Goal: Task Accomplishment & Management: Manage account settings

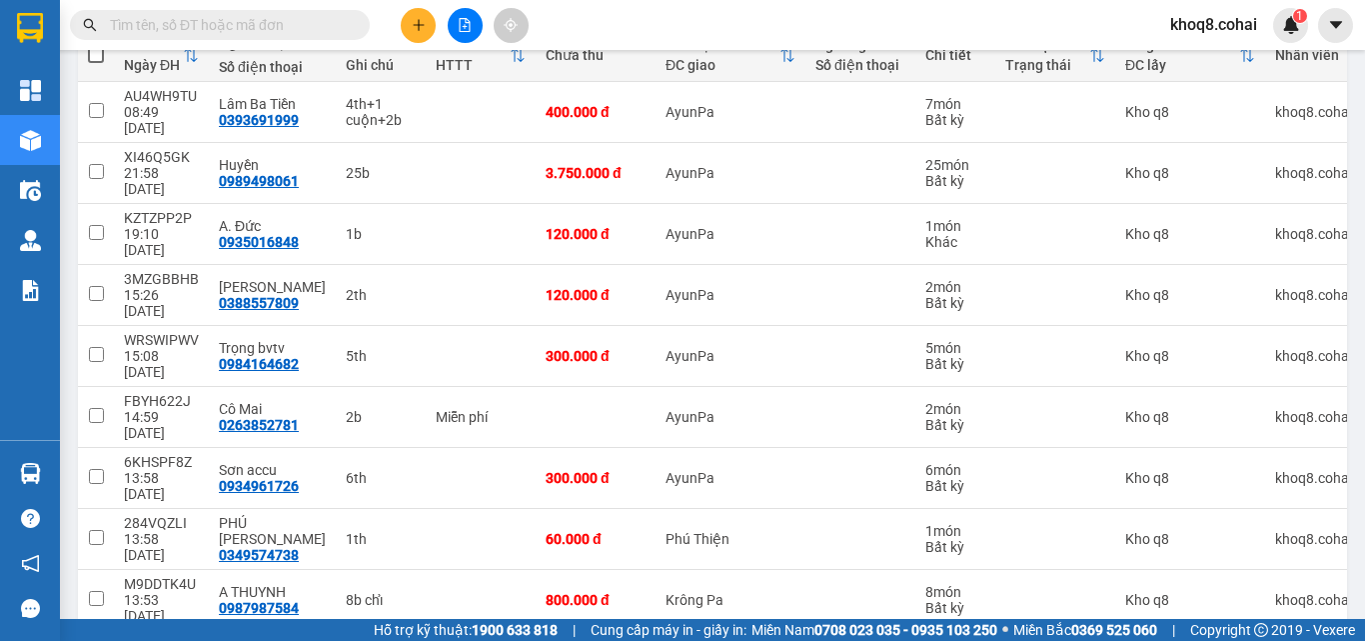
scroll to position [255, 0]
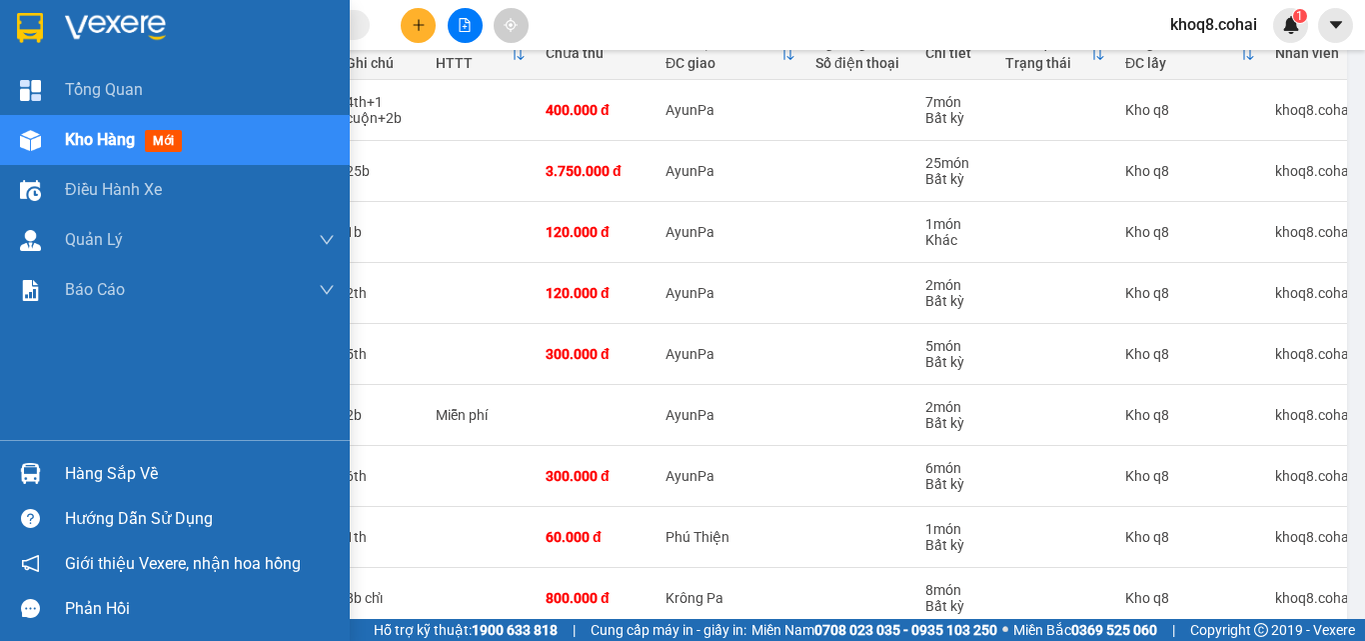
click at [35, 475] on img at bounding box center [30, 473] width 21 height 21
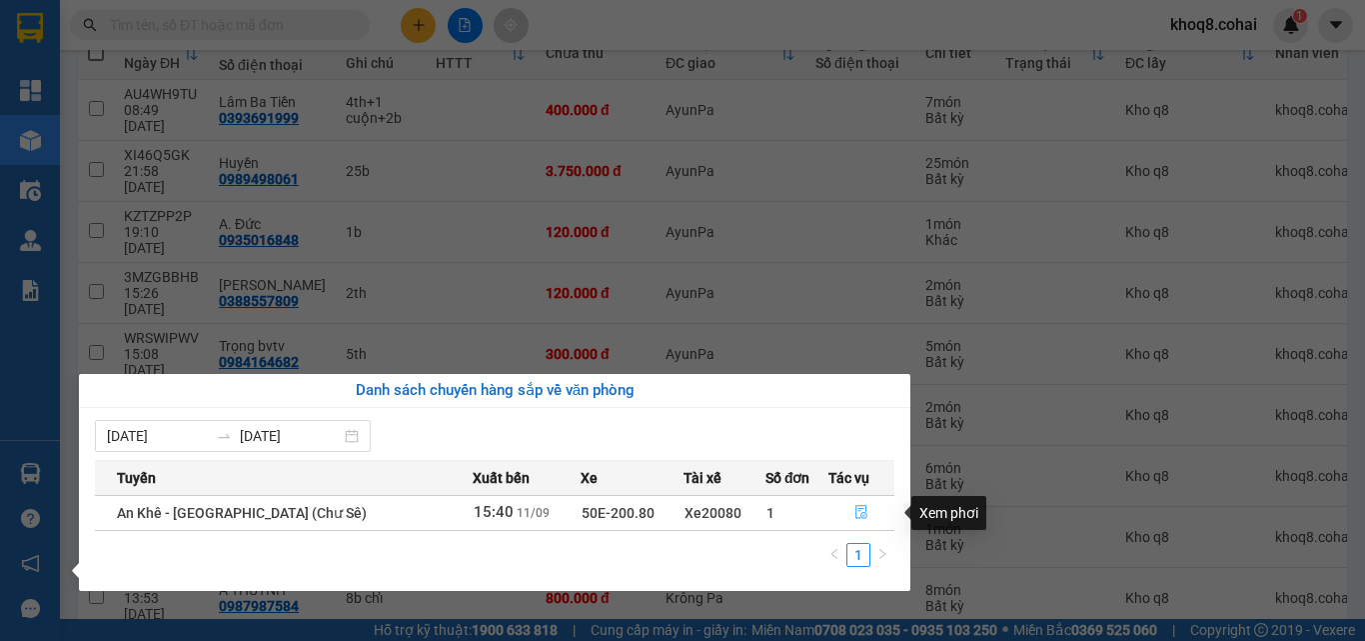
click at [858, 514] on icon "file-done" at bounding box center [862, 512] width 14 height 14
click at [858, 514] on main "ver 1.8.143 Kho gửi Trên xe Kho nhận Kho công nợ Hàng đã giao Đơn hàng 16 đơn K…" at bounding box center [682, 309] width 1365 height 619
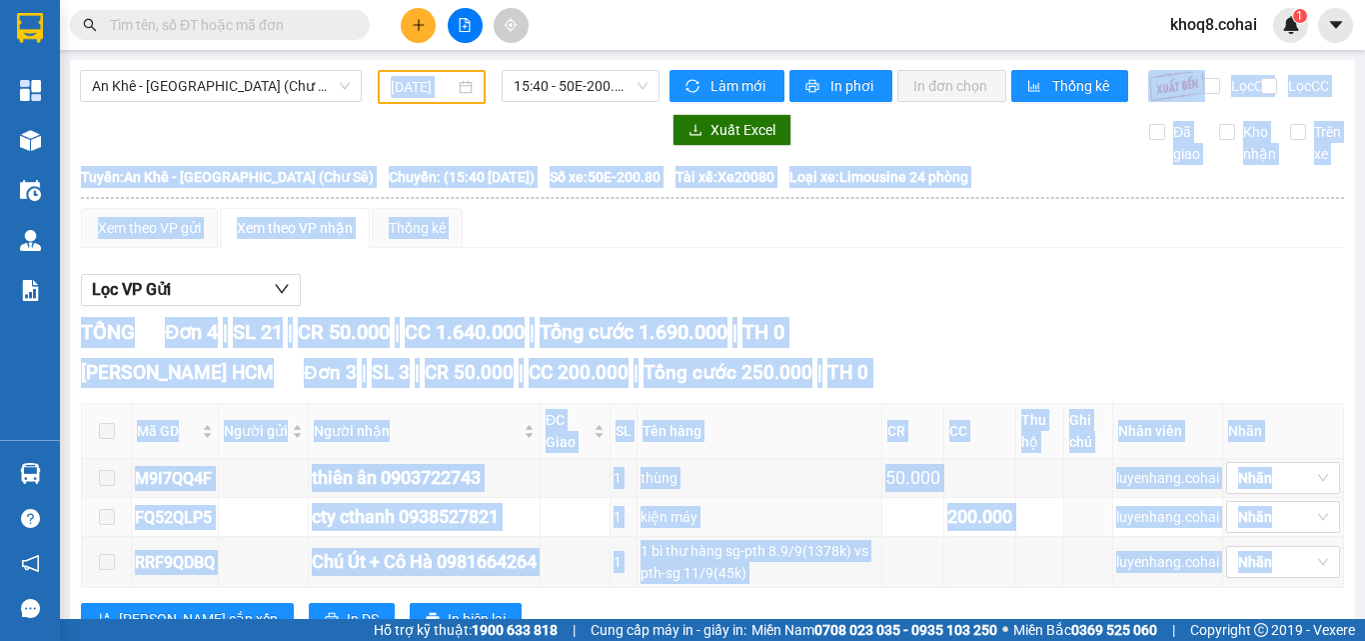
type input "[DATE]"
click at [996, 286] on div "Lọc VP Gửi TỔNG Đơn 4 | SL 21 | CR 50.000 | CC 1.640.000 | Tổng cước 1.690.000…" at bounding box center [712, 557] width 1263 height 586
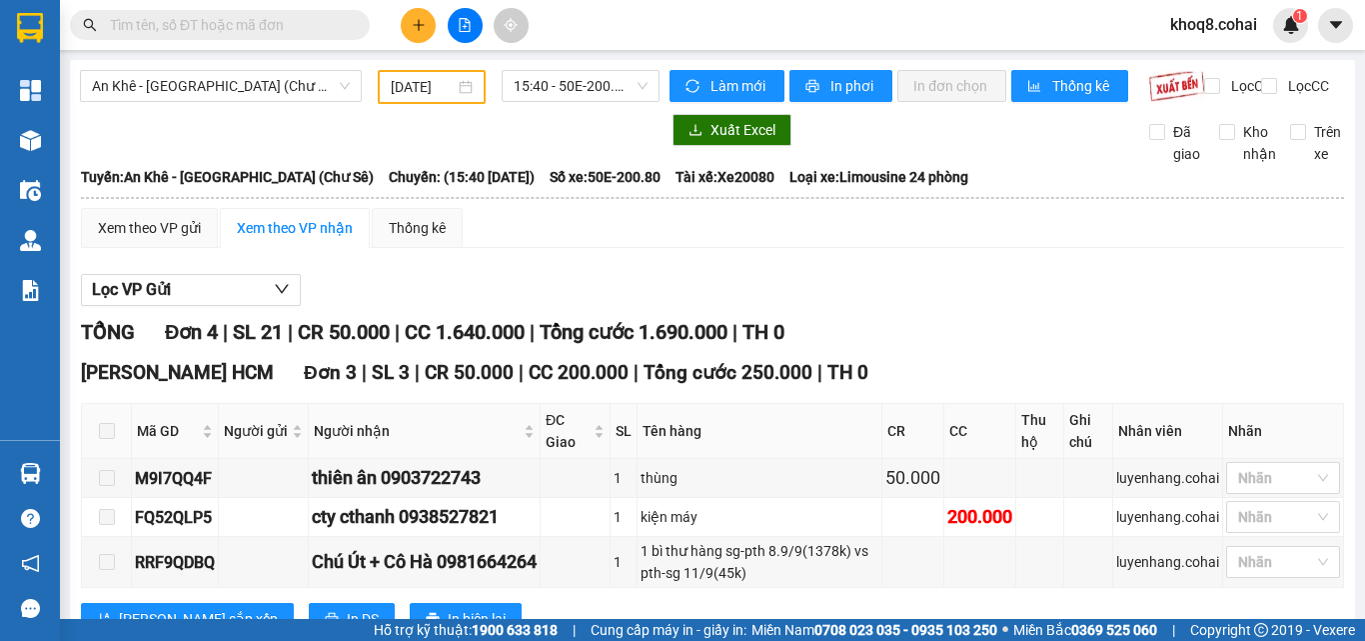
scroll to position [277, 0]
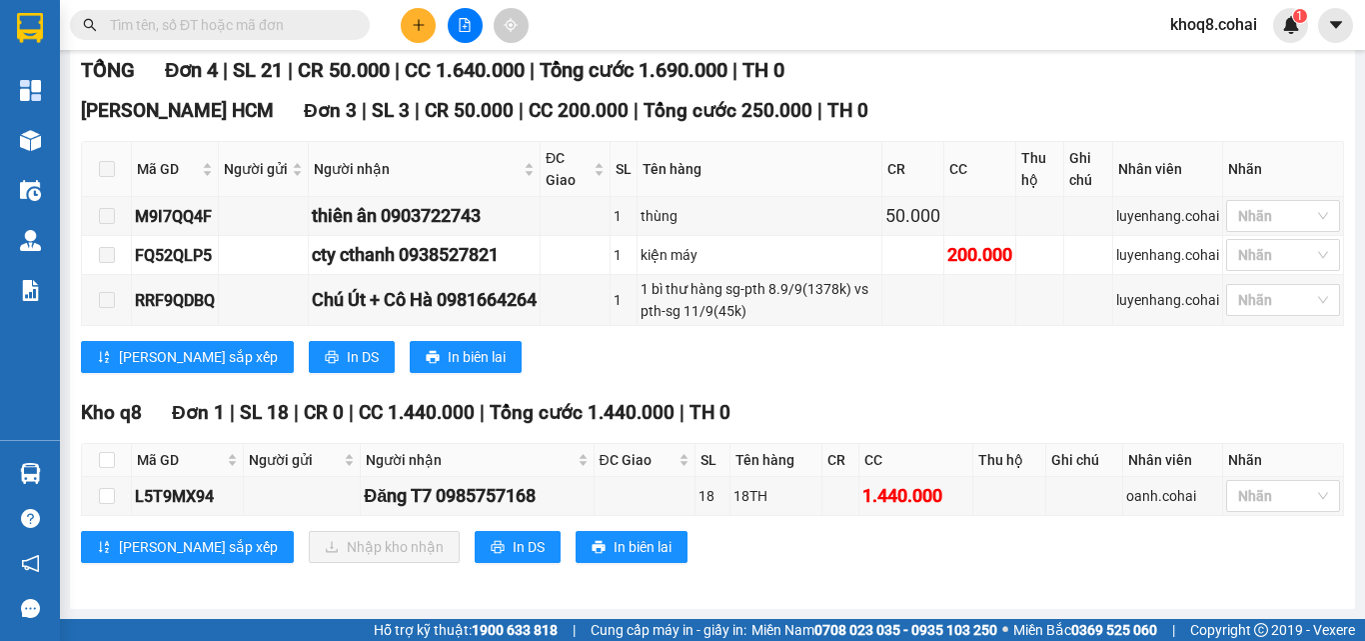
click at [642, 579] on div "TỔNG Đơn 4 | SL 21 | CR 50.000 | CC 1.640.000 | Tổng cước 1.690.000 | TH 0 Trần…" at bounding box center [712, 321] width 1263 height 533
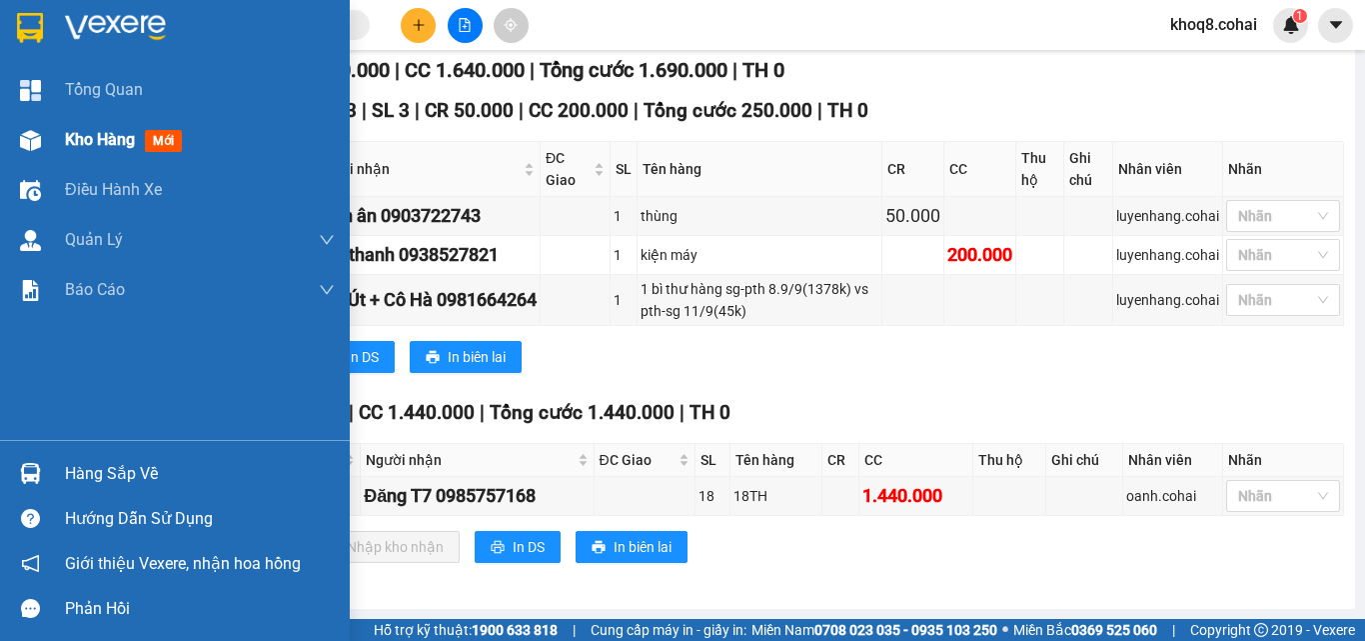
click at [30, 135] on img at bounding box center [30, 140] width 21 height 21
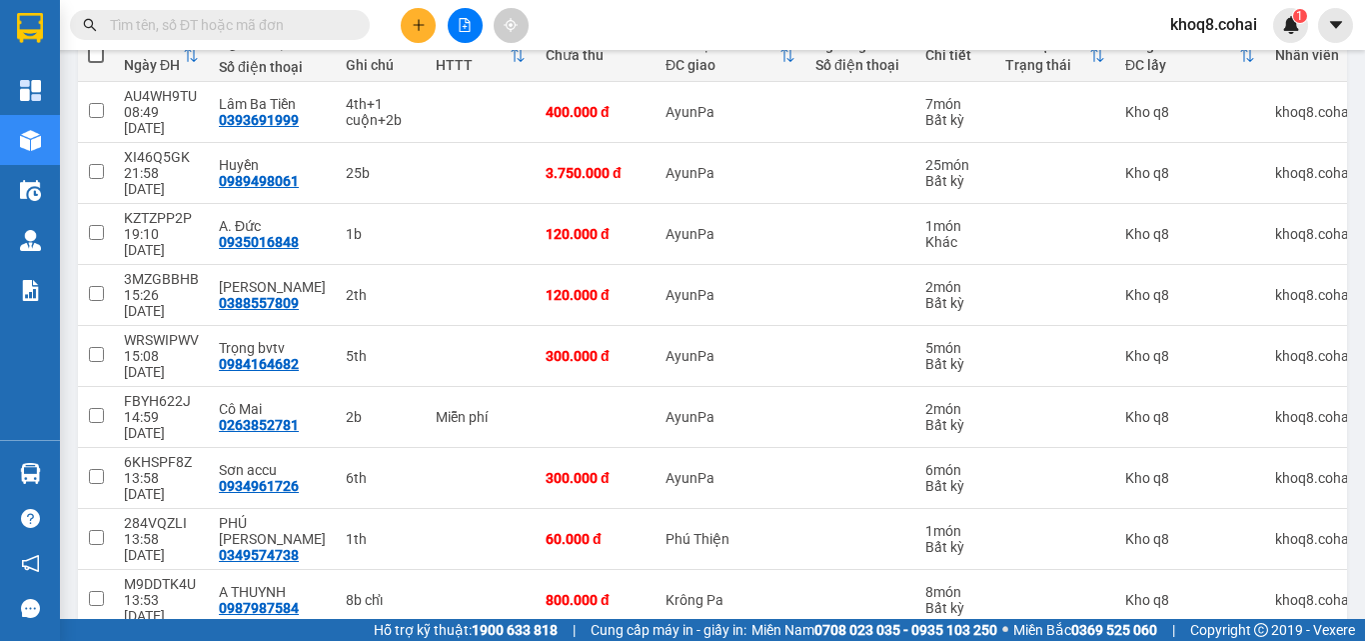
scroll to position [256, 0]
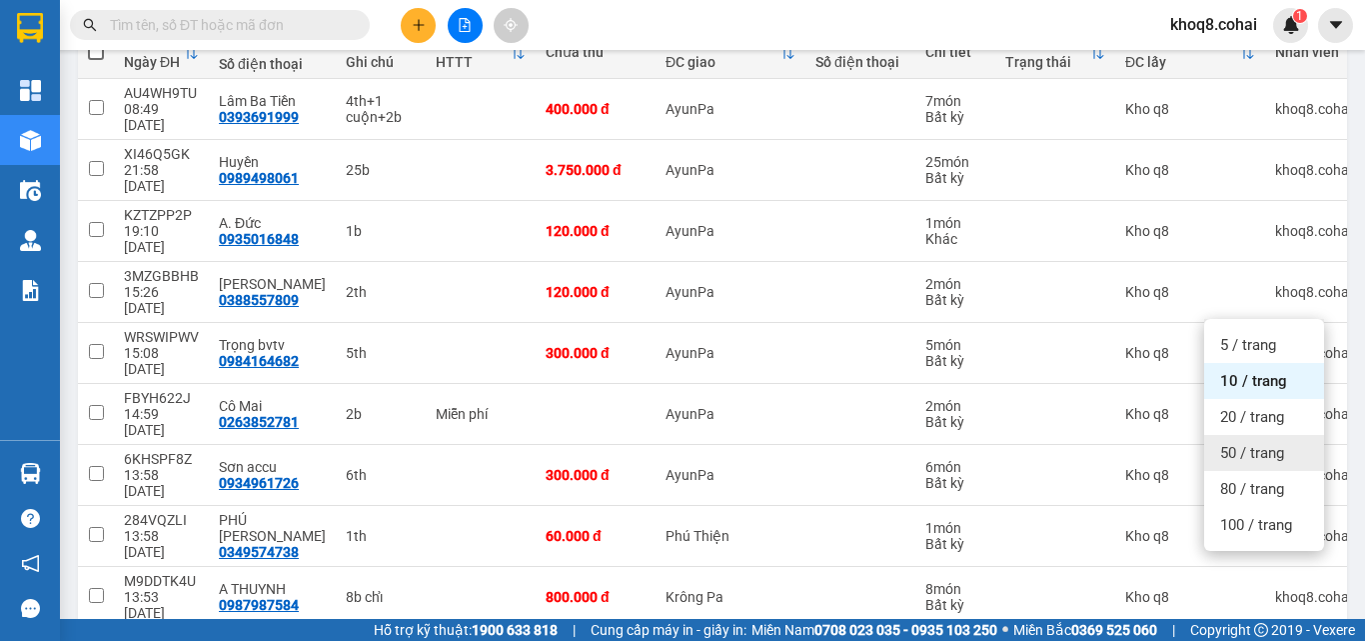
click at [1248, 447] on span "50 / trang" at bounding box center [1252, 453] width 64 height 20
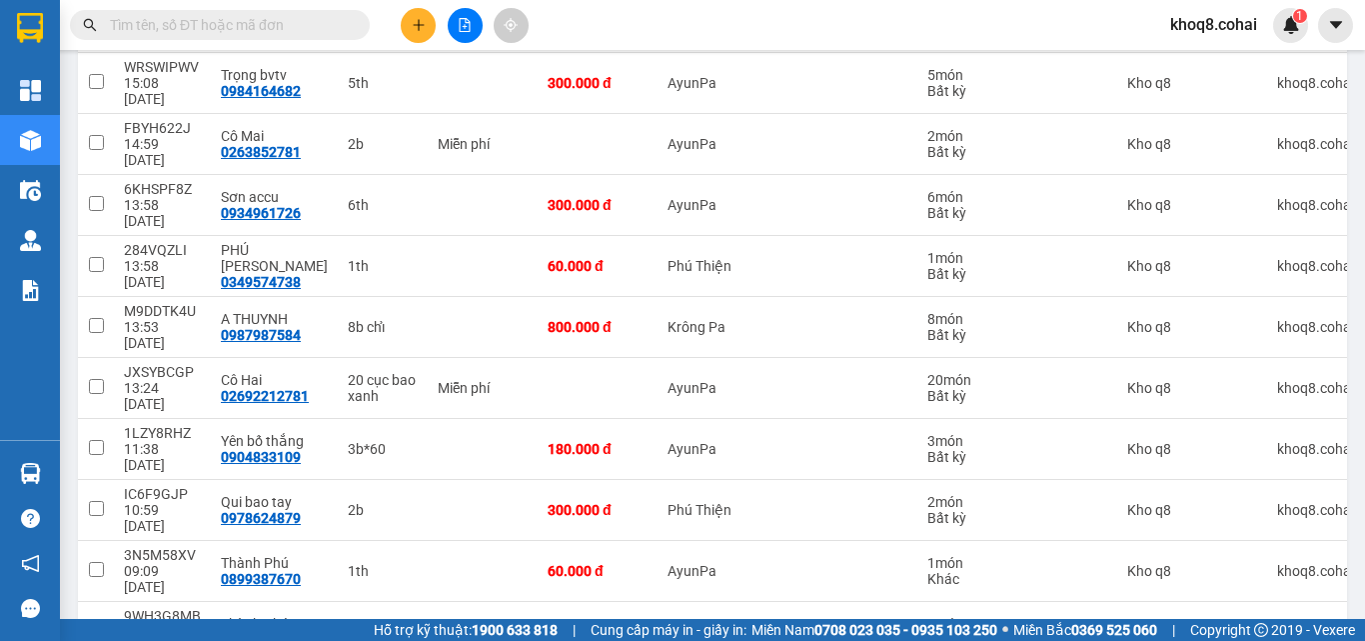
scroll to position [492, 0]
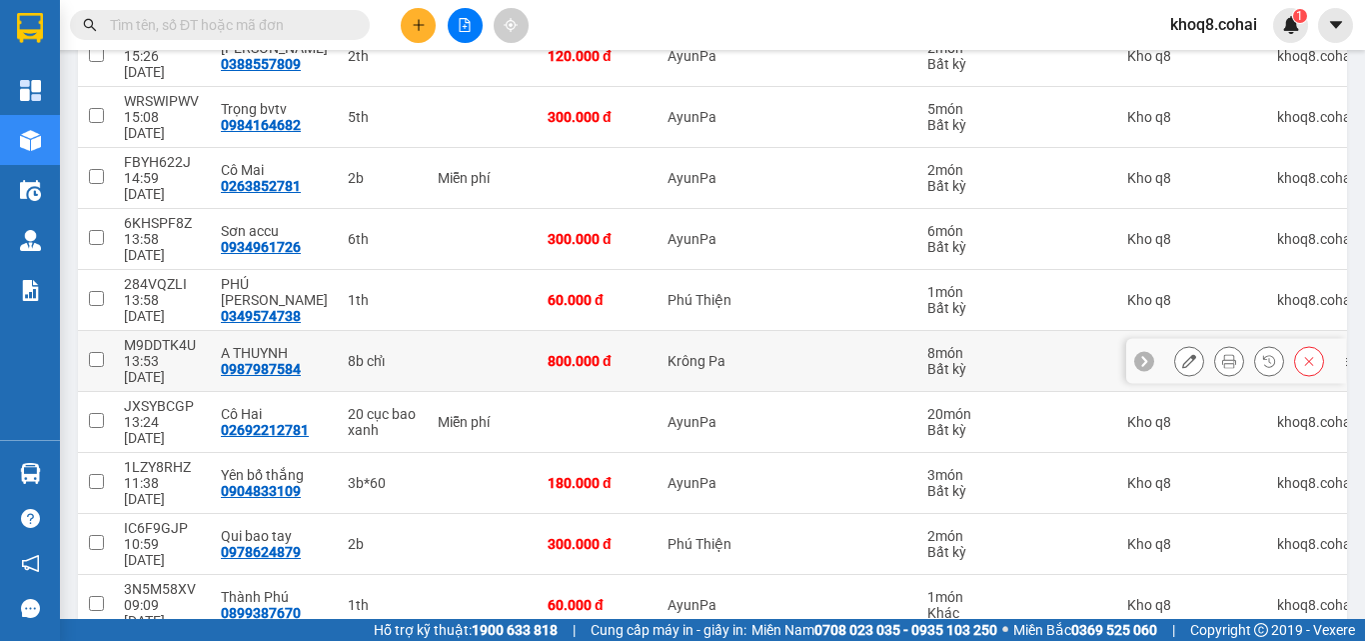
click at [375, 353] on div "8b chỉ" at bounding box center [383, 361] width 70 height 16
checkbox input "true"
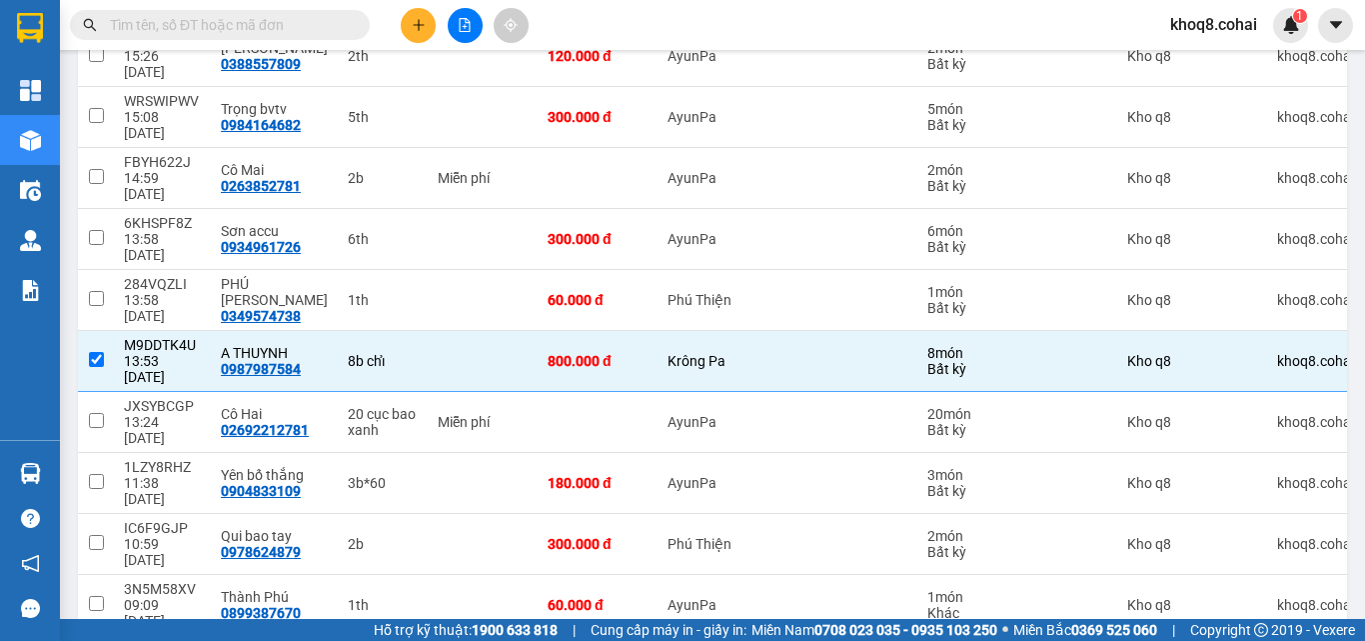
checkbox input "true"
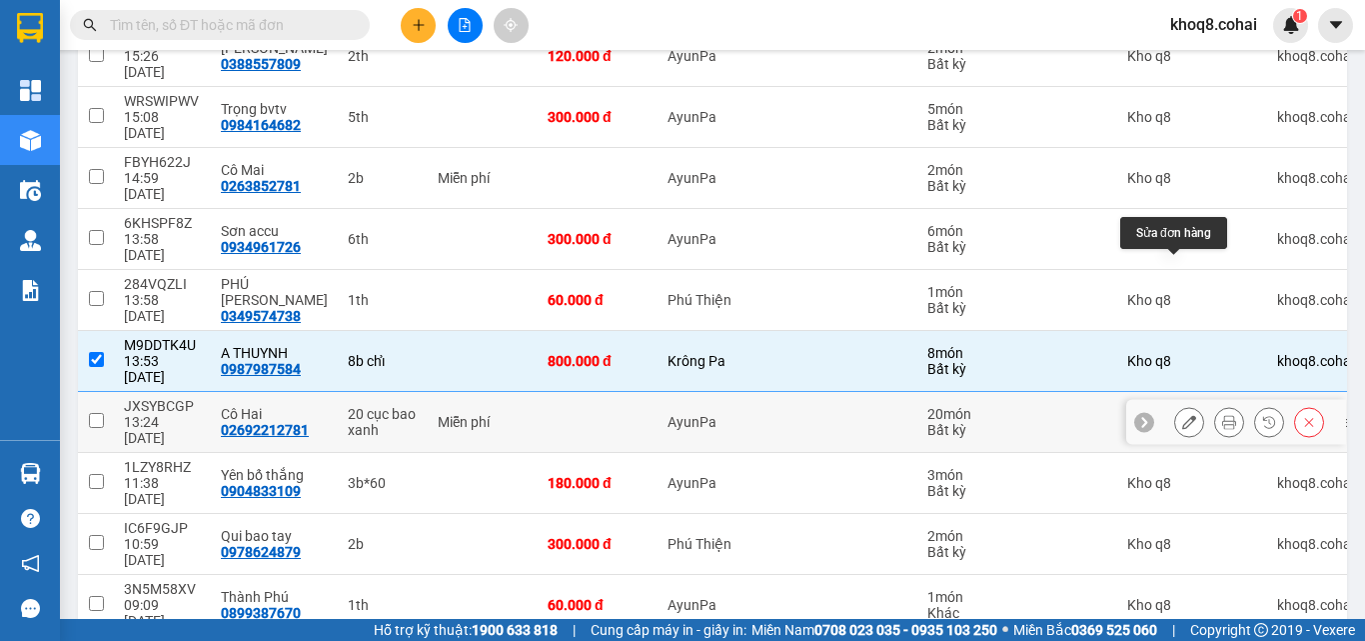
click at [1182, 415] on icon at bounding box center [1189, 422] width 14 height 14
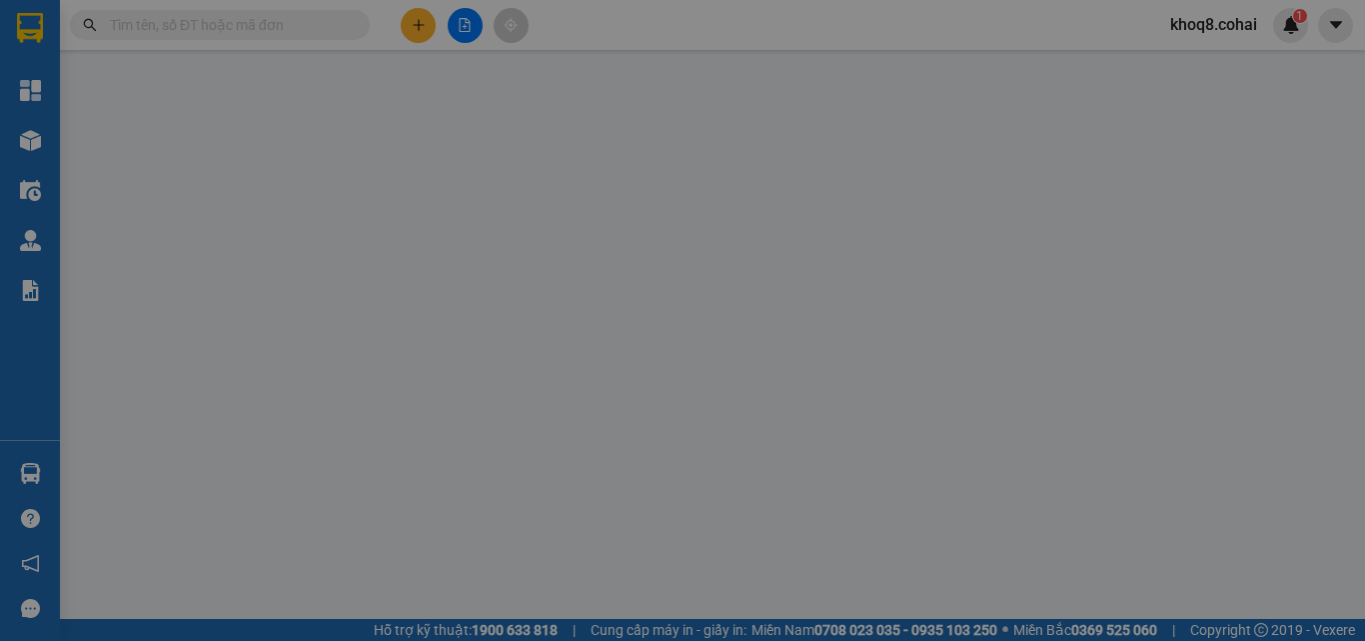
type input "02692212781"
type input "Cô Hai"
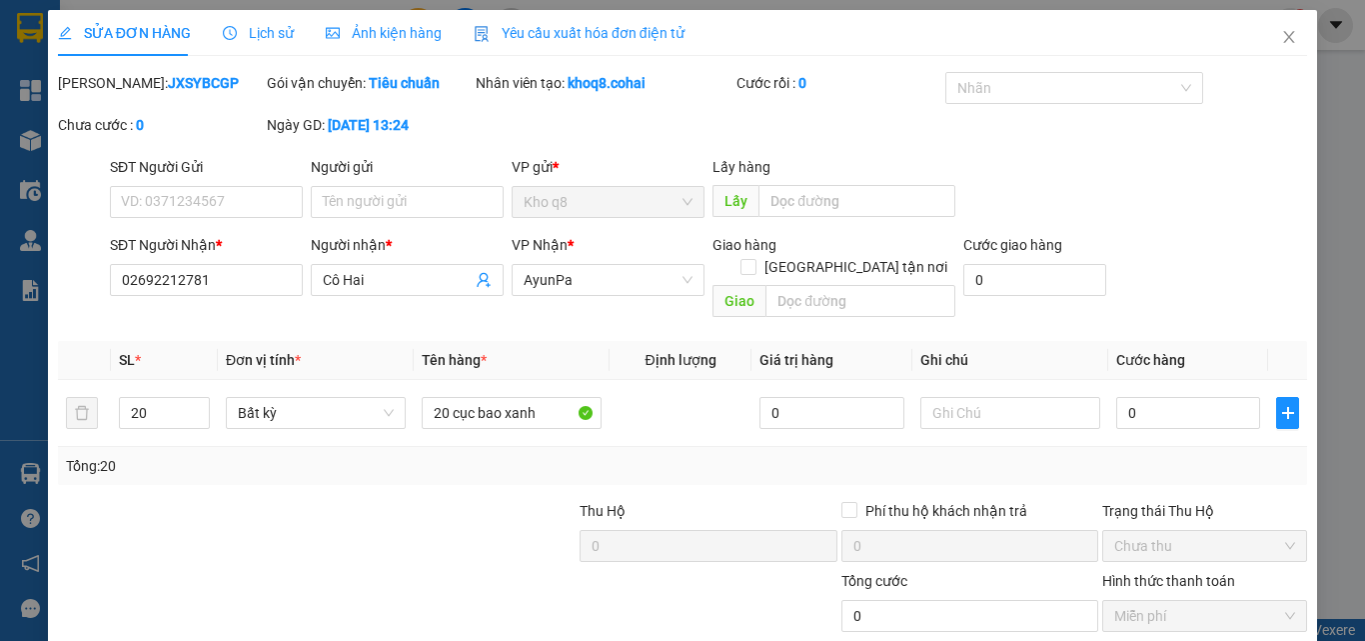
scroll to position [103, 0]
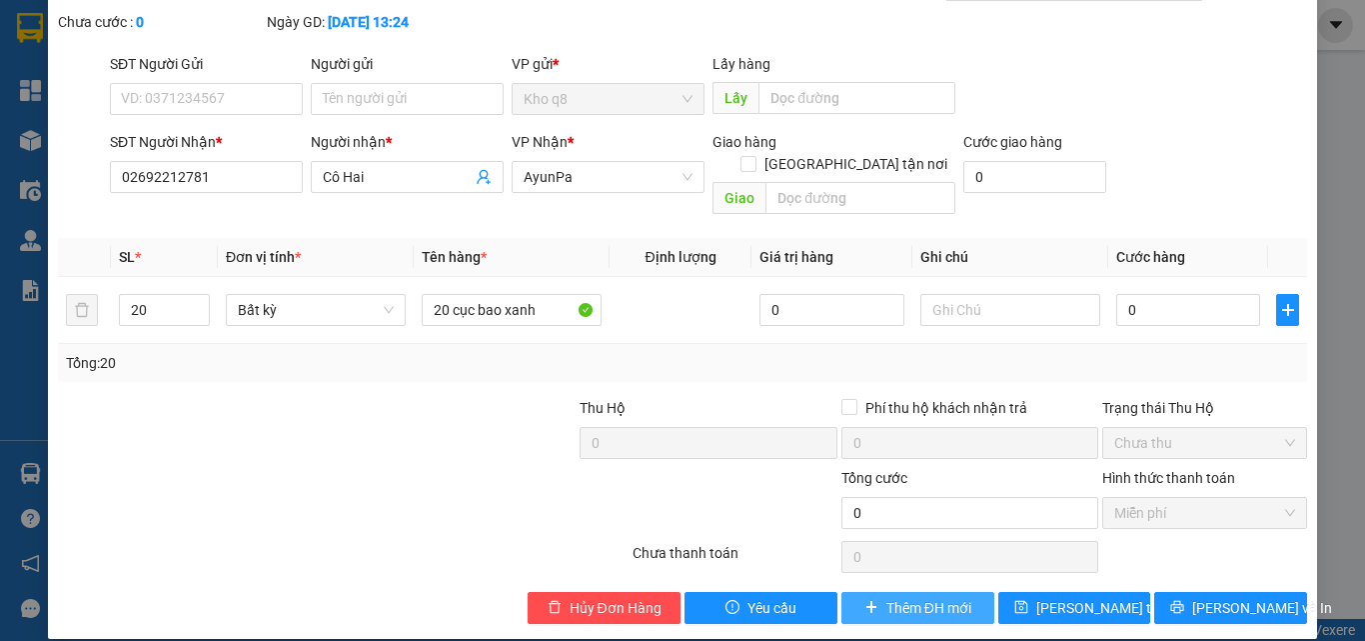
click at [922, 597] on span "Thêm ĐH mới" at bounding box center [929, 608] width 85 height 22
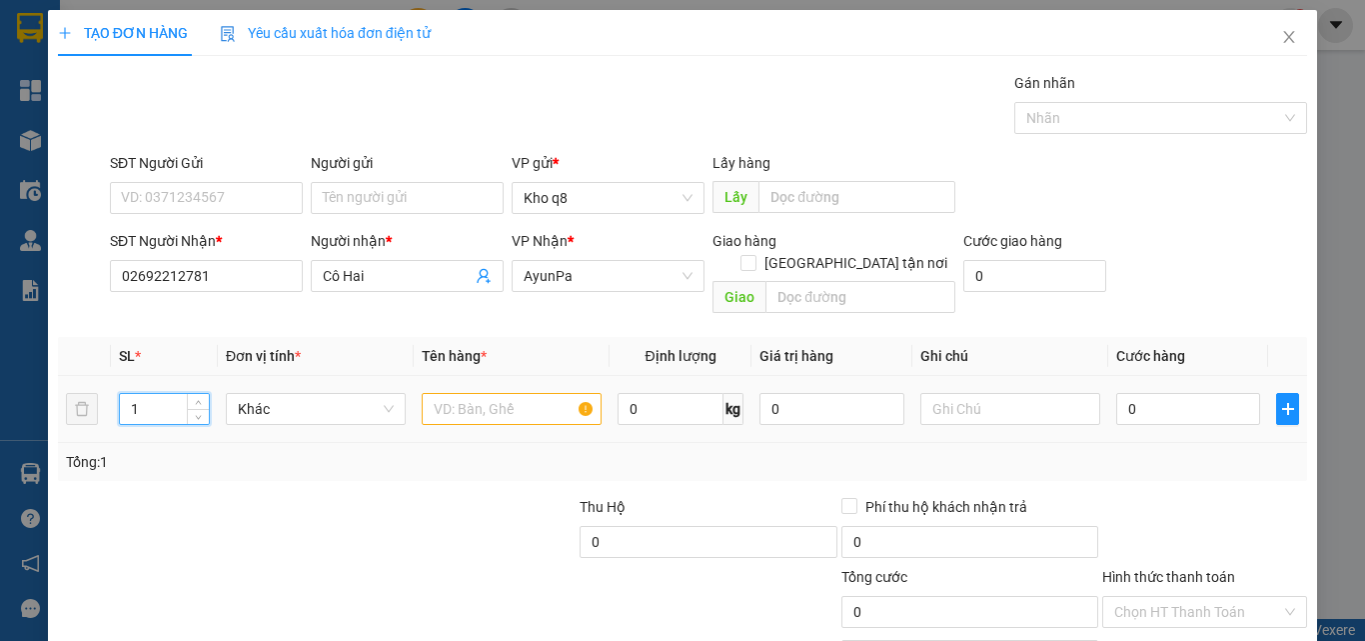
click at [160, 394] on input "1" at bounding box center [164, 409] width 89 height 30
type input "10"
click at [460, 393] on input "text" at bounding box center [512, 409] width 180 height 32
paste input "ục"
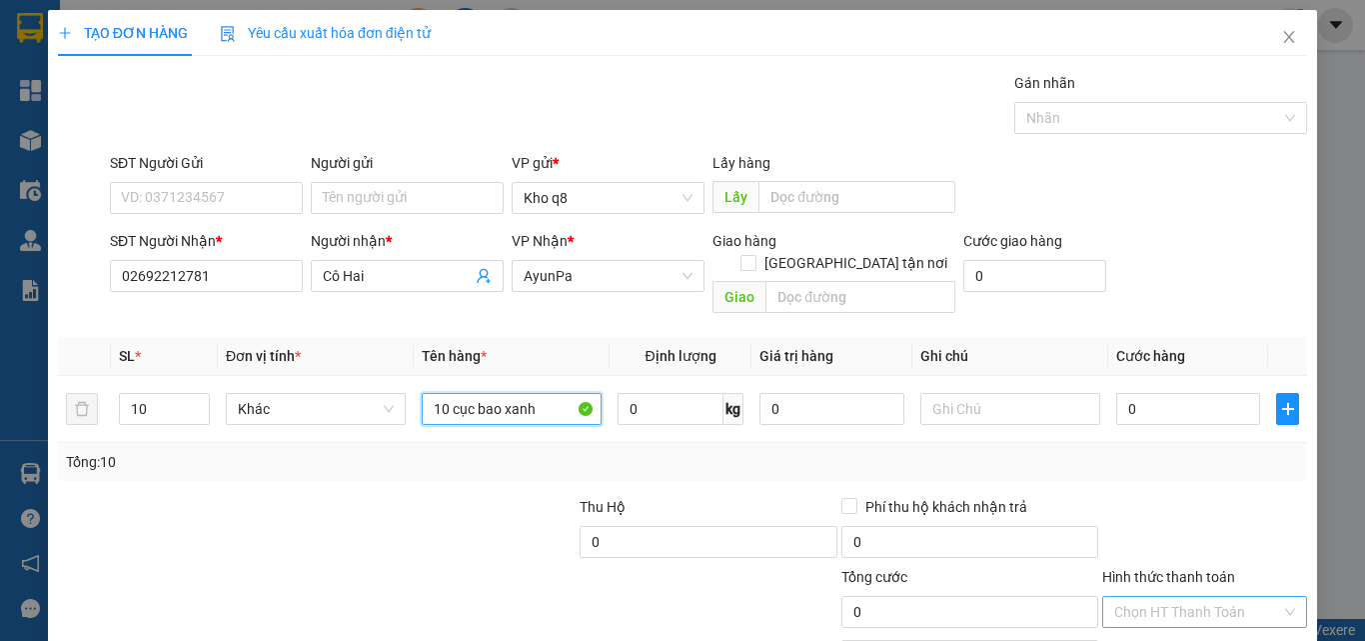
type input "10 cục bao xanh"
click at [1187, 597] on input "Hình thức thanh toán" at bounding box center [1197, 612] width 167 height 30
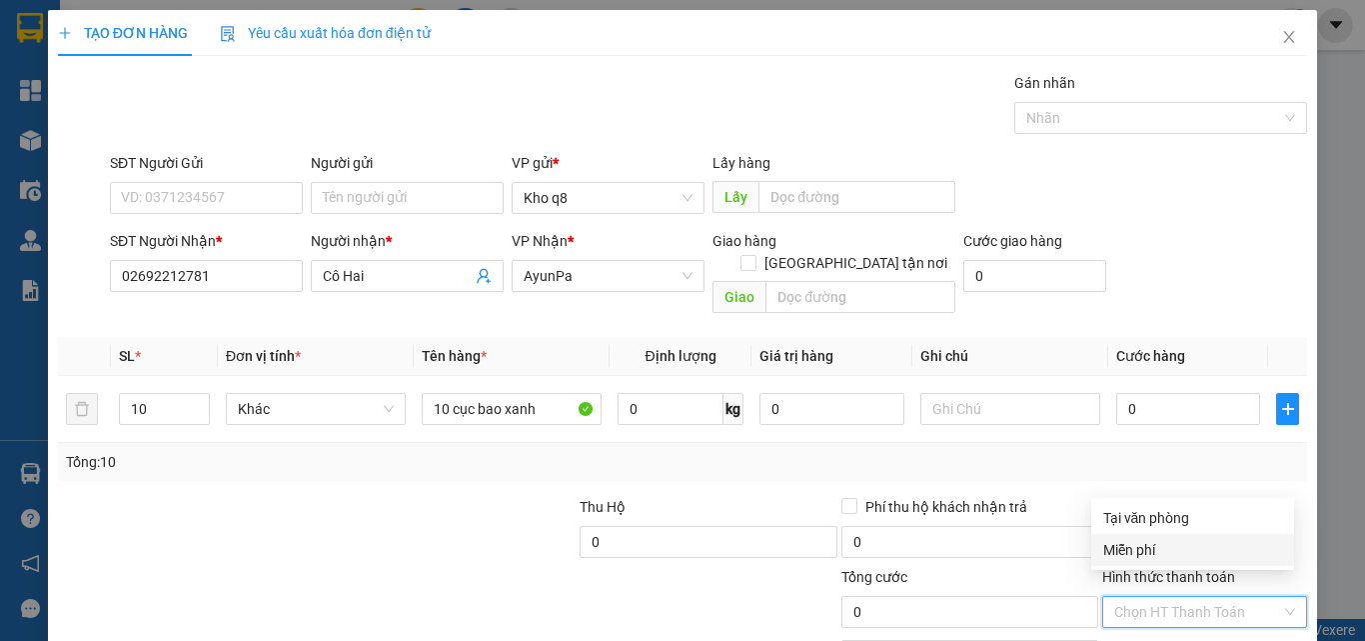
click at [1133, 545] on div "Miễn phí" at bounding box center [1192, 550] width 179 height 22
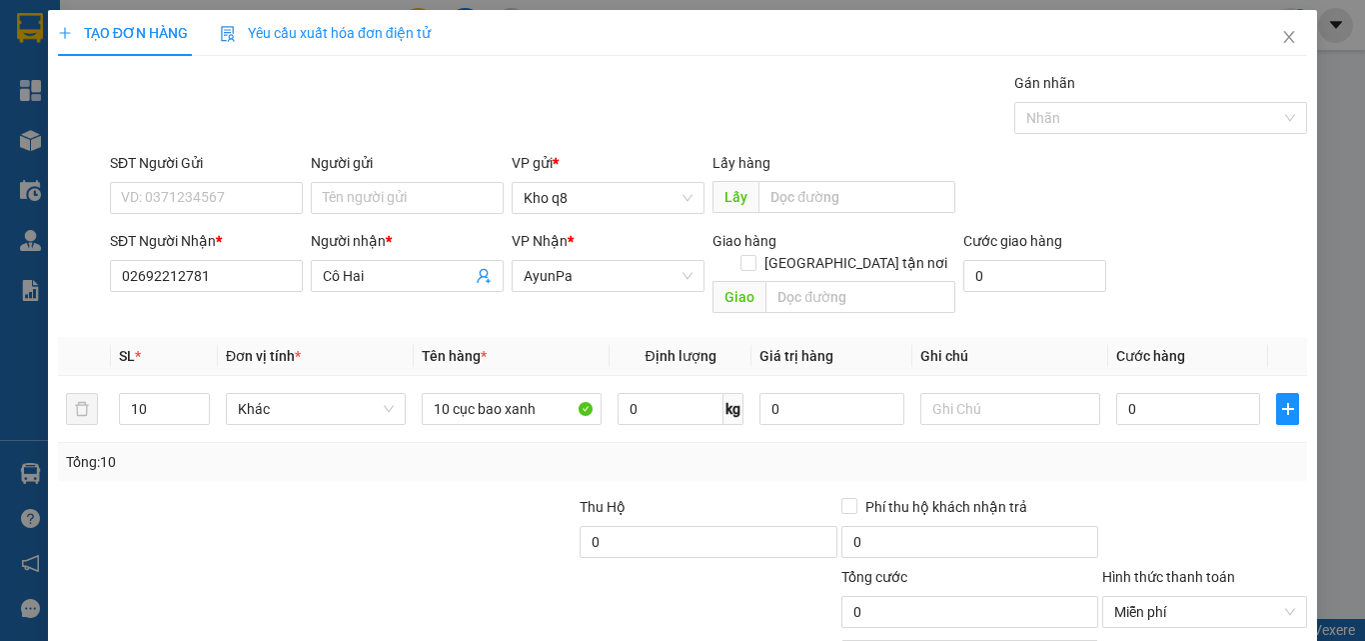
scroll to position [99, 0]
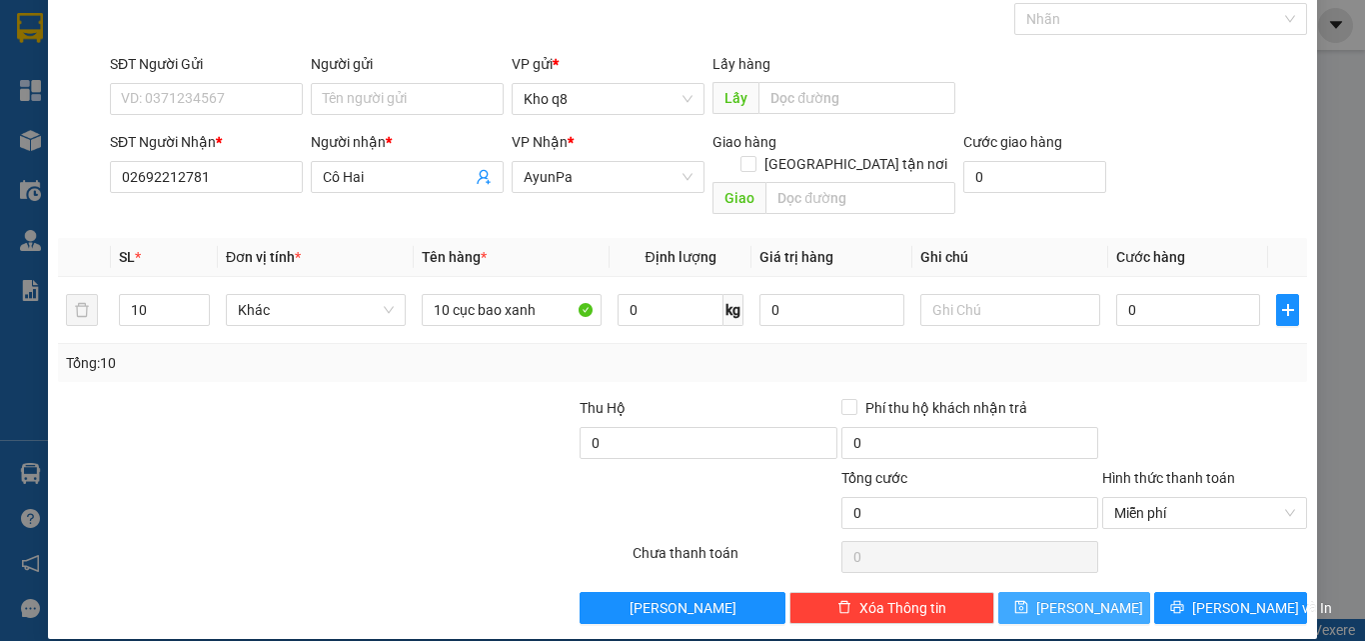
click at [1051, 592] on button "[PERSON_NAME]" at bounding box center [1075, 608] width 153 height 32
type input "1"
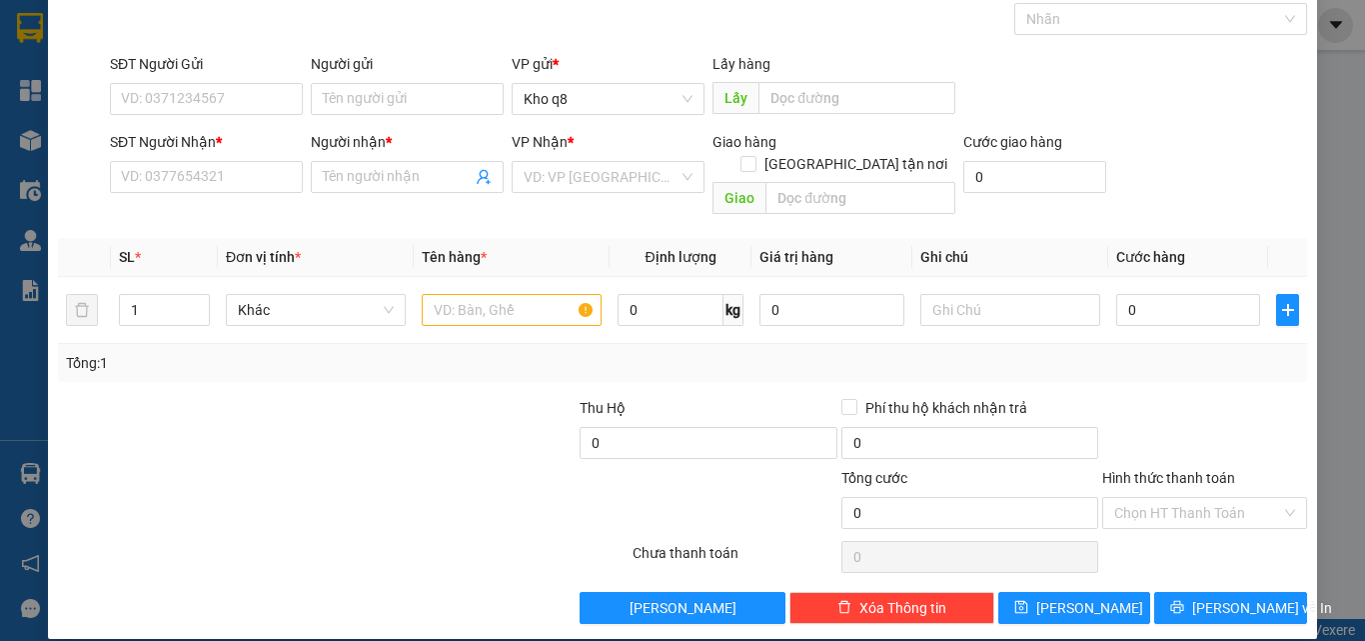
scroll to position [0, 0]
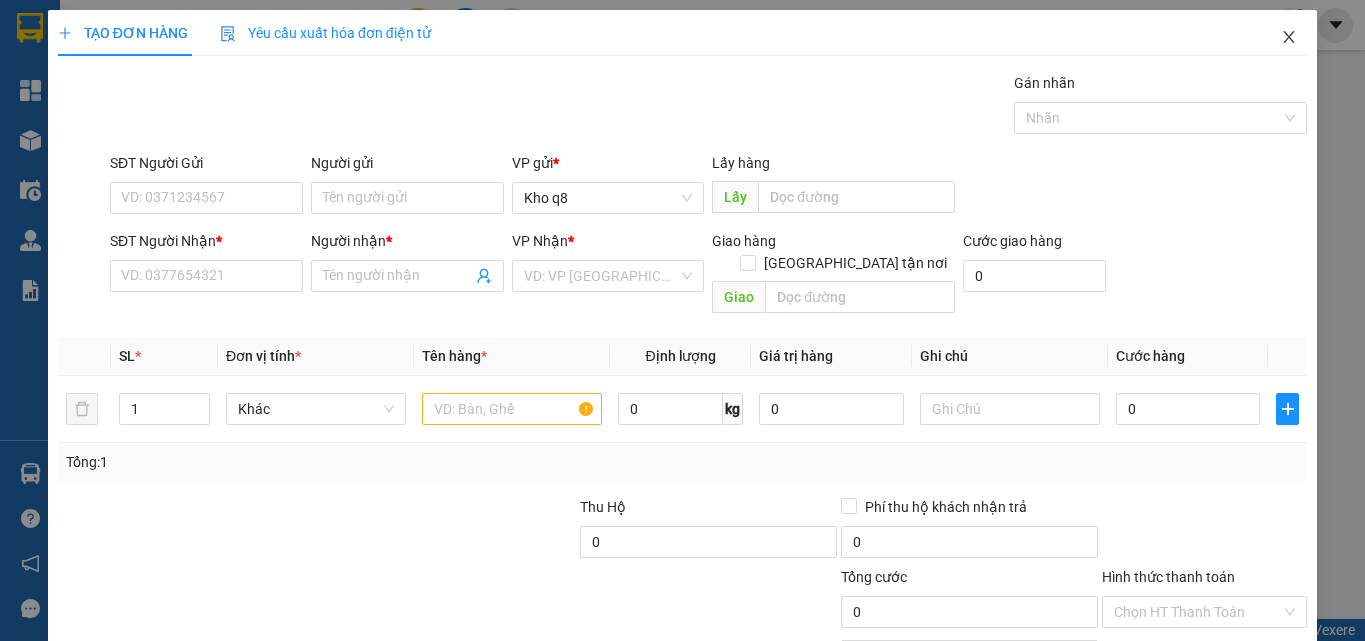
click at [1276, 29] on span "Close" at bounding box center [1289, 38] width 56 height 56
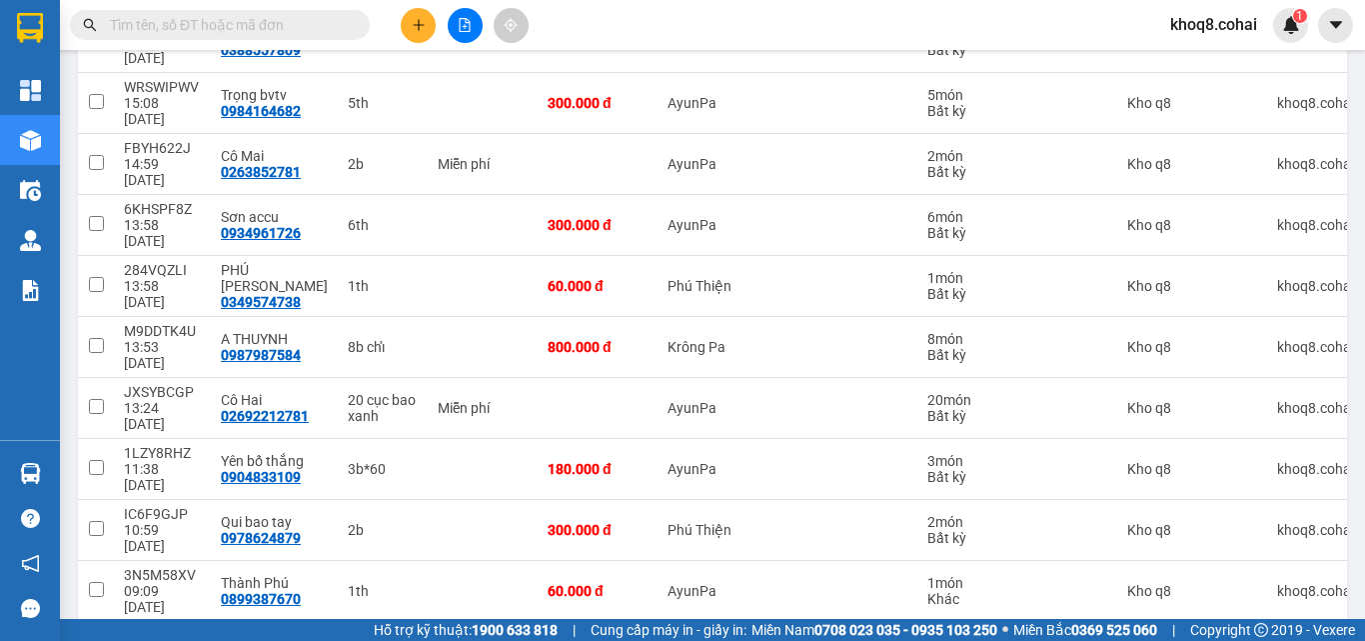
scroll to position [571, 0]
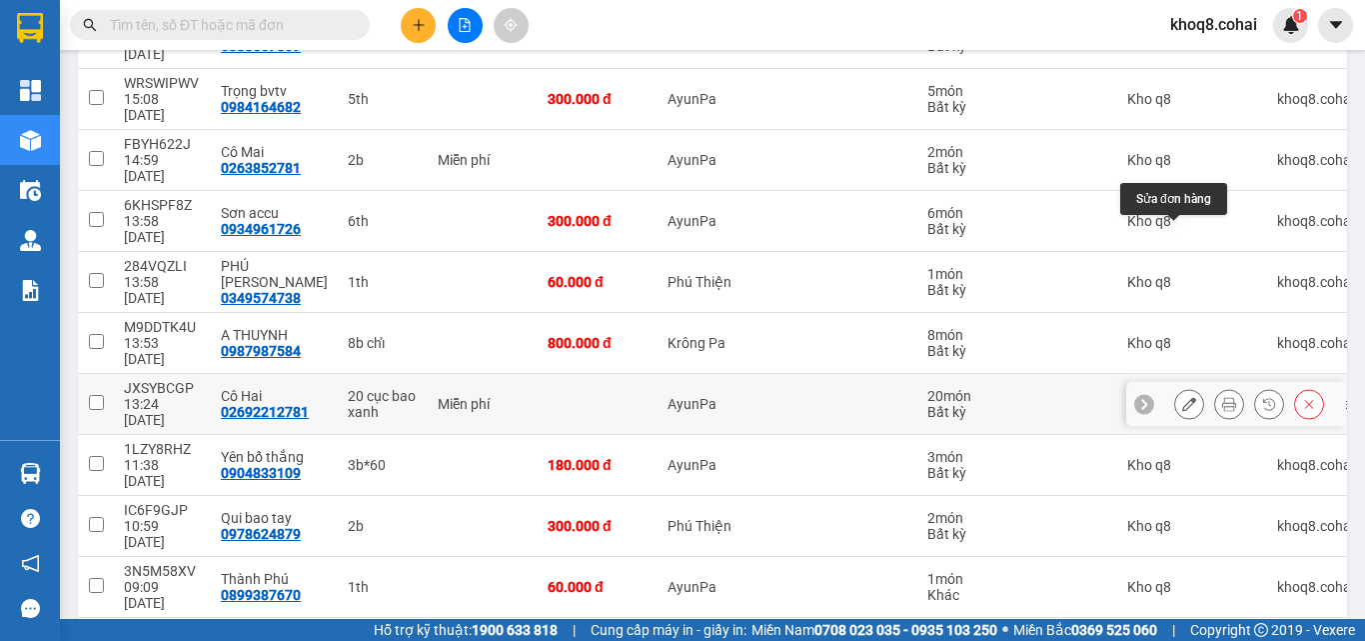
click at [1182, 397] on icon at bounding box center [1189, 404] width 14 height 14
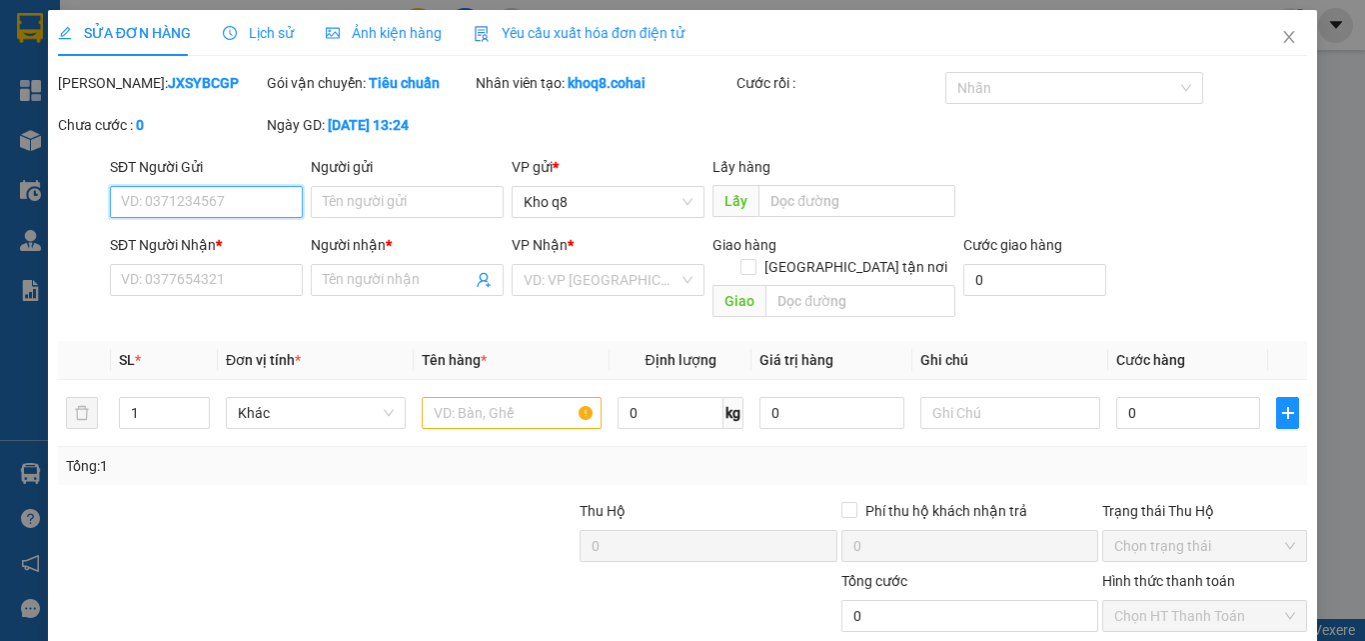
type input "02692212781"
type input "Cô Hai"
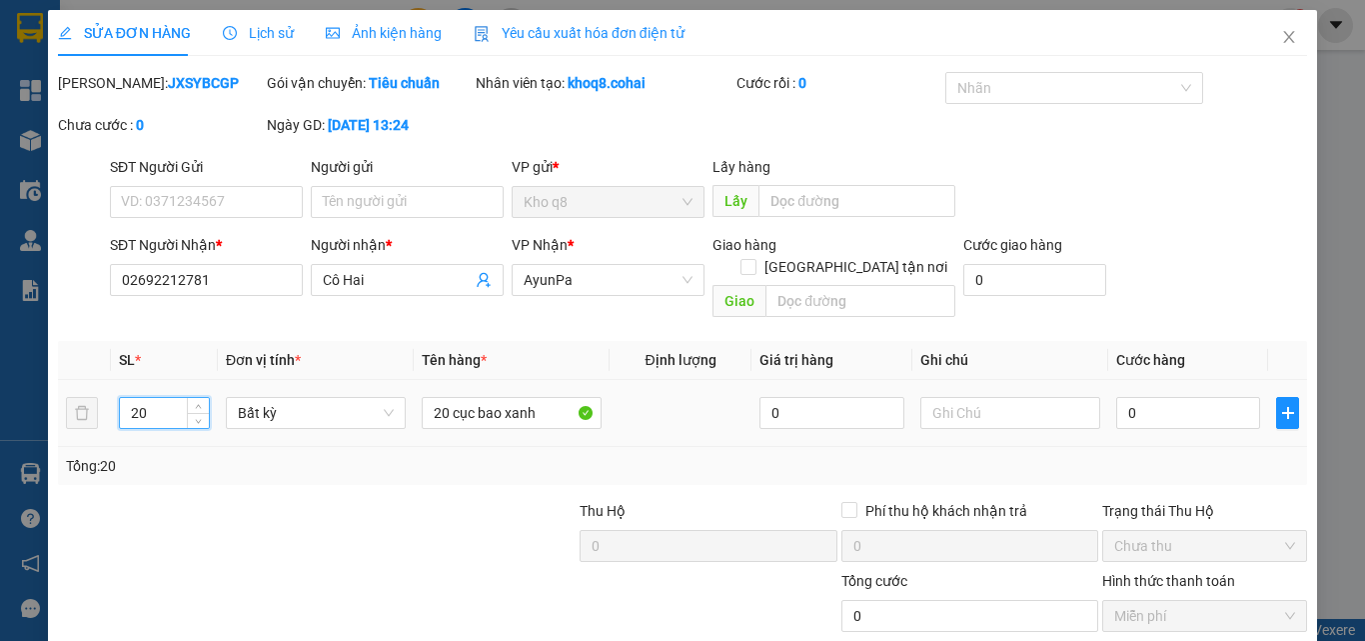
click at [173, 398] on input "20" at bounding box center [164, 413] width 89 height 30
type input "10"
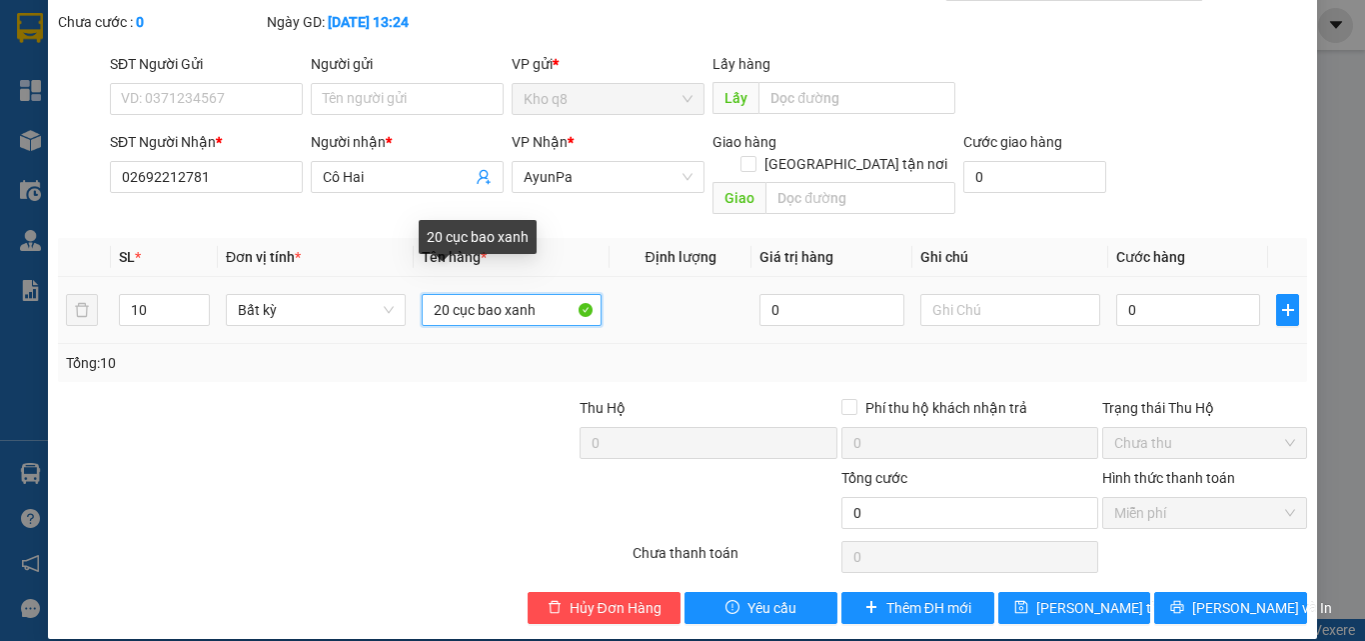
click at [441, 294] on input "20 cục bao xanh" at bounding box center [512, 310] width 180 height 32
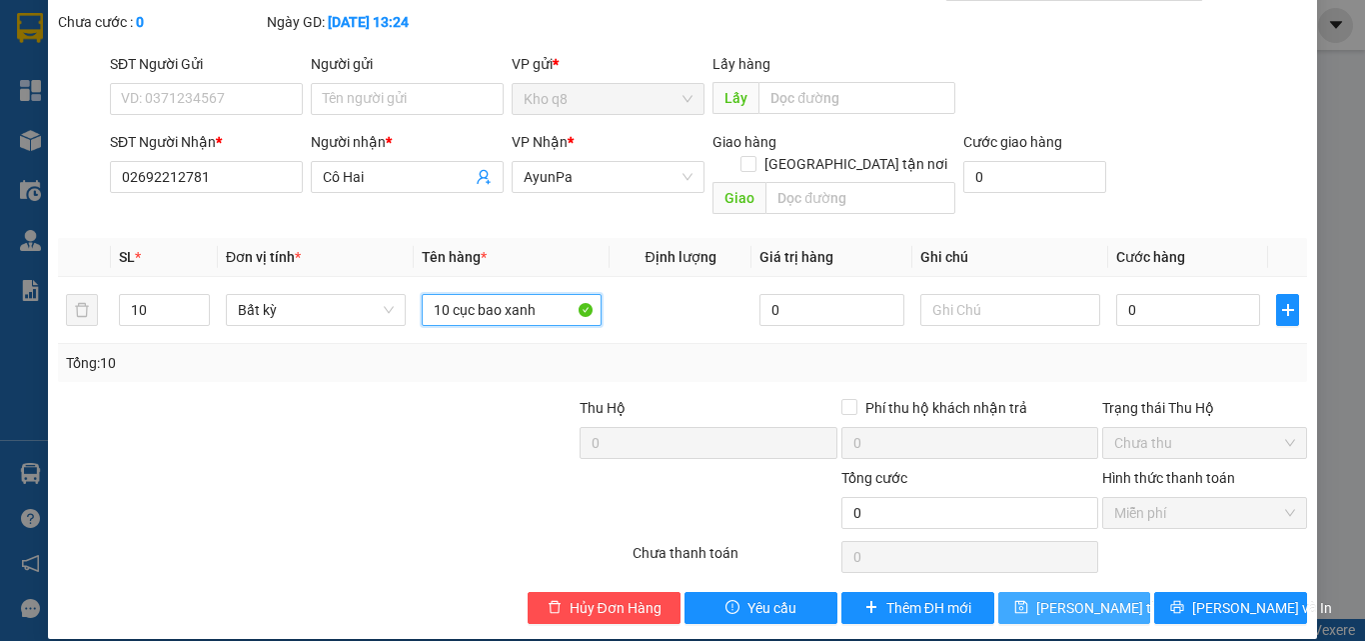
type input "10 cục bao xanh"
click at [1074, 597] on span "[PERSON_NAME] thay đổi" at bounding box center [1117, 608] width 160 height 22
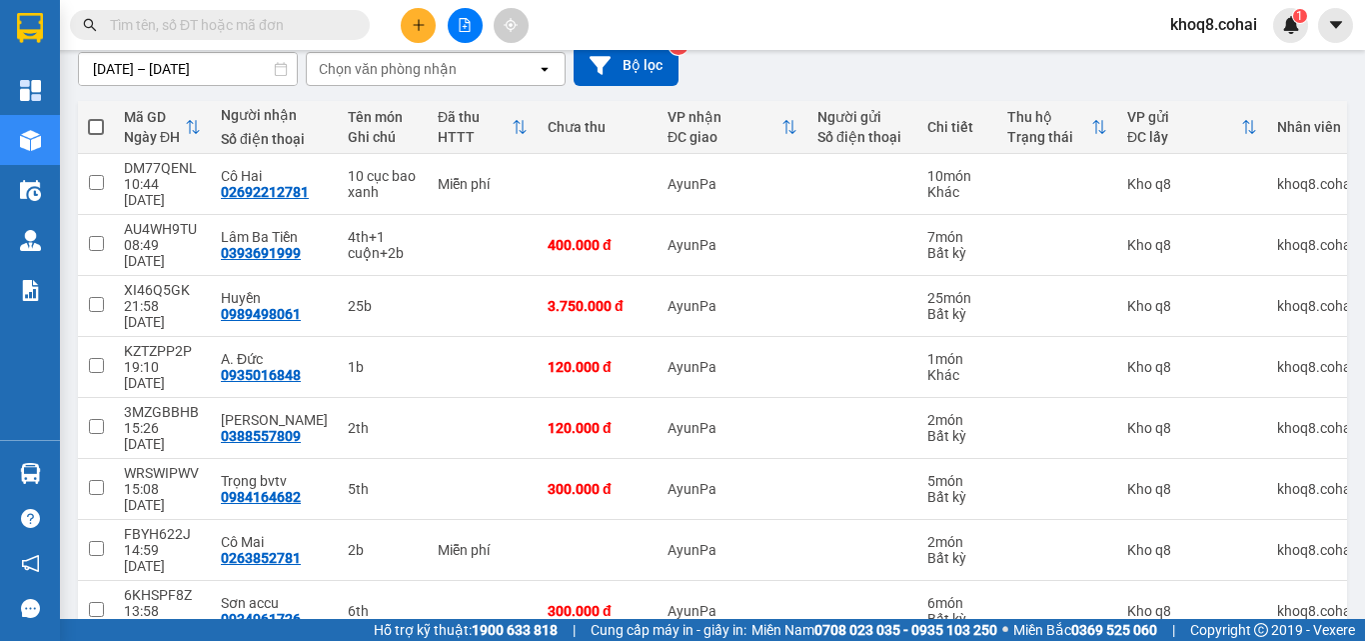
scroll to position [216, 0]
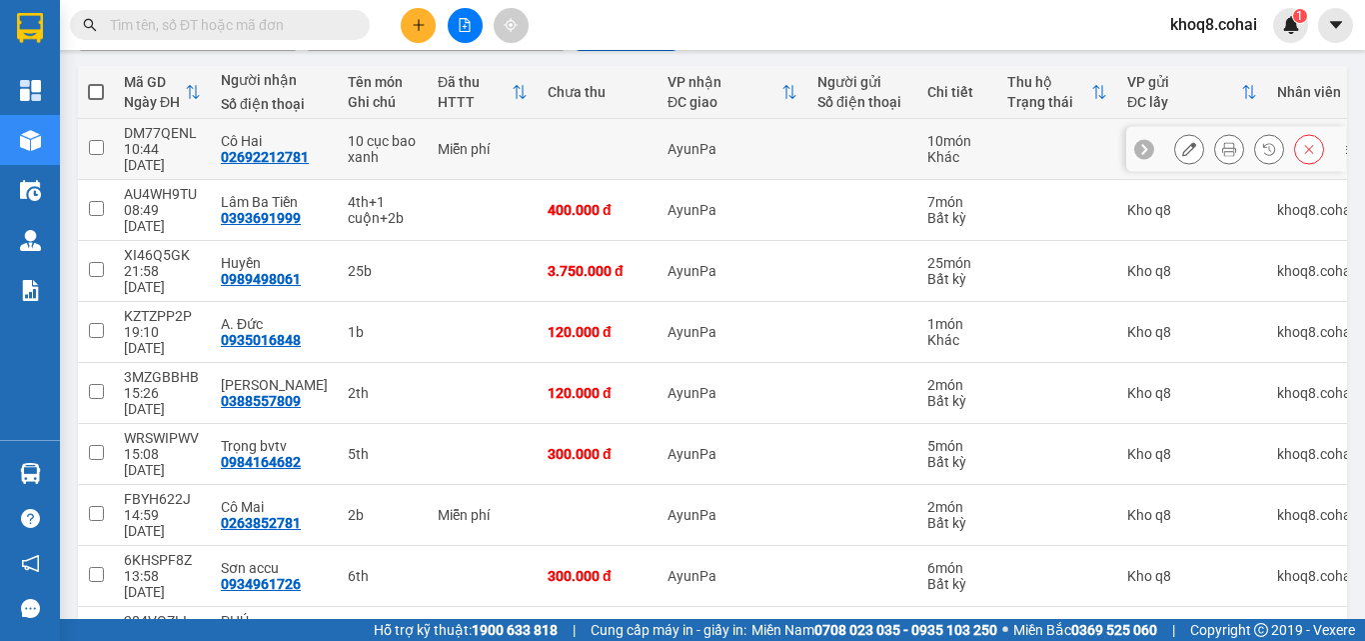
click at [396, 145] on div "10 cục bao xanh" at bounding box center [383, 149] width 70 height 32
checkbox input "true"
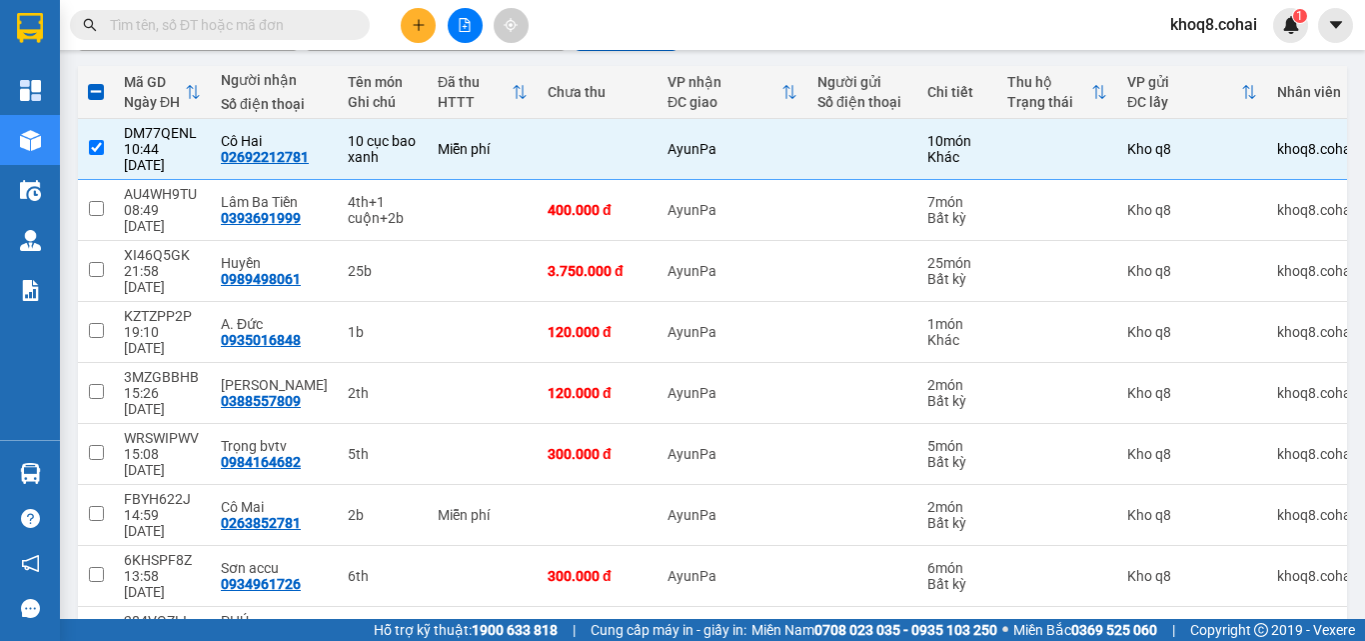
checkbox input "true"
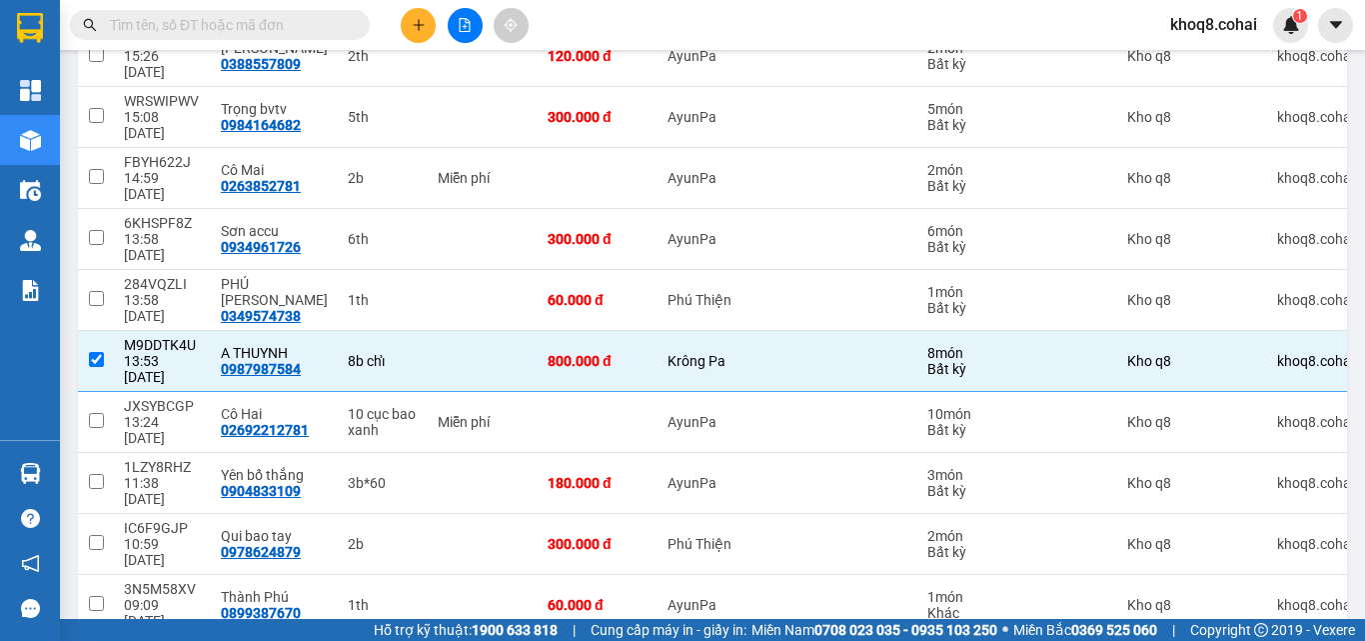
scroll to position [571, 0]
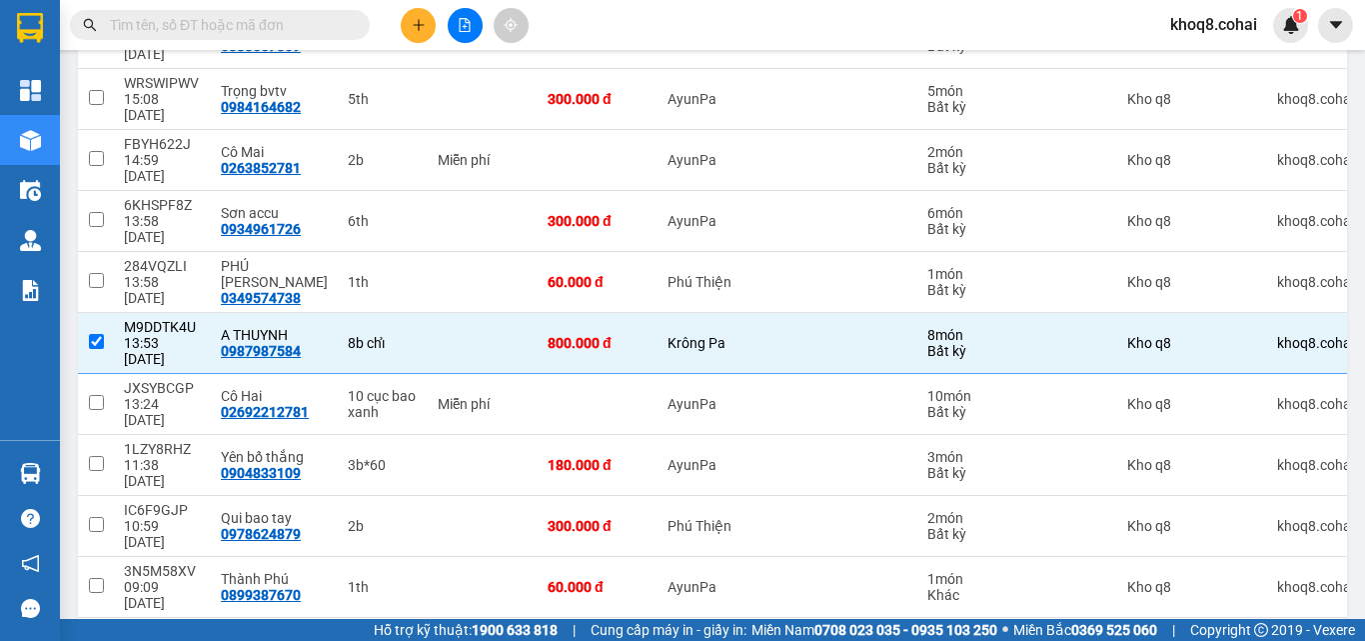
click at [394, 640] on div "6b+3th" at bounding box center [383, 648] width 70 height 16
click at [393, 640] on div "6b+3th" at bounding box center [383, 648] width 70 height 16
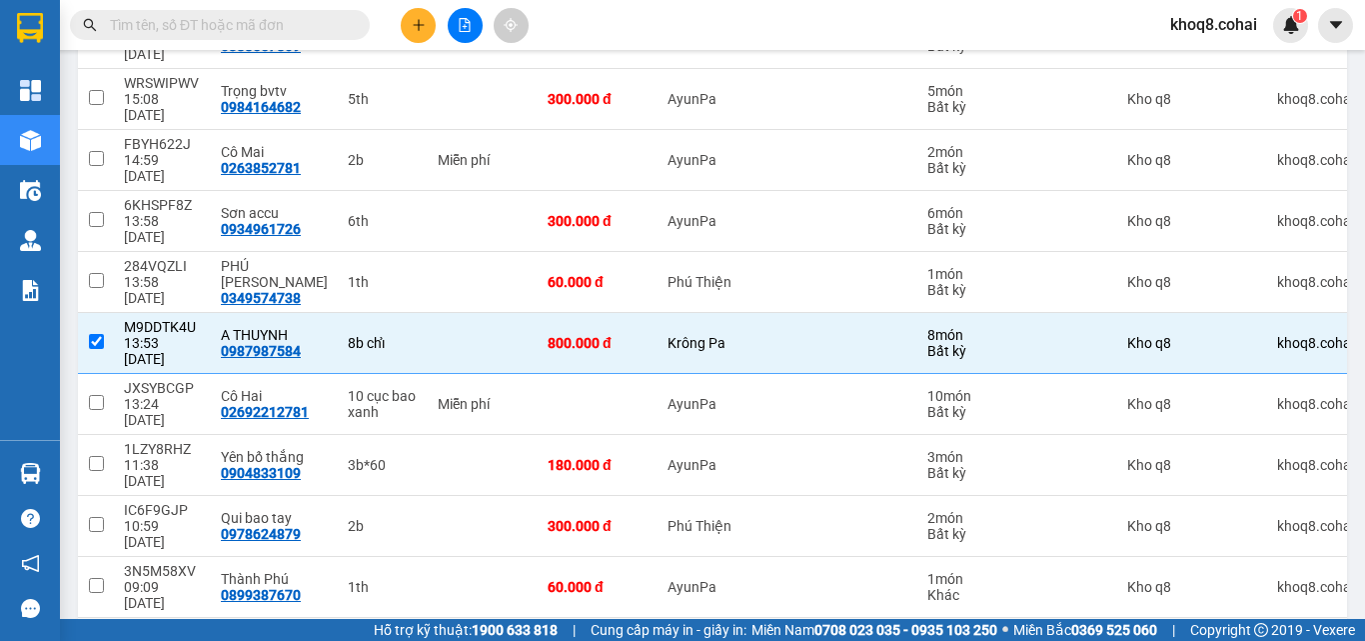
checkbox input "true"
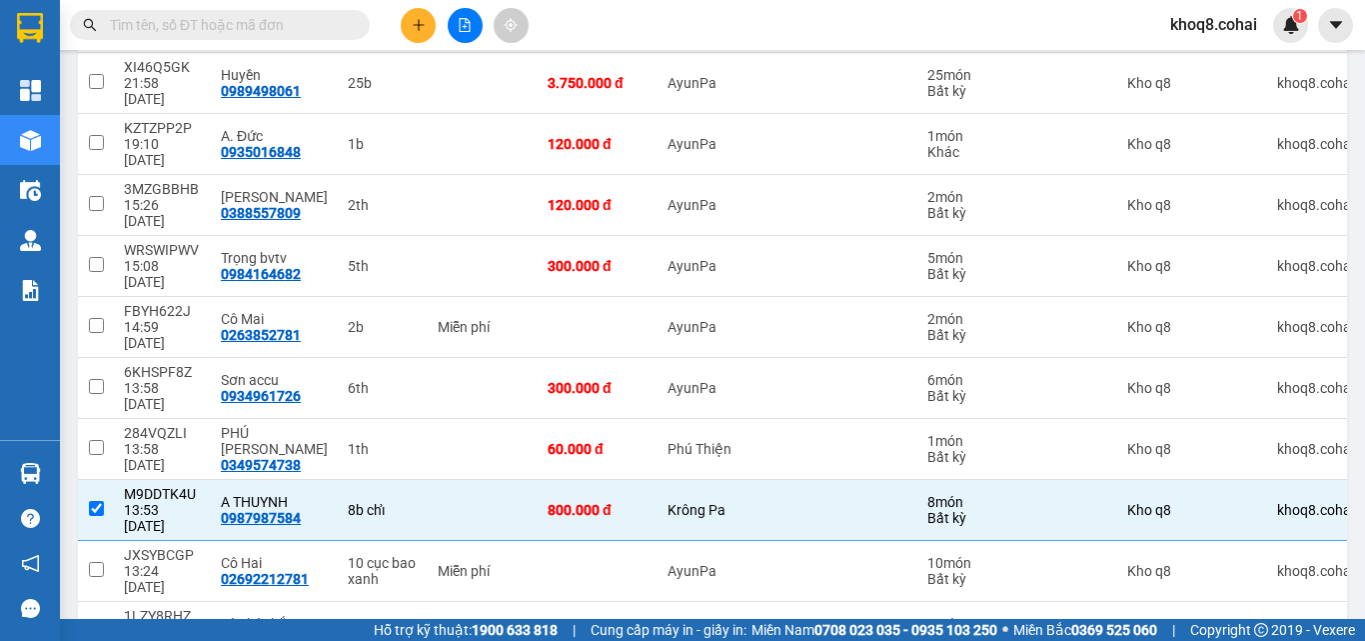
scroll to position [0, 0]
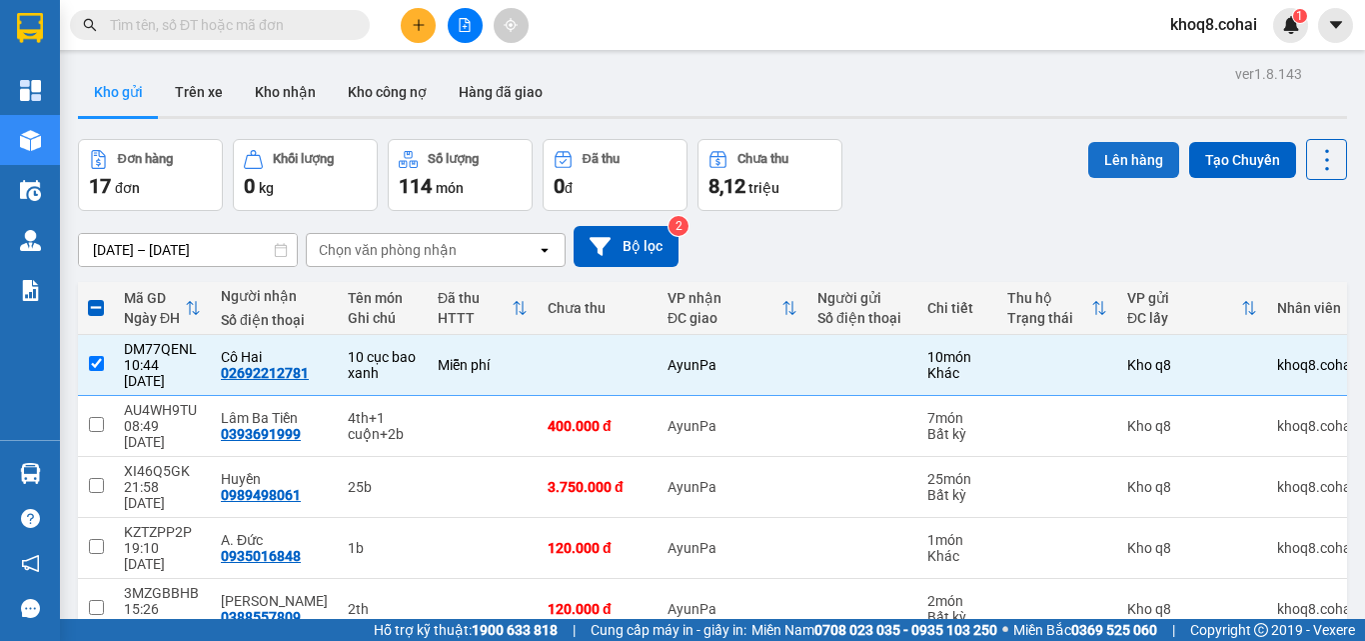
click at [1091, 154] on button "Lên hàng" at bounding box center [1134, 160] width 91 height 36
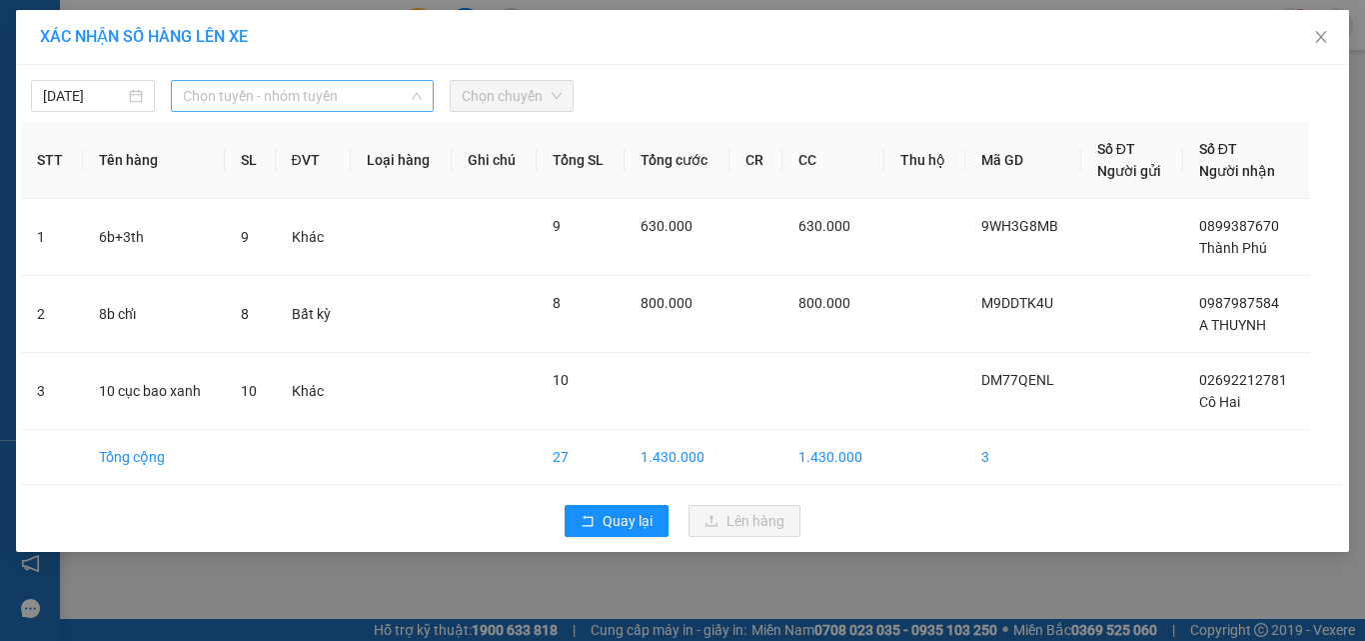
click at [292, 94] on span "Chọn tuyến - nhóm tuyến" at bounding box center [302, 96] width 239 height 30
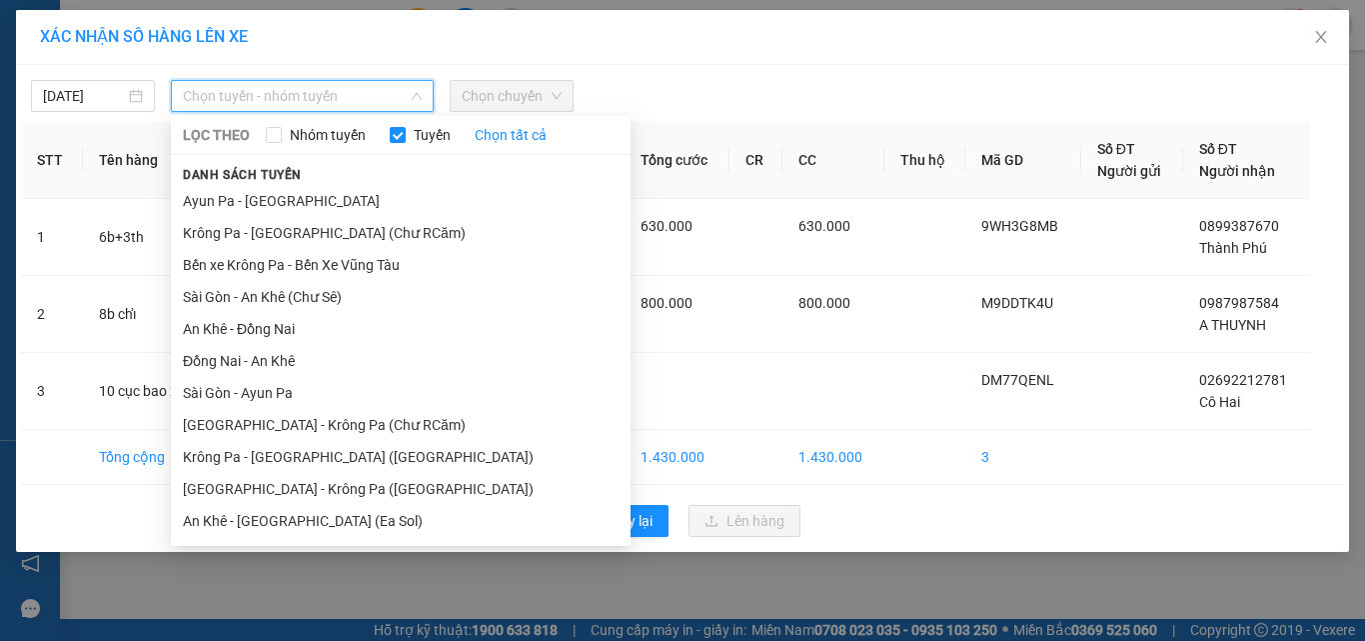
scroll to position [159, 0]
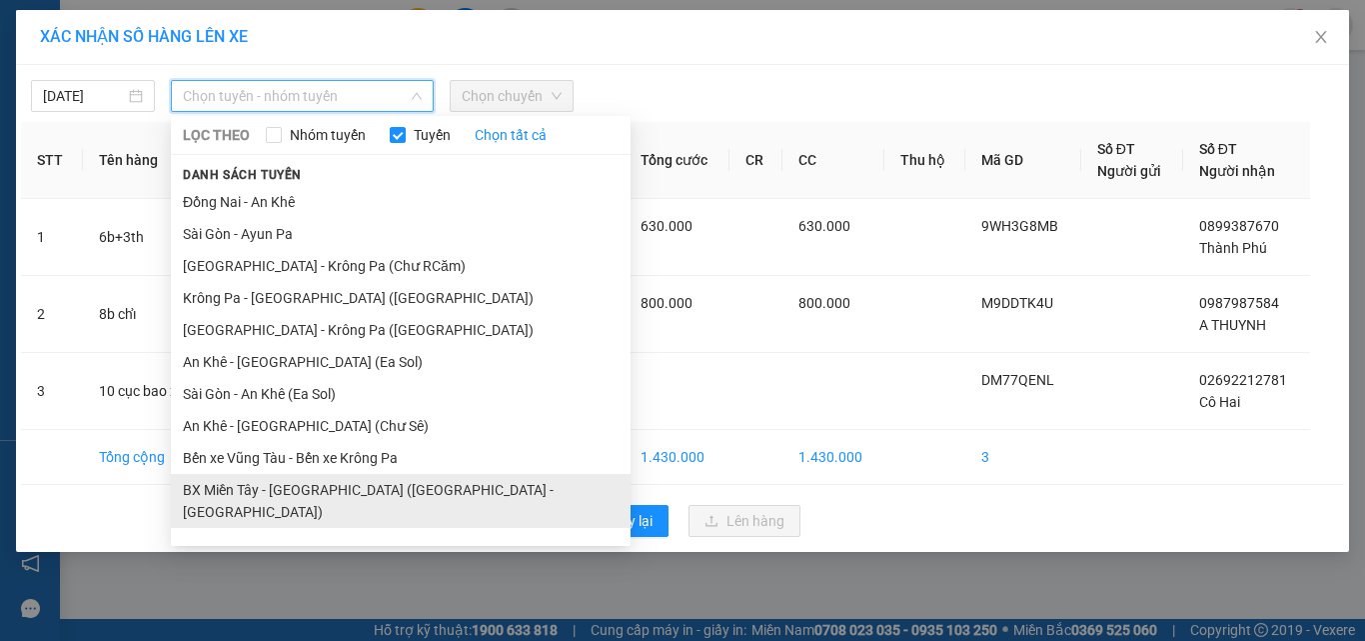
click at [323, 489] on li "BX Miền Tây - [GEOGRAPHIC_DATA] ([GEOGRAPHIC_DATA] - [GEOGRAPHIC_DATA])" at bounding box center [401, 501] width 460 height 54
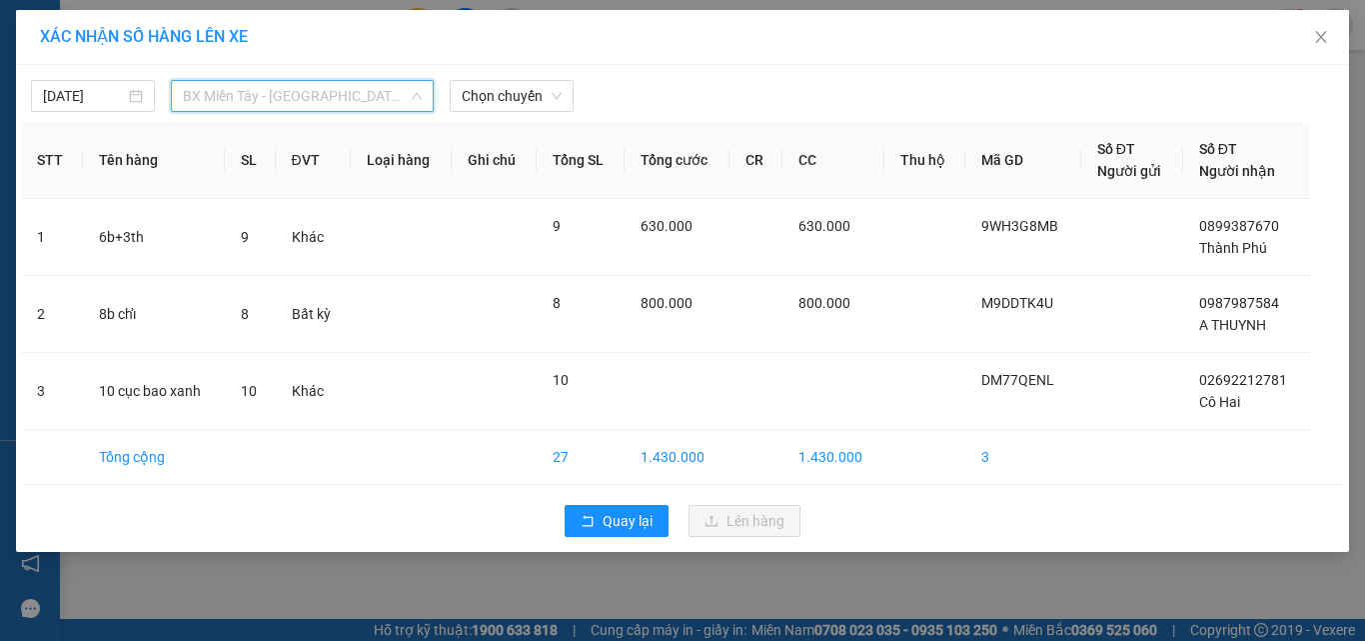
click at [362, 86] on span "BX Miền Tây - [GEOGRAPHIC_DATA] ([GEOGRAPHIC_DATA] - [GEOGRAPHIC_DATA])" at bounding box center [302, 96] width 239 height 30
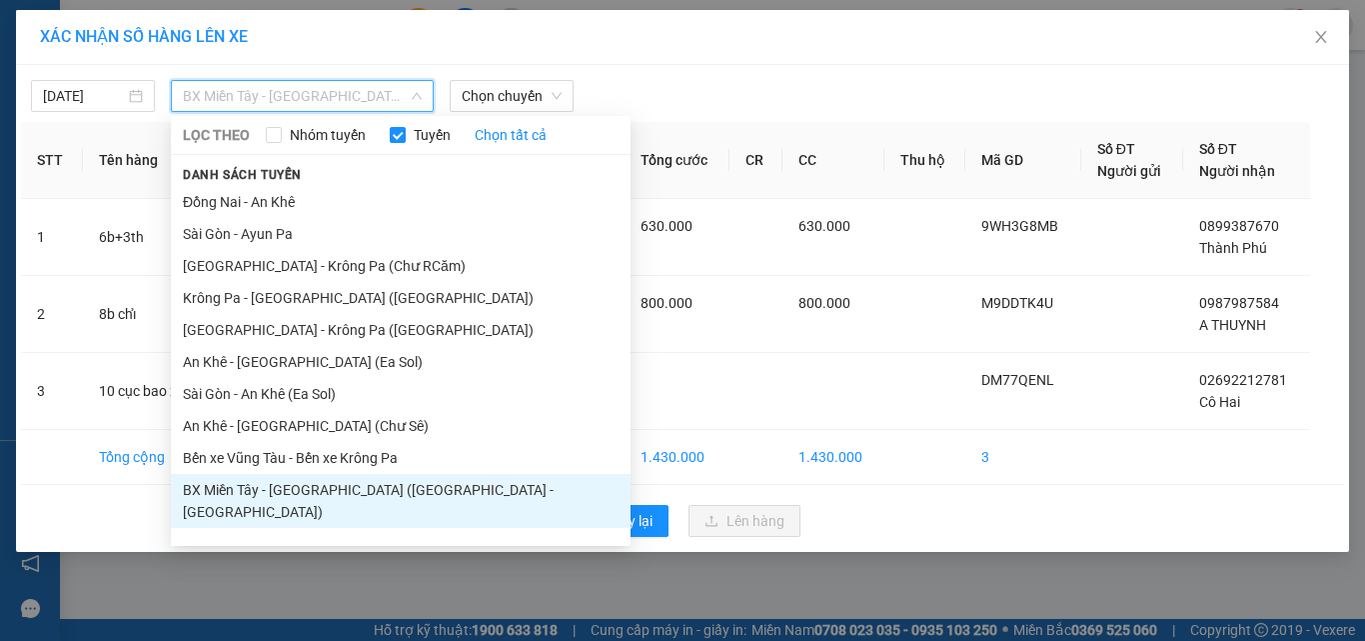
click at [351, 486] on li "BX Miền Tây - [GEOGRAPHIC_DATA] ([GEOGRAPHIC_DATA] - [GEOGRAPHIC_DATA])" at bounding box center [401, 501] width 460 height 54
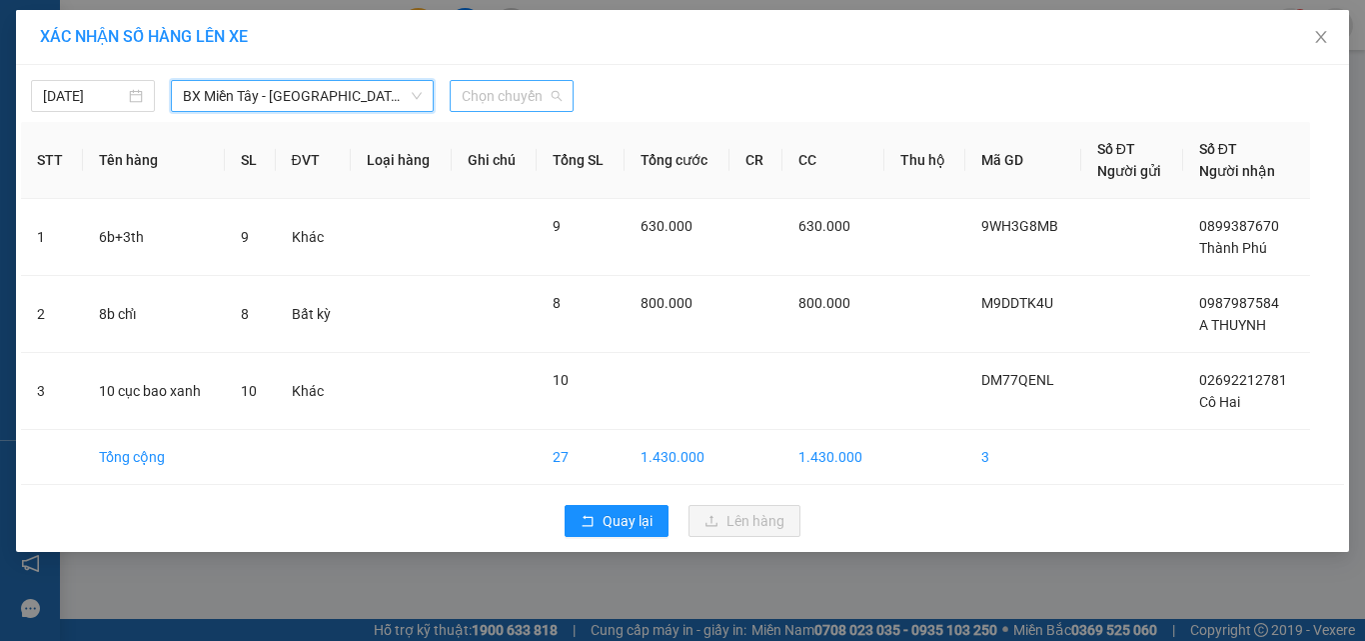
click at [503, 95] on span "Chọn chuyến" at bounding box center [512, 96] width 100 height 30
click at [496, 97] on span "Chọn chuyến" at bounding box center [512, 96] width 100 height 30
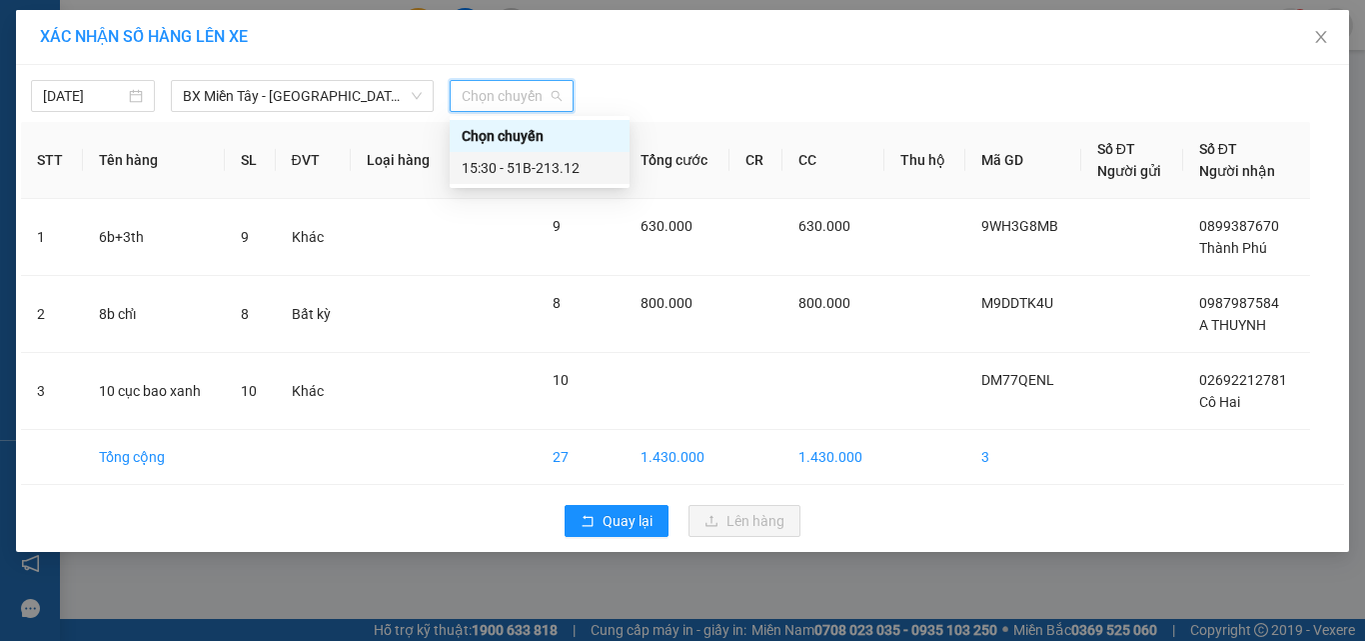
click at [546, 168] on div "15:30 - 51B-213.12" at bounding box center [540, 168] width 156 height 22
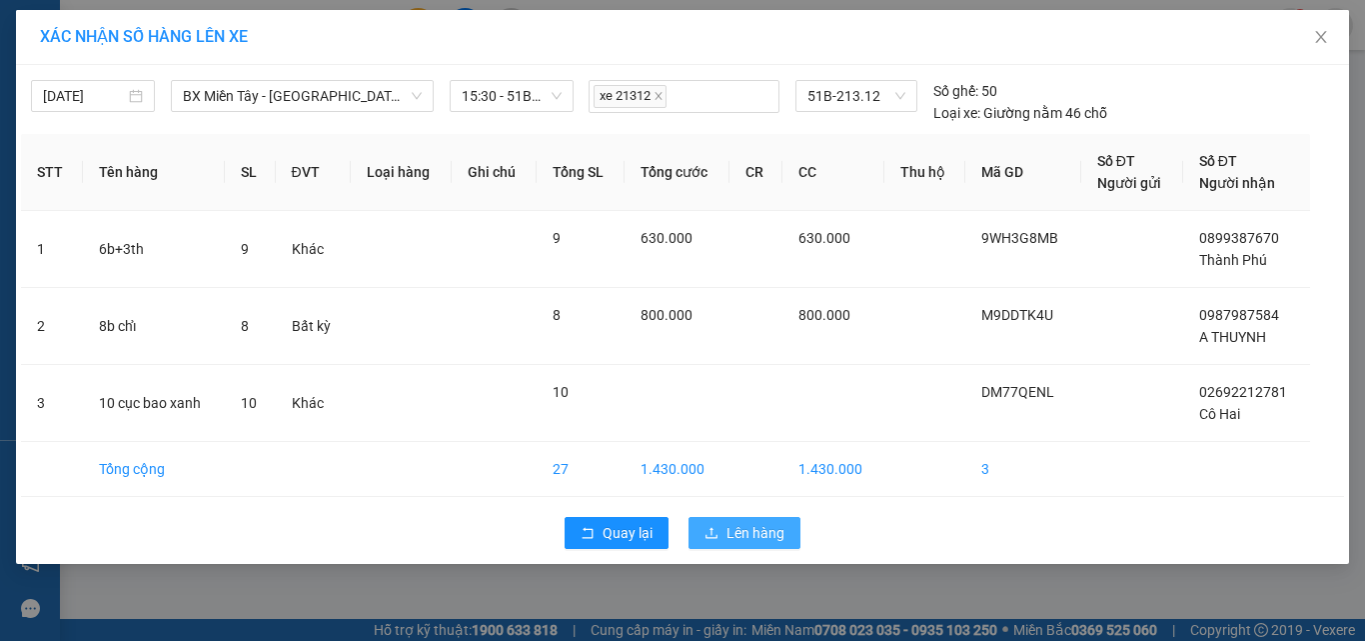
click at [752, 526] on span "Lên hàng" at bounding box center [756, 533] width 58 height 22
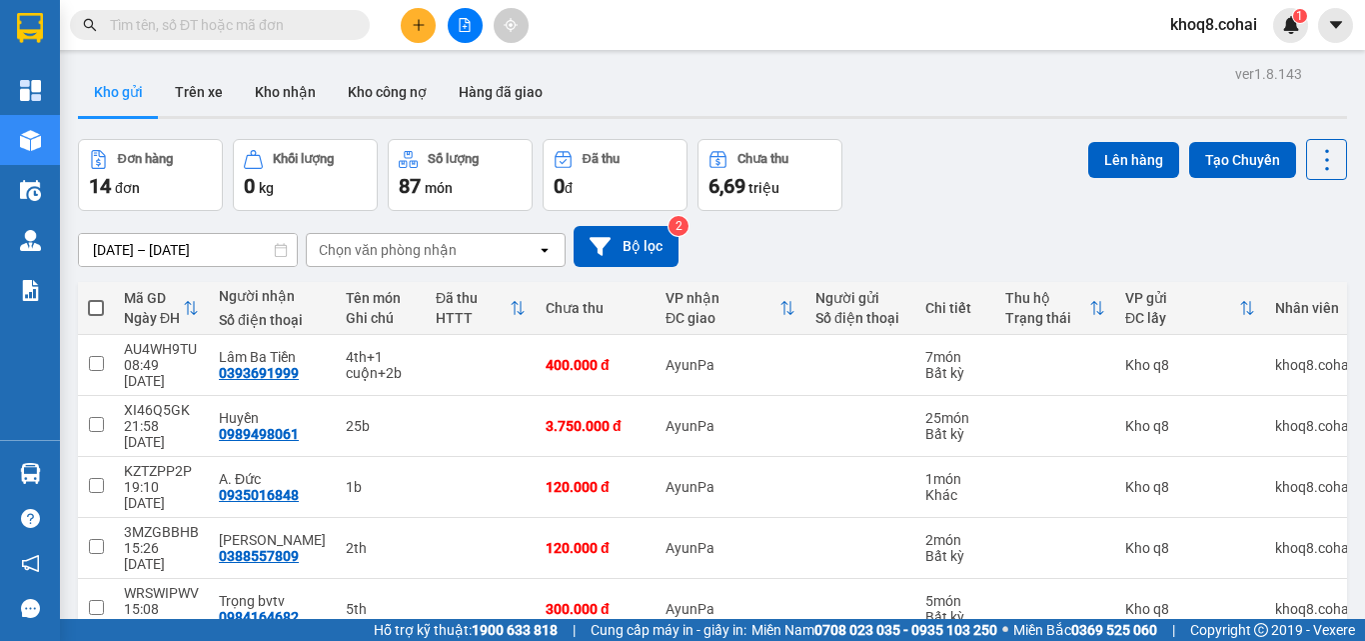
click at [95, 305] on span at bounding box center [96, 308] width 16 height 16
click at [96, 298] on input "checkbox" at bounding box center [96, 298] width 0 height 0
checkbox input "true"
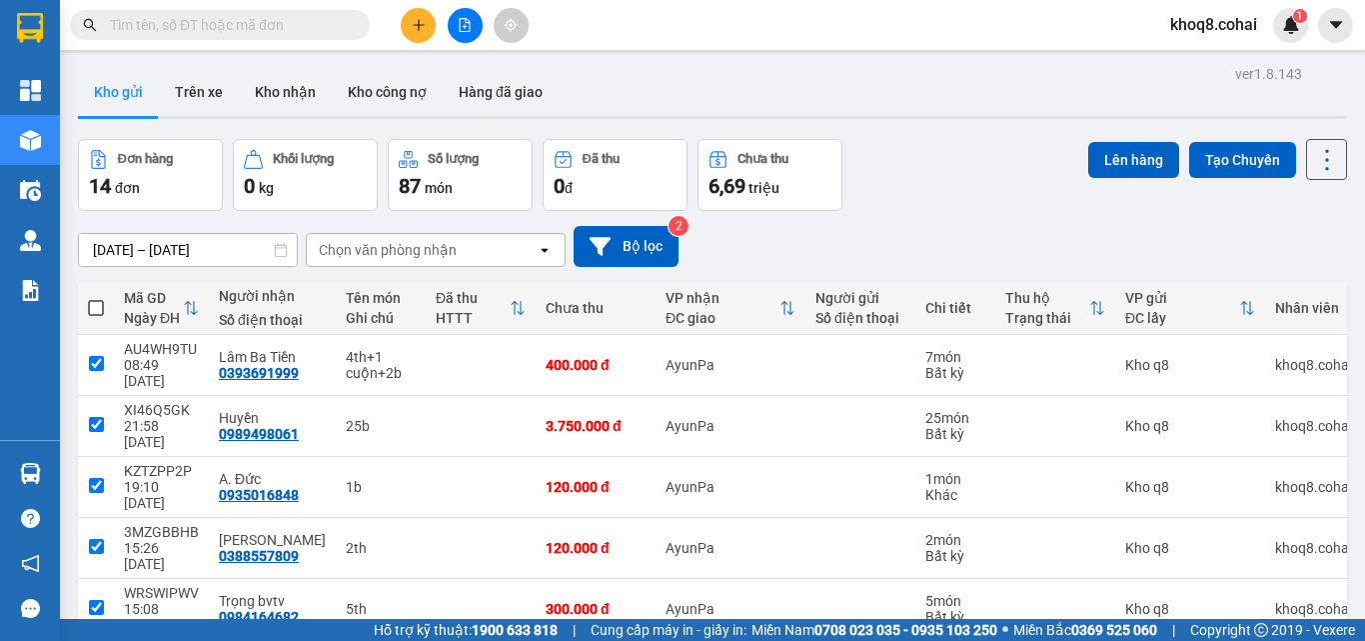
checkbox input "true"
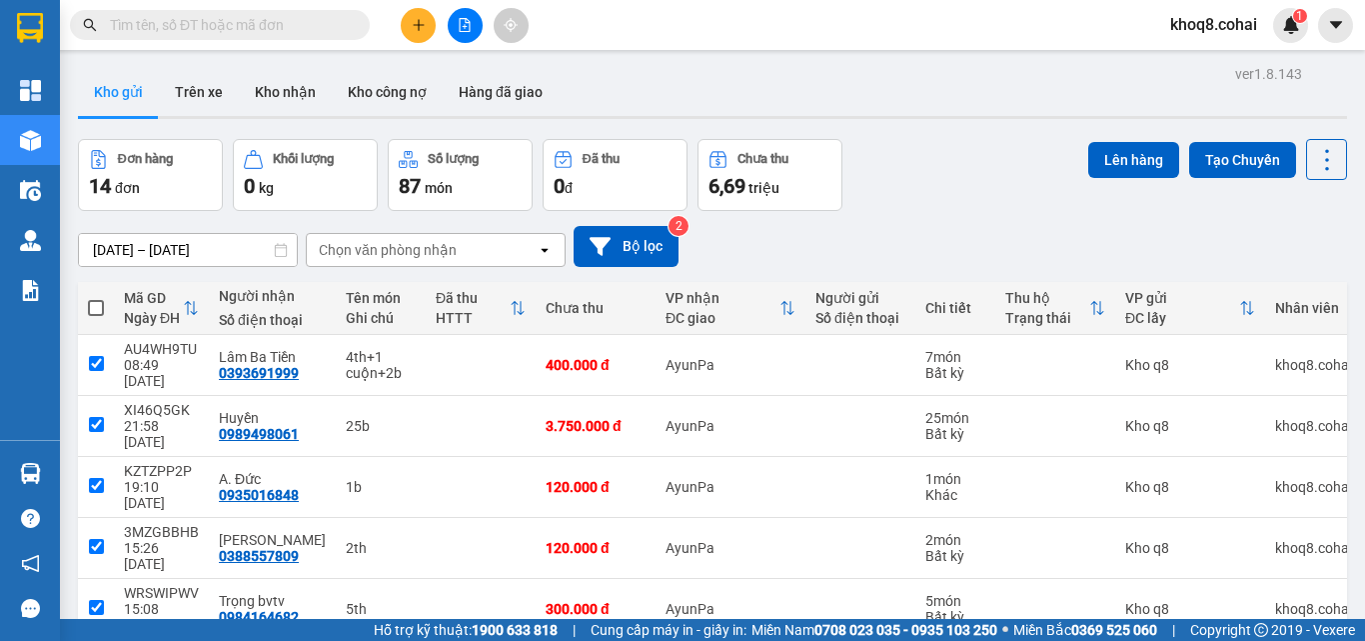
checkbox input "true"
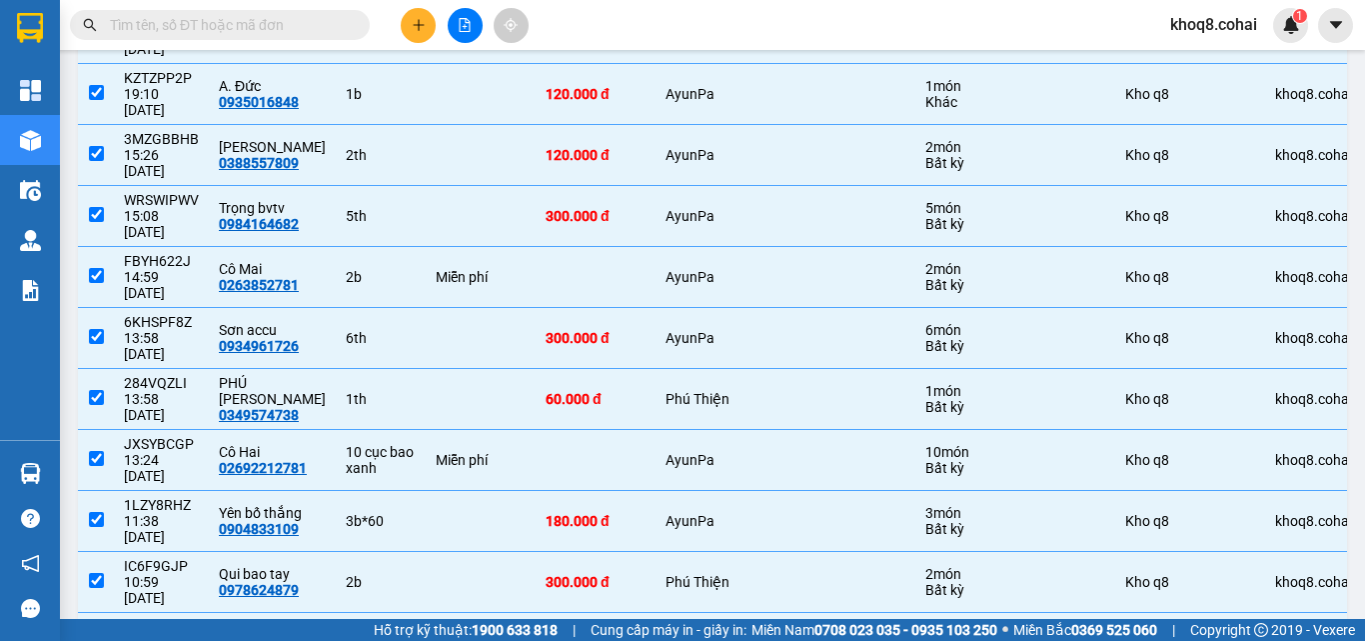
scroll to position [436, 0]
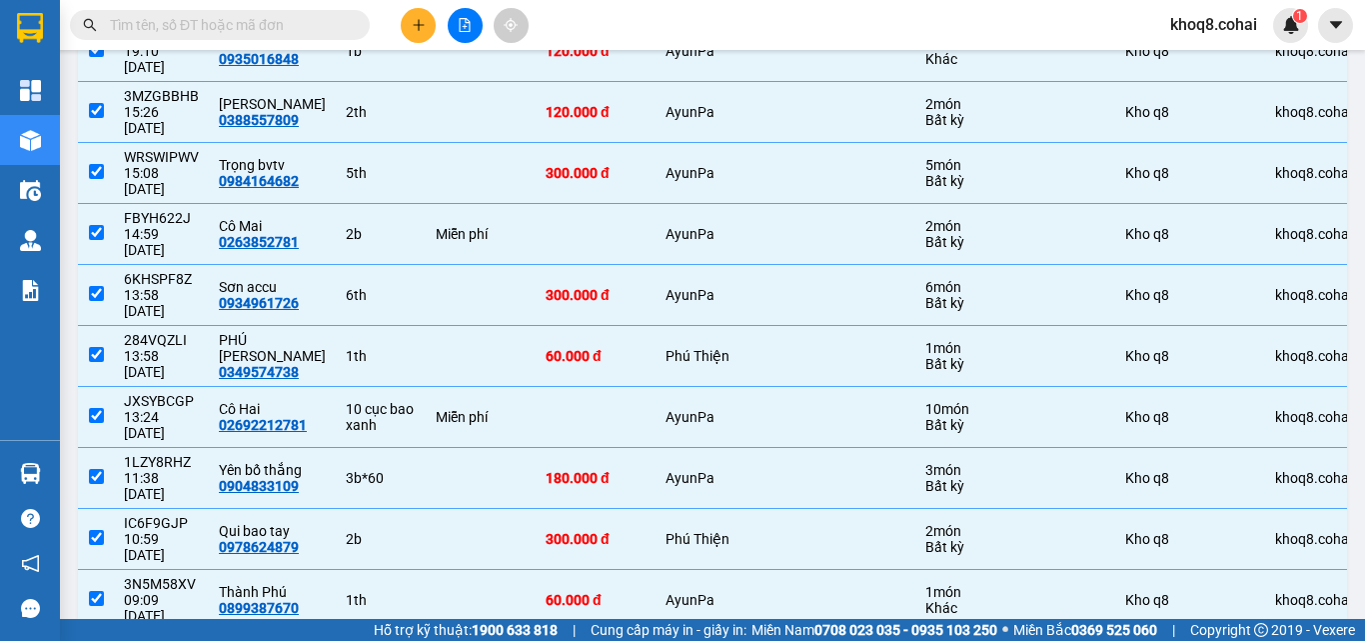
checkbox input "false"
click at [98, 591] on input "checkbox" at bounding box center [96, 598] width 15 height 15
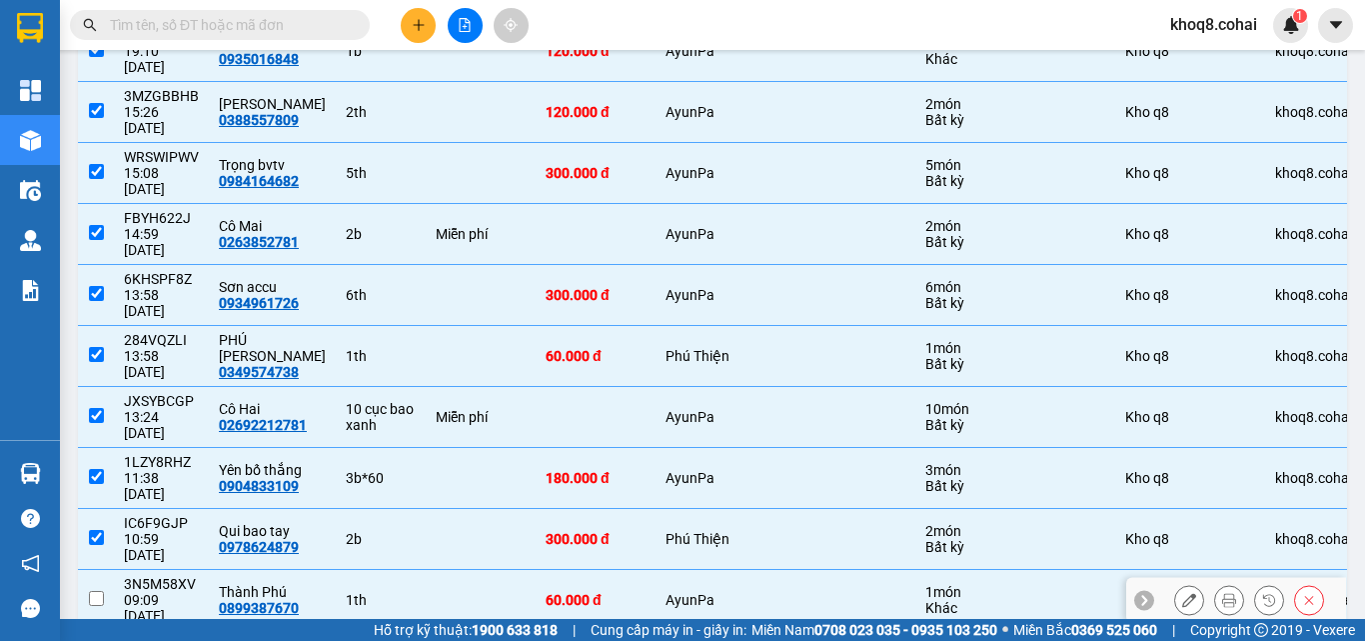
checkbox input "false"
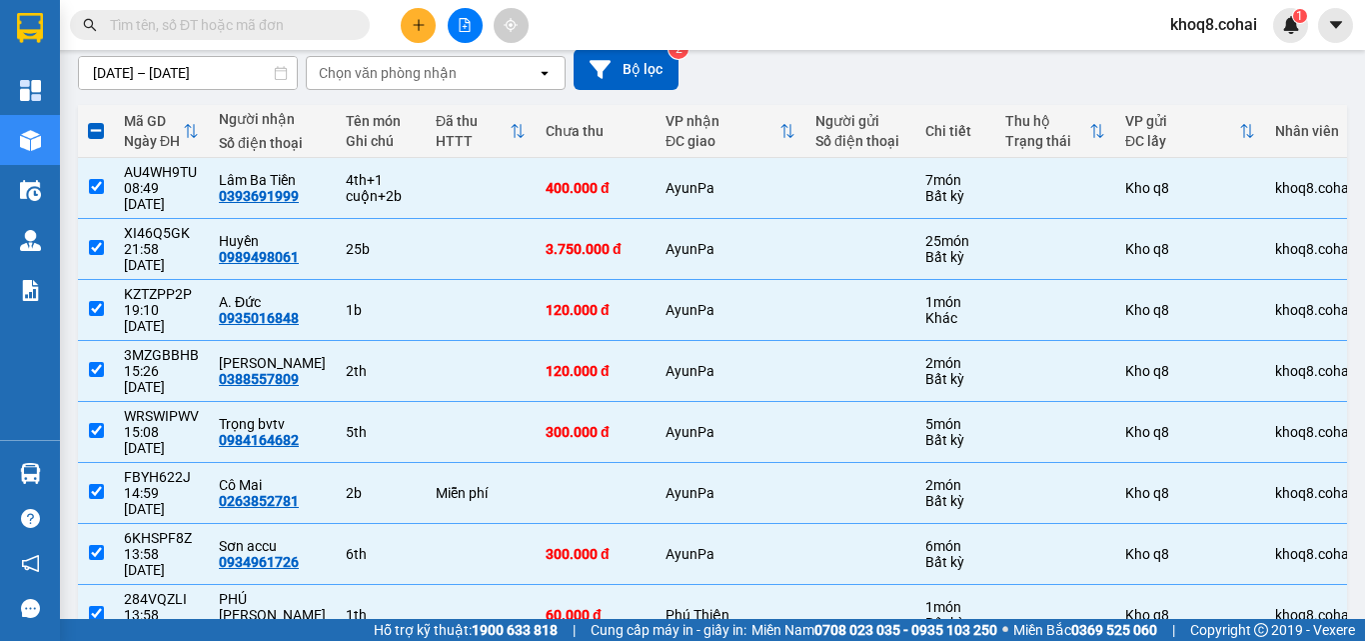
scroll to position [174, 0]
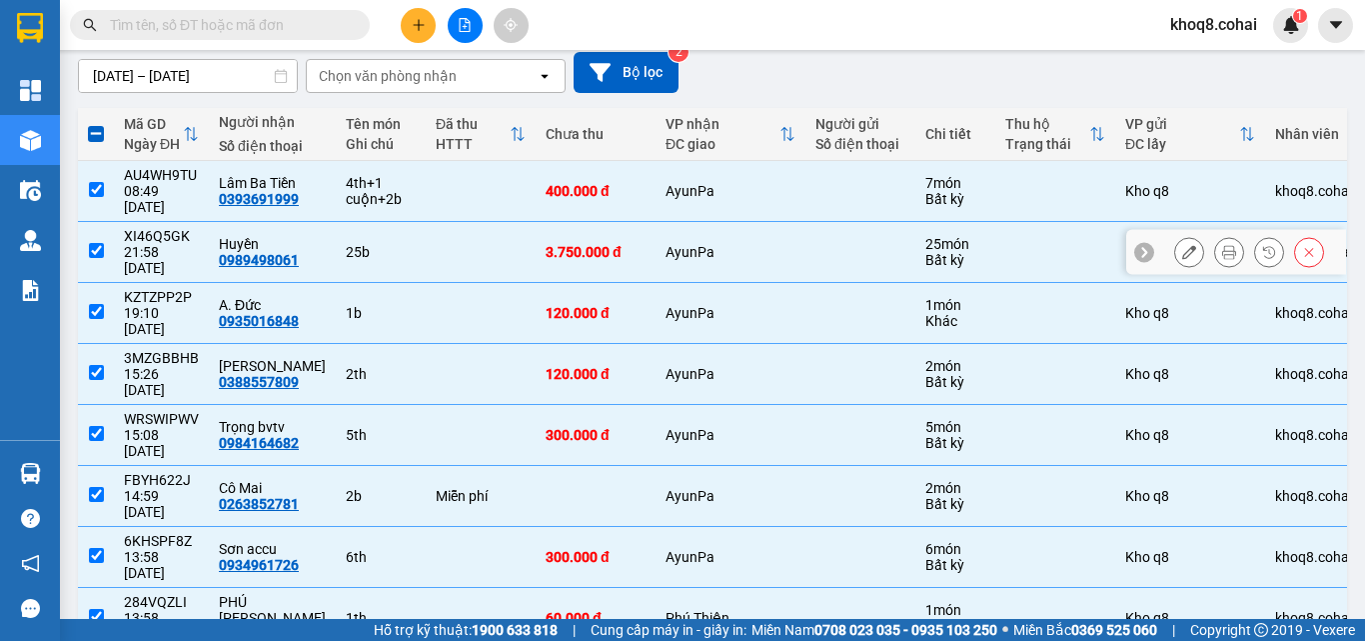
click at [361, 244] on div "25b" at bounding box center [381, 252] width 70 height 16
click at [362, 244] on div "25b" at bounding box center [381, 252] width 70 height 16
checkbox input "false"
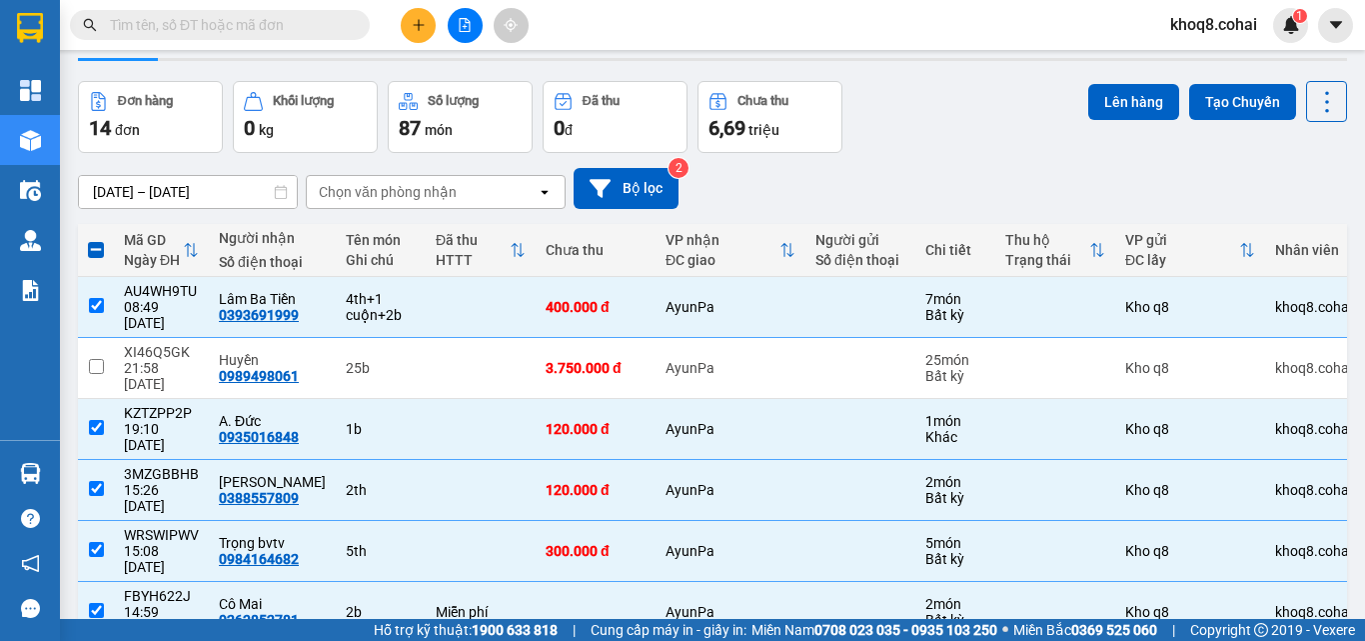
scroll to position [0, 0]
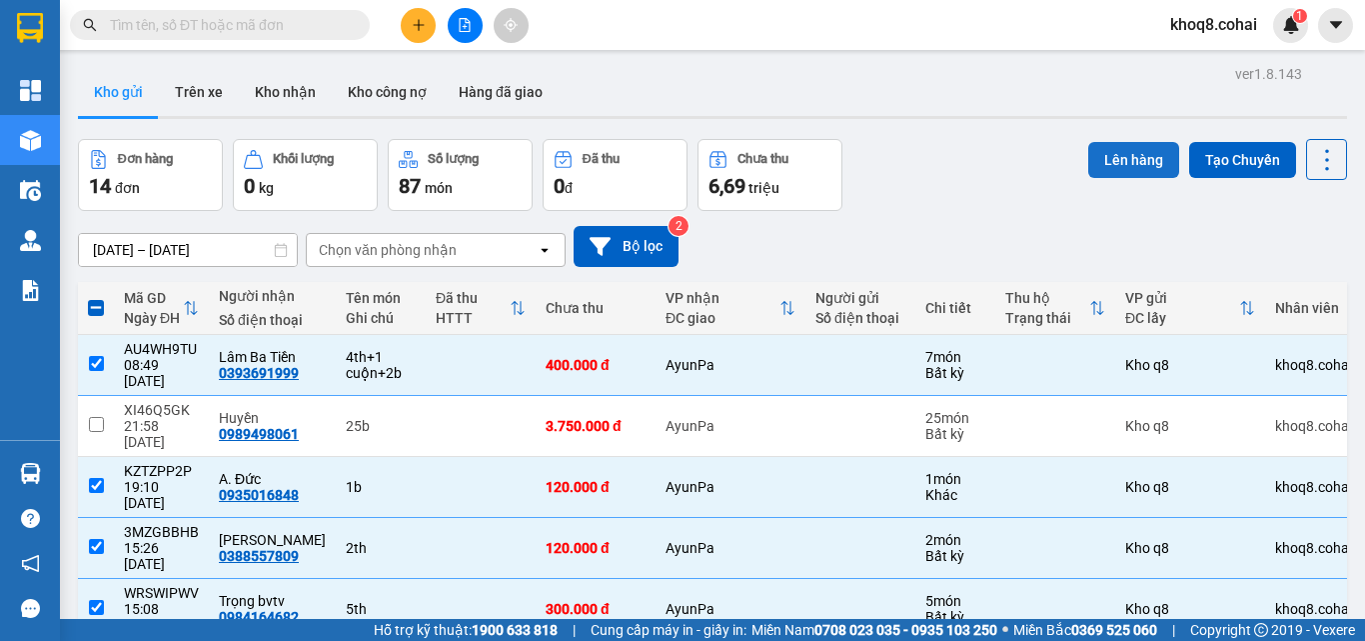
click at [1112, 154] on button "Lên hàng" at bounding box center [1134, 160] width 91 height 36
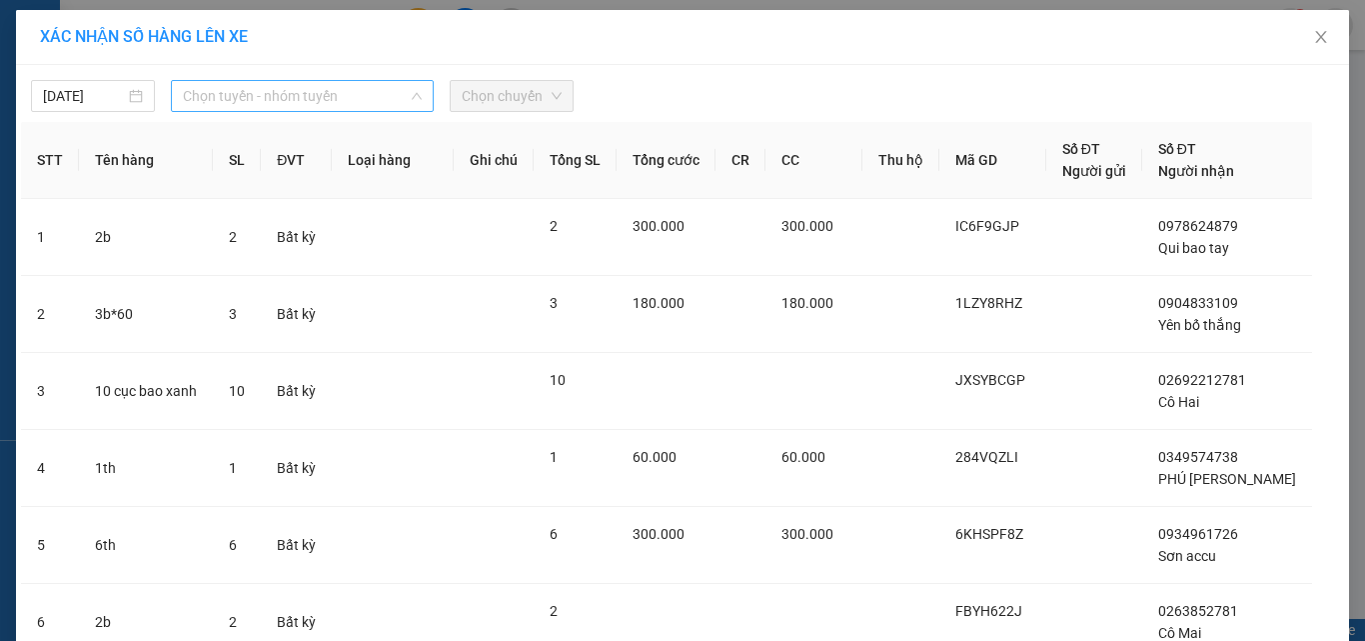
click at [355, 96] on span "Chọn tuyến - nhóm tuyến" at bounding box center [302, 96] width 239 height 30
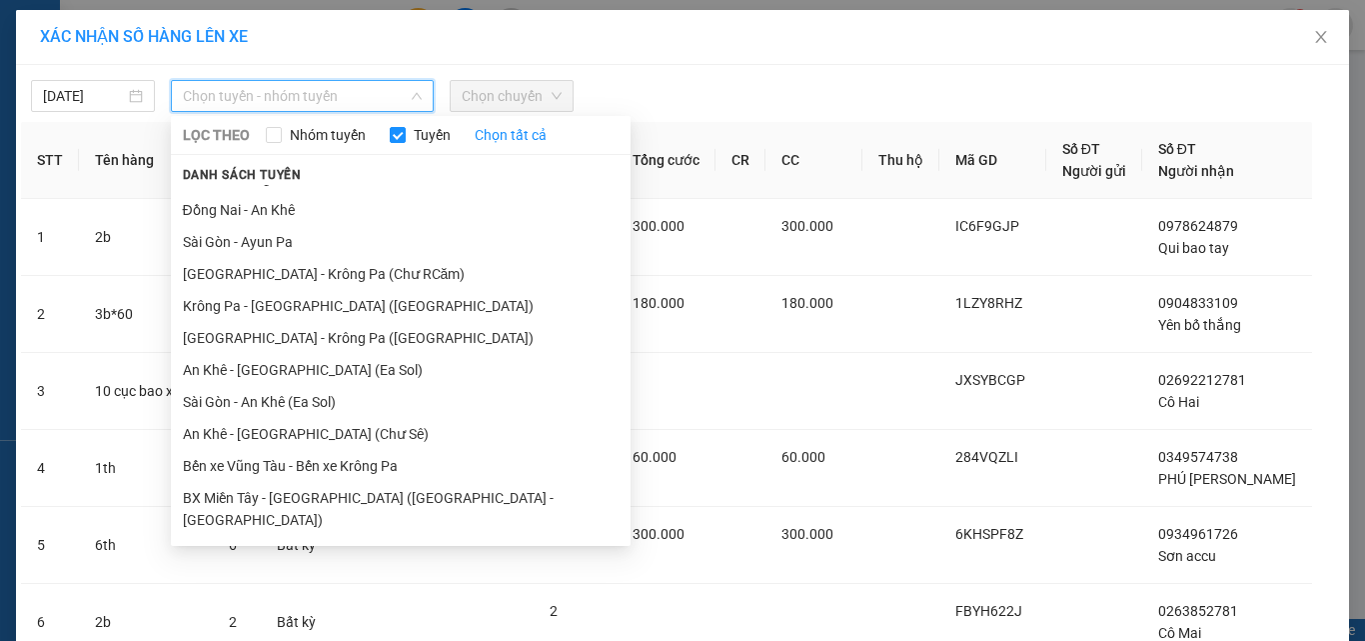
scroll to position [159, 0]
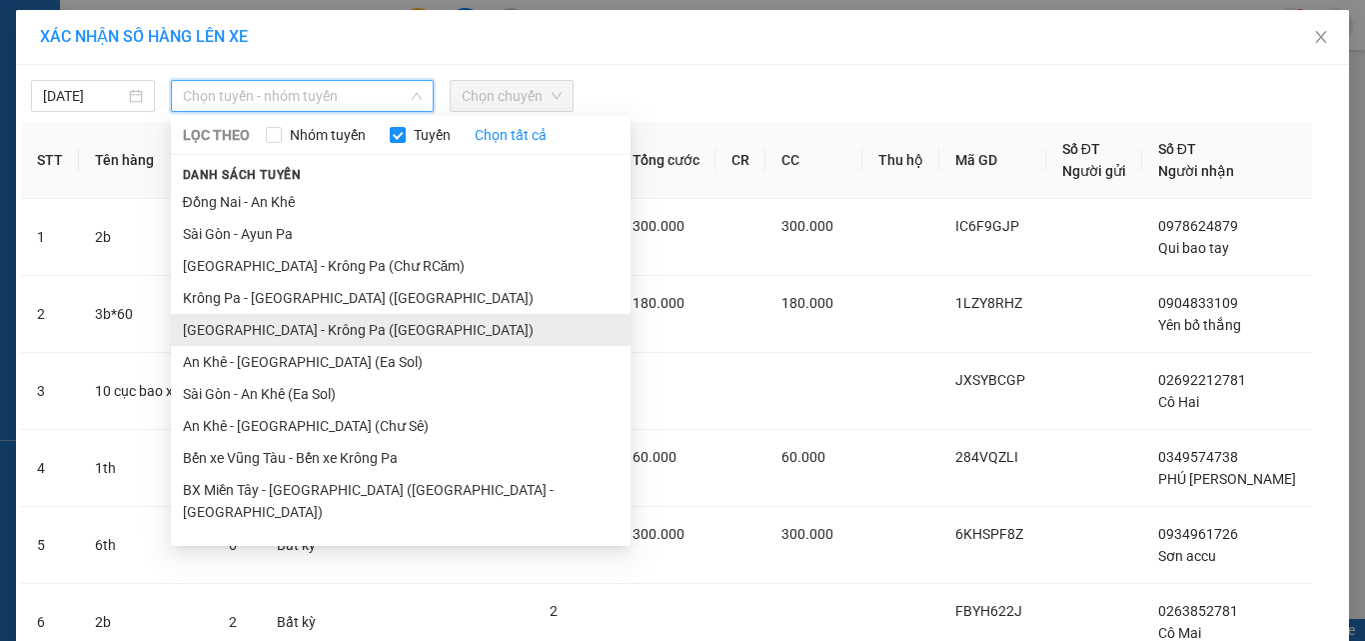
click at [247, 331] on li "[GEOGRAPHIC_DATA] - Krông Pa ([GEOGRAPHIC_DATA])" at bounding box center [401, 330] width 460 height 32
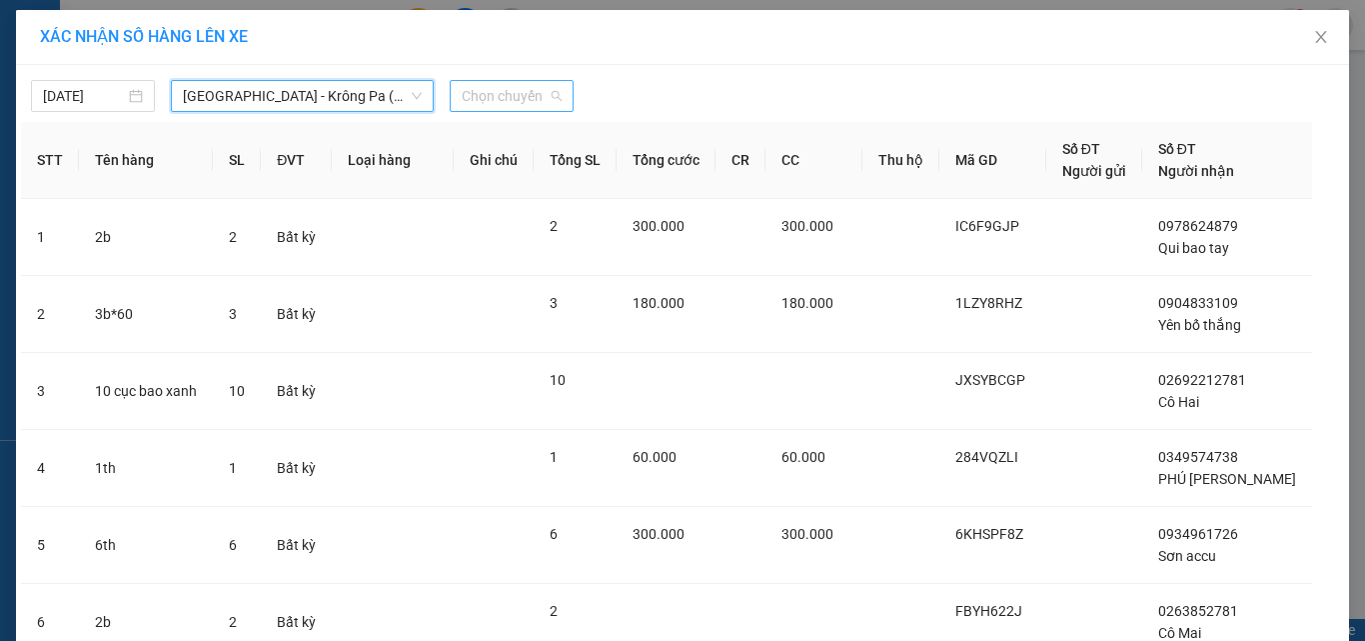
click at [498, 92] on span "Chọn chuyến" at bounding box center [512, 96] width 100 height 30
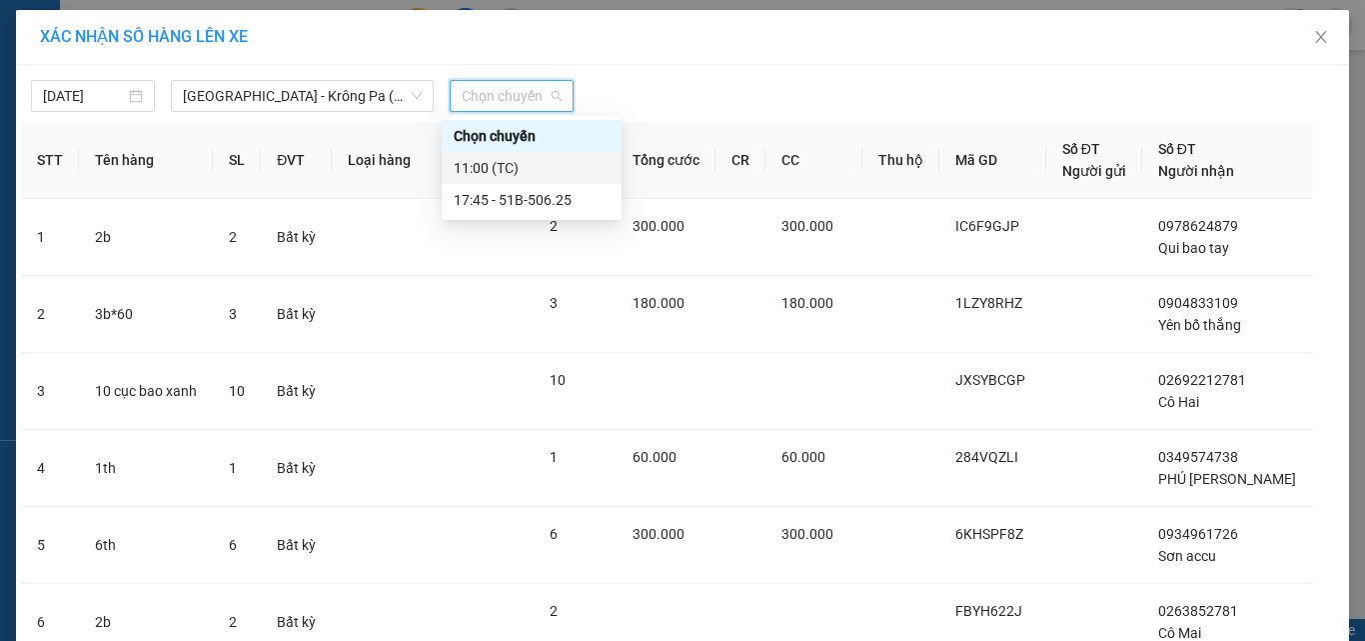
click at [495, 165] on div "11:00 (TC)" at bounding box center [532, 168] width 156 height 22
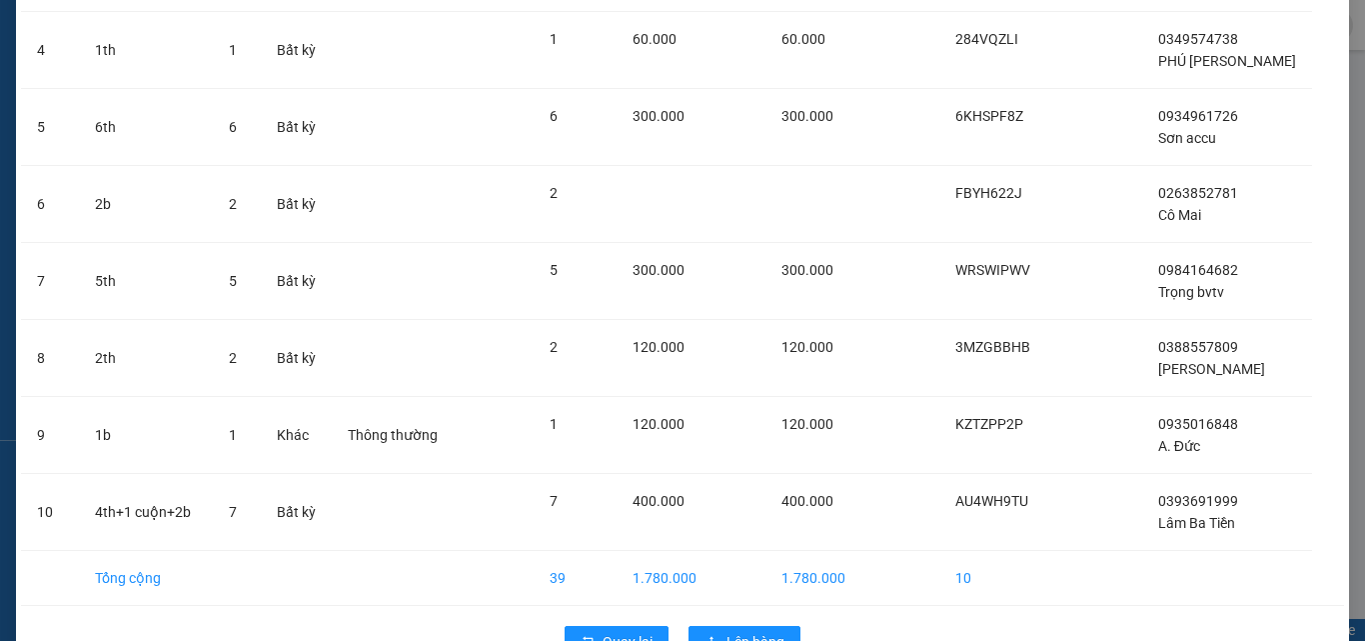
scroll to position [486, 0]
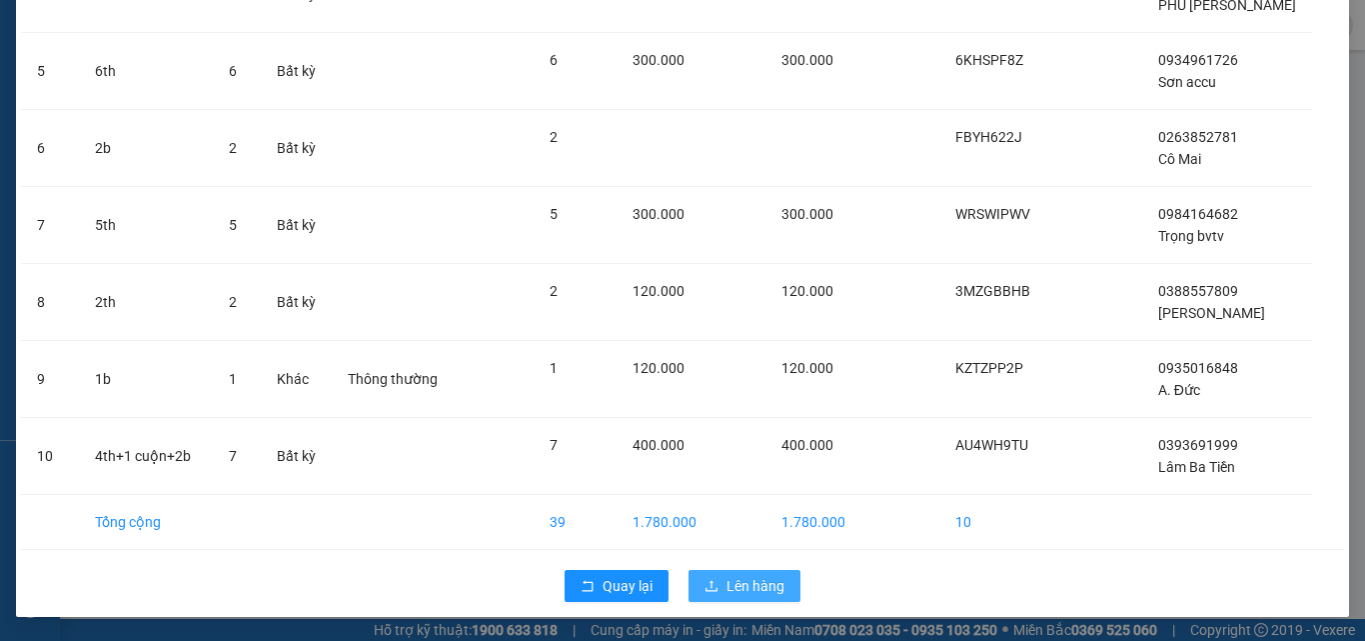
click at [727, 580] on span "Lên hàng" at bounding box center [756, 586] width 58 height 22
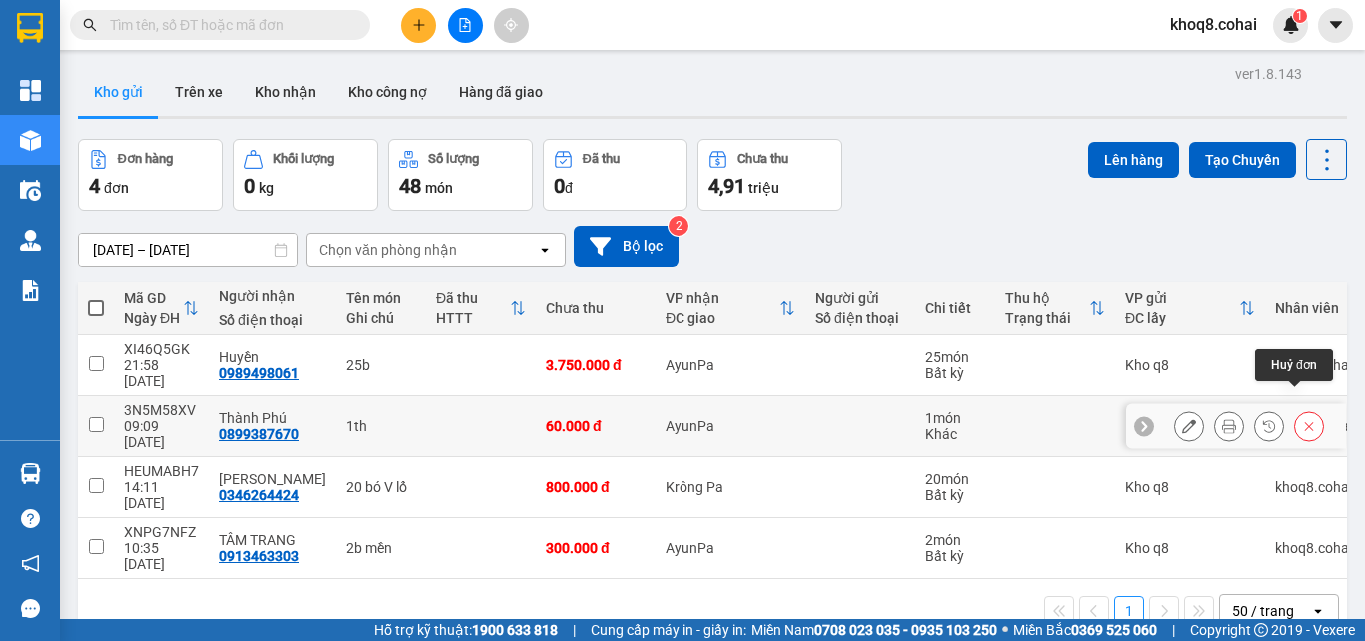
click at [1301, 409] on button at bounding box center [1309, 426] width 28 height 35
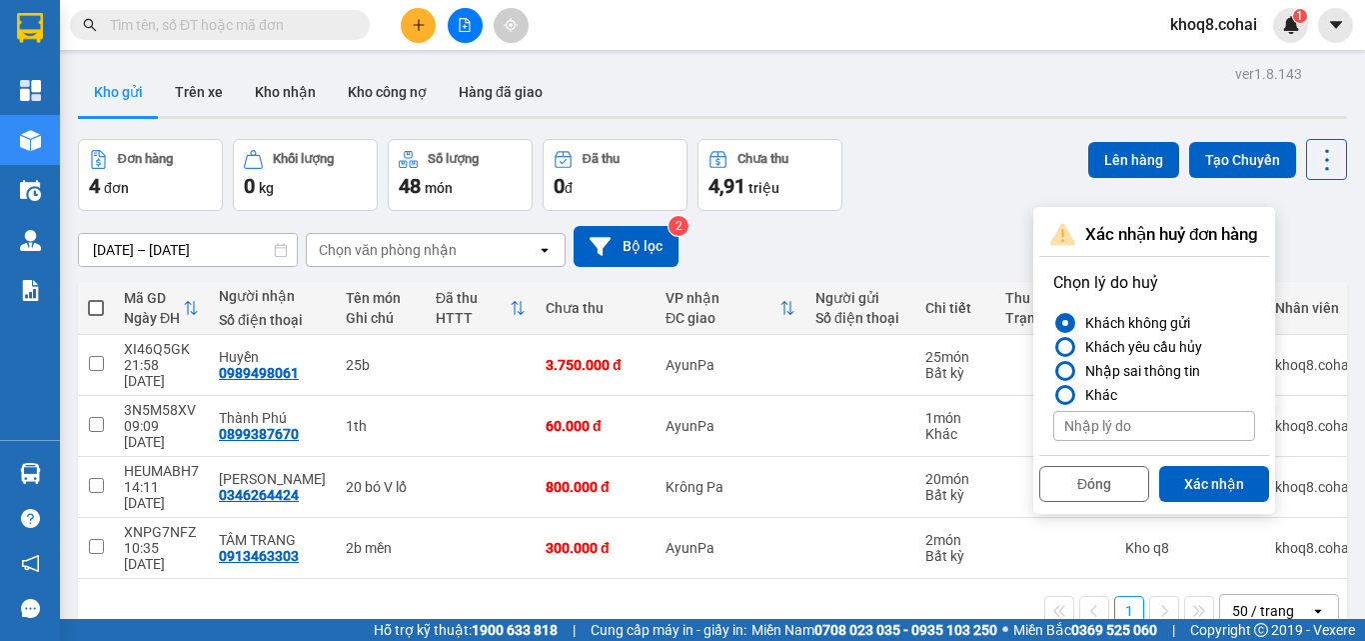
click at [880, 230] on div "[DATE] – [DATE] Press the down arrow key to interact with the calendar and sele…" at bounding box center [712, 246] width 1269 height 41
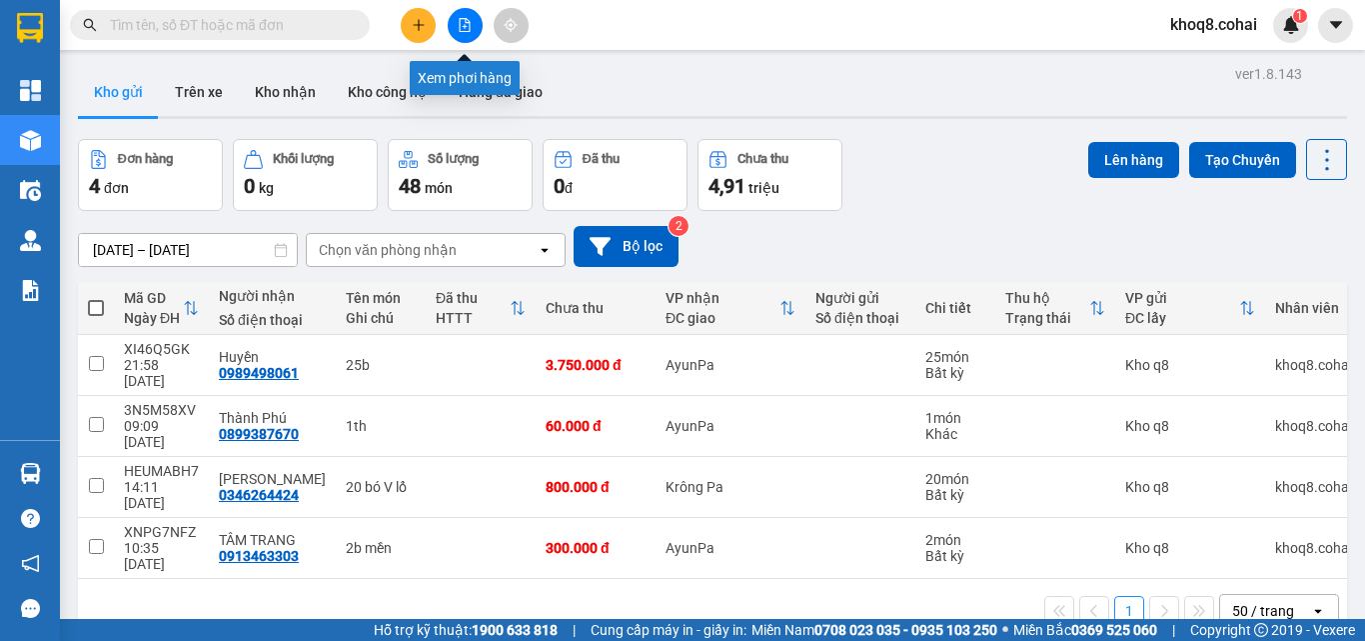
click at [469, 14] on button at bounding box center [465, 25] width 35 height 35
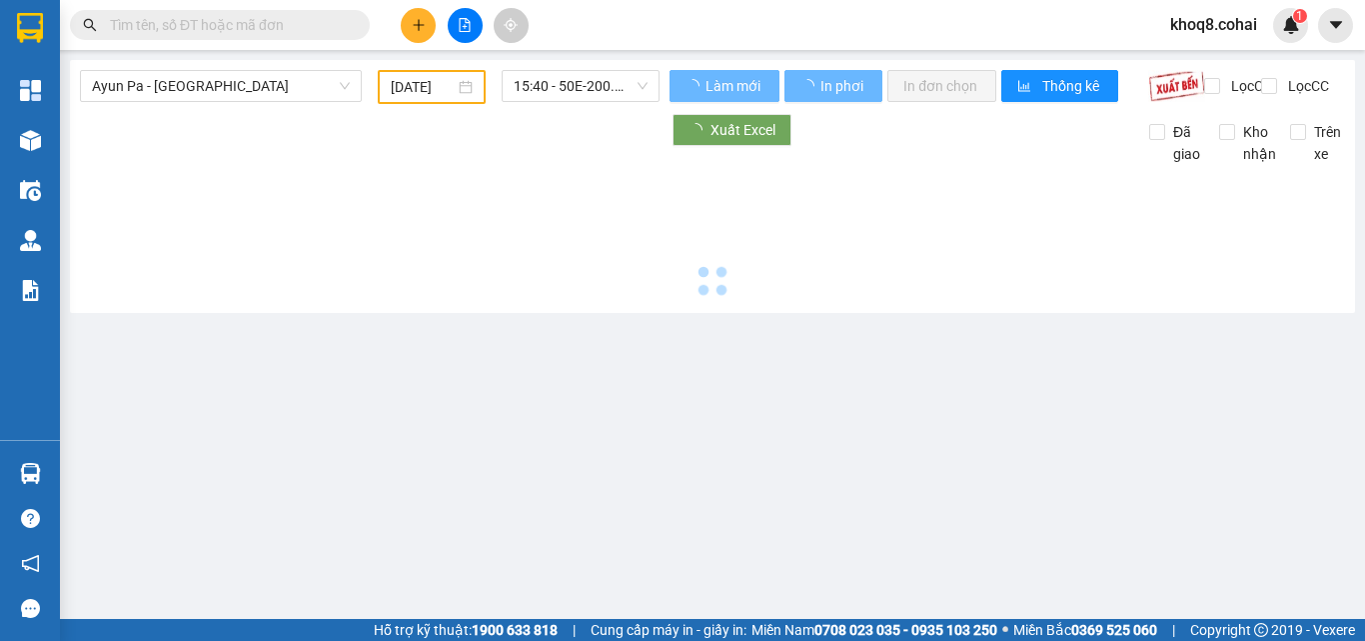
type input "[DATE]"
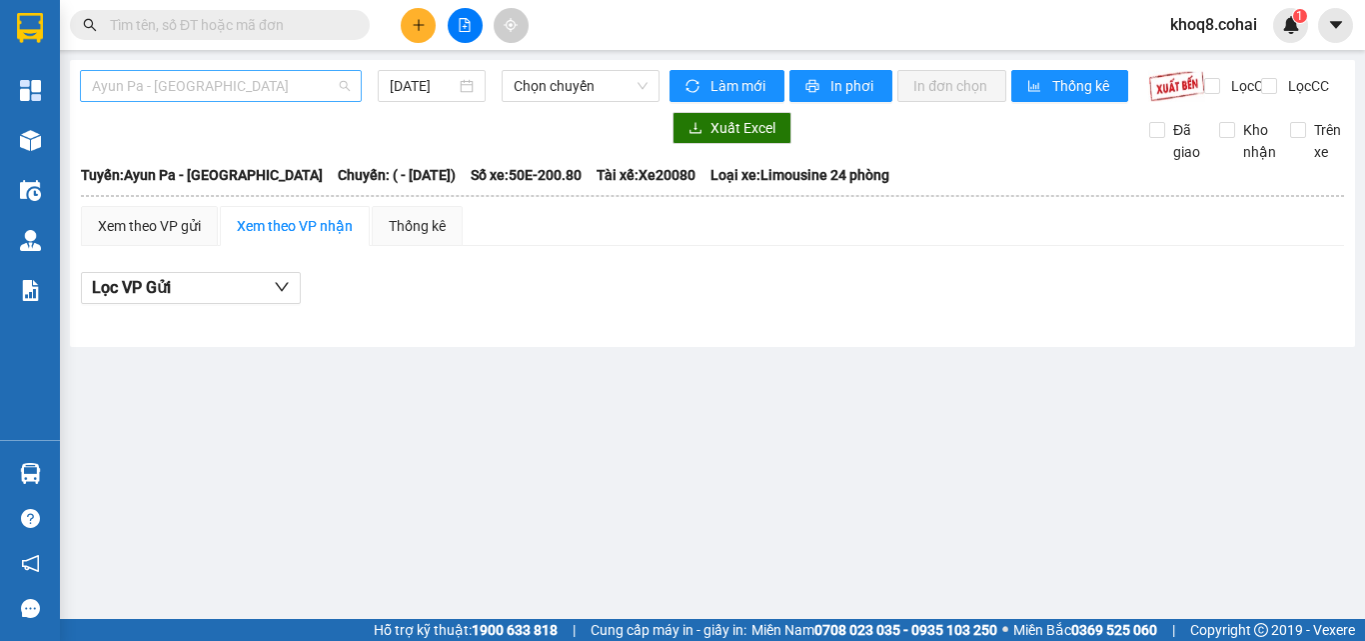
click at [222, 88] on span "Ayun Pa - [GEOGRAPHIC_DATA]" at bounding box center [221, 86] width 258 height 30
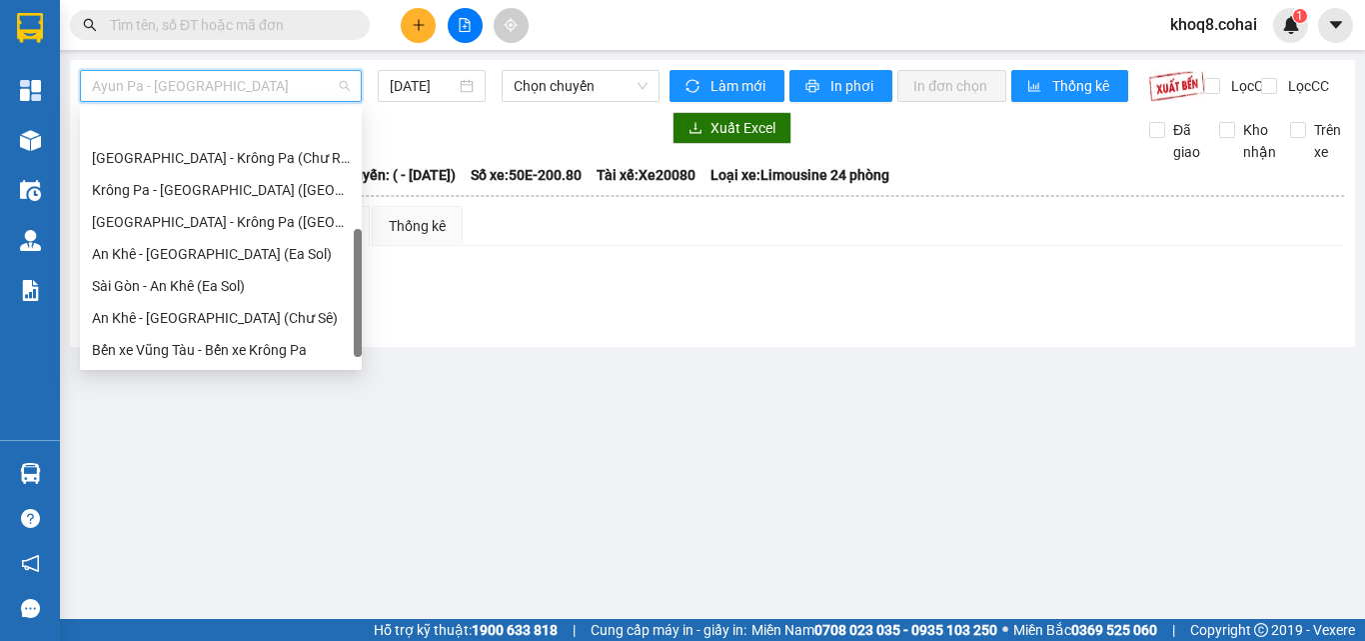
scroll to position [288, 0]
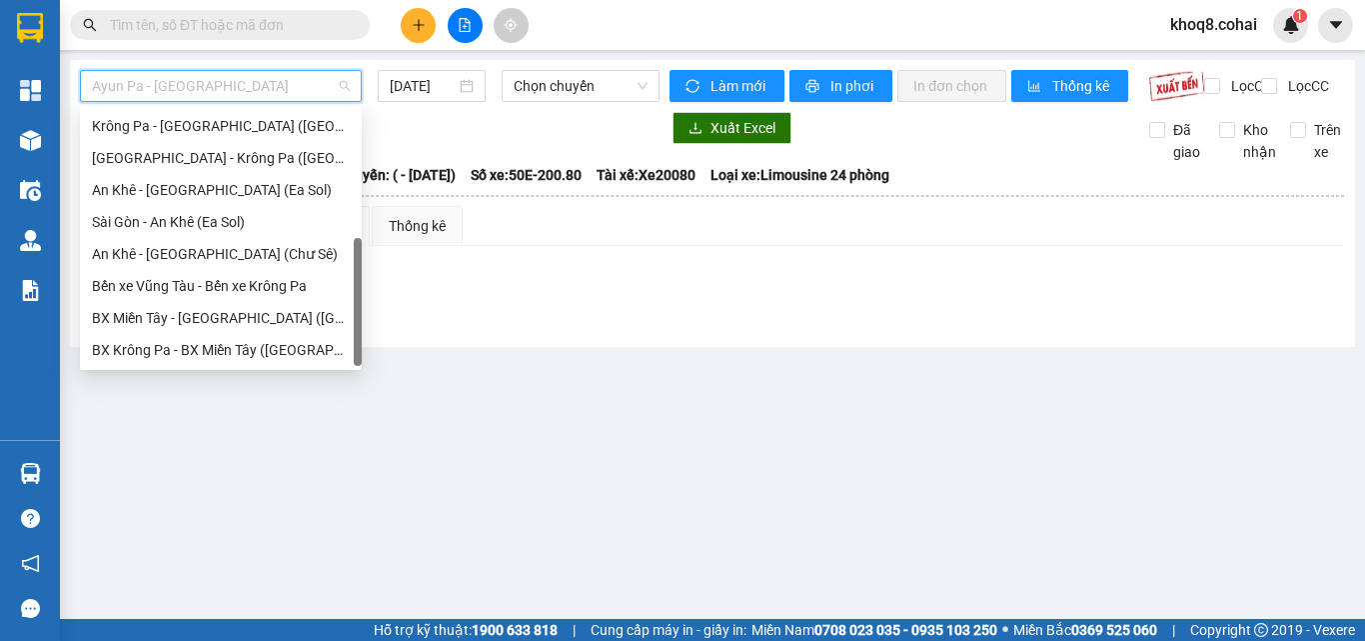
drag, startPoint x: 357, startPoint y: 137, endPoint x: 355, endPoint y: 298, distance: 160.9
click at [355, 298] on div at bounding box center [358, 302] width 8 height 128
click at [262, 316] on div "BX Miền Tây - [GEOGRAPHIC_DATA] ([GEOGRAPHIC_DATA] - [GEOGRAPHIC_DATA])" at bounding box center [221, 318] width 258 height 22
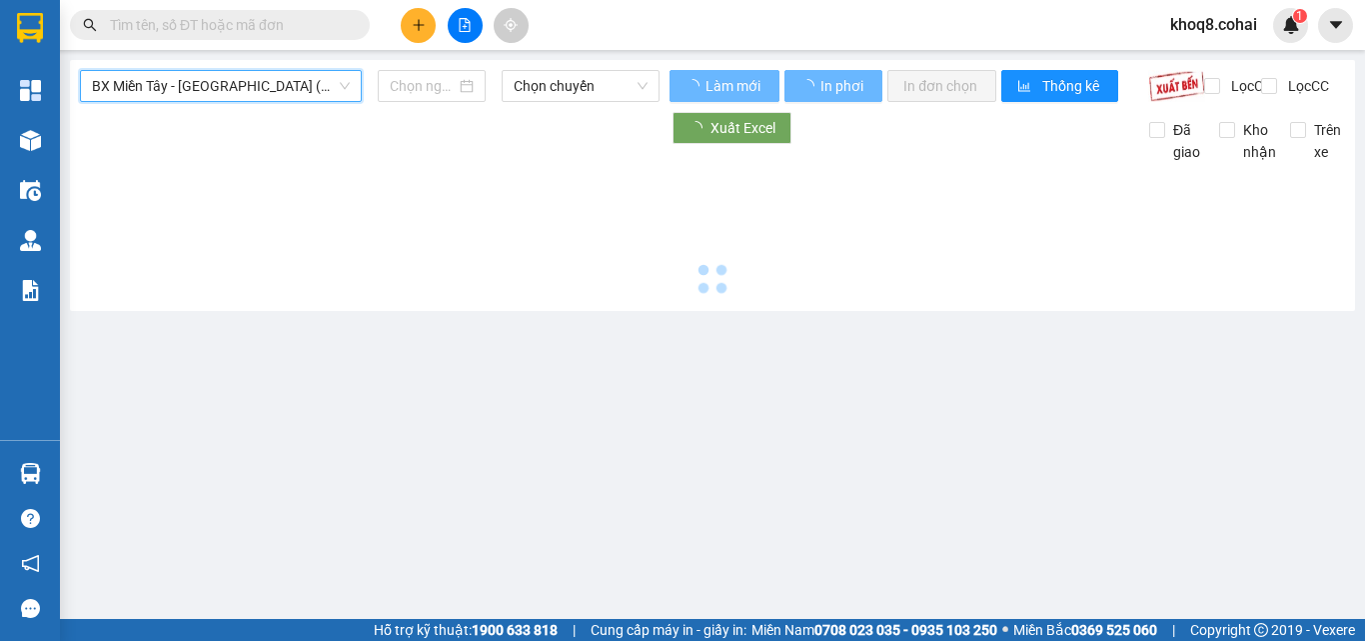
type input "[DATE]"
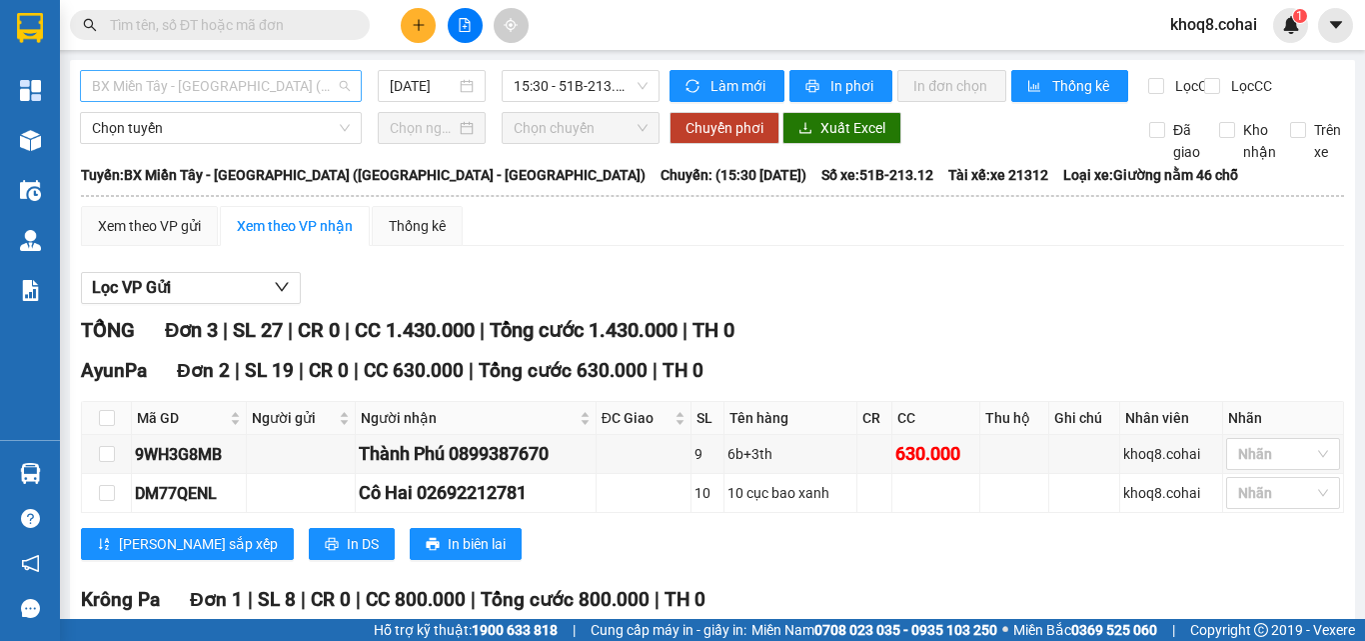
click at [235, 88] on span "BX Miền Tây - [GEOGRAPHIC_DATA] ([GEOGRAPHIC_DATA] - [GEOGRAPHIC_DATA])" at bounding box center [221, 86] width 258 height 30
click at [237, 87] on span "BX Miền Tây - [GEOGRAPHIC_DATA] ([GEOGRAPHIC_DATA] - [GEOGRAPHIC_DATA])" at bounding box center [221, 86] width 258 height 30
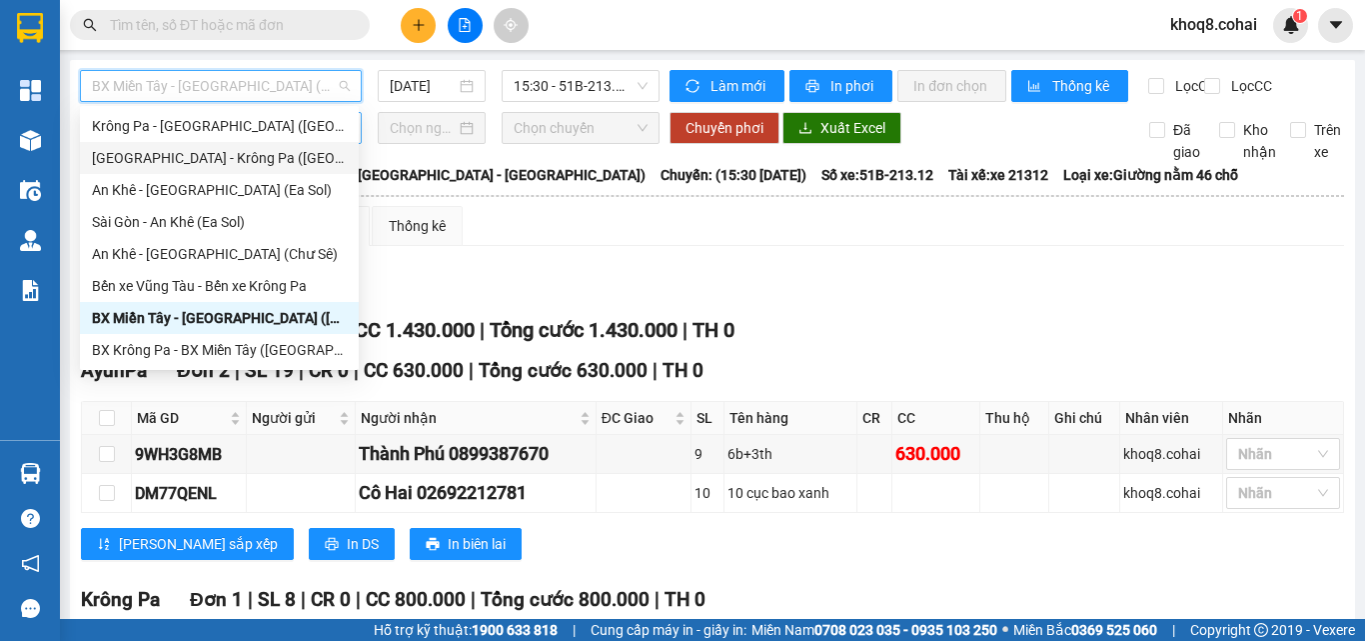
click at [223, 154] on div "[GEOGRAPHIC_DATA] - Krông Pa ([GEOGRAPHIC_DATA])" at bounding box center [219, 158] width 255 height 22
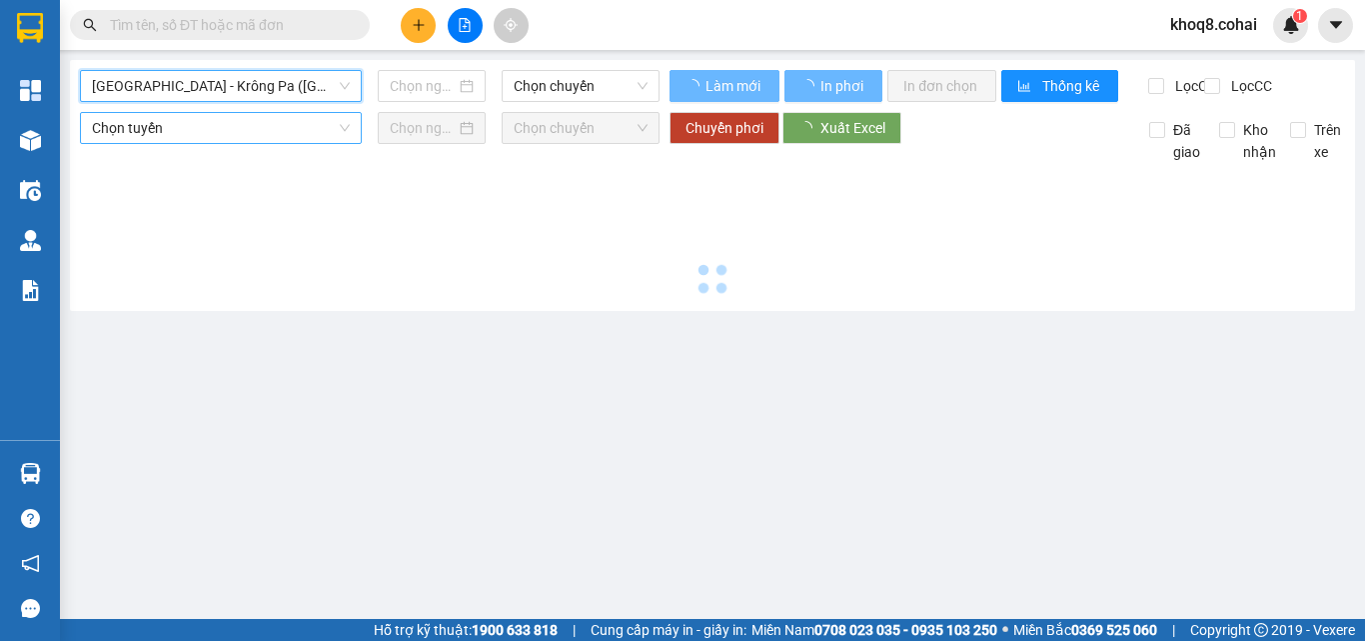
type input "[DATE]"
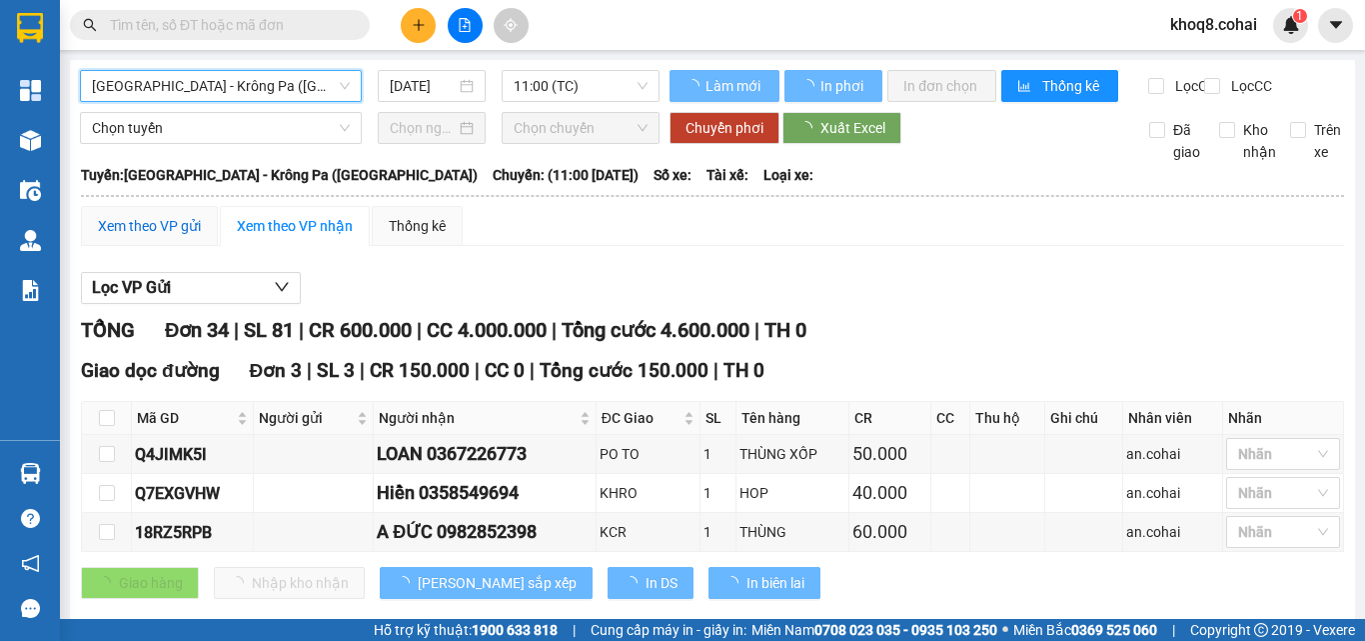
click at [150, 237] on div "Xem theo VP gửi" at bounding box center [149, 226] width 103 height 22
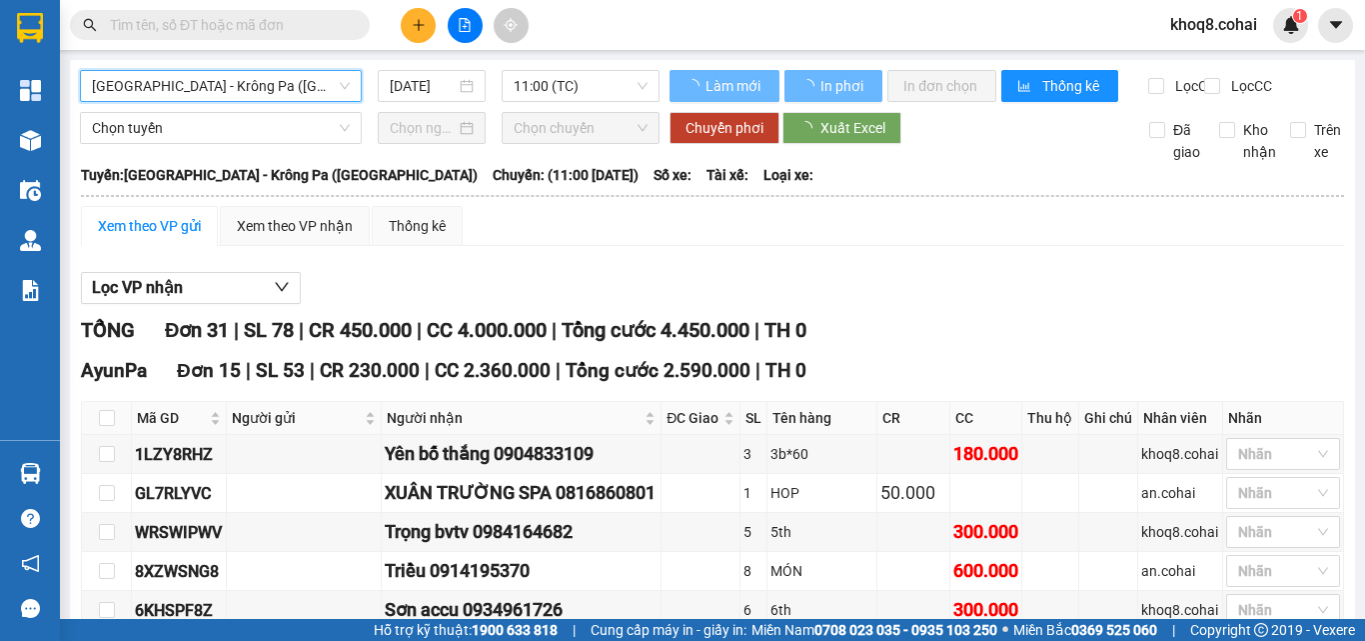
click at [150, 237] on div "Xem theo VP gửi" at bounding box center [149, 226] width 103 height 22
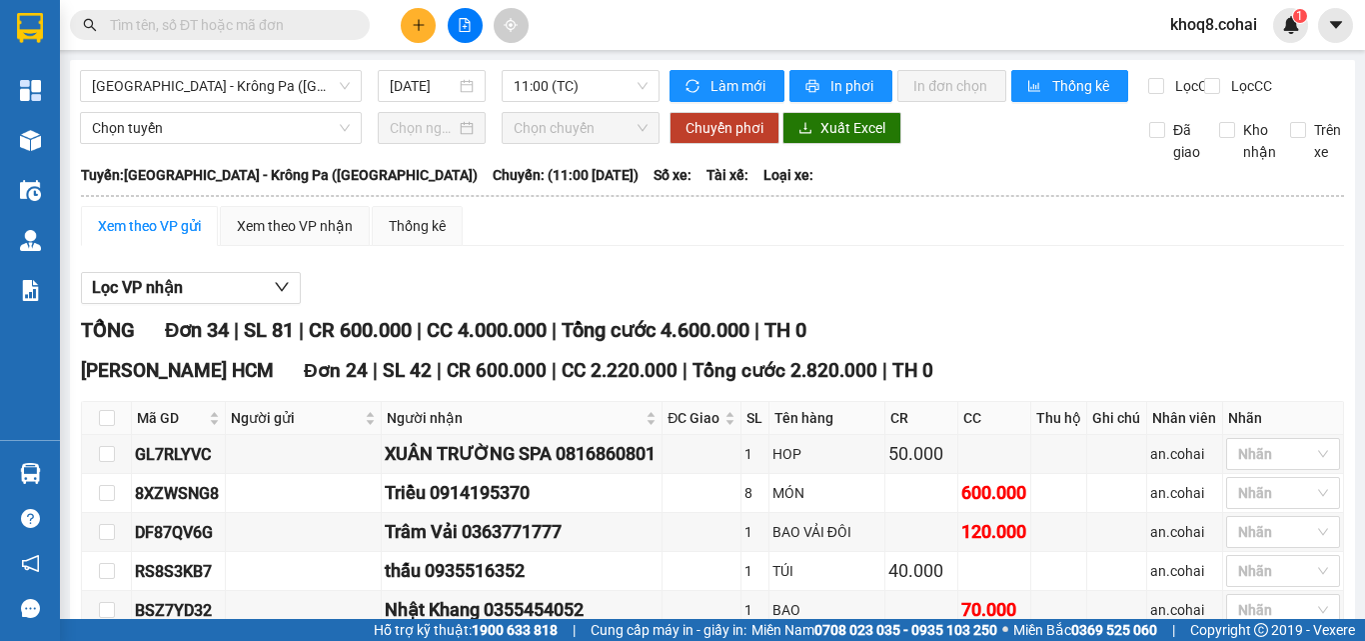
scroll to position [1446, 0]
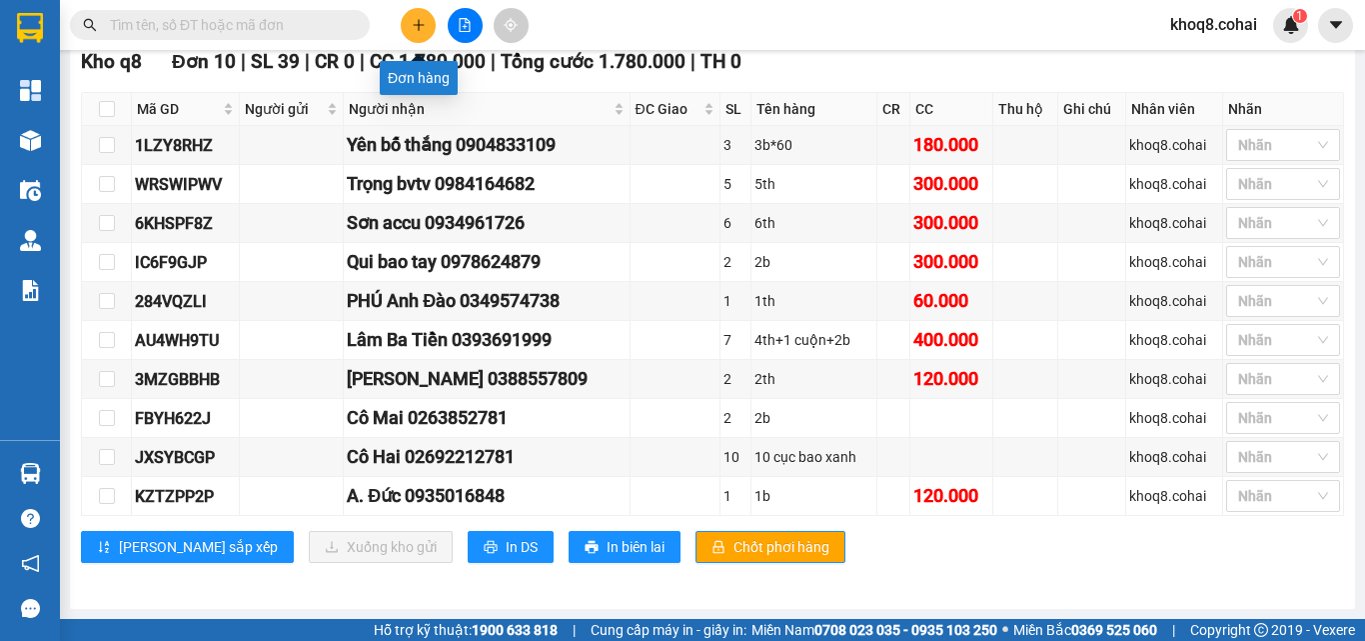
click at [413, 25] on icon "plus" at bounding box center [419, 25] width 14 height 14
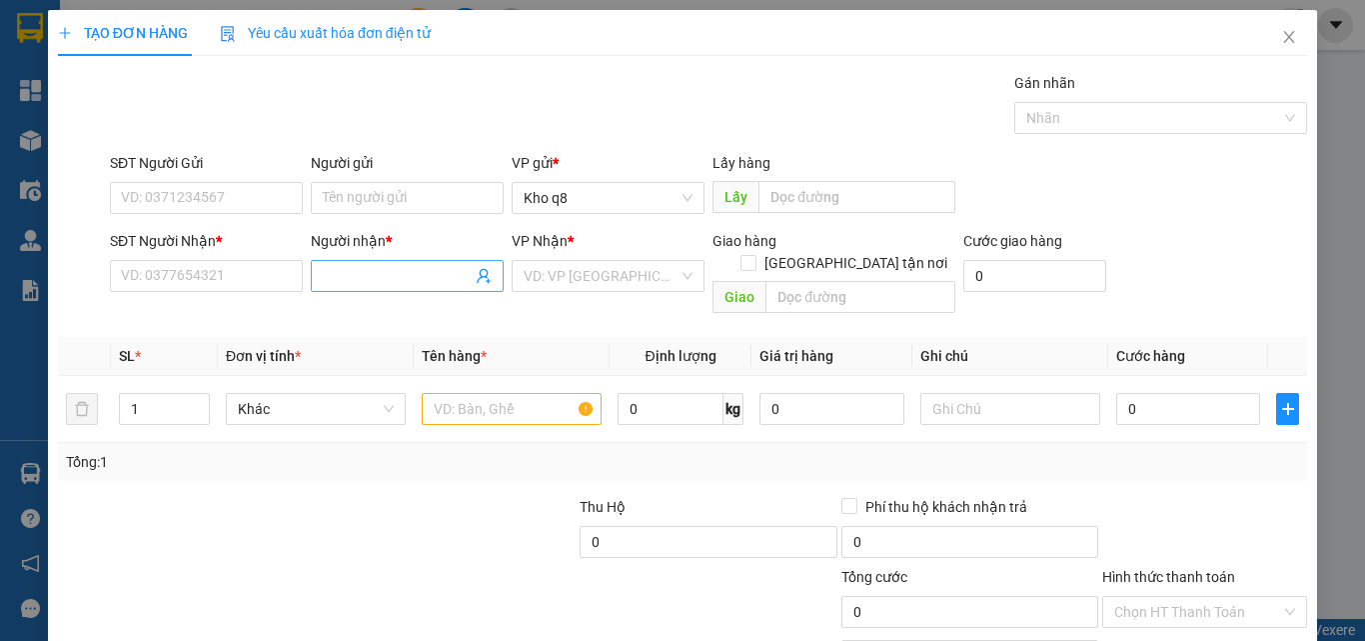
click at [352, 270] on input "Người nhận *" at bounding box center [397, 276] width 149 height 22
paste input "ư"
paste input "ơ"
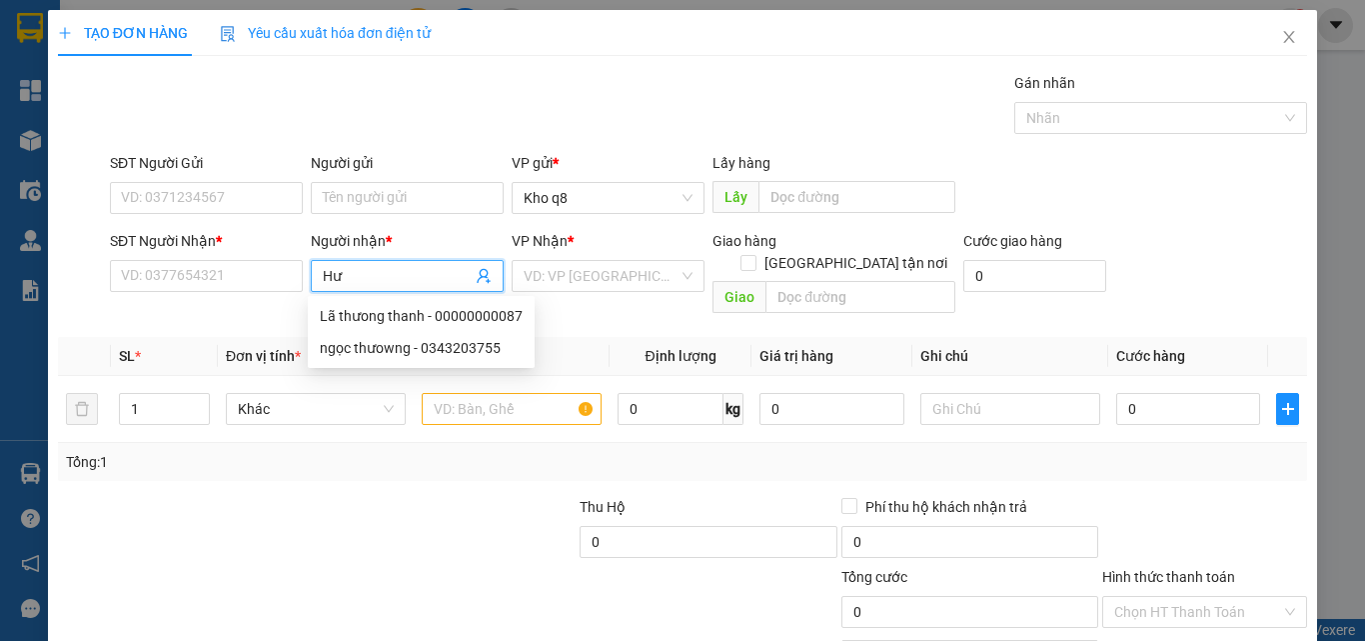
paste input "ờng"
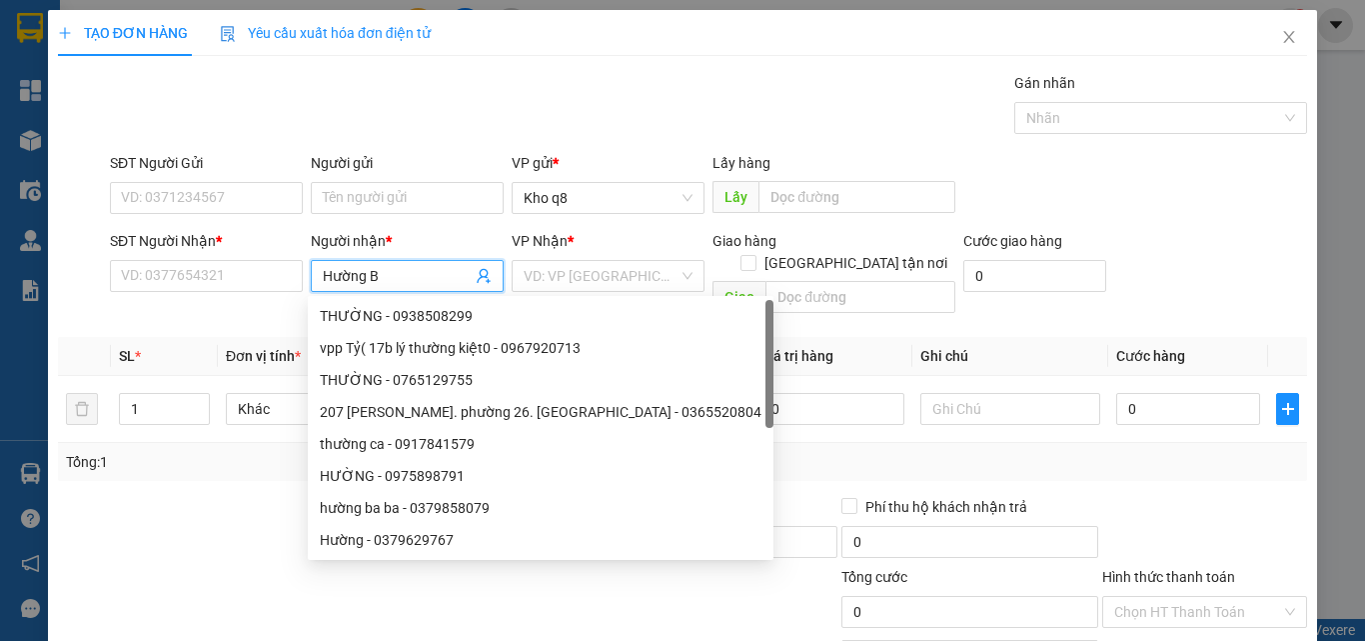
paste input "à"
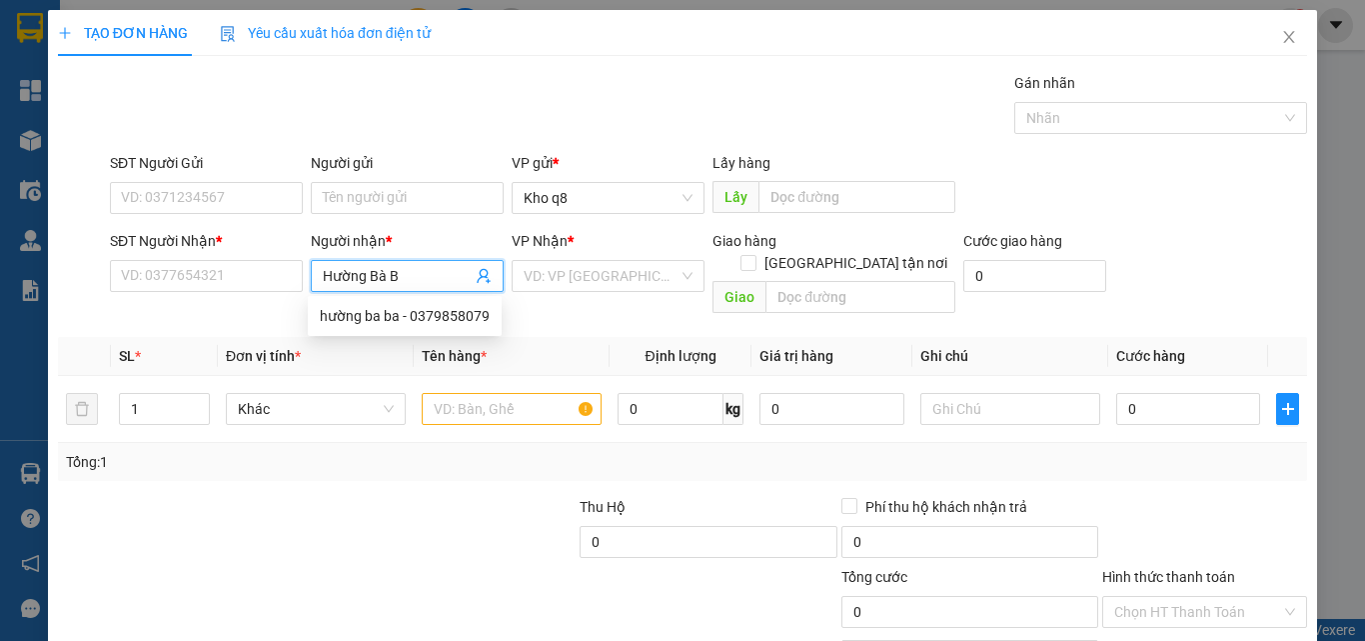
type input "Hường Bà Ba"
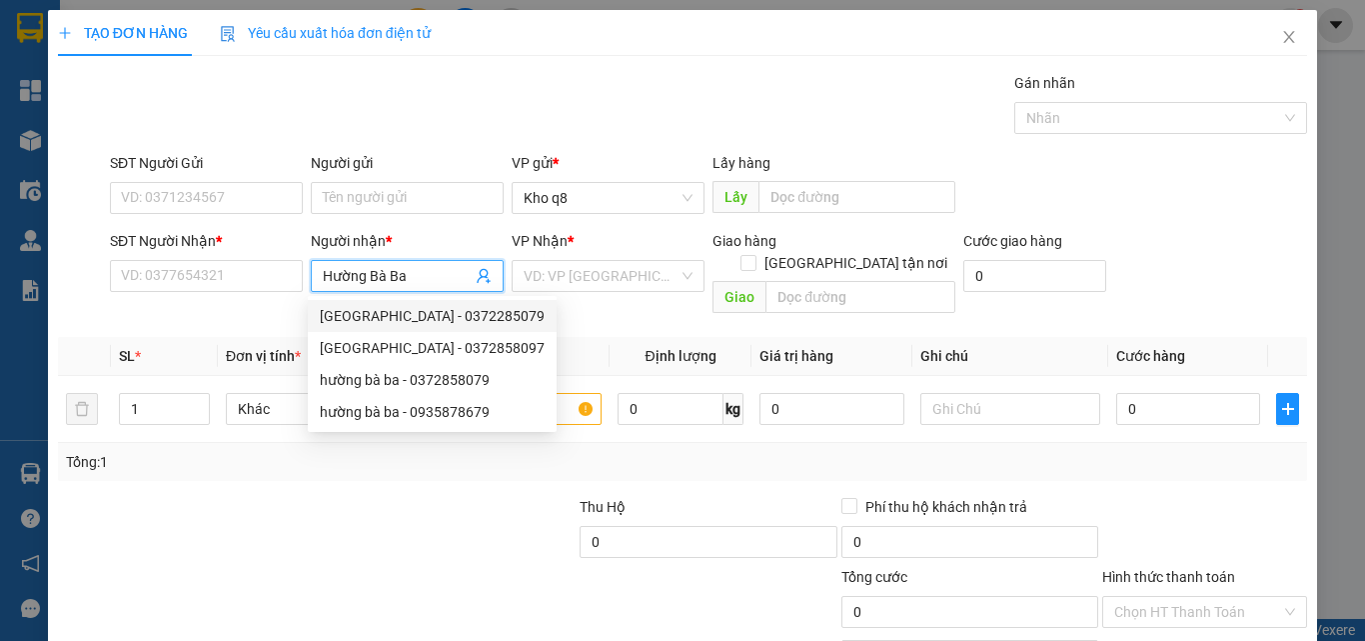
click at [457, 314] on div "[GEOGRAPHIC_DATA] - 0372285079" at bounding box center [432, 316] width 225 height 22
type input "0372285079"
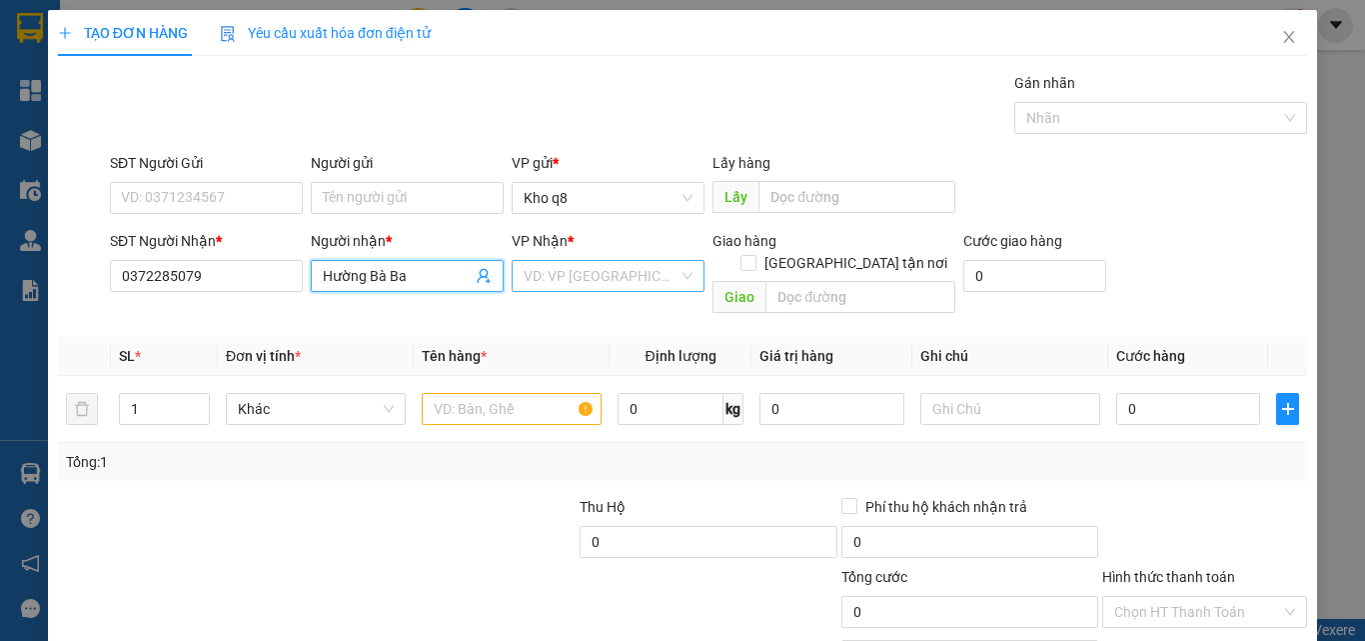
type input "Hường Bà Ba"
click at [546, 272] on input "search" at bounding box center [601, 276] width 155 height 30
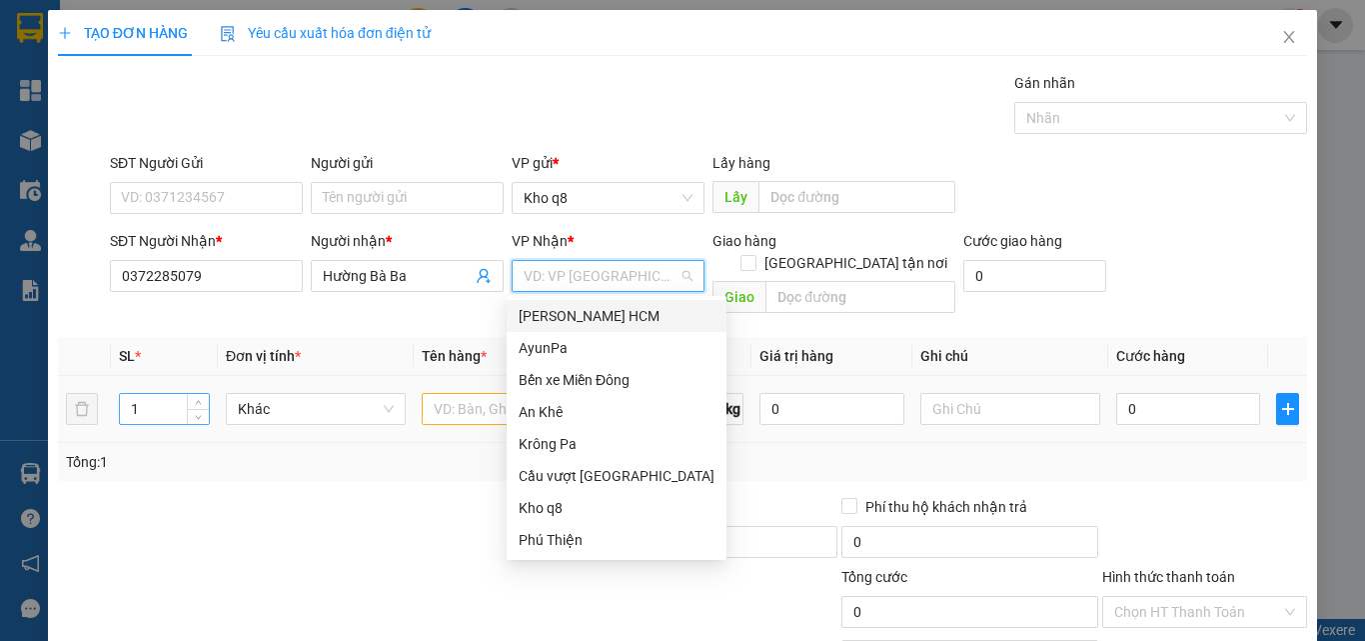
click at [149, 394] on input "1" at bounding box center [164, 409] width 89 height 30
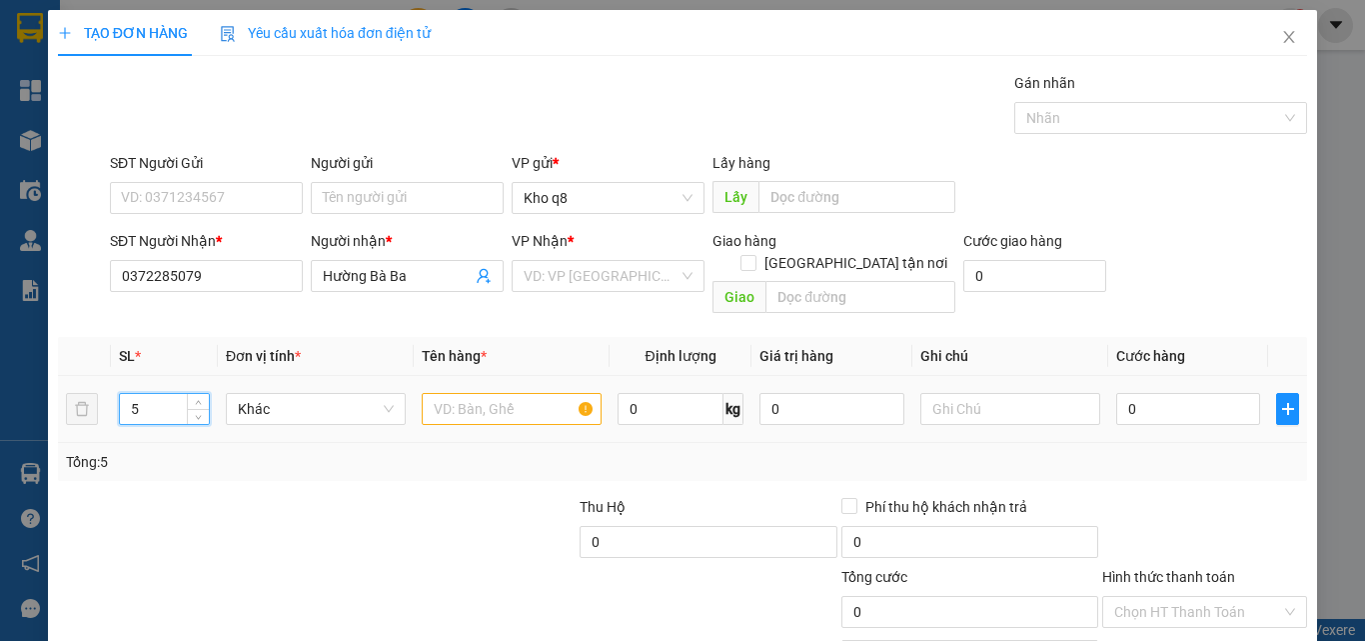
type input "5"
click at [488, 393] on input "text" at bounding box center [512, 409] width 180 height 32
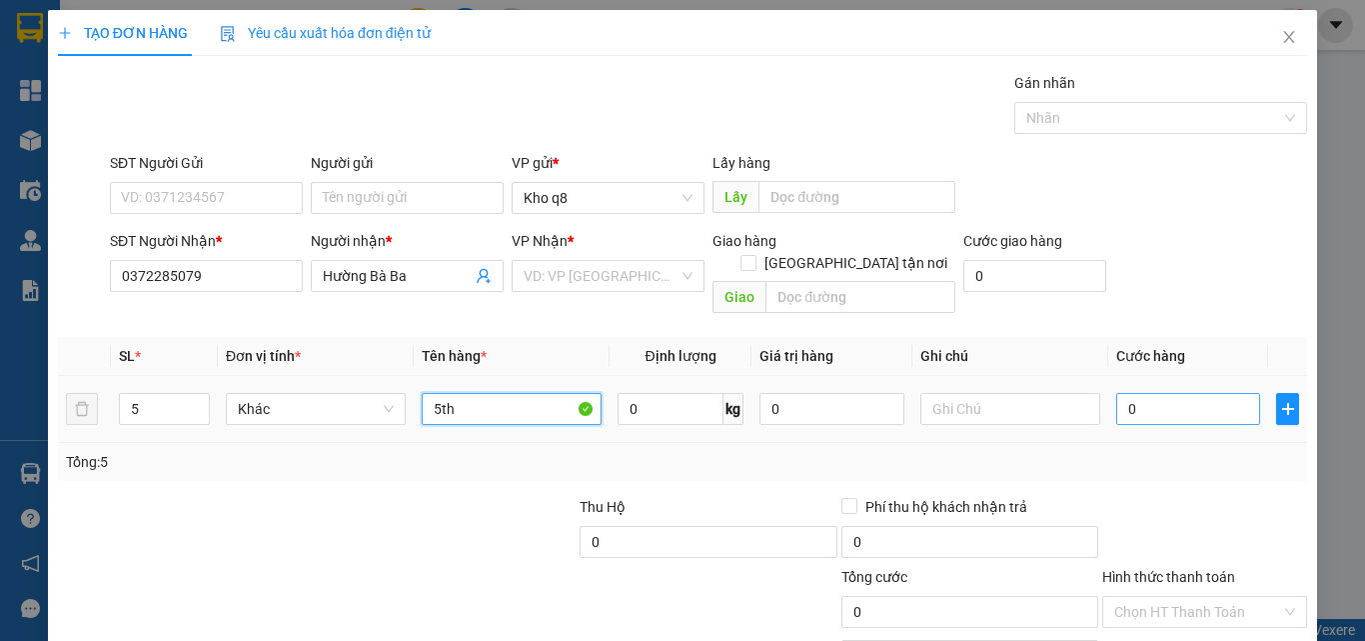
type input "5th"
click at [1132, 393] on input "0" at bounding box center [1188, 409] width 144 height 32
type input "2"
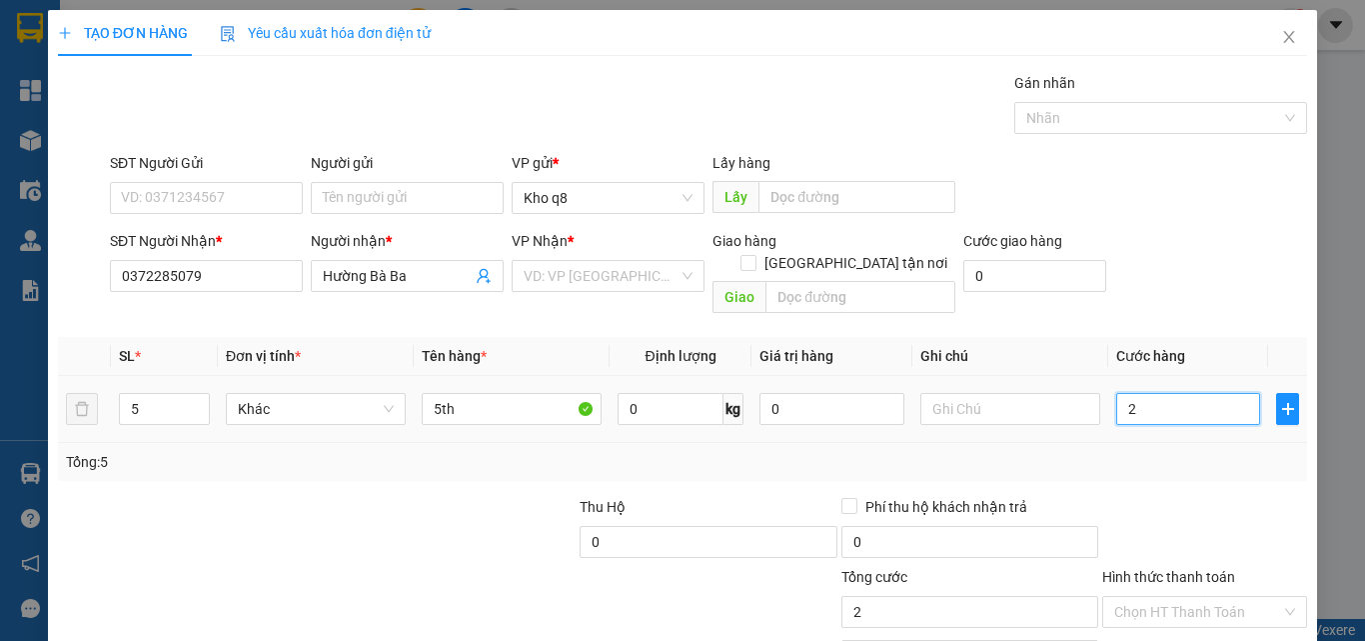
type input "25"
type input "250"
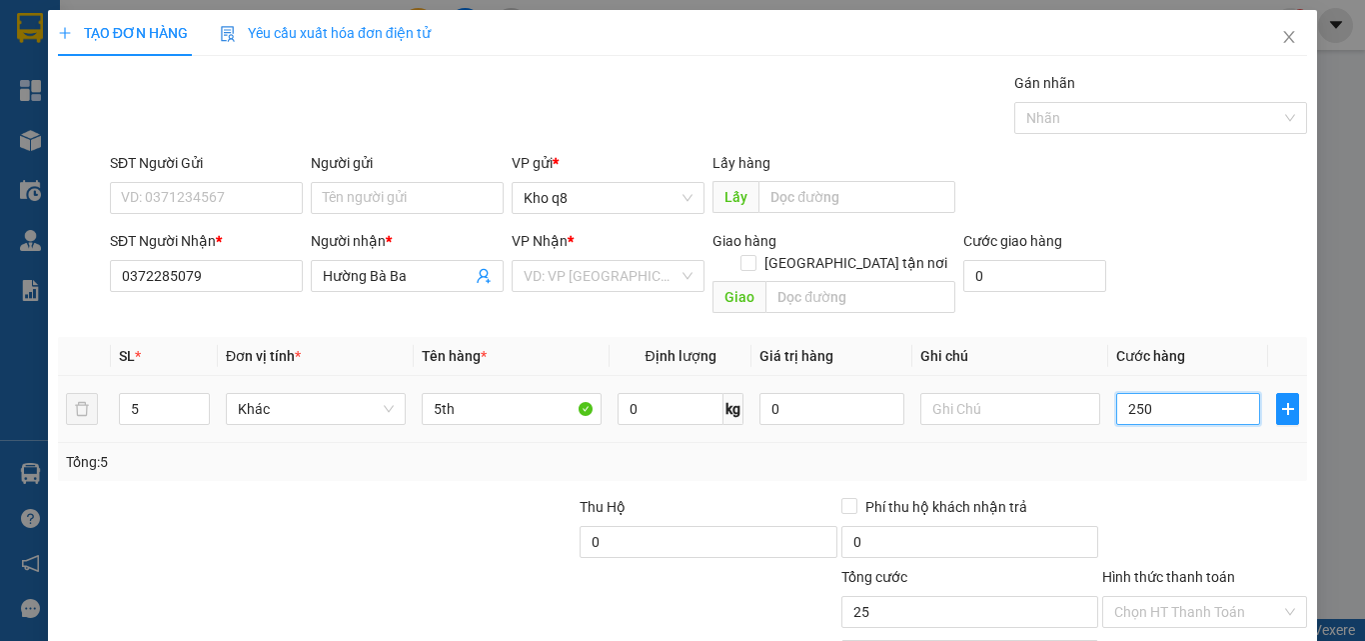
type input "250"
type input "250.000"
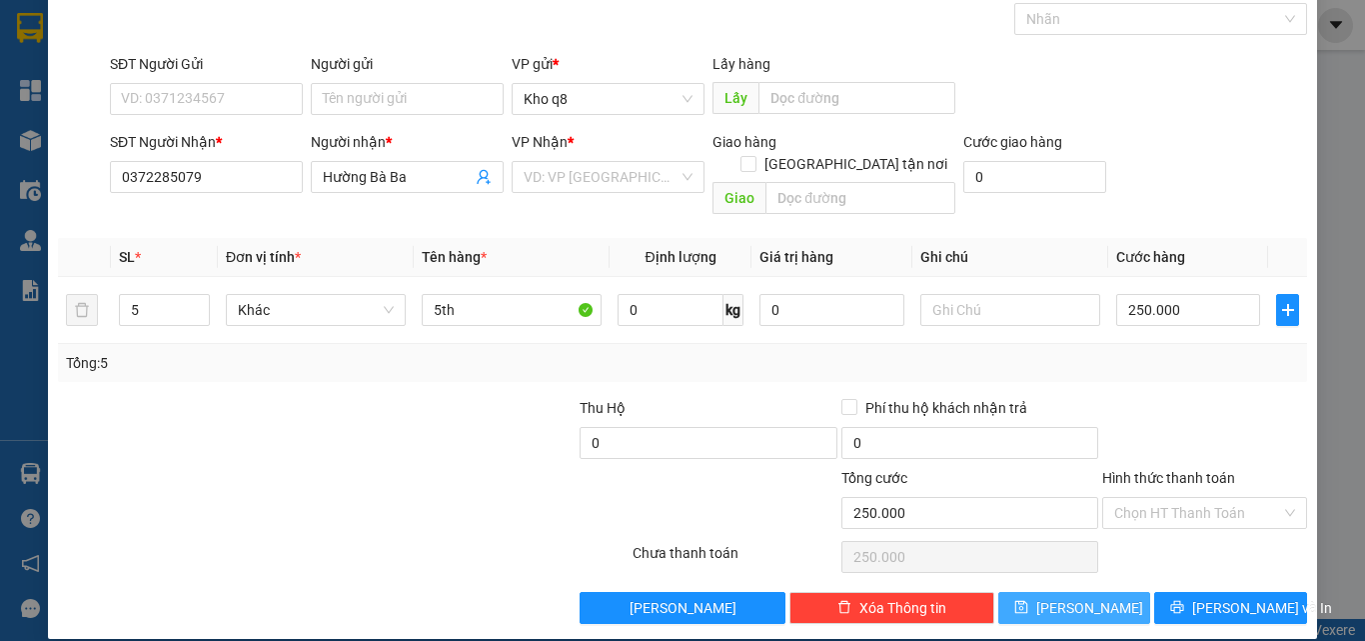
click at [1088, 592] on button "[PERSON_NAME]" at bounding box center [1075, 608] width 153 height 32
click at [1088, 588] on div "Transit Pickup Surcharge Ids Transit Deliver Surcharge Ids Transit Deliver Surc…" at bounding box center [682, 298] width 1249 height 651
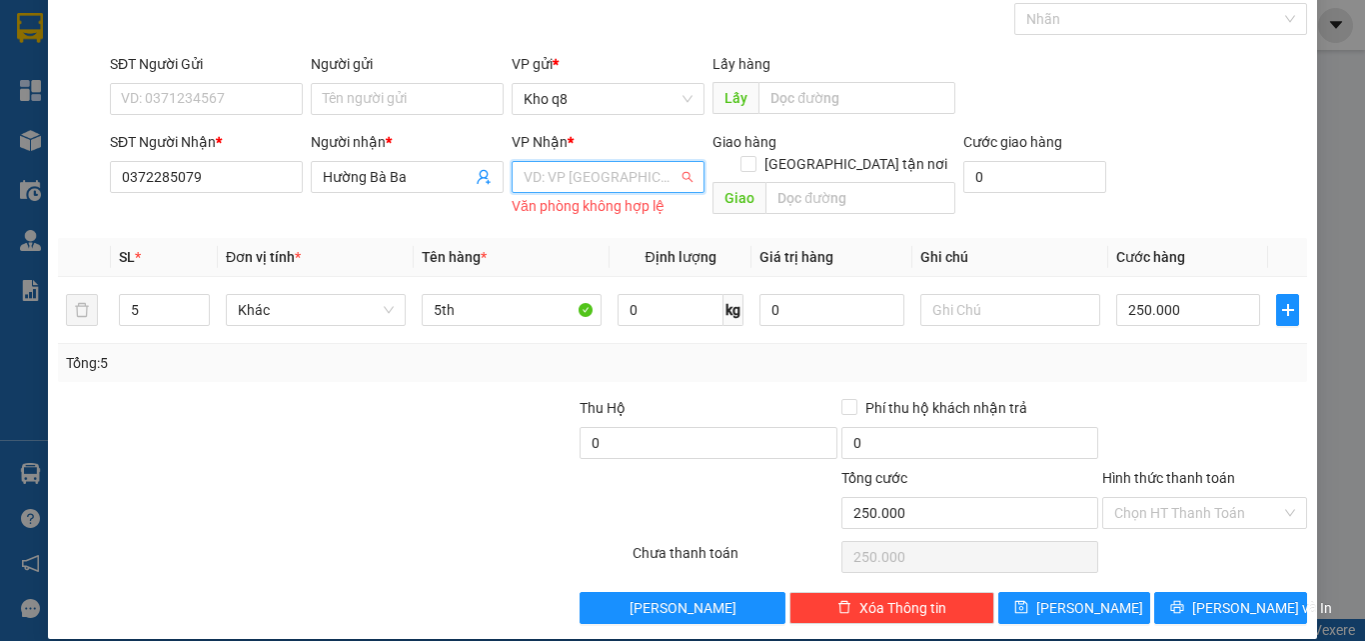
click at [582, 180] on input "search" at bounding box center [601, 177] width 155 height 30
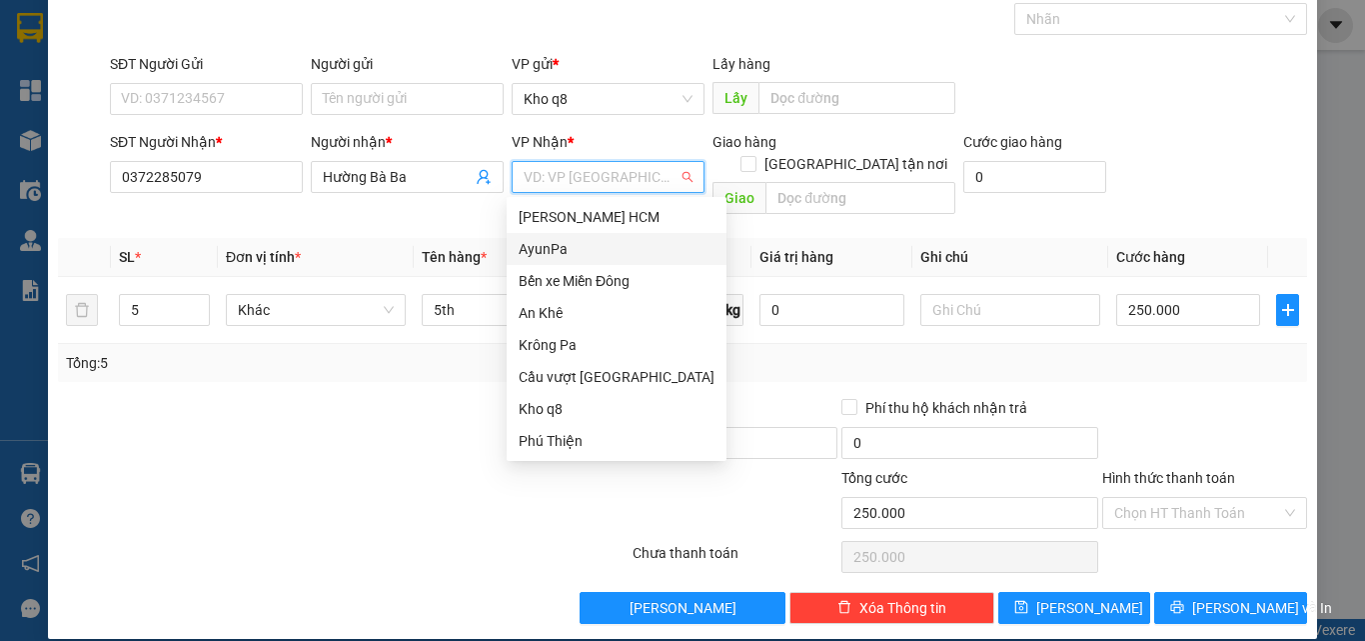
click at [537, 249] on div "AyunPa" at bounding box center [617, 249] width 196 height 22
click at [537, 249] on th "Tên hàng *" at bounding box center [512, 257] width 196 height 39
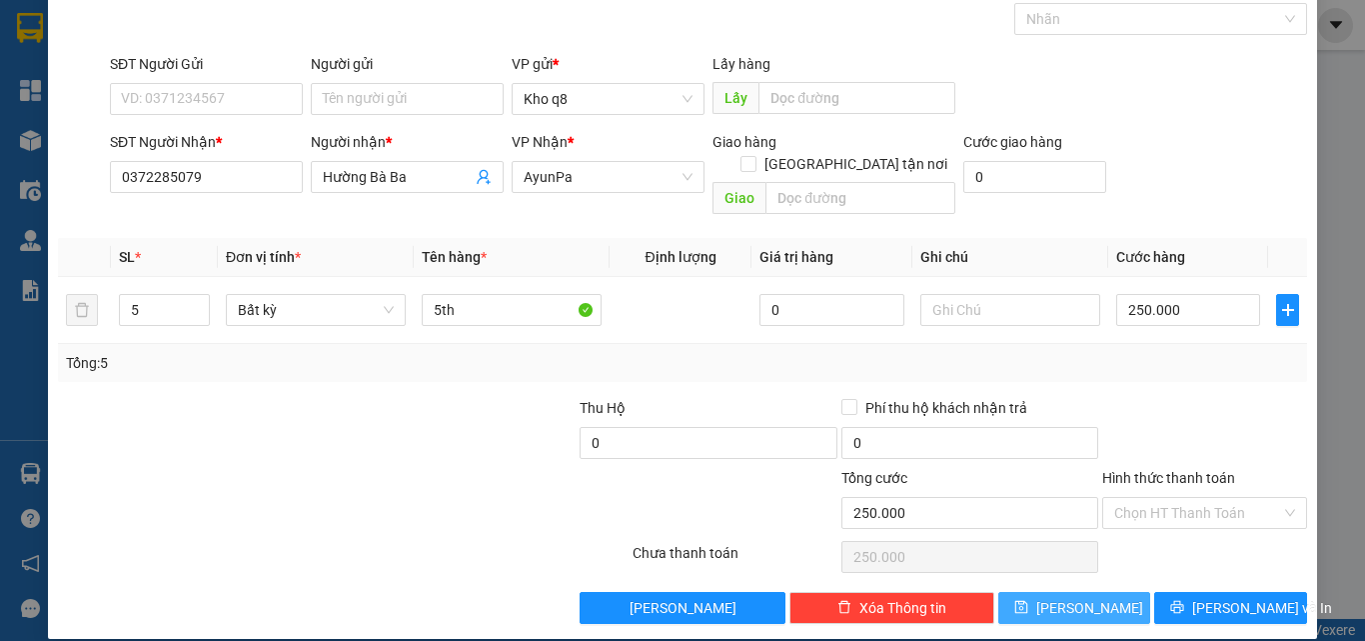
click at [1075, 597] on span "[PERSON_NAME]" at bounding box center [1090, 608] width 107 height 22
type input "1"
type input "0"
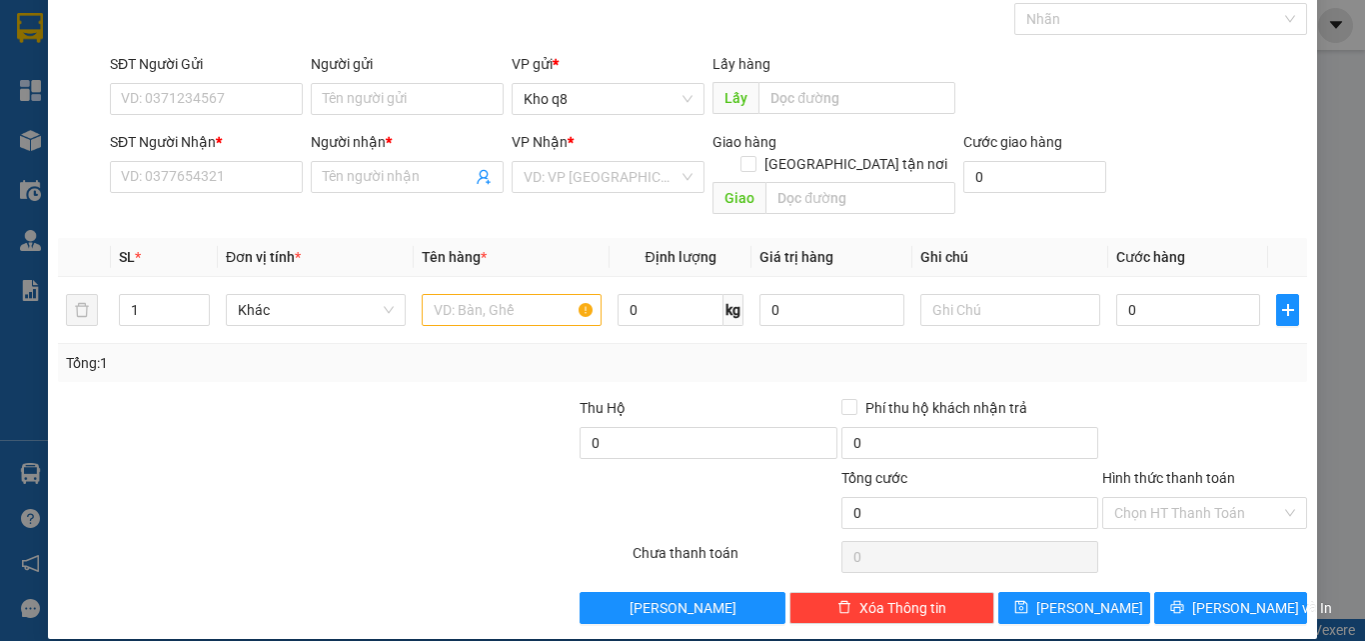
scroll to position [0, 0]
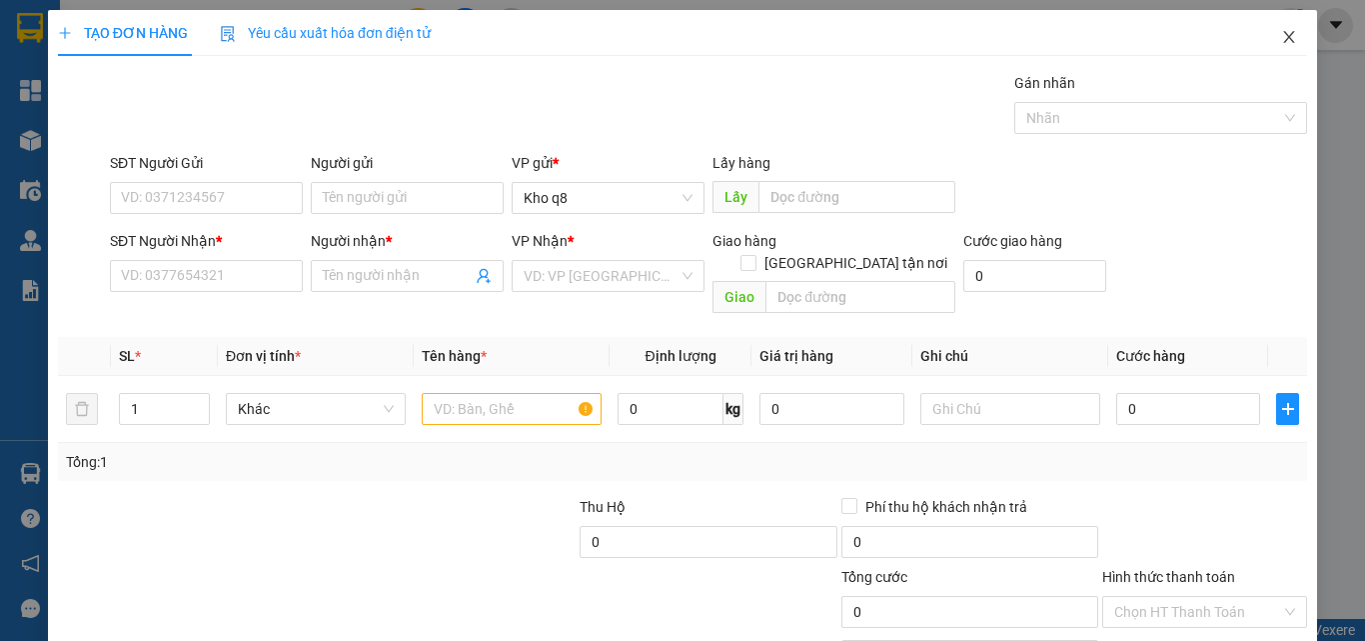
click at [1281, 35] on icon "close" at bounding box center [1289, 37] width 16 height 16
click at [1275, 35] on div "1" at bounding box center [1290, 25] width 35 height 35
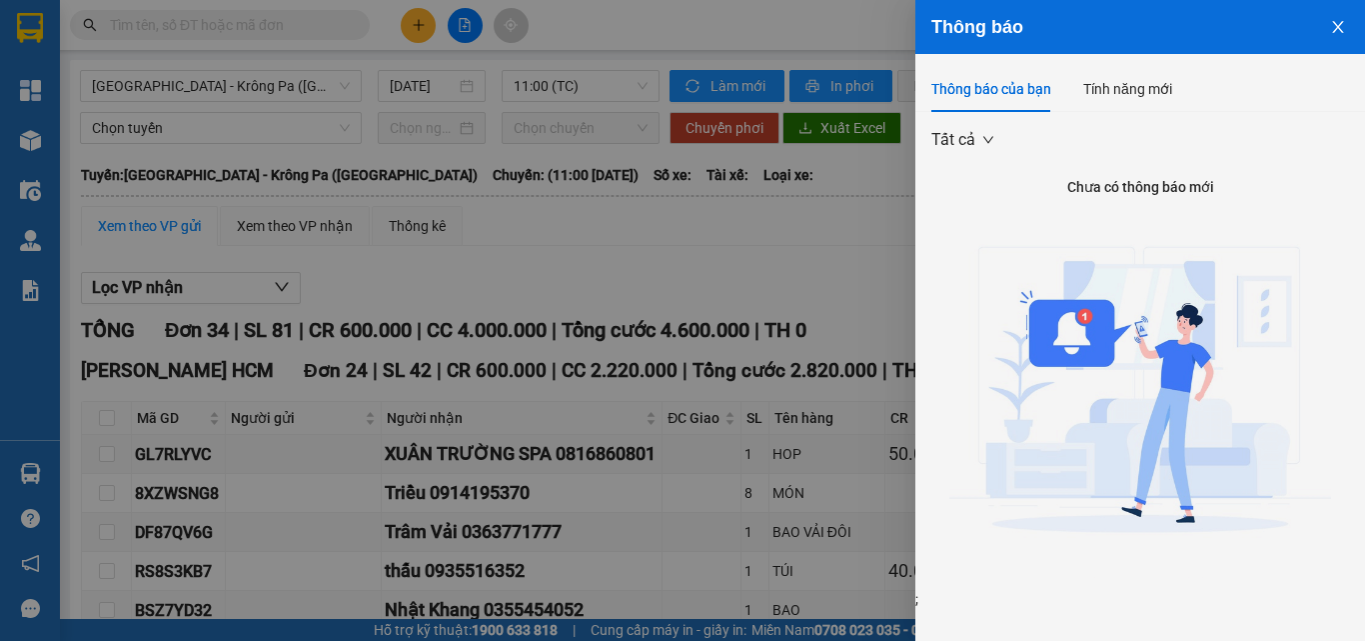
click at [850, 273] on div at bounding box center [682, 320] width 1365 height 641
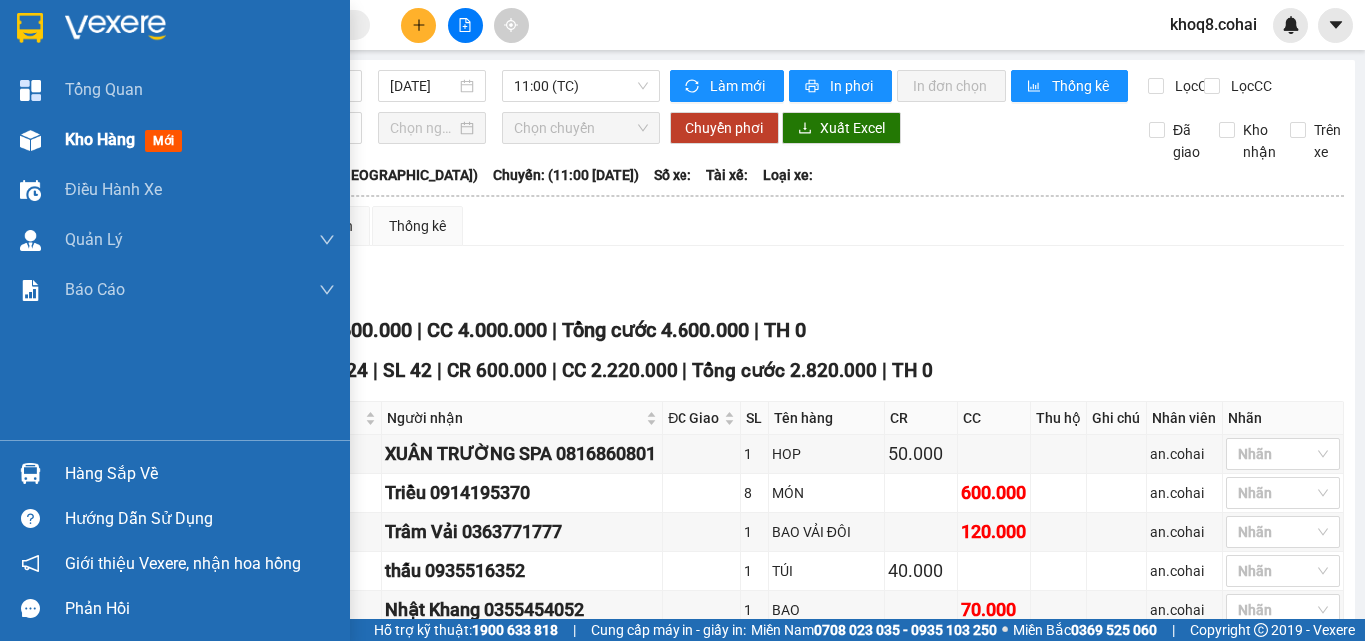
click at [31, 138] on img at bounding box center [30, 140] width 21 height 21
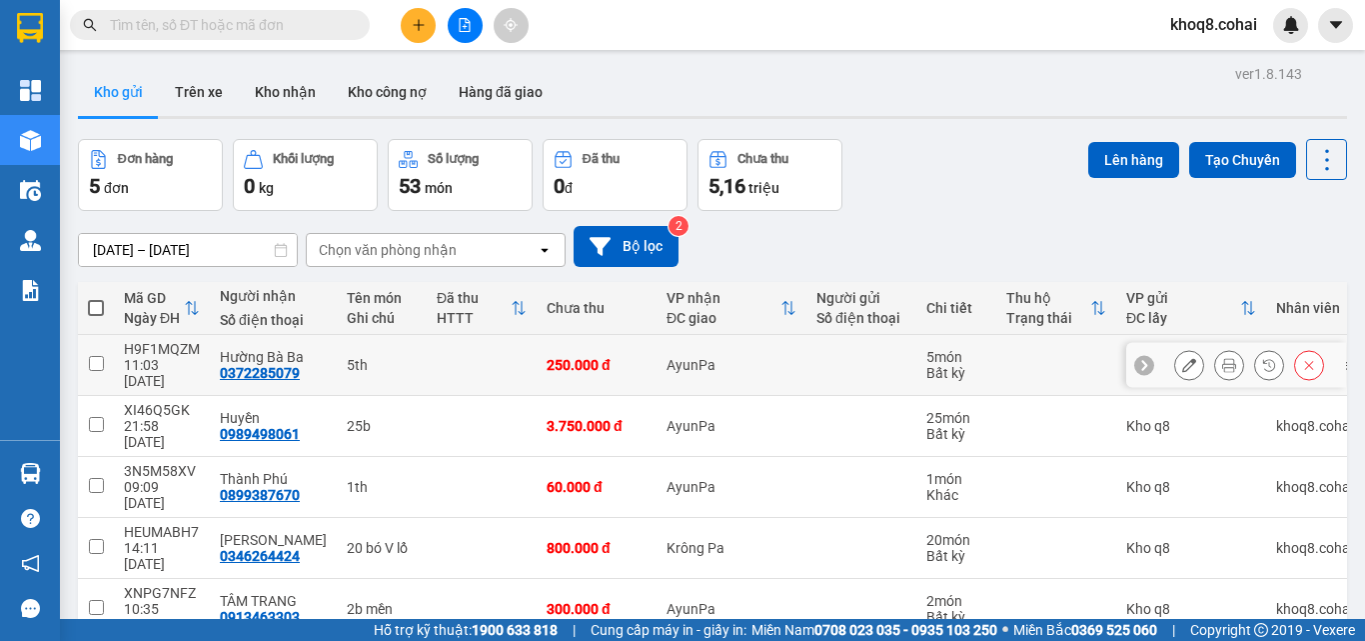
click at [93, 356] on input "checkbox" at bounding box center [96, 363] width 15 height 15
checkbox input "true"
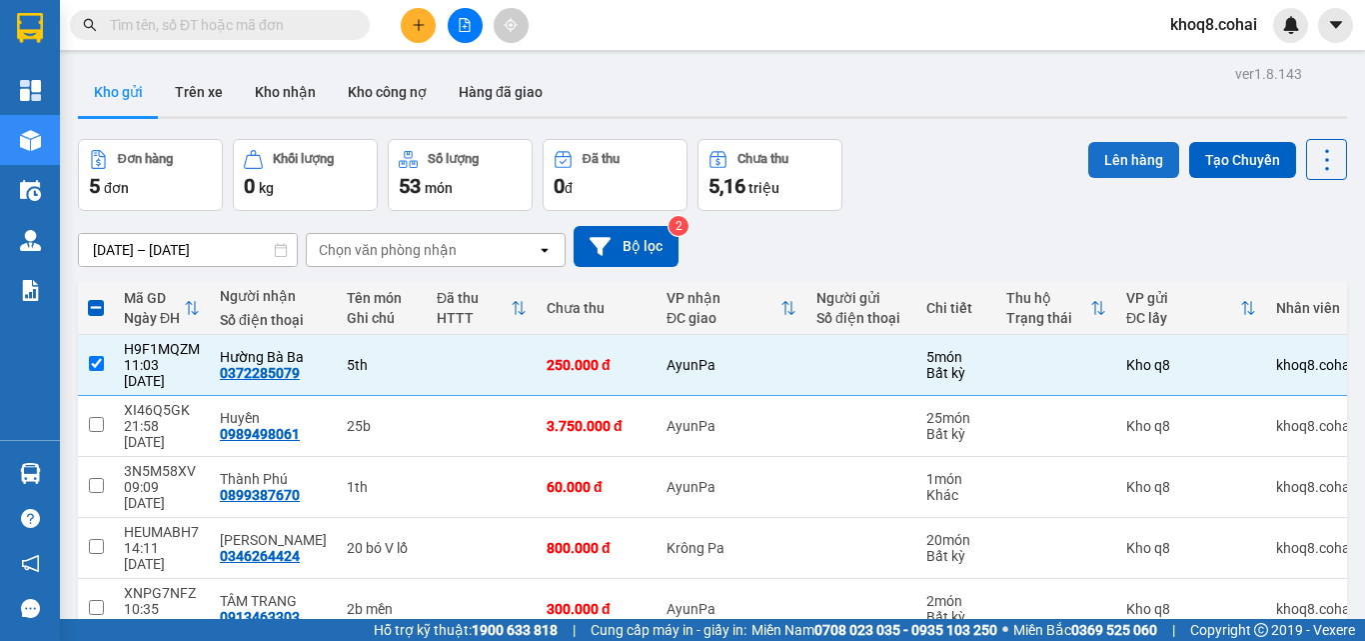
click at [1128, 153] on button "Lên hàng" at bounding box center [1134, 160] width 91 height 36
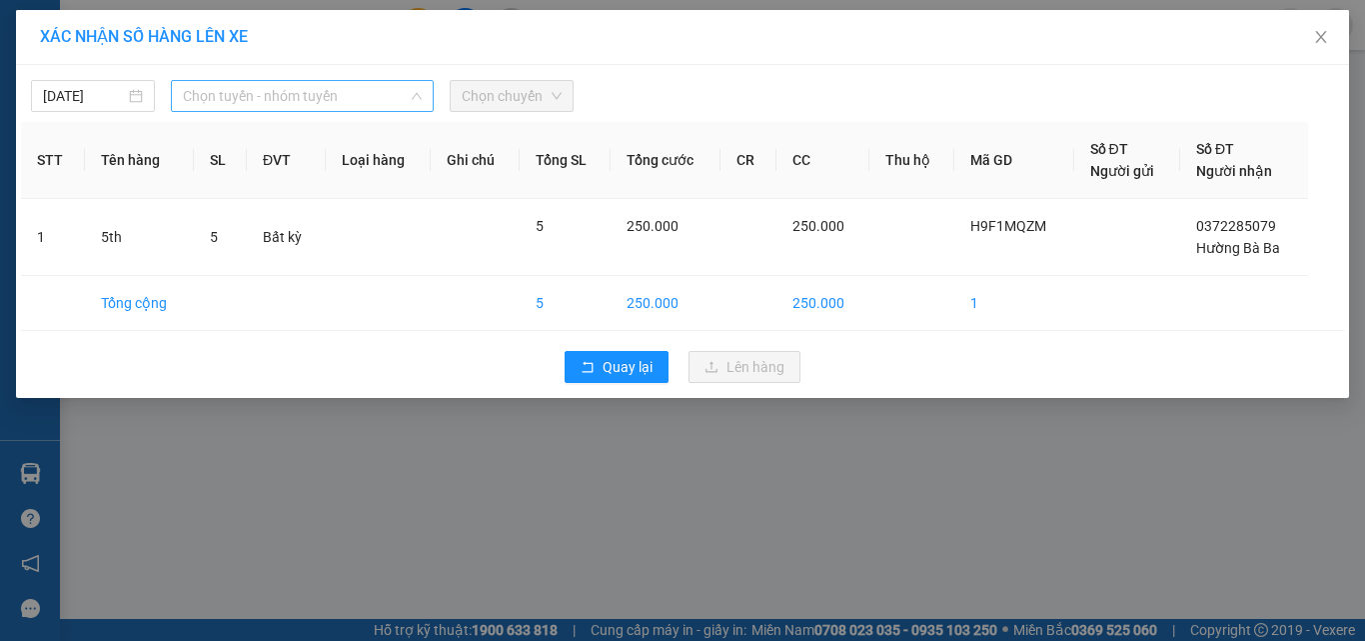
click at [308, 92] on span "Chọn tuyến - nhóm tuyến" at bounding box center [302, 96] width 239 height 30
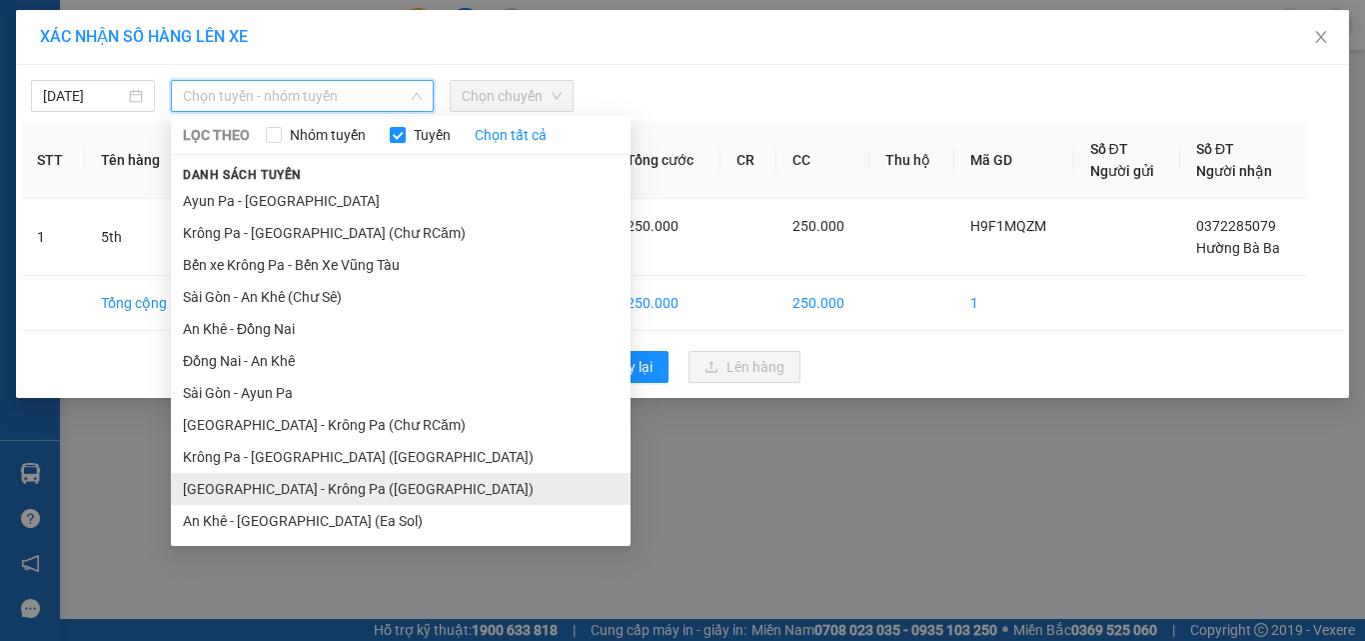
click at [315, 495] on li "[GEOGRAPHIC_DATA] - Krông Pa ([GEOGRAPHIC_DATA])" at bounding box center [401, 489] width 460 height 32
click at [315, 495] on div "XÁC NHẬN SỐ HÀNG LÊN XE [DATE] Chọn tuyến - nhóm tuyến LỌC THEO Nhóm tuyến Tuyế…" at bounding box center [682, 320] width 1365 height 641
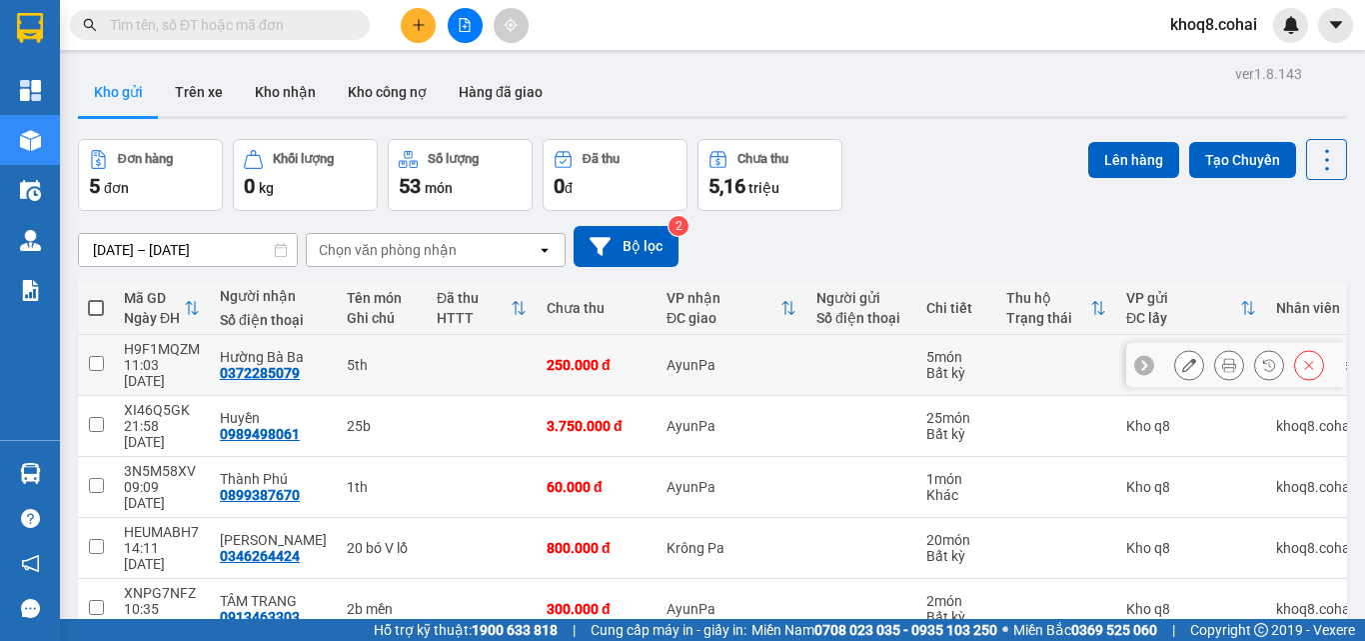
click at [99, 356] on input "checkbox" at bounding box center [96, 363] width 15 height 15
checkbox input "true"
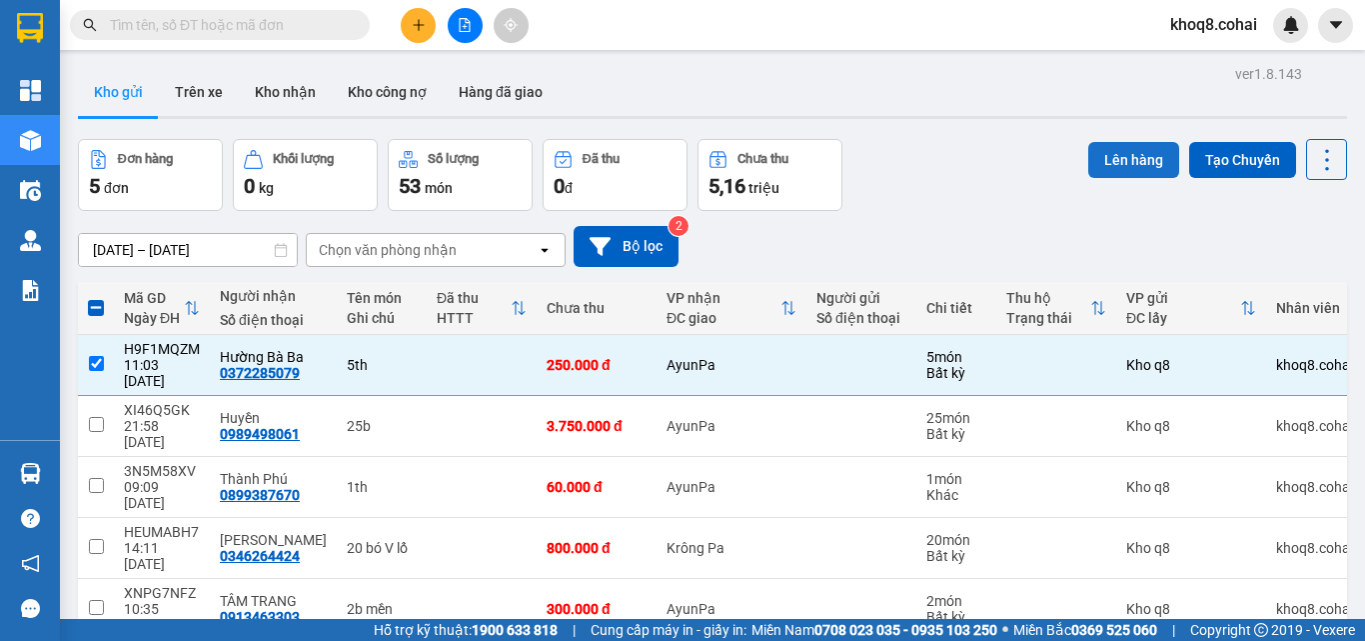
click at [1114, 154] on button "Lên hàng" at bounding box center [1134, 160] width 91 height 36
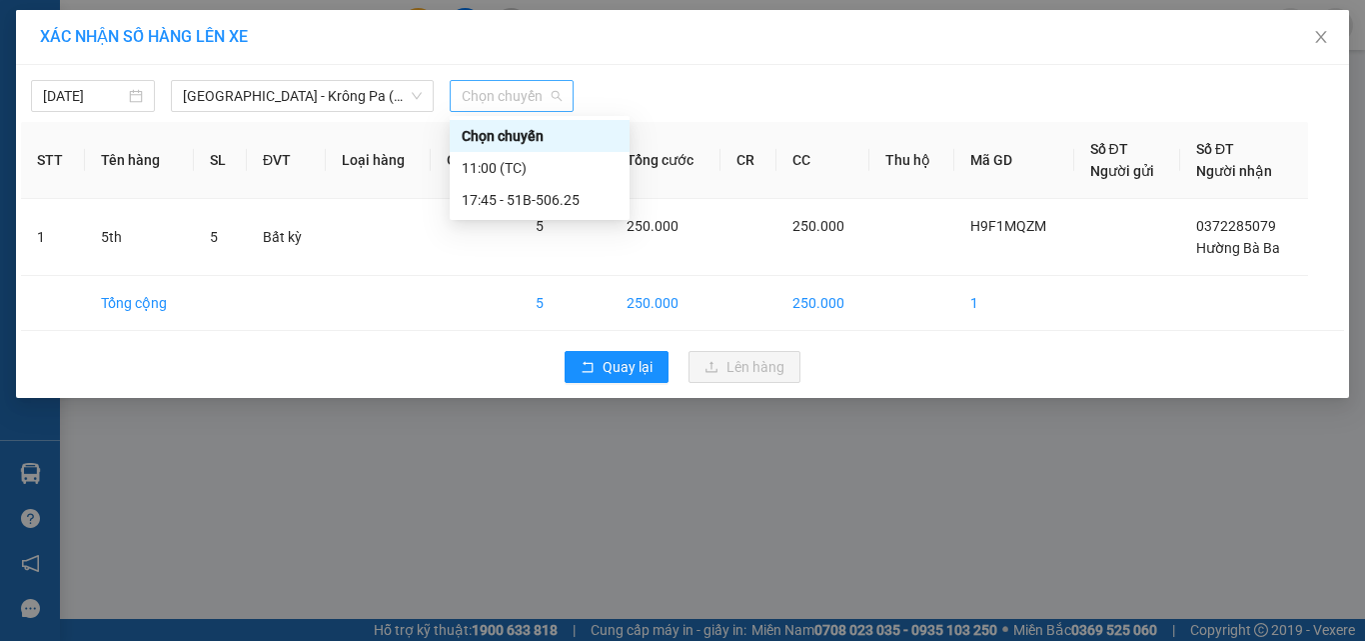
click at [528, 90] on span "Chọn chuyến" at bounding box center [512, 96] width 100 height 30
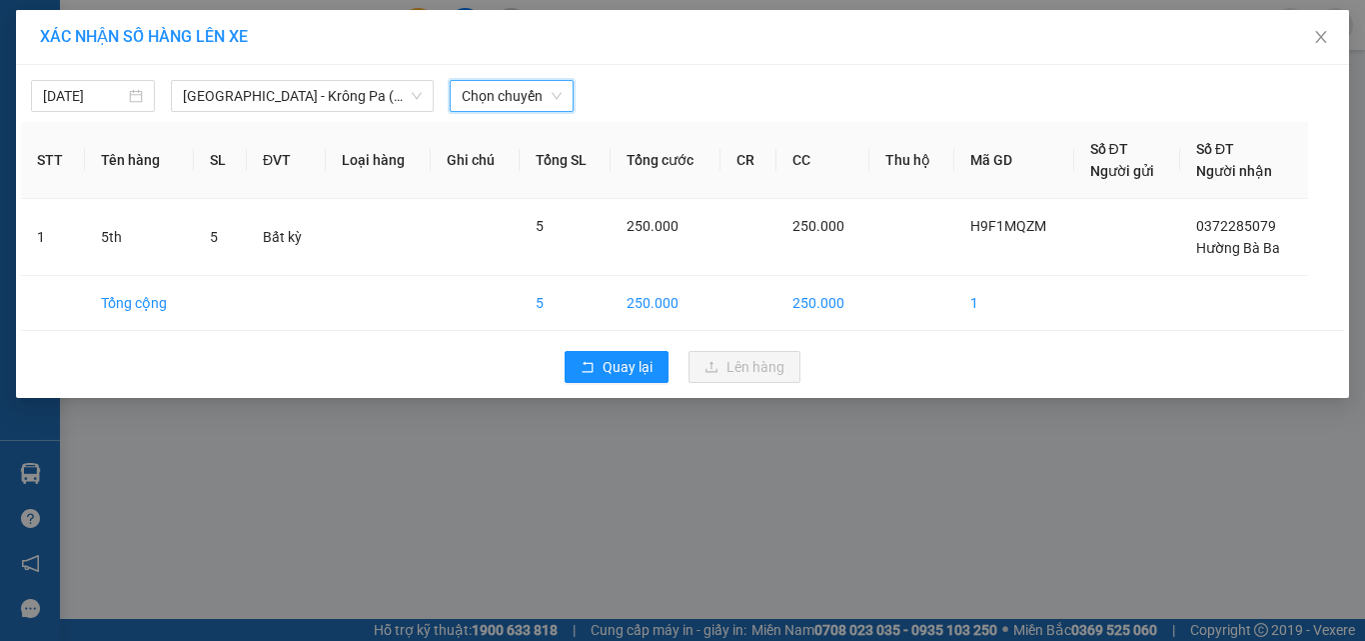
click at [528, 90] on span "Chọn chuyến" at bounding box center [512, 96] width 100 height 30
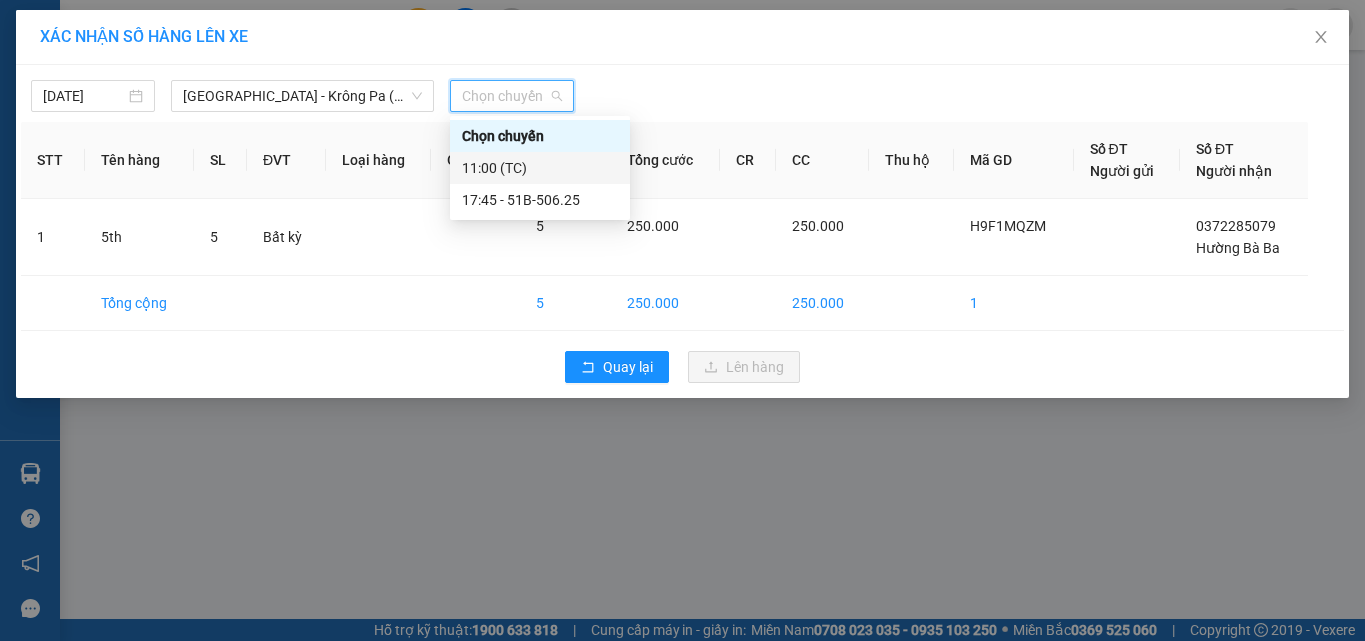
click at [490, 165] on div "11:00 (TC)" at bounding box center [540, 168] width 156 height 22
click at [490, 165] on th "Ghi chú" at bounding box center [475, 160] width 89 height 77
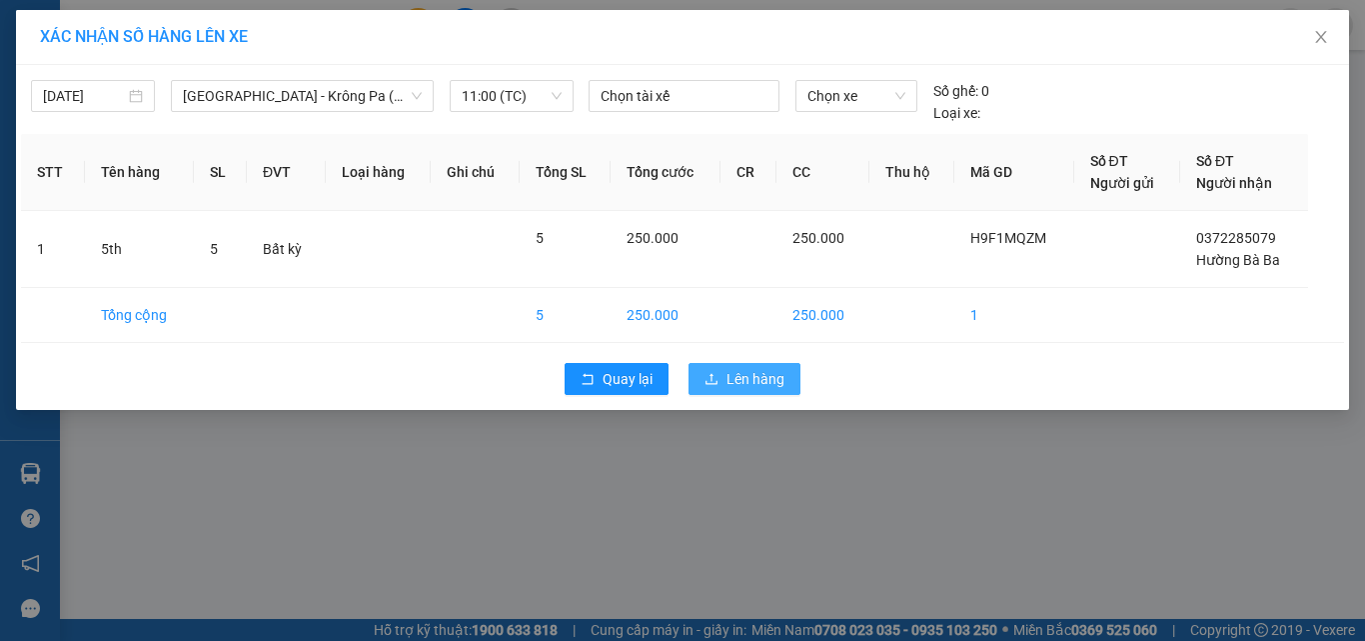
click at [728, 377] on span "Lên hàng" at bounding box center [756, 379] width 58 height 22
click at [729, 377] on span "Lên hàng" at bounding box center [756, 379] width 58 height 22
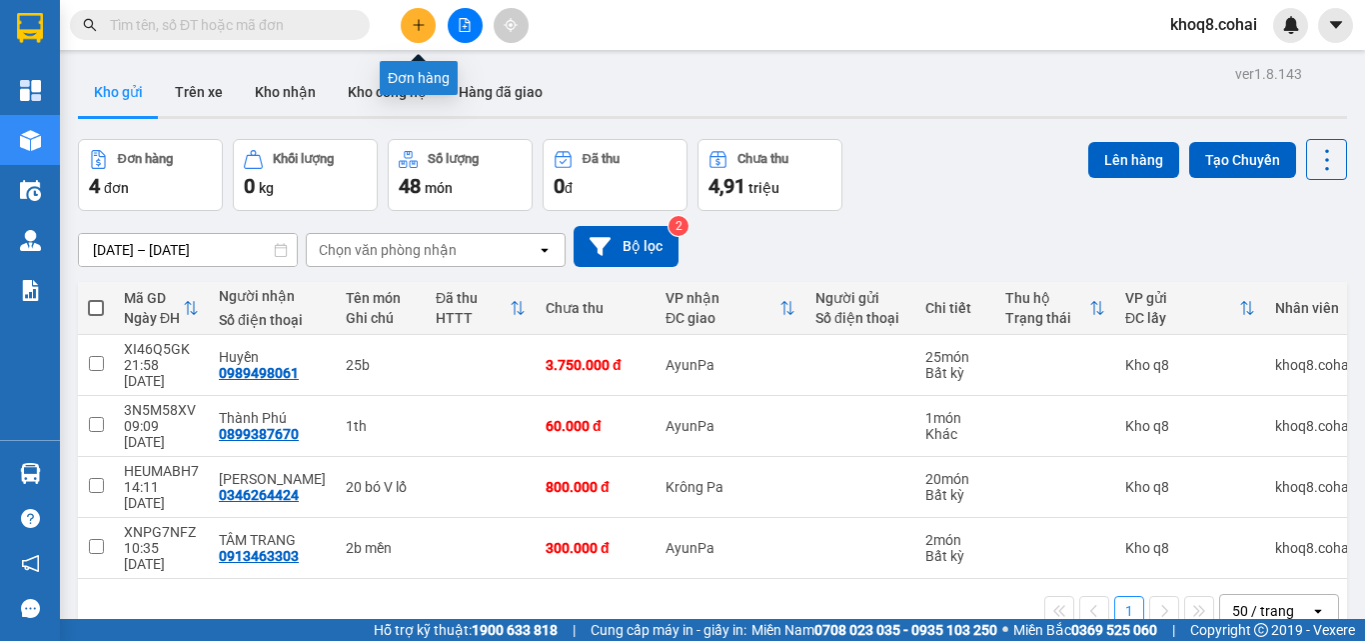
click at [423, 15] on button at bounding box center [418, 25] width 35 height 35
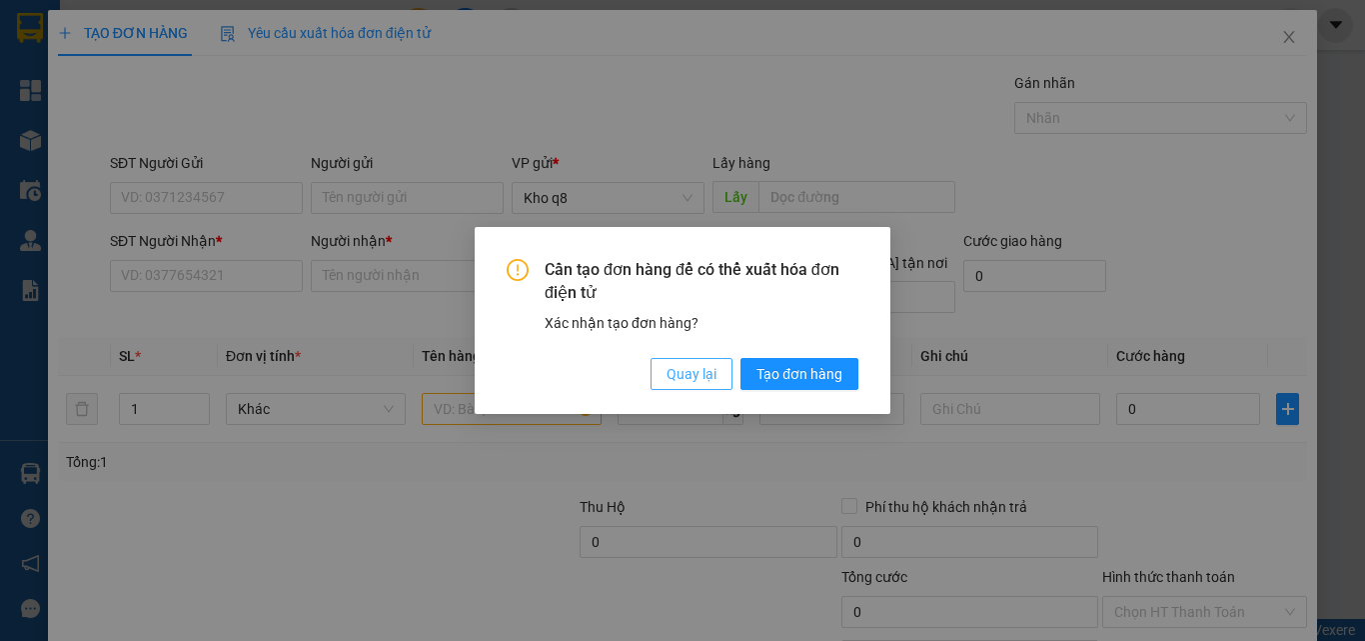
click at [682, 375] on span "Quay lại" at bounding box center [692, 374] width 50 height 22
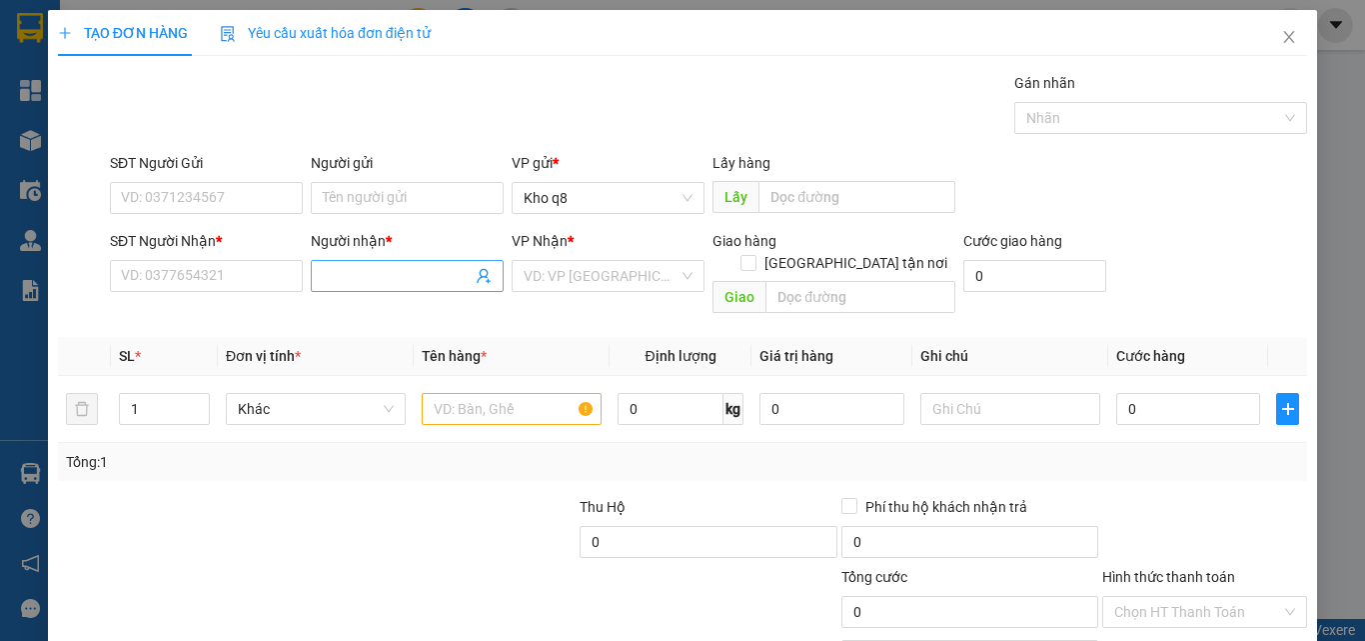
click at [356, 276] on input "Người nhận *" at bounding box center [397, 276] width 149 height 22
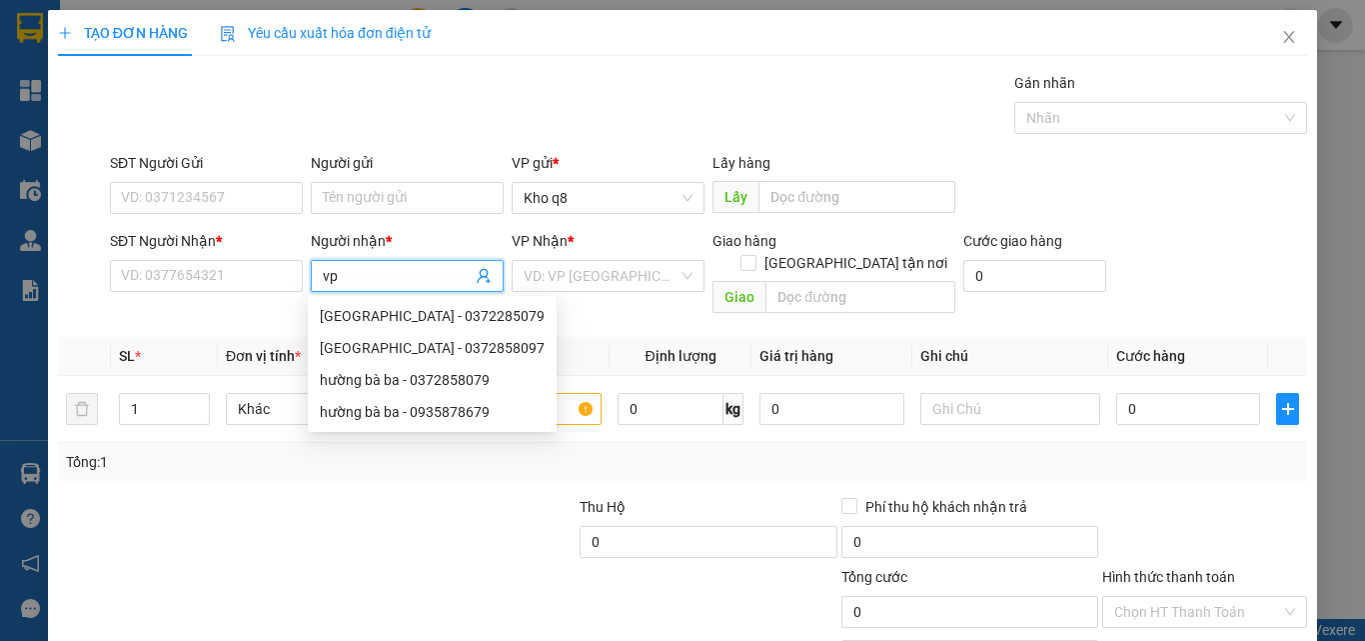
type input "vp"
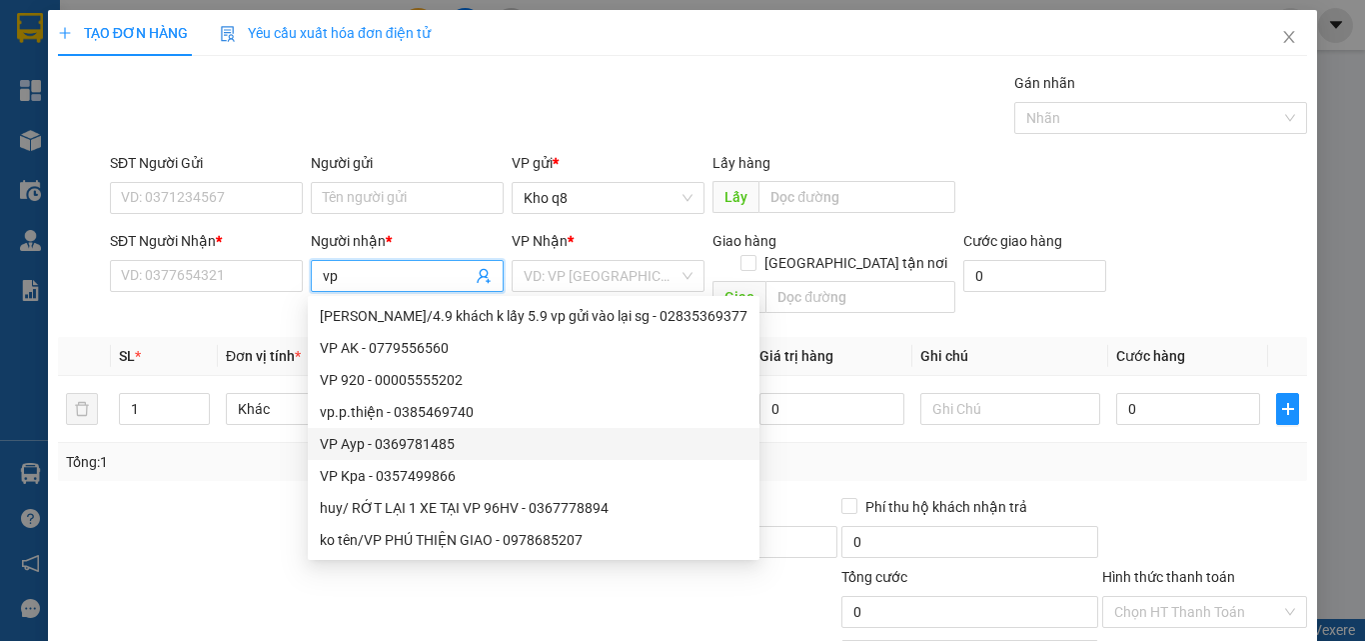
click at [421, 445] on div "VP Ayp - 0369781485" at bounding box center [534, 444] width 428 height 22
type input "0369781485"
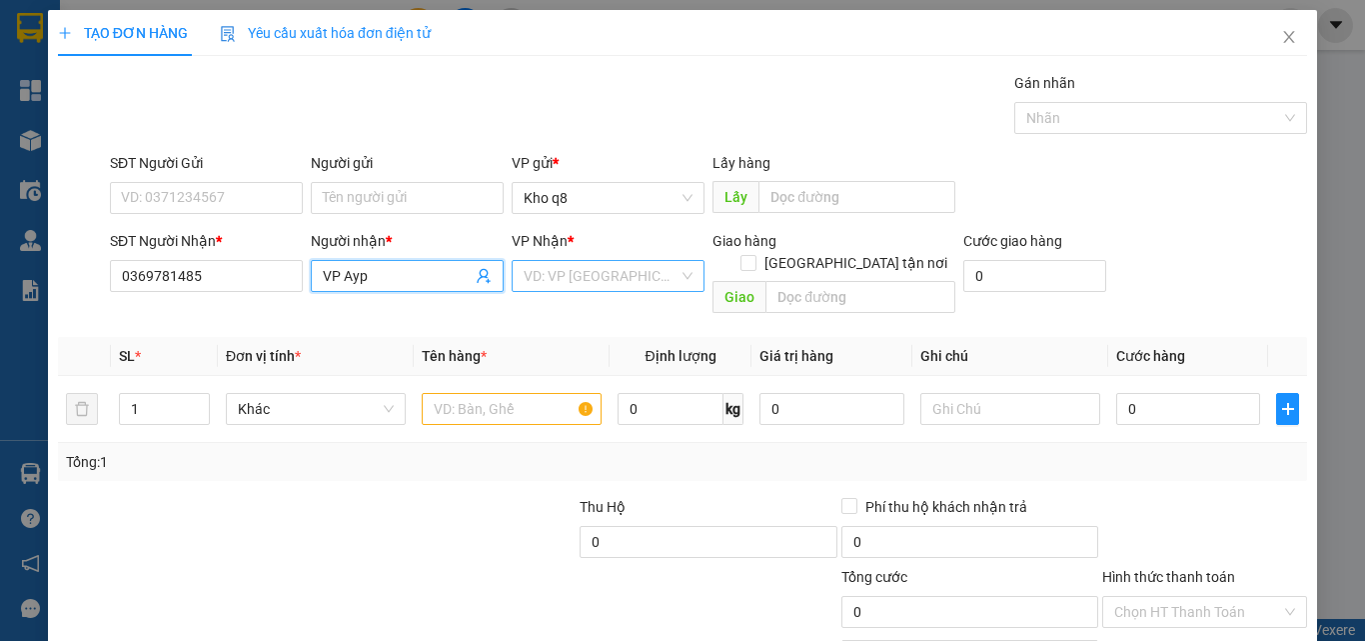
type input "VP Ayp"
click at [558, 268] on input "search" at bounding box center [601, 276] width 155 height 30
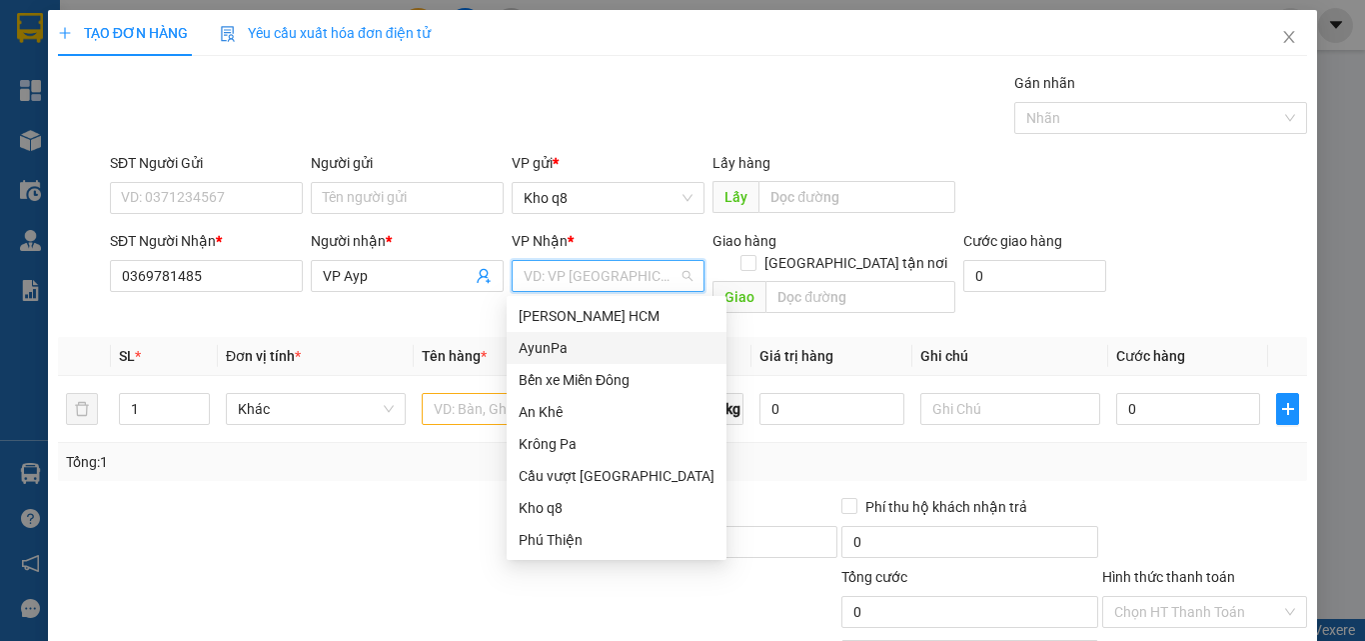
click at [536, 345] on div "AyunPa" at bounding box center [617, 348] width 196 height 22
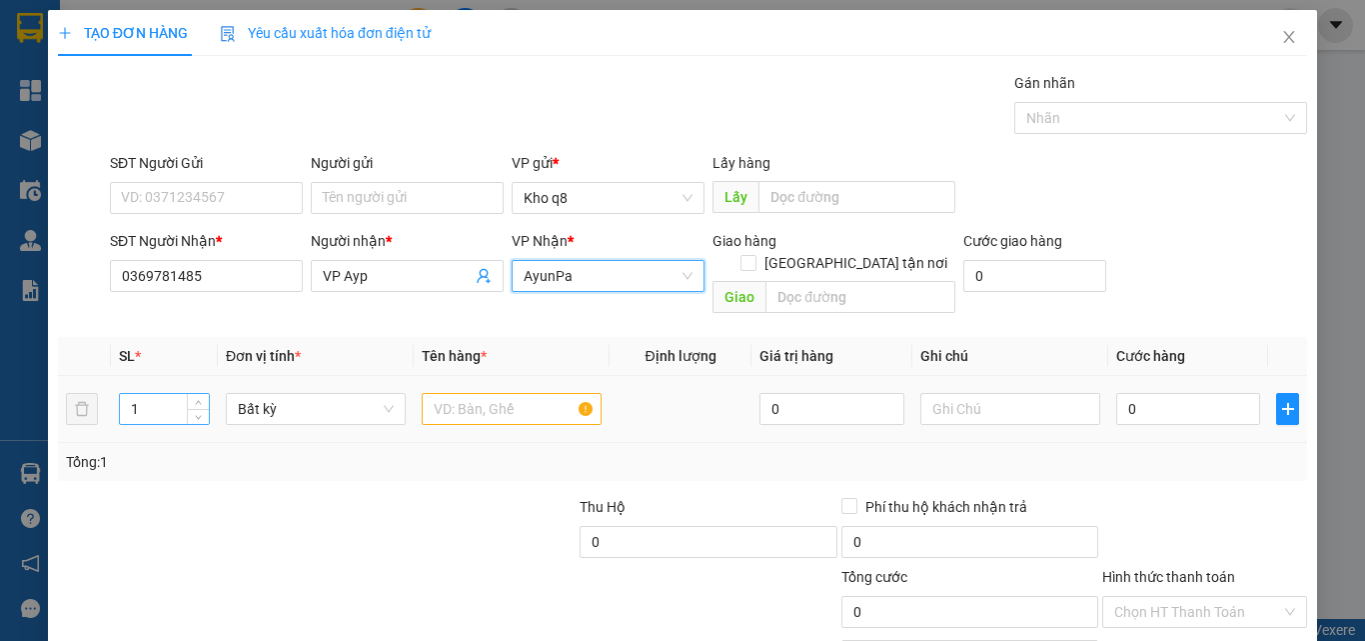
click at [145, 394] on input "1" at bounding box center [164, 409] width 89 height 30
type input "4"
click at [446, 393] on input "text" at bounding box center [512, 409] width 180 height 32
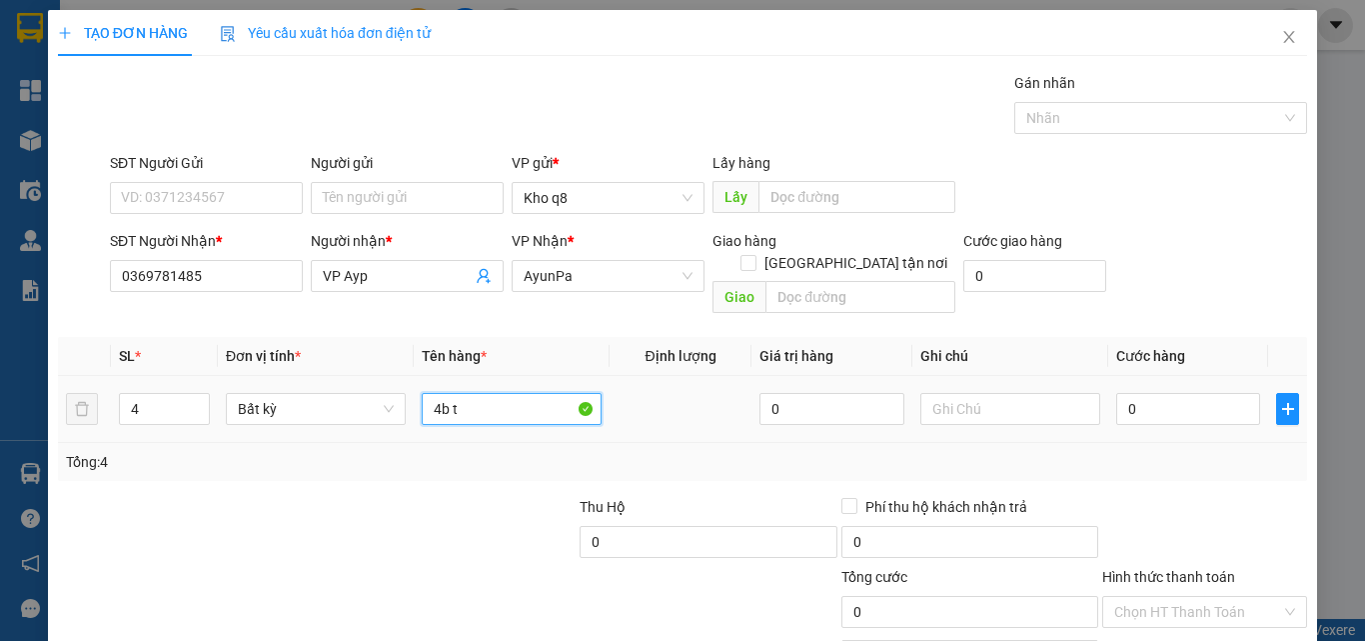
paste input "ư"
paste input "ừ"
paste input "ê"
paste input "ện"
type input "4b từ thiện"
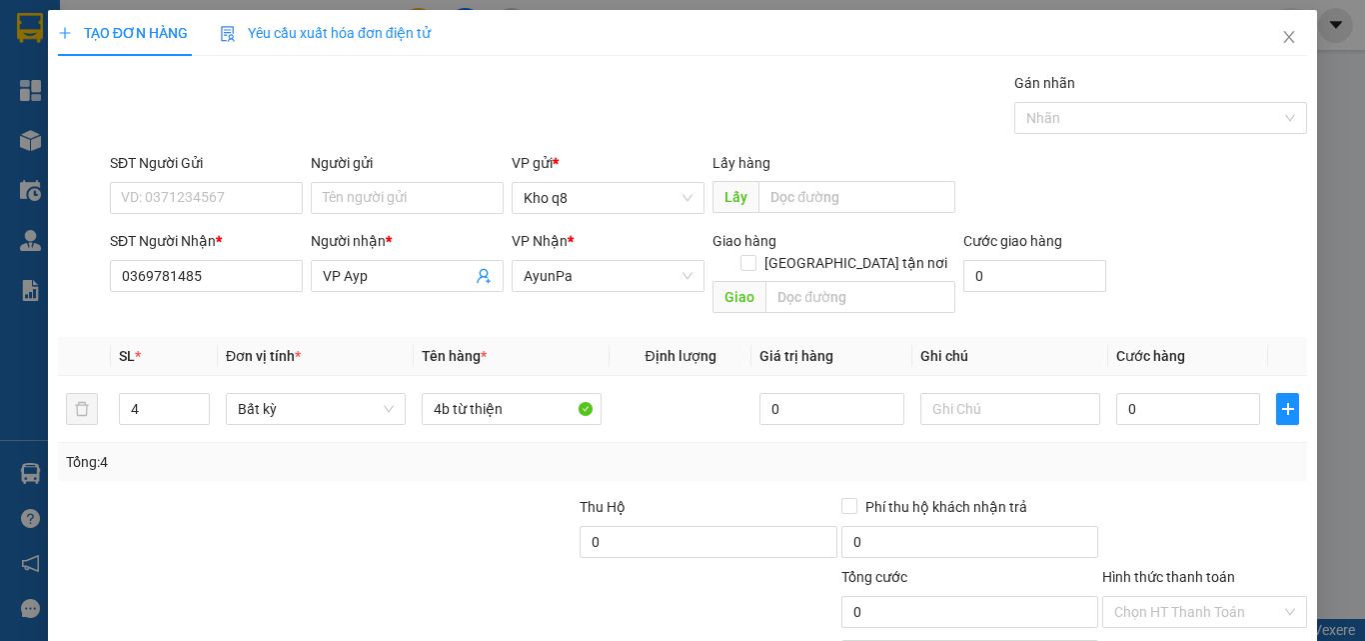
scroll to position [99, 0]
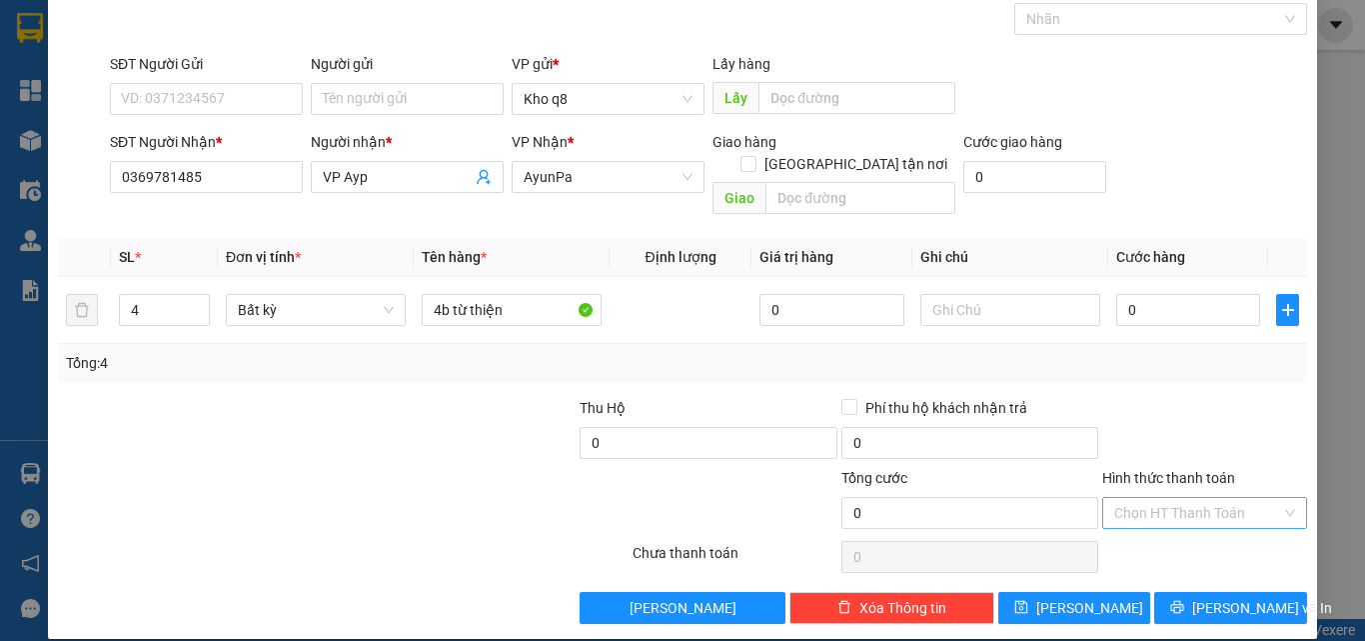
click at [1148, 498] on input "Hình thức thanh toán" at bounding box center [1197, 513] width 167 height 30
click at [1142, 560] on div "Miễn phí" at bounding box center [1192, 563] width 179 height 22
click at [1073, 597] on span "[PERSON_NAME]" at bounding box center [1090, 608] width 107 height 22
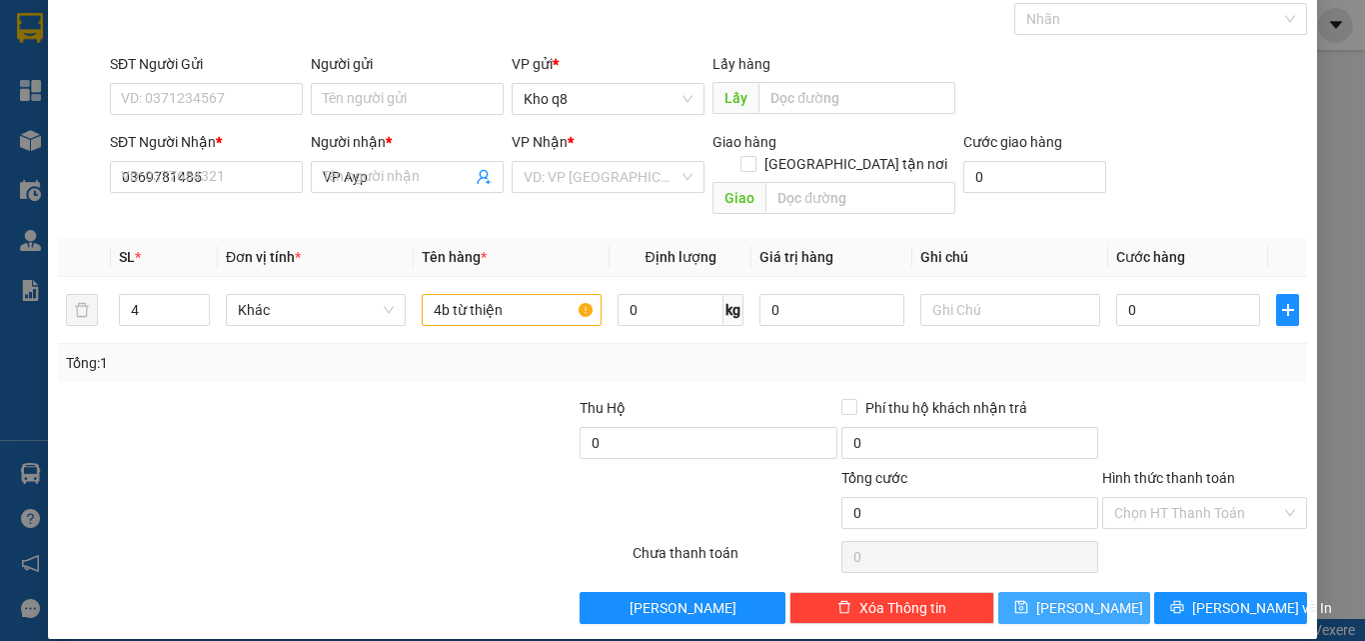
type input "1"
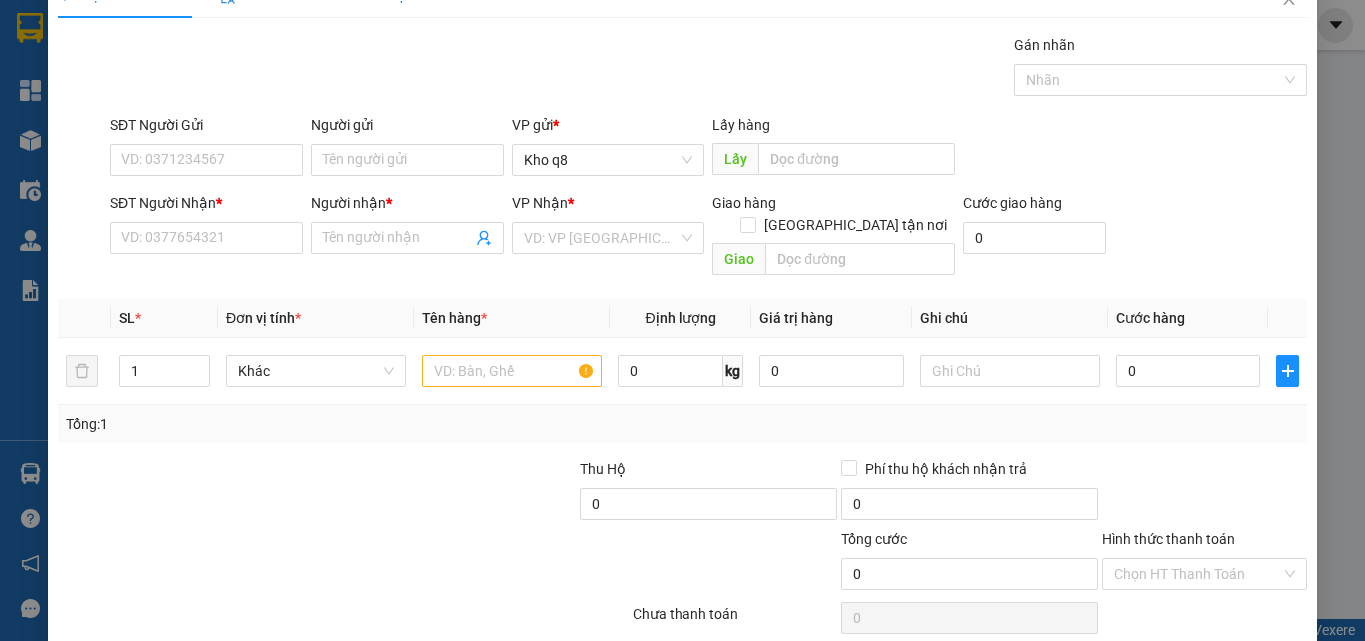
scroll to position [0, 0]
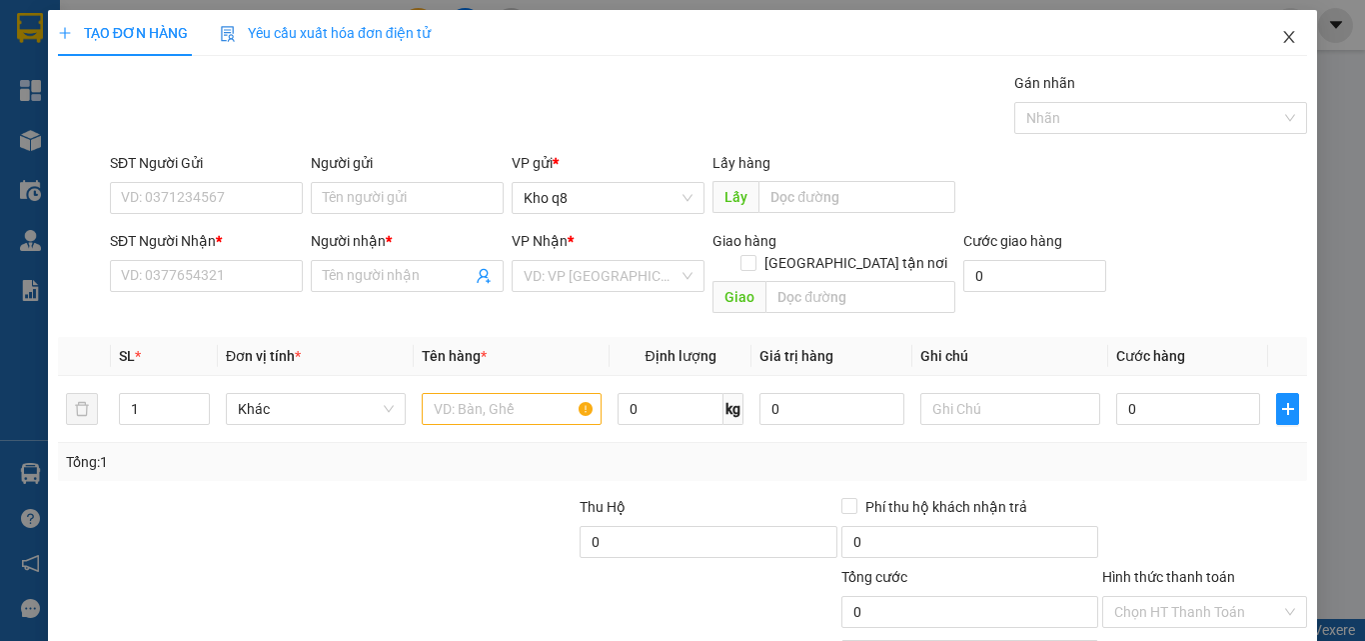
click at [1281, 35] on icon "close" at bounding box center [1289, 37] width 16 height 16
click at [1275, 35] on div at bounding box center [1290, 25] width 35 height 35
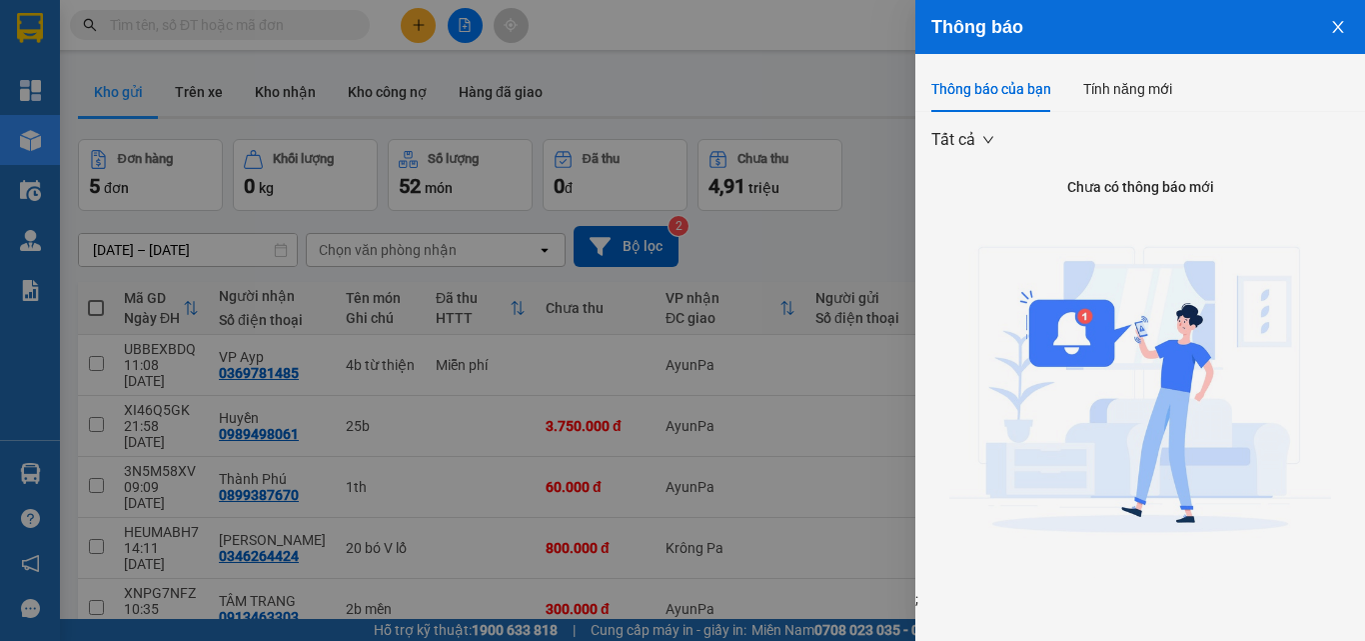
click at [341, 565] on div at bounding box center [682, 320] width 1365 height 641
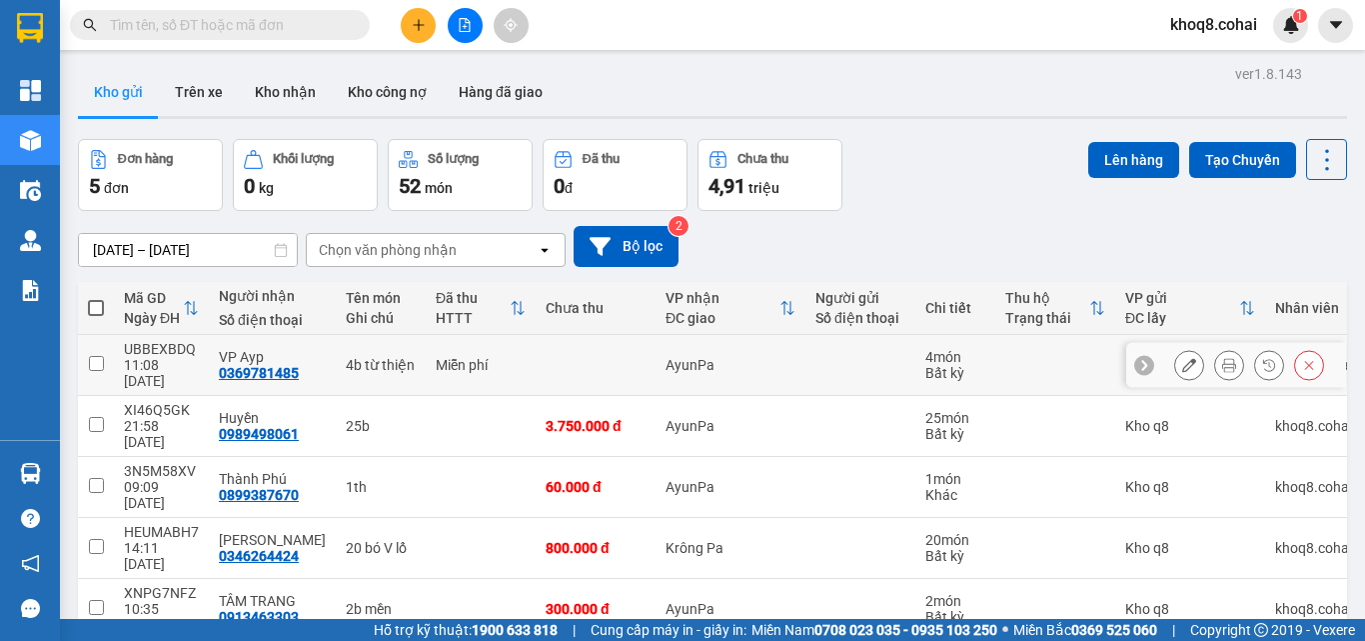
click at [100, 356] on input "checkbox" at bounding box center [96, 363] width 15 height 15
checkbox input "true"
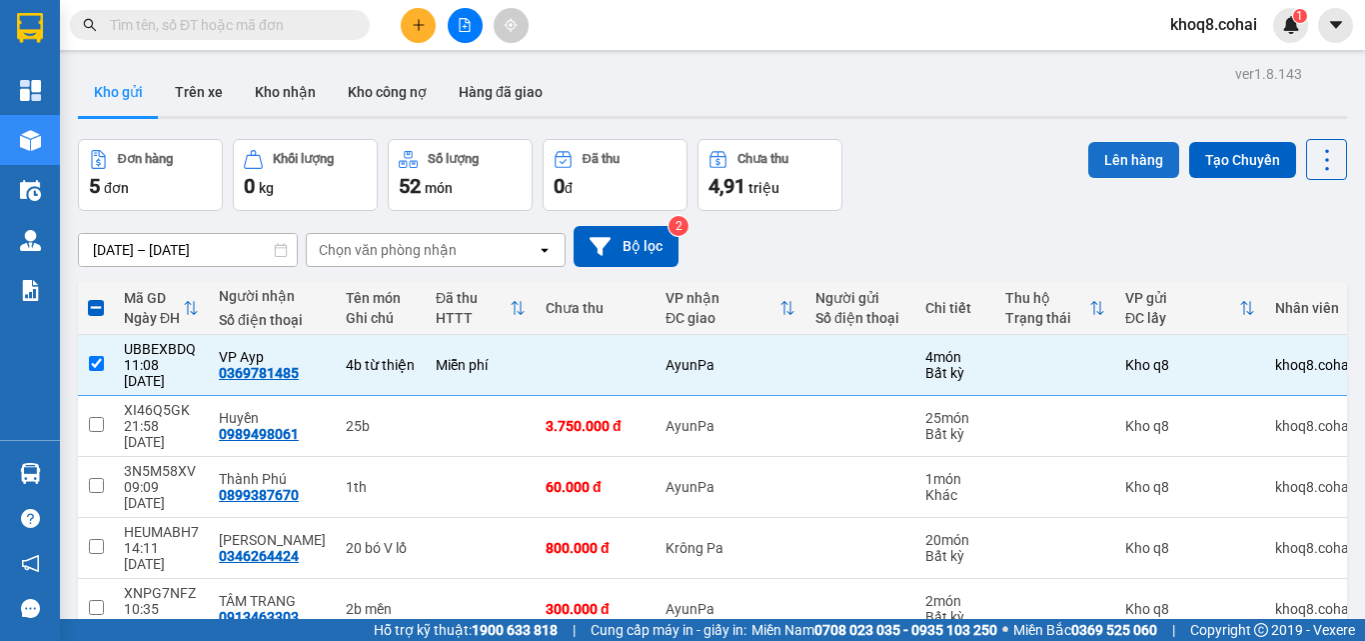
click at [1144, 159] on button "Lên hàng" at bounding box center [1134, 160] width 91 height 36
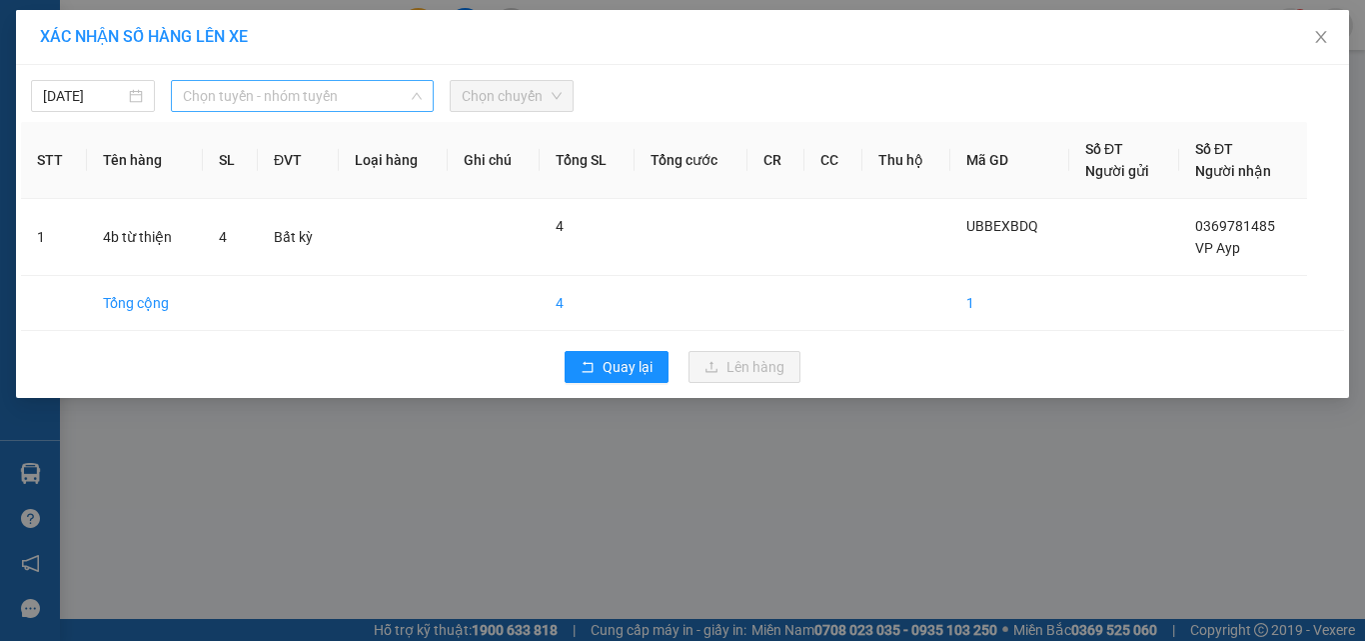
click at [230, 91] on span "Chọn tuyến - nhóm tuyến" at bounding box center [302, 96] width 239 height 30
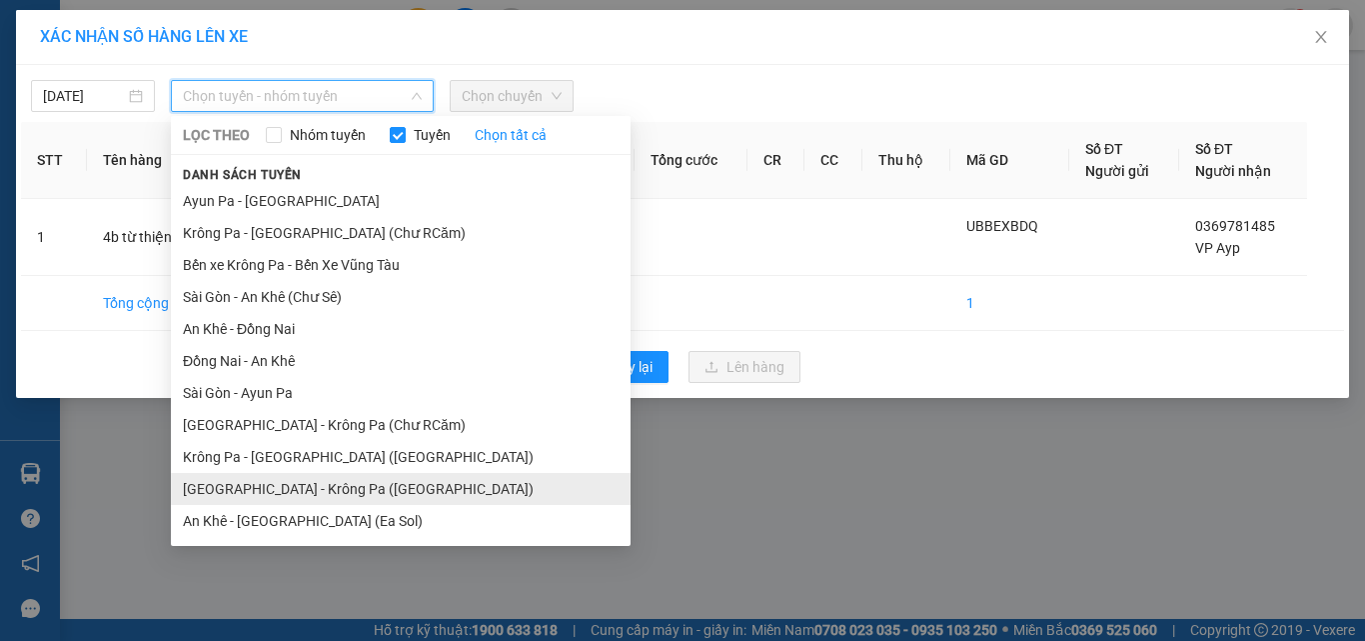
click at [338, 485] on li "[GEOGRAPHIC_DATA] - Krông Pa ([GEOGRAPHIC_DATA])" at bounding box center [401, 489] width 460 height 32
click at [338, 485] on div "XÁC NHẬN SỐ HÀNG LÊN XE [DATE] Chọn tuyến - nhóm tuyến LỌC THEO Nhóm tuyến Tuyế…" at bounding box center [682, 320] width 1365 height 641
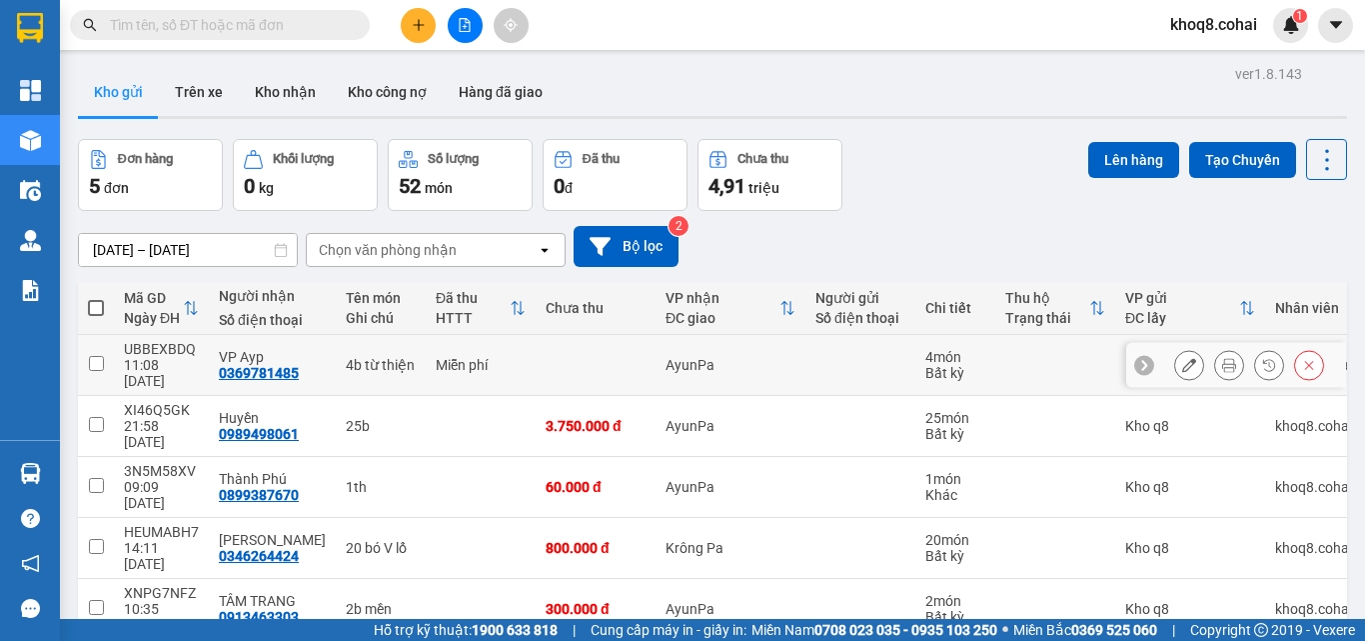
click at [441, 360] on div "Miễn phí" at bounding box center [481, 365] width 90 height 16
click at [369, 357] on div "4b từ thiện" at bounding box center [381, 365] width 70 height 16
checkbox input "true"
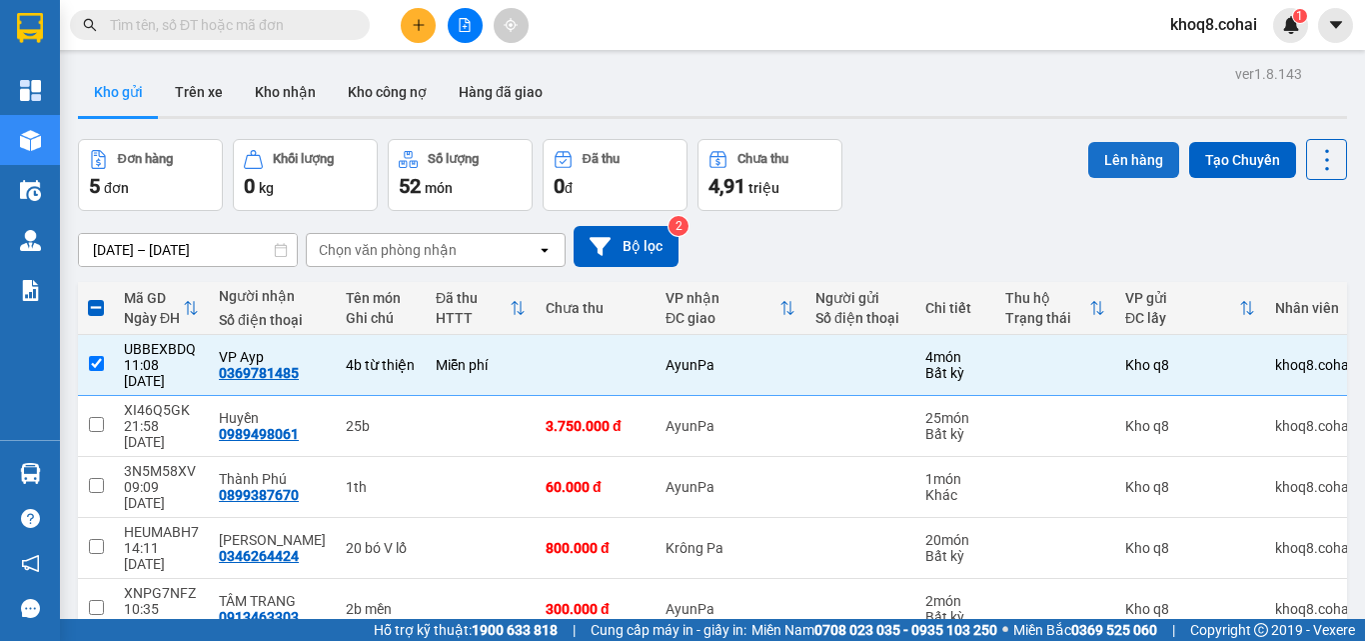
click at [1127, 157] on button "Lên hàng" at bounding box center [1134, 160] width 91 height 36
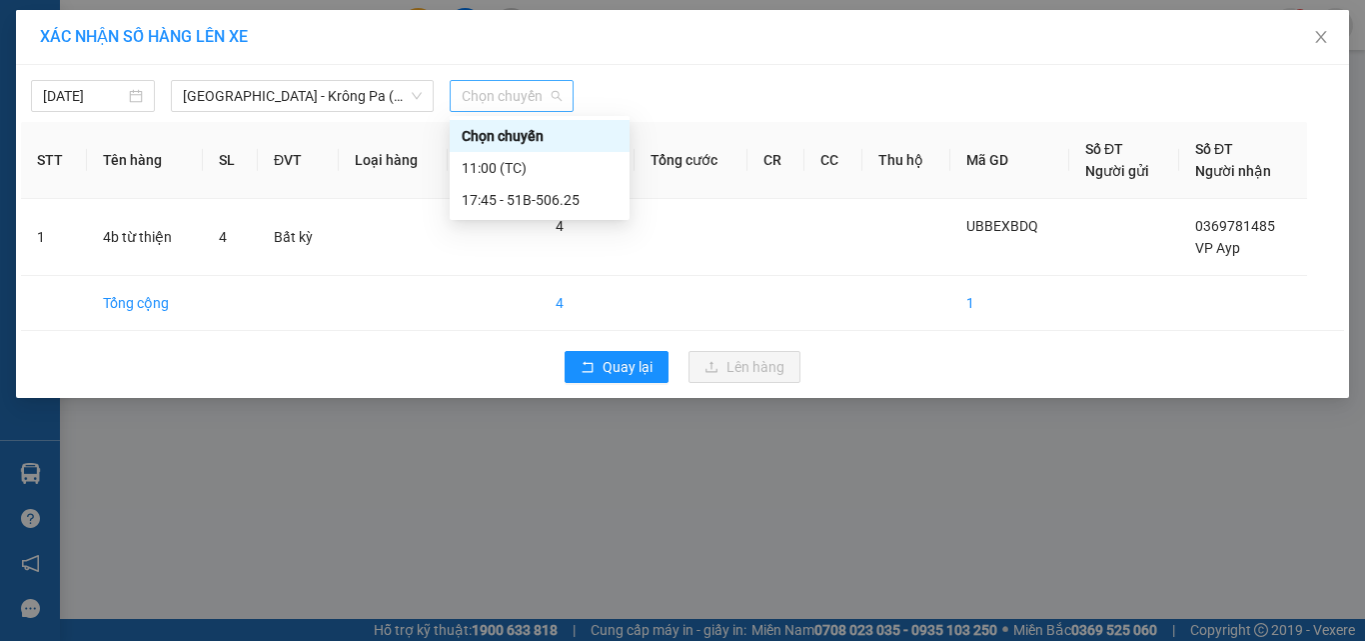
click at [493, 98] on span "Chọn chuyến" at bounding box center [512, 96] width 100 height 30
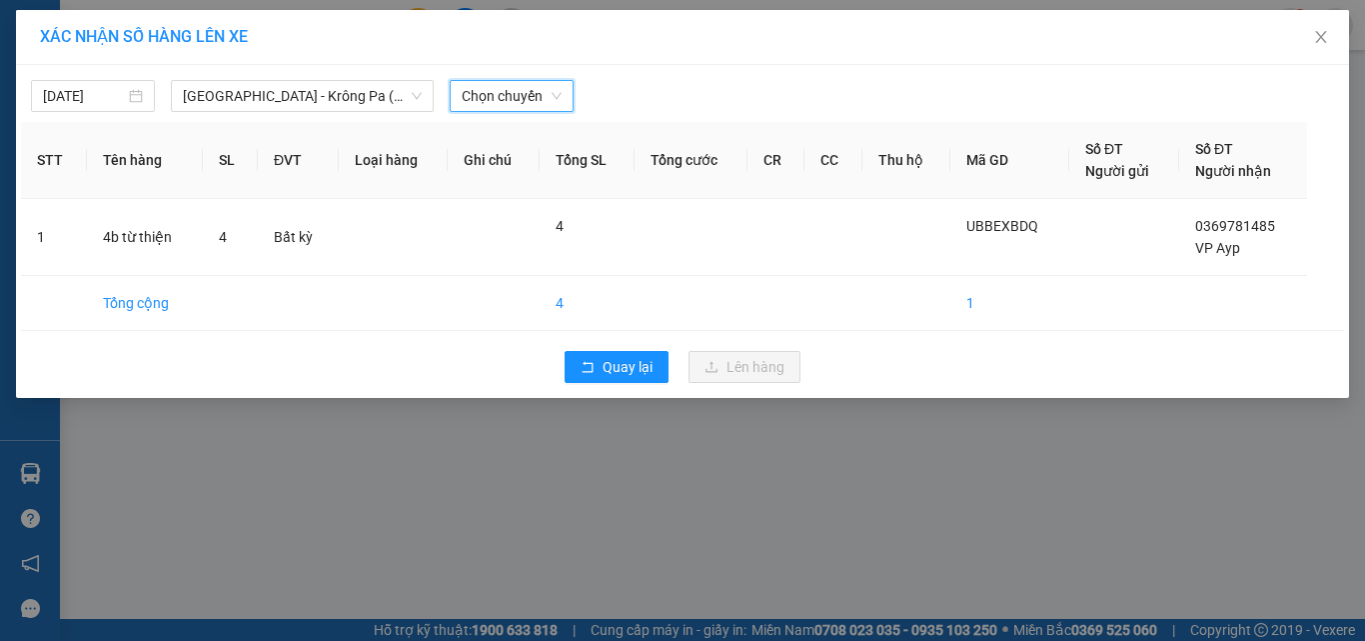
click at [493, 98] on span "Chọn chuyến" at bounding box center [512, 96] width 100 height 30
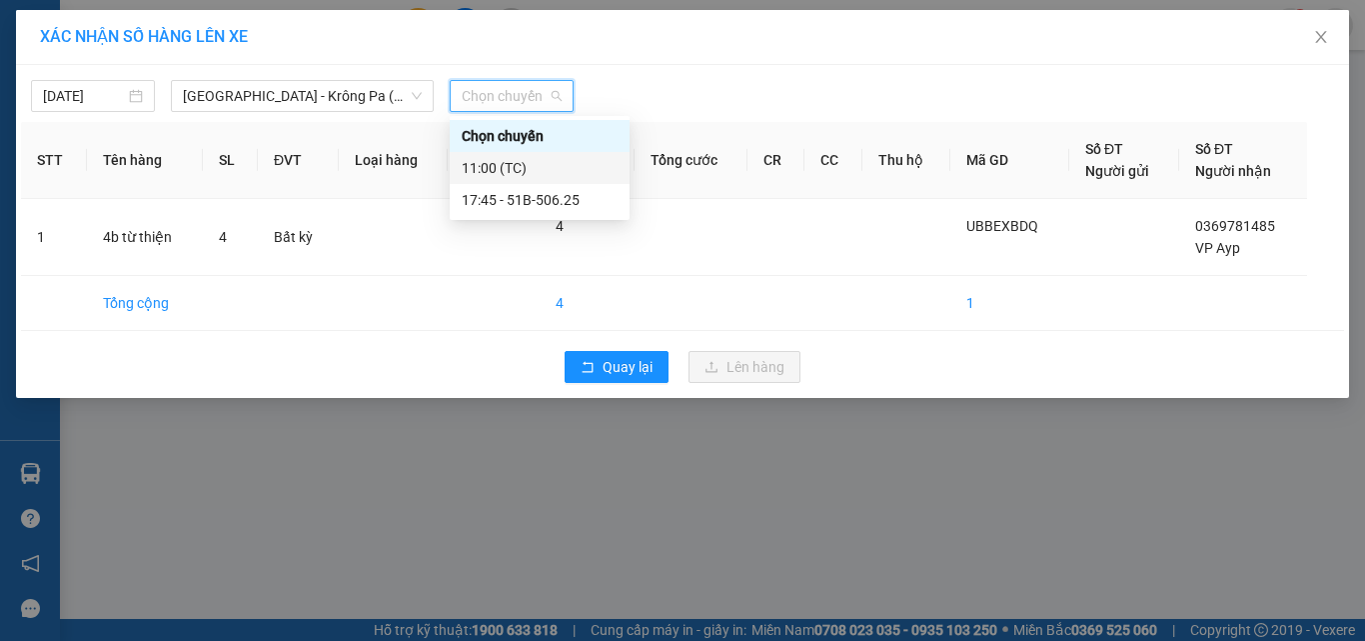
click at [508, 166] on div "11:00 (TC)" at bounding box center [540, 168] width 156 height 22
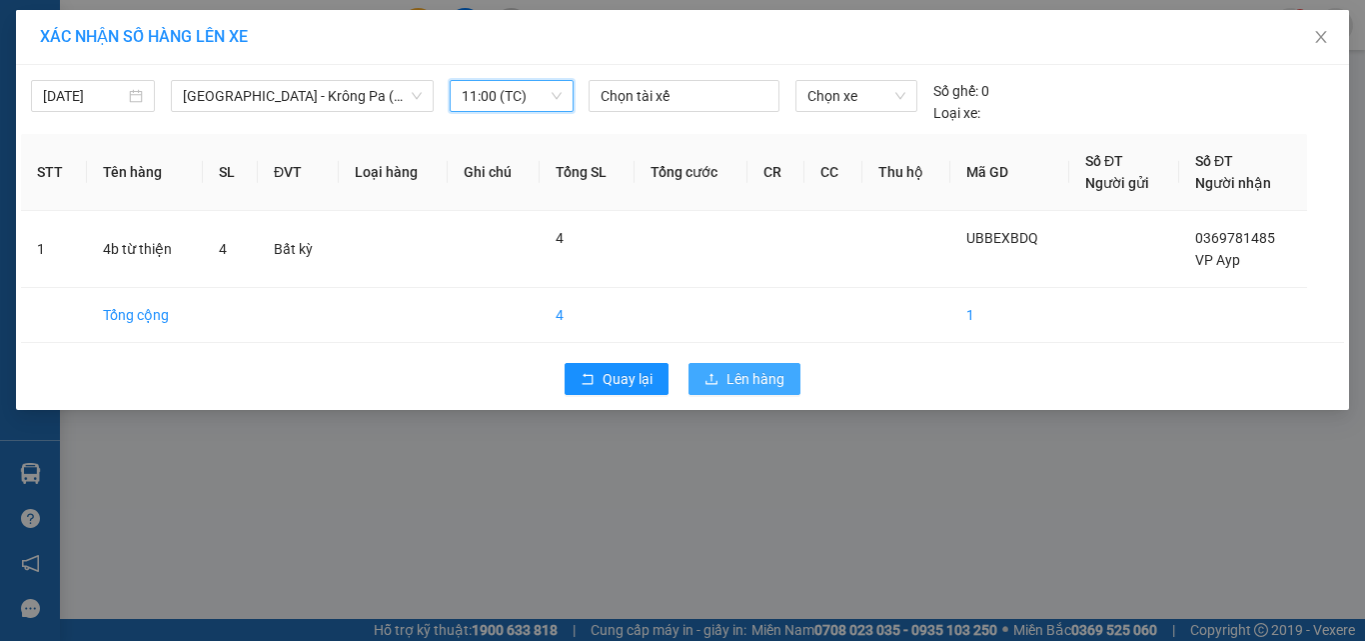
click at [759, 377] on span "Lên hàng" at bounding box center [756, 379] width 58 height 22
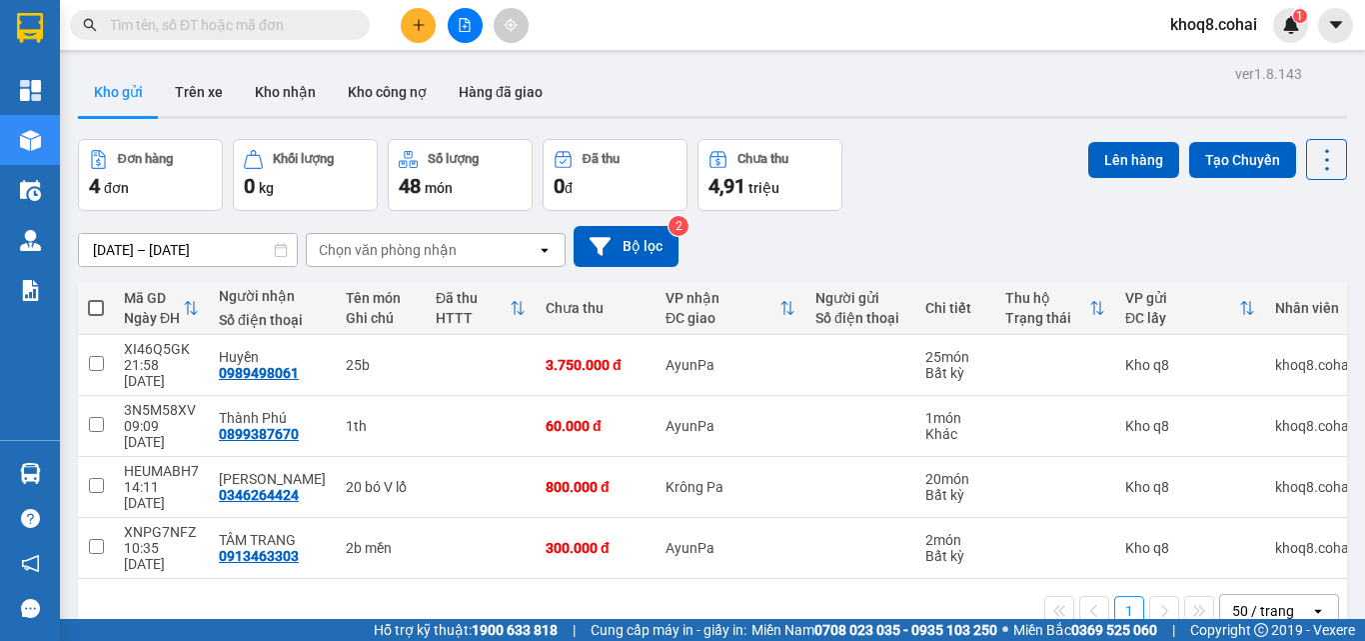
click at [204, 28] on input "text" at bounding box center [228, 25] width 236 height 22
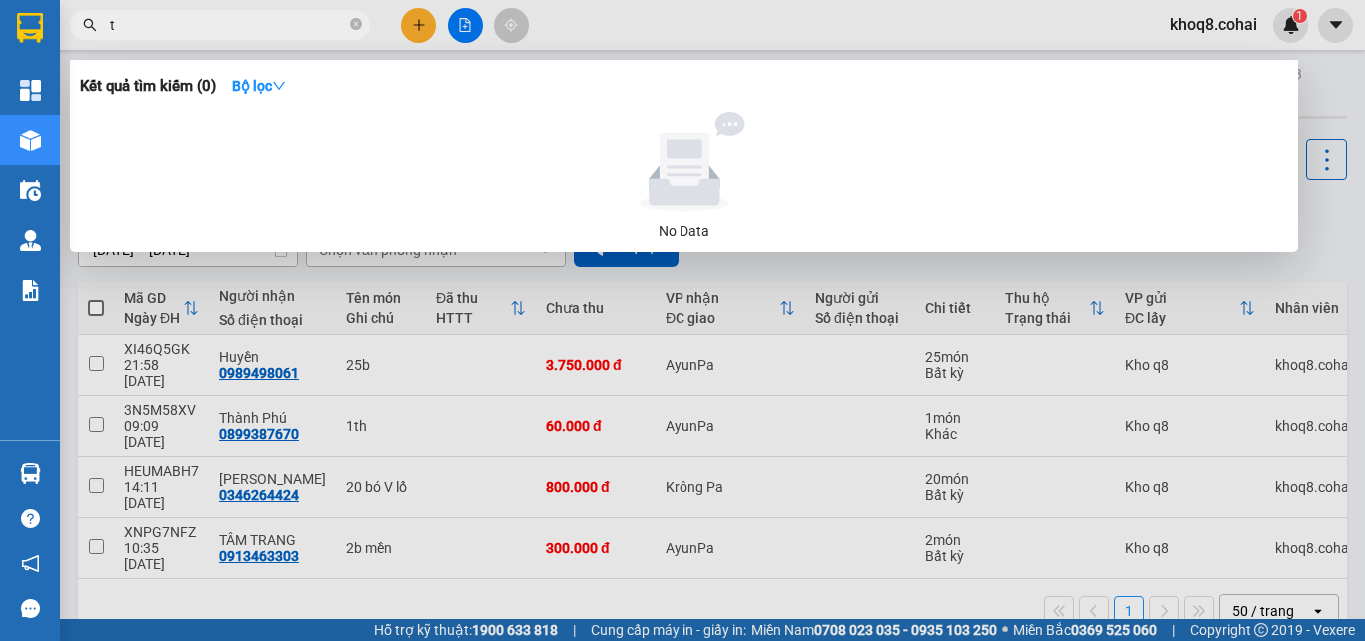
paste input "ý"
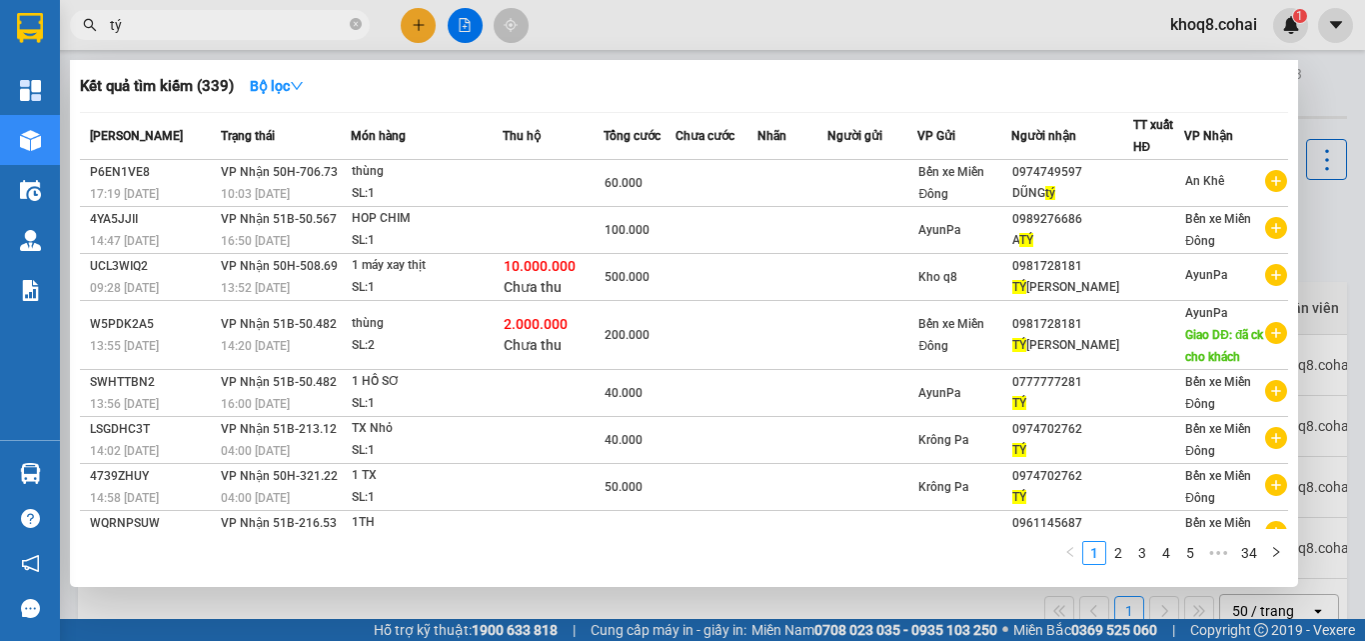
scroll to position [123, 0]
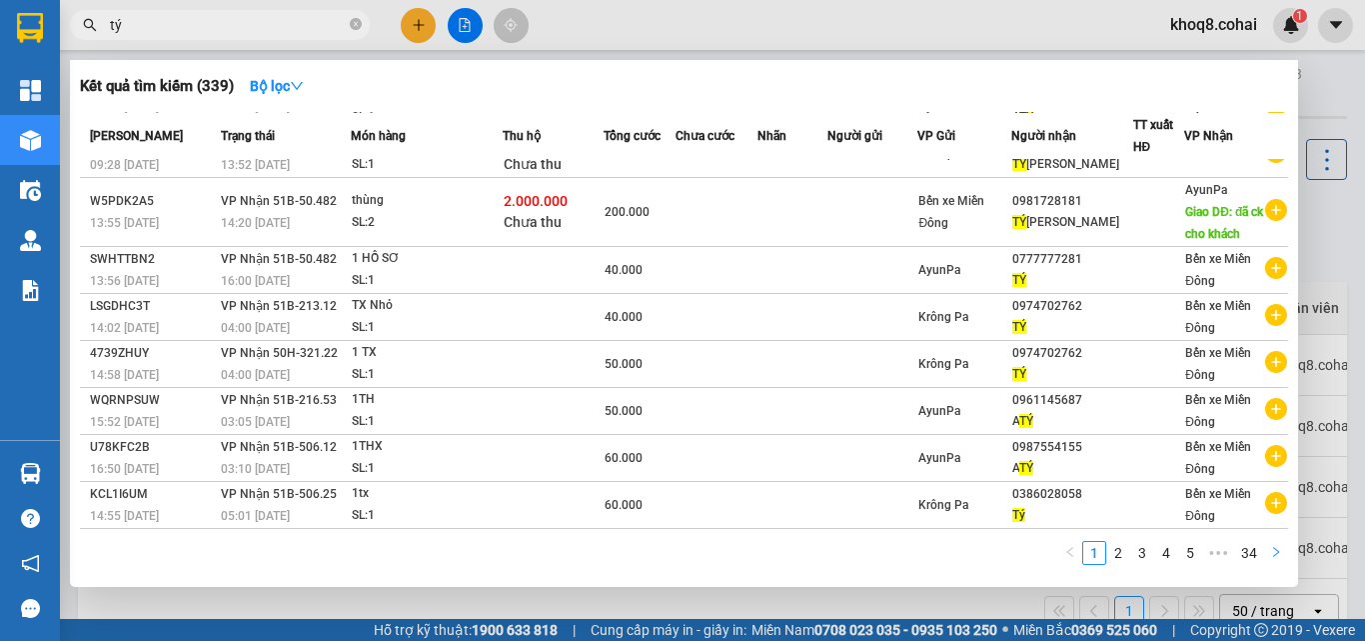
click at [1273, 548] on icon "right" at bounding box center [1276, 552] width 12 height 12
click at [1273, 548] on div "Mã ĐH Trạng thái Món hàng Thu hộ Tổng cước Chưa cước Nhãn Người gửi VP Gửi Ngườ…" at bounding box center [684, 344] width 1208 height 465
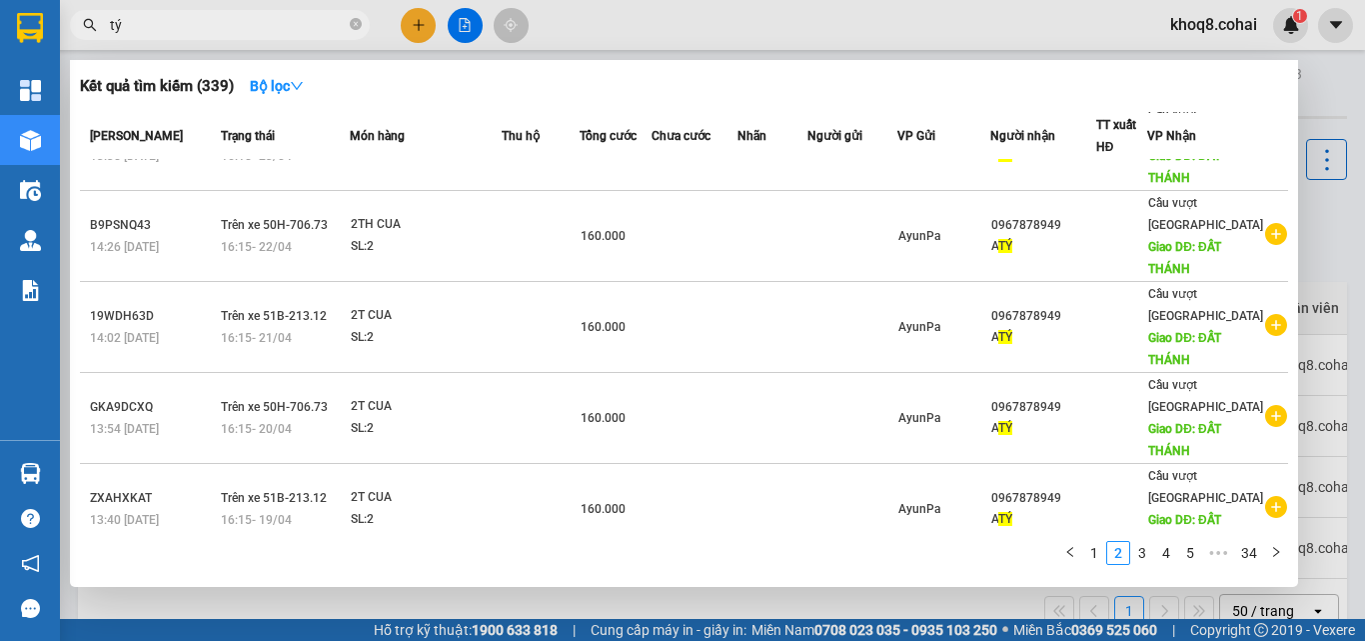
scroll to position [497, 0]
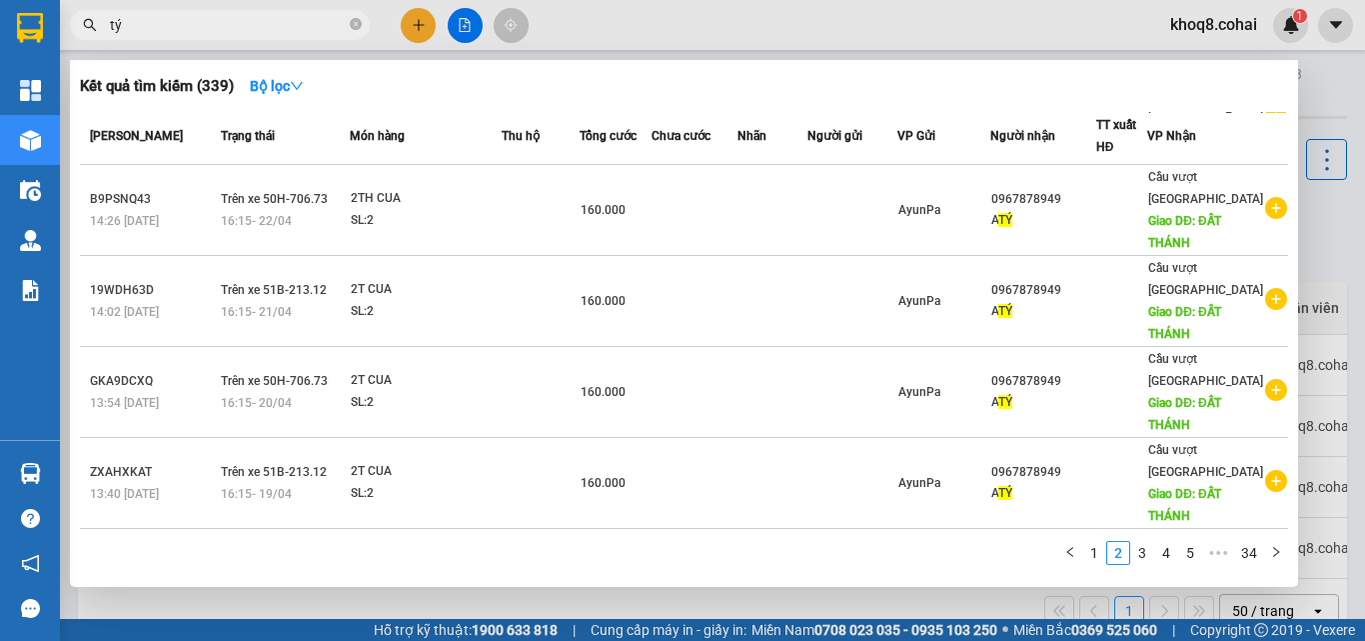
click at [206, 21] on input "tý" at bounding box center [228, 25] width 236 height 22
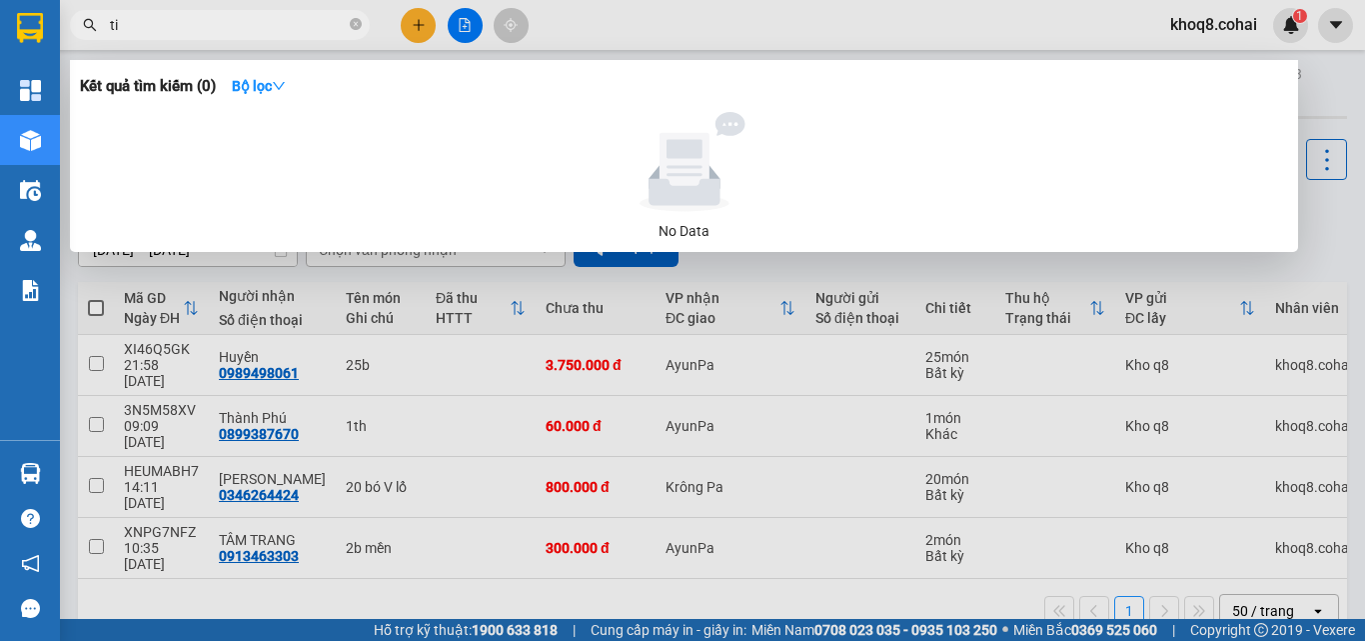
type input "t"
paste input "í"
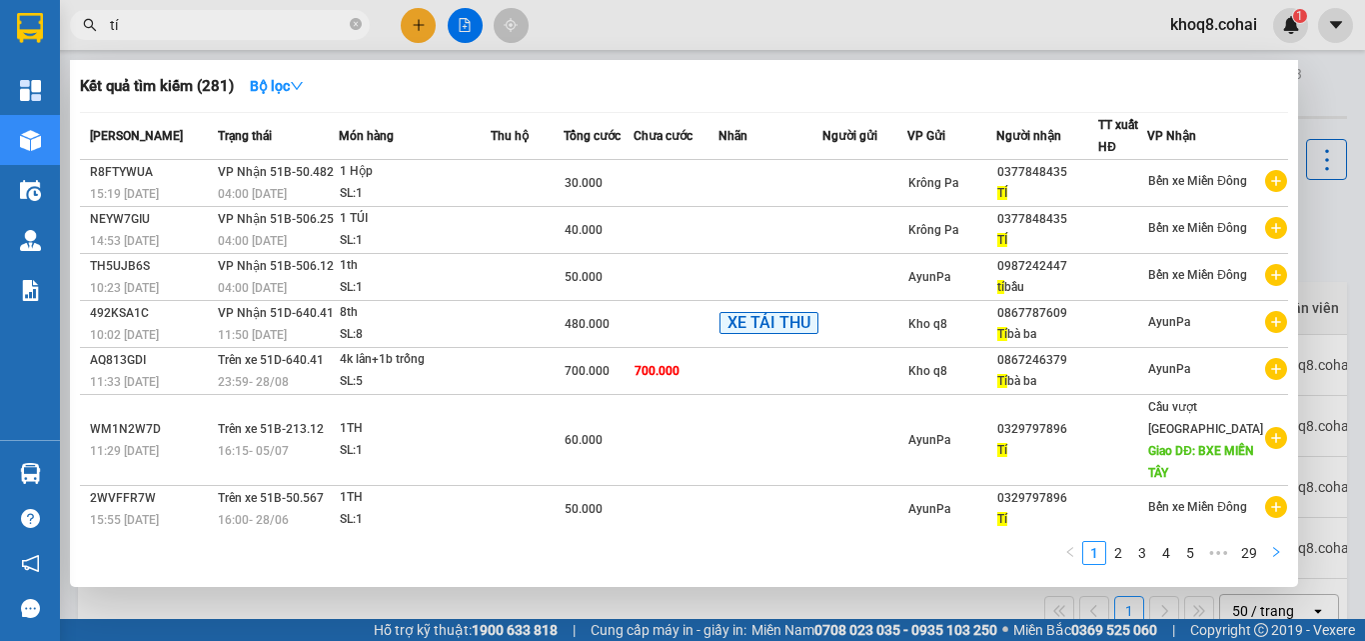
type input "tí"
click at [1280, 551] on icon "right" at bounding box center [1276, 552] width 12 height 12
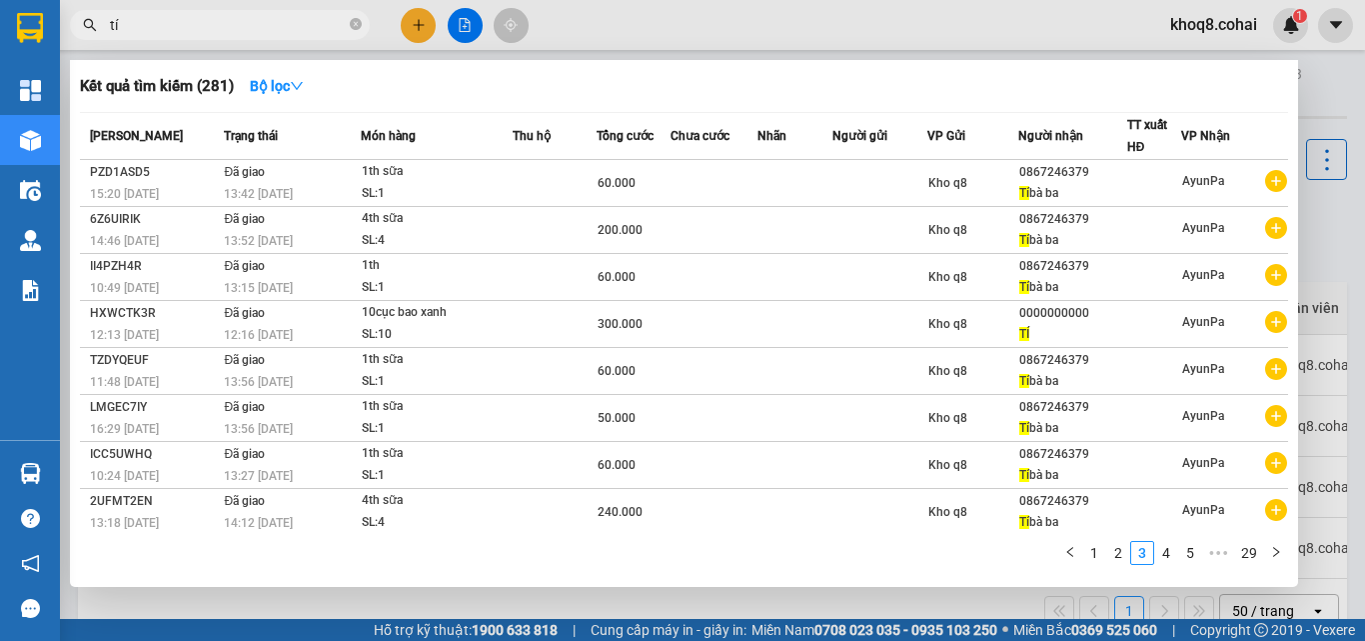
click at [416, 27] on div at bounding box center [682, 320] width 1365 height 641
click at [416, 27] on icon "plus" at bounding box center [419, 25] width 14 height 14
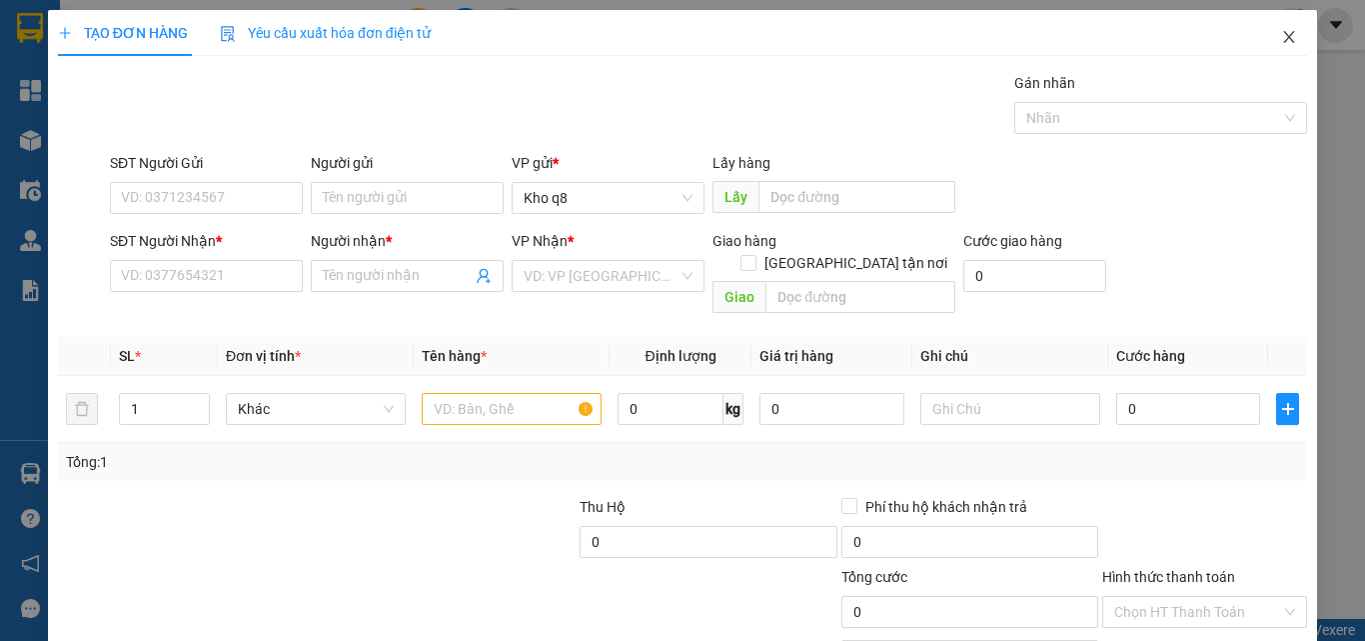
click at [1281, 38] on icon "close" at bounding box center [1289, 37] width 16 height 16
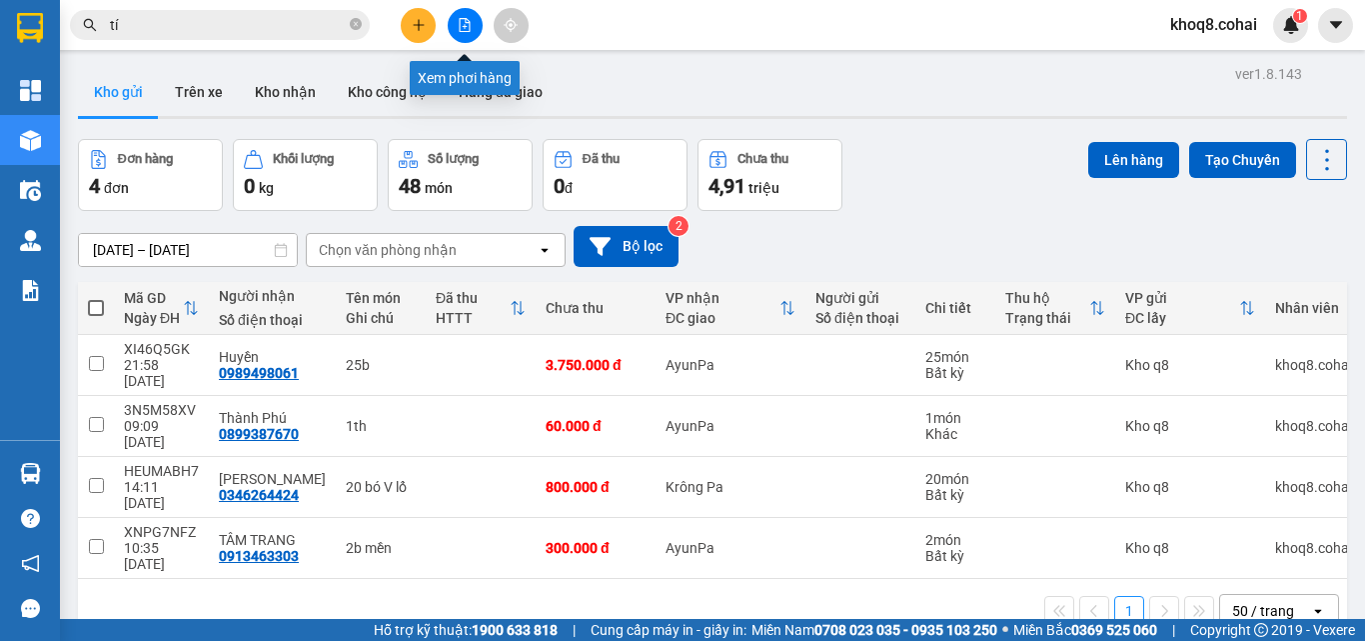
click at [461, 20] on icon "file-add" at bounding box center [465, 25] width 14 height 14
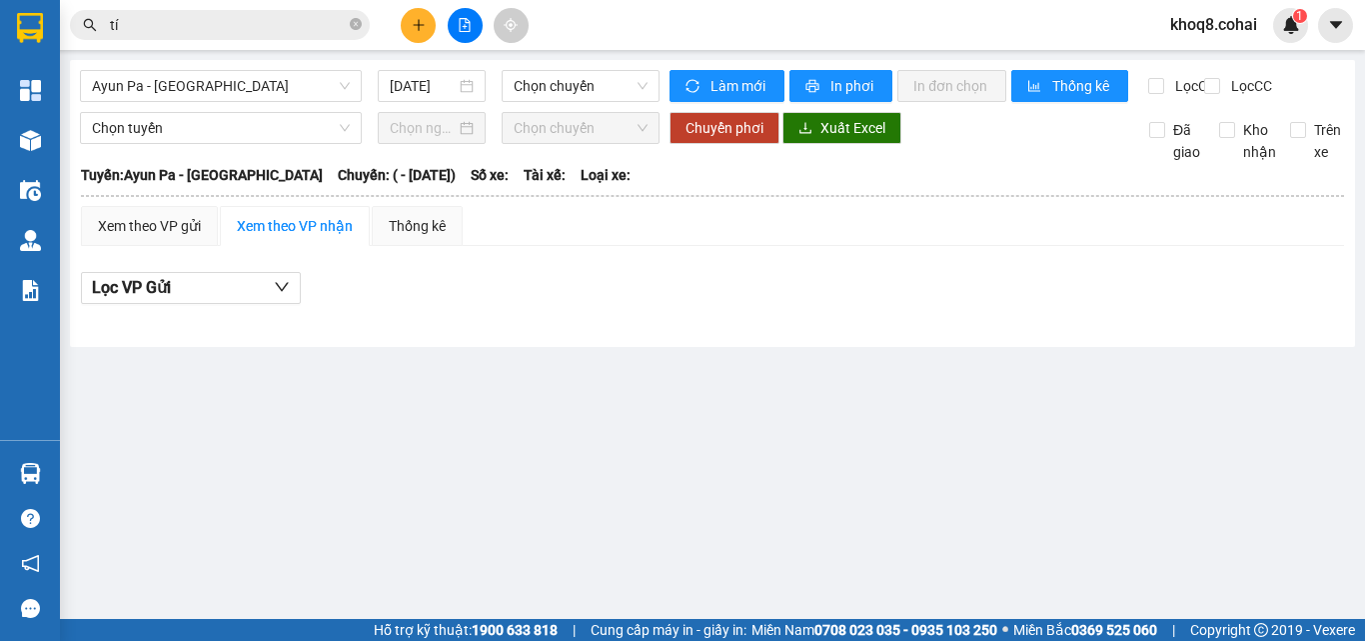
click at [462, 19] on icon "file-add" at bounding box center [465, 25] width 11 height 14
click at [242, 75] on span "Ayun Pa - [GEOGRAPHIC_DATA]" at bounding box center [221, 86] width 258 height 30
click at [242, 73] on span "Ayun Pa - [GEOGRAPHIC_DATA]" at bounding box center [221, 86] width 258 height 30
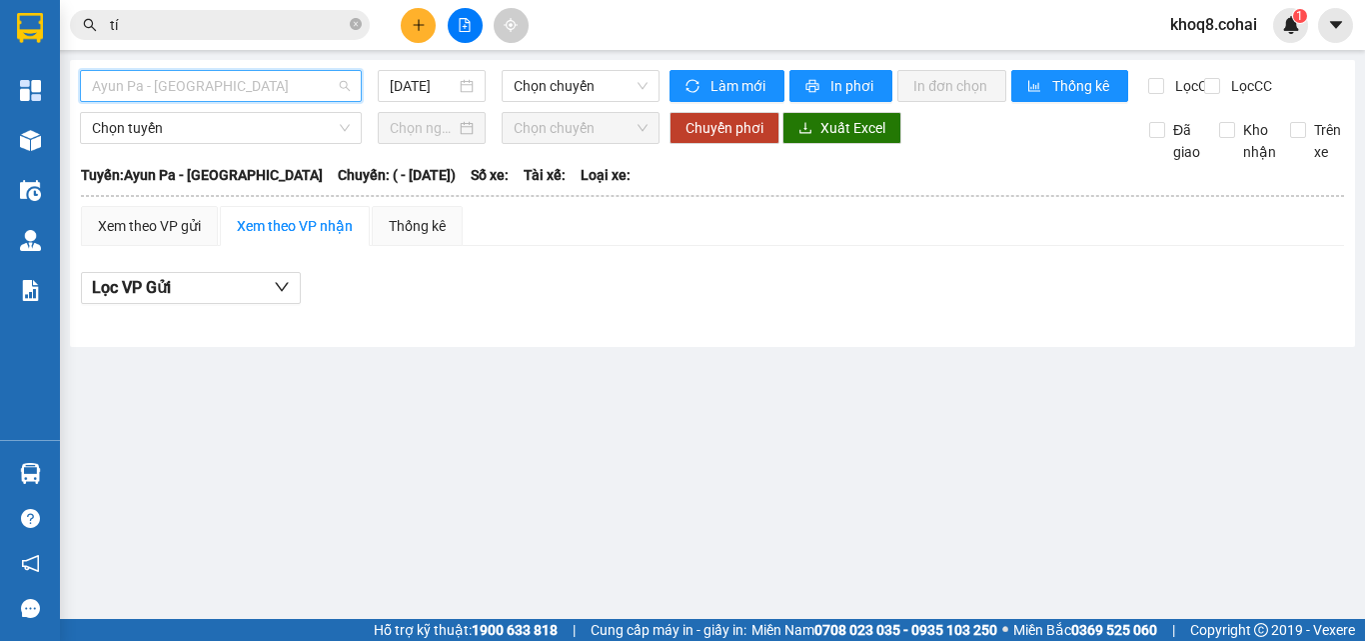
click at [242, 73] on span "Ayun Pa - [GEOGRAPHIC_DATA]" at bounding box center [221, 86] width 258 height 30
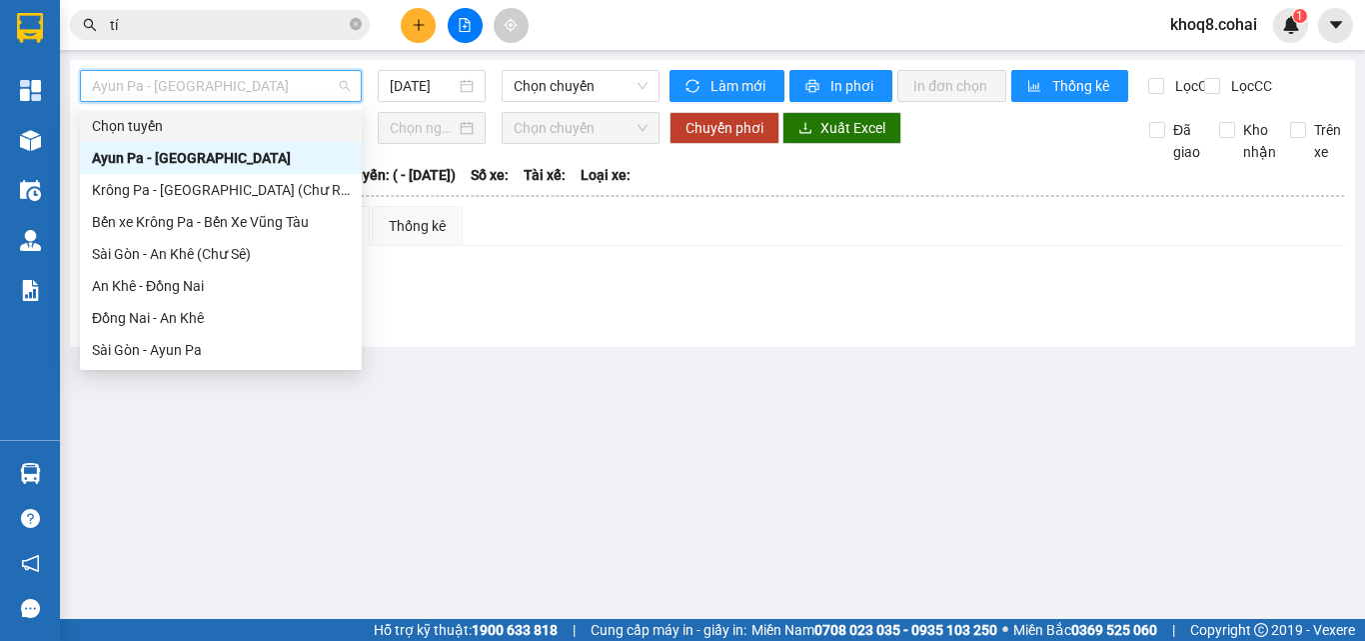
click at [284, 87] on span "Ayun Pa - [GEOGRAPHIC_DATA]" at bounding box center [221, 86] width 258 height 30
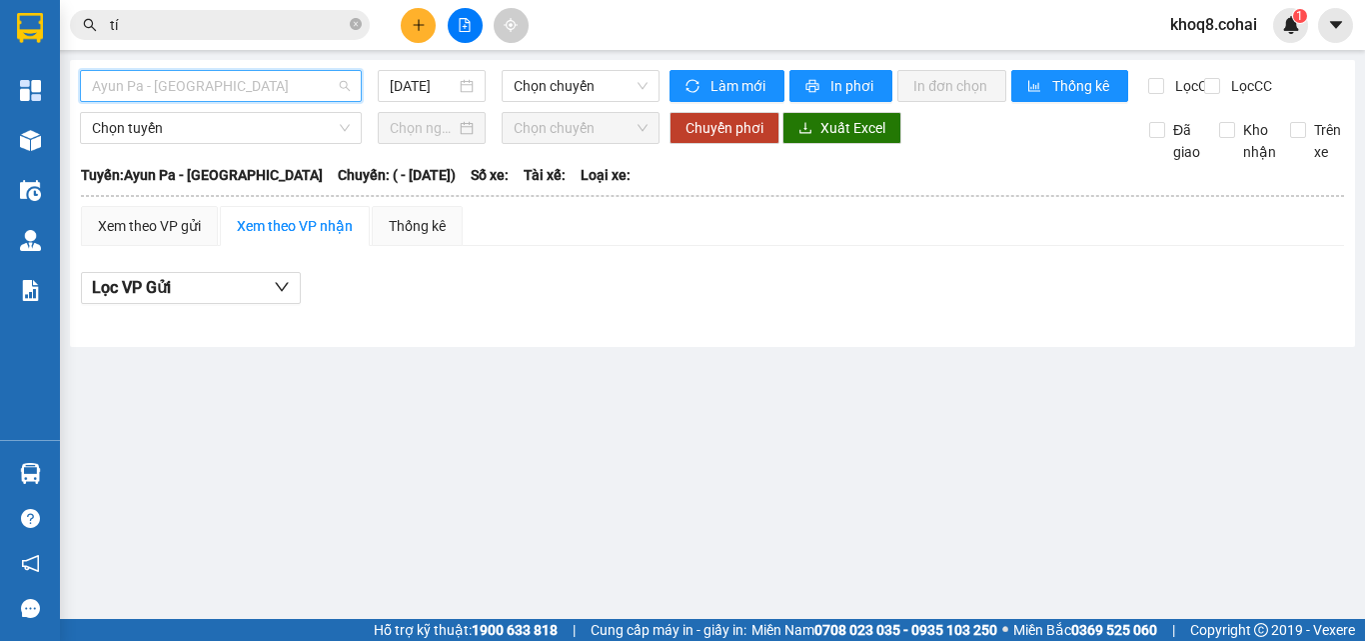
click at [284, 88] on span "Ayun Pa - [GEOGRAPHIC_DATA]" at bounding box center [221, 86] width 258 height 30
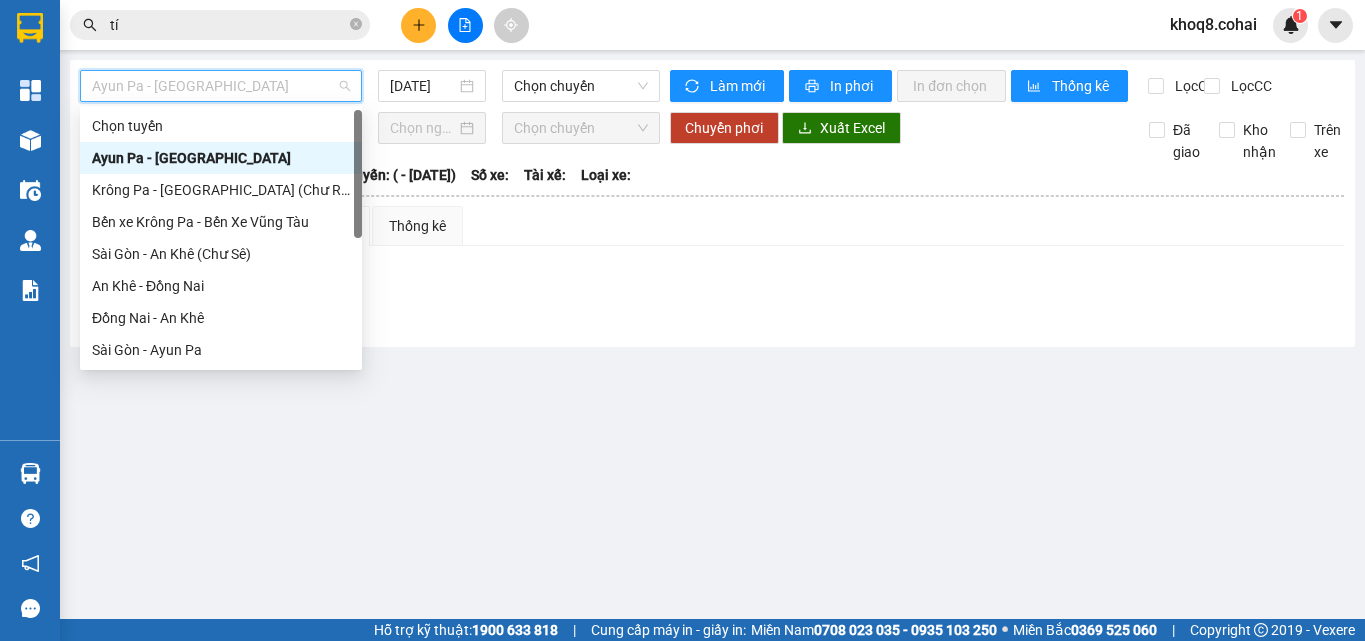
scroll to position [288, 0]
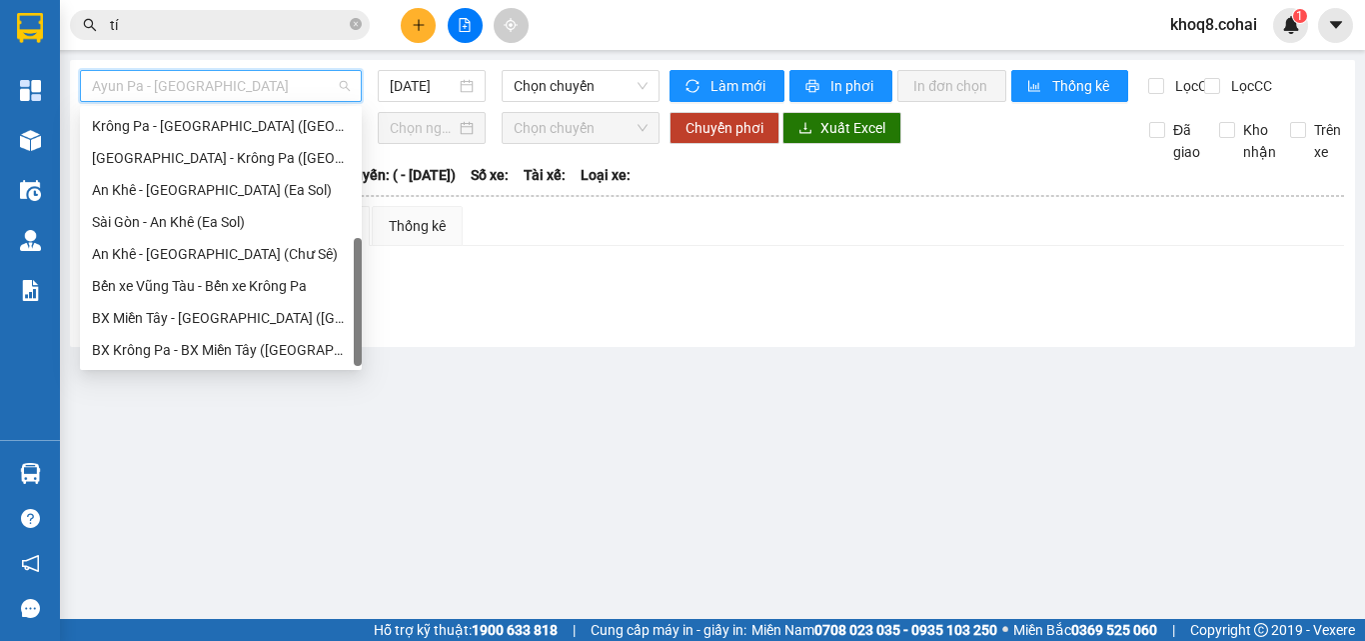
drag, startPoint x: 358, startPoint y: 155, endPoint x: 359, endPoint y: 435, distance: 279.9
click at [359, 435] on body "Kết quả tìm kiếm ( 281 ) Bộ lọc Mã ĐH Trạng thái Món hàng Thu hộ Tổng cước Chưa…" at bounding box center [682, 320] width 1365 height 641
click at [242, 313] on div "BX Miền Tây - [GEOGRAPHIC_DATA] ([GEOGRAPHIC_DATA] - [GEOGRAPHIC_DATA])" at bounding box center [221, 318] width 258 height 22
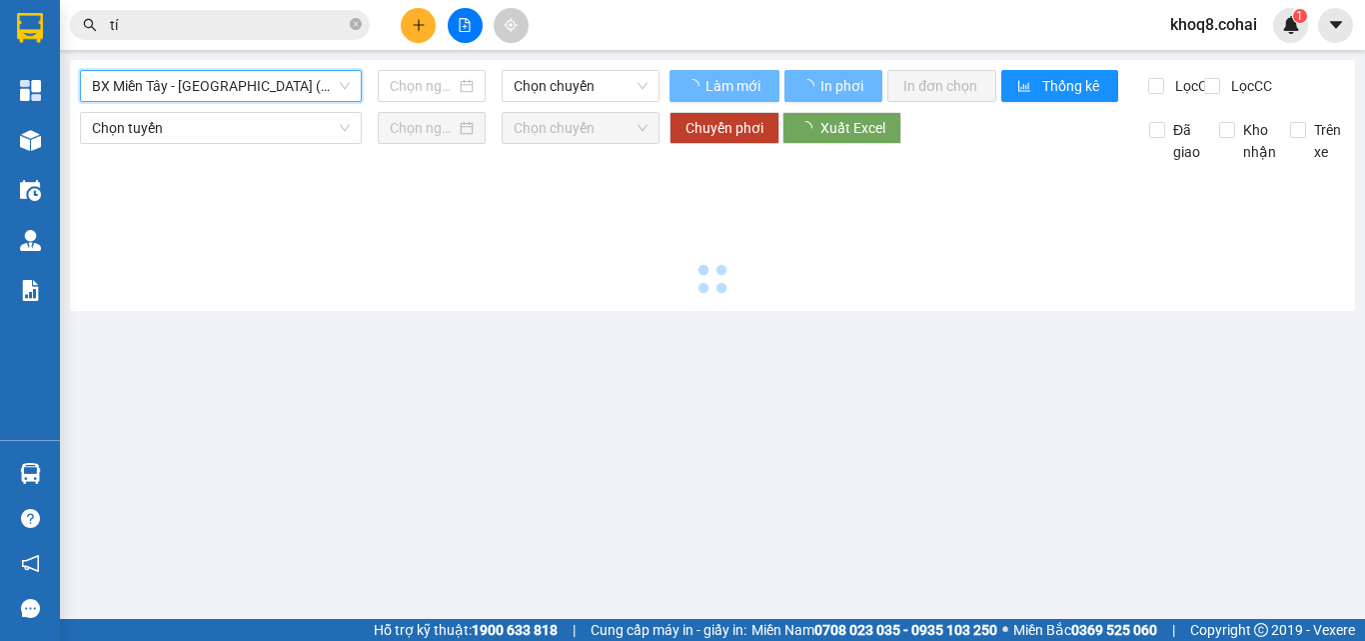
type input "[DATE]"
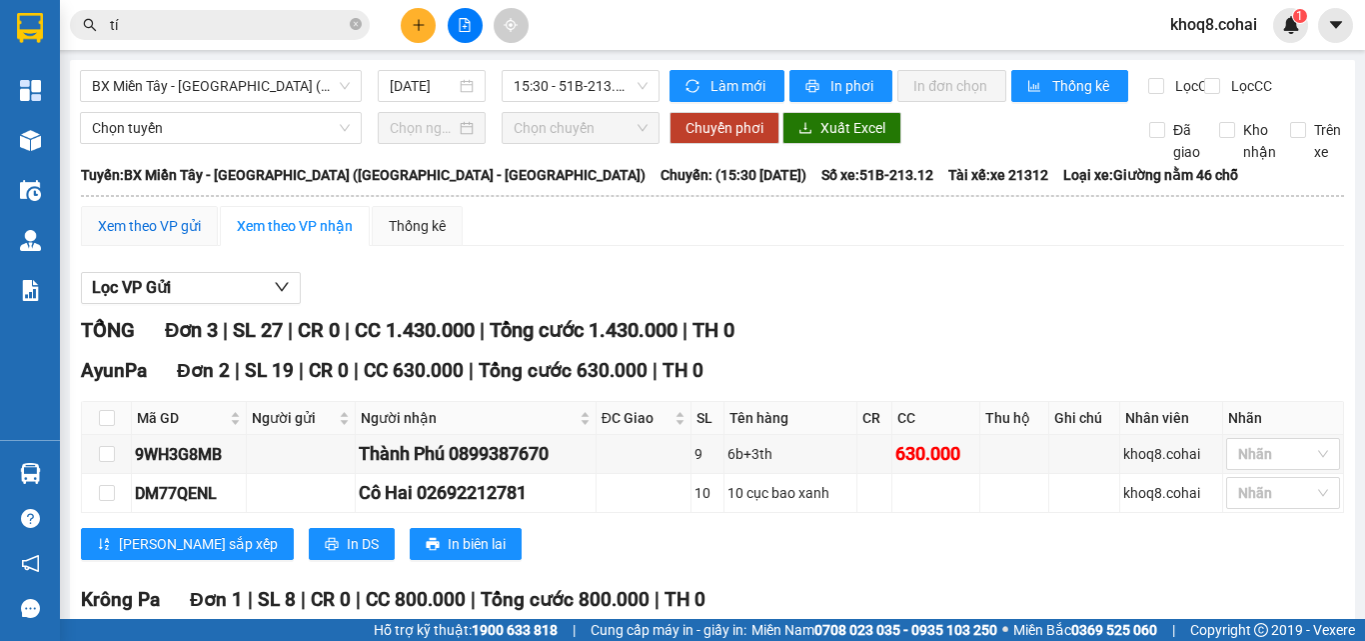
click at [190, 237] on div "Xem theo VP gửi" at bounding box center [149, 226] width 103 height 22
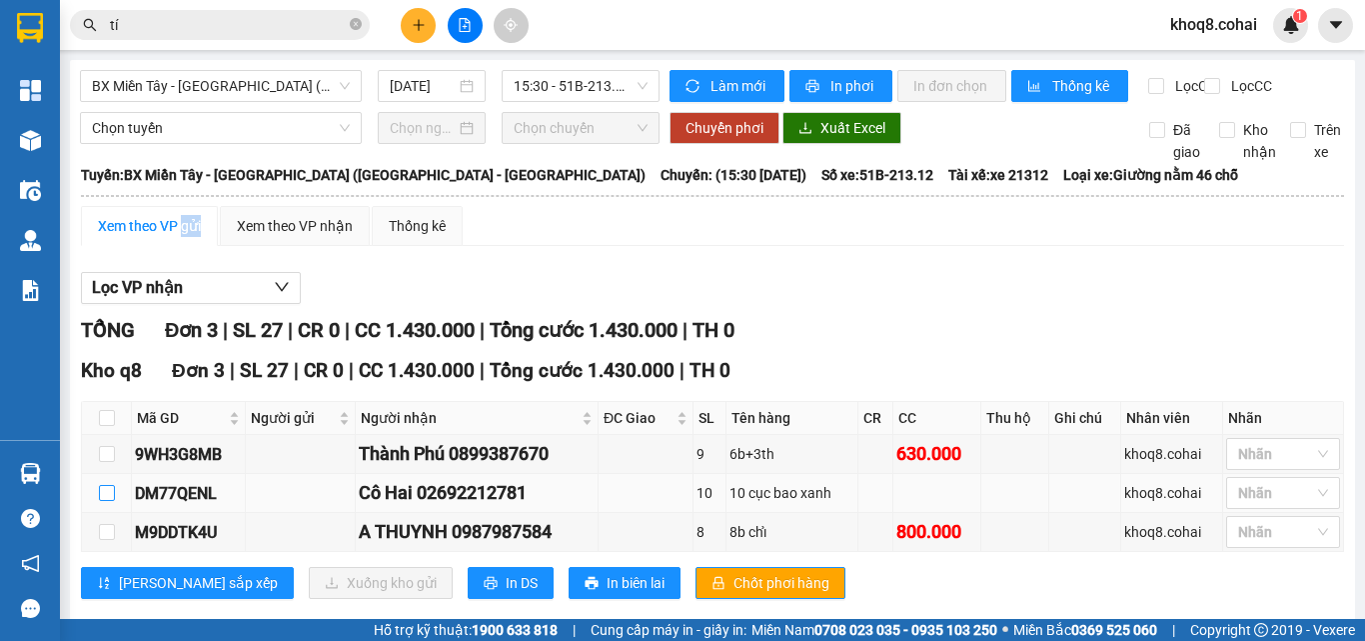
click at [106, 501] on input "checkbox" at bounding box center [107, 493] width 16 height 16
click at [105, 501] on input "checkbox" at bounding box center [107, 493] width 16 height 16
checkbox input "true"
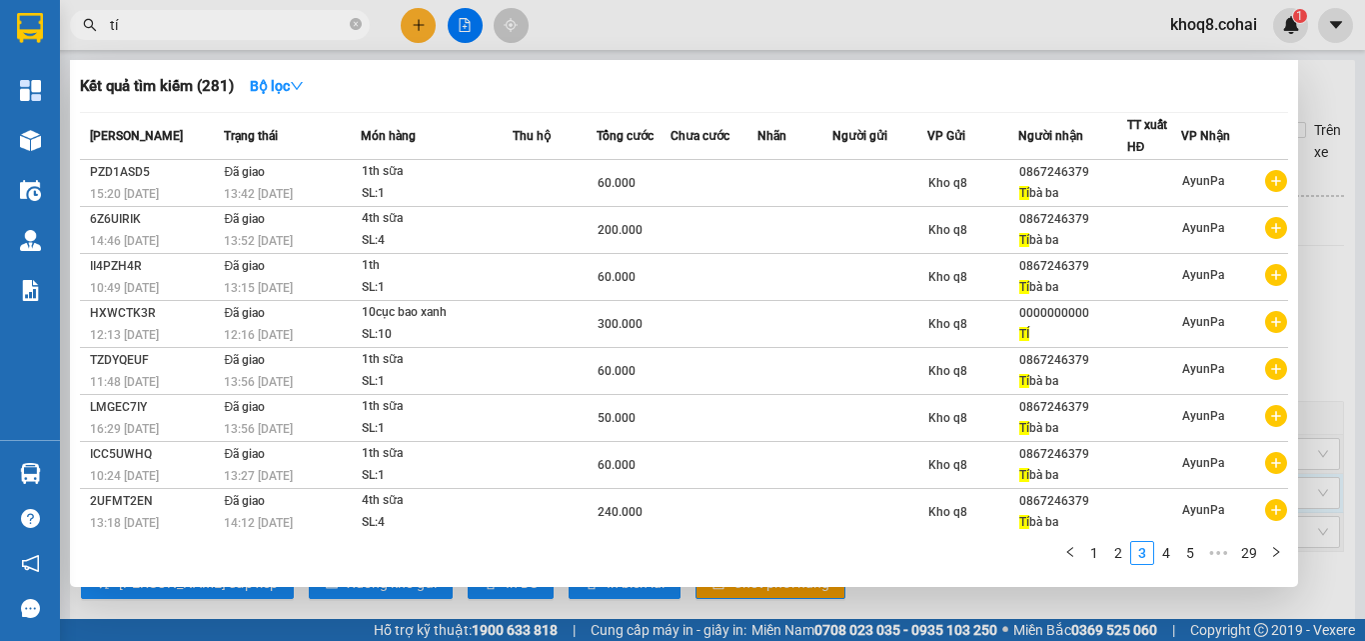
click at [249, 22] on input "tí" at bounding box center [228, 25] width 236 height 22
type input "t"
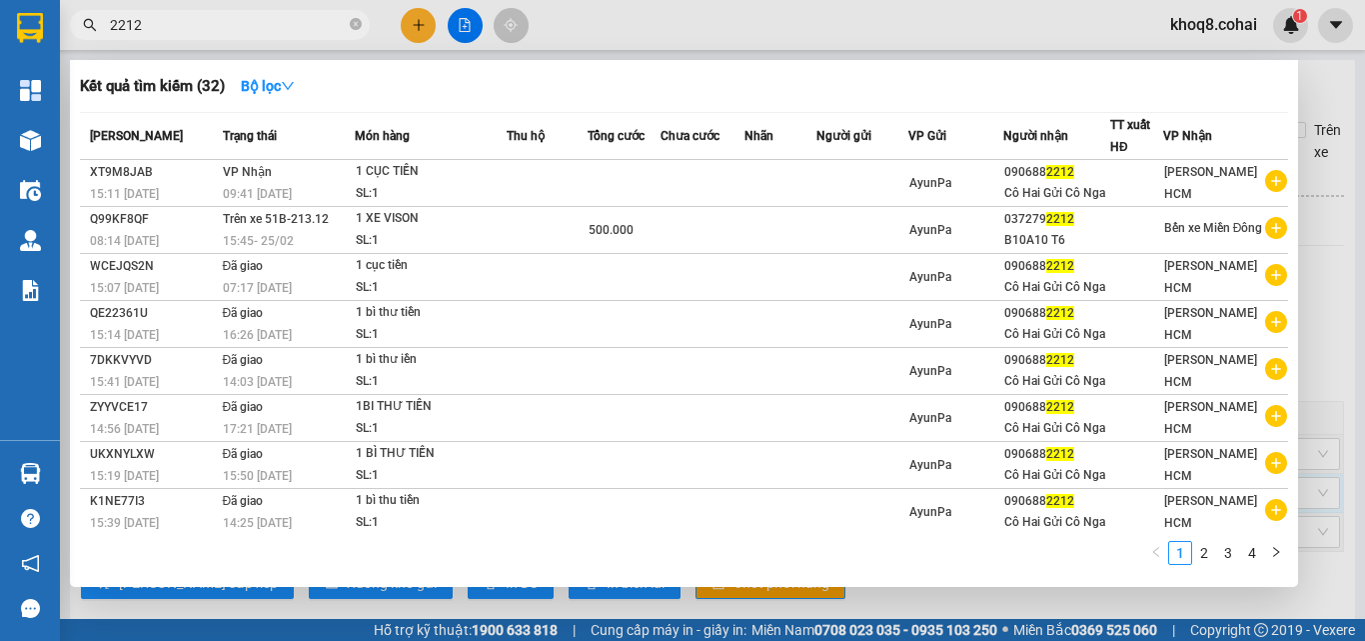
click at [1327, 283] on div at bounding box center [682, 320] width 1365 height 641
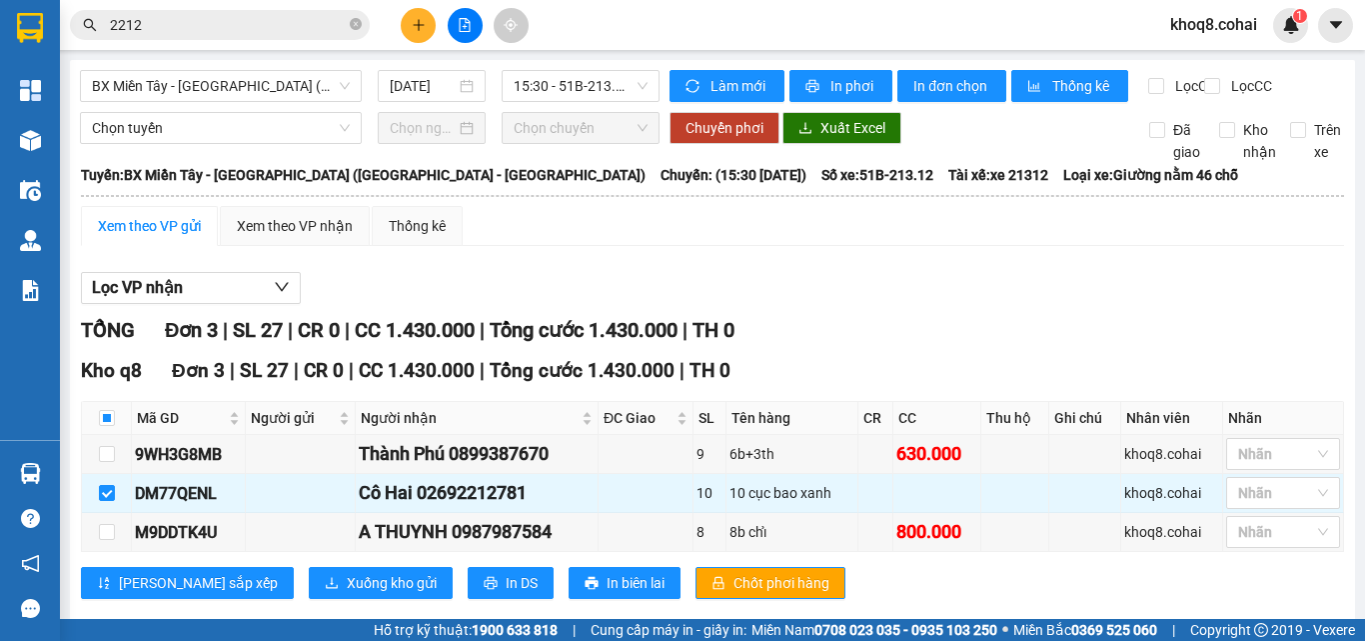
click at [213, 11] on span "2212" at bounding box center [220, 25] width 300 height 30
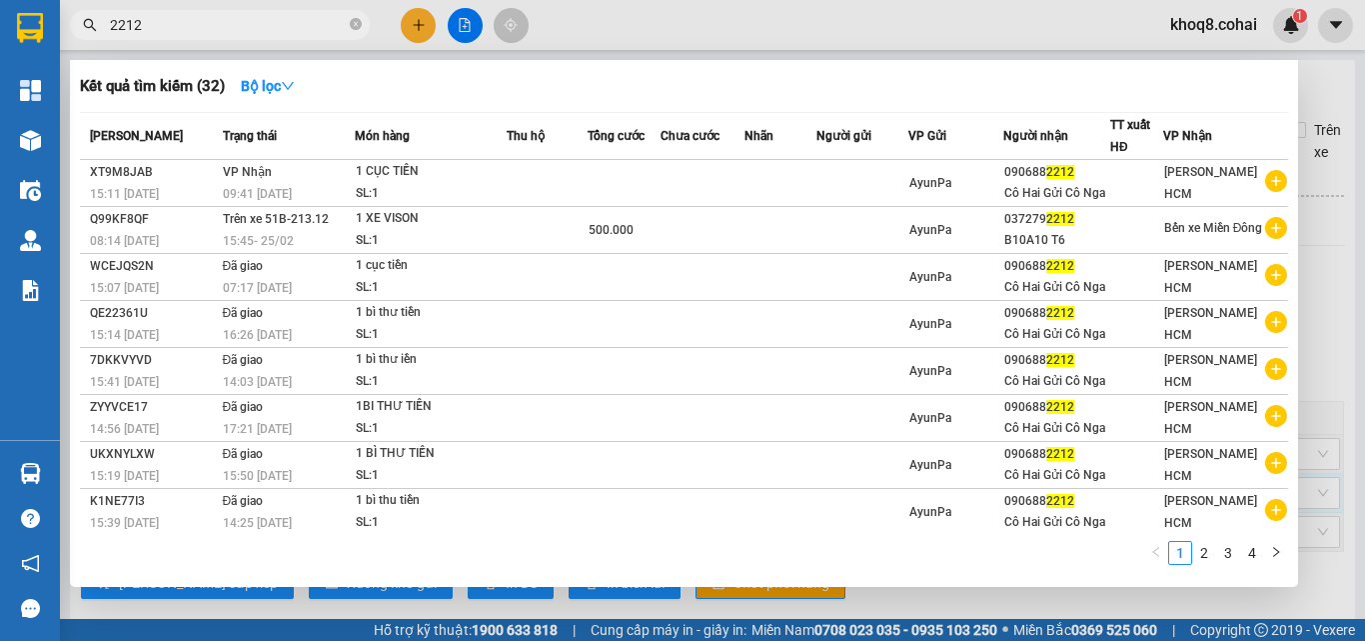
click at [206, 22] on input "2212" at bounding box center [228, 25] width 236 height 22
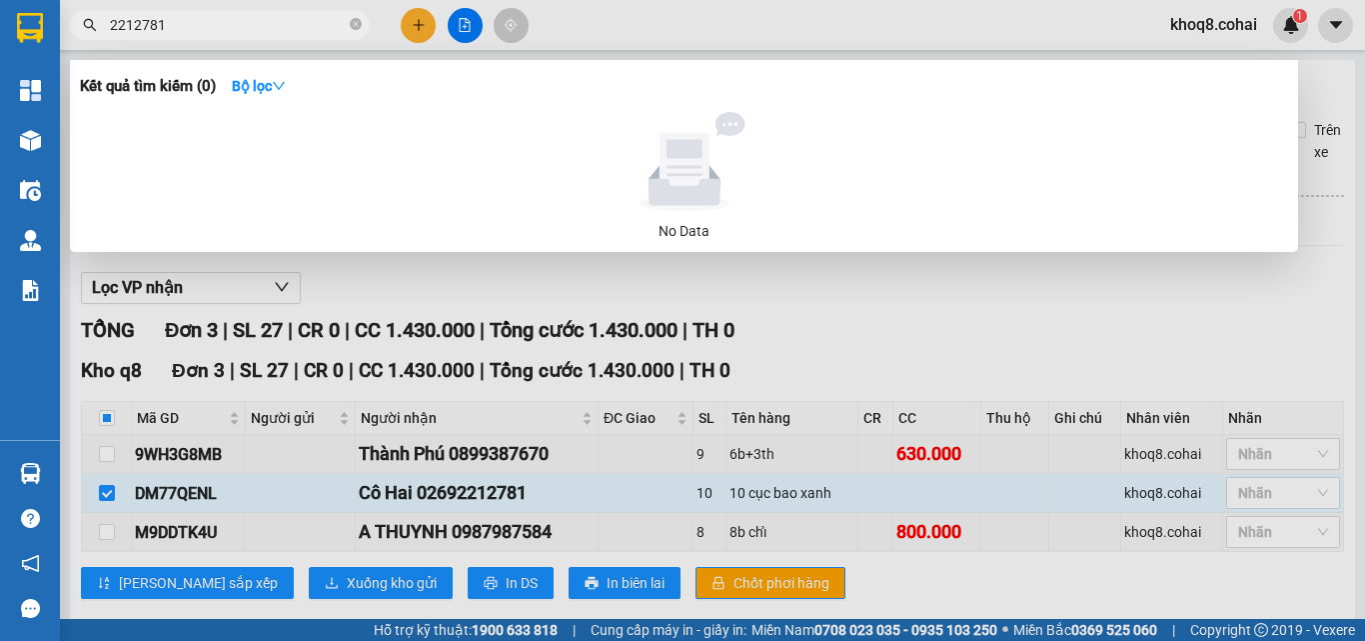
click at [99, 19] on span "2212781" at bounding box center [220, 25] width 300 height 30
click at [215, 28] on input "2212781" at bounding box center [228, 25] width 236 height 22
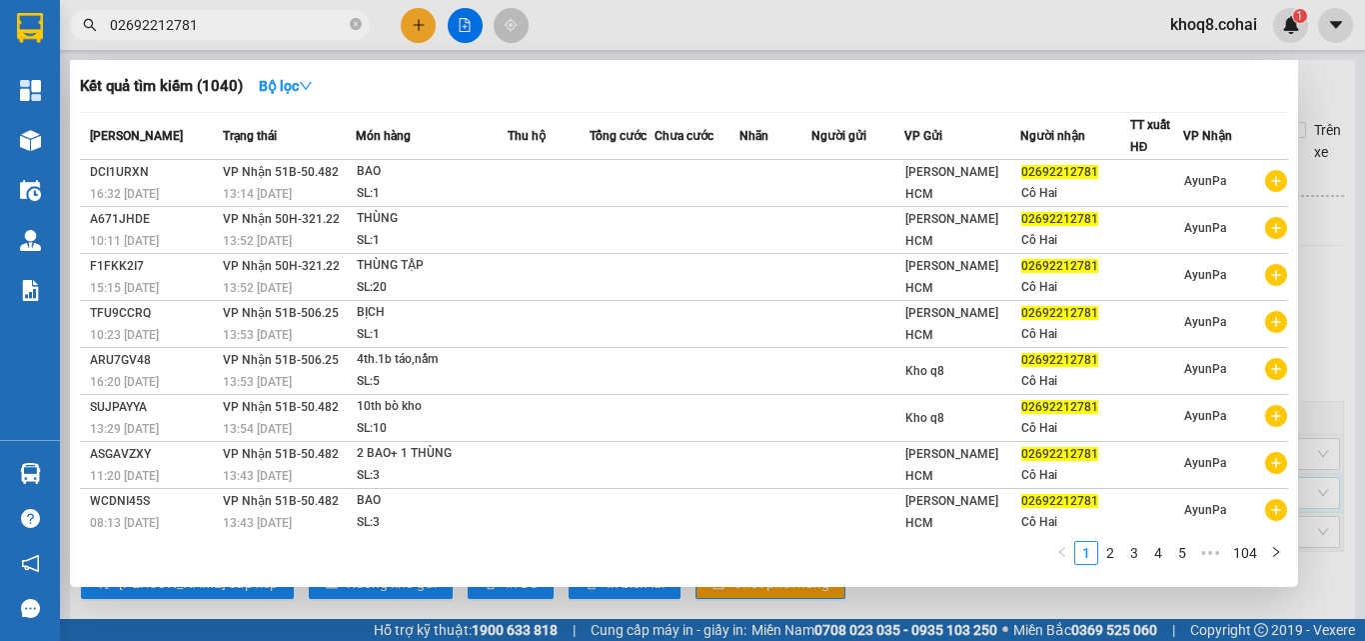
type input "02692212781"
click at [1325, 254] on div at bounding box center [682, 320] width 1365 height 641
click at [209, 25] on input "02692212781" at bounding box center [228, 25] width 236 height 22
click at [304, 81] on icon "down" at bounding box center [306, 86] width 14 height 14
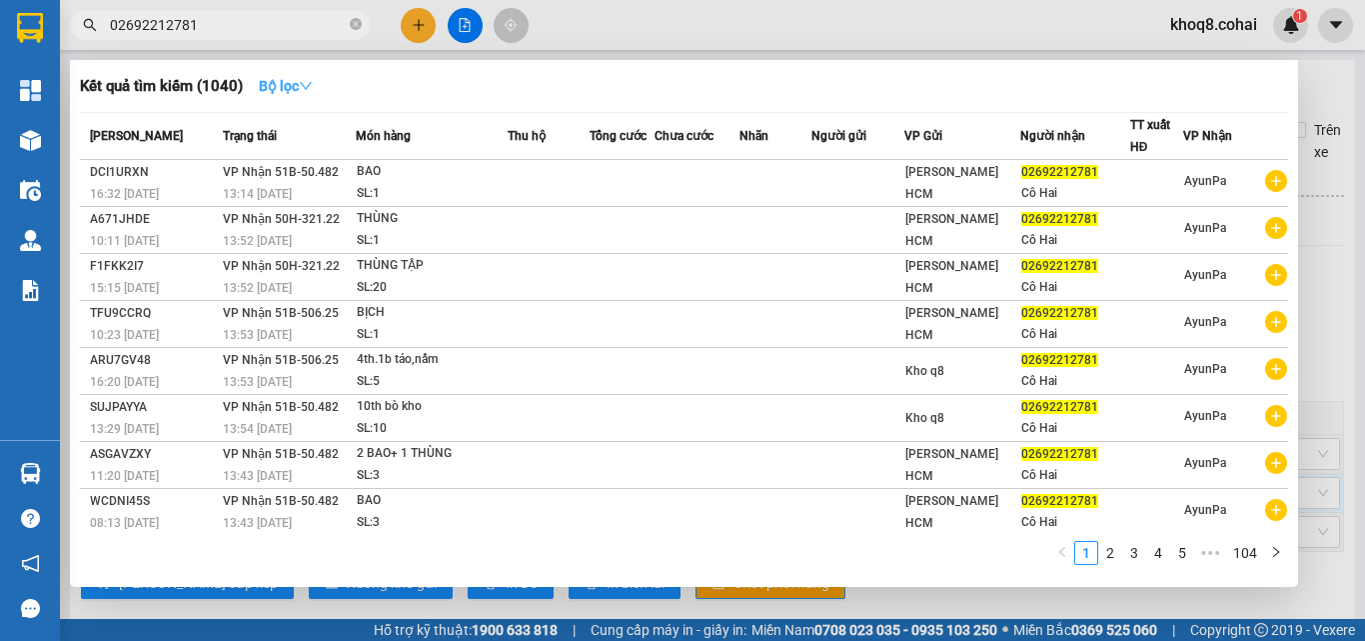
click at [303, 82] on strong "Bộ lọc" at bounding box center [286, 86] width 54 height 16
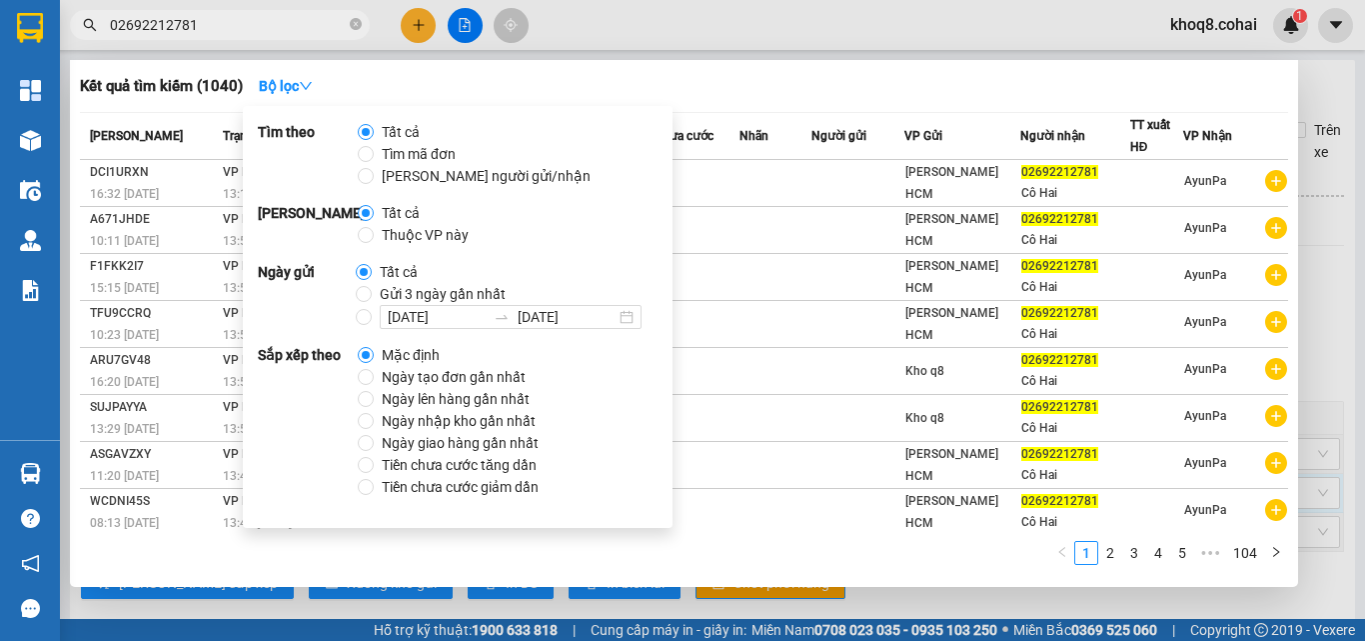
click at [484, 377] on span "Ngày tạo đơn gần nhất" at bounding box center [454, 377] width 160 height 22
click at [374, 377] on input "Ngày tạo đơn gần nhất" at bounding box center [366, 377] width 16 height 16
radio input "true"
radio input "false"
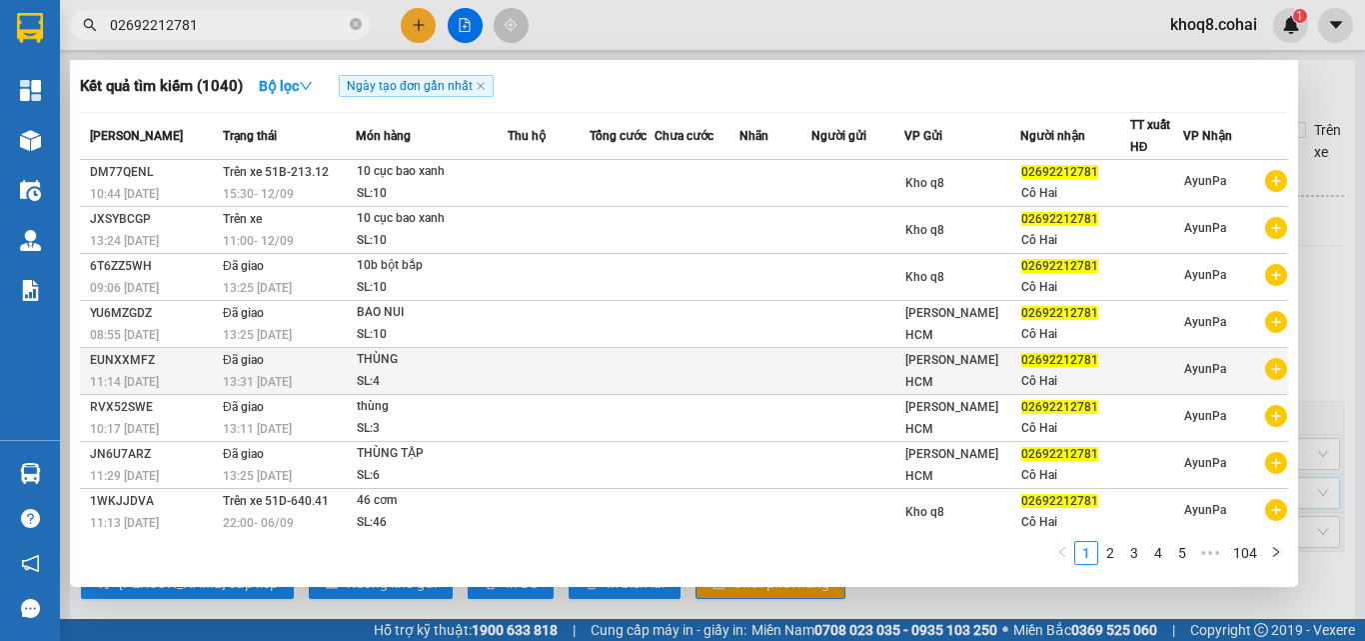
click at [735, 374] on td at bounding box center [697, 371] width 85 height 47
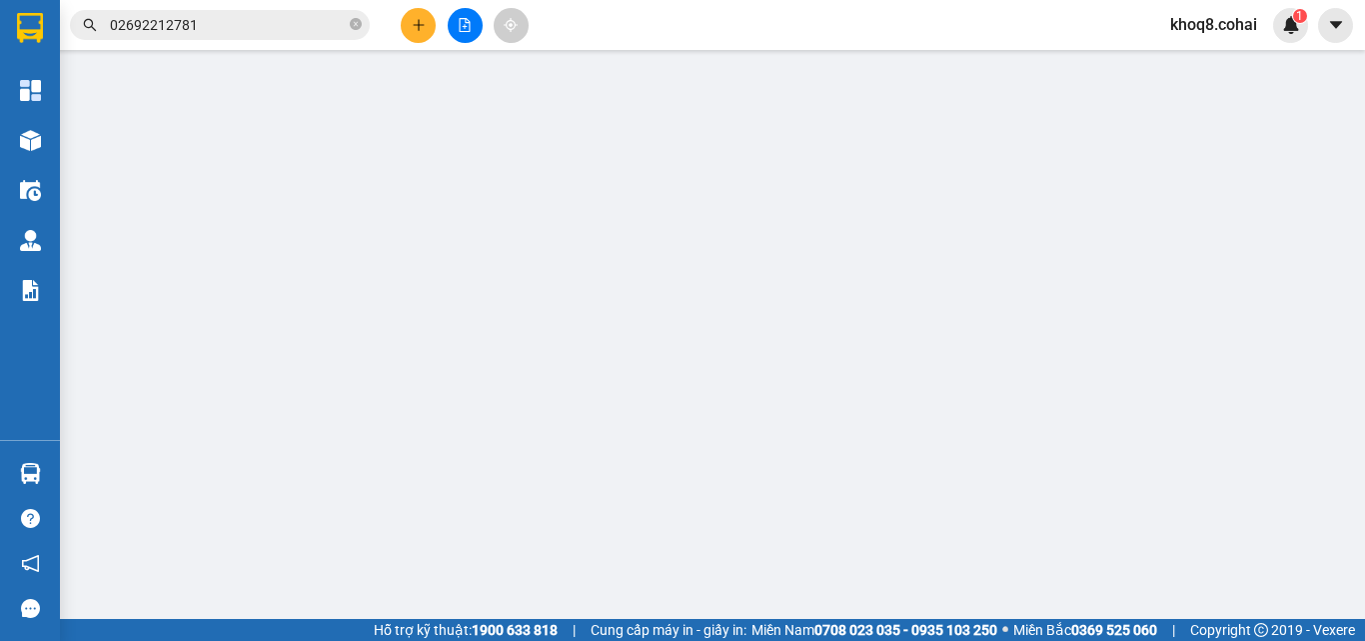
type input "02692212781"
type input "Cô Hai"
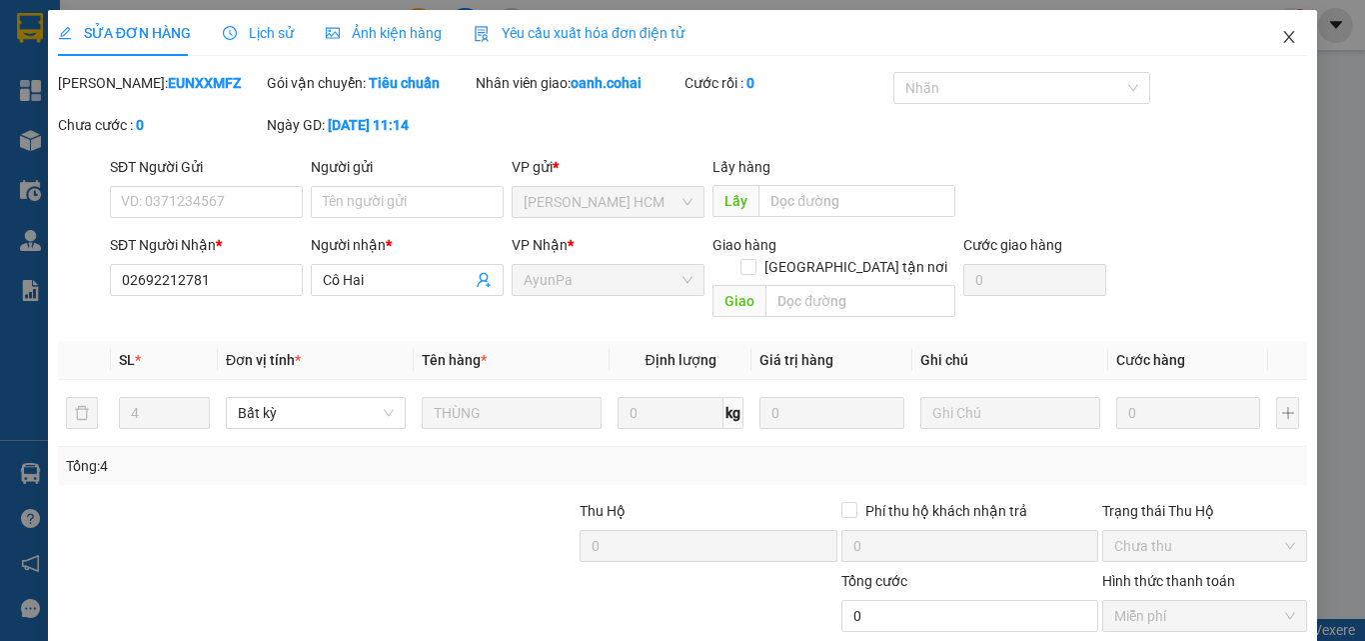
click at [1284, 33] on icon "close" at bounding box center [1289, 37] width 11 height 12
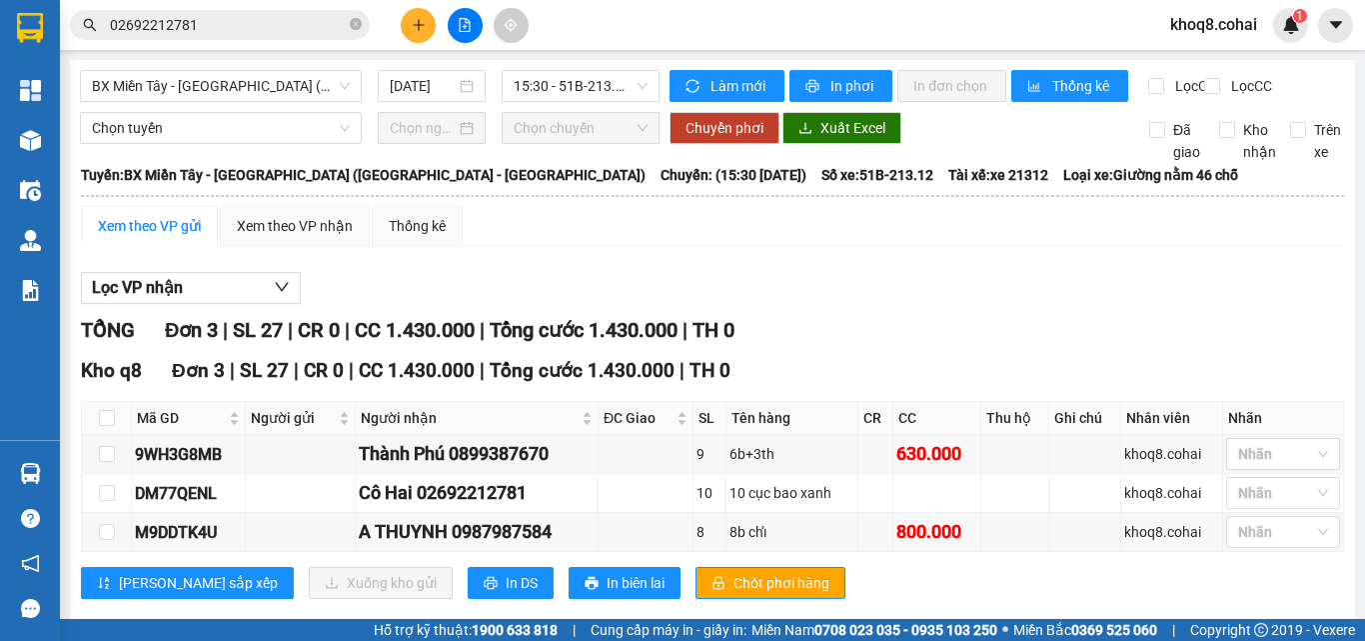
click at [240, 21] on input "02692212781" at bounding box center [228, 25] width 236 height 22
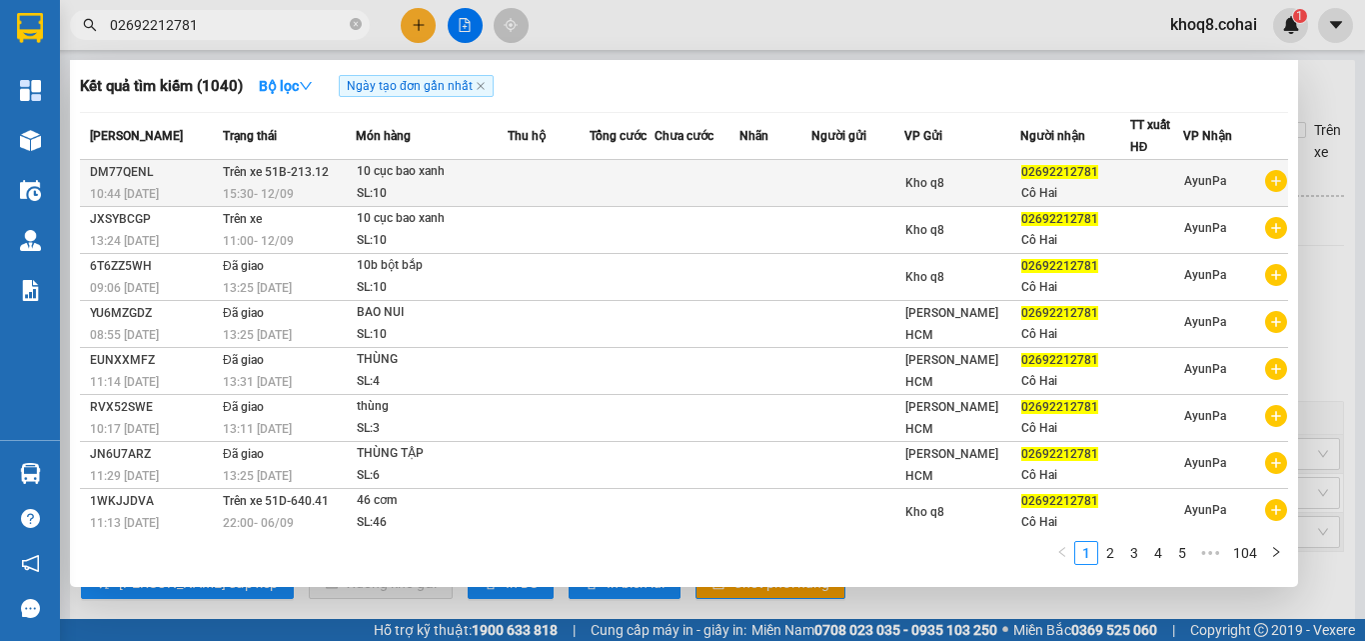
click at [590, 184] on td at bounding box center [623, 183] width 66 height 47
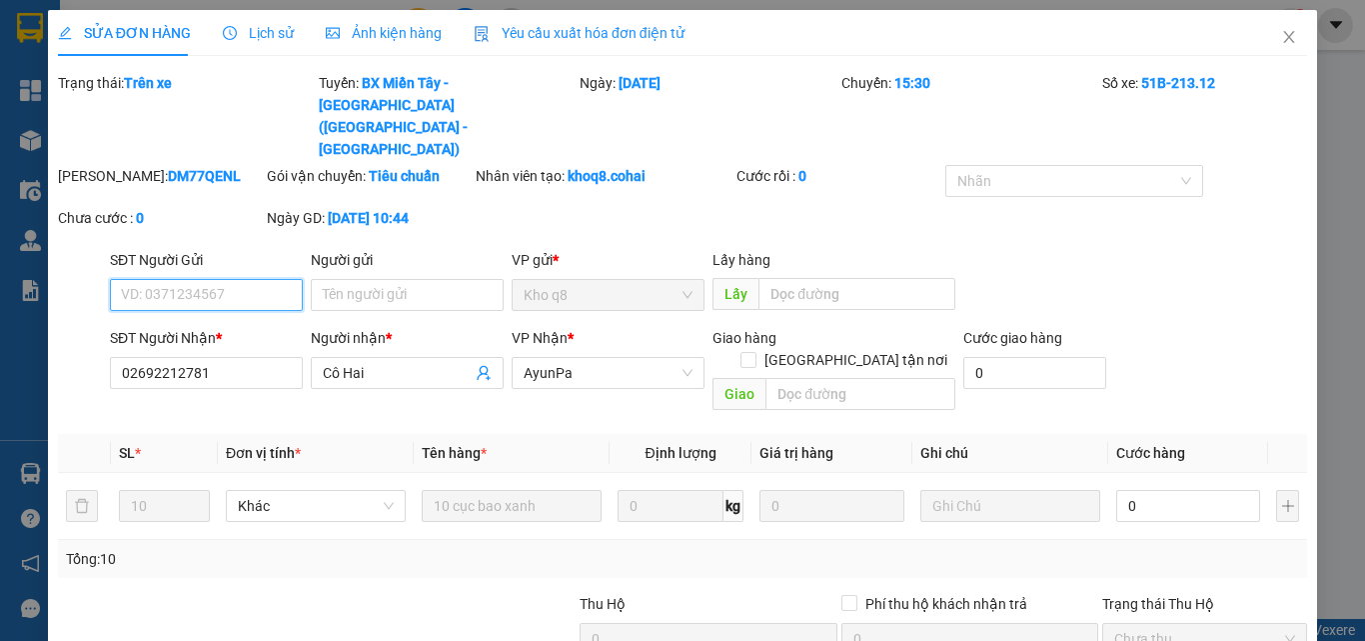
type input "02692212781"
type input "Cô Hai"
click at [213, 357] on input "02692212781" at bounding box center [206, 373] width 193 height 32
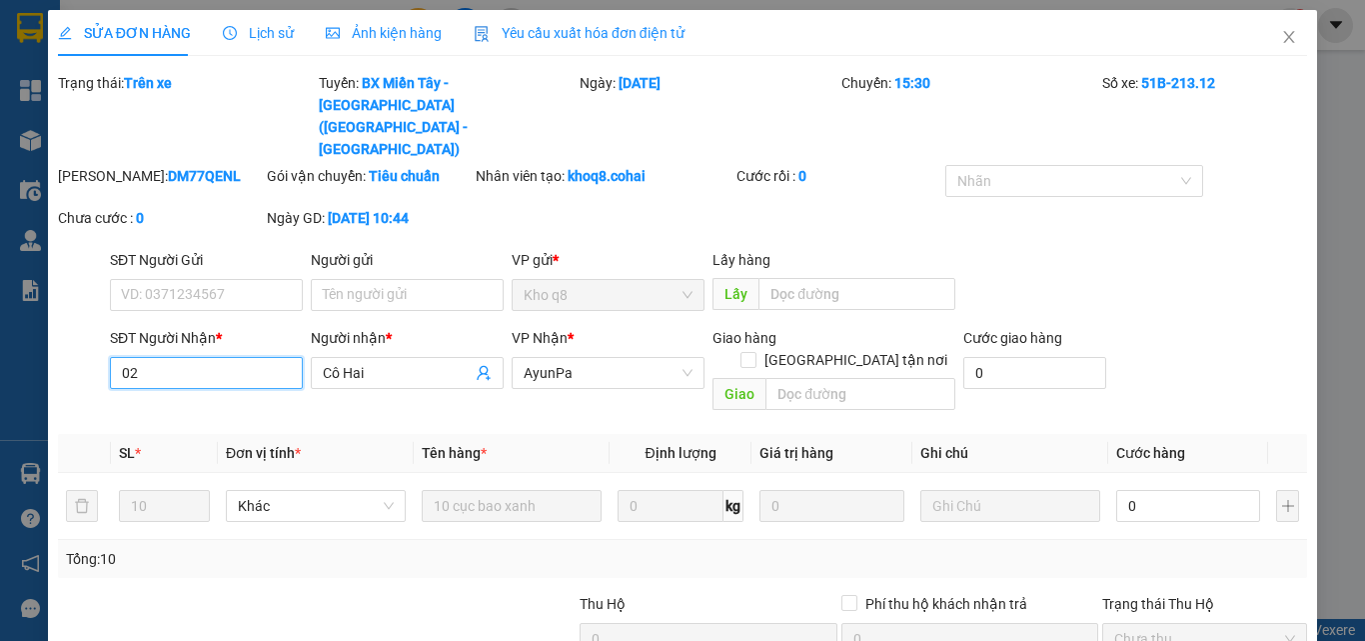
type input "0"
type input "0000000000"
click at [369, 362] on input "Cô Hai" at bounding box center [397, 373] width 149 height 22
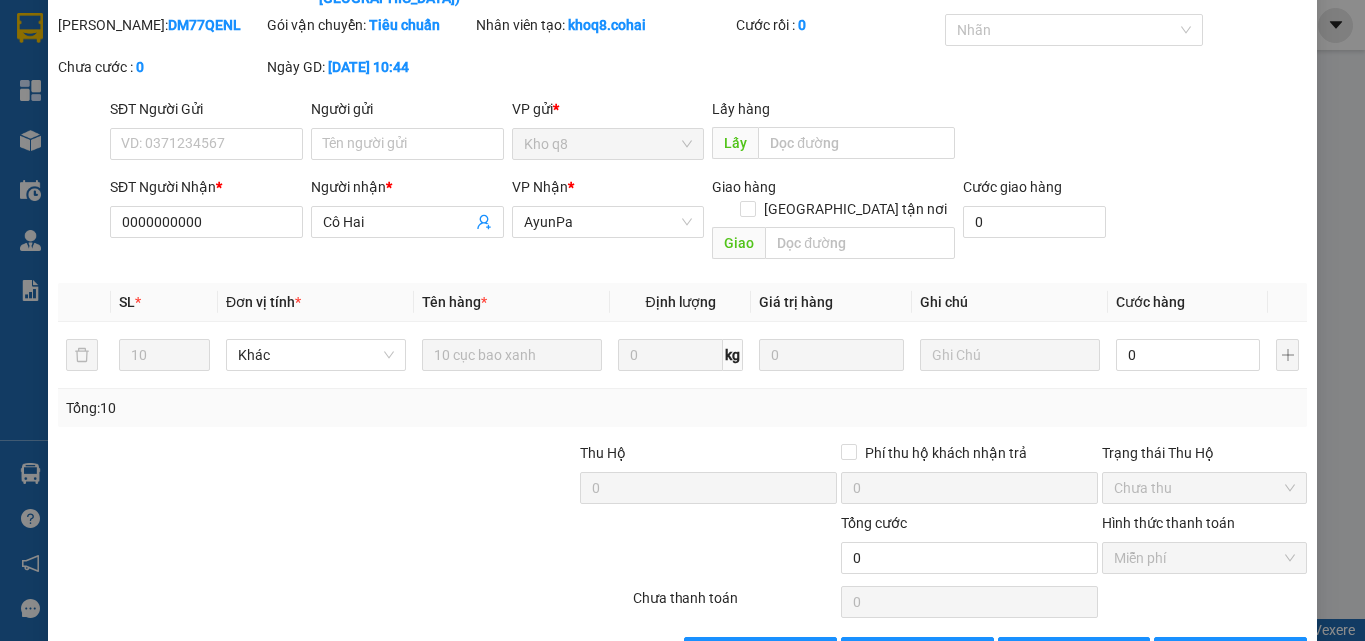
scroll to position [152, 0]
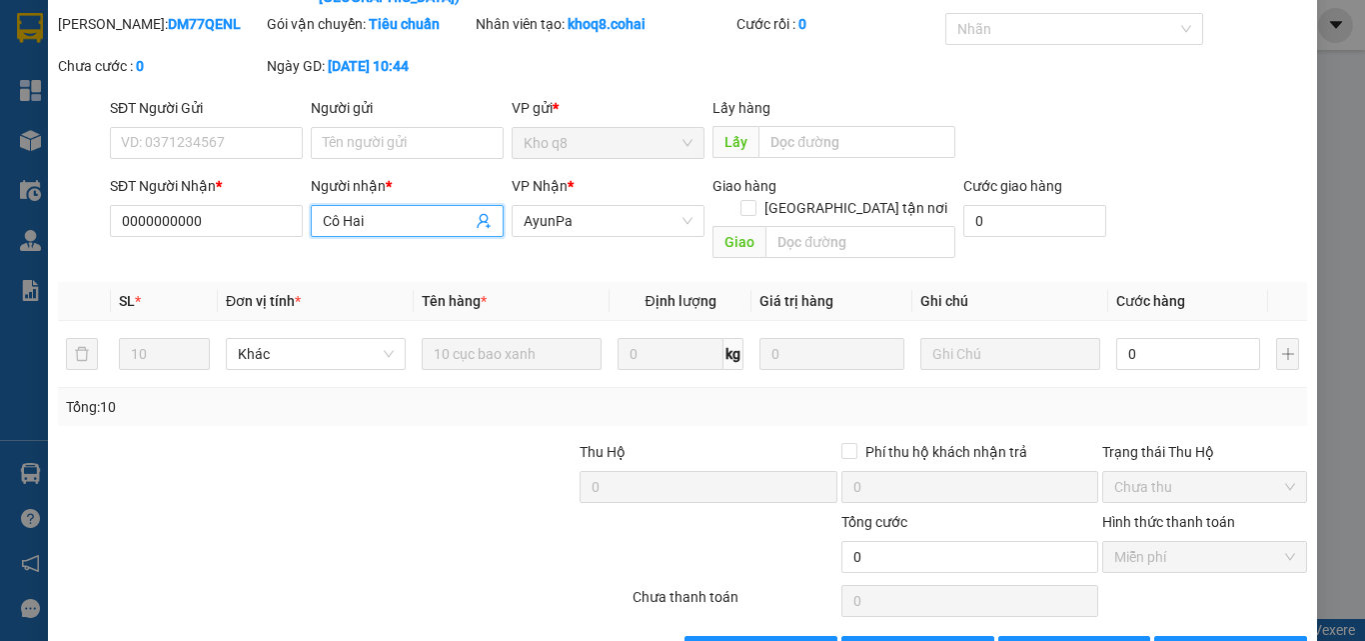
click at [380, 210] on input "Cô Hai" at bounding box center [397, 221] width 149 height 22
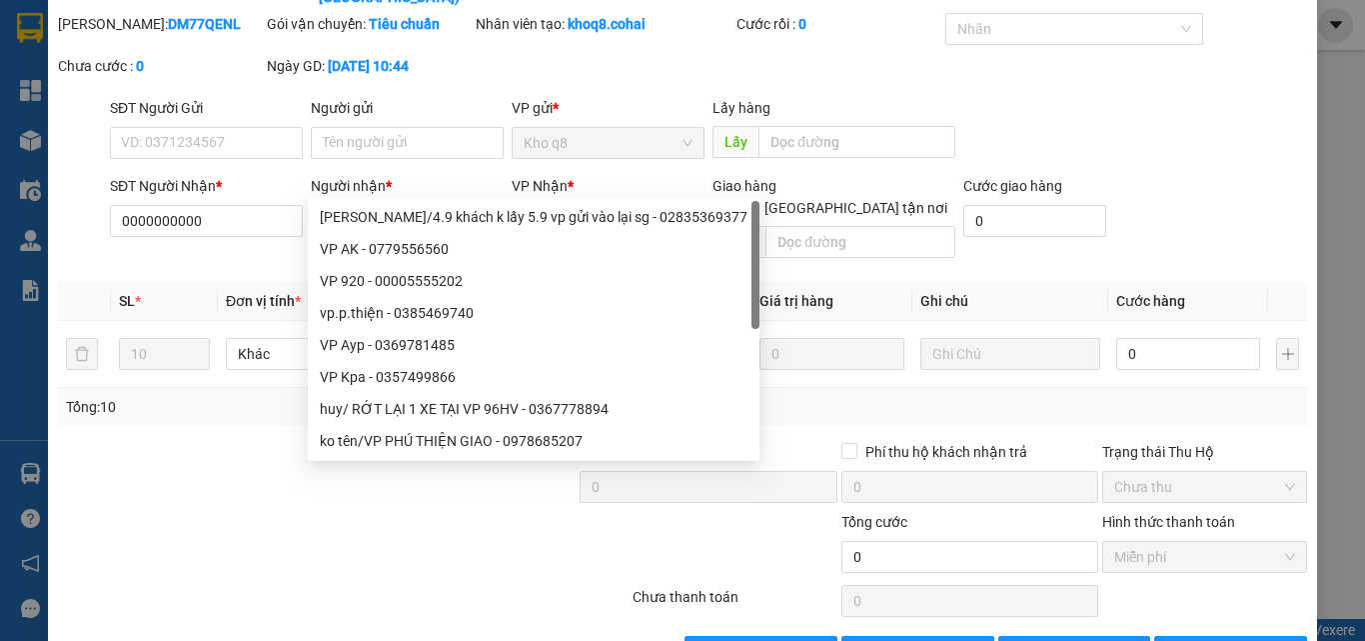
type input "C"
paste input "ý"
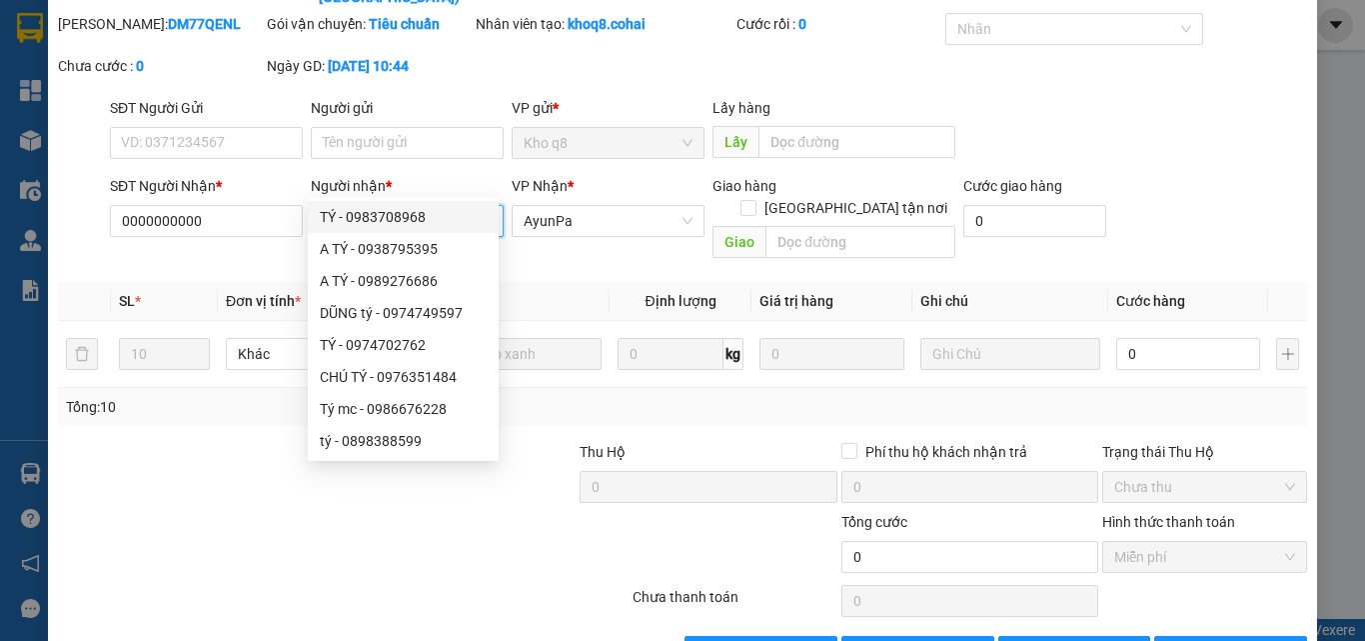
drag, startPoint x: 323, startPoint y: 182, endPoint x: 328, endPoint y: 191, distance: 10.3
click at [325, 210] on input "tý" at bounding box center [397, 221] width 149 height 22
click at [360, 511] on div at bounding box center [239, 546] width 366 height 70
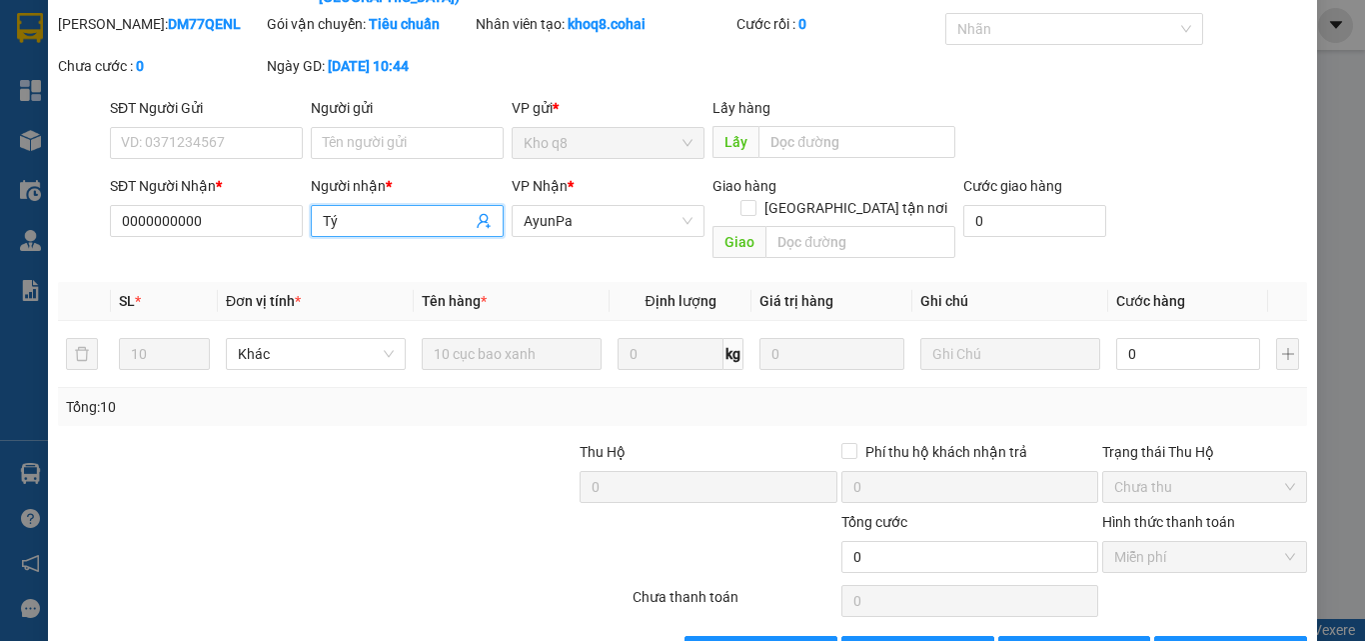
click at [422, 210] on input "Tý" at bounding box center [397, 221] width 149 height 22
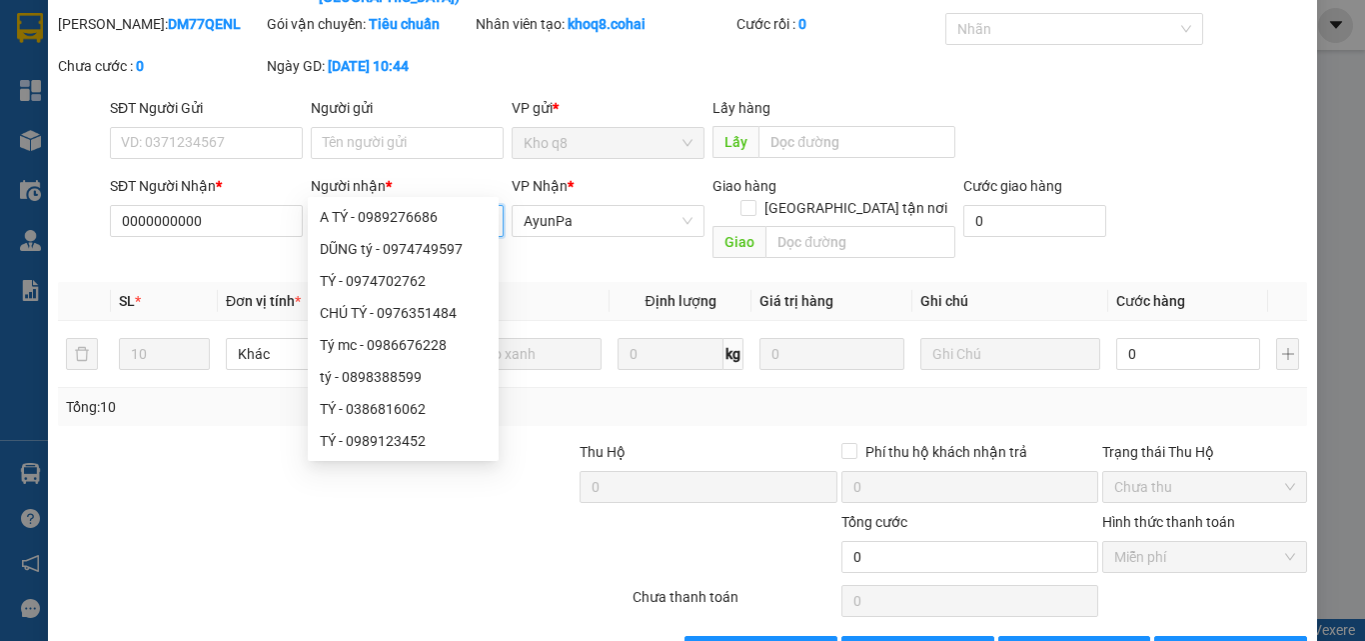
scroll to position [60, 0]
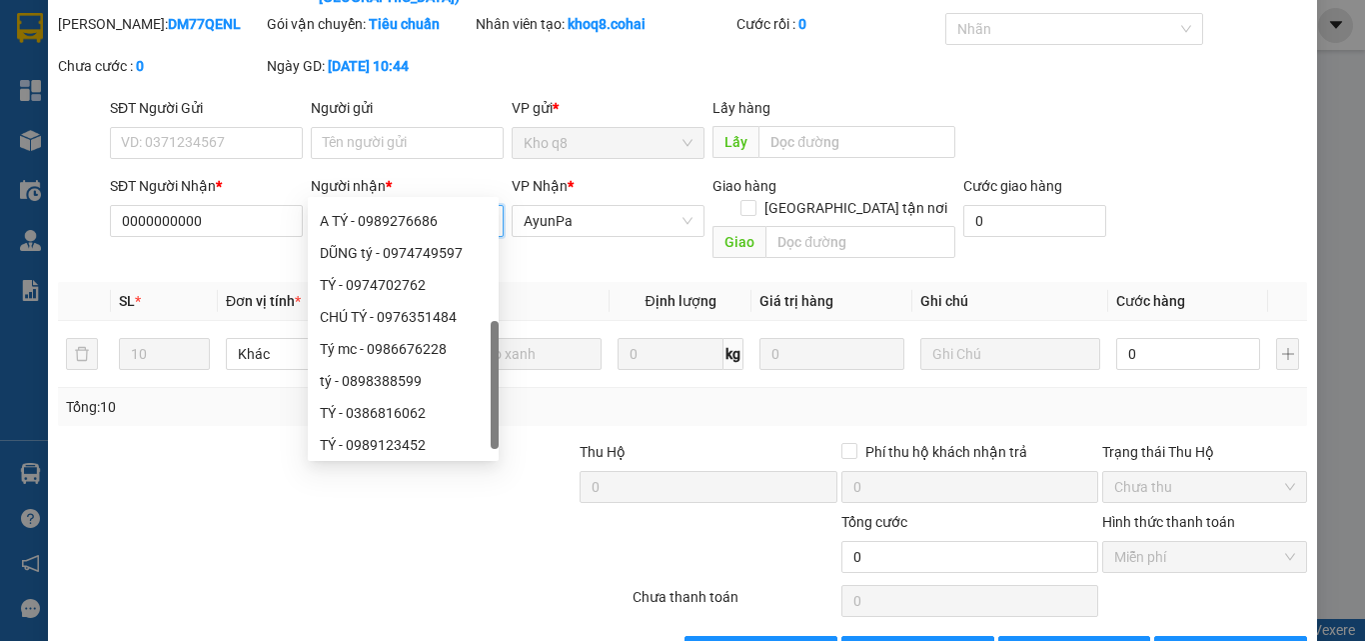
drag, startPoint x: 498, startPoint y: 234, endPoint x: 515, endPoint y: 353, distance: 120.2
click at [515, 353] on body "Kết quả tìm kiếm ( 1040 ) Bộ lọc Ngày tạo đơn gần nhất Mã ĐH Trạng thái Món hàn…" at bounding box center [682, 320] width 1365 height 641
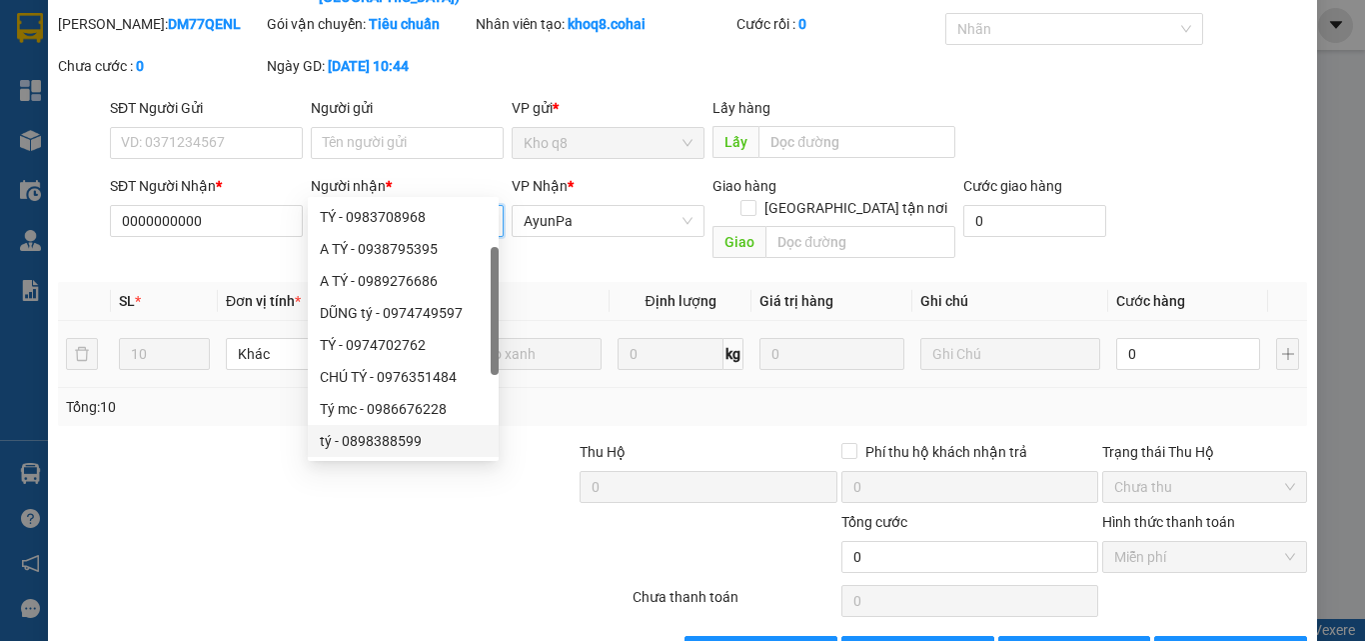
scroll to position [0, 0]
drag, startPoint x: 495, startPoint y: 394, endPoint x: 502, endPoint y: 193, distance: 201.0
click at [500, 193] on body "Kết quả tìm kiếm ( 1040 ) Bộ lọc Ngày tạo đơn gần nhất Mã ĐH Trạng thái Món hàn…" at bounding box center [682, 320] width 1365 height 641
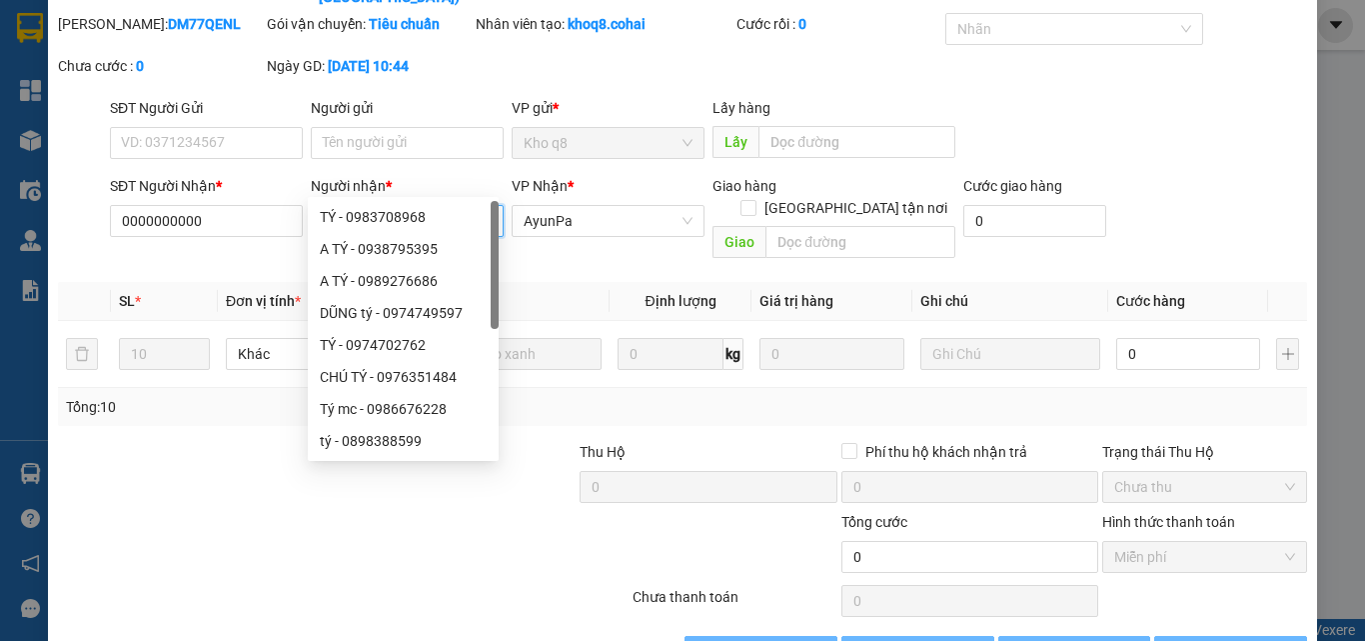
paste input "ê"
paste input "ệ"
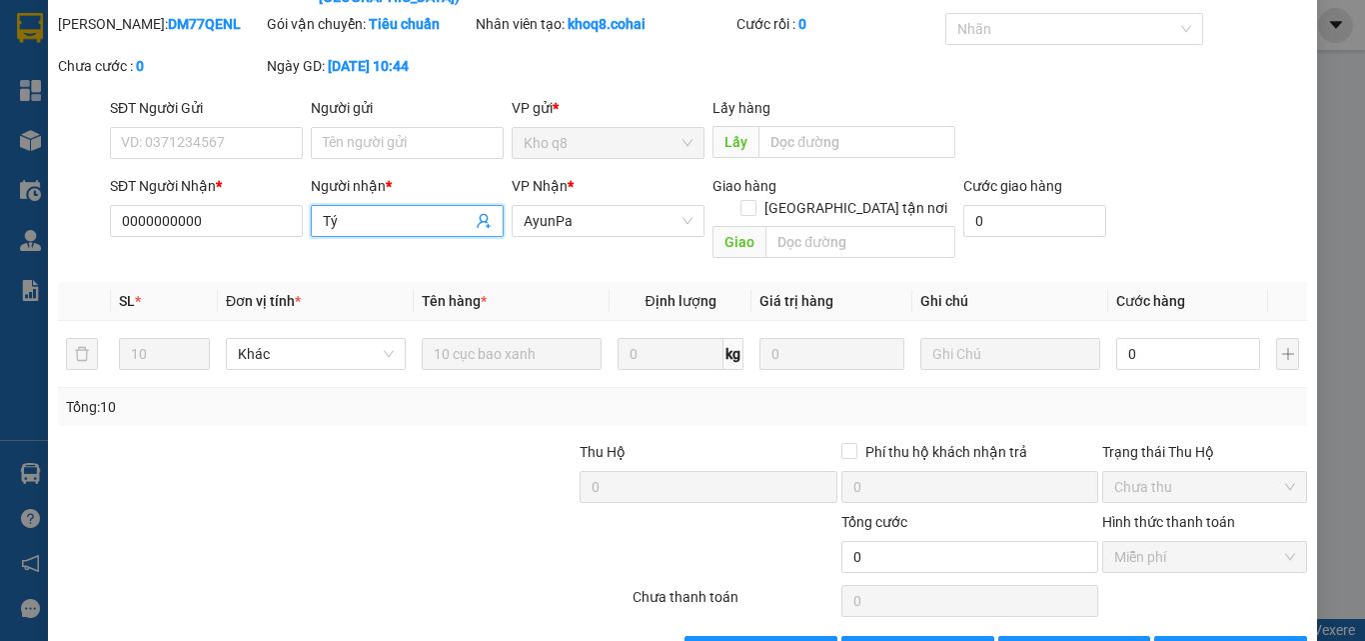
type input "Tý"
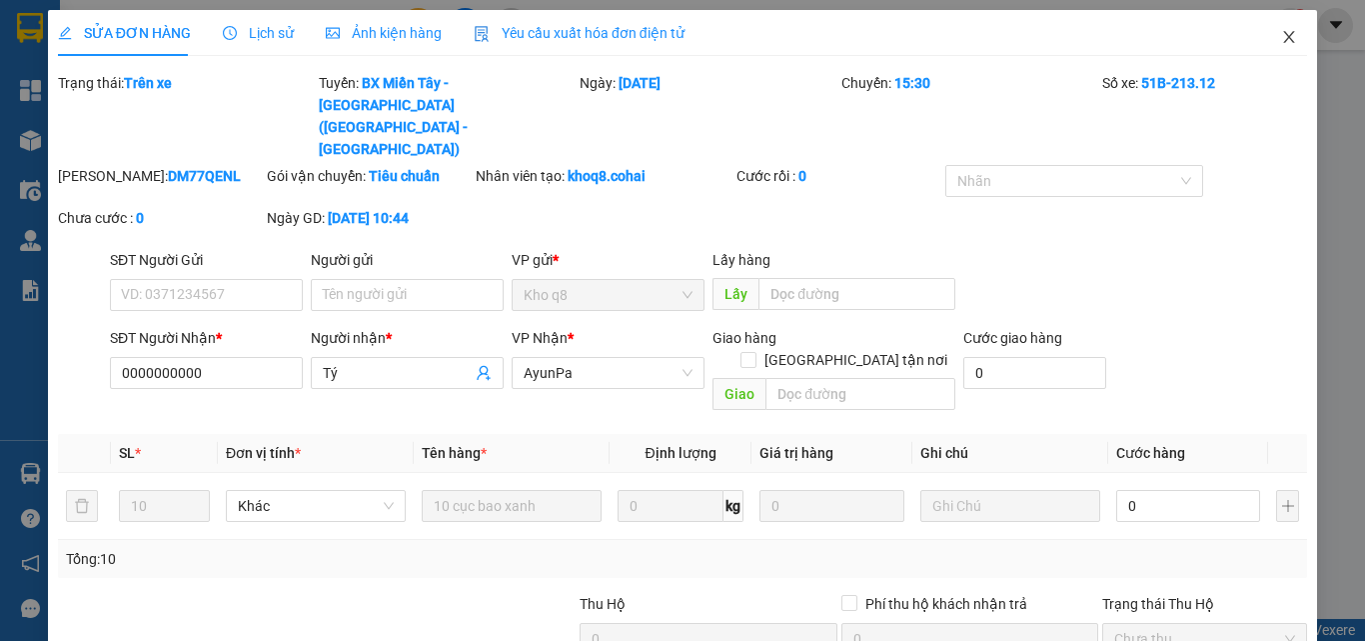
click at [1281, 33] on icon "close" at bounding box center [1289, 37] width 16 height 16
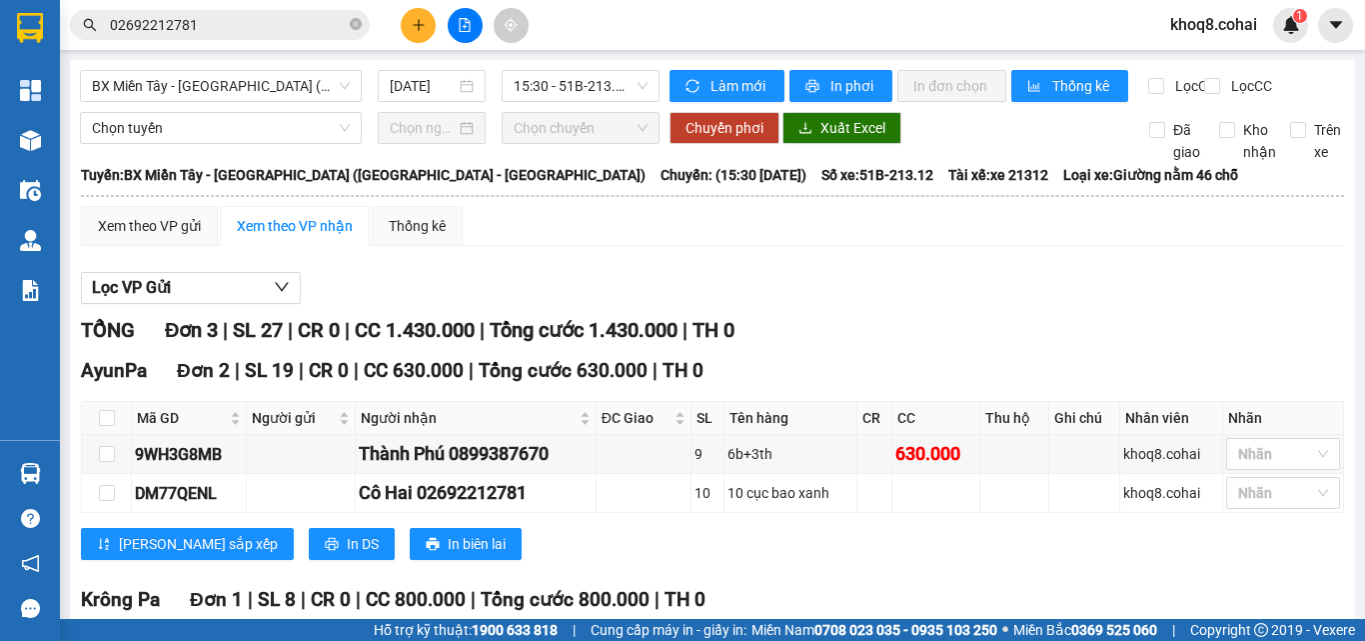
click at [216, 25] on input "02692212781" at bounding box center [228, 25] width 236 height 22
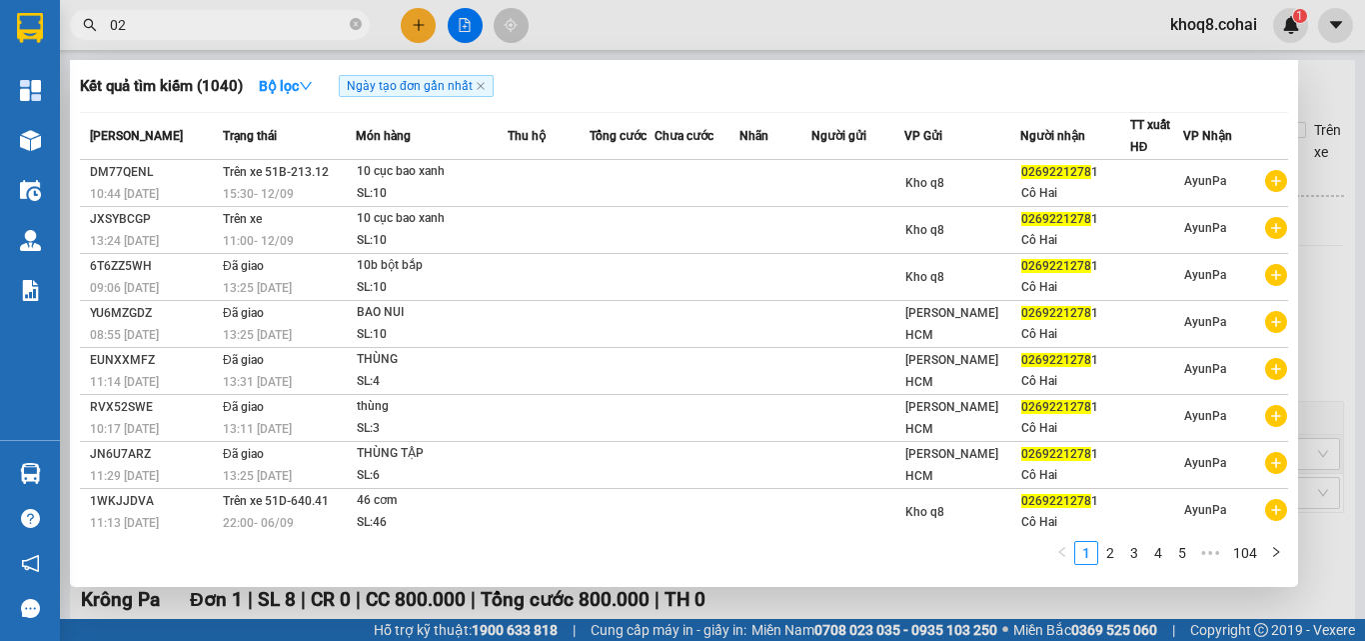
type input "0"
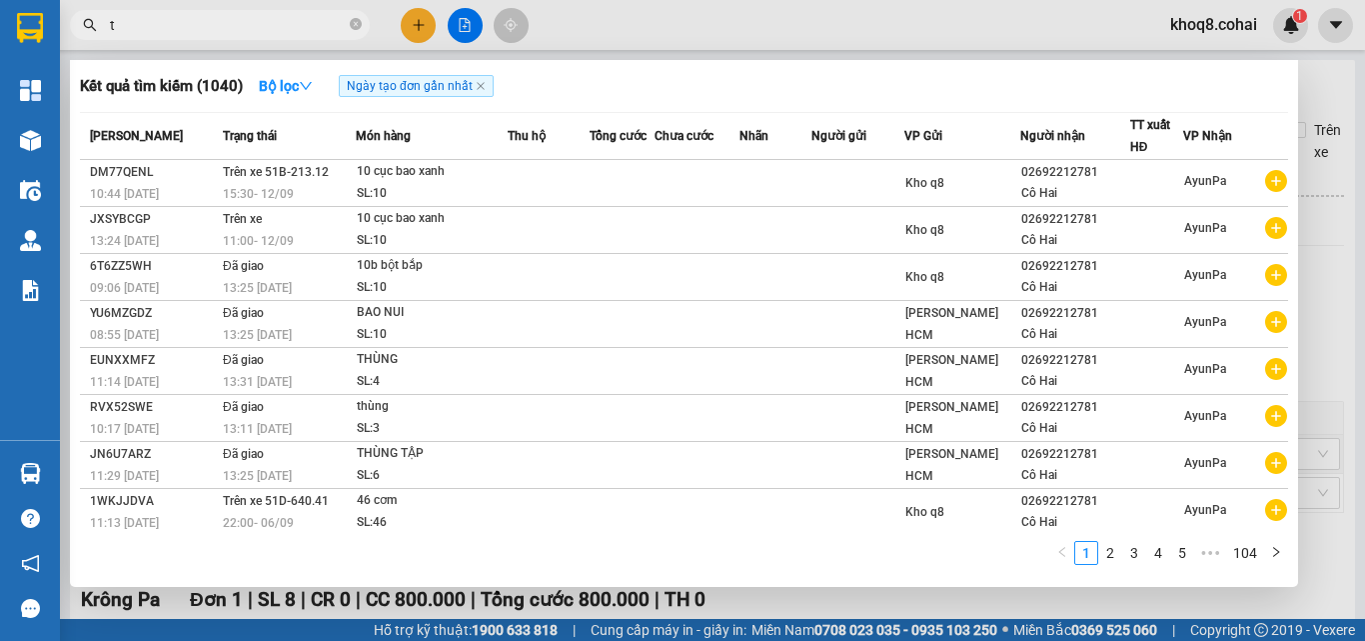
paste input "í"
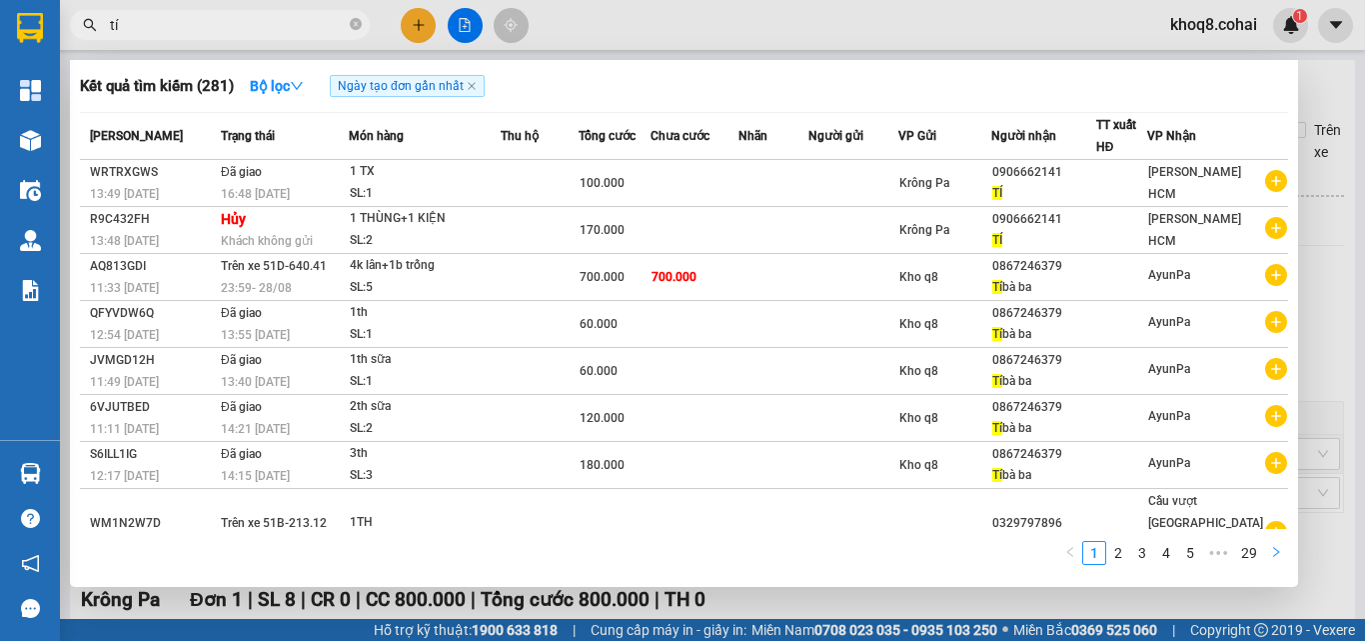
type input "tí"
click at [1276, 548] on icon "right" at bounding box center [1276, 552] width 12 height 12
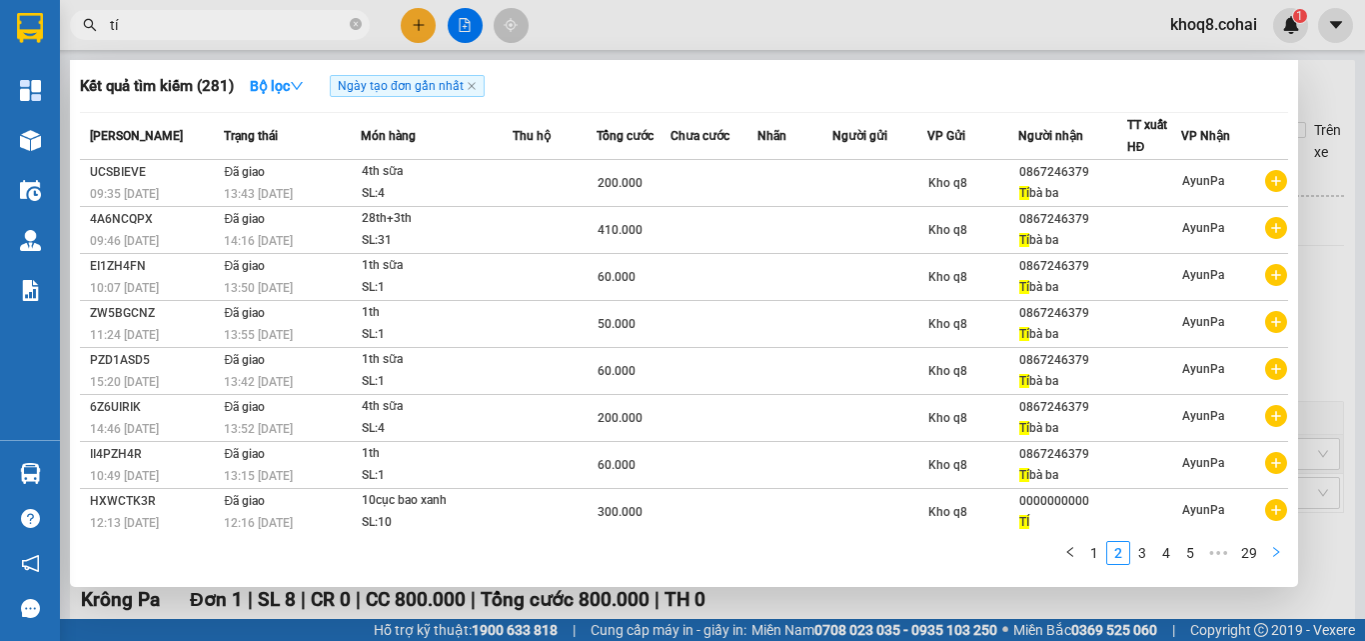
click at [1273, 548] on icon "right" at bounding box center [1276, 552] width 12 height 12
click at [1273, 546] on icon "right" at bounding box center [1276, 552] width 12 height 12
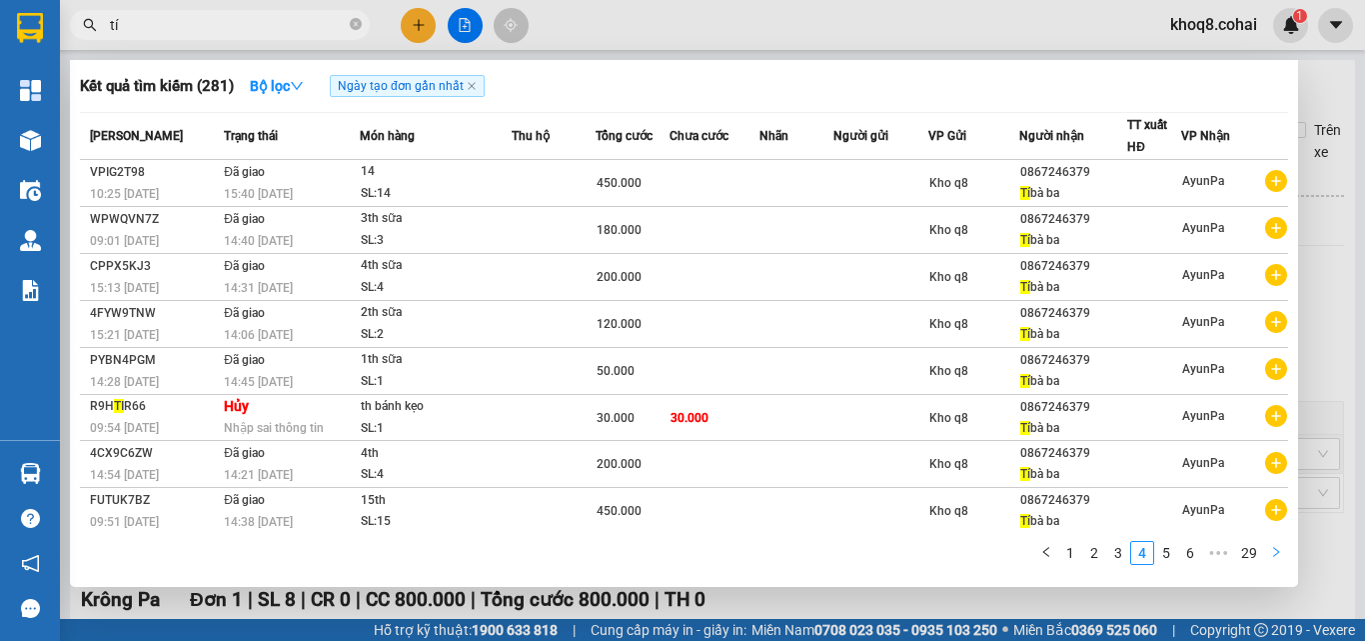
click at [1273, 546] on icon "right" at bounding box center [1276, 552] width 12 height 12
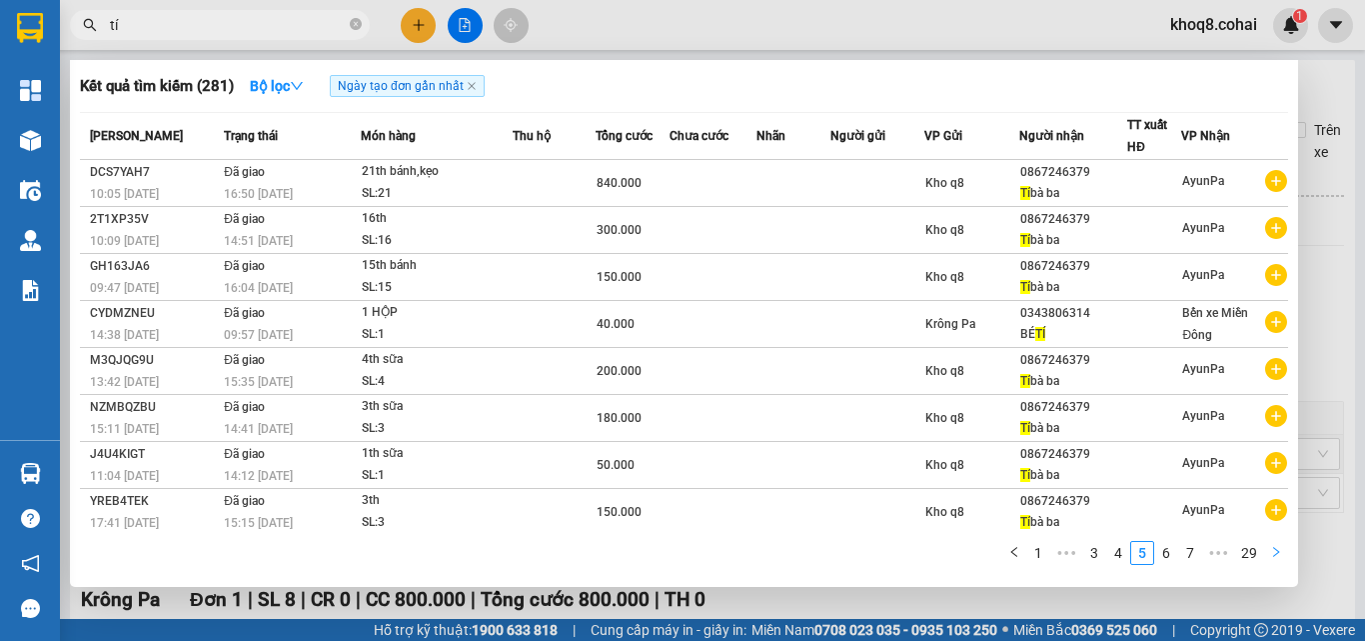
click at [1273, 546] on icon "right" at bounding box center [1276, 552] width 12 height 12
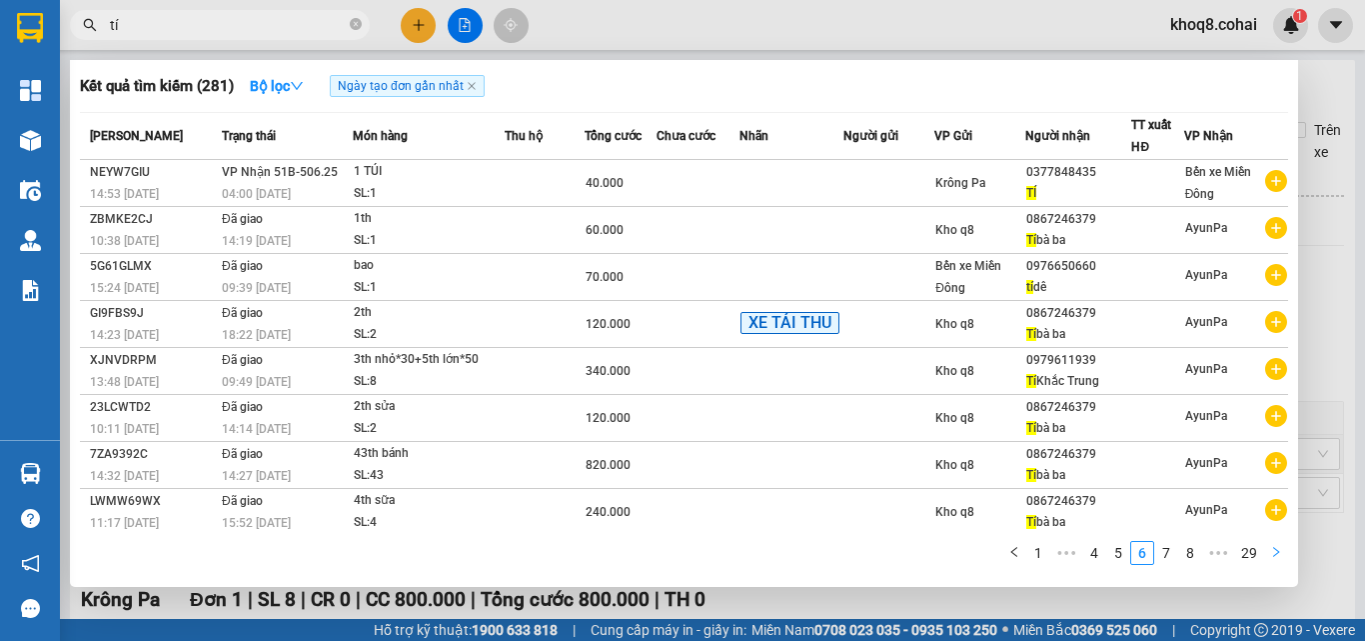
click at [1273, 546] on icon "right" at bounding box center [1276, 552] width 12 height 12
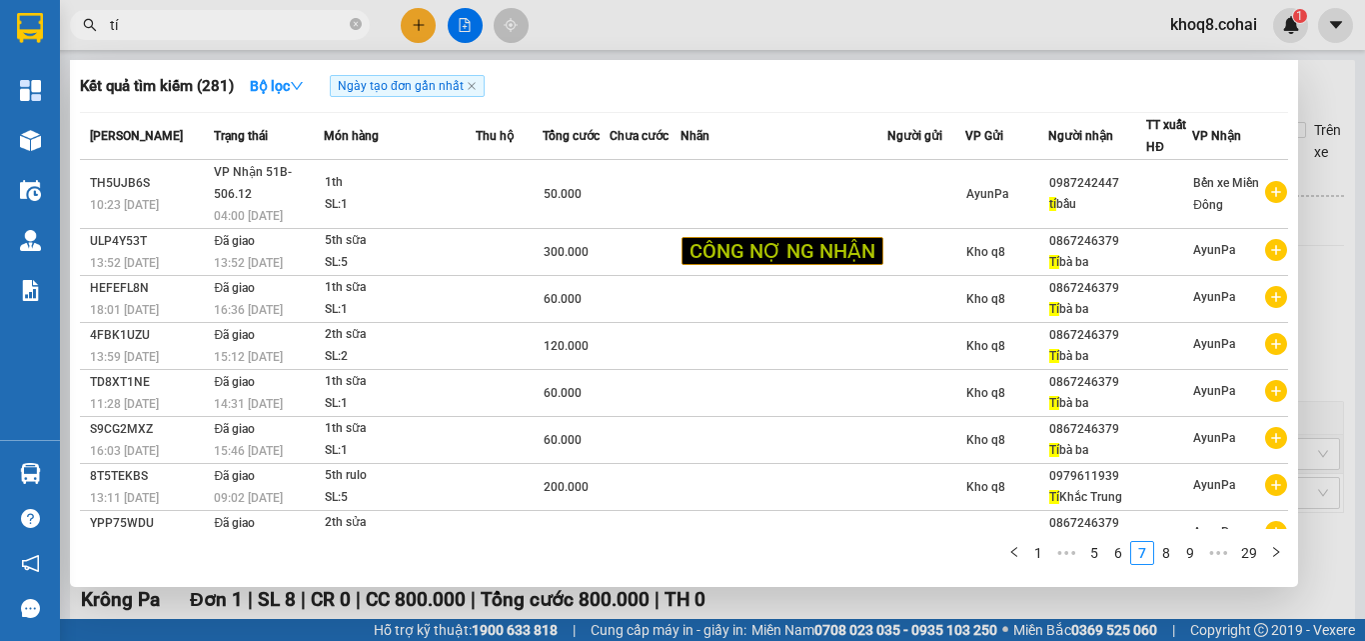
click at [1275, 548] on icon "right" at bounding box center [1277, 552] width 6 height 10
click at [1277, 548] on div "[PERSON_NAME] thái Món hàng Thu hộ Tổng cước Chưa cước Nhãn Người gửi VP Gửi Ng…" at bounding box center [684, 344] width 1208 height 465
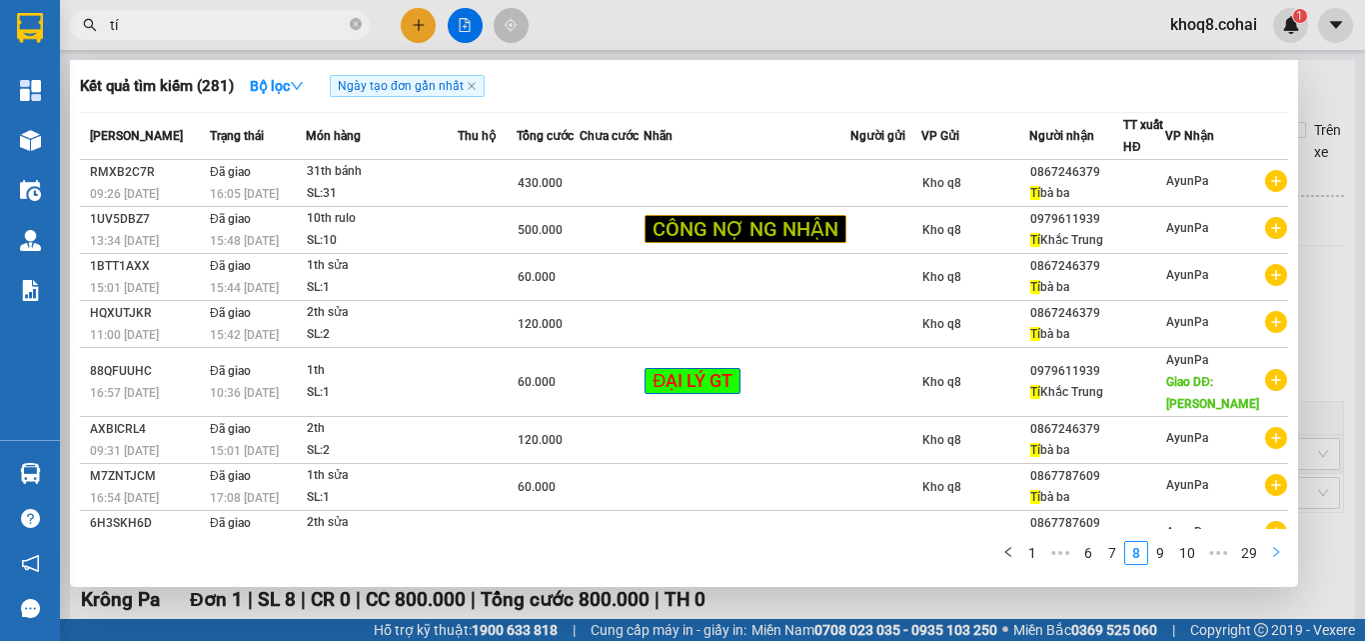
click at [1274, 548] on icon "right" at bounding box center [1277, 552] width 6 height 10
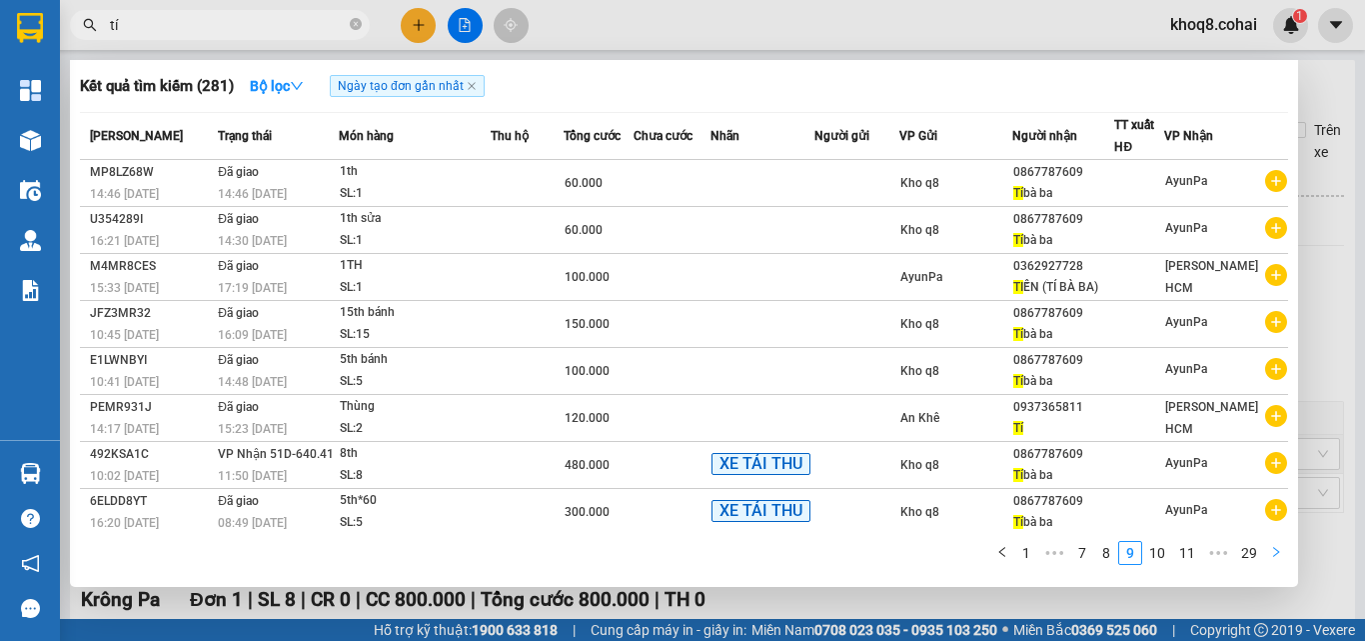
click at [1274, 548] on icon "right" at bounding box center [1277, 552] width 6 height 10
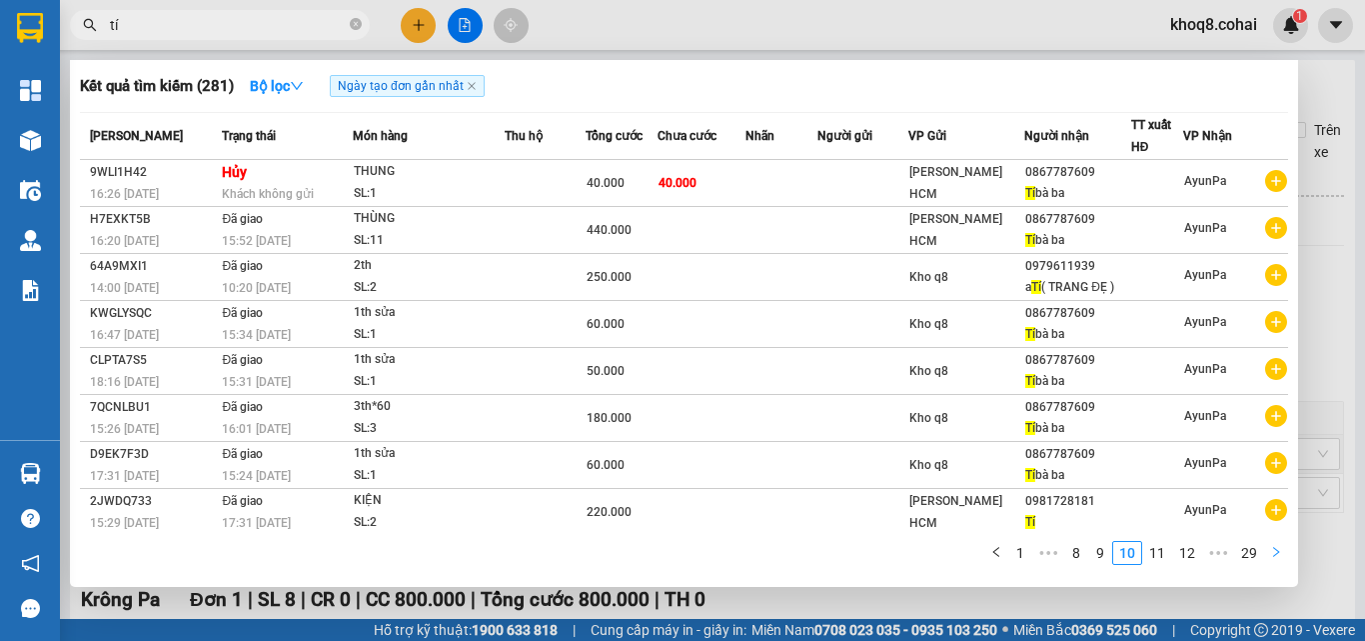
click at [1274, 549] on icon "right" at bounding box center [1276, 552] width 12 height 12
click at [1274, 549] on div "[PERSON_NAME] thái Món hàng Thu hộ Tổng cước Chưa cước Nhãn Người gửi VP Gửi Ng…" at bounding box center [684, 344] width 1208 height 465
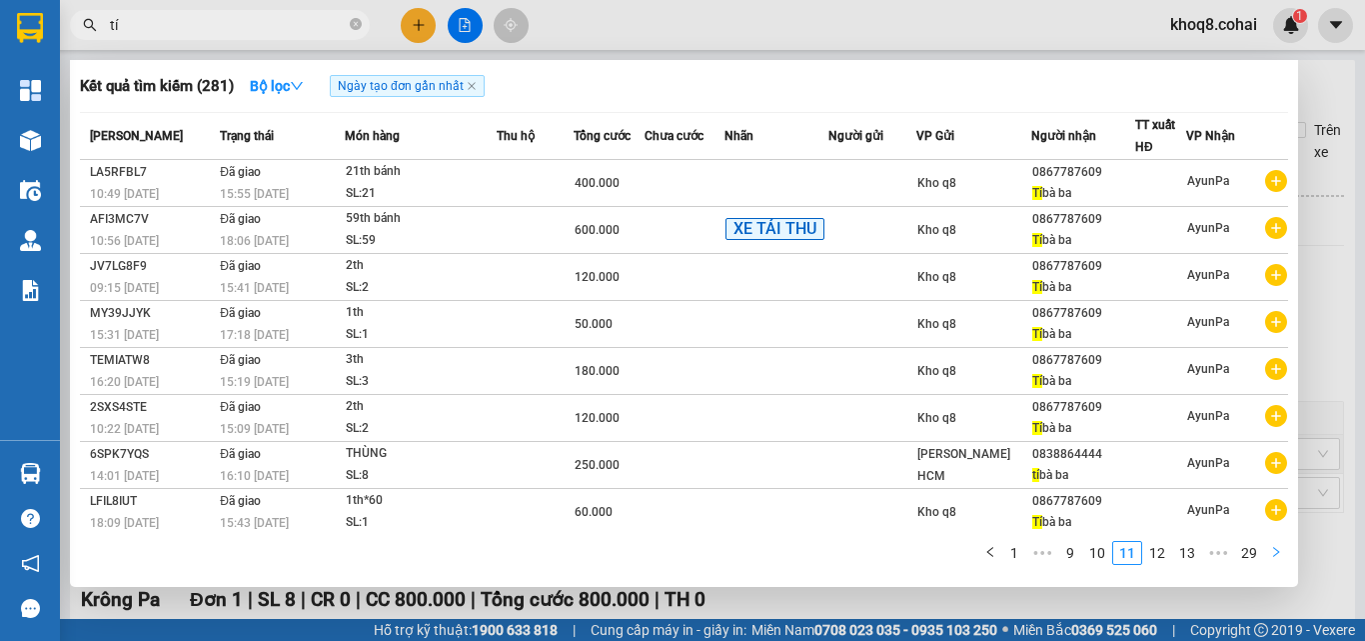
click at [1275, 549] on icon "right" at bounding box center [1277, 552] width 6 height 10
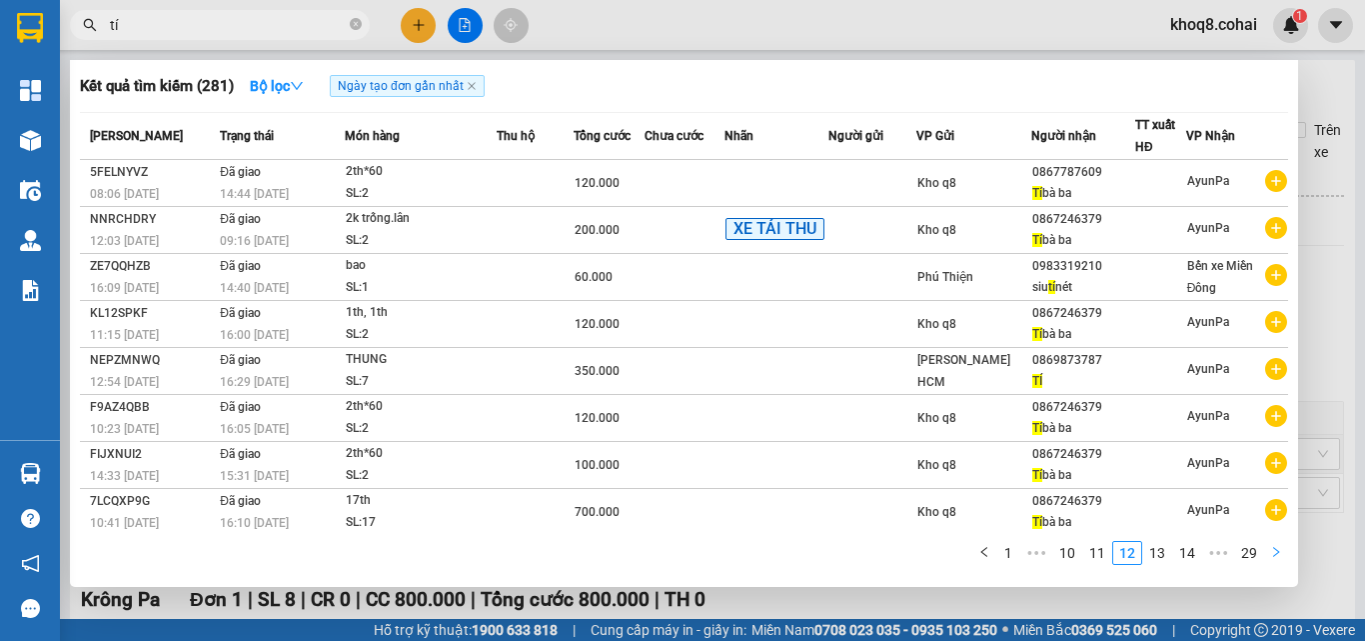
click at [1276, 549] on icon "right" at bounding box center [1277, 552] width 6 height 10
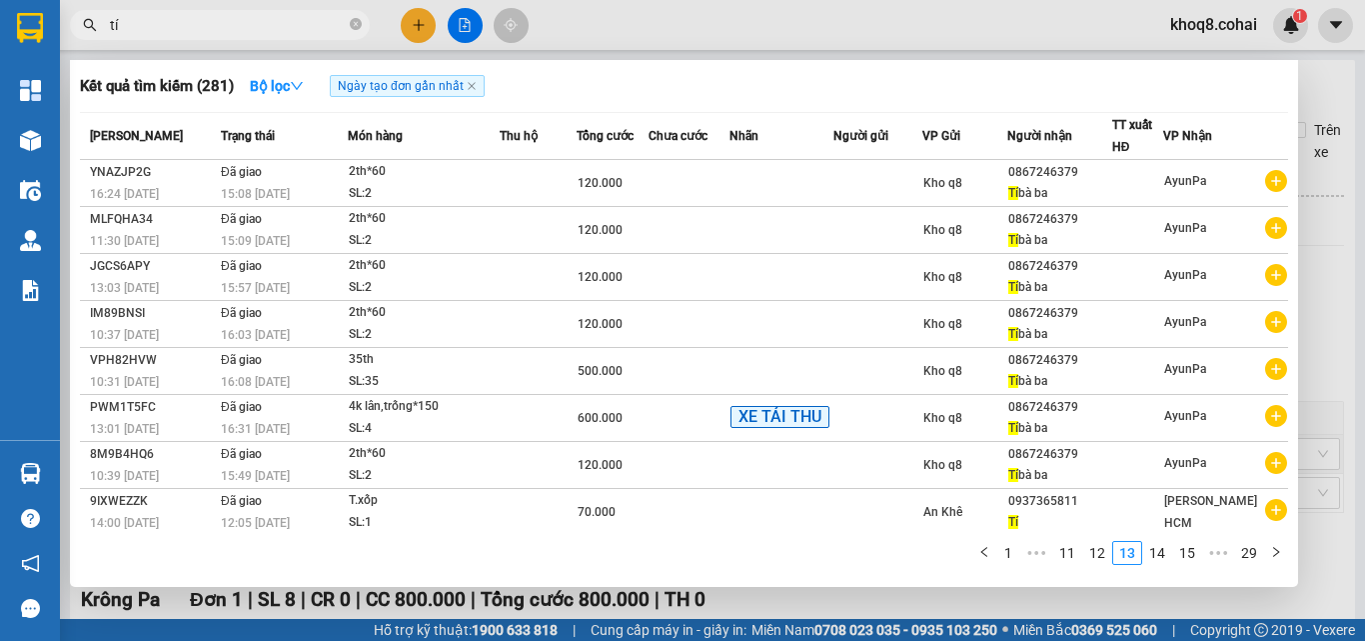
click at [421, 22] on div at bounding box center [682, 320] width 1365 height 641
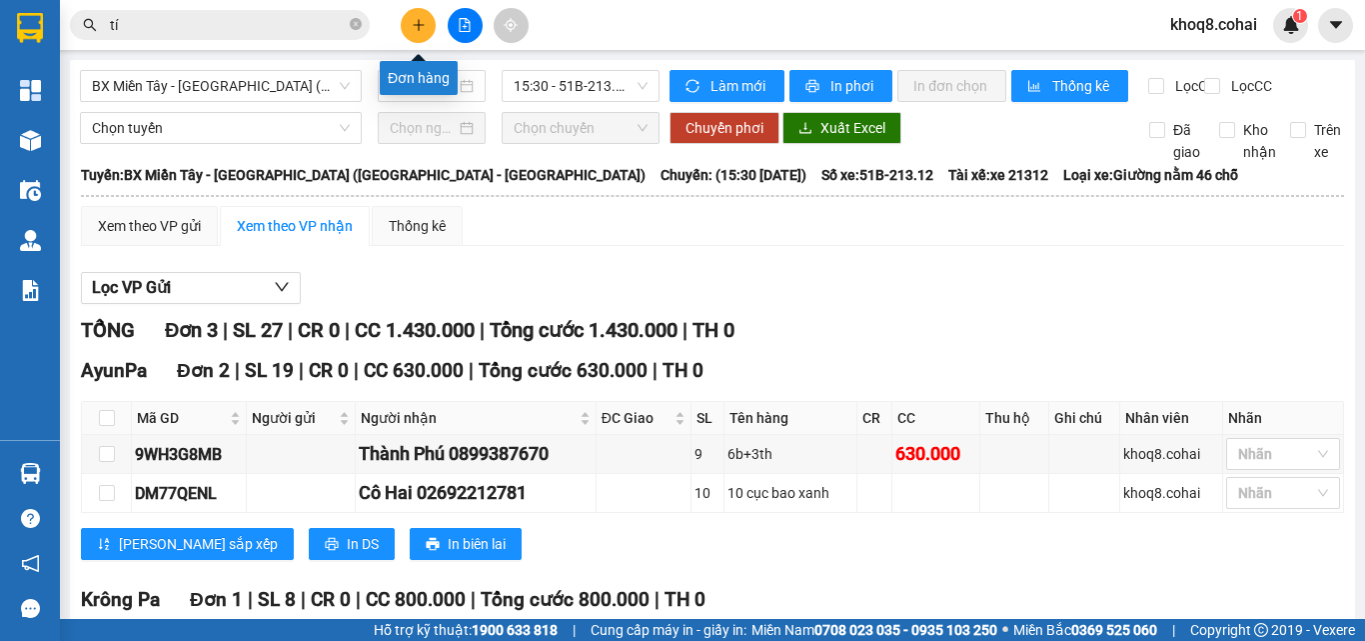
click at [418, 22] on icon "plus" at bounding box center [419, 25] width 14 height 14
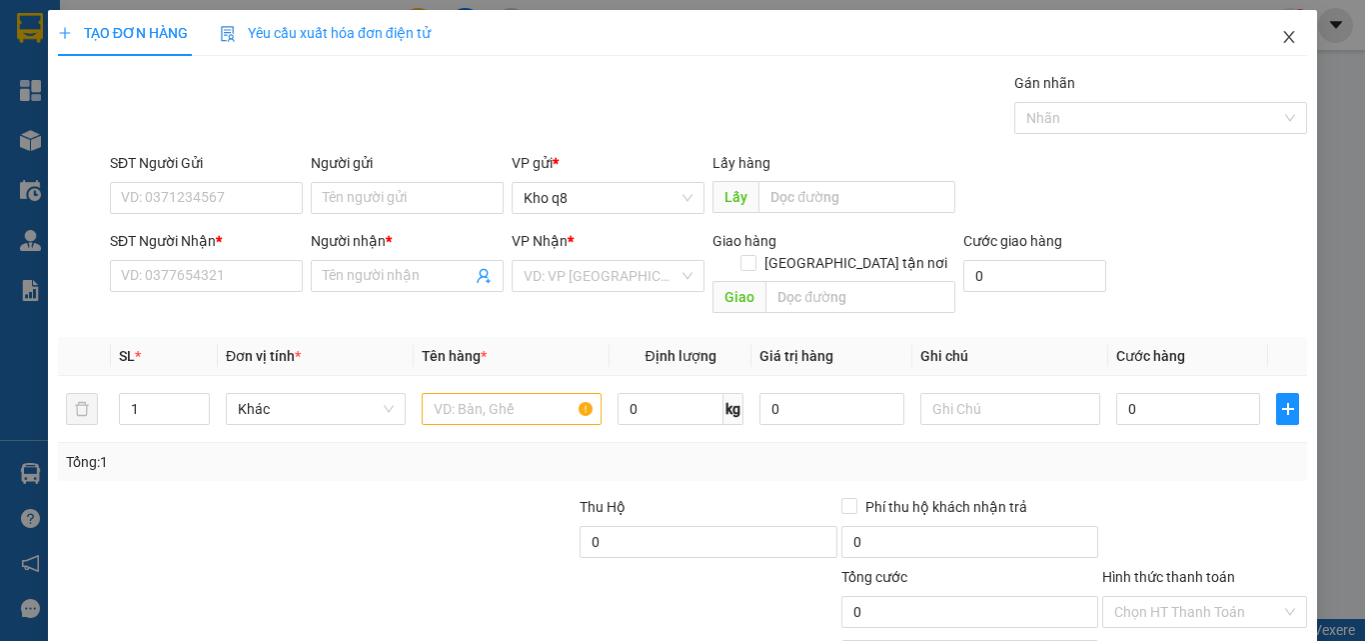
click at [1281, 34] on icon "close" at bounding box center [1289, 37] width 16 height 16
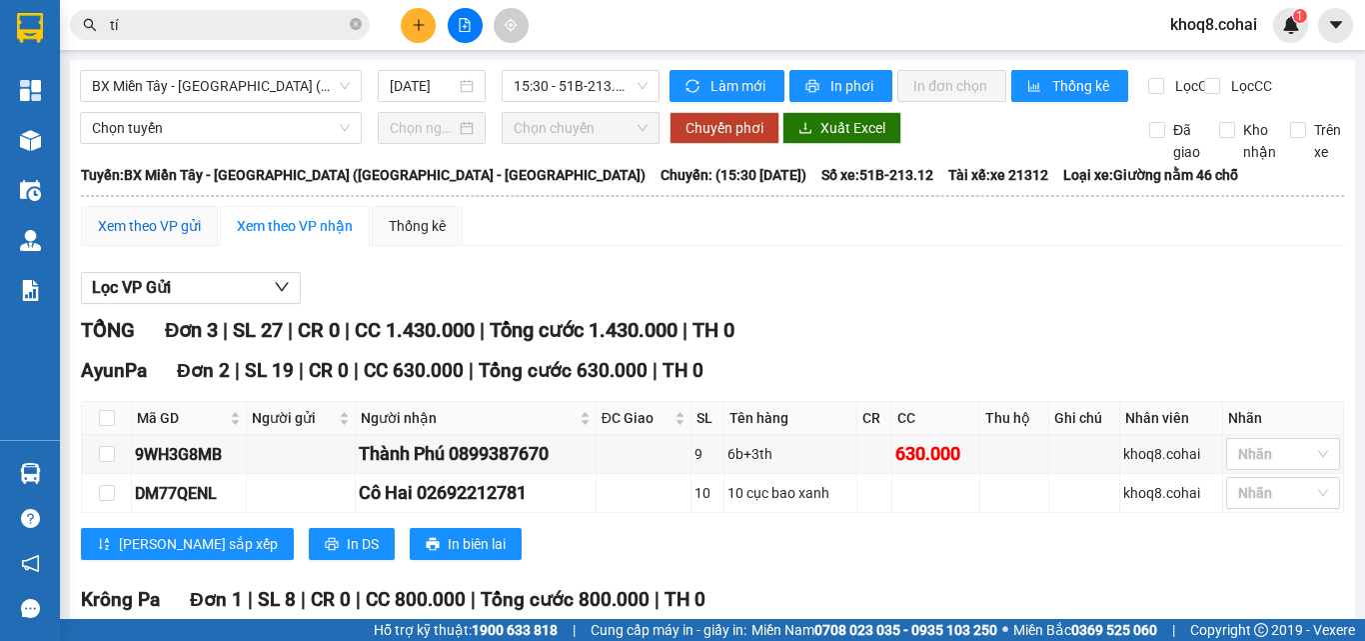
click at [175, 237] on div "Xem theo VP gửi" at bounding box center [149, 226] width 103 height 22
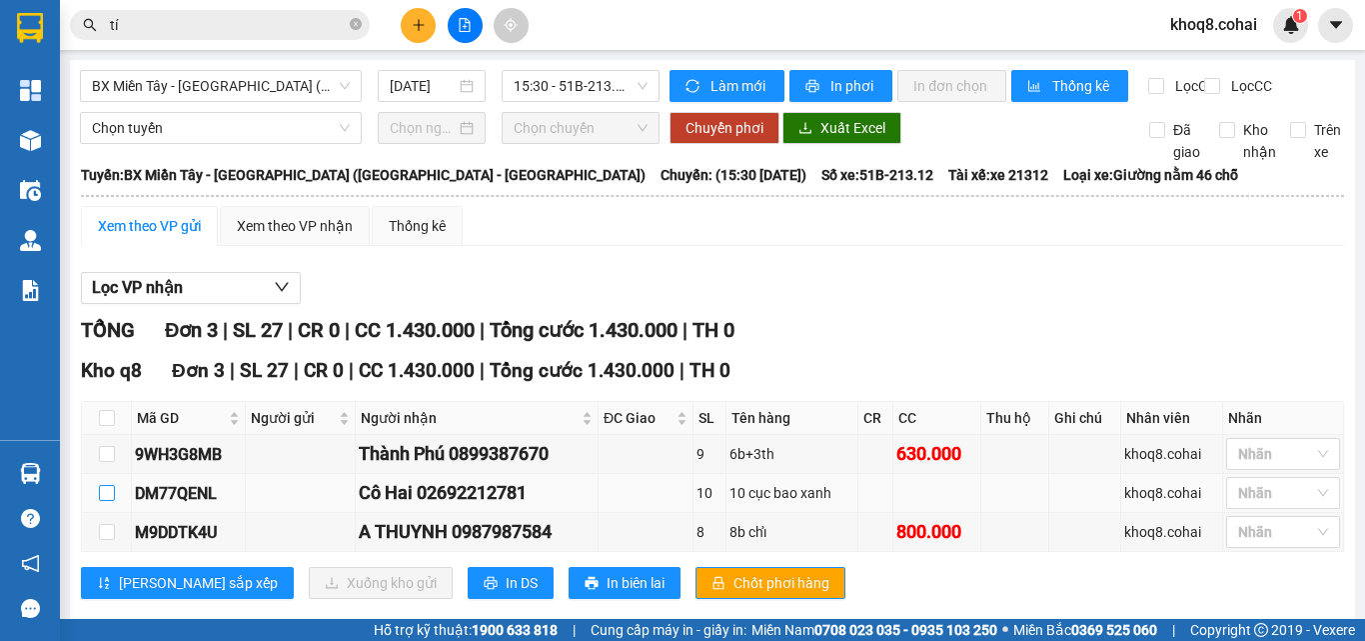
click at [107, 501] on input "checkbox" at bounding box center [107, 493] width 16 height 16
checkbox input "true"
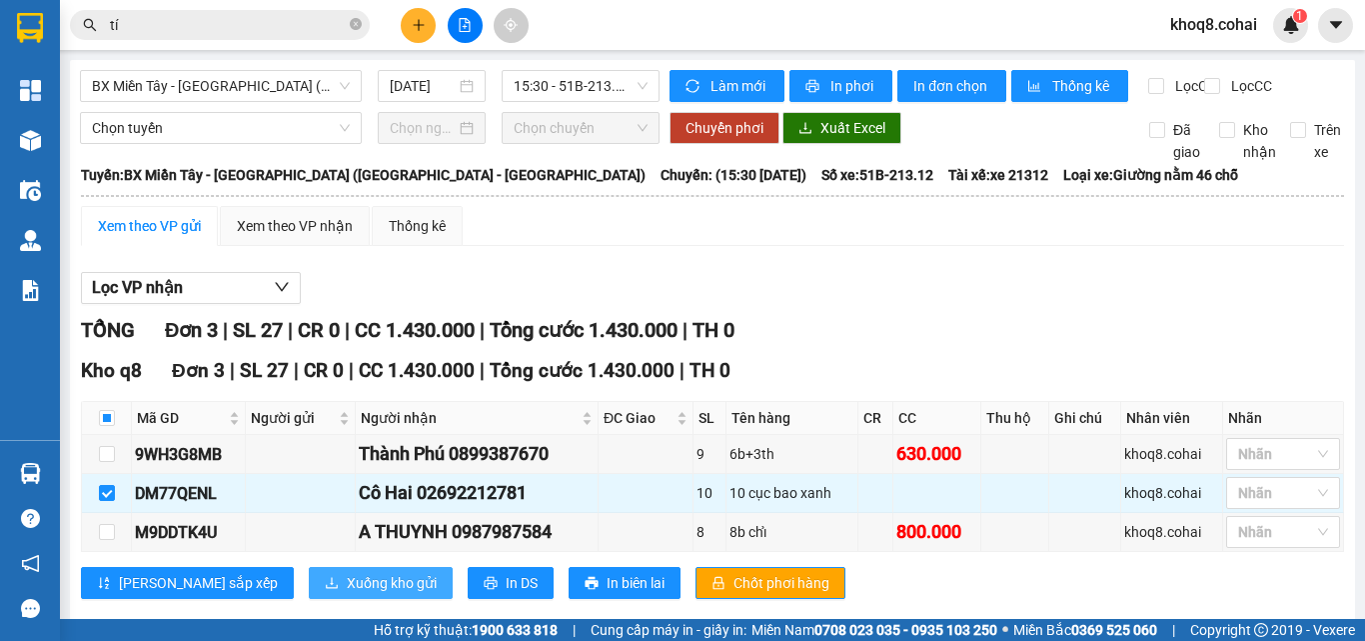
click at [347, 594] on span "Xuống kho gửi" at bounding box center [392, 583] width 90 height 22
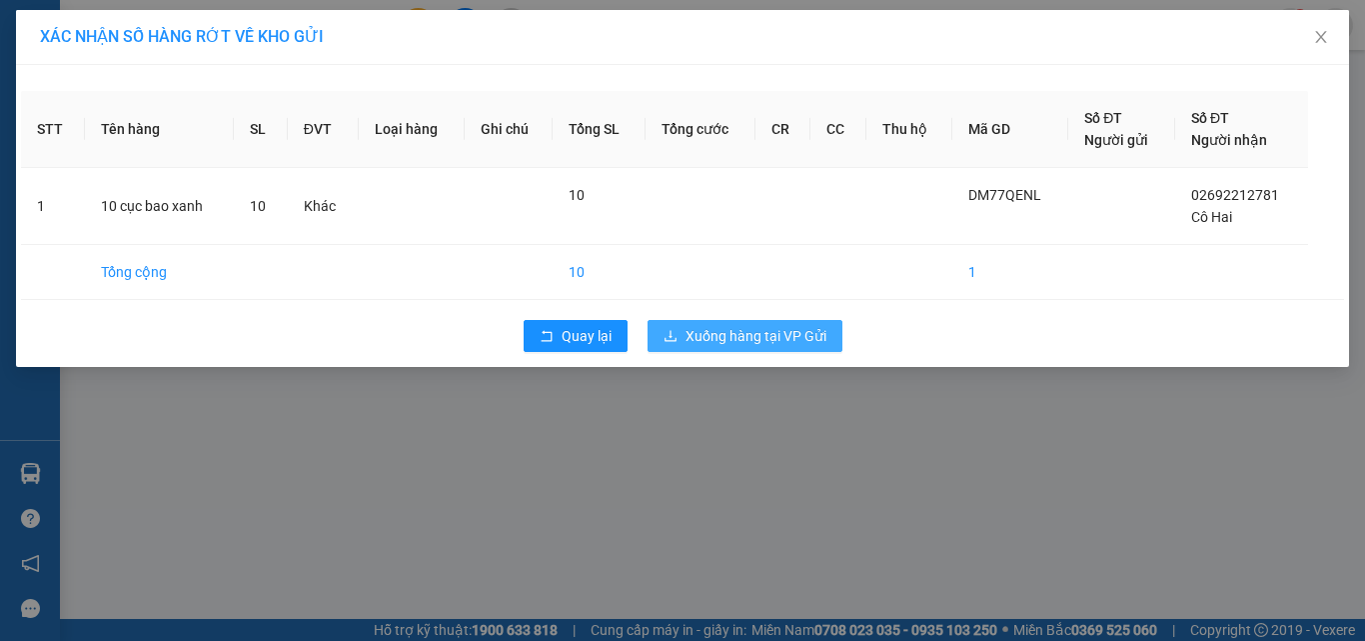
click at [727, 335] on span "Xuống hàng tại VP Gửi" at bounding box center [756, 336] width 141 height 22
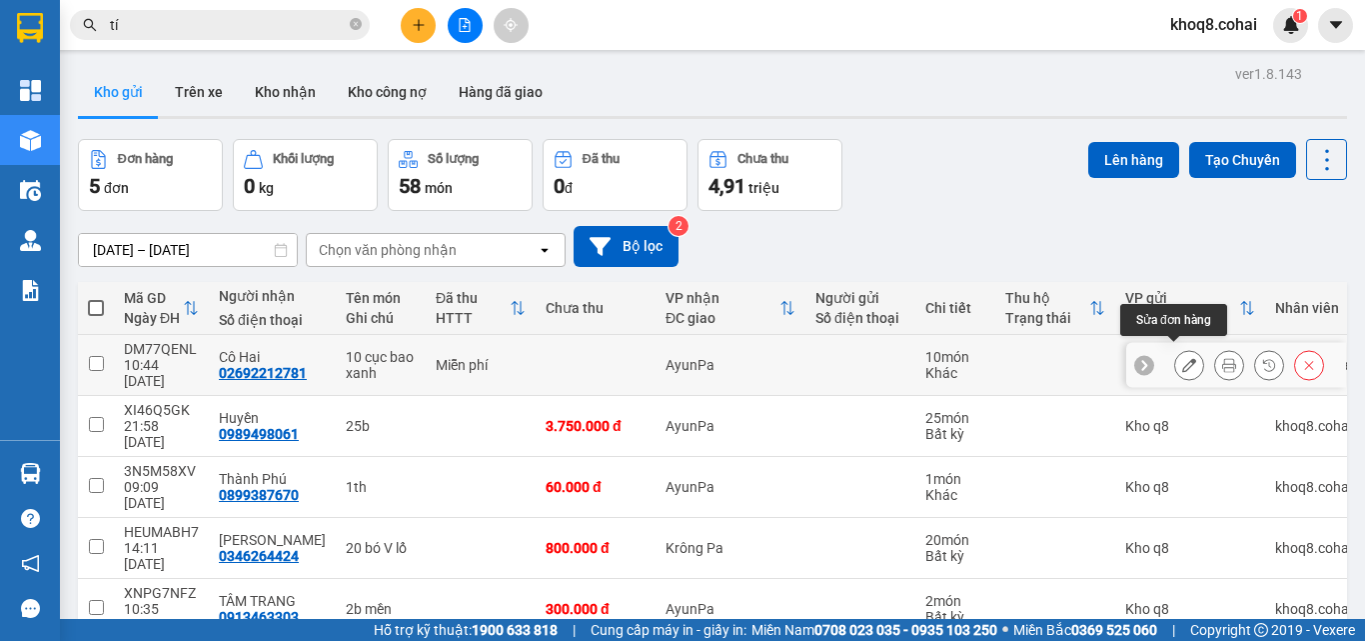
click at [1182, 360] on icon at bounding box center [1189, 365] width 14 height 14
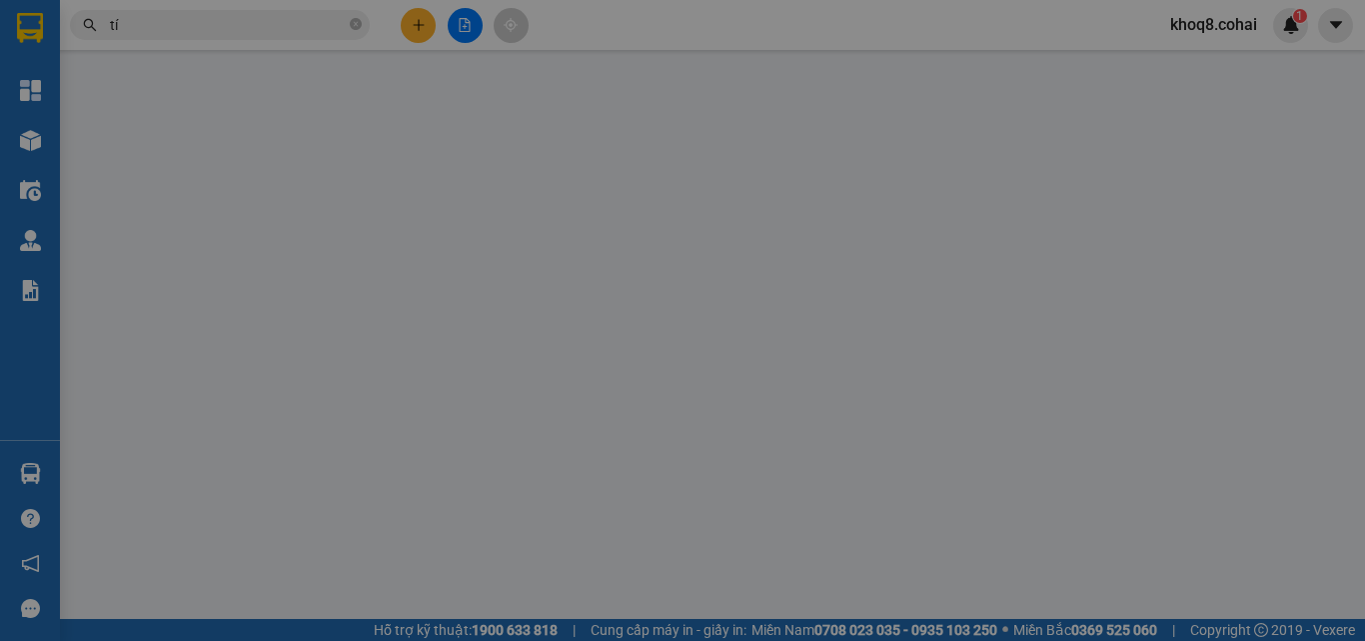
click at [144, 385] on div "SỬA ĐƠN HÀNG Lịch sử Ảnh kiện hàng Yêu cầu xuất hóa đơn điện tử Total Paid Fee …" at bounding box center [682, 320] width 1365 height 641
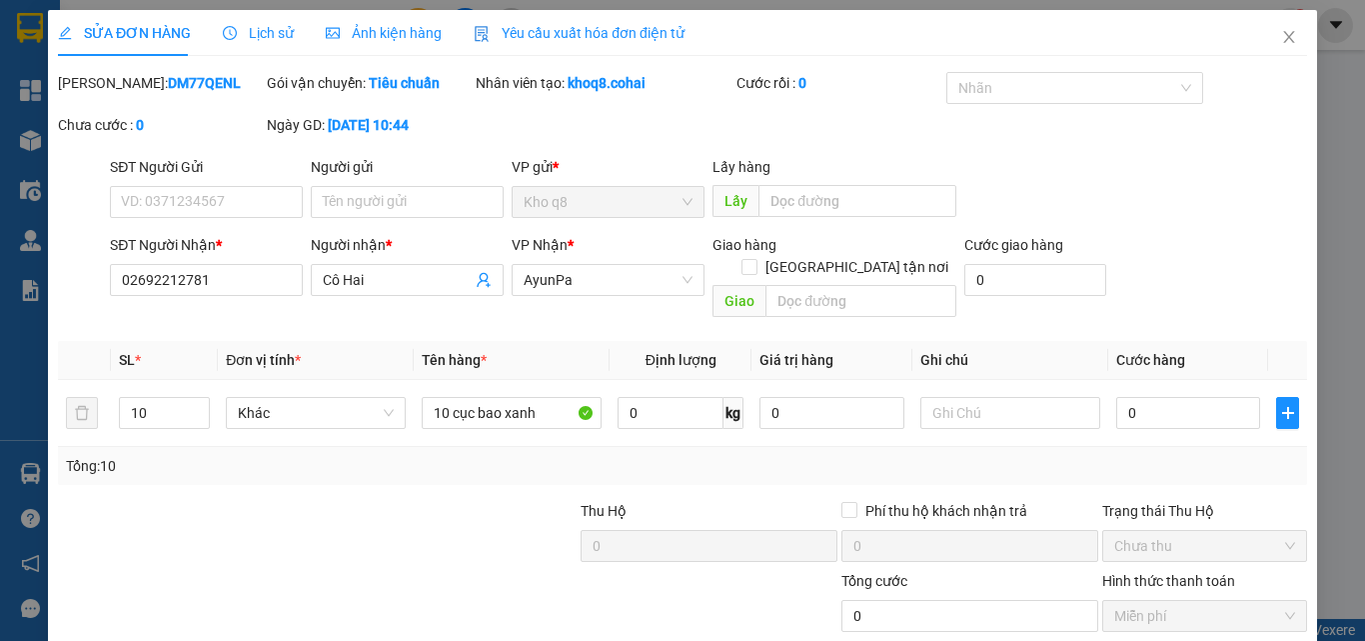
type input "02692212781"
type input "Cô Hai"
click at [243, 281] on input "02692212781" at bounding box center [206, 280] width 193 height 32
type input "0"
type input "0979611939"
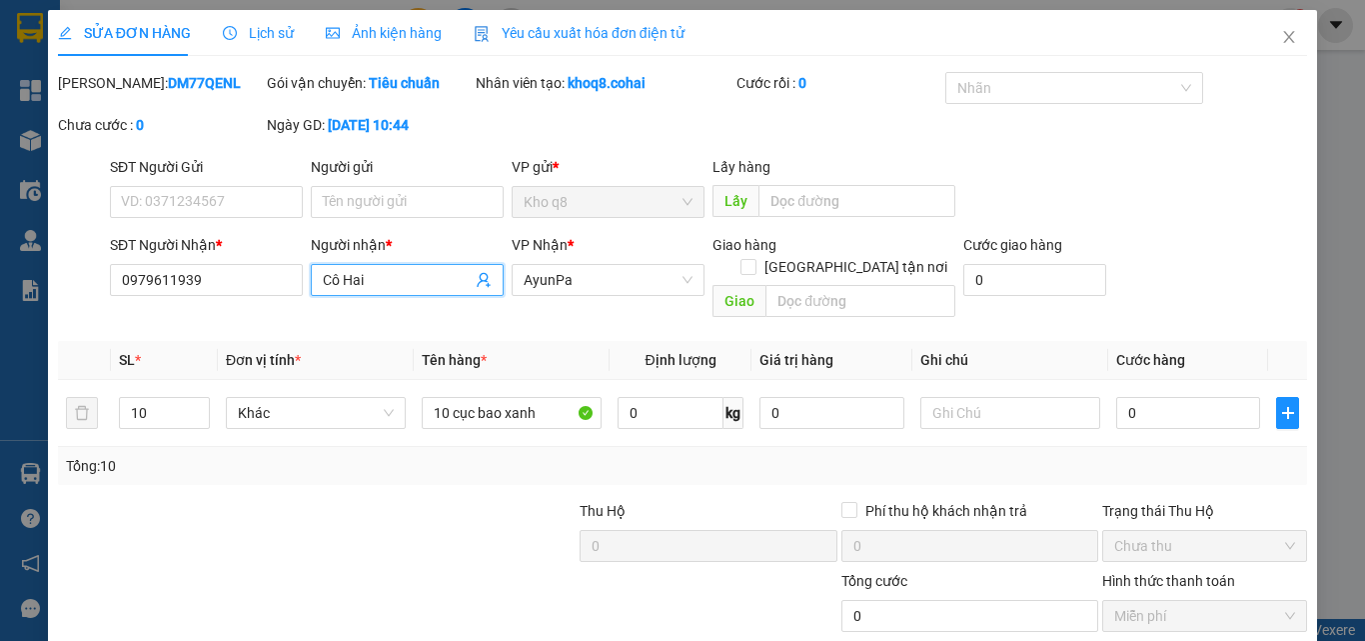
click at [389, 282] on input "Cô Hai" at bounding box center [397, 280] width 149 height 22
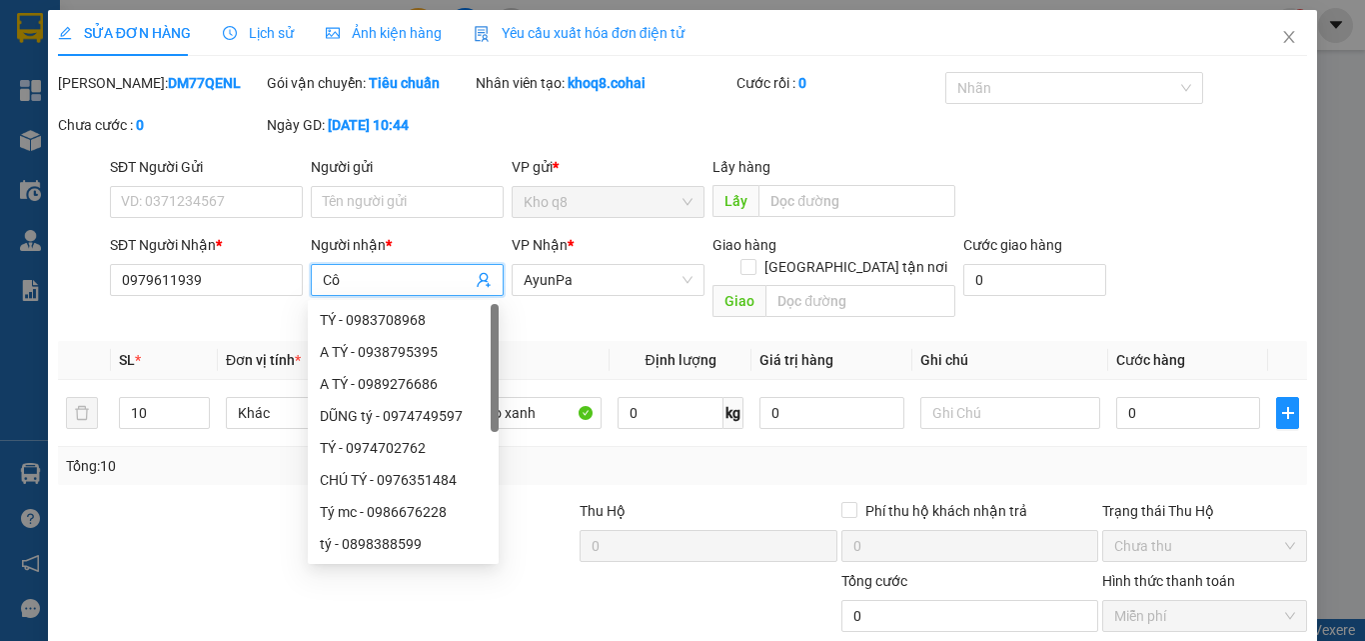
type input "C"
paste input "ý"
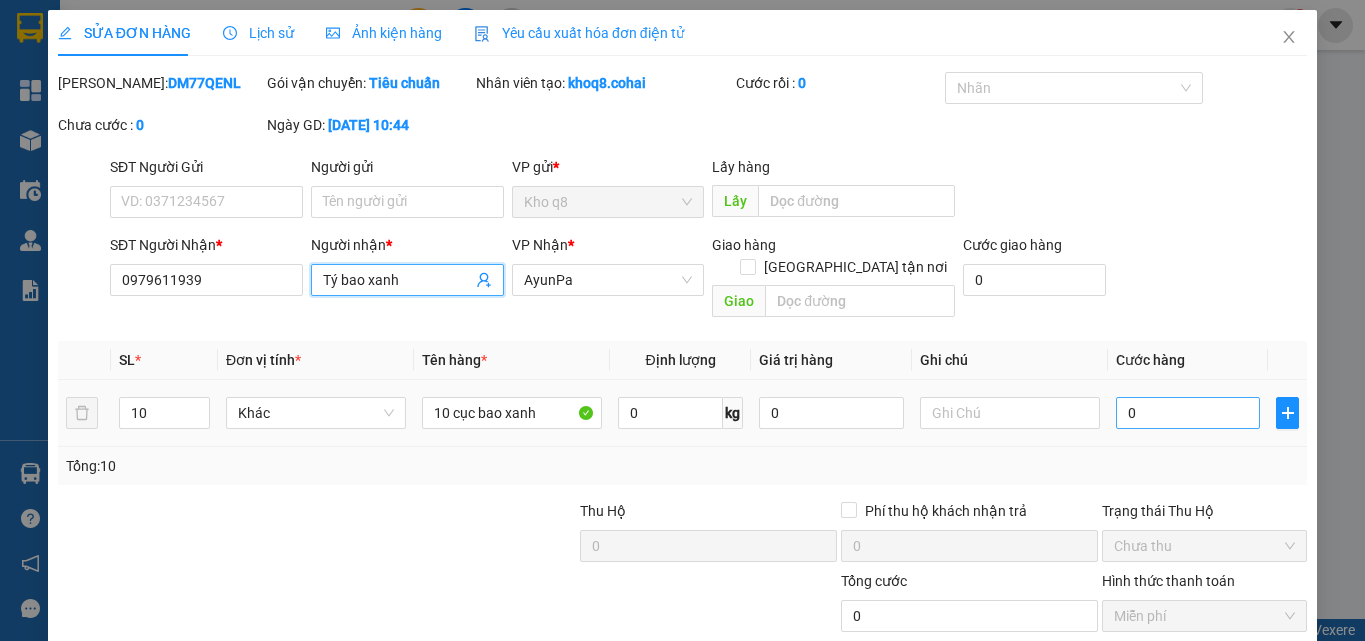
type input "Tý bao xanh"
click at [1165, 397] on input "0" at bounding box center [1188, 413] width 144 height 32
type input "300.000"
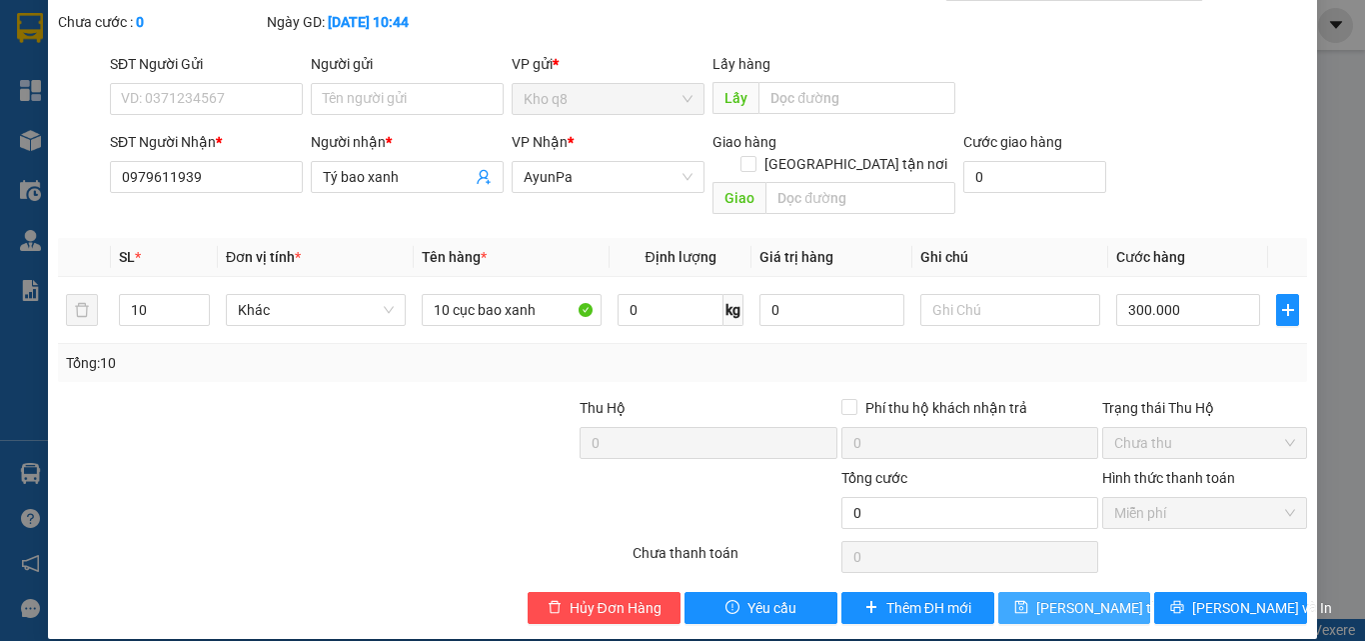
click at [1075, 597] on span "[PERSON_NAME] thay đổi" at bounding box center [1117, 608] width 160 height 22
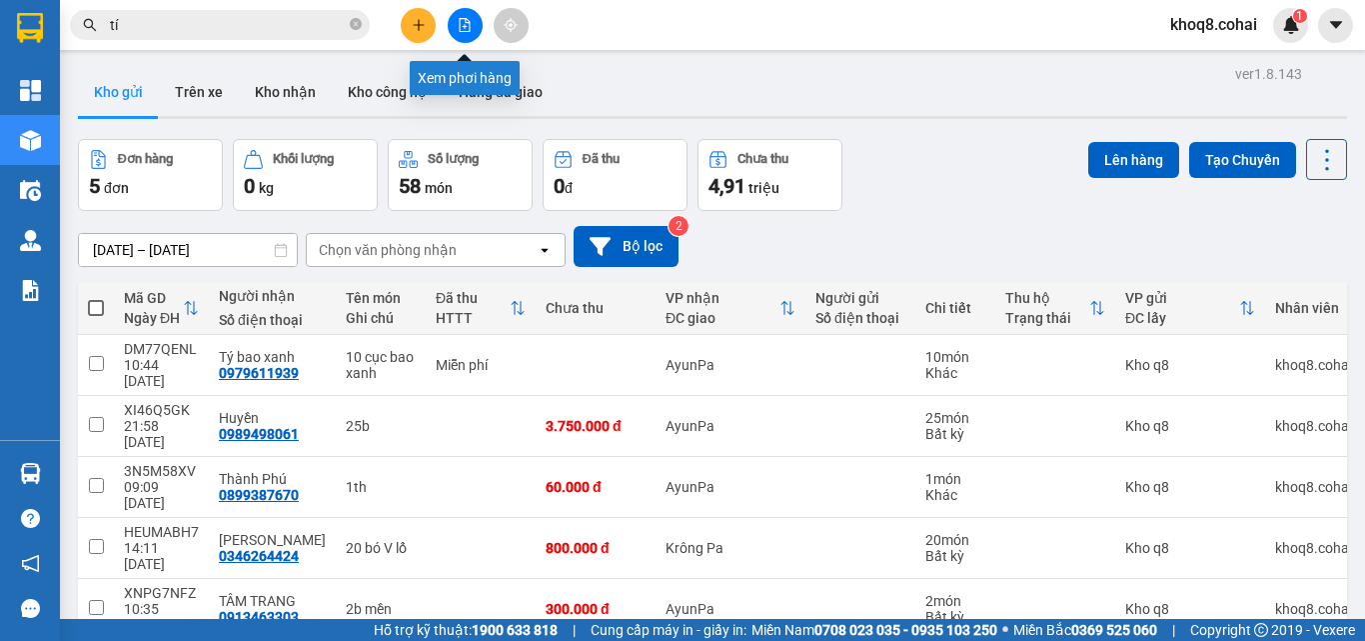
click at [469, 23] on icon "file-add" at bounding box center [465, 25] width 11 height 14
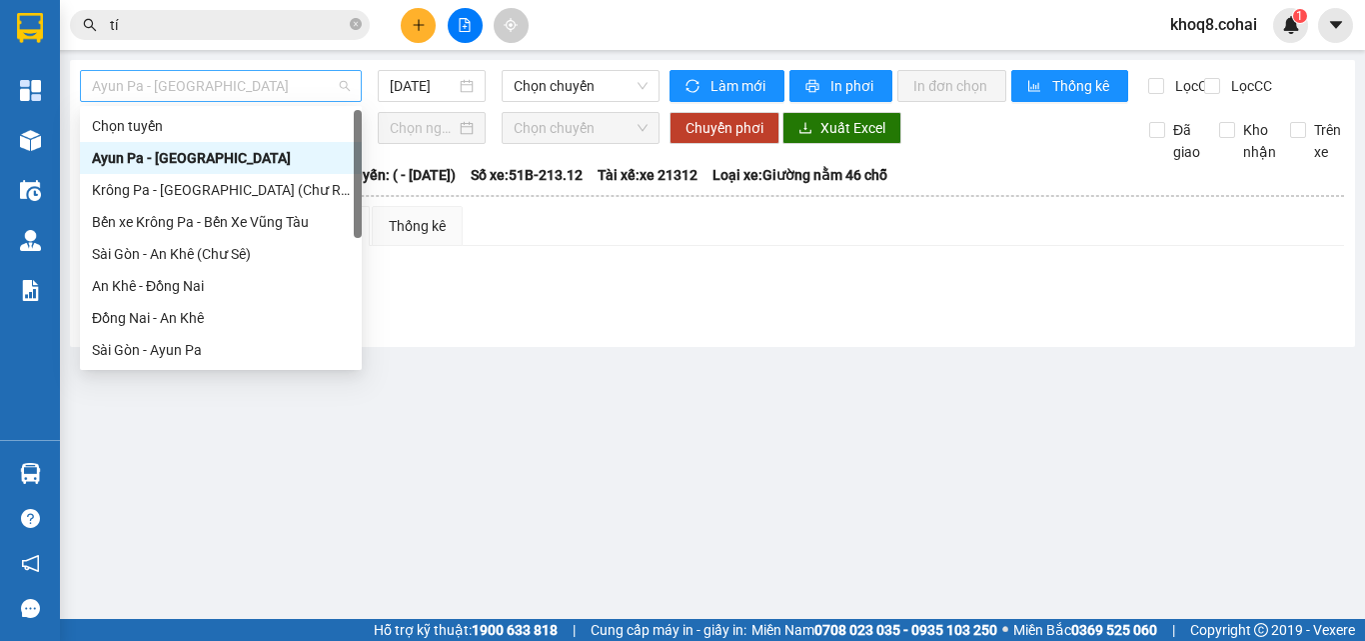
click at [226, 89] on span "Ayun Pa - [GEOGRAPHIC_DATA]" at bounding box center [221, 86] width 258 height 30
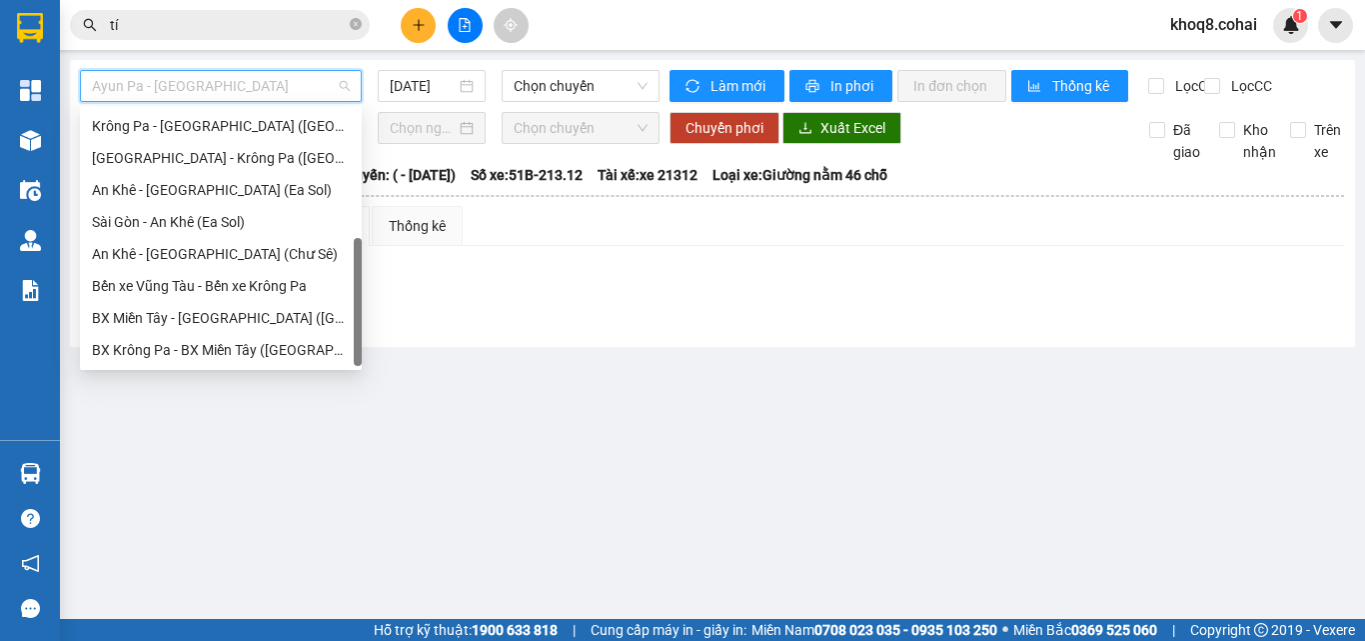
scroll to position [288, 0]
drag, startPoint x: 359, startPoint y: 147, endPoint x: 357, endPoint y: 423, distance: 275.9
click at [357, 423] on body "Kết quả tìm kiếm ( 281 ) Bộ lọc Ngày tạo đơn gần nhất Mã ĐH Trạng thái Món hàng…" at bounding box center [682, 320] width 1365 height 641
click at [172, 160] on div "[GEOGRAPHIC_DATA] - Krông Pa ([GEOGRAPHIC_DATA])" at bounding box center [221, 158] width 258 height 22
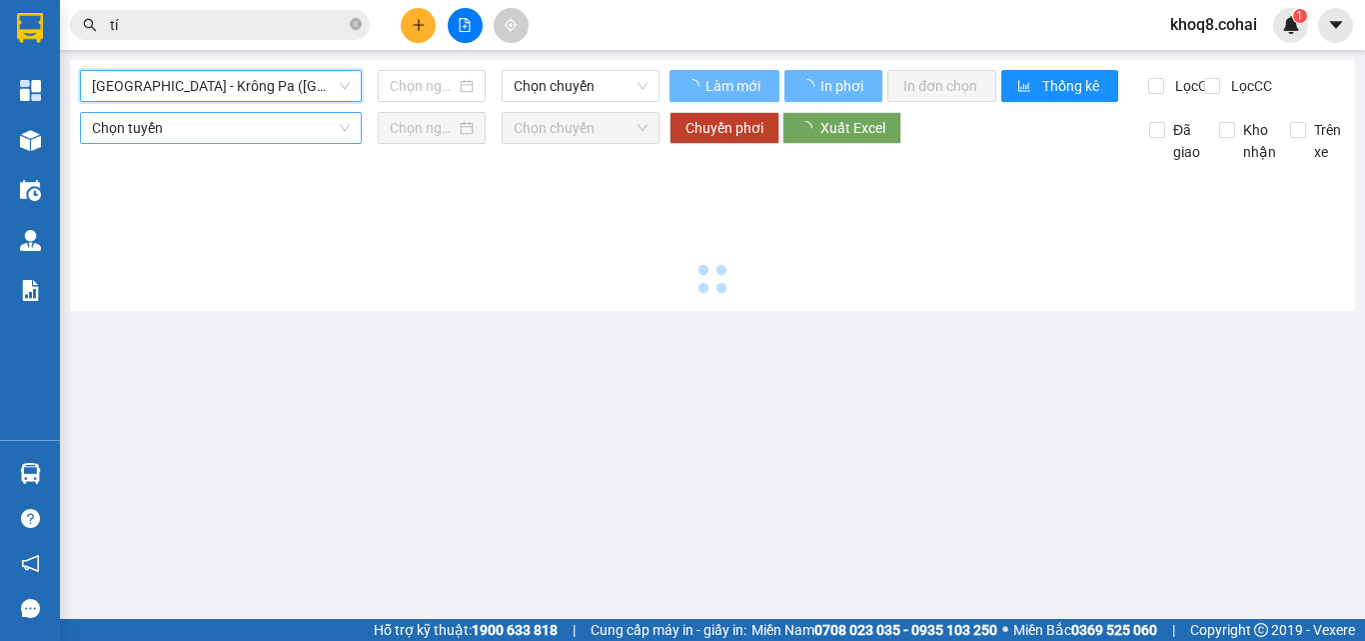
type input "[DATE]"
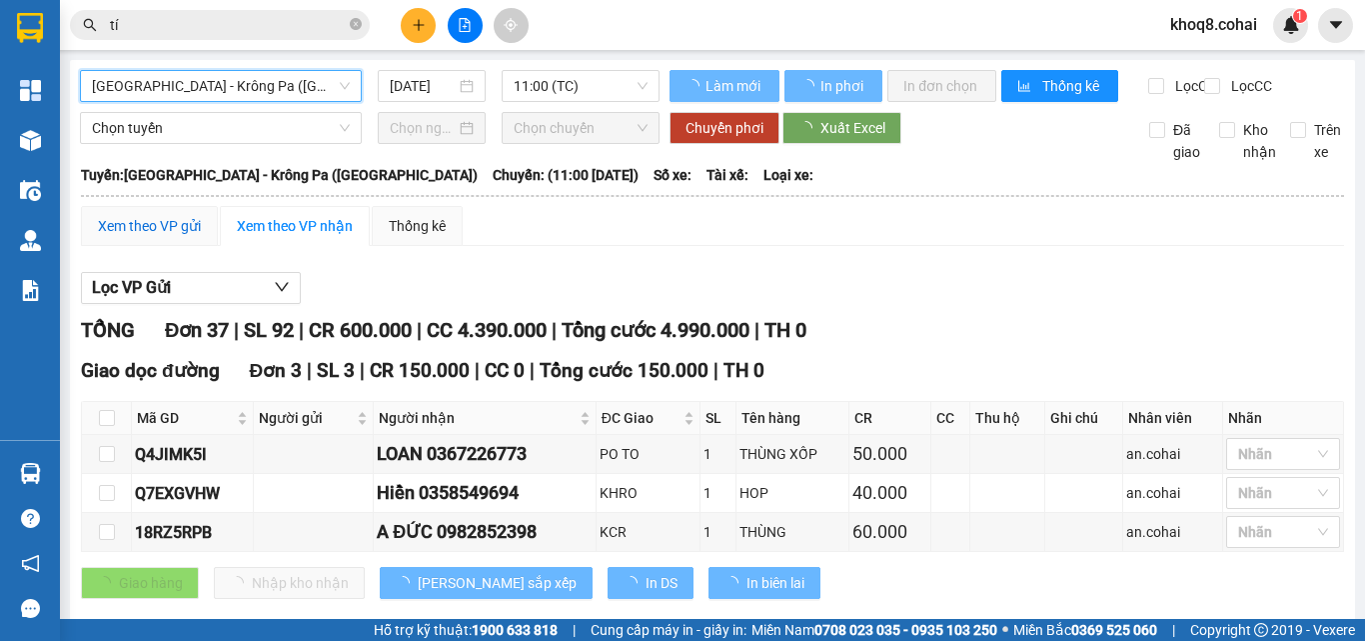
click at [145, 237] on div "Xem theo VP gửi" at bounding box center [149, 226] width 103 height 22
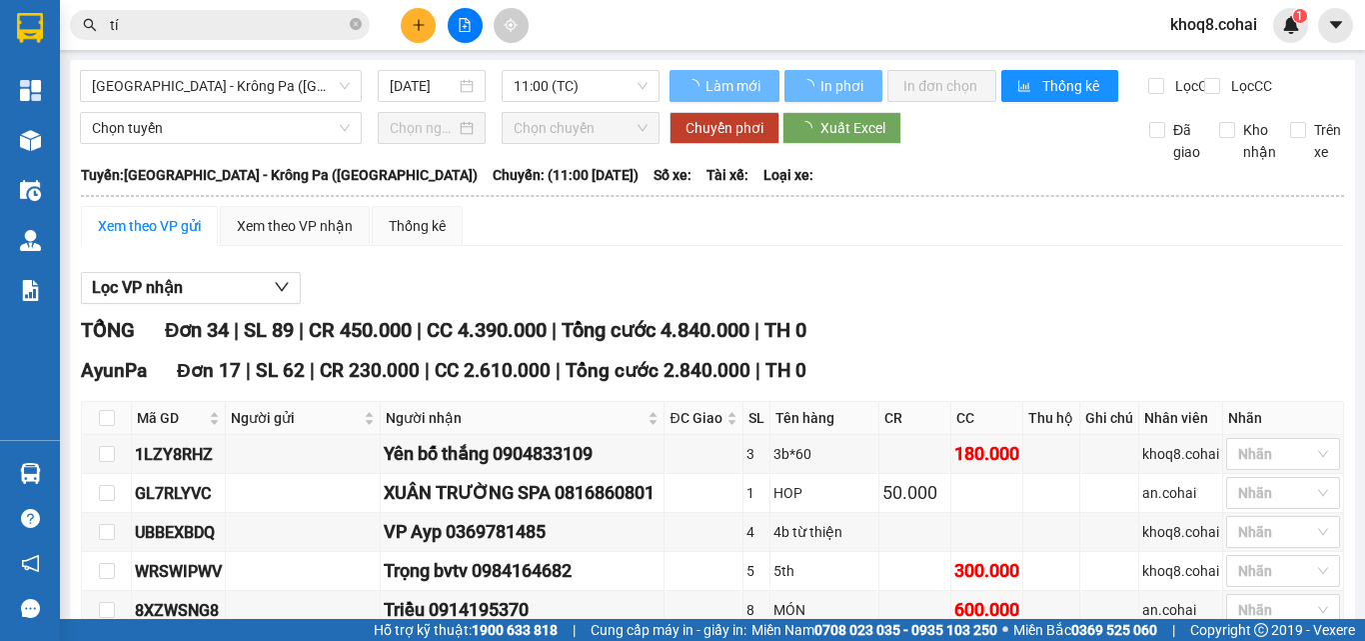
click at [1347, 215] on main "[GEOGRAPHIC_DATA] - [GEOGRAPHIC_DATA] ([GEOGRAPHIC_DATA]) [DATE] 11:00 (TC) Làm…" at bounding box center [682, 309] width 1365 height 619
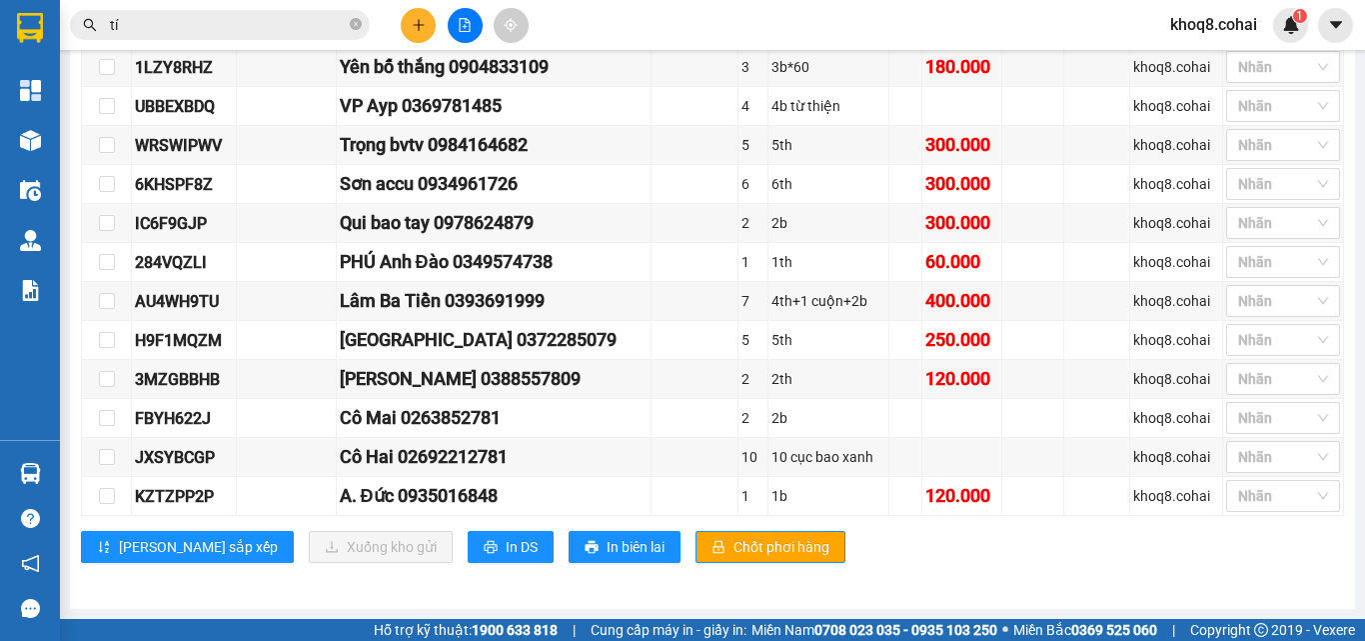
scroll to position [1563, 0]
click at [100, 459] on input "checkbox" at bounding box center [107, 457] width 16 height 16
click at [113, 452] on input "checkbox" at bounding box center [107, 457] width 16 height 16
checkbox input "true"
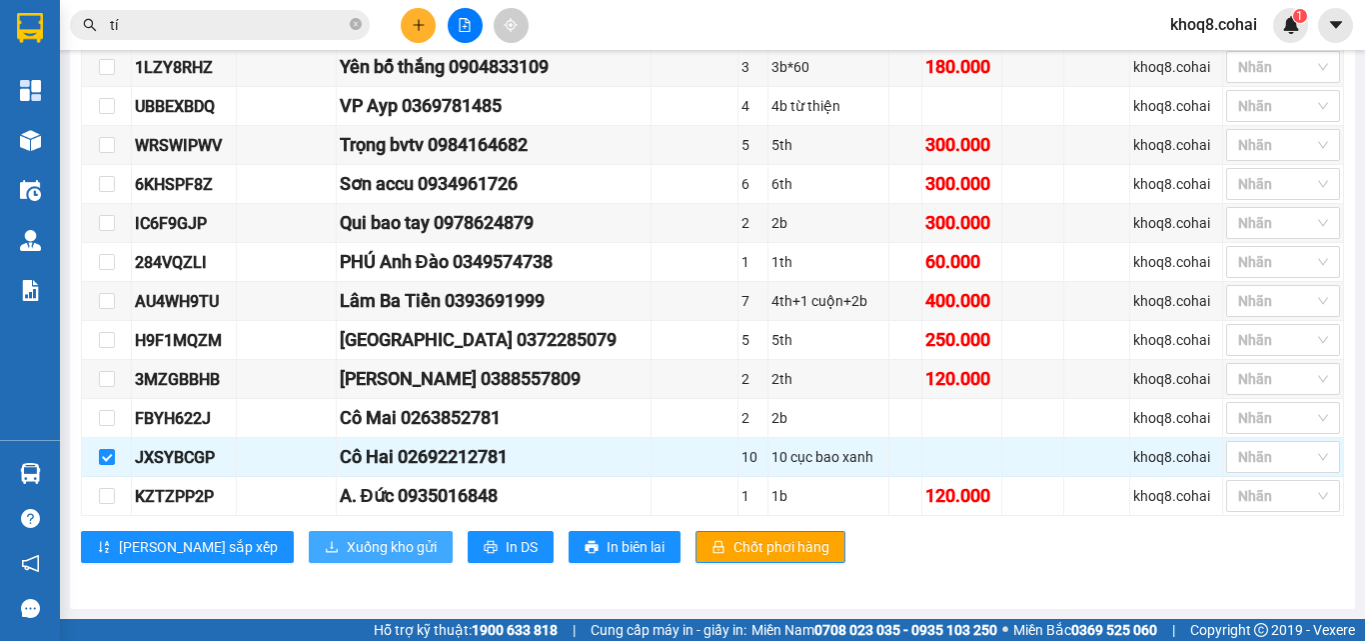
click at [347, 546] on span "Xuống kho gửi" at bounding box center [392, 547] width 90 height 22
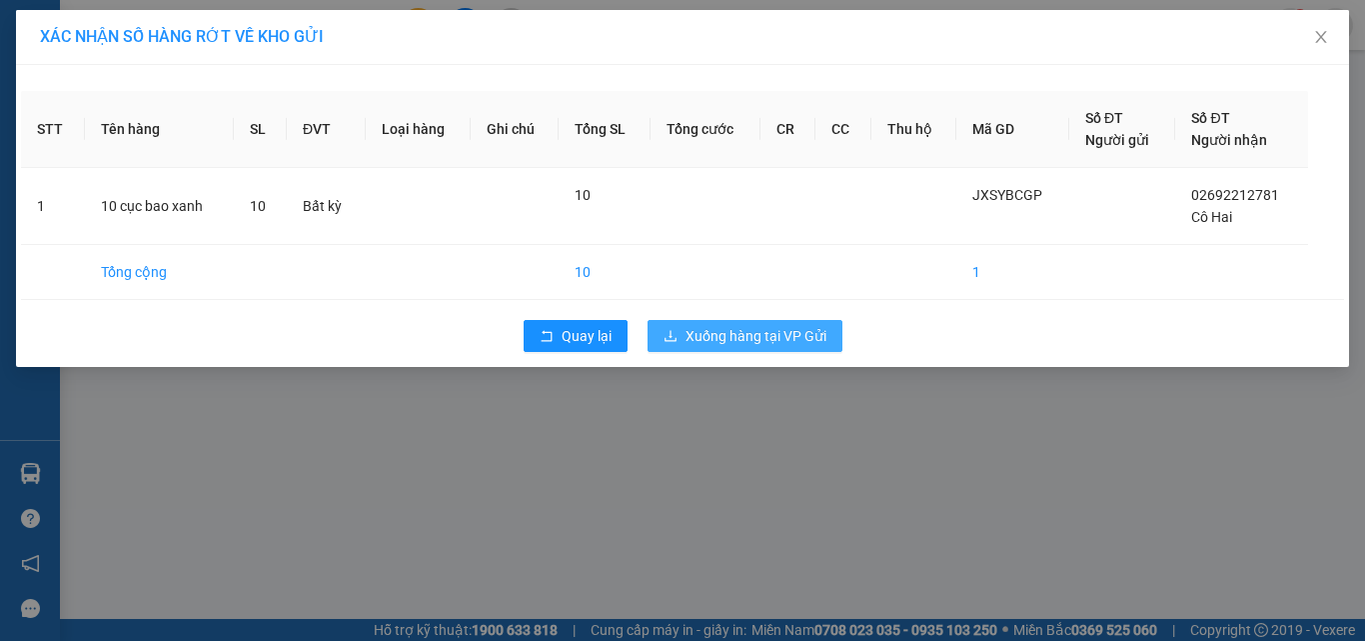
click at [755, 331] on span "Xuống hàng tại VP Gửi" at bounding box center [756, 336] width 141 height 22
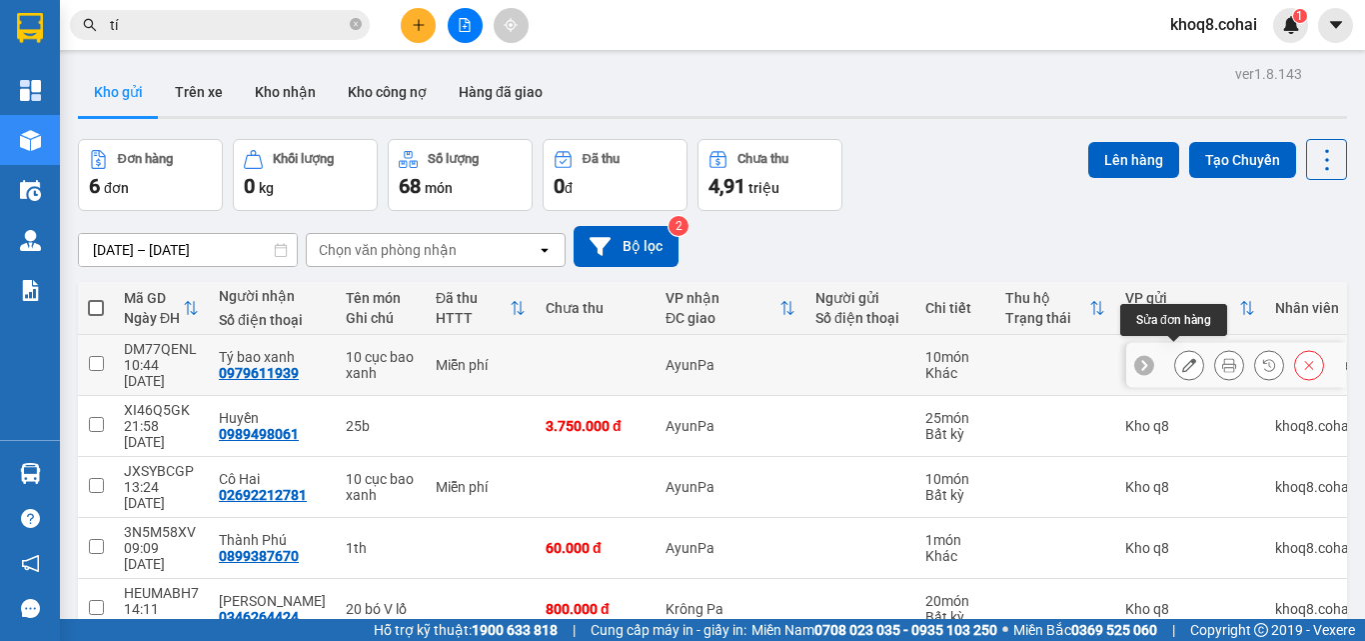
click at [1182, 358] on icon at bounding box center [1189, 365] width 14 height 14
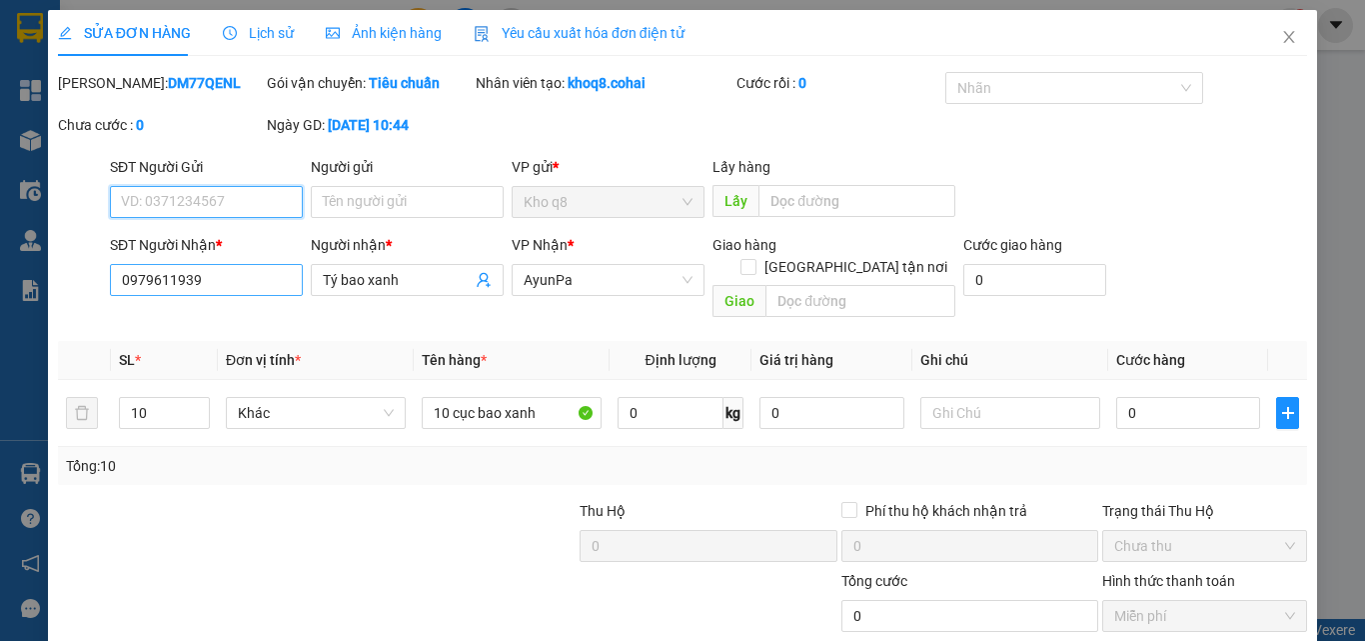
type input "0979611939"
type input "Tý bao xanh"
click at [1281, 36] on icon "close" at bounding box center [1289, 37] width 16 height 16
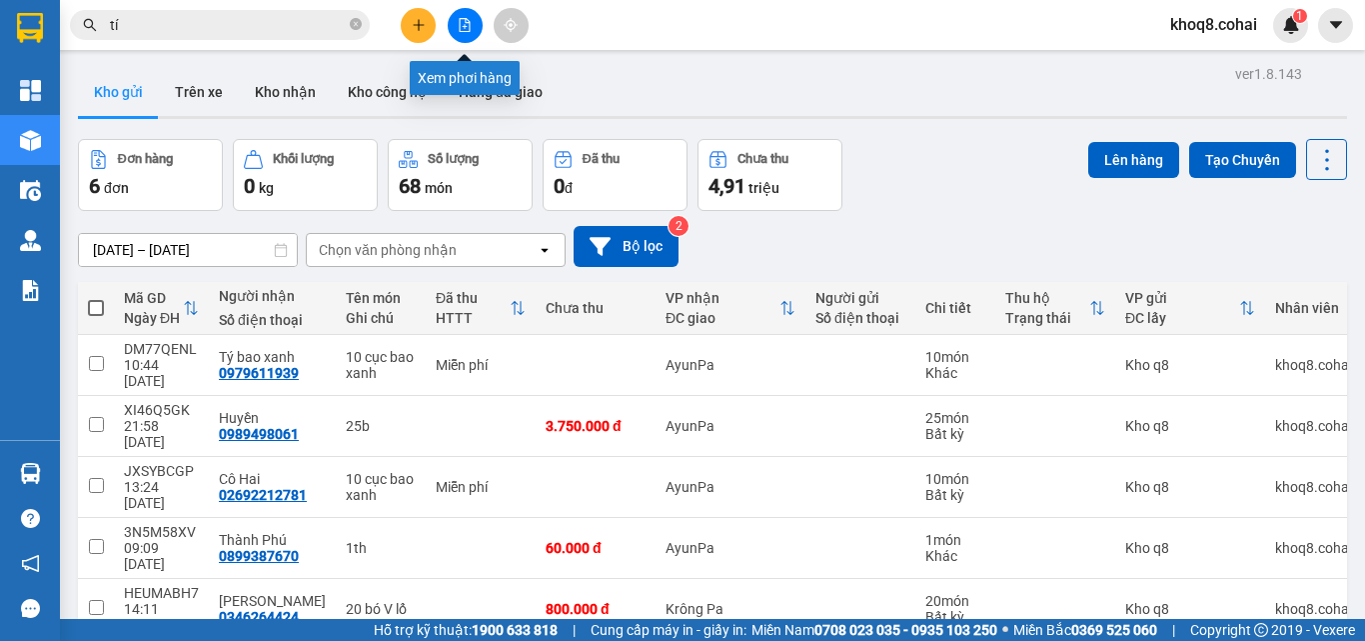
click at [463, 18] on icon "file-add" at bounding box center [465, 25] width 11 height 14
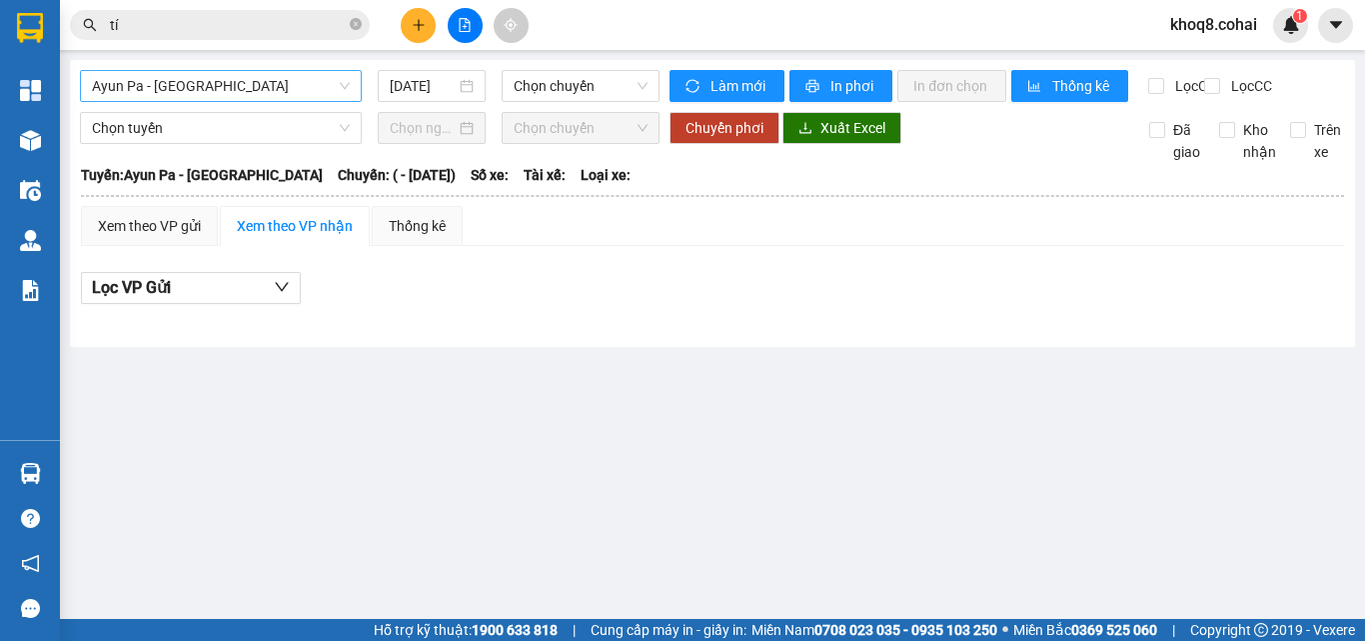
click at [225, 88] on span "Ayun Pa - [GEOGRAPHIC_DATA]" at bounding box center [221, 86] width 258 height 30
click at [228, 92] on span "Ayun Pa - [GEOGRAPHIC_DATA]" at bounding box center [221, 86] width 258 height 30
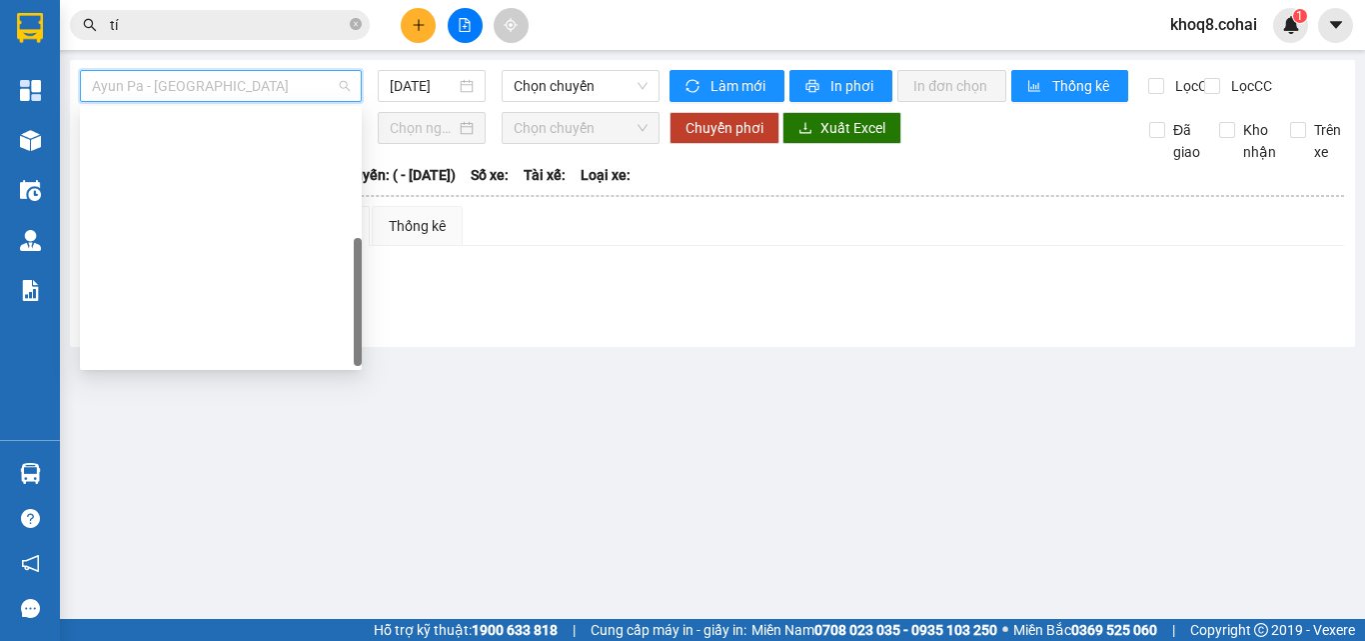
scroll to position [288, 0]
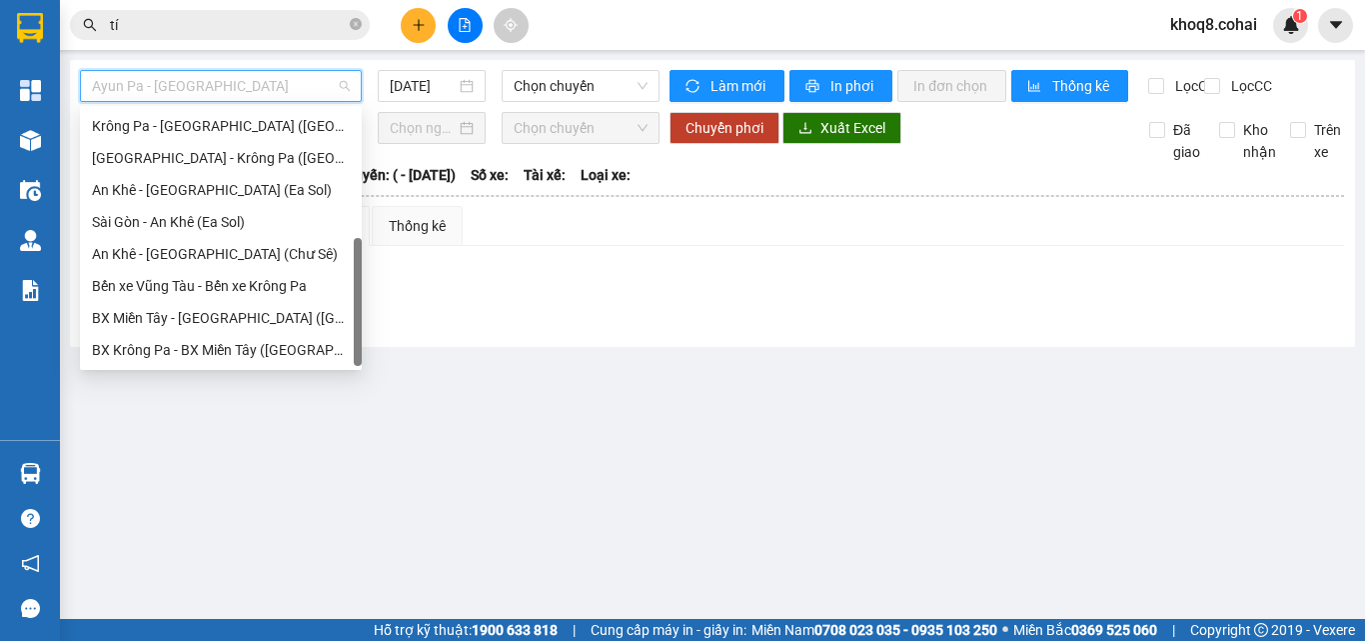
drag, startPoint x: 356, startPoint y: 130, endPoint x: 321, endPoint y: 542, distance: 413.3
click at [321, 542] on body "Kết quả tìm kiếm ( 281 ) Bộ lọc Ngày tạo đơn gần nhất Mã ĐH Trạng thái Món hàng…" at bounding box center [682, 320] width 1365 height 641
click at [223, 155] on div "[GEOGRAPHIC_DATA] - Krông Pa ([GEOGRAPHIC_DATA])" at bounding box center [221, 158] width 258 height 22
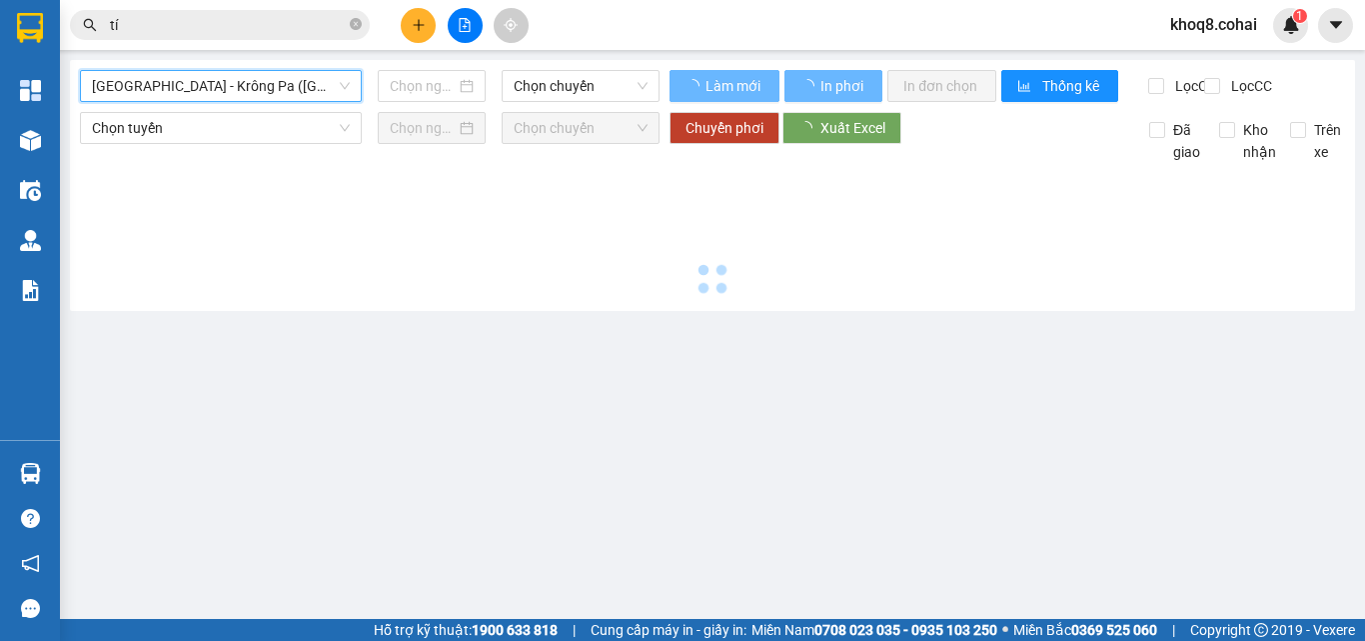
type input "[DATE]"
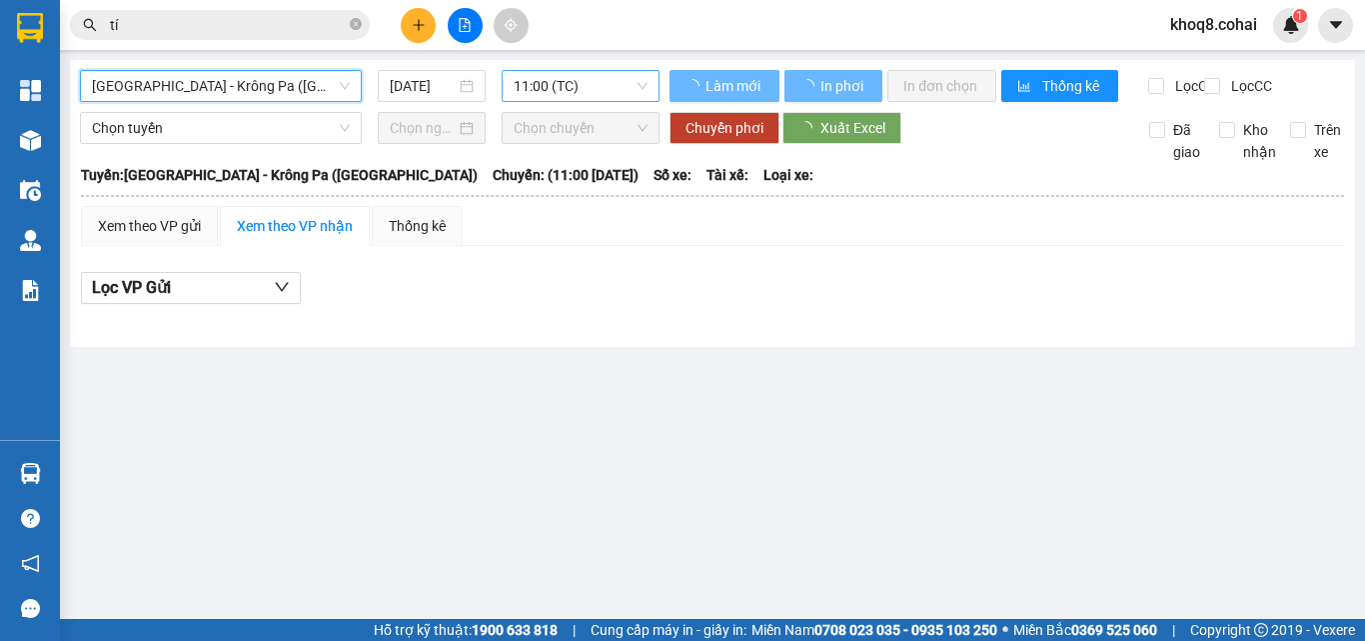
click at [610, 79] on span "11:00 (TC)" at bounding box center [581, 86] width 134 height 30
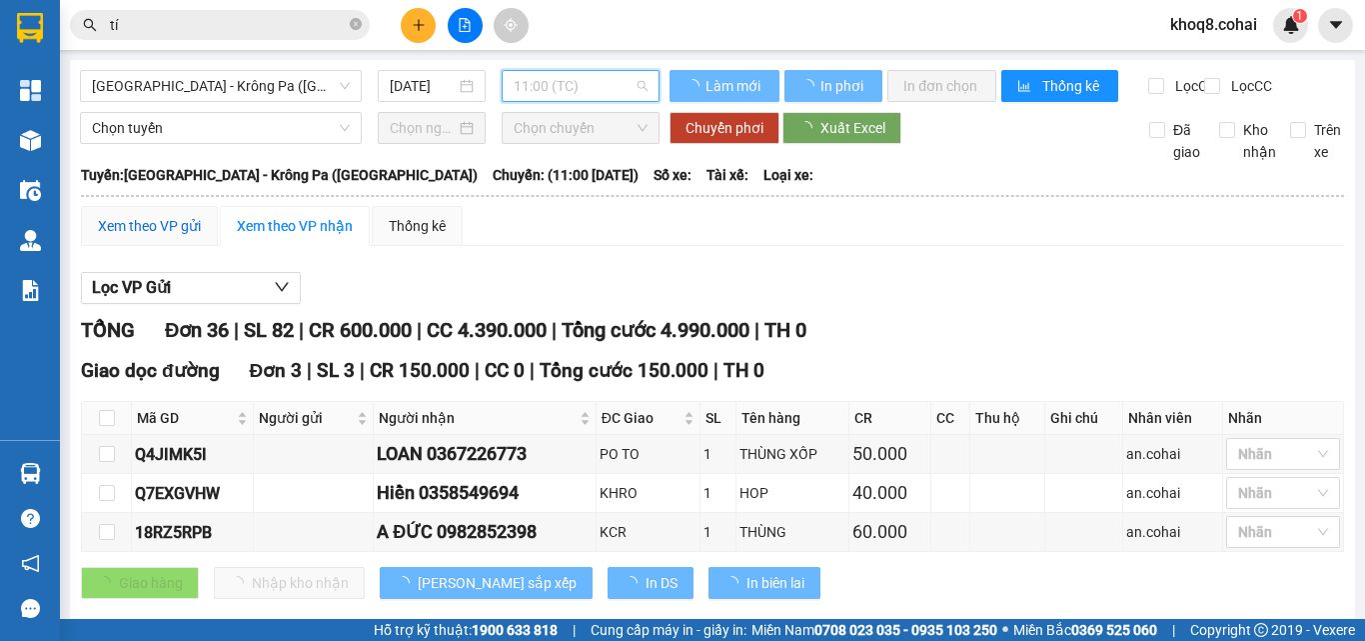
click at [165, 237] on div "Xem theo VP gửi" at bounding box center [149, 226] width 103 height 22
click at [179, 237] on div "Xem theo VP gửi" at bounding box center [149, 226] width 103 height 22
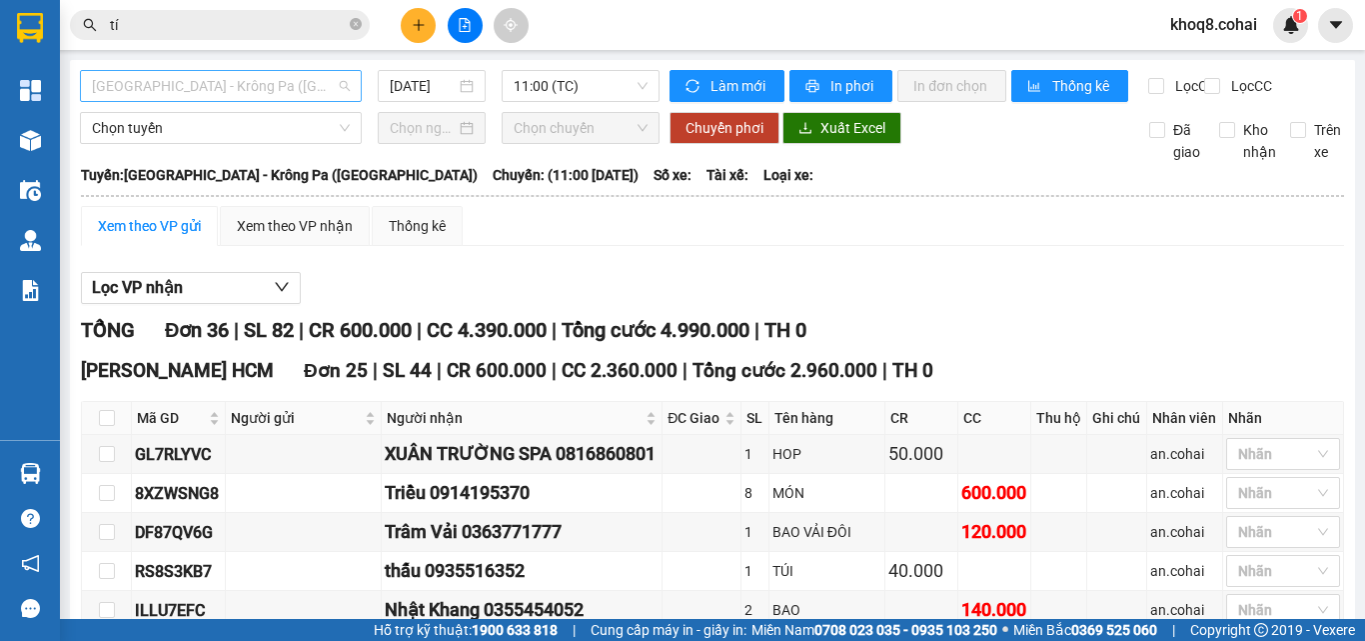
click at [263, 77] on span "[GEOGRAPHIC_DATA] - Krông Pa ([GEOGRAPHIC_DATA])" at bounding box center [221, 86] width 258 height 30
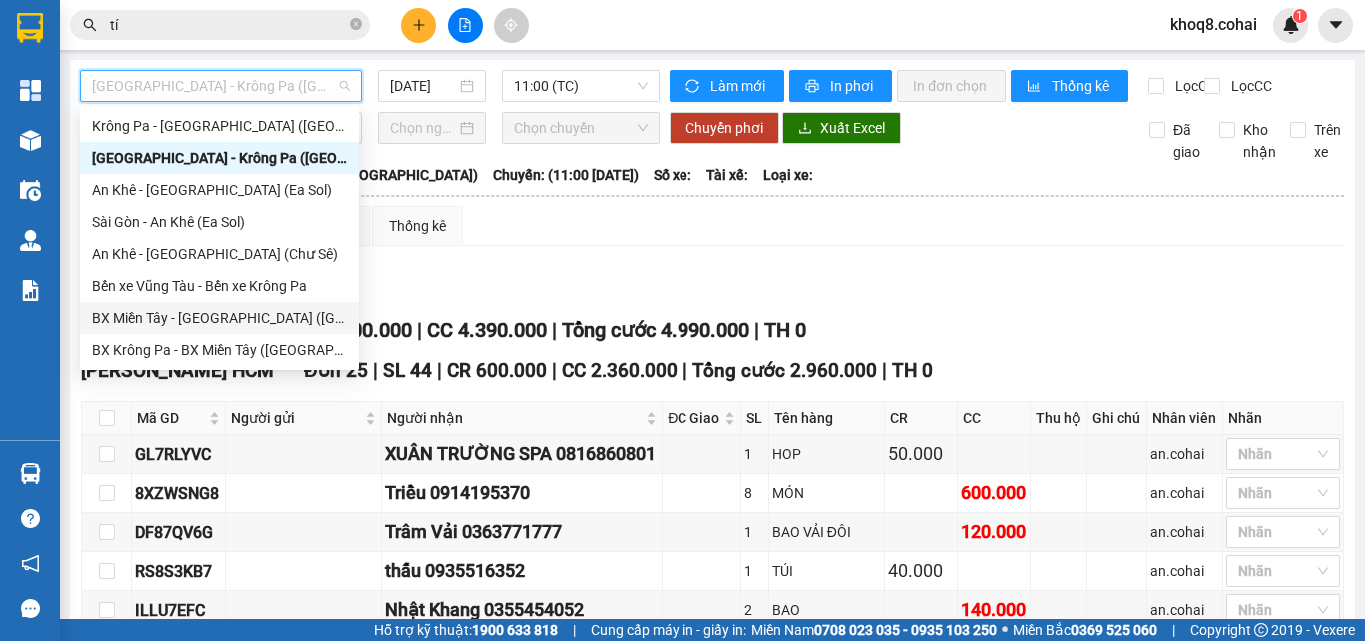
click at [218, 319] on div "BX Miền Tây - [GEOGRAPHIC_DATA] ([GEOGRAPHIC_DATA] - [GEOGRAPHIC_DATA])" at bounding box center [219, 318] width 255 height 22
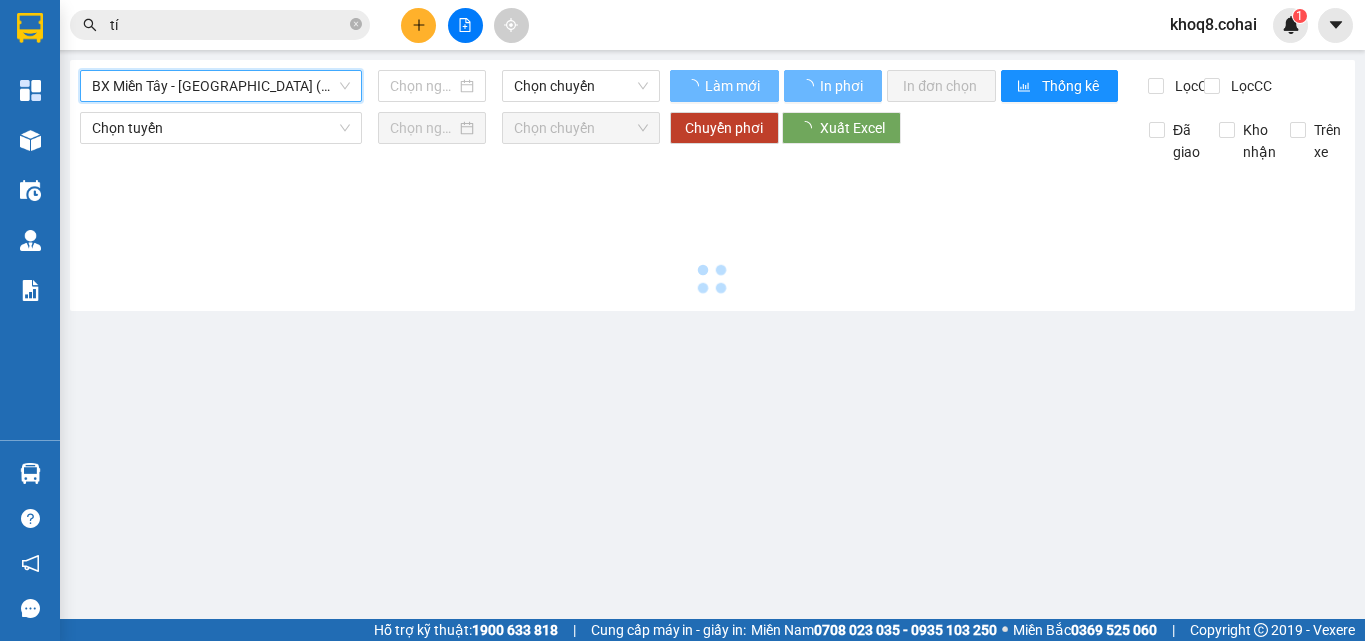
type input "[DATE]"
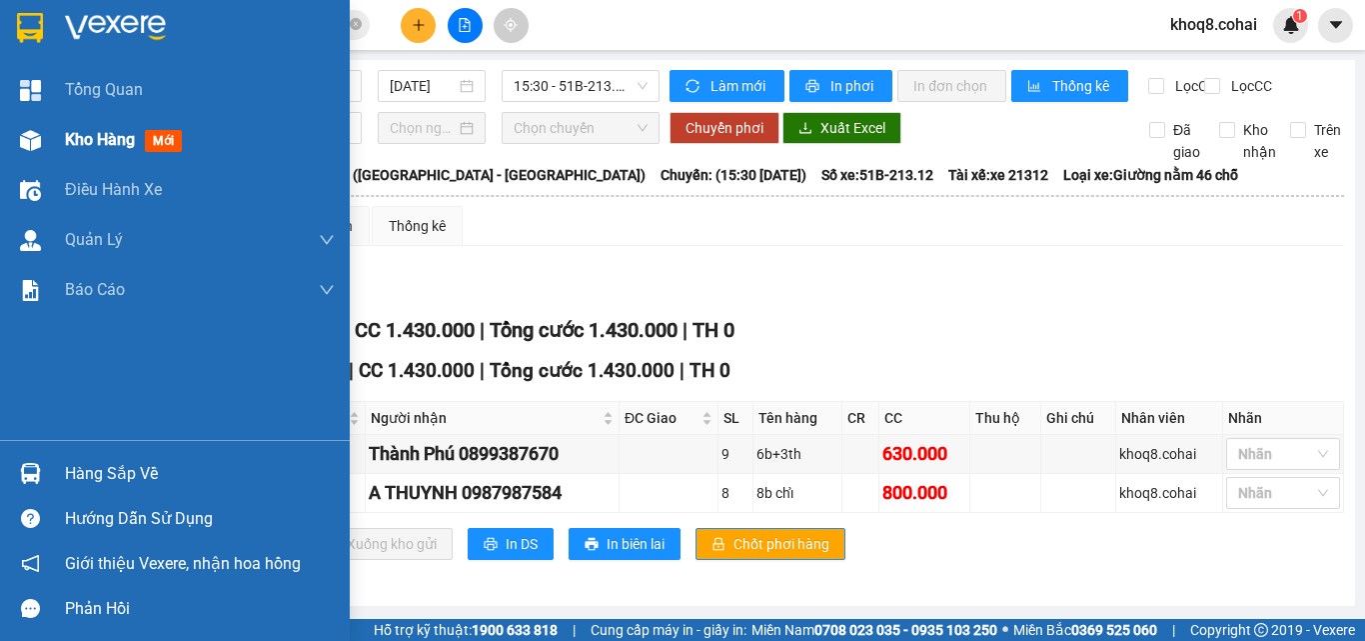
click at [27, 141] on img at bounding box center [30, 140] width 21 height 21
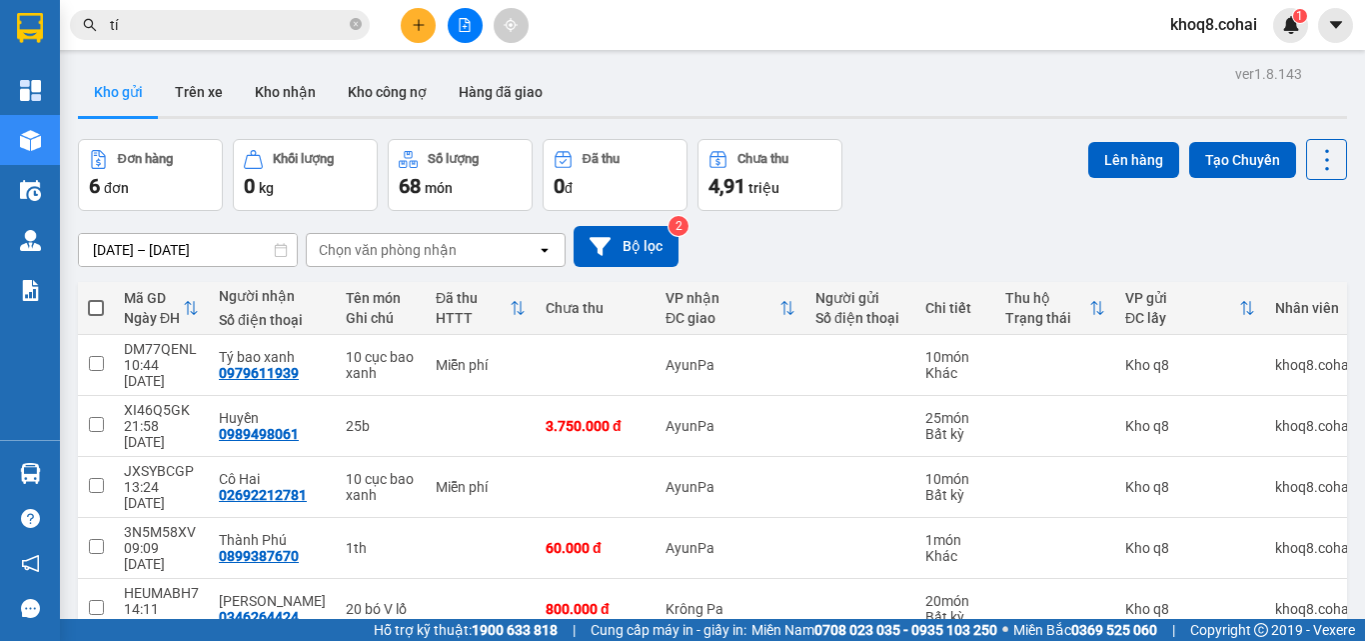
scroll to position [92, 0]
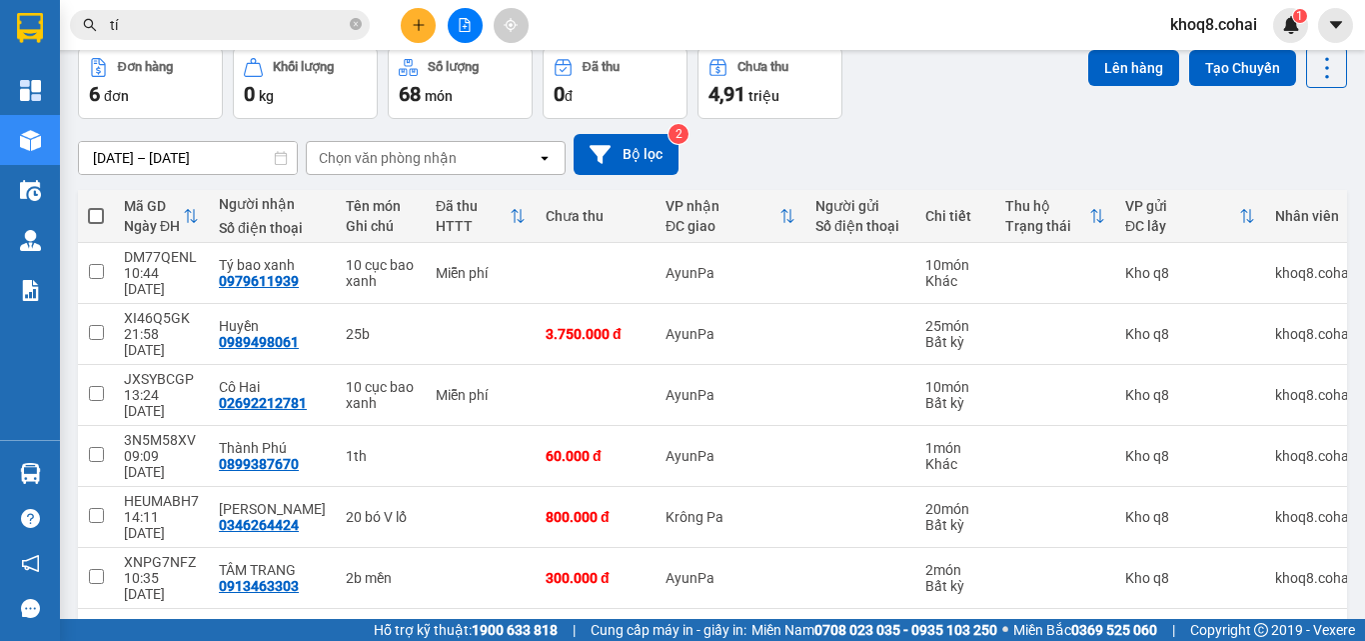
click at [1255, 631] on div "50 / trang" at bounding box center [1263, 641] width 62 height 20
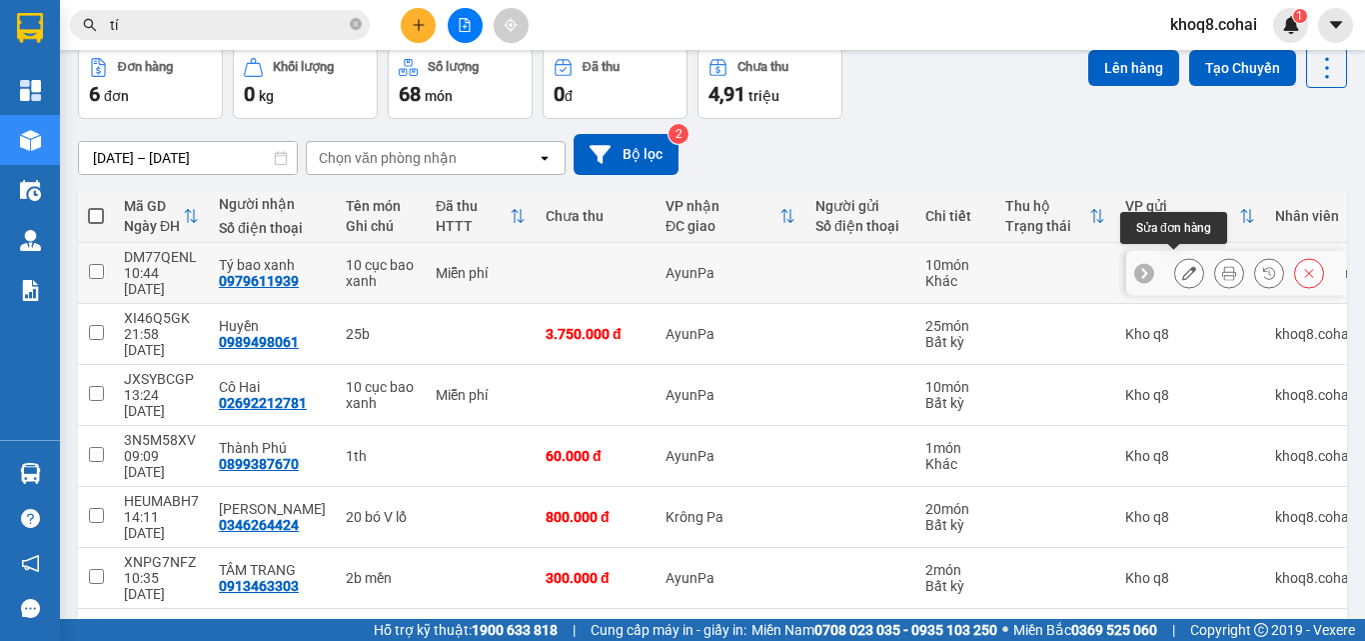
click at [1175, 256] on button at bounding box center [1189, 273] width 28 height 35
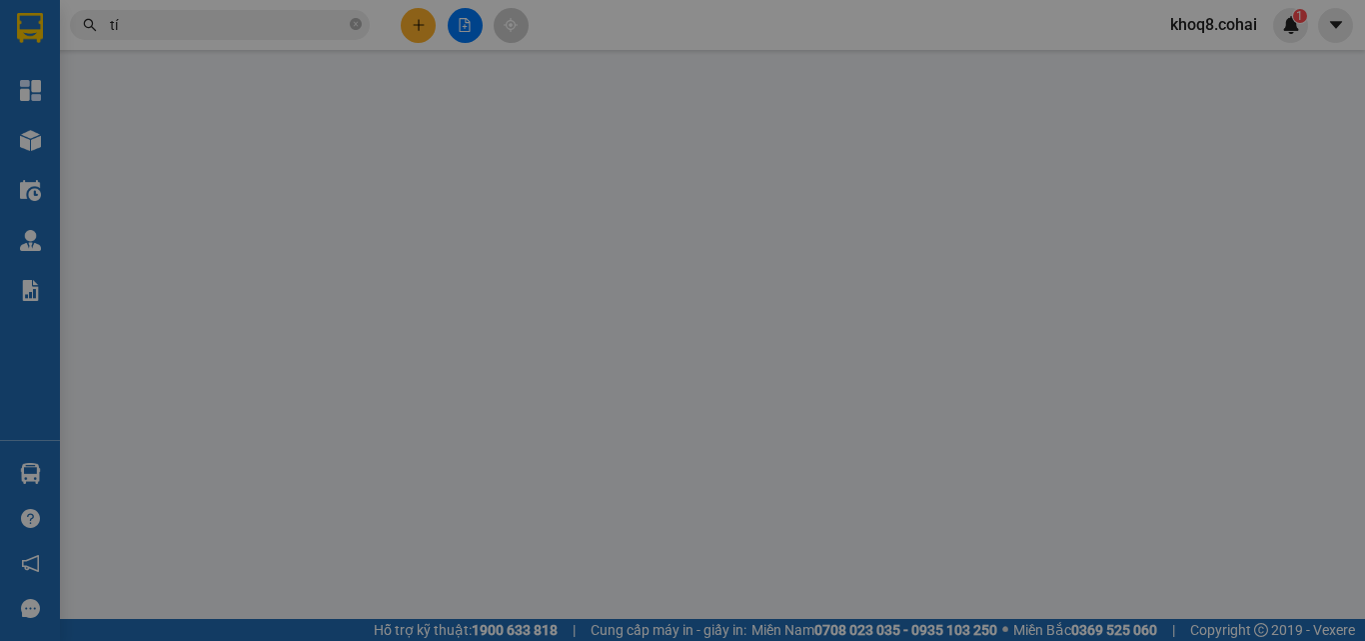
type input "0979611939"
type input "Tý bao xanh"
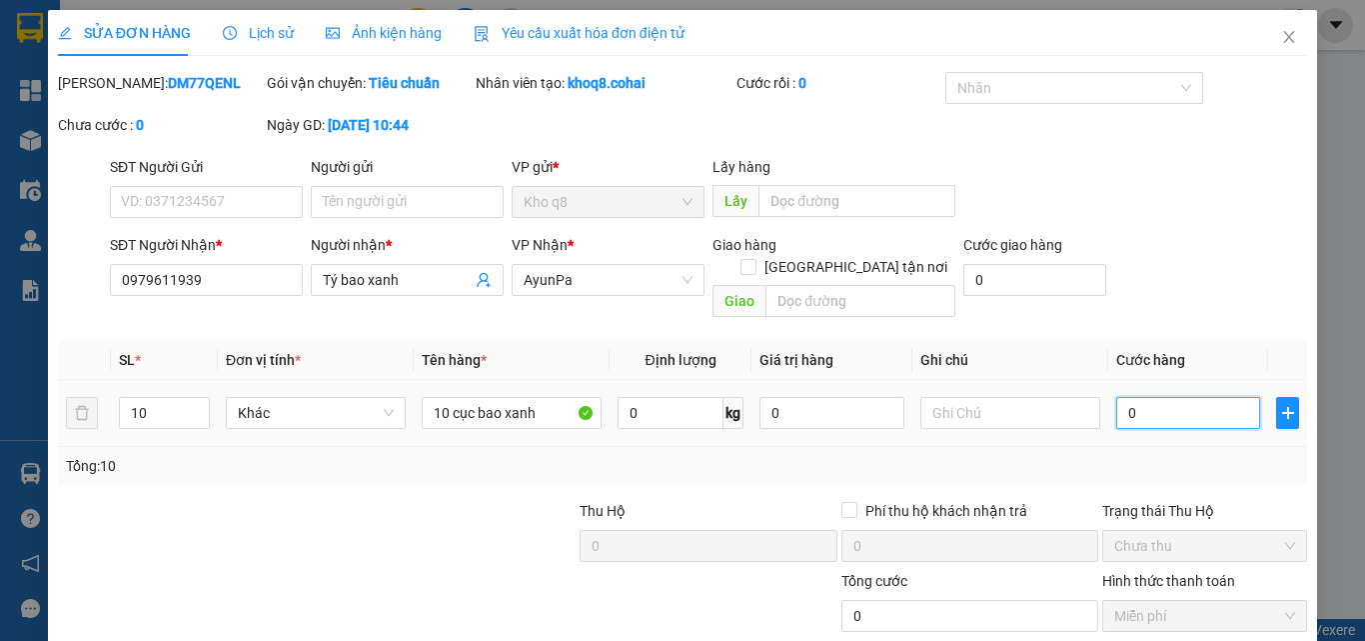
click at [1144, 397] on input "0" at bounding box center [1188, 413] width 144 height 32
type input "300.000"
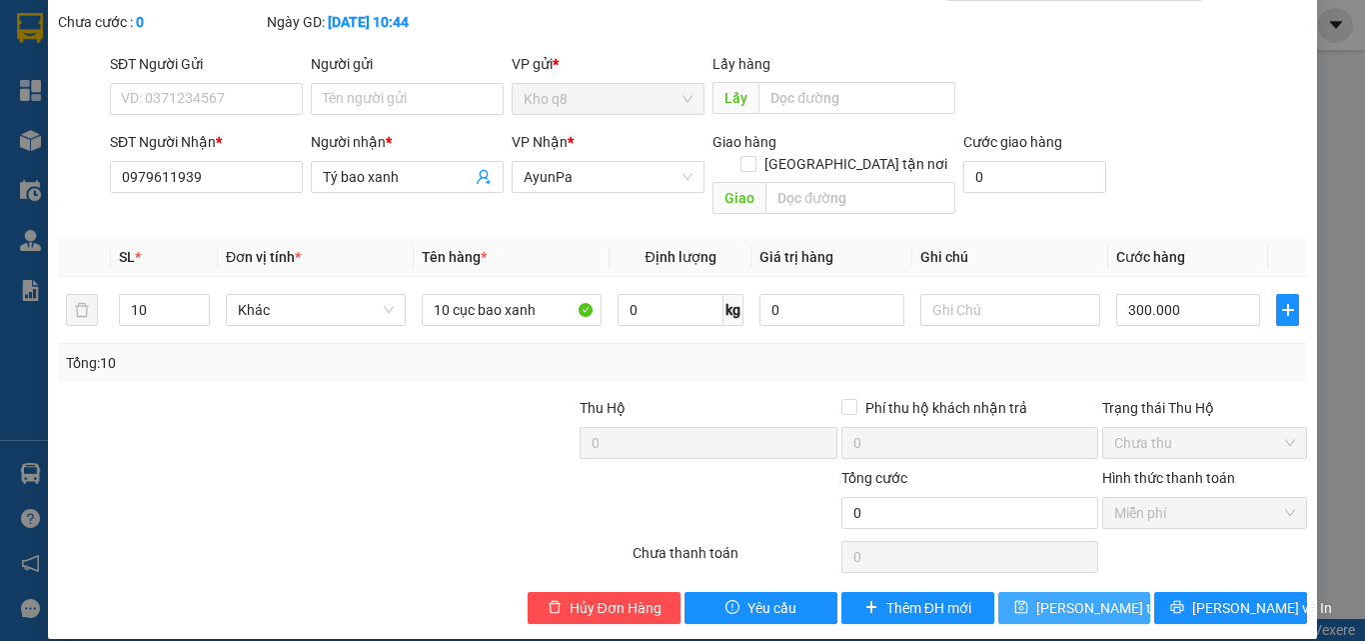
click at [1049, 597] on span "[PERSON_NAME] thay đổi" at bounding box center [1117, 608] width 160 height 22
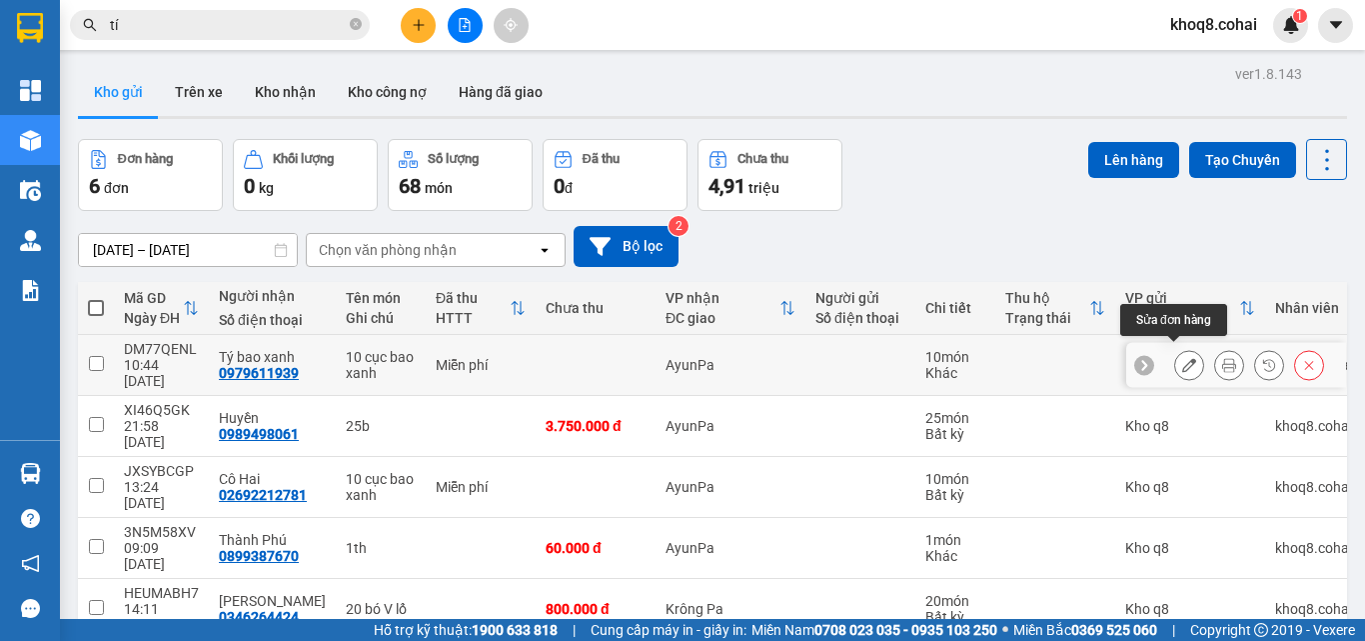
click at [1182, 360] on icon at bounding box center [1189, 365] width 14 height 14
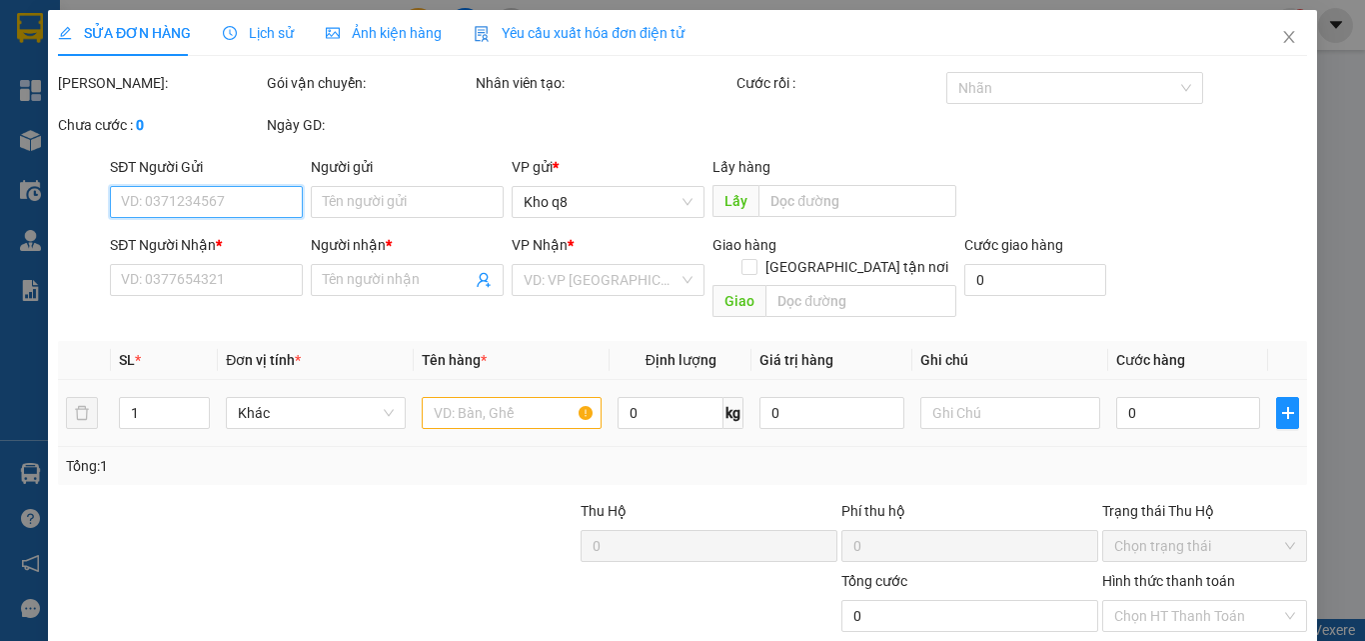
type input "0979611939"
type input "Tý bao xanh"
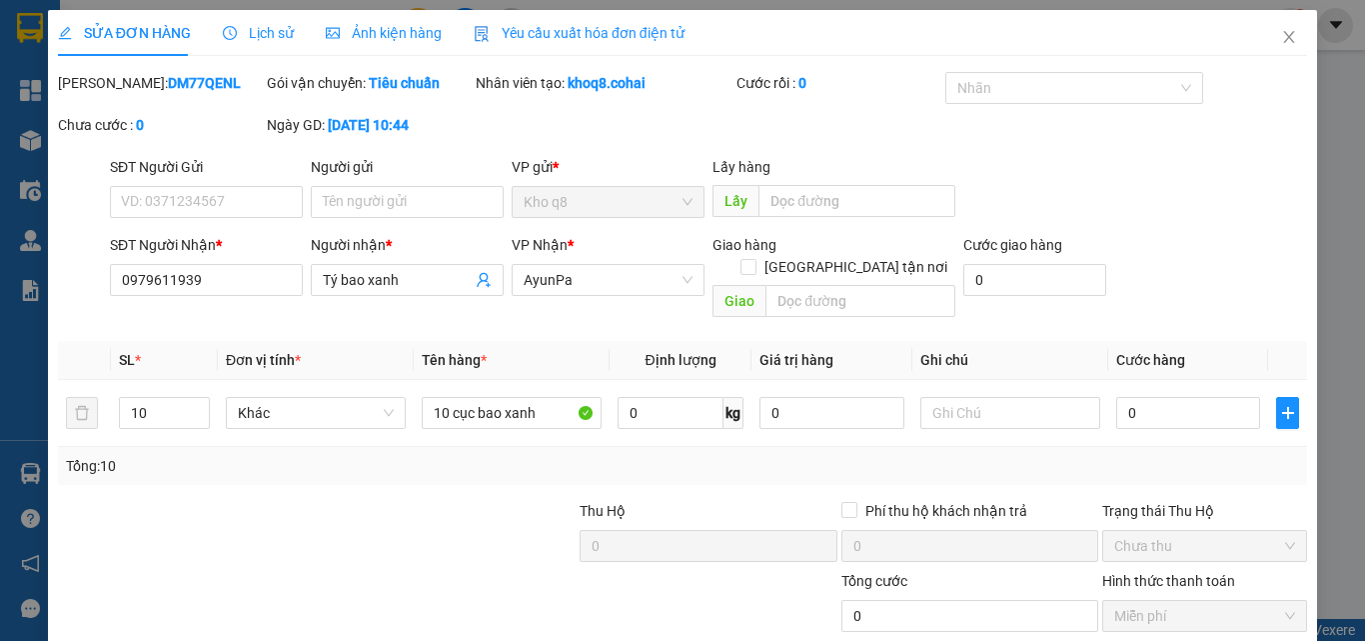
scroll to position [103, 0]
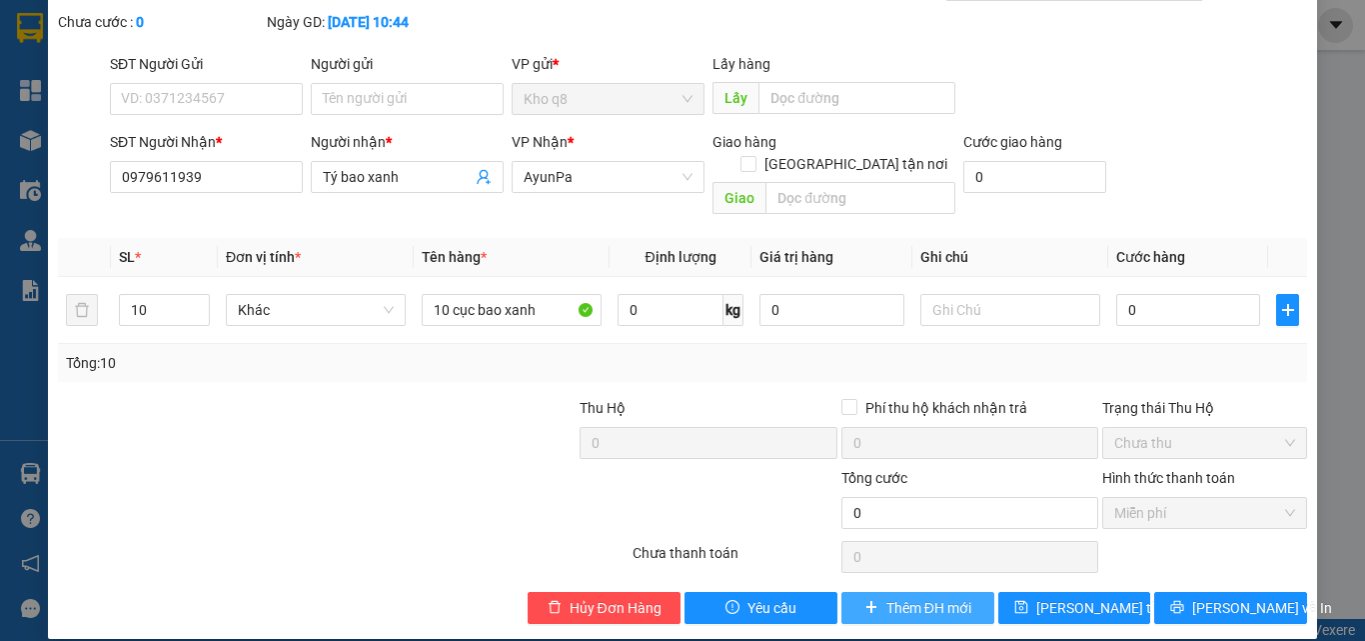
click at [898, 597] on span "Thêm ĐH mới" at bounding box center [929, 608] width 85 height 22
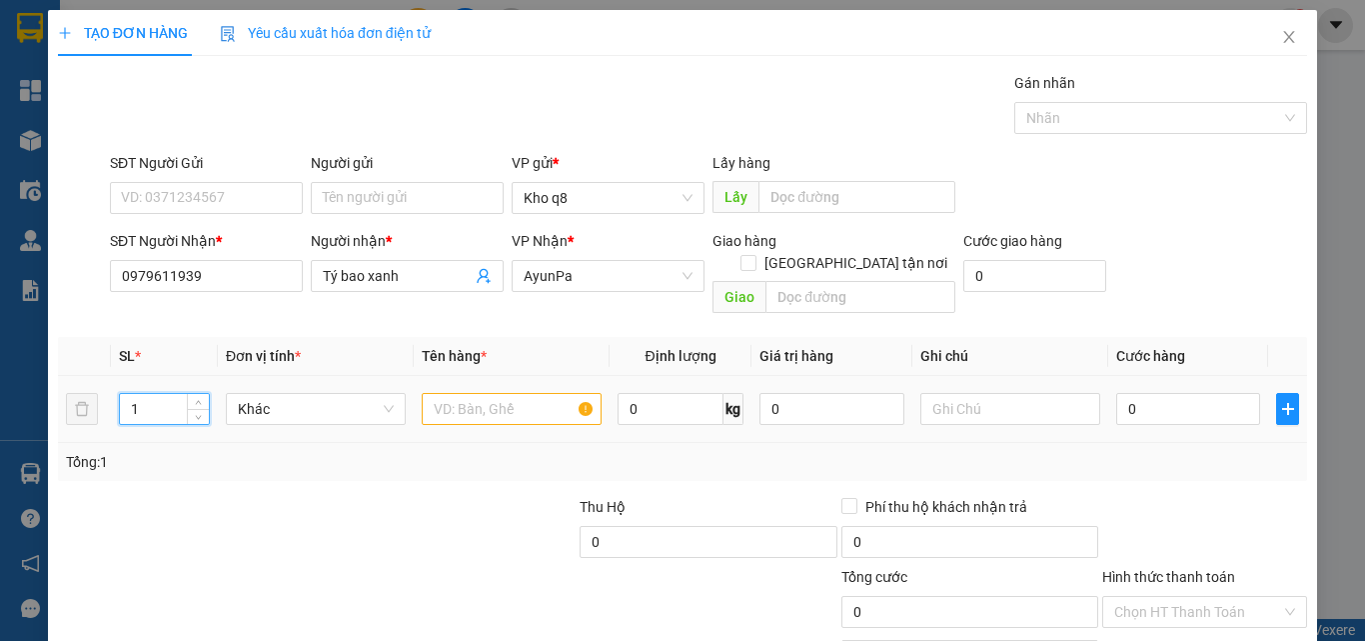
click at [150, 394] on input "1" at bounding box center [164, 409] width 89 height 30
type input "10"
click at [445, 393] on input "text" at bounding box center [512, 409] width 180 height 32
paste input "ục"
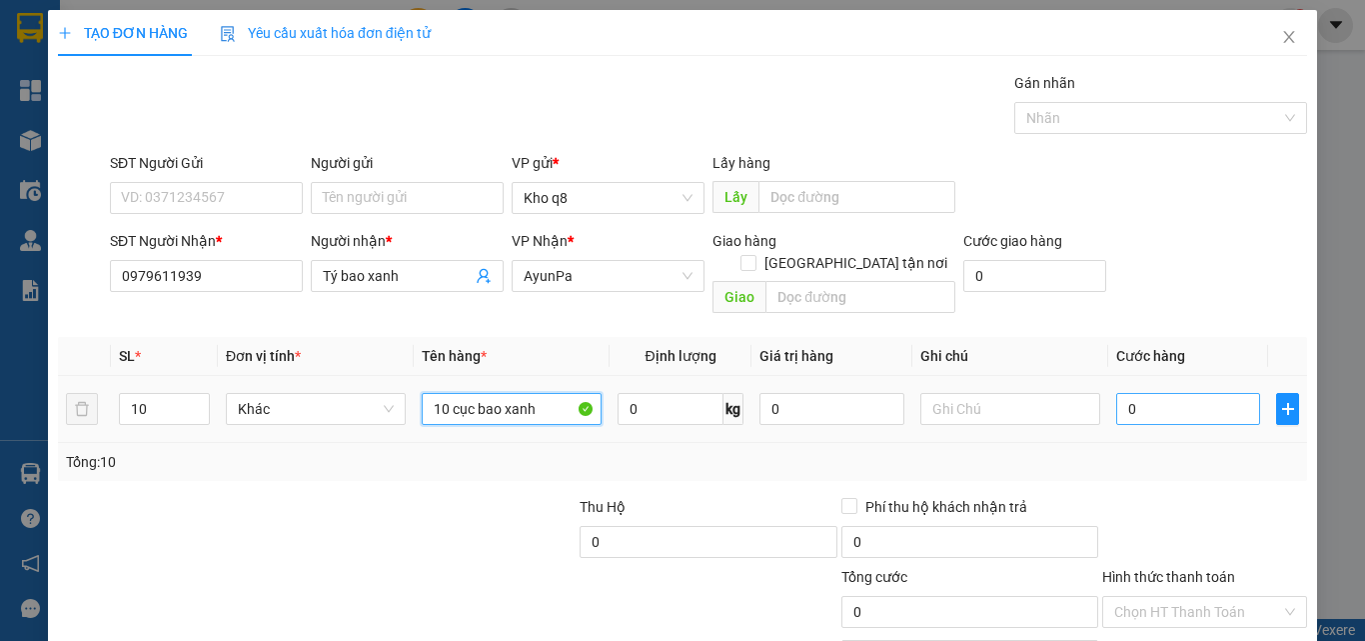
type input "10 cục bao xanh"
click at [1182, 393] on input "0" at bounding box center [1188, 409] width 144 height 32
type input "3"
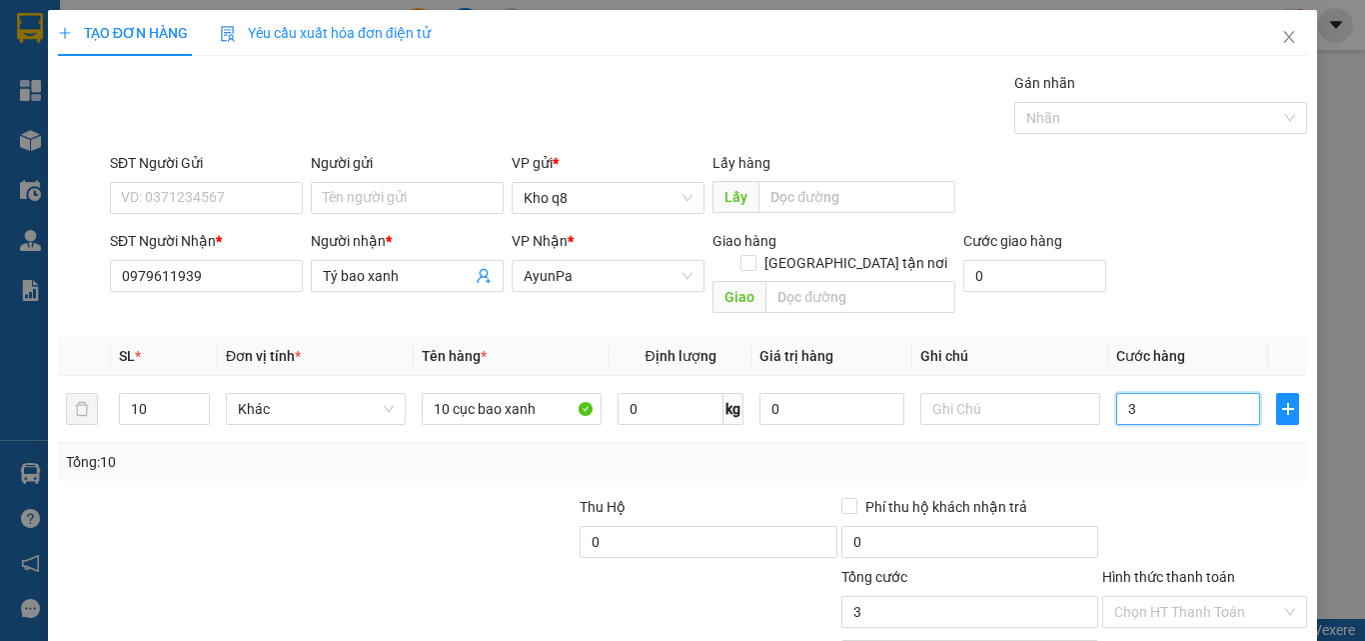
type input "30"
type input "300"
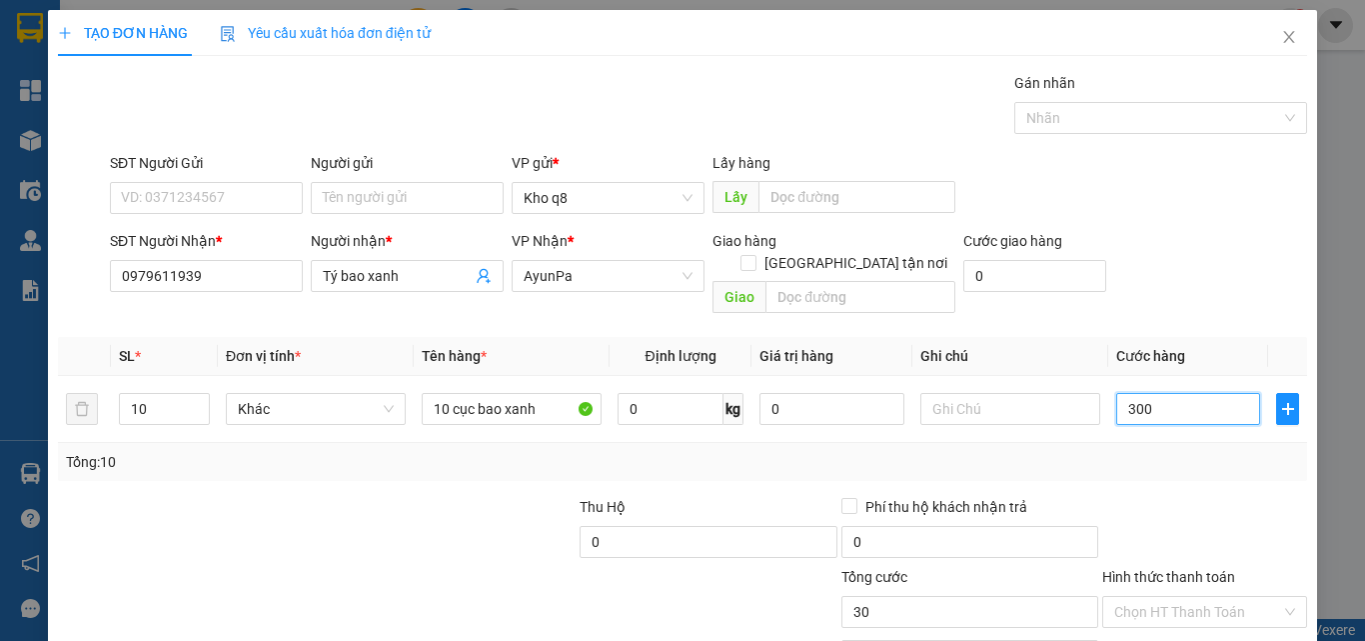
type input "300"
type input "3.000"
type input "30.000"
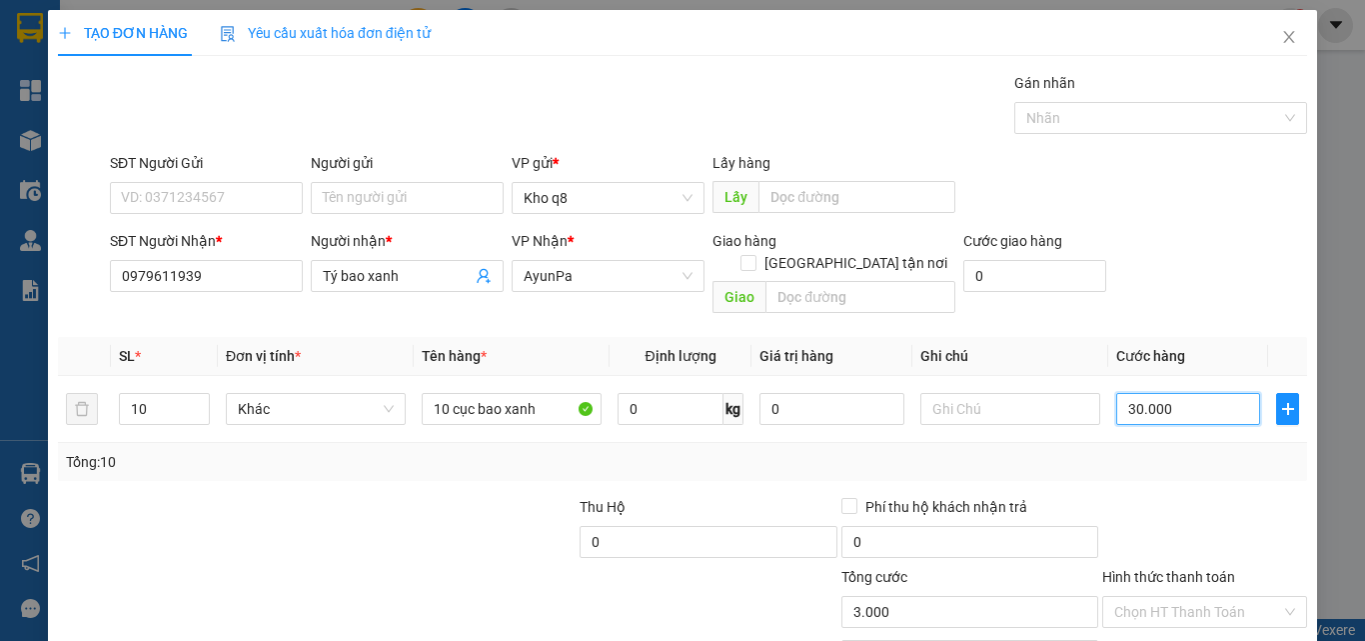
type input "30.000"
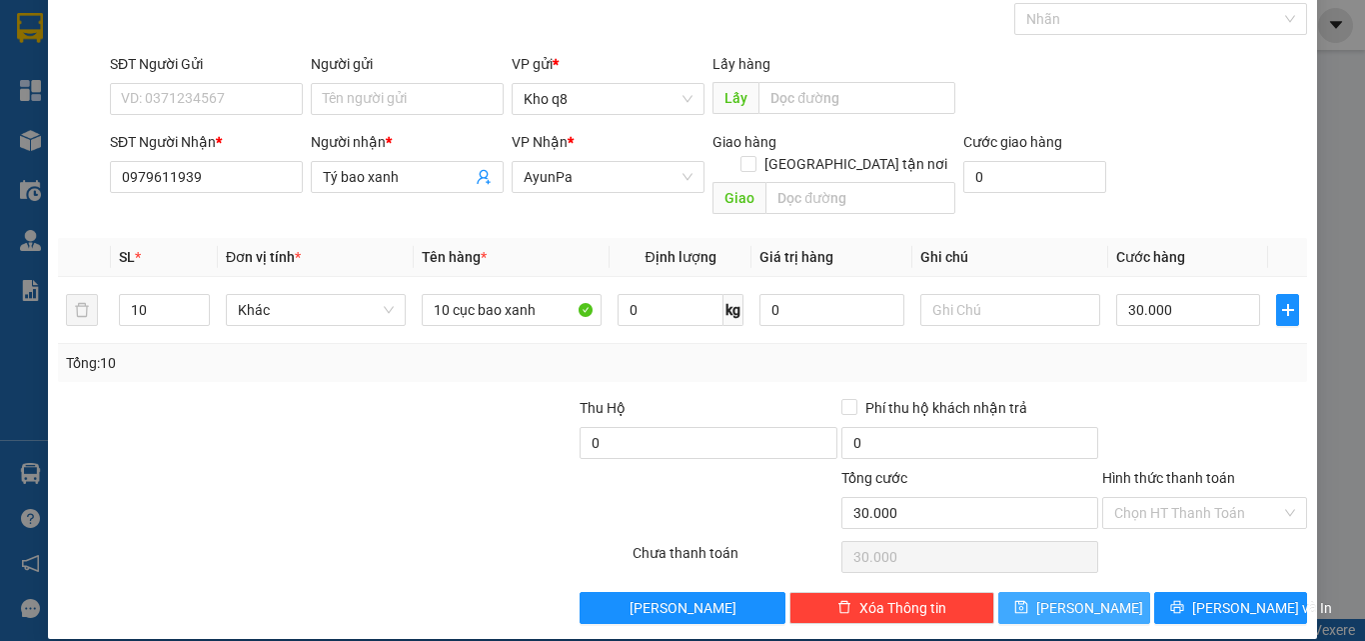
click at [1019, 592] on button "[PERSON_NAME]" at bounding box center [1075, 608] width 153 height 32
type input "1"
type input "0"
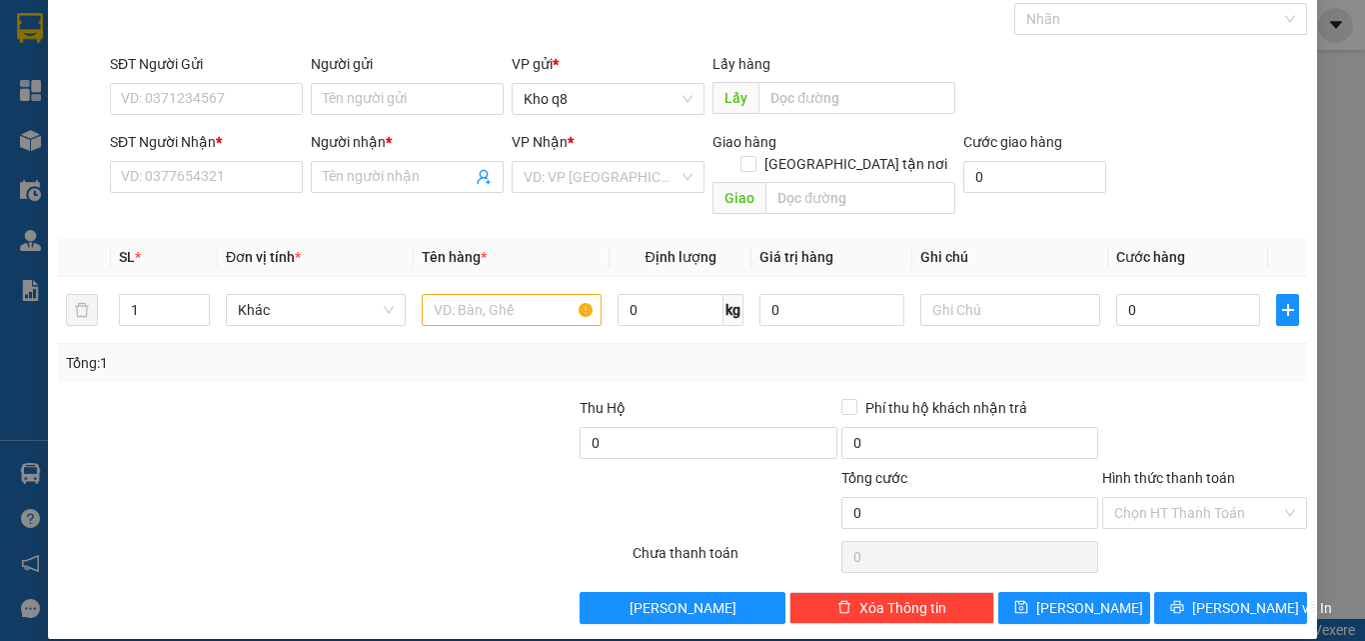
scroll to position [0, 0]
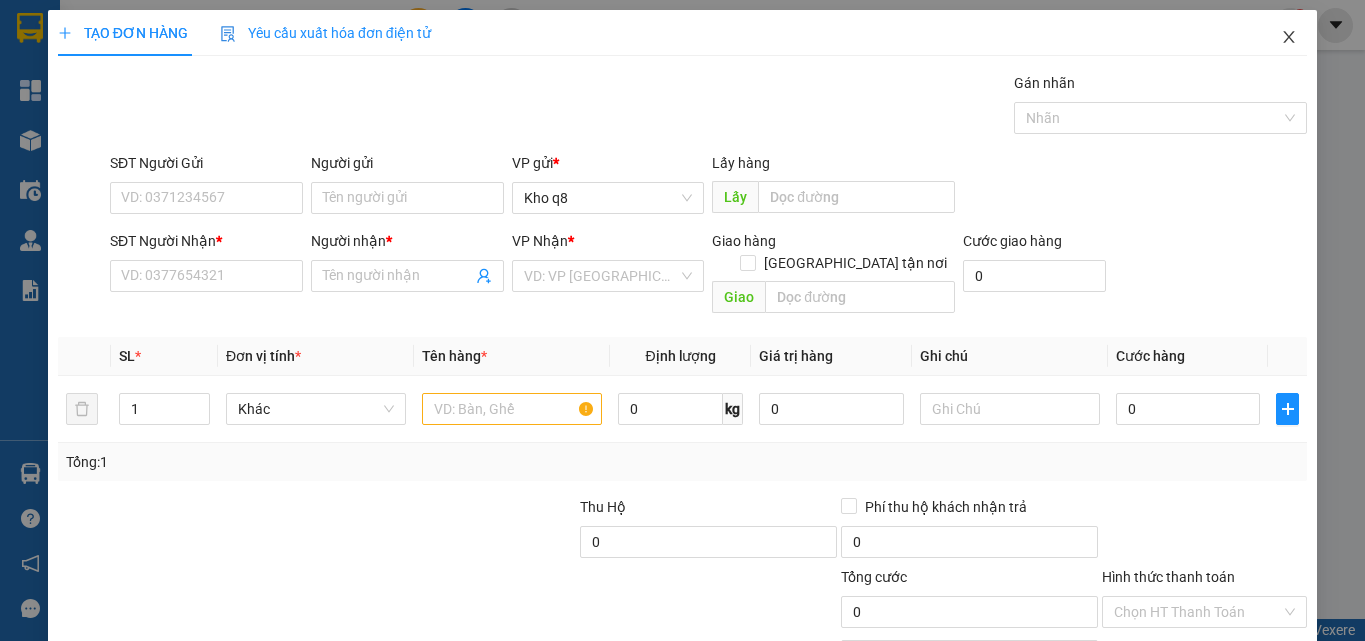
click at [1281, 35] on icon "close" at bounding box center [1289, 37] width 16 height 16
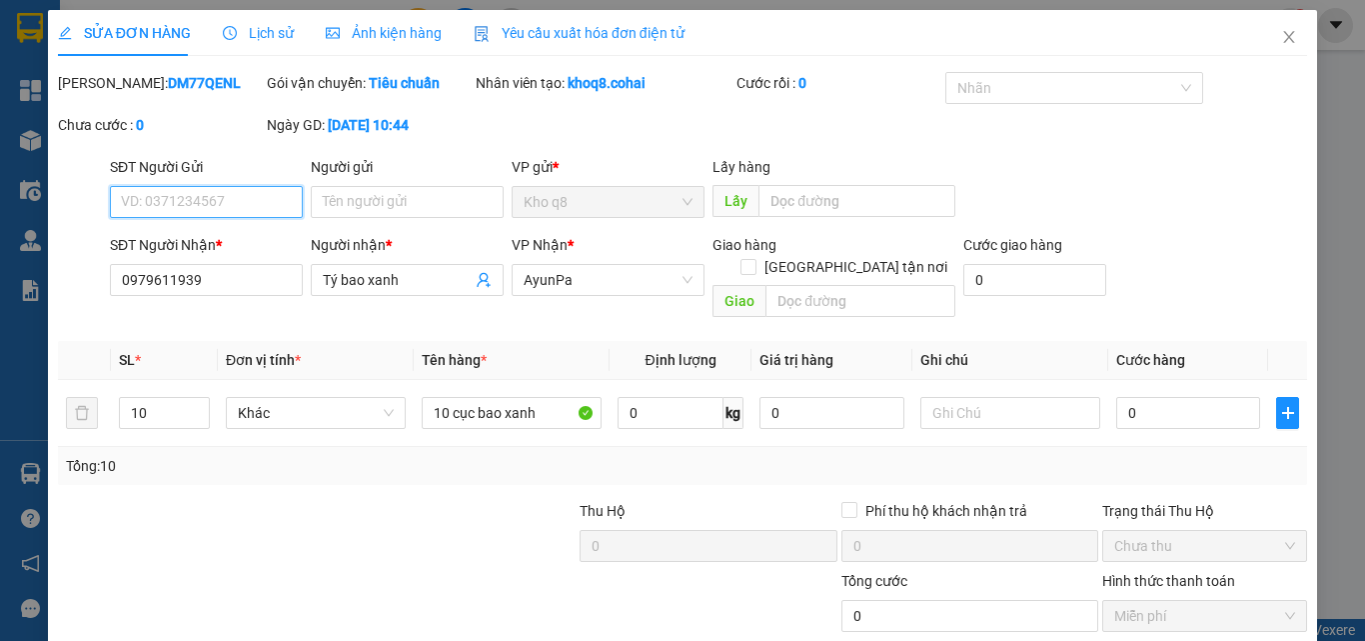
type input "0979611939"
type input "Tý bao xanh"
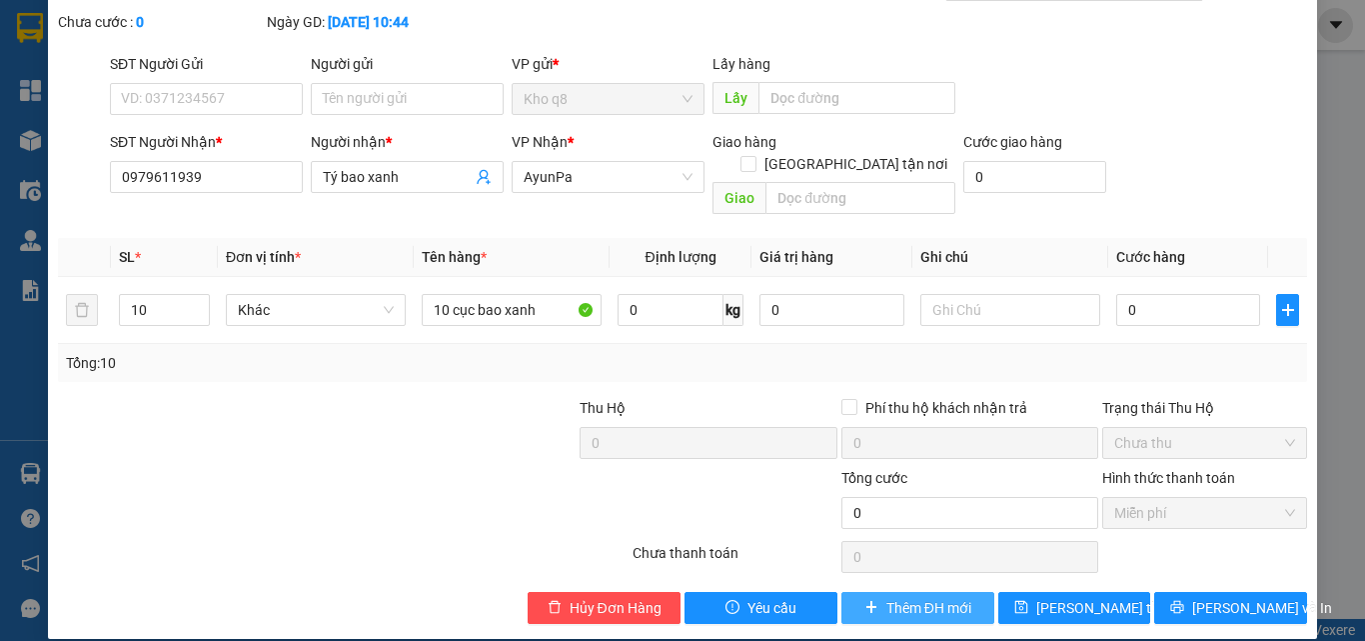
click at [918, 597] on span "Thêm ĐH mới" at bounding box center [929, 608] width 85 height 22
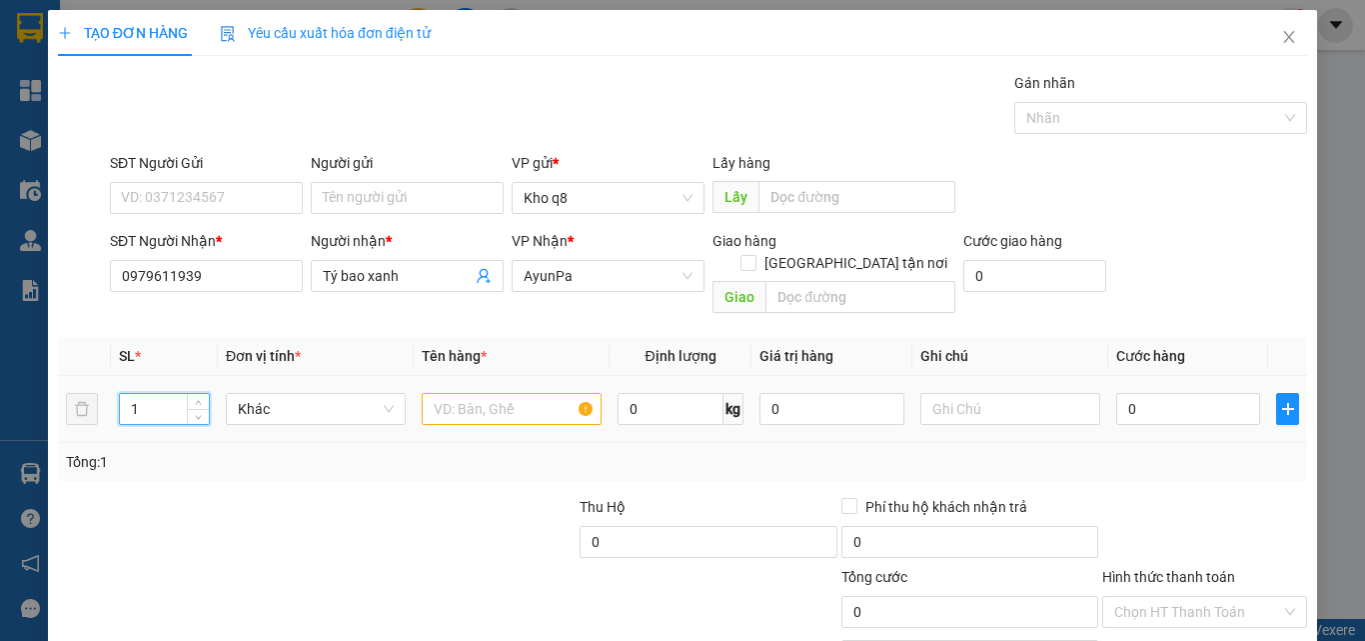
click at [149, 394] on input "1" at bounding box center [164, 409] width 89 height 30
type input "10"
click at [454, 393] on input "text" at bounding box center [512, 409] width 180 height 32
paste input "ục"
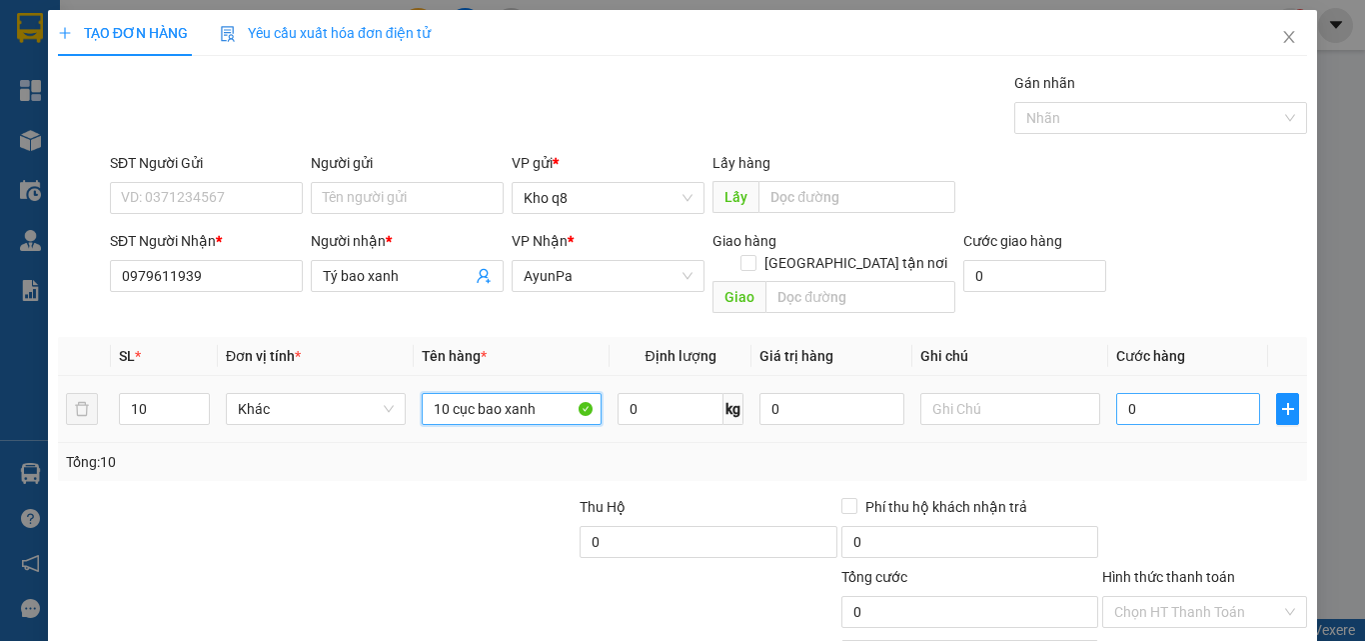
type input "10 cục bao xanh"
click at [1157, 393] on input "0" at bounding box center [1188, 409] width 144 height 32
type input "3"
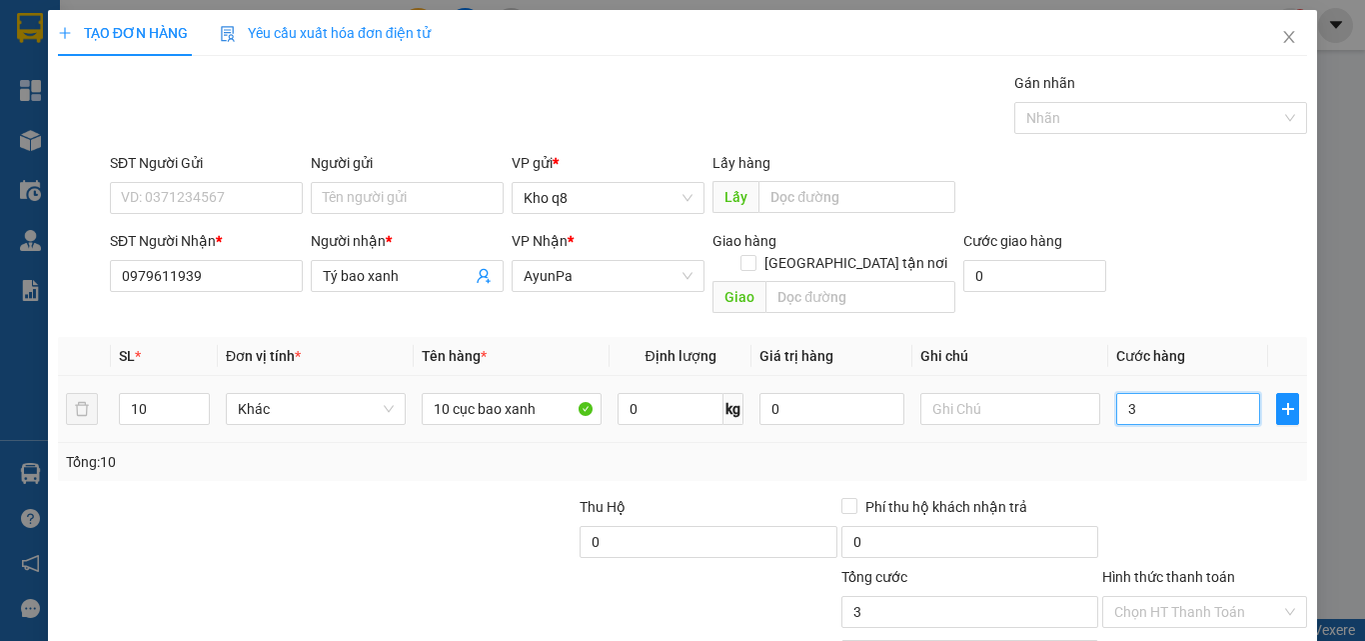
type input "30"
type input "300"
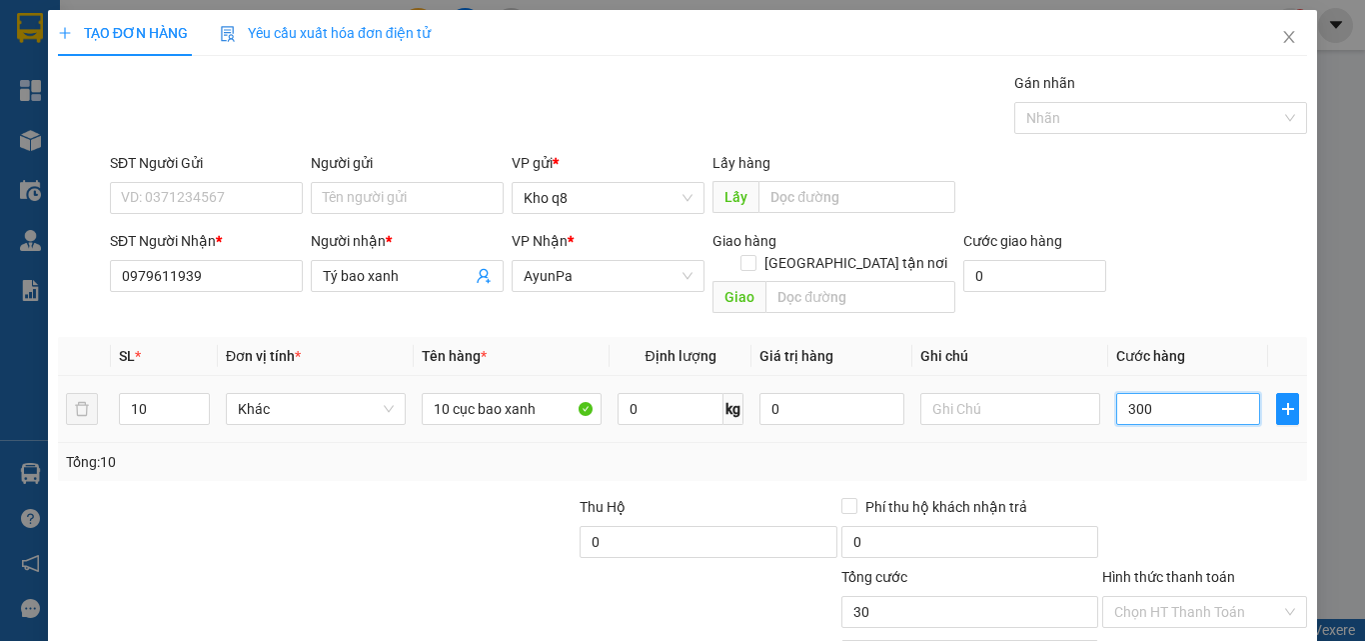
type input "300"
type input "300.000"
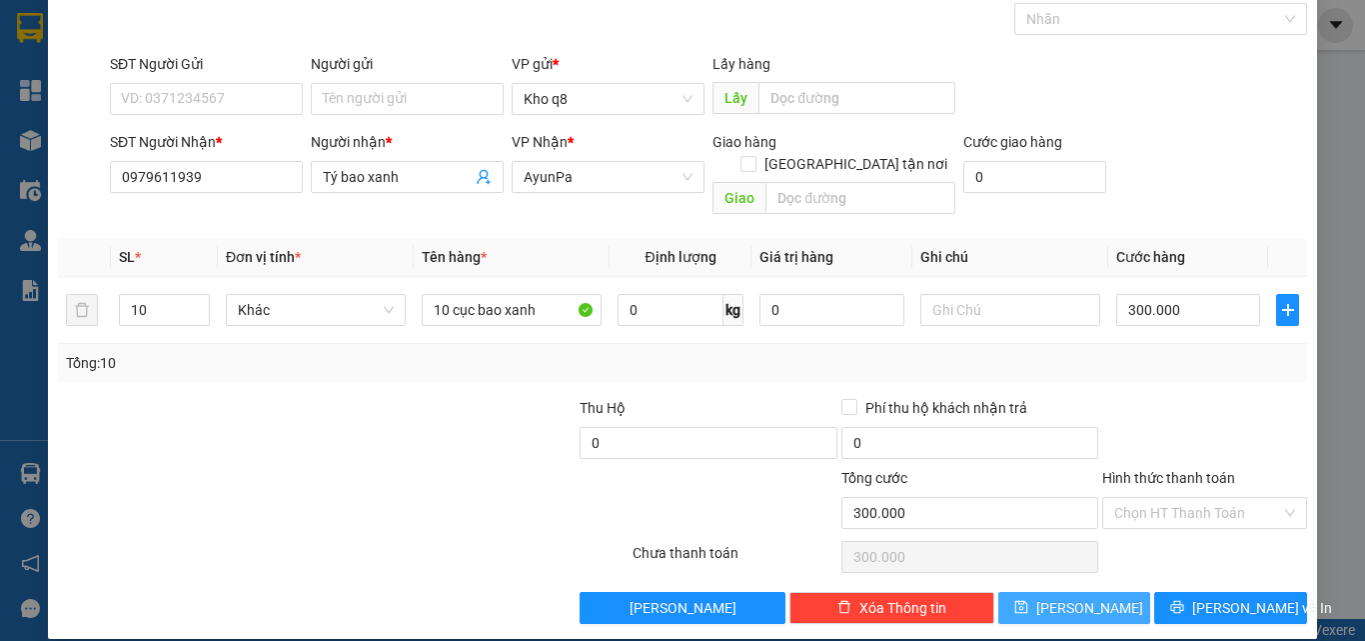
click at [1101, 592] on button "[PERSON_NAME]" at bounding box center [1075, 608] width 153 height 32
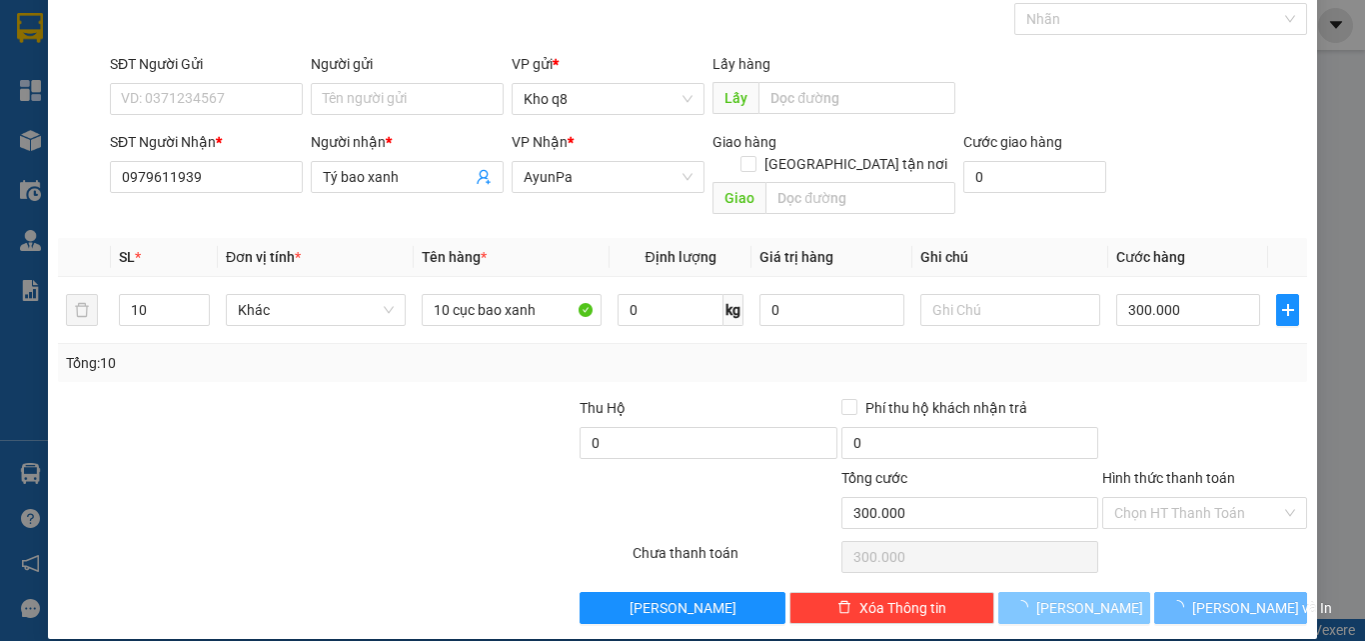
type input "1"
type input "0"
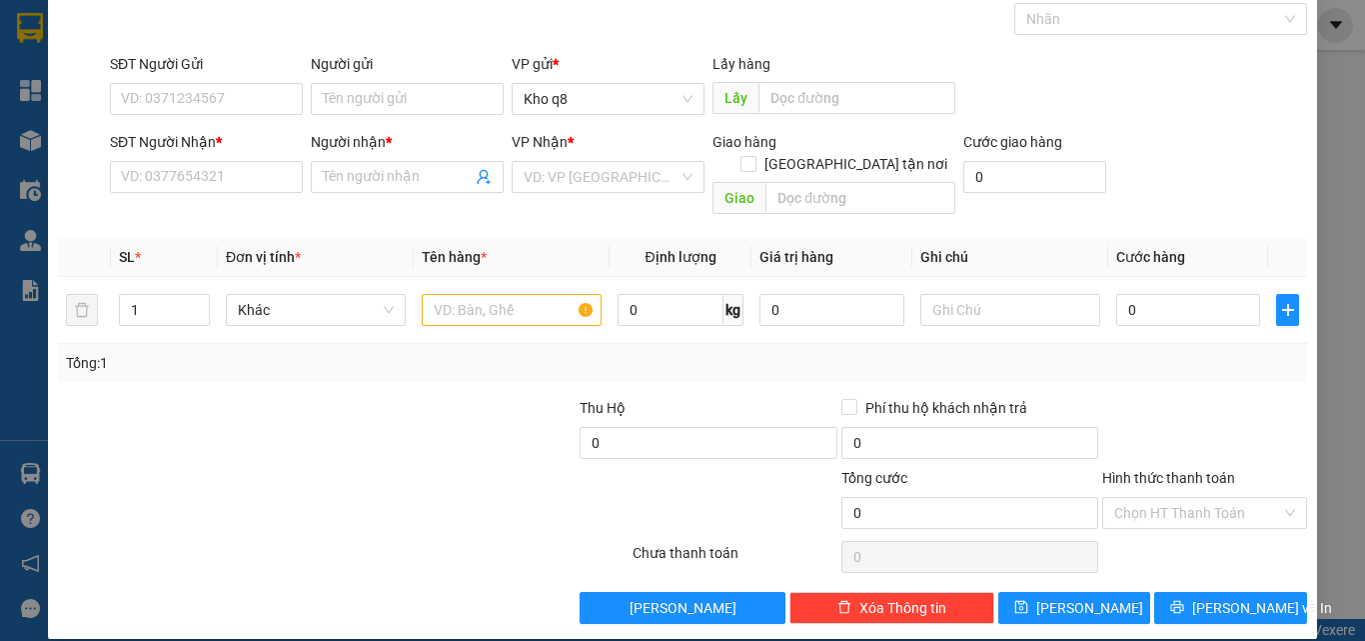
scroll to position [0, 0]
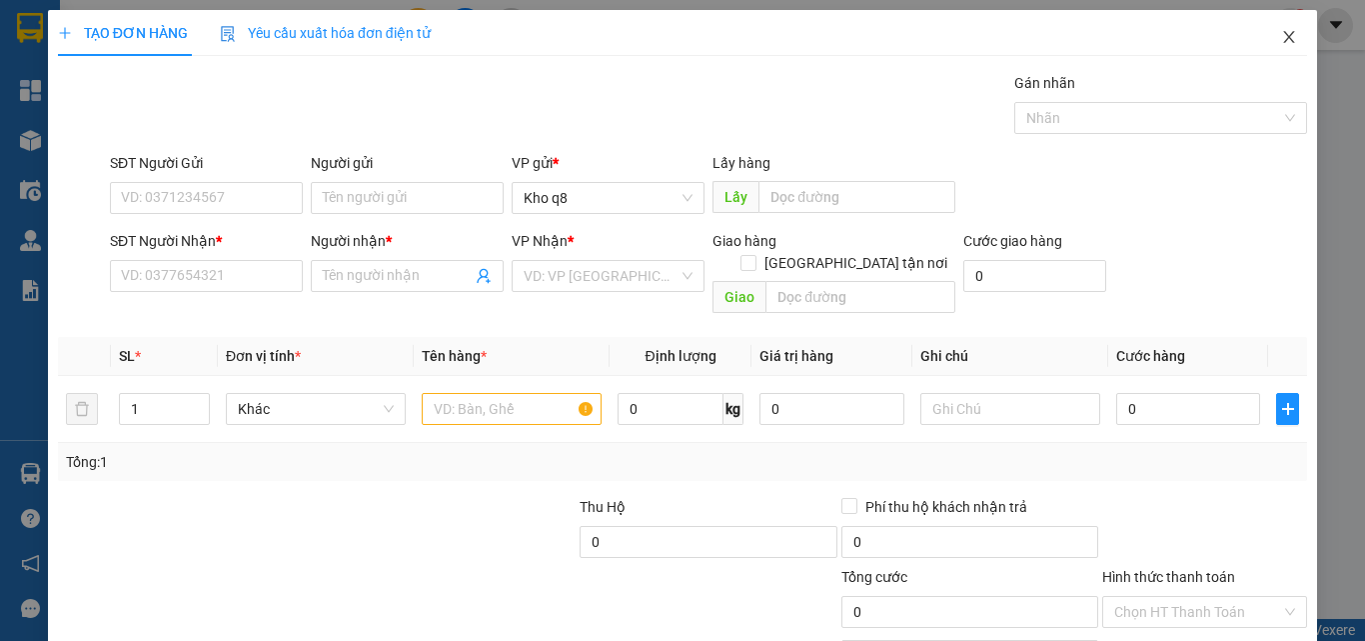
click at [1281, 35] on icon "close" at bounding box center [1289, 37] width 16 height 16
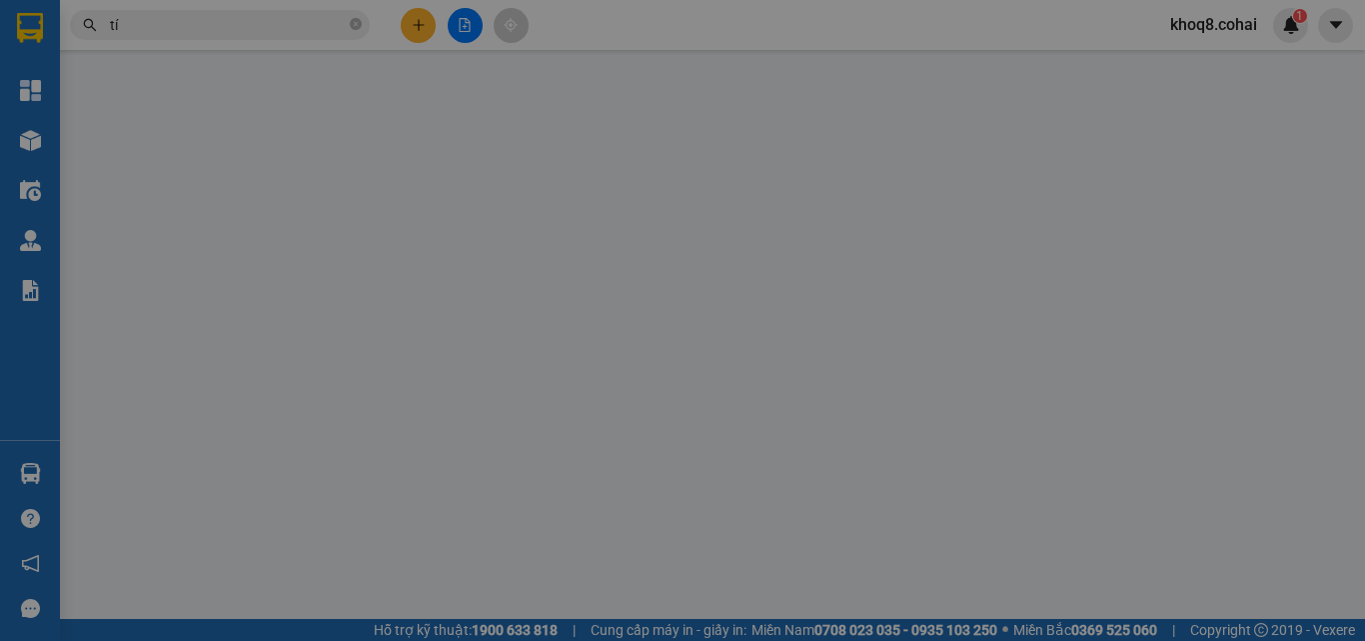
type input "0979611939"
type input "Tý bao xanh"
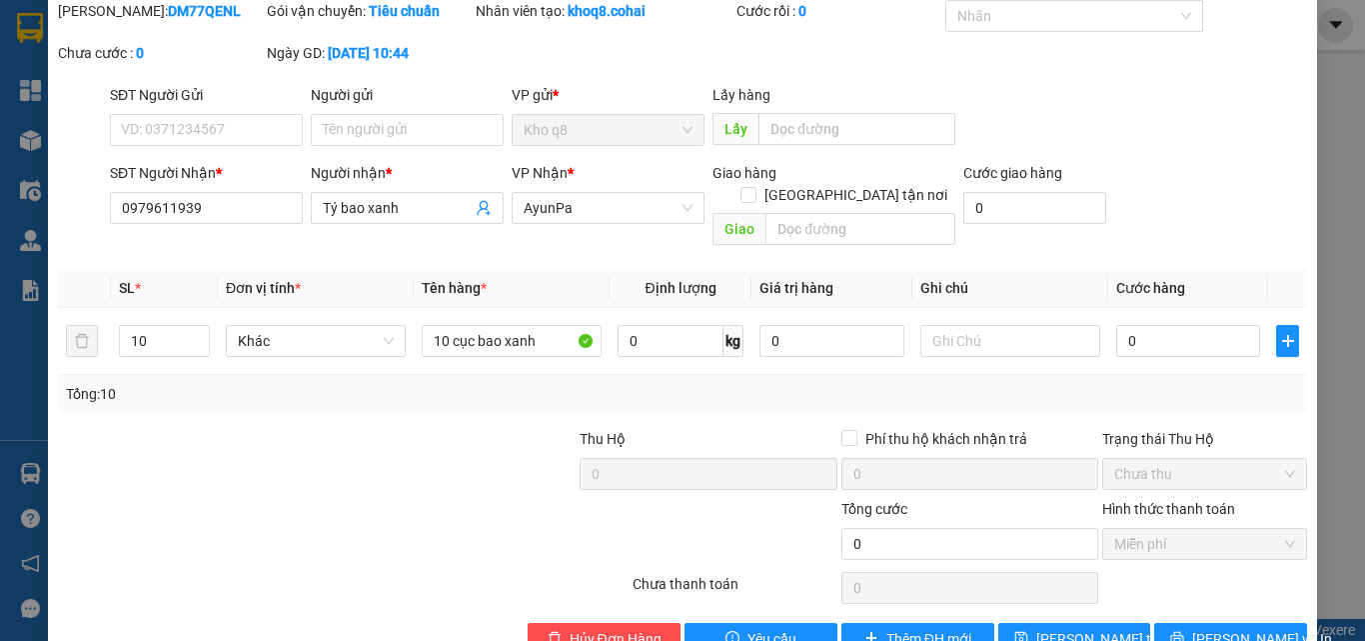
scroll to position [103, 0]
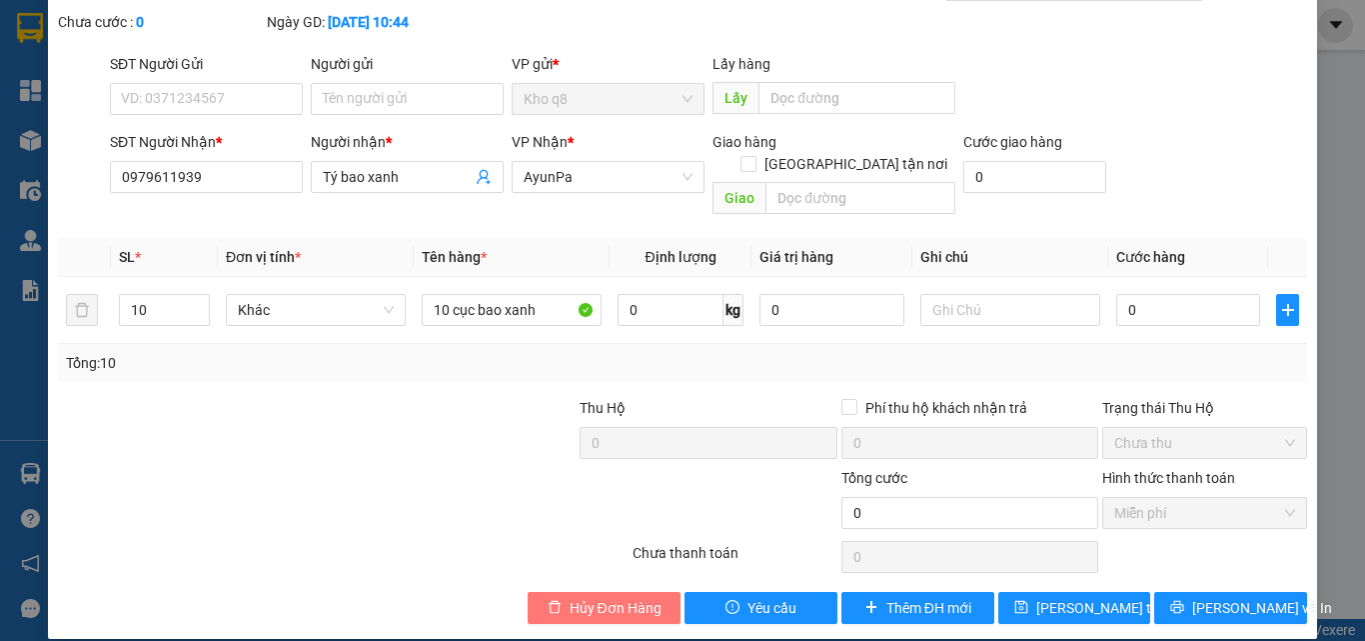
click at [587, 597] on span "Hủy Đơn Hàng" at bounding box center [616, 608] width 92 height 22
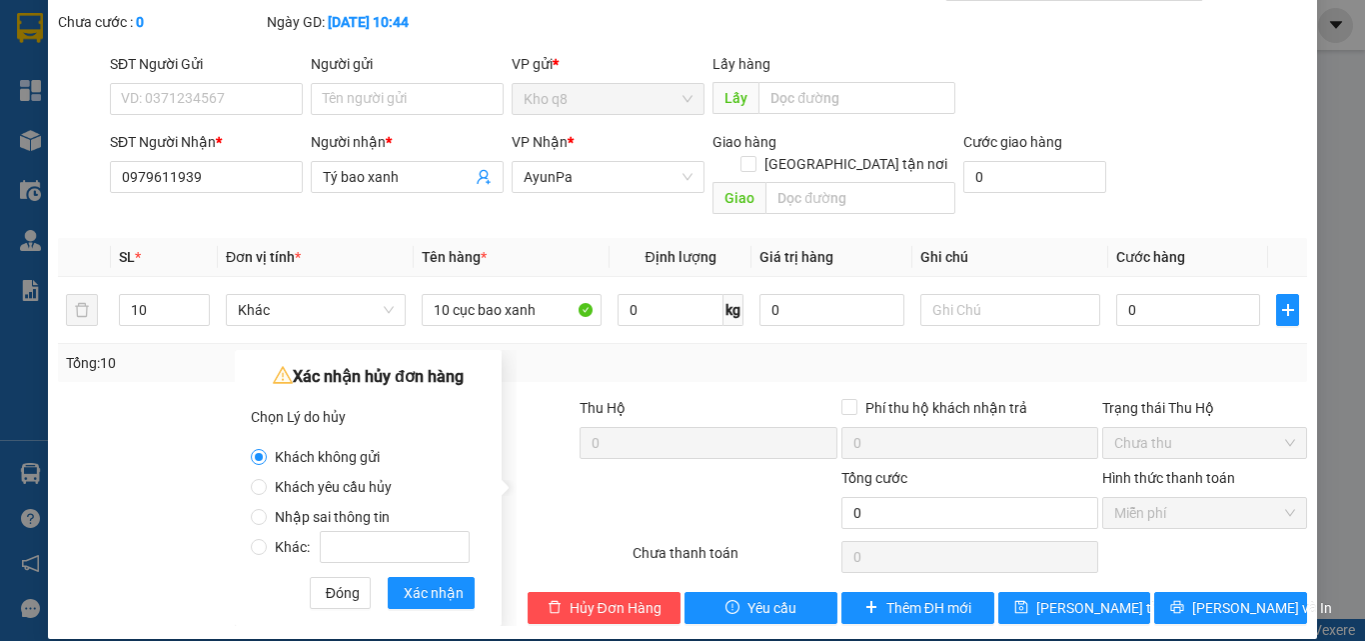
click at [360, 517] on span "Nhập sai thông tin" at bounding box center [332, 517] width 131 height 16
click at [267, 517] on input "Nhập sai thông tin" at bounding box center [259, 517] width 16 height 16
radio input "true"
radio input "false"
click at [415, 589] on span "Xác nhận" at bounding box center [434, 593] width 60 height 22
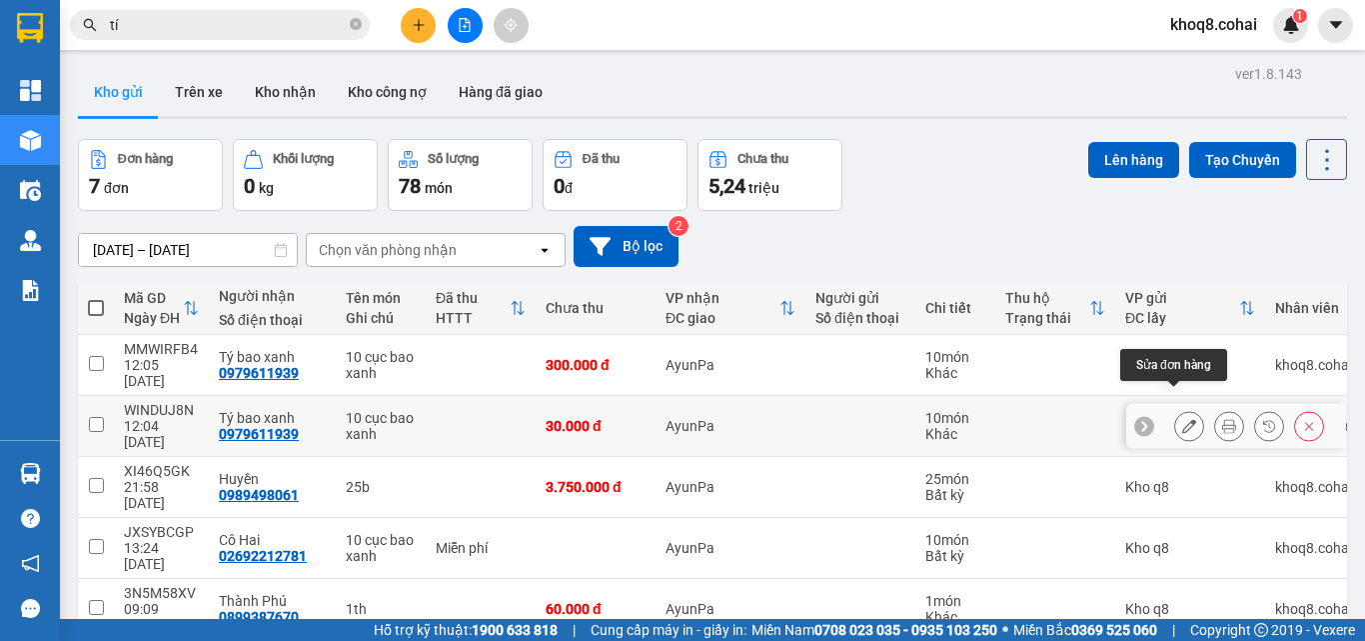
click at [1182, 419] on icon at bounding box center [1189, 426] width 14 height 14
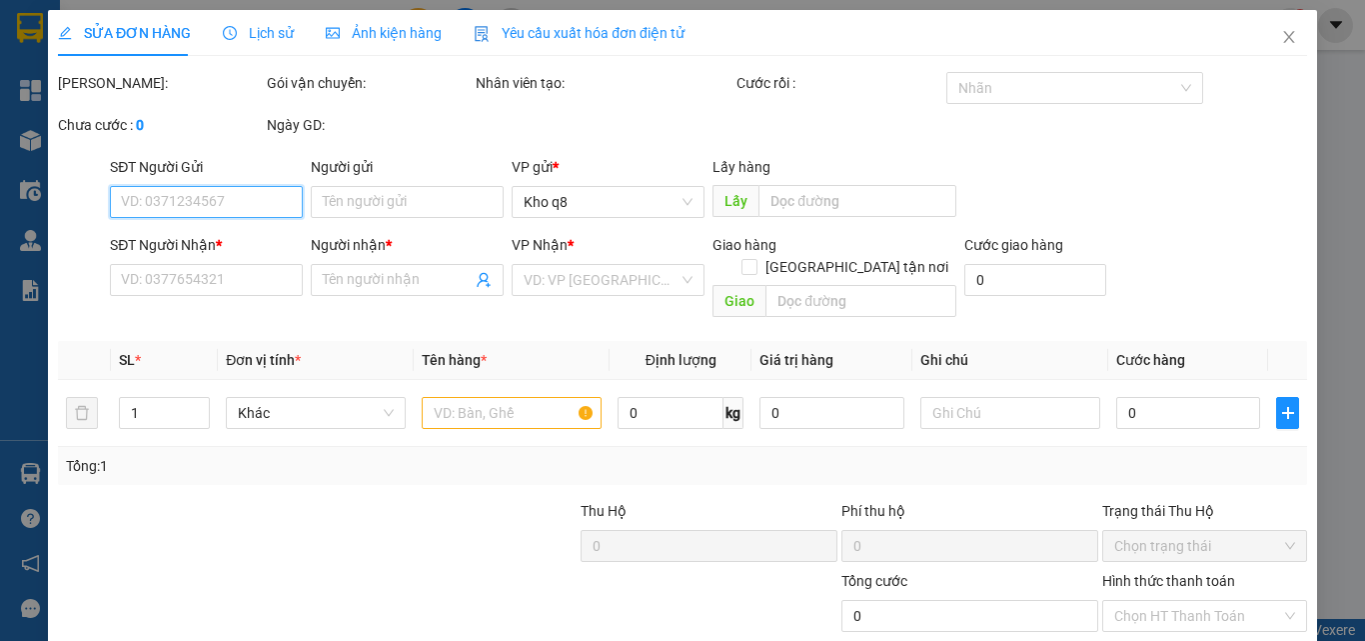
type input "0979611939"
type input "Tý bao xanh"
type input "30.000"
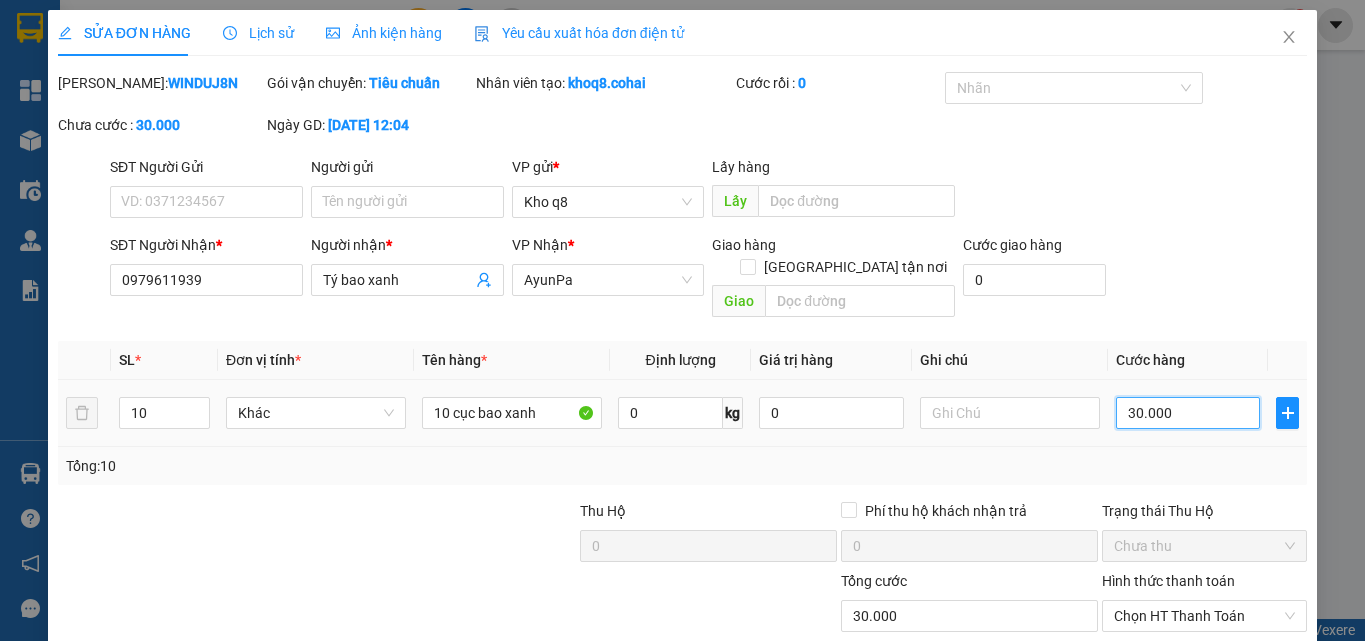
click at [1197, 397] on input "30.000" at bounding box center [1188, 413] width 144 height 32
type input "3"
type input "30"
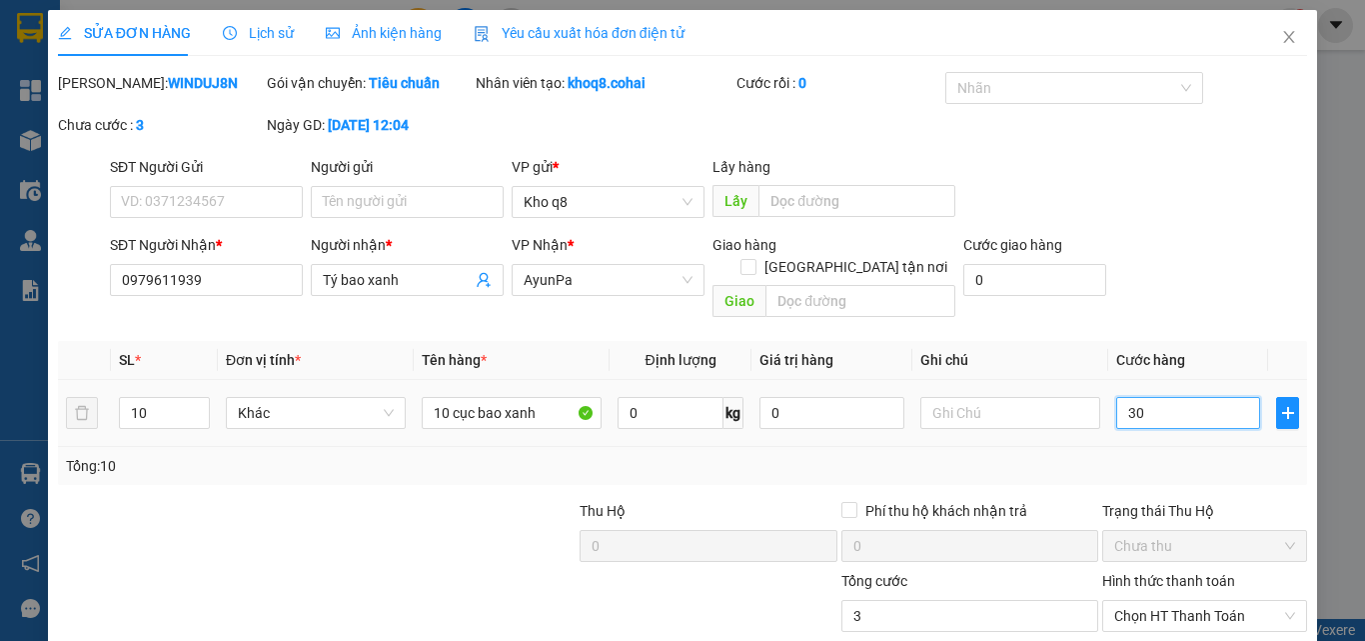
type input "30"
type input "300"
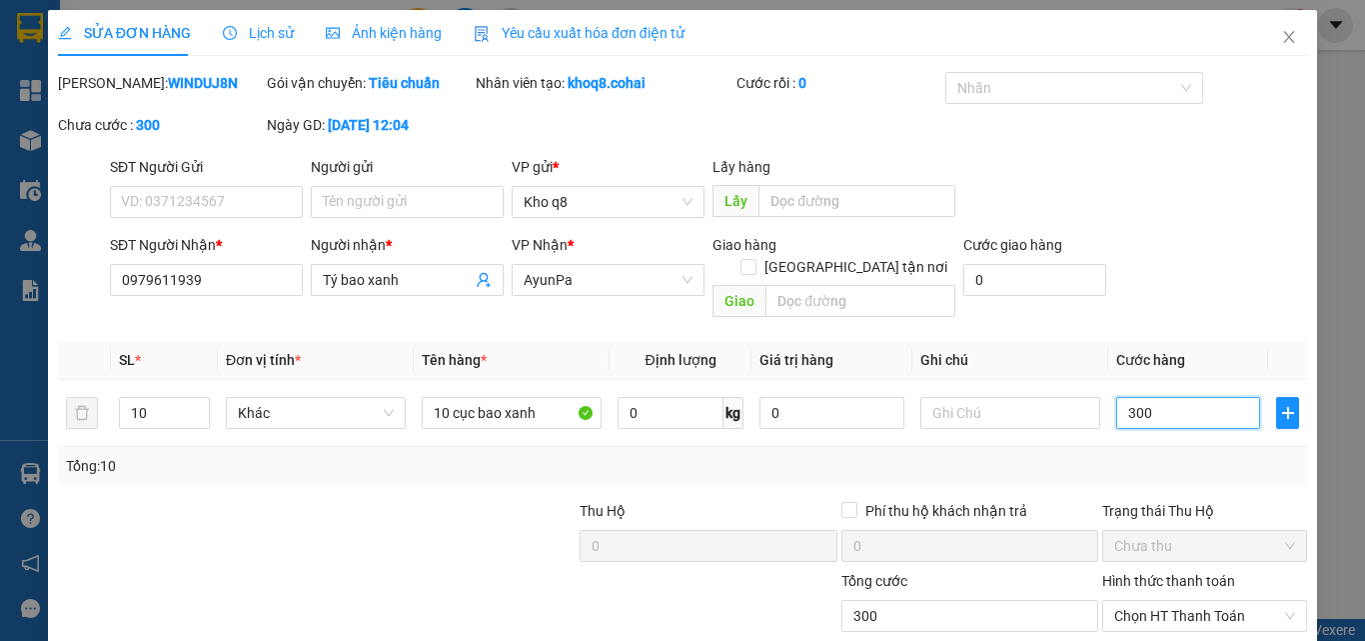
type input "300"
type input "300.000"
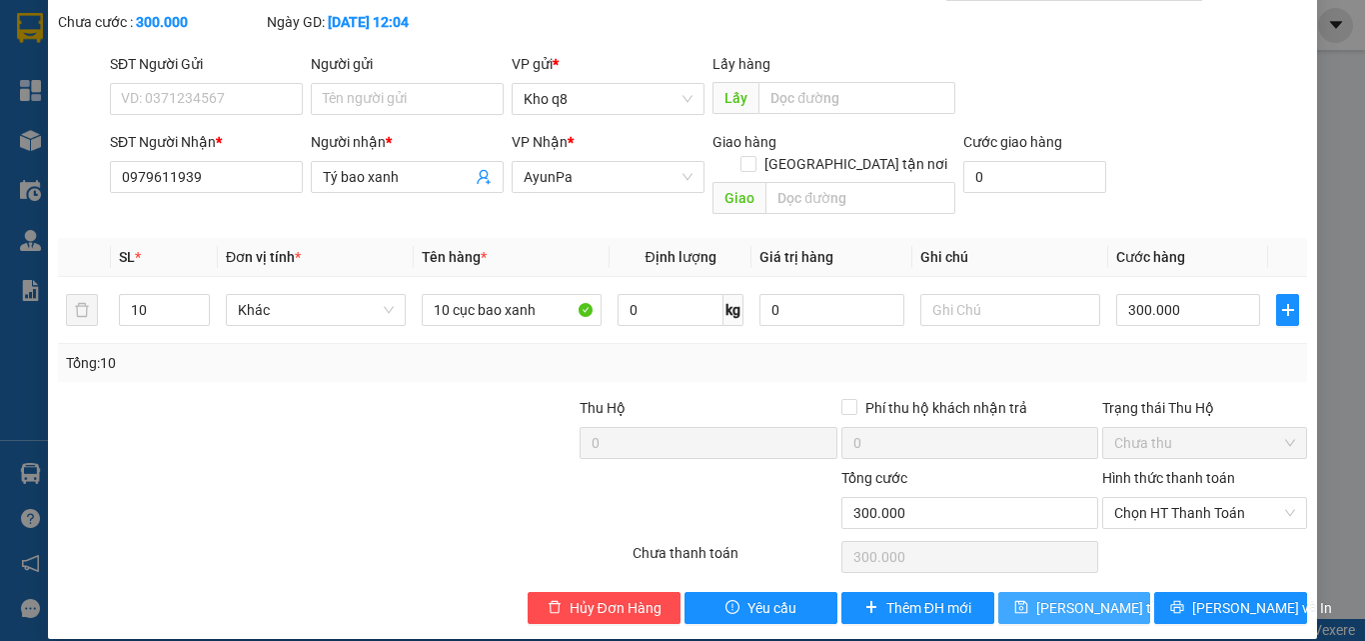
click at [1055, 597] on span "[PERSON_NAME] thay đổi" at bounding box center [1117, 608] width 160 height 22
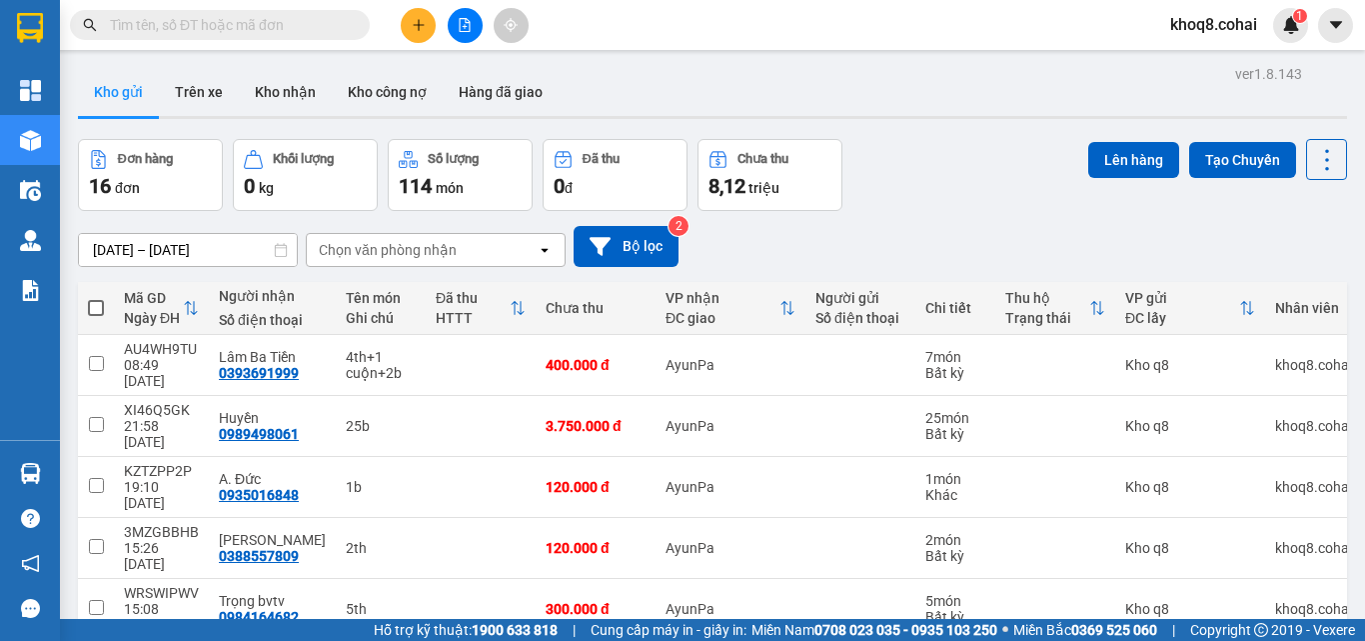
click at [94, 309] on span at bounding box center [96, 308] width 16 height 16
click at [96, 298] on input "checkbox" at bounding box center [96, 298] width 0 height 0
click at [94, 309] on span at bounding box center [96, 308] width 16 height 16
click at [96, 298] on input "checkbox" at bounding box center [96, 298] width 0 height 0
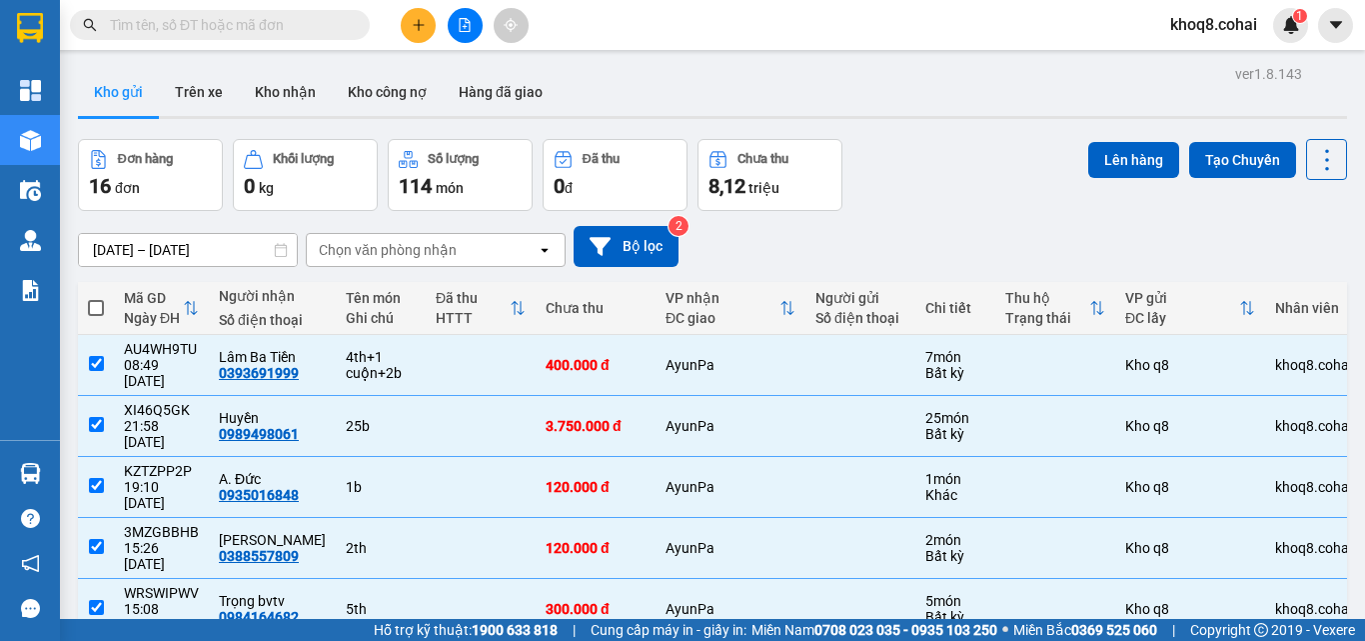
checkbox input "true"
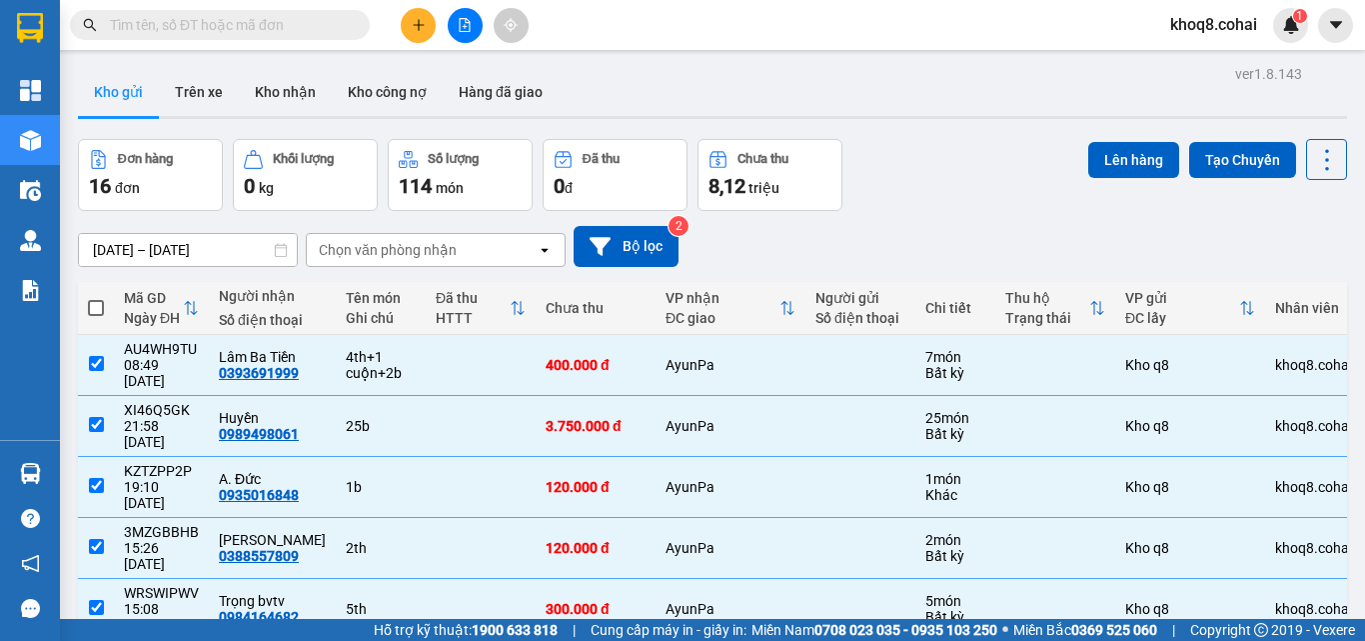
checkbox input "true"
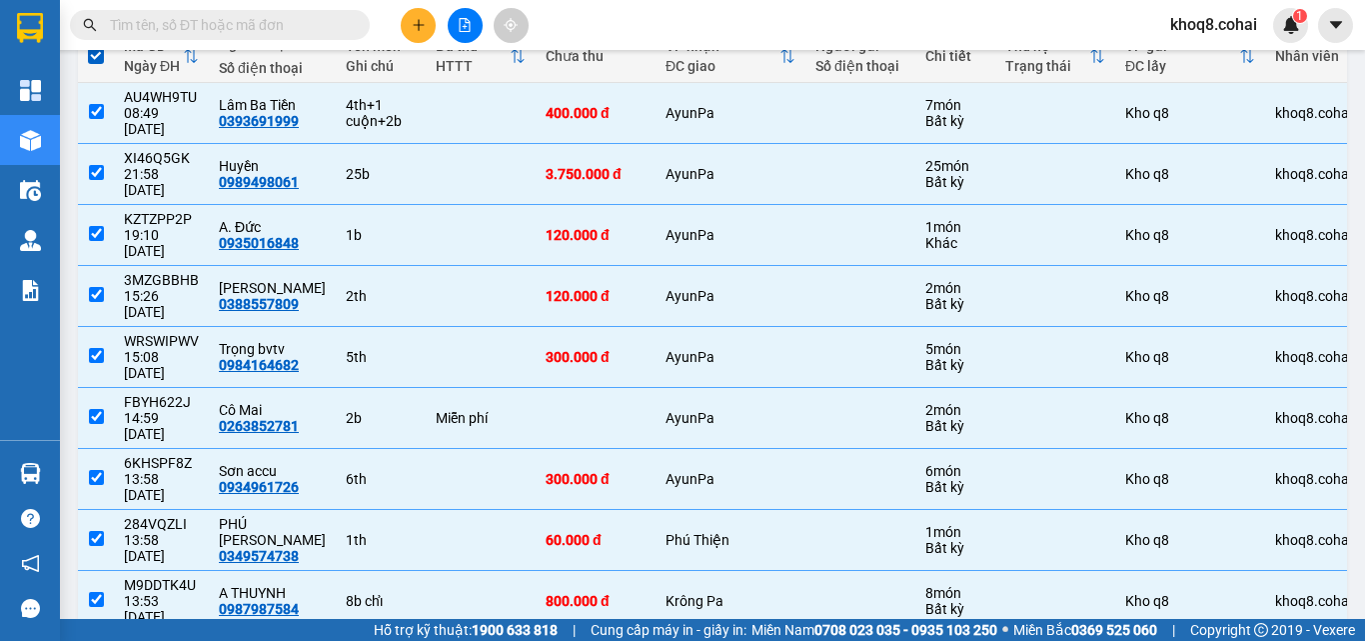
scroll to position [256, 0]
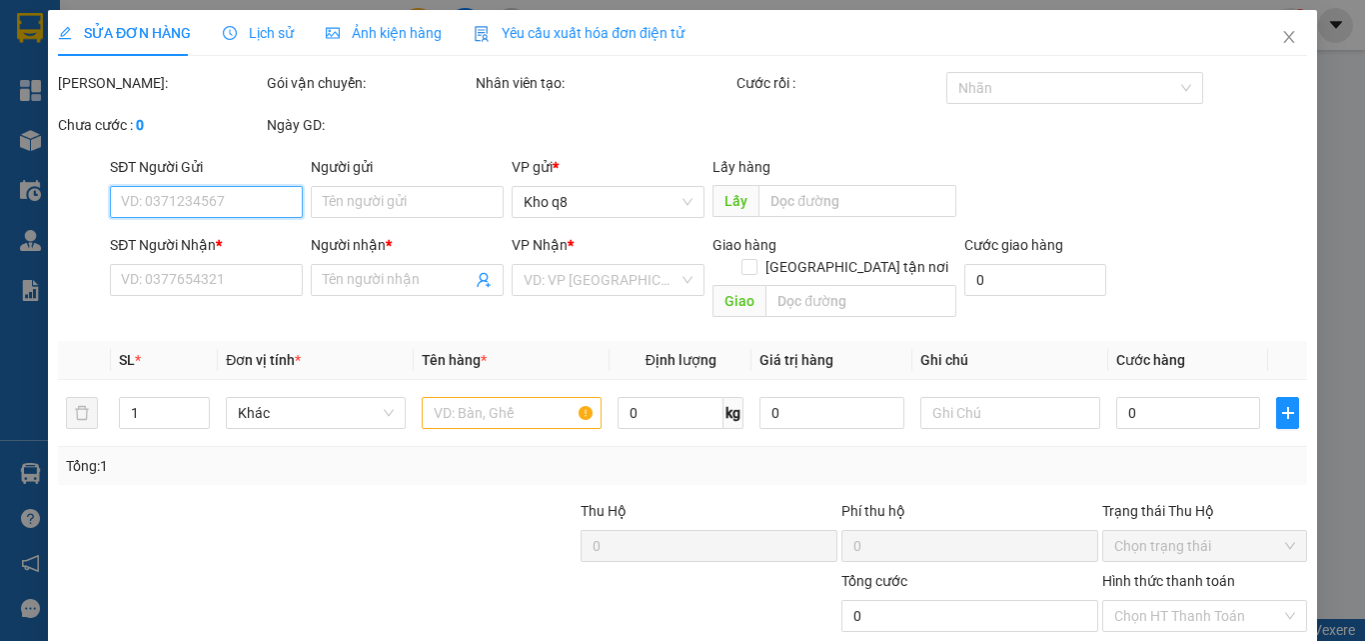
type input "02692212781"
type input "Cô Hai"
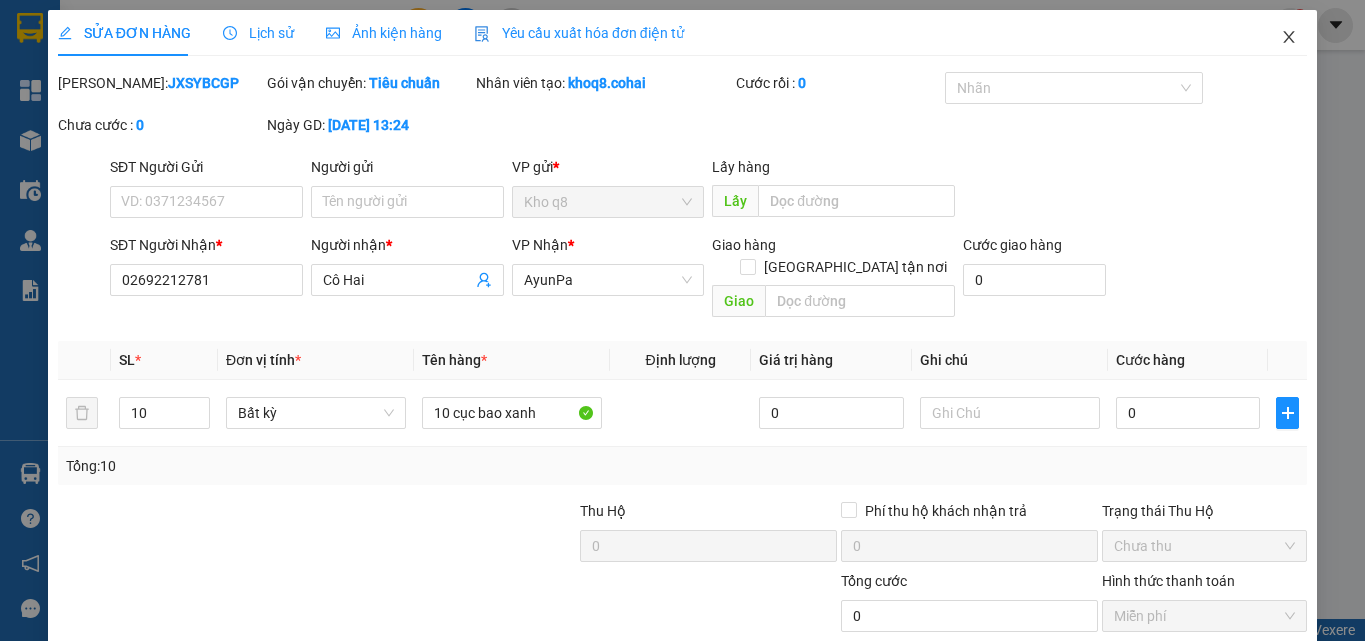
click at [1281, 31] on icon "close" at bounding box center [1289, 37] width 16 height 16
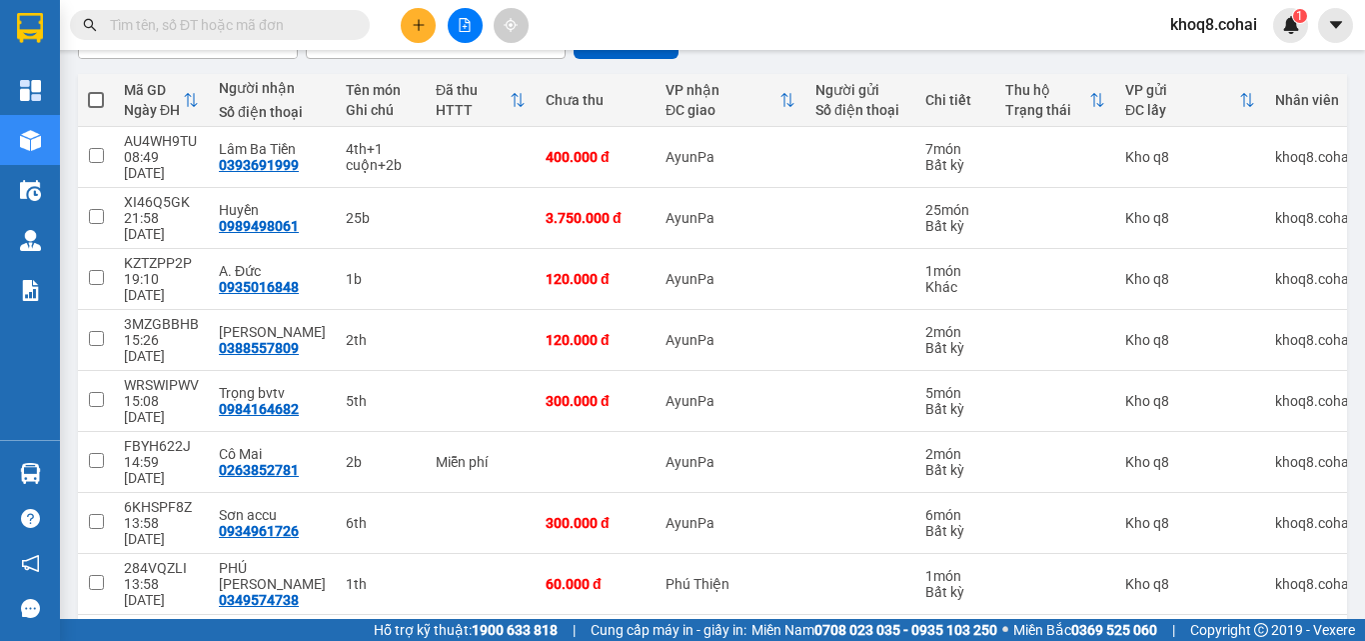
scroll to position [256, 0]
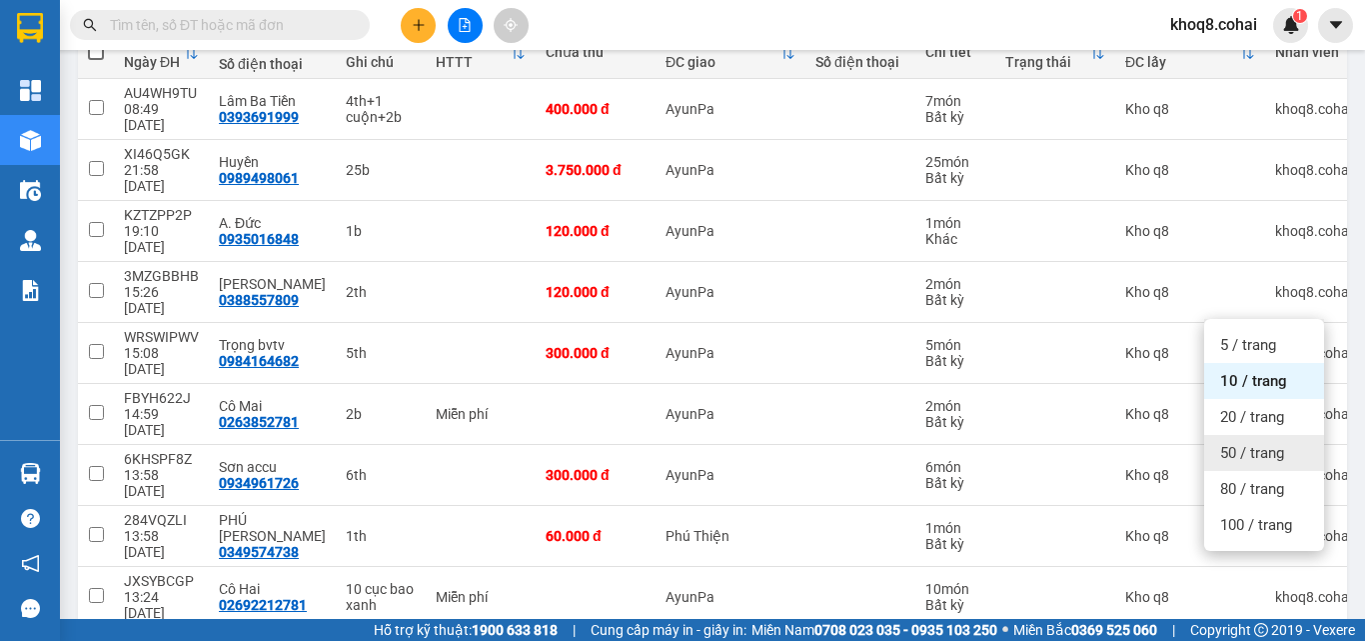
click at [1259, 450] on span "50 / trang" at bounding box center [1252, 453] width 64 height 20
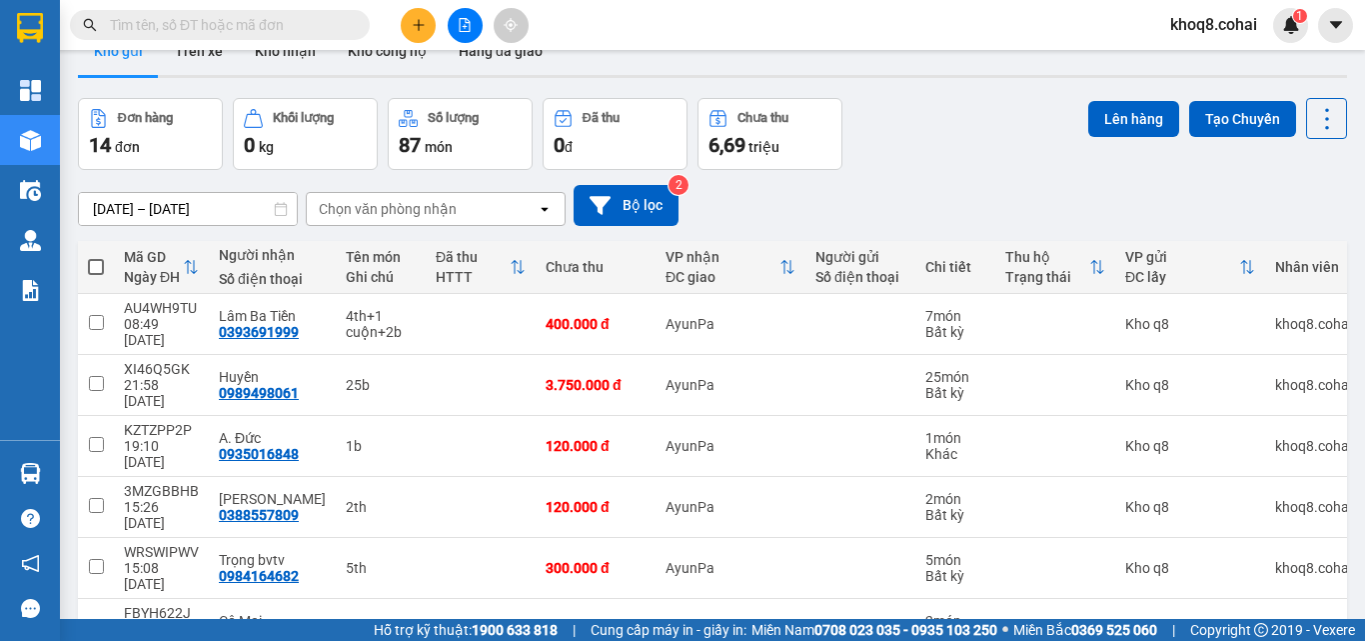
scroll to position [0, 0]
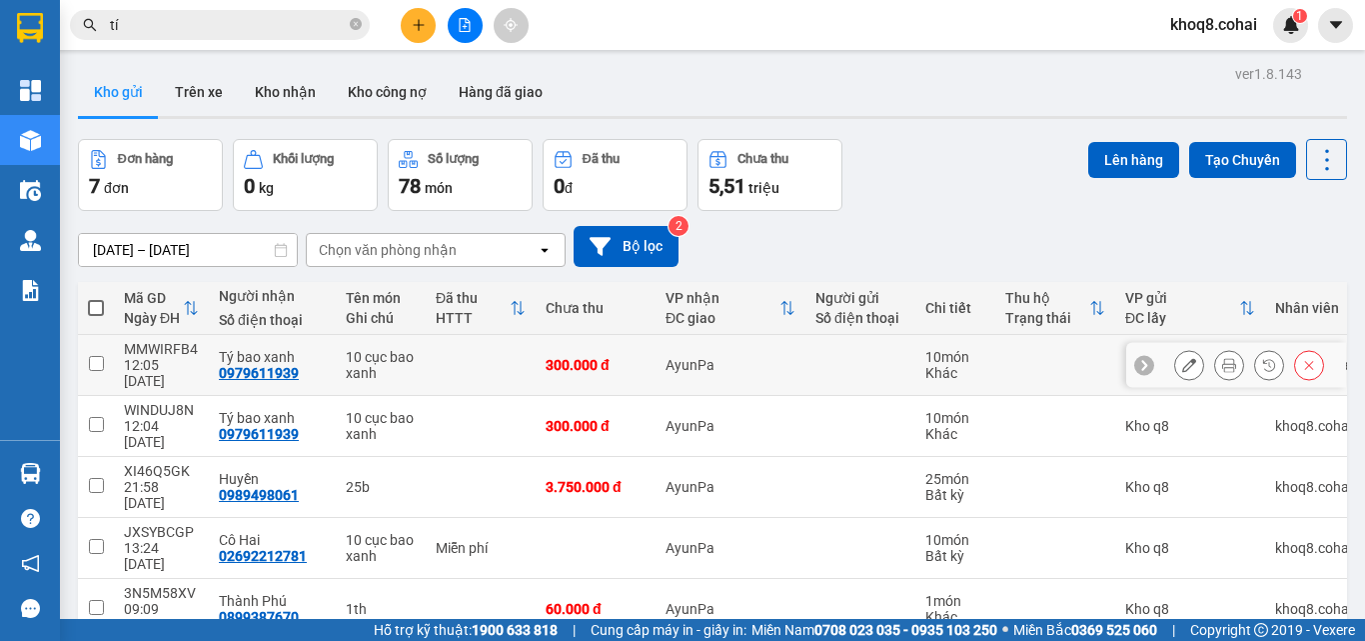
click at [94, 356] on input "checkbox" at bounding box center [96, 363] width 15 height 15
checkbox input "true"
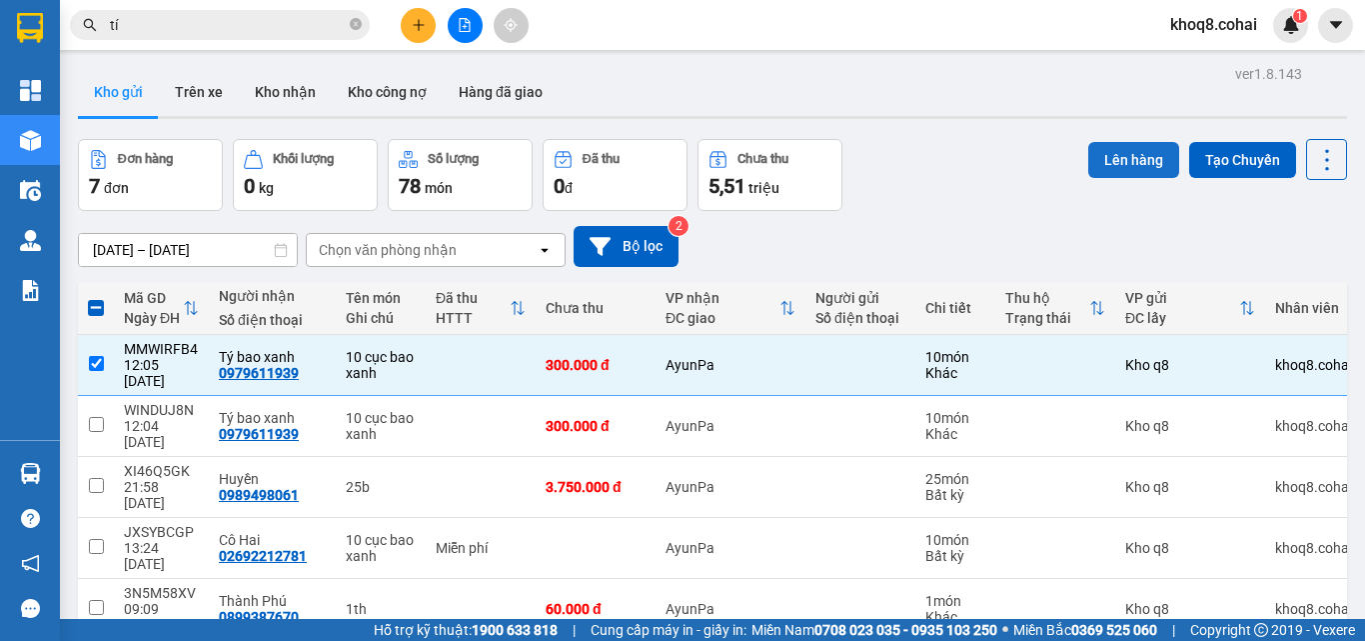
click at [1140, 159] on button "Lên hàng" at bounding box center [1134, 160] width 91 height 36
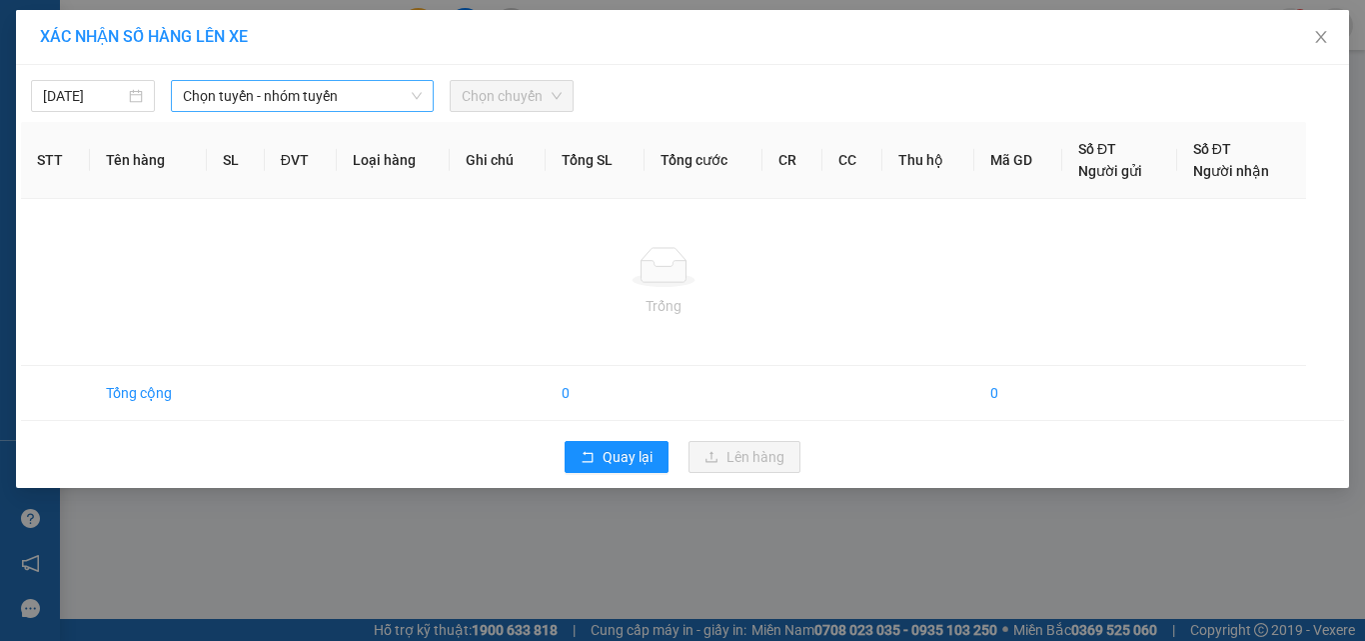
click at [345, 87] on span "Chọn tuyến - nhóm tuyến" at bounding box center [302, 96] width 239 height 30
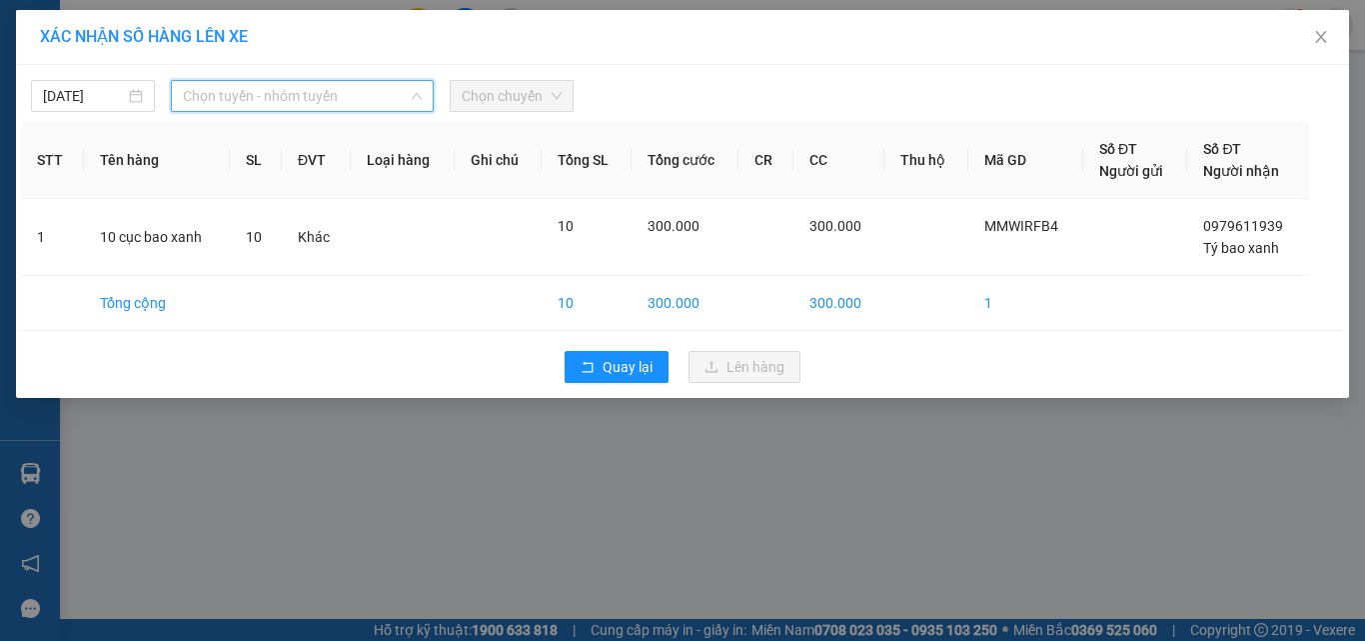
click at [345, 87] on span "Chọn tuyến - nhóm tuyến" at bounding box center [302, 96] width 239 height 30
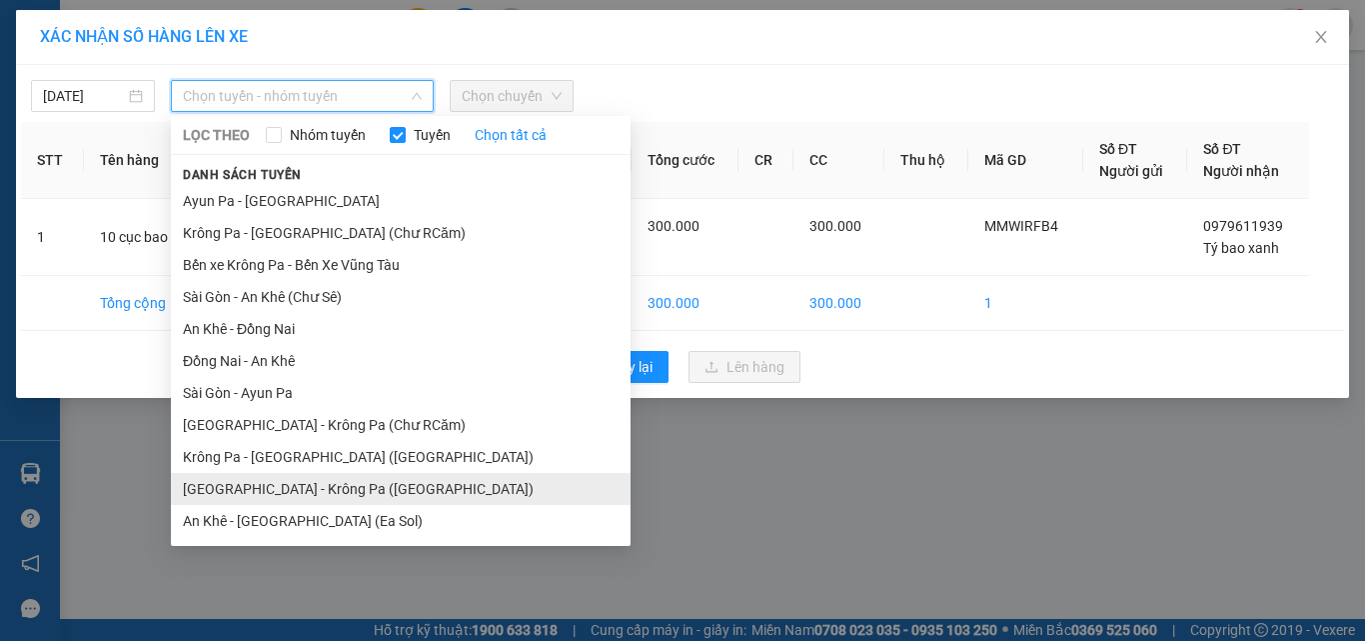
click at [300, 490] on li "[GEOGRAPHIC_DATA] - Krông Pa ([GEOGRAPHIC_DATA])" at bounding box center [401, 489] width 460 height 32
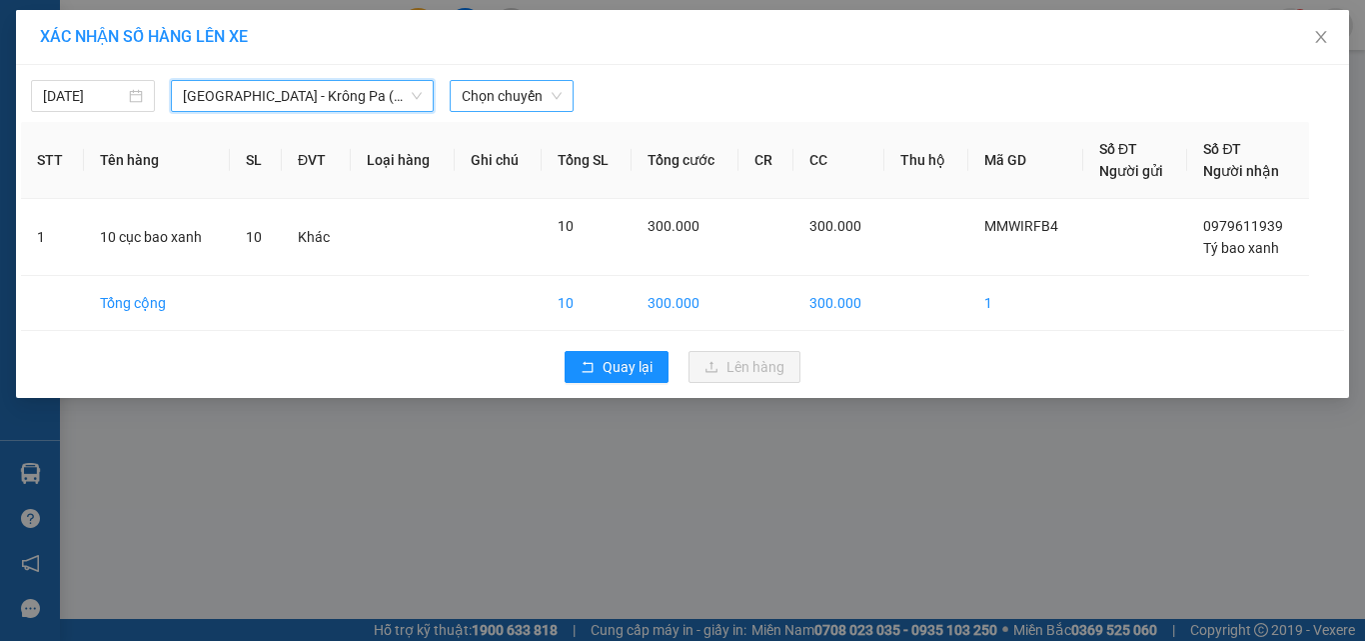
click at [485, 99] on span "Chọn chuyến" at bounding box center [512, 96] width 100 height 30
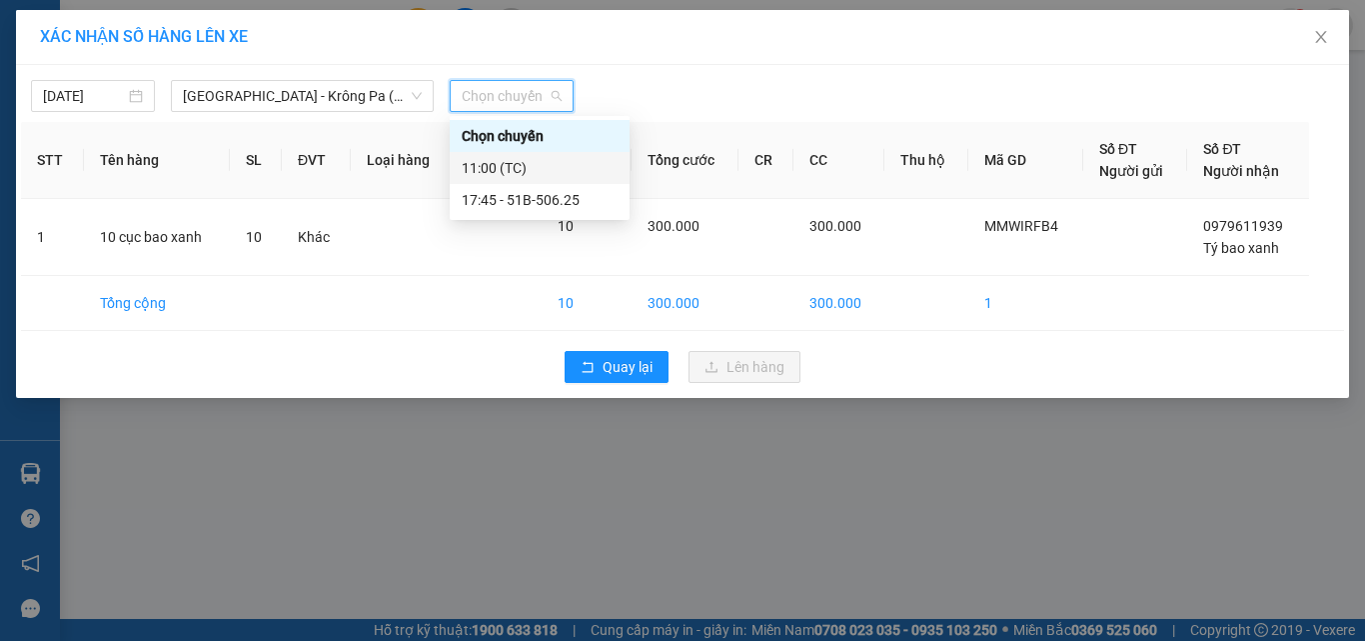
click at [485, 165] on div "11:00 (TC)" at bounding box center [540, 168] width 156 height 22
click at [485, 165] on th "Ghi chú" at bounding box center [498, 160] width 87 height 77
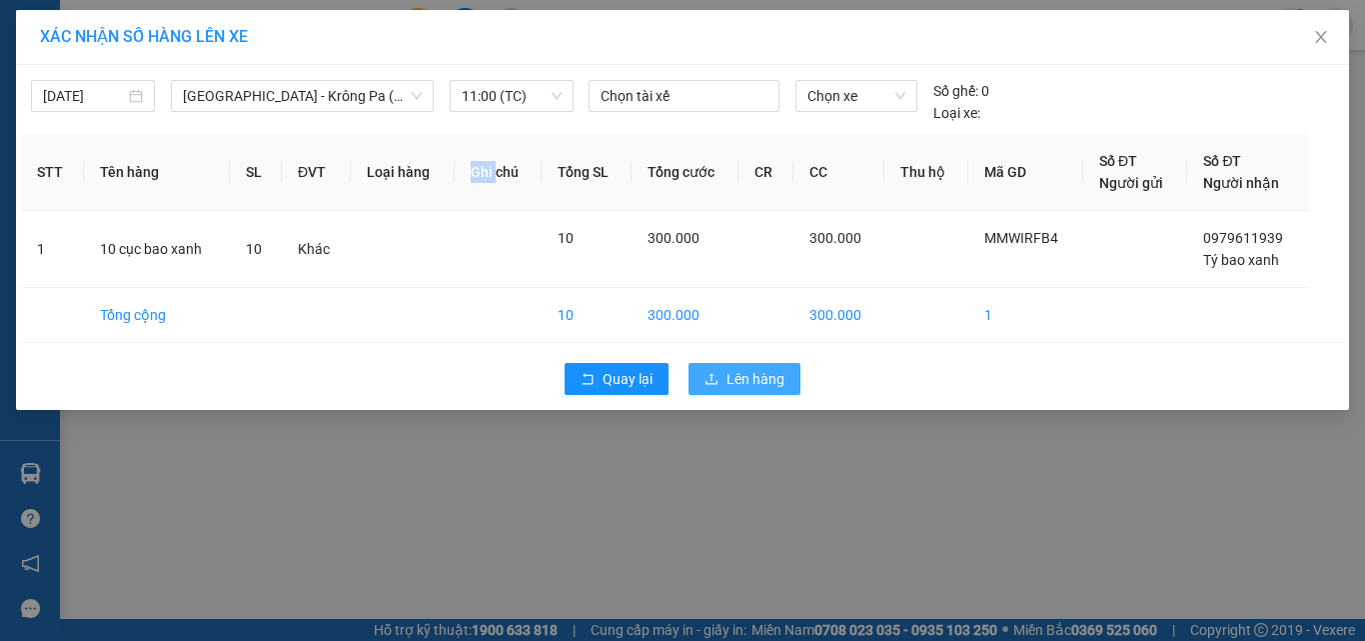
click at [754, 382] on span "Lên hàng" at bounding box center [756, 379] width 58 height 22
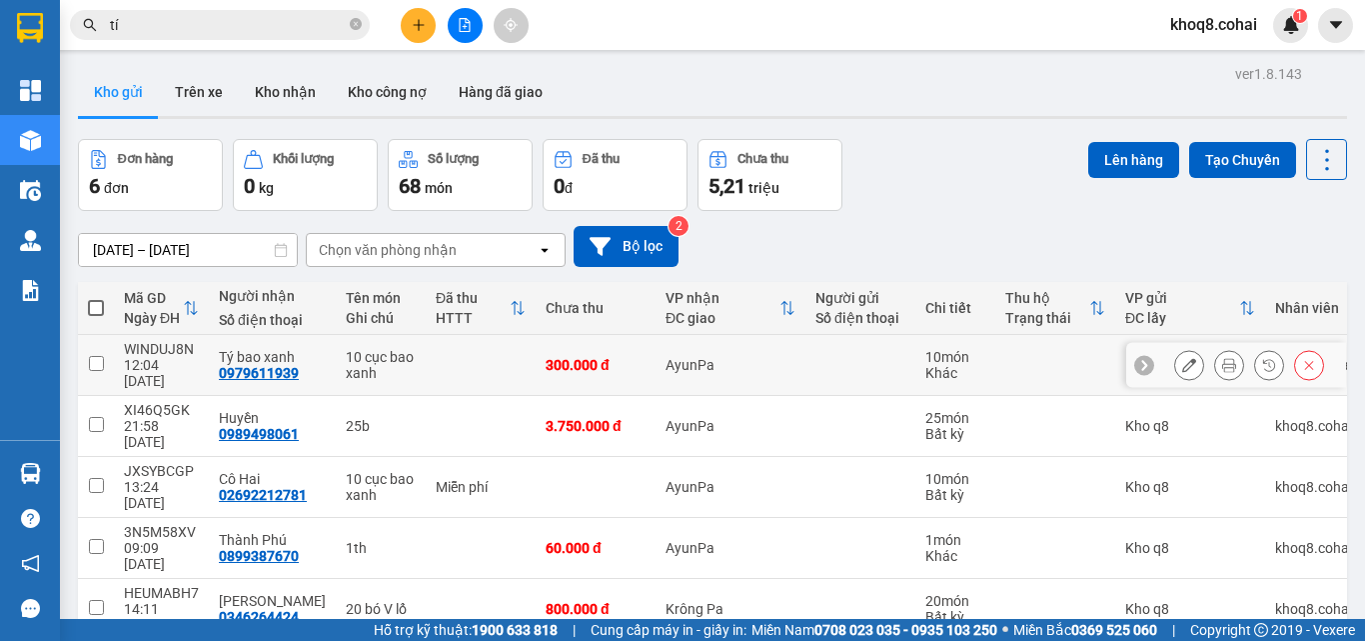
click at [102, 357] on input "checkbox" at bounding box center [96, 363] width 15 height 15
checkbox input "true"
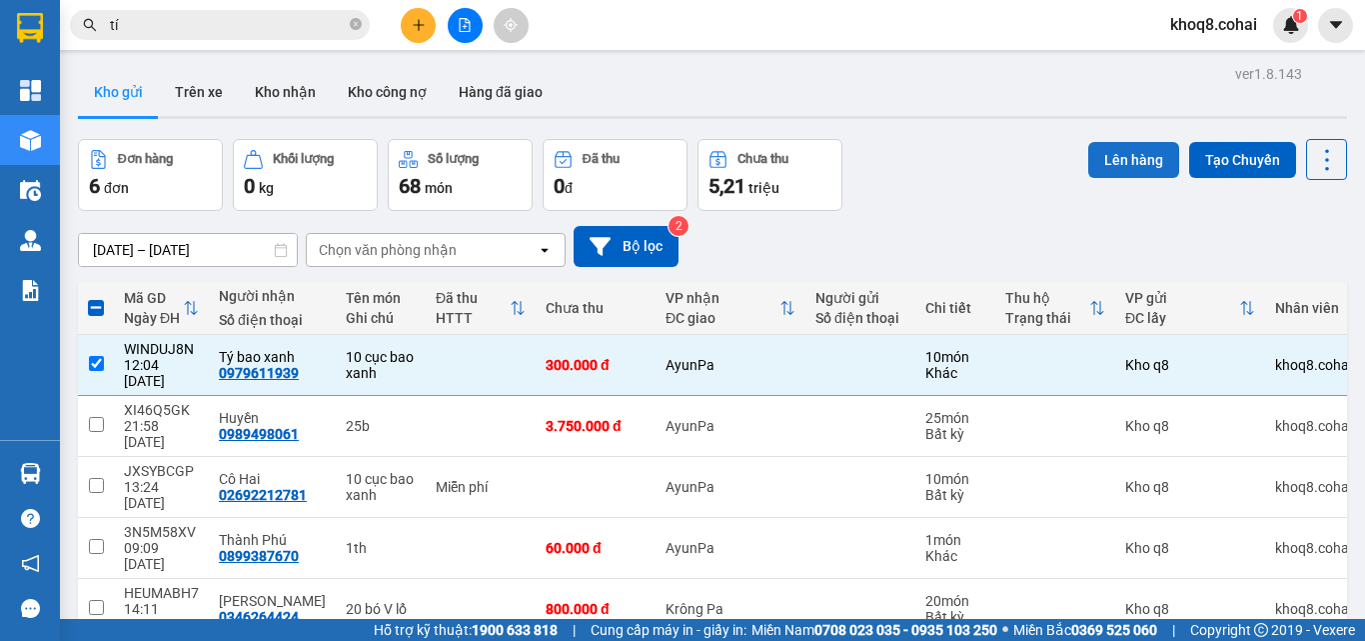
click at [1111, 166] on button "Lên hàng" at bounding box center [1134, 160] width 91 height 36
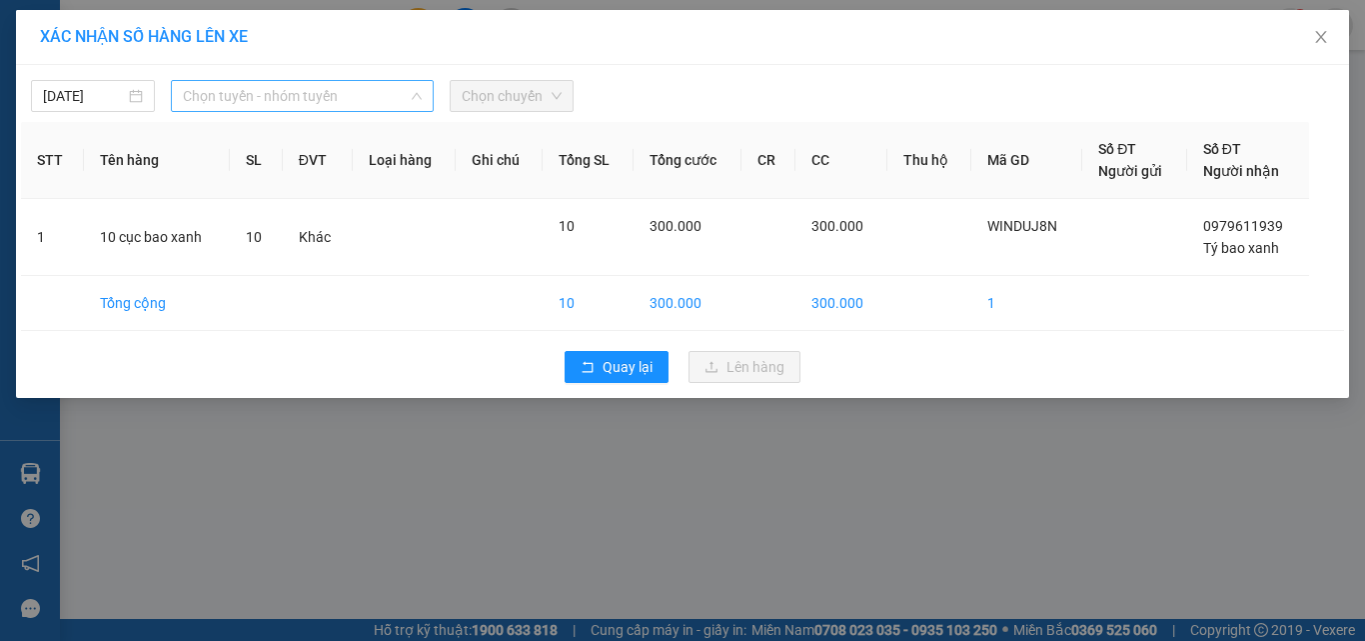
click at [357, 91] on span "Chọn tuyến - nhóm tuyến" at bounding box center [302, 96] width 239 height 30
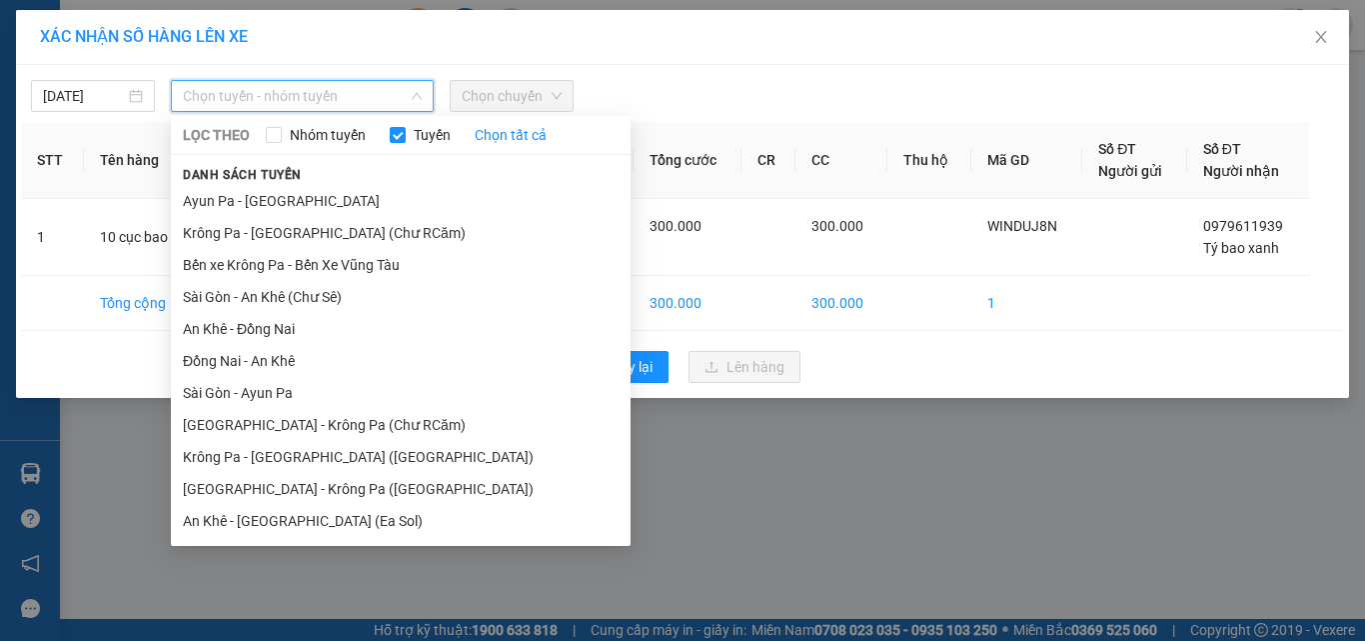
scroll to position [159, 0]
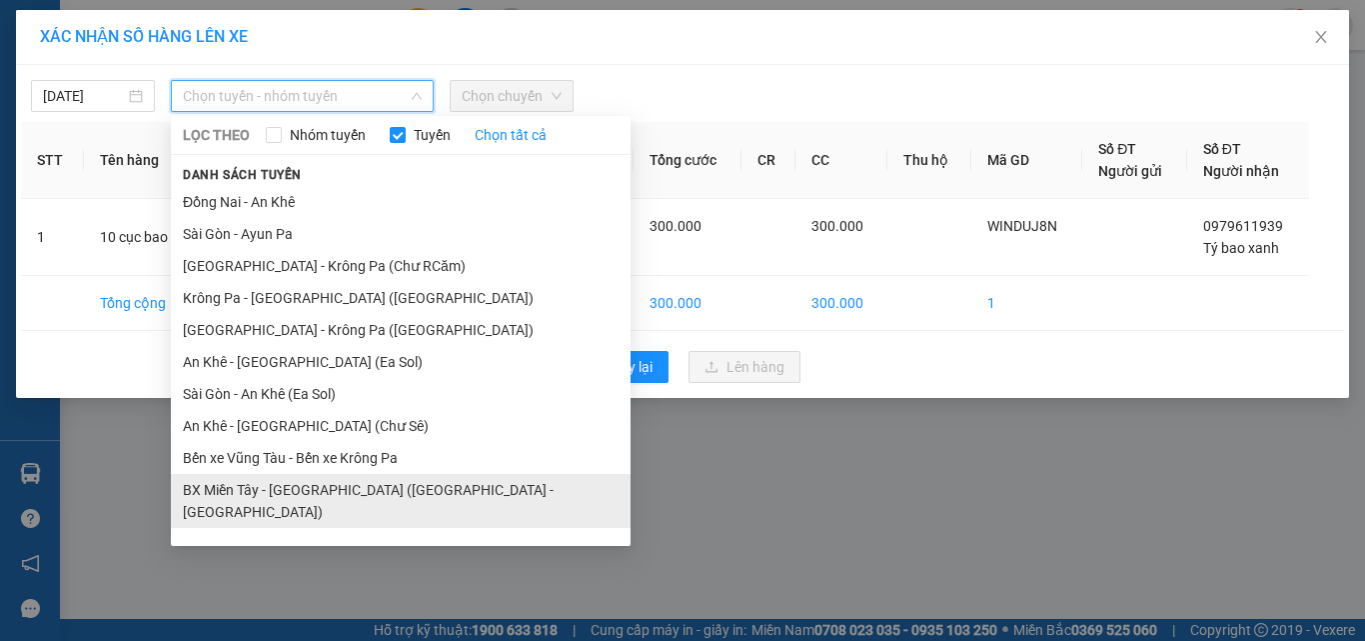
click at [411, 492] on li "BX Miền Tây - [GEOGRAPHIC_DATA] ([GEOGRAPHIC_DATA] - [GEOGRAPHIC_DATA])" at bounding box center [401, 501] width 460 height 54
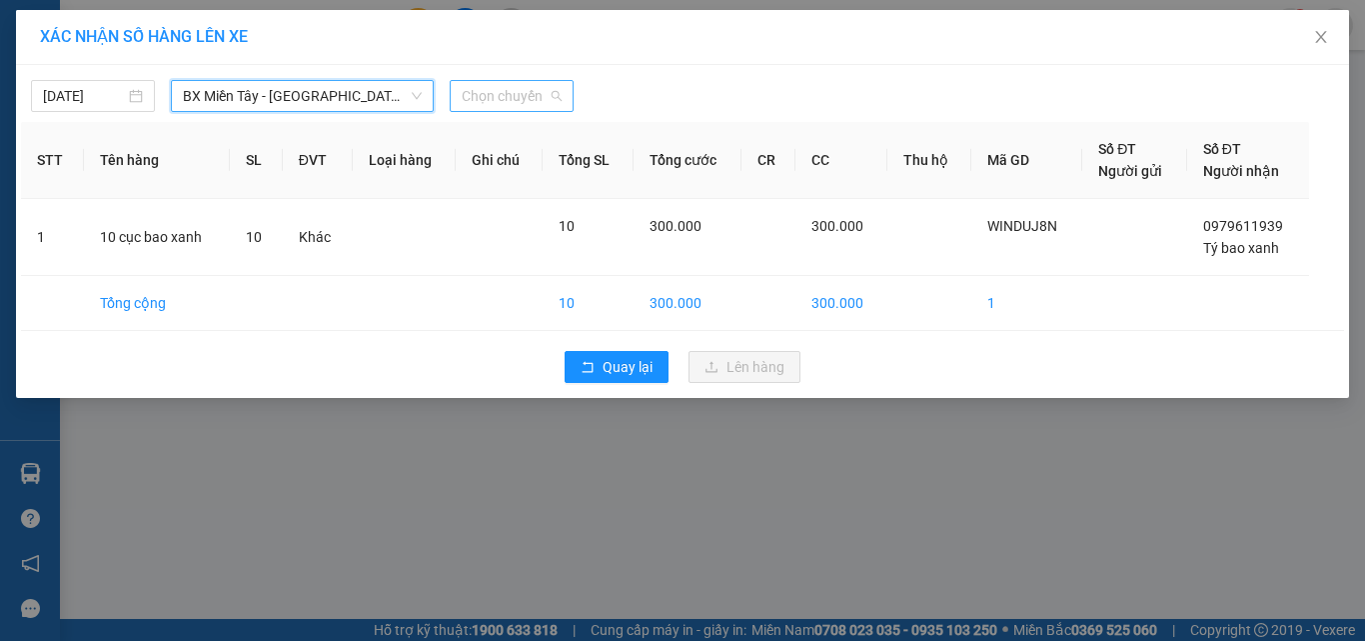
click at [488, 86] on span "Chọn chuyến" at bounding box center [512, 96] width 100 height 30
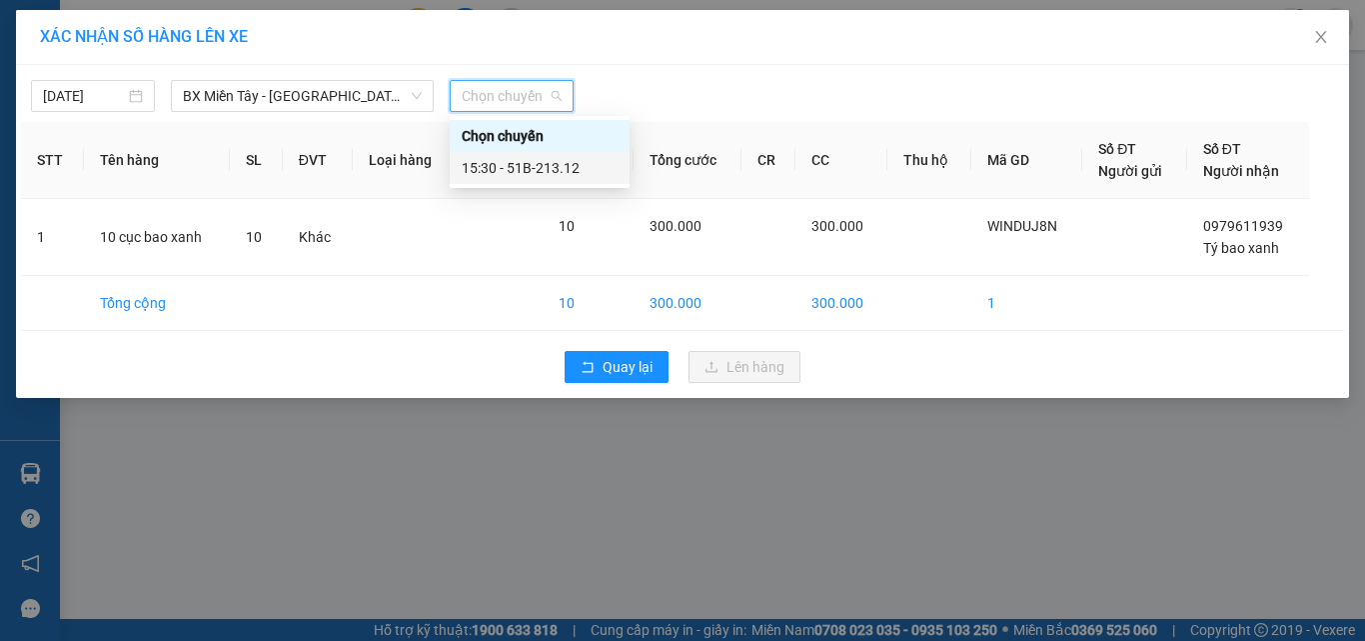
click at [555, 165] on div "15:30 - 51B-213.12" at bounding box center [540, 168] width 156 height 22
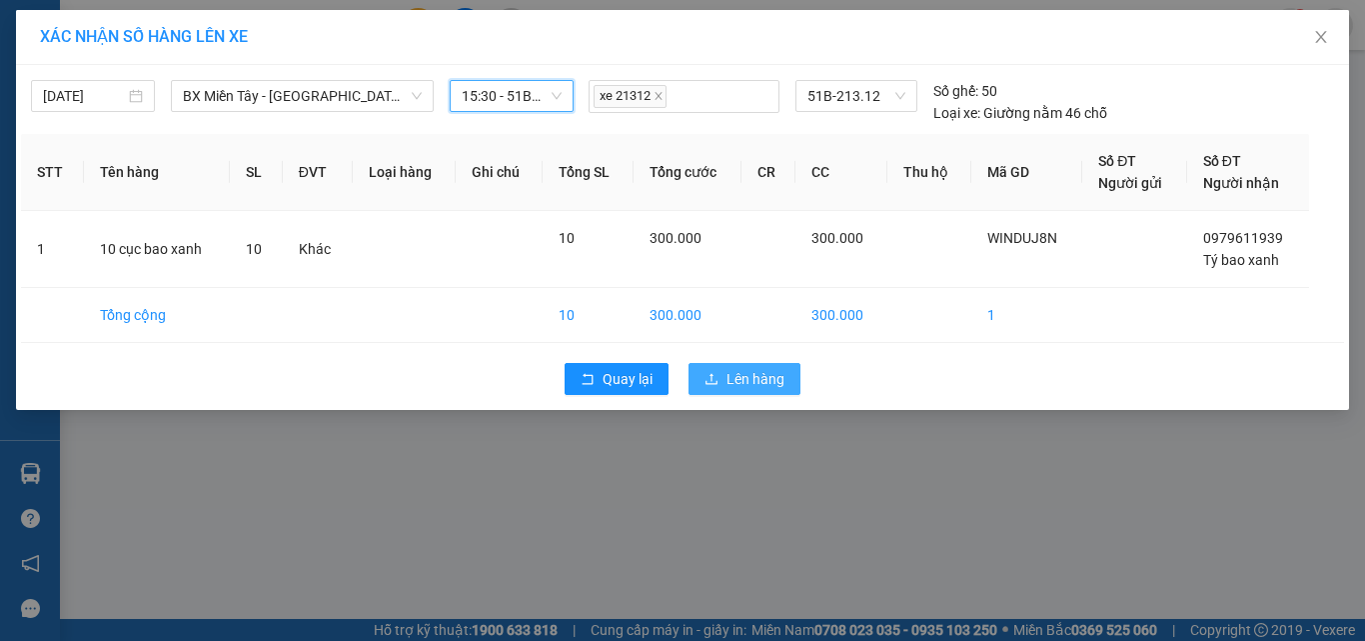
click at [758, 384] on span "Lên hàng" at bounding box center [756, 379] width 58 height 22
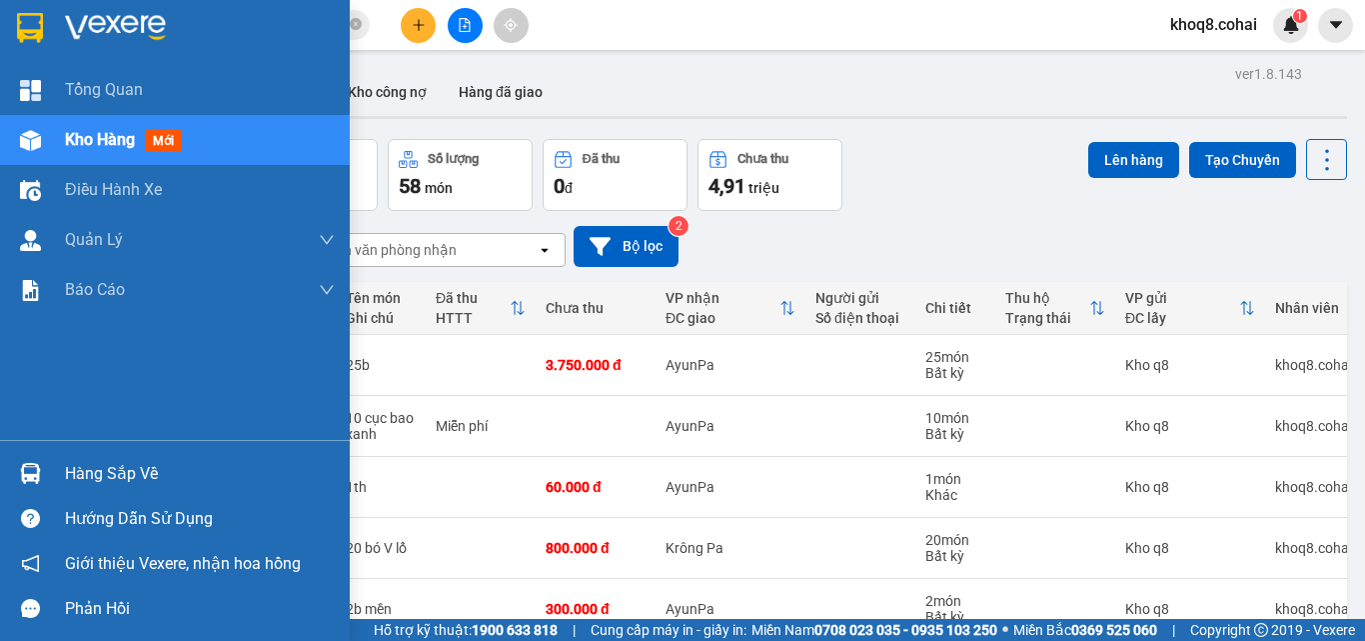
click at [34, 470] on img at bounding box center [30, 473] width 21 height 21
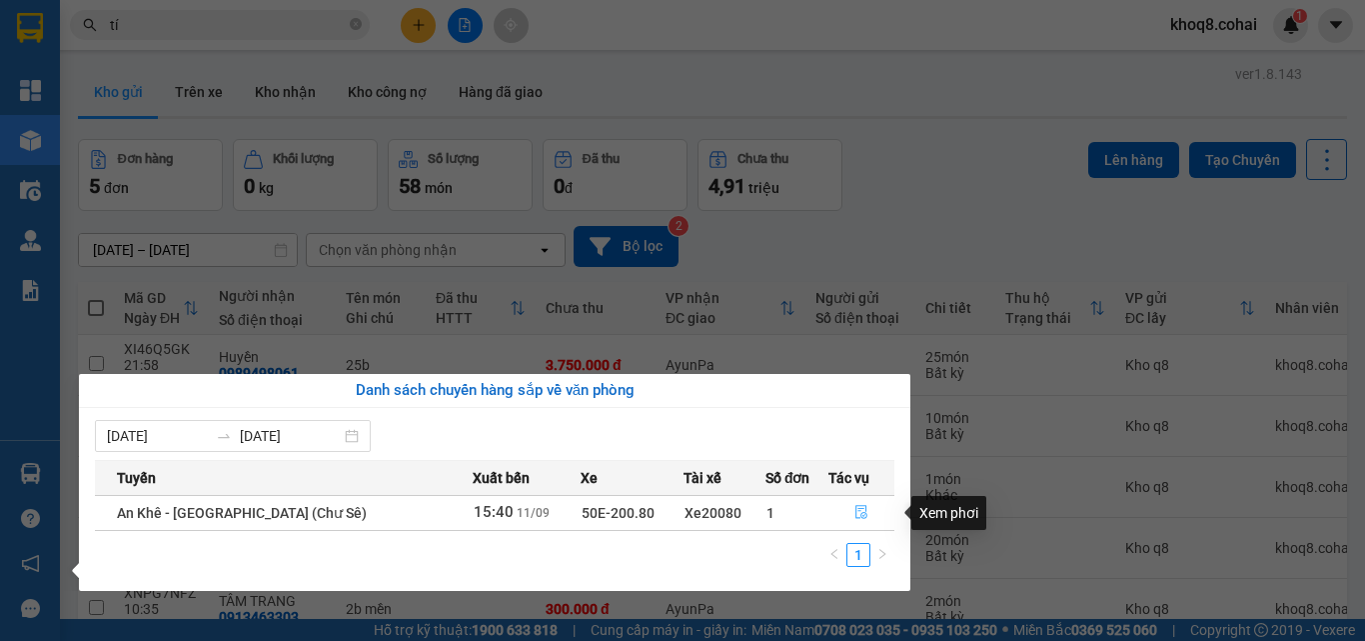
click at [855, 510] on icon "file-done" at bounding box center [862, 512] width 14 height 14
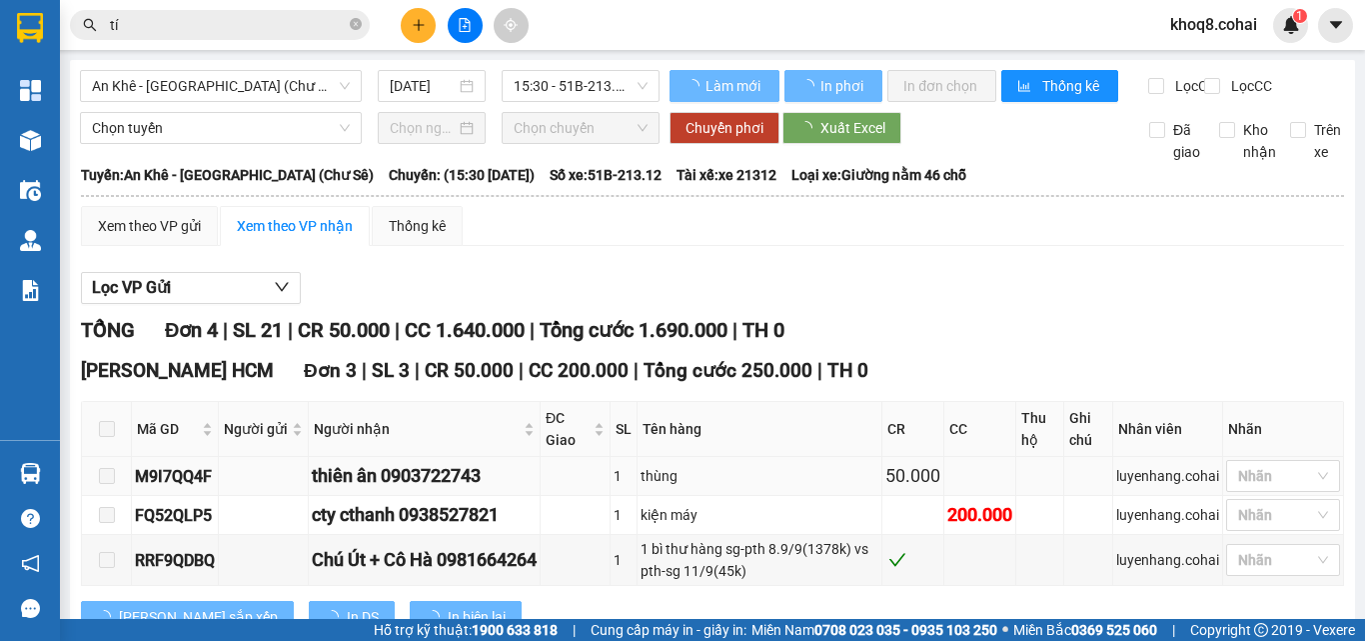
type input "[DATE]"
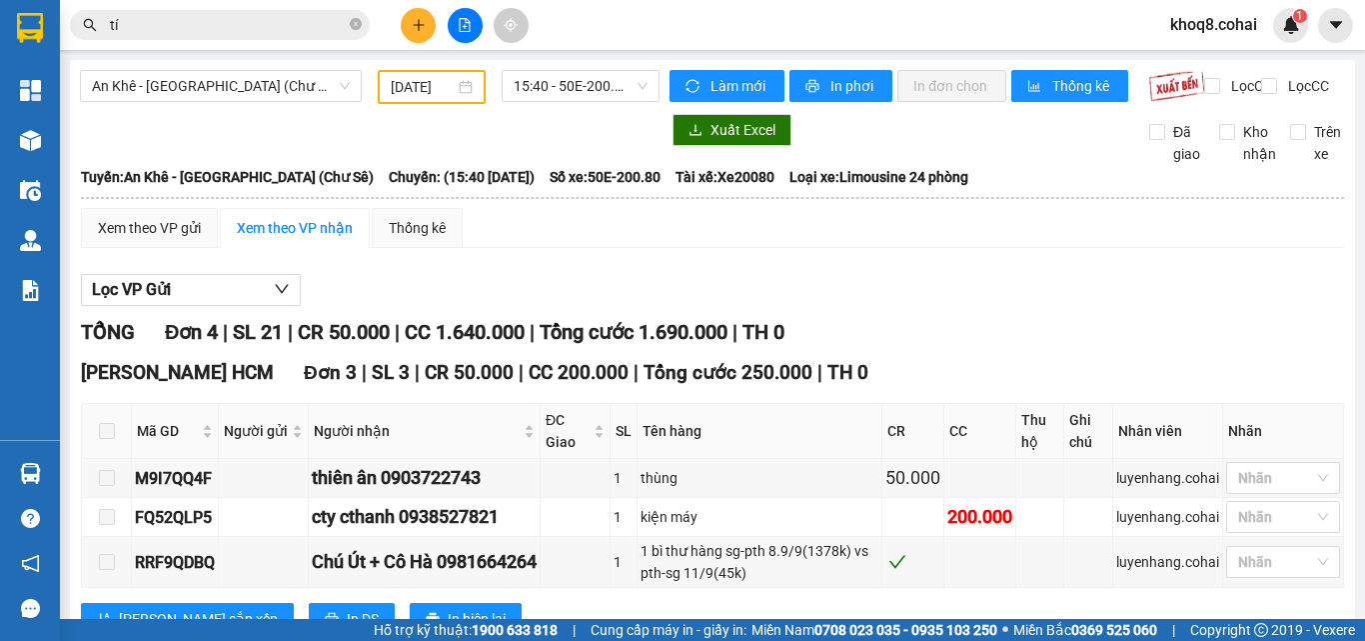
scroll to position [277, 0]
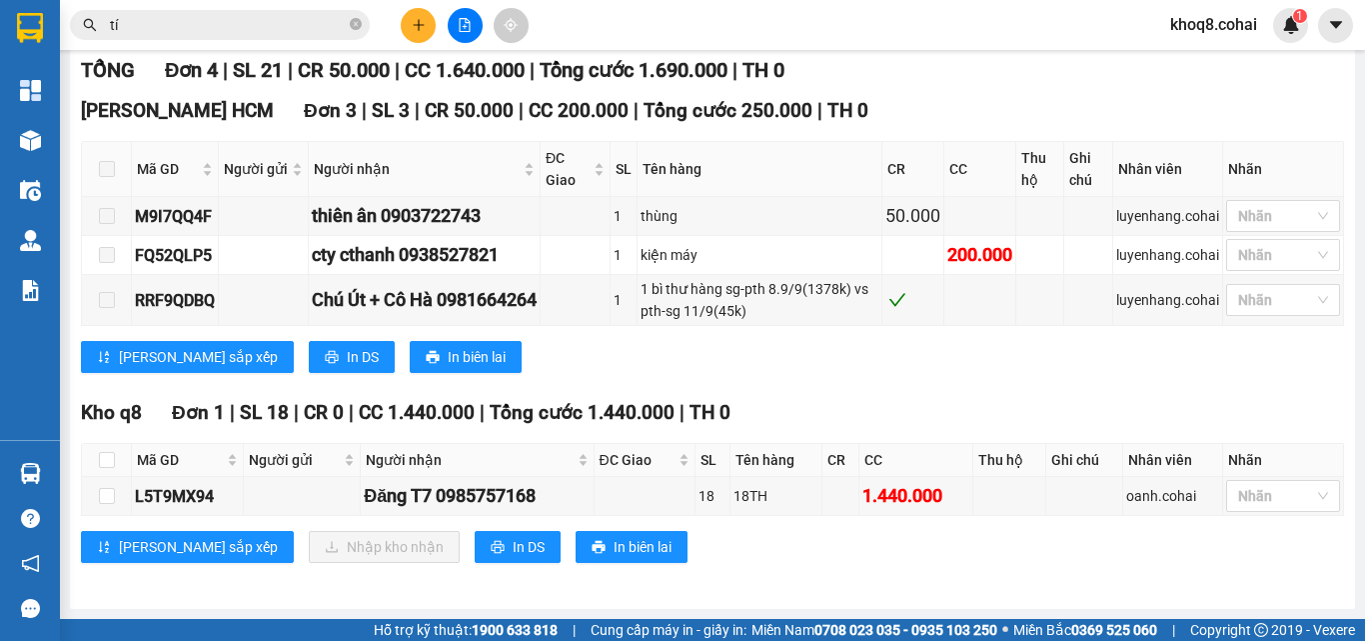
click at [157, 25] on input "tí" at bounding box center [228, 25] width 236 height 22
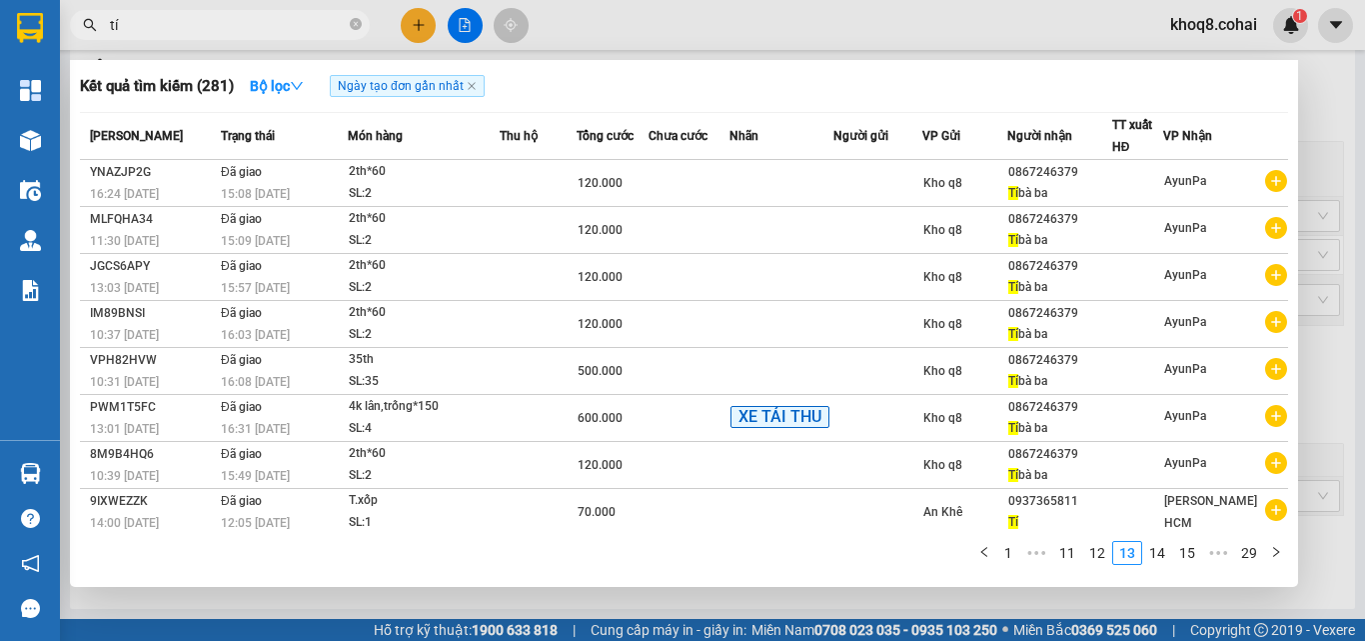
type input "t"
paste input "ă"
paste input "ắc"
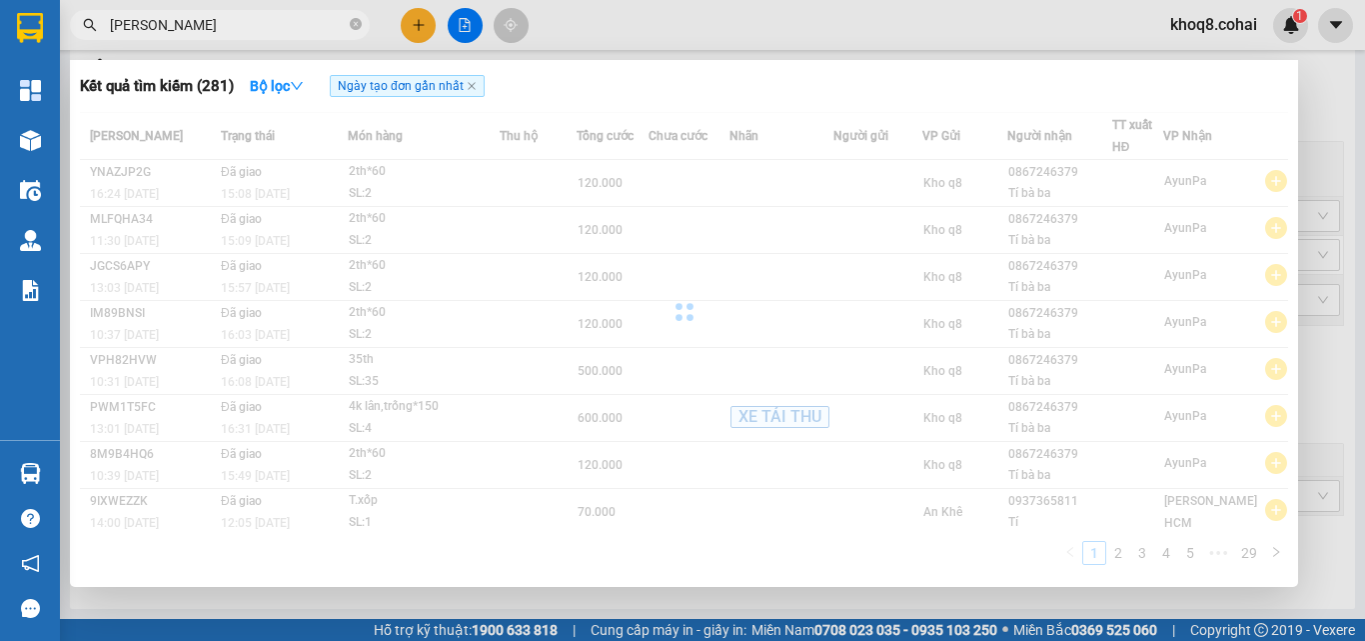
type input "khắc trung"
click at [222, 8] on div at bounding box center [682, 320] width 1365 height 641
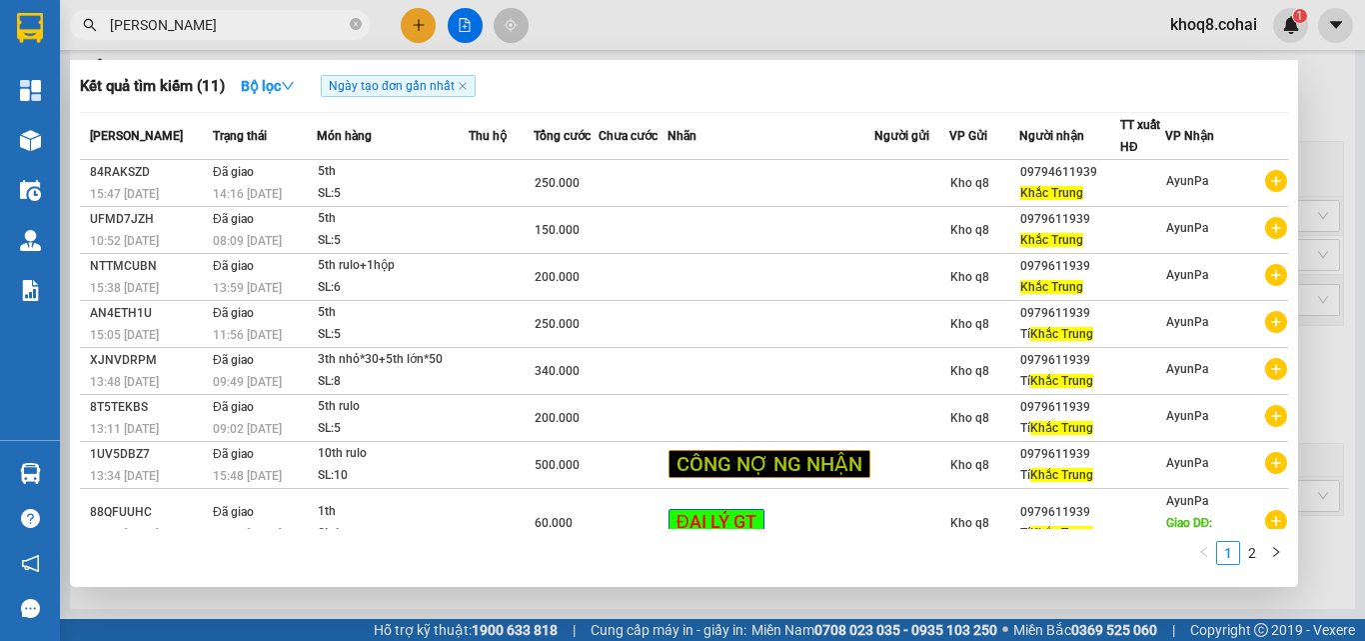
click at [213, 21] on input "khắc trung" at bounding box center [228, 25] width 236 height 22
click at [417, 14] on div at bounding box center [682, 320] width 1365 height 641
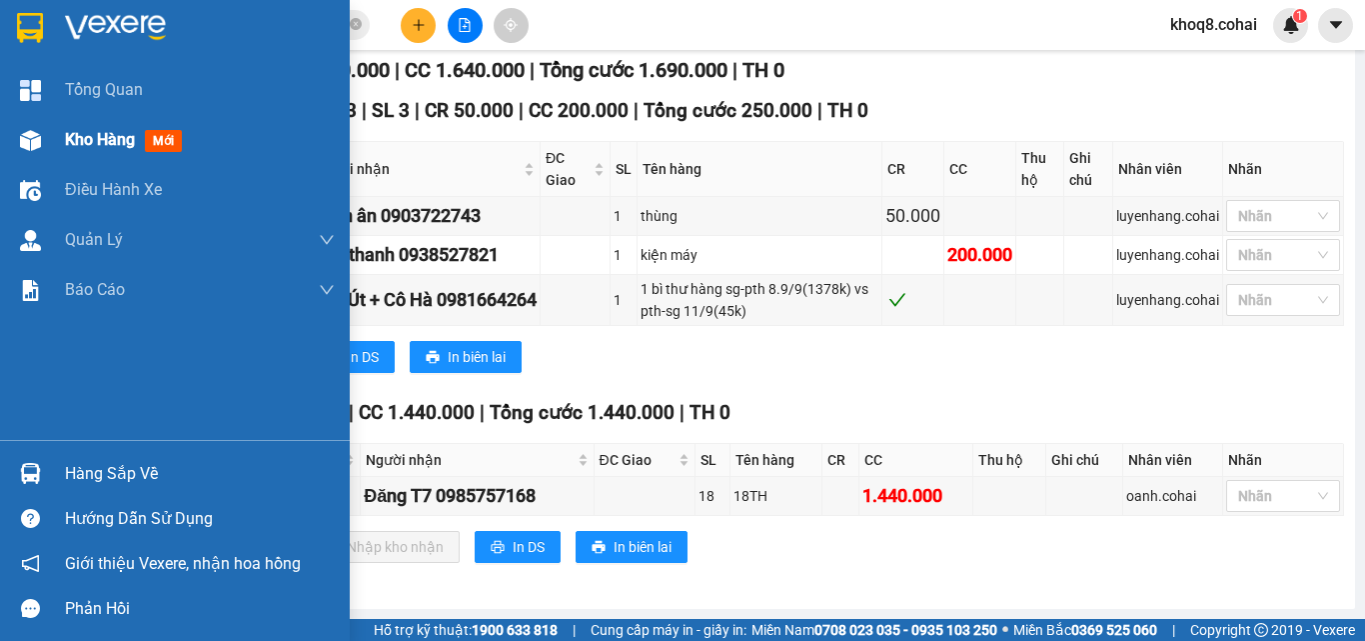
click at [28, 133] on img at bounding box center [30, 140] width 21 height 21
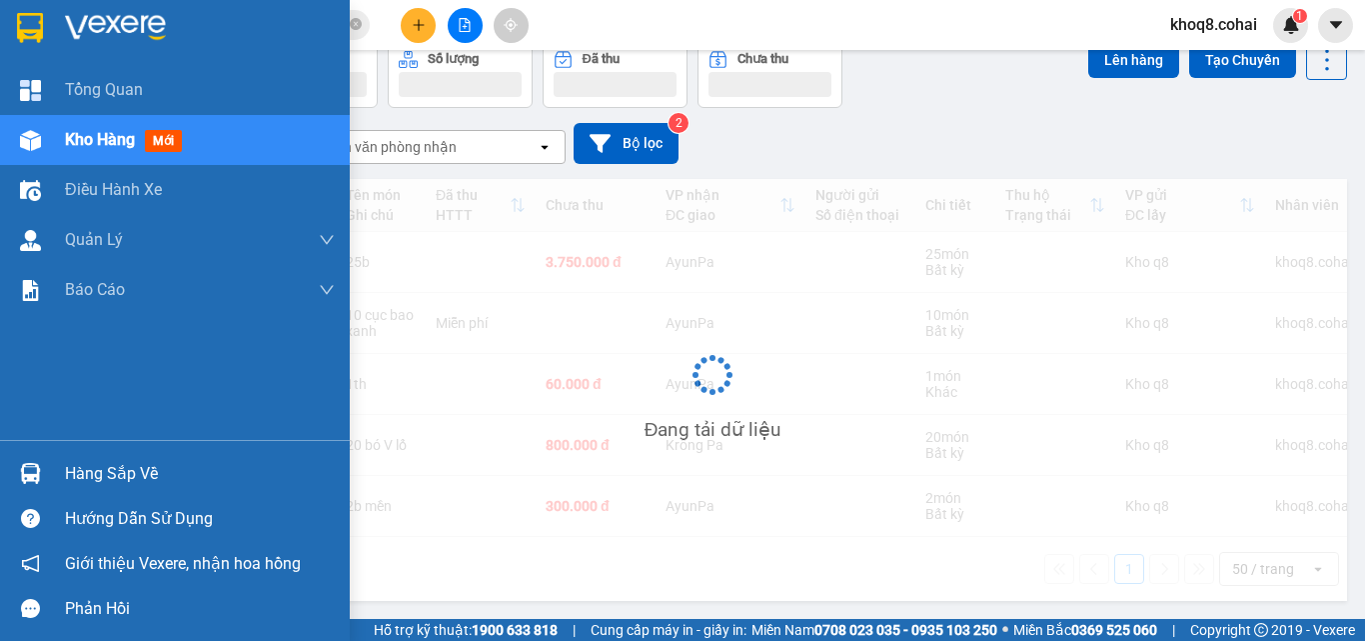
scroll to position [92, 0]
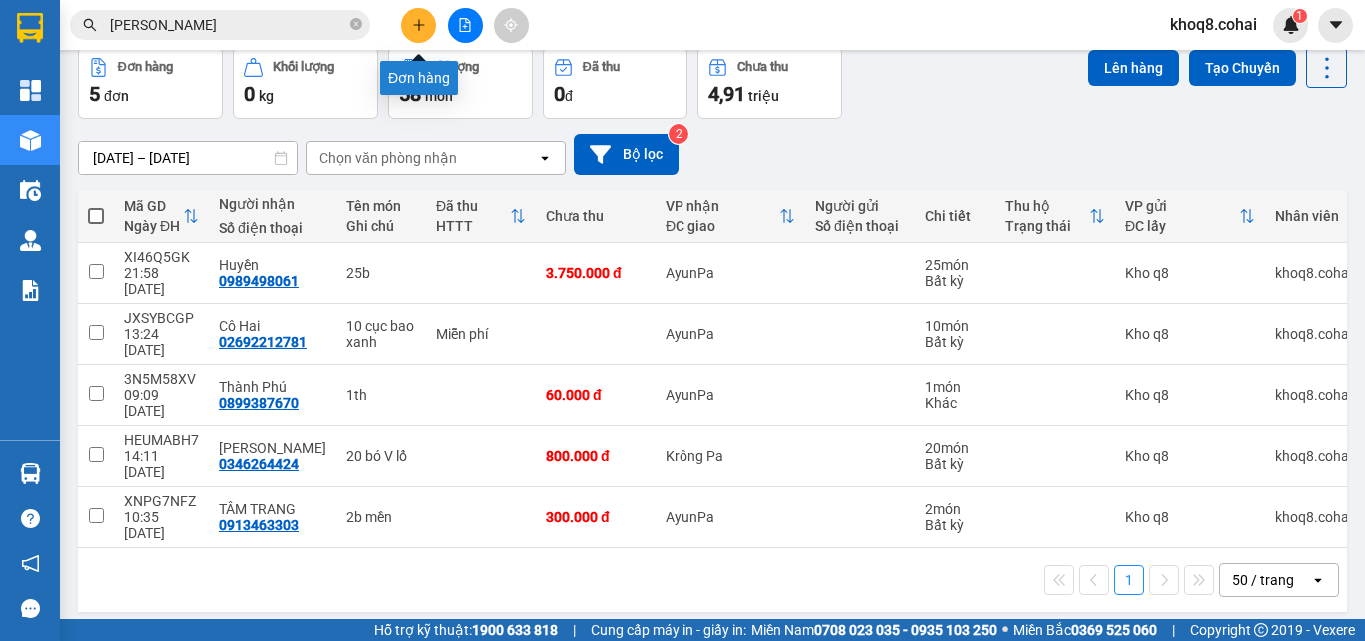
click at [421, 20] on icon "plus" at bounding box center [419, 25] width 14 height 14
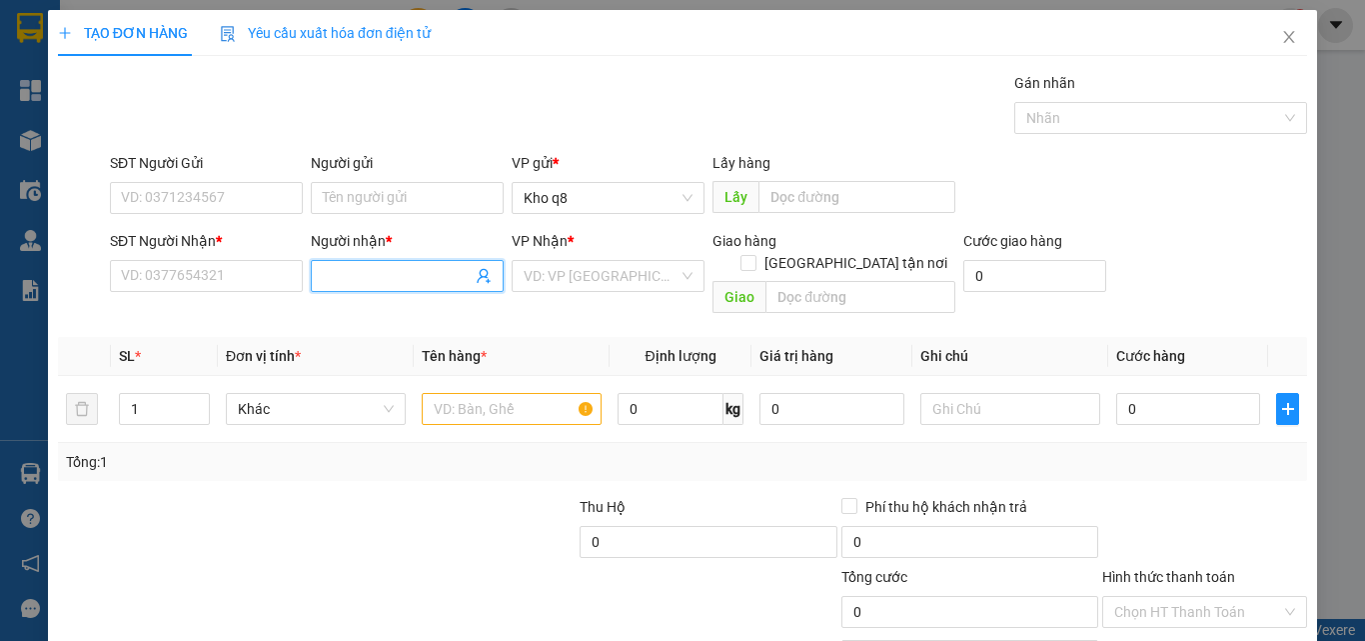
click at [366, 272] on input "Người nhận *" at bounding box center [397, 276] width 149 height 22
paste input "ă"
paste input "ắc"
type input "khắc trung"
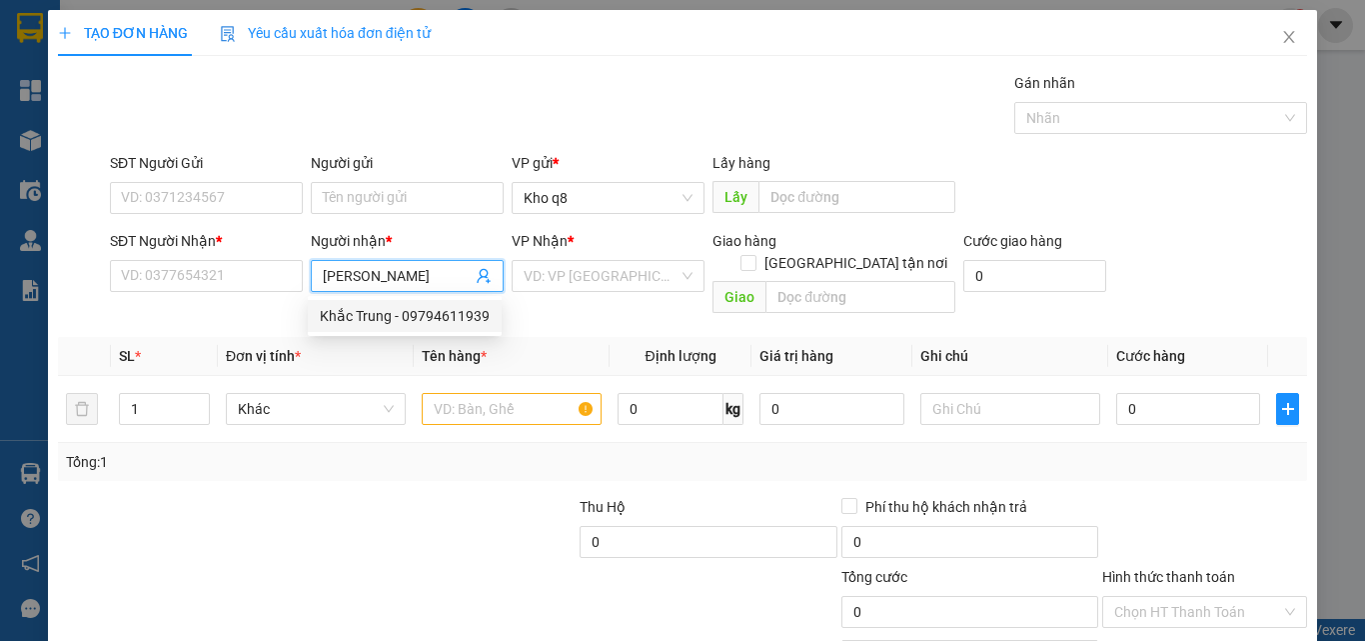
click at [411, 311] on div "Khắc Trung - 09794611939" at bounding box center [405, 316] width 170 height 22
type input "09794611939"
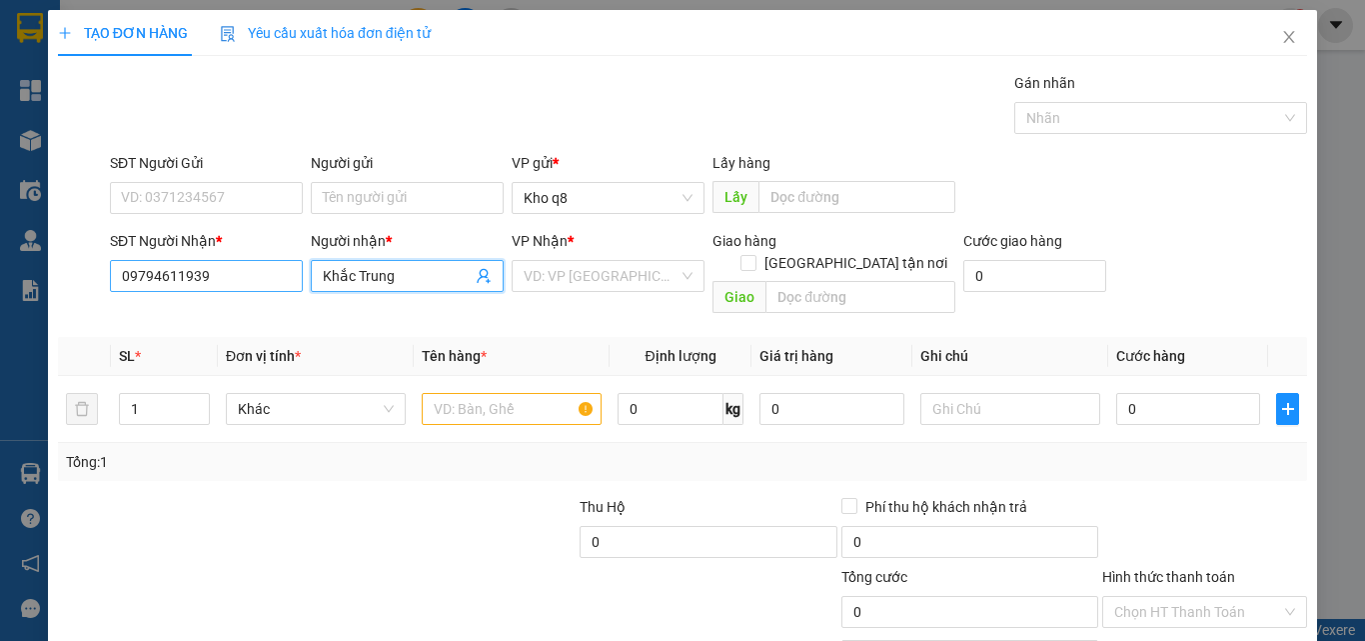
type input "Khắc Trung"
click at [220, 271] on input "09794611939" at bounding box center [206, 276] width 193 height 32
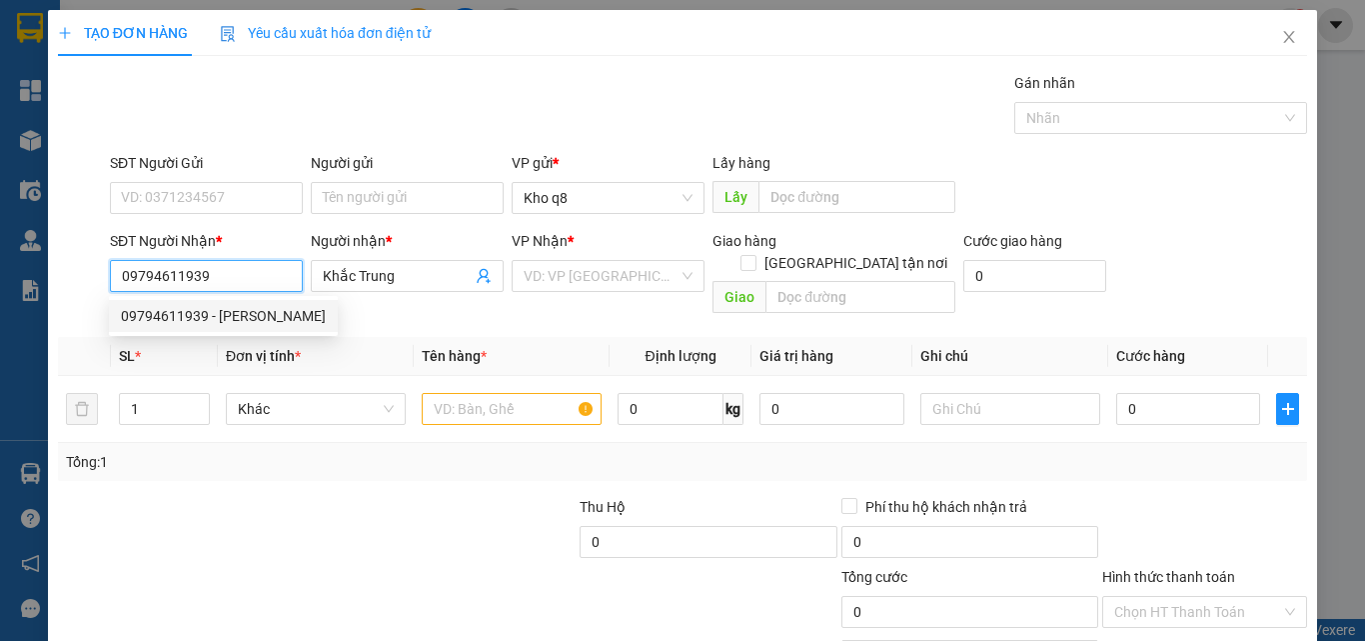
click at [154, 281] on input "09794611939" at bounding box center [206, 276] width 193 height 32
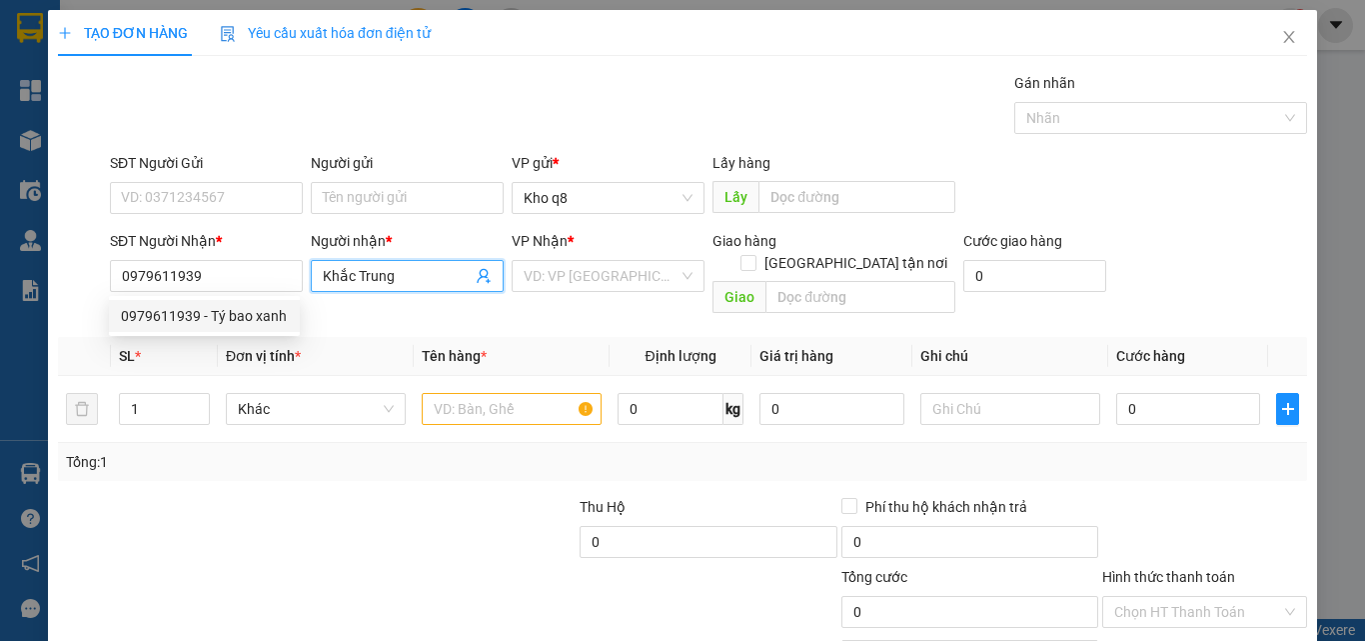
click at [418, 275] on input "Khắc Trung" at bounding box center [397, 276] width 149 height 22
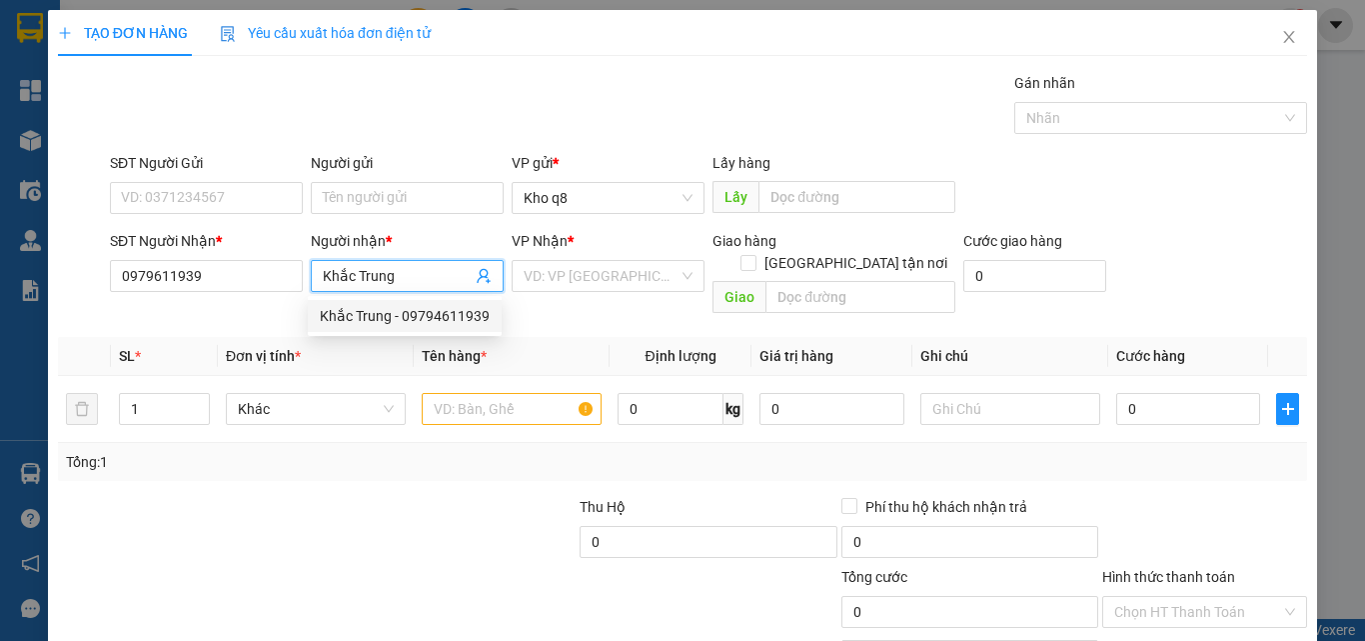
click at [434, 317] on div "Khắc Trung - 09794611939" at bounding box center [405, 316] width 170 height 22
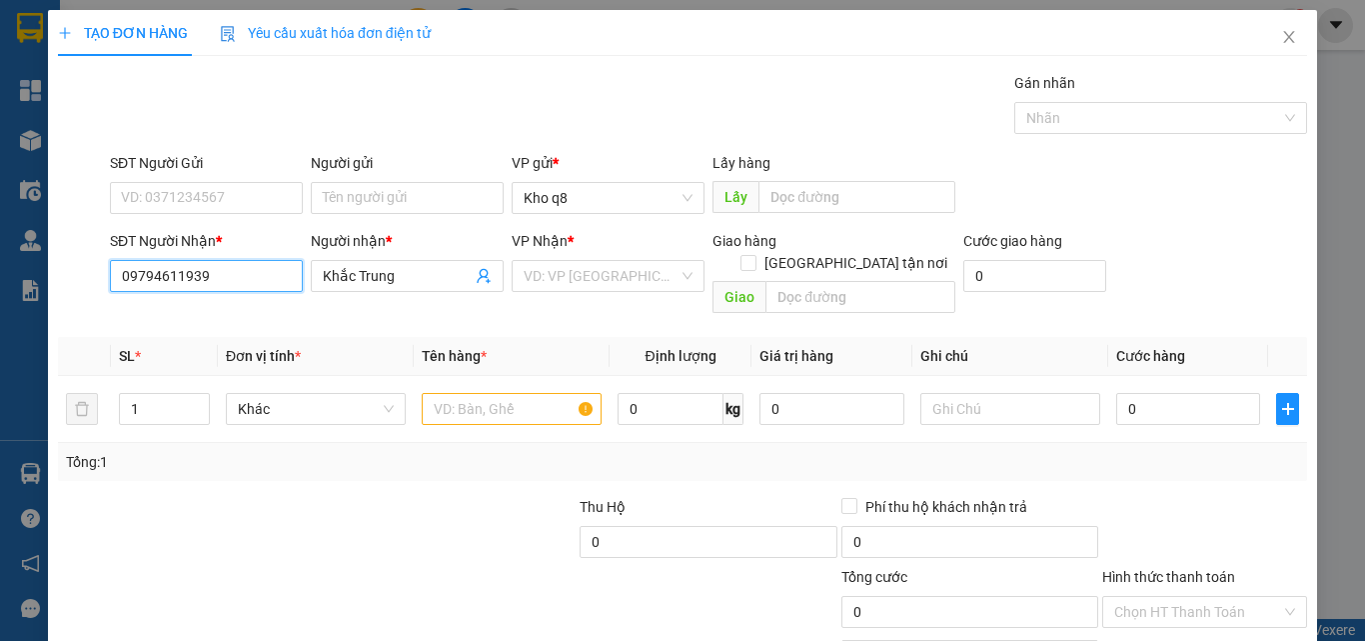
click at [243, 278] on input "09794611939" at bounding box center [206, 276] width 193 height 32
type input "09794611939"
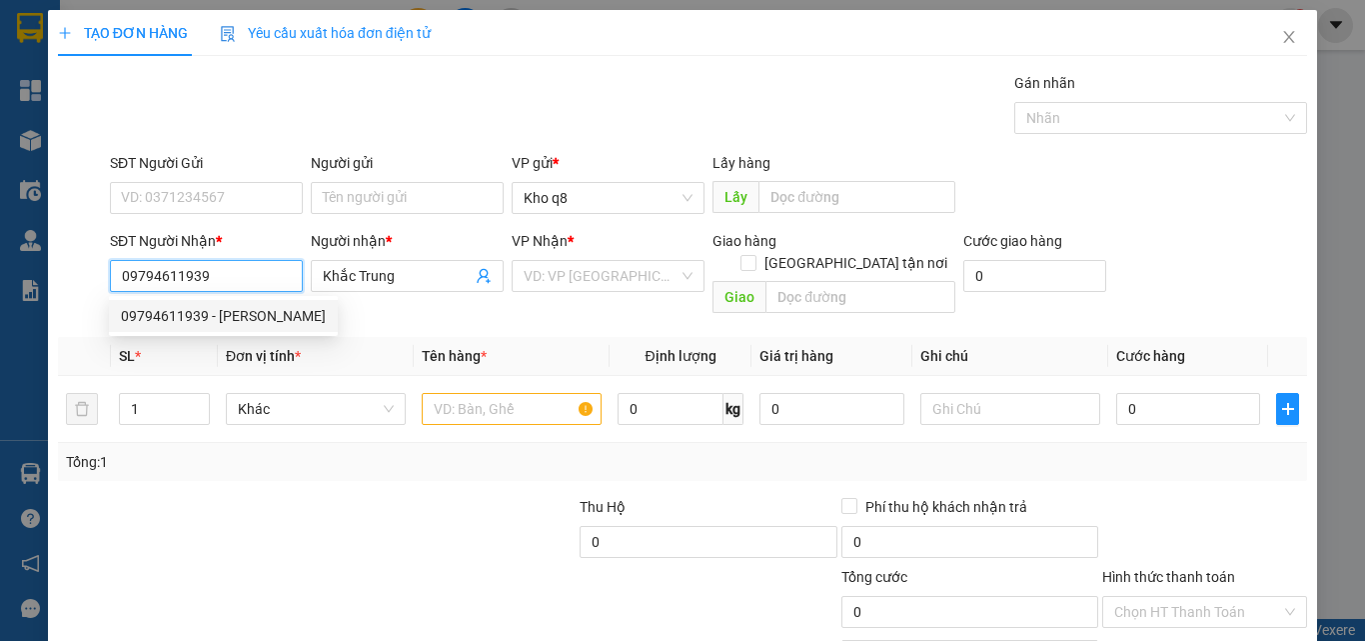
click at [170, 315] on div "09794611939 - Khắc Trung" at bounding box center [223, 316] width 205 height 22
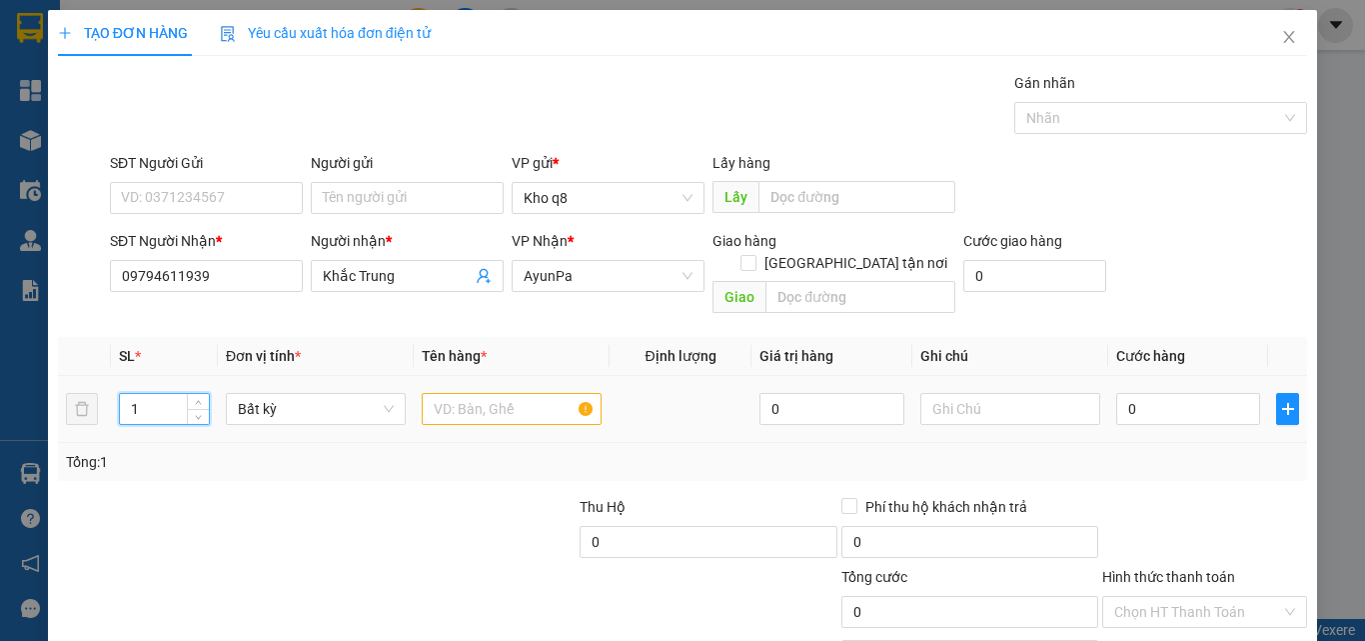
click at [149, 394] on input "1" at bounding box center [164, 409] width 89 height 30
type input "7"
click at [446, 393] on input "text" at bounding box center [512, 409] width 180 height 32
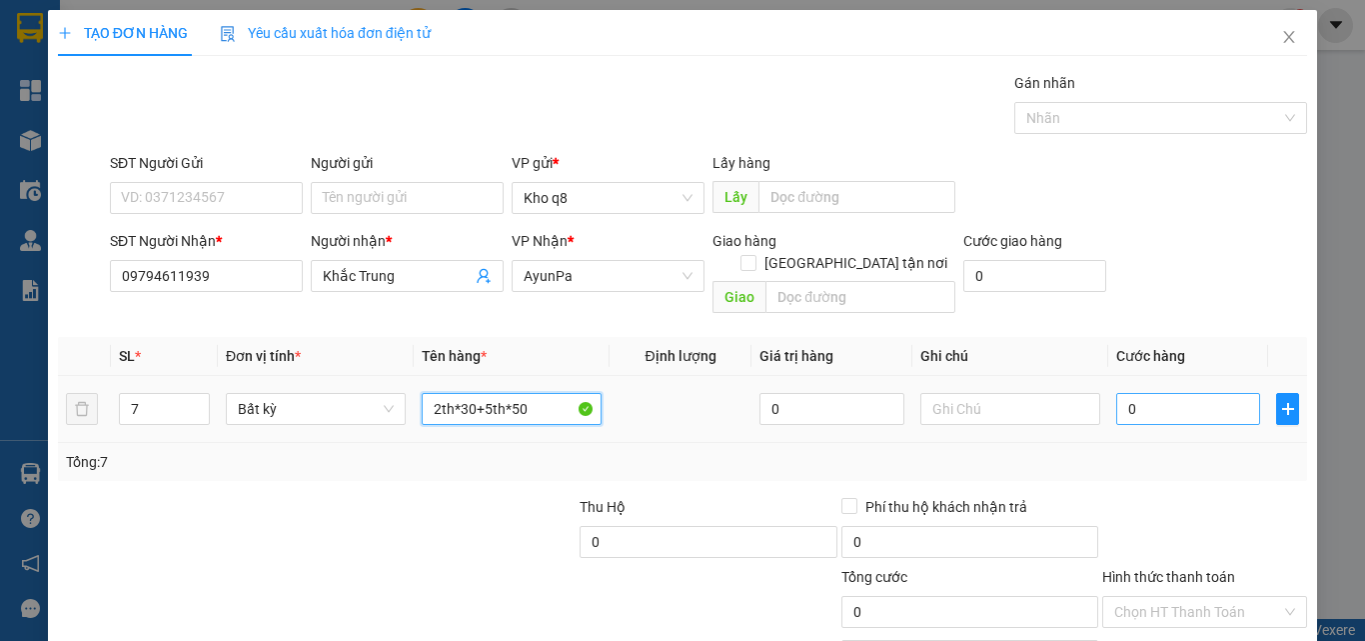
type input "2th*30+5th*50"
click at [1178, 393] on input "0" at bounding box center [1188, 409] width 144 height 32
type input "31"
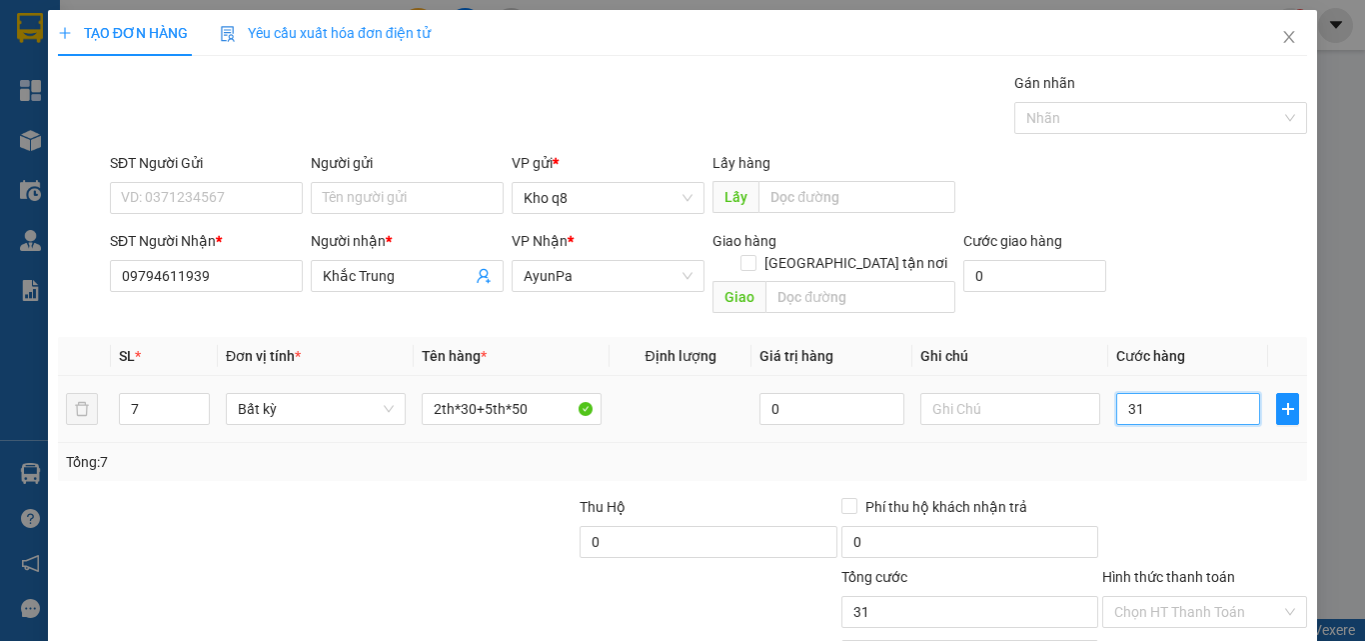
type input "310"
type input "310.000"
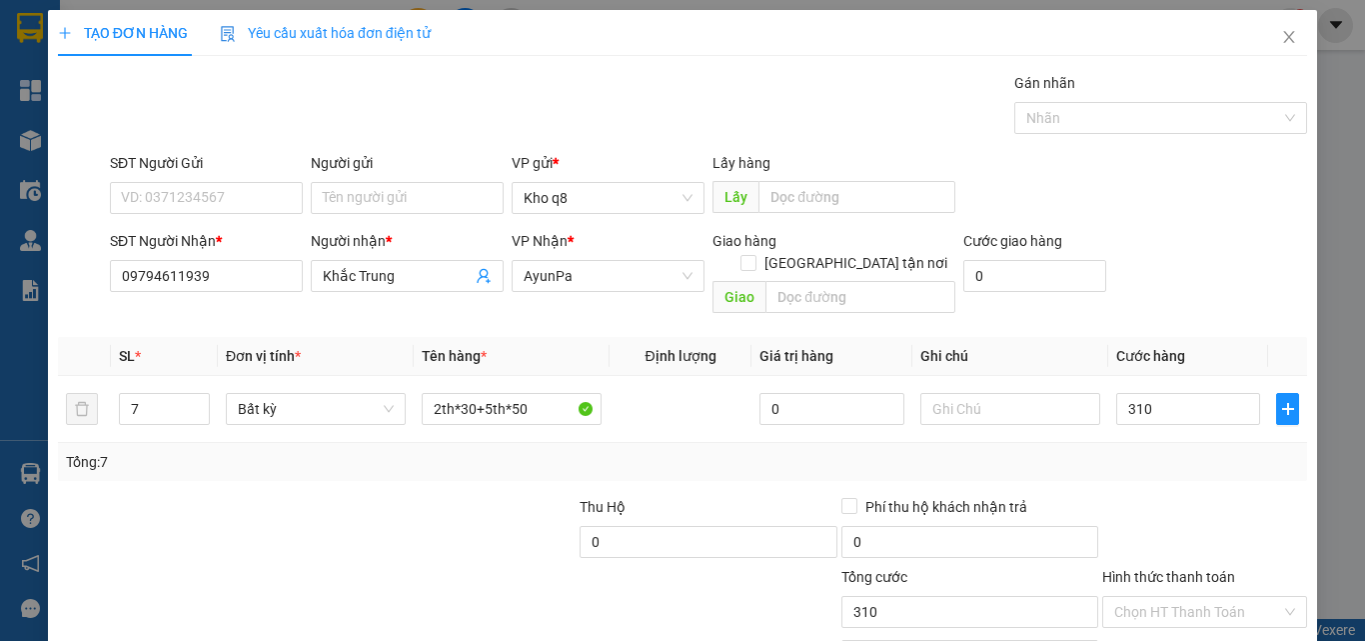
type input "310.000"
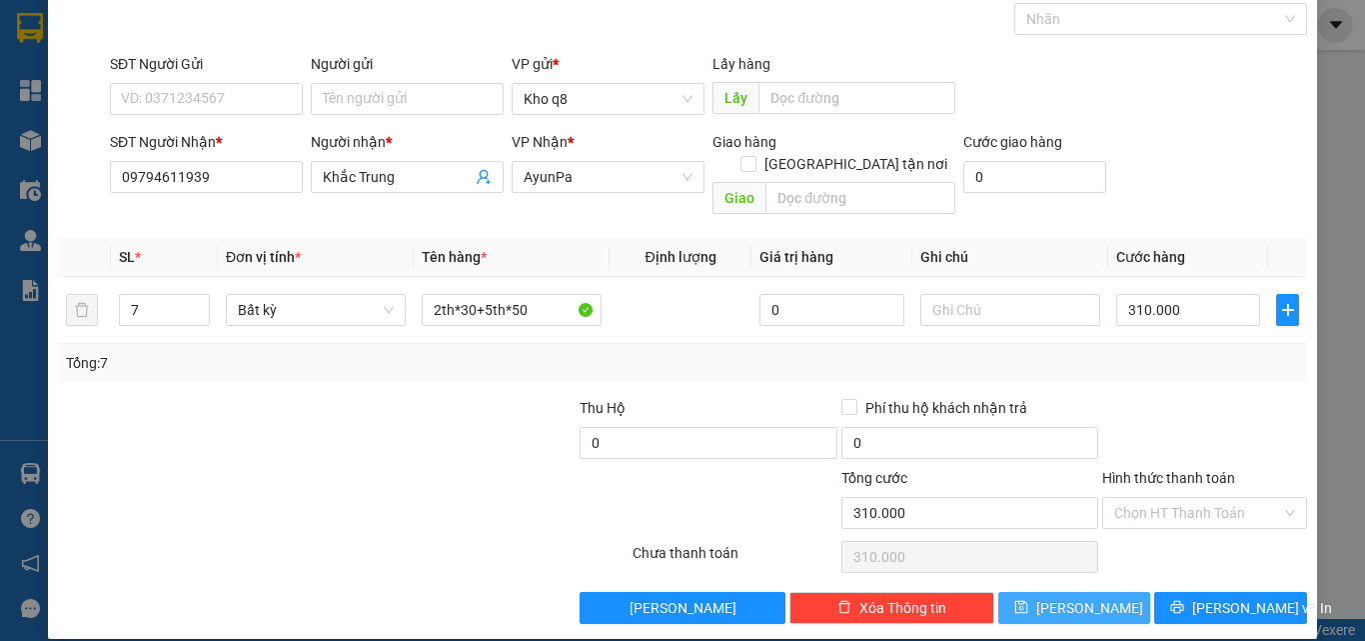
click at [1037, 592] on button "[PERSON_NAME]" at bounding box center [1075, 608] width 153 height 32
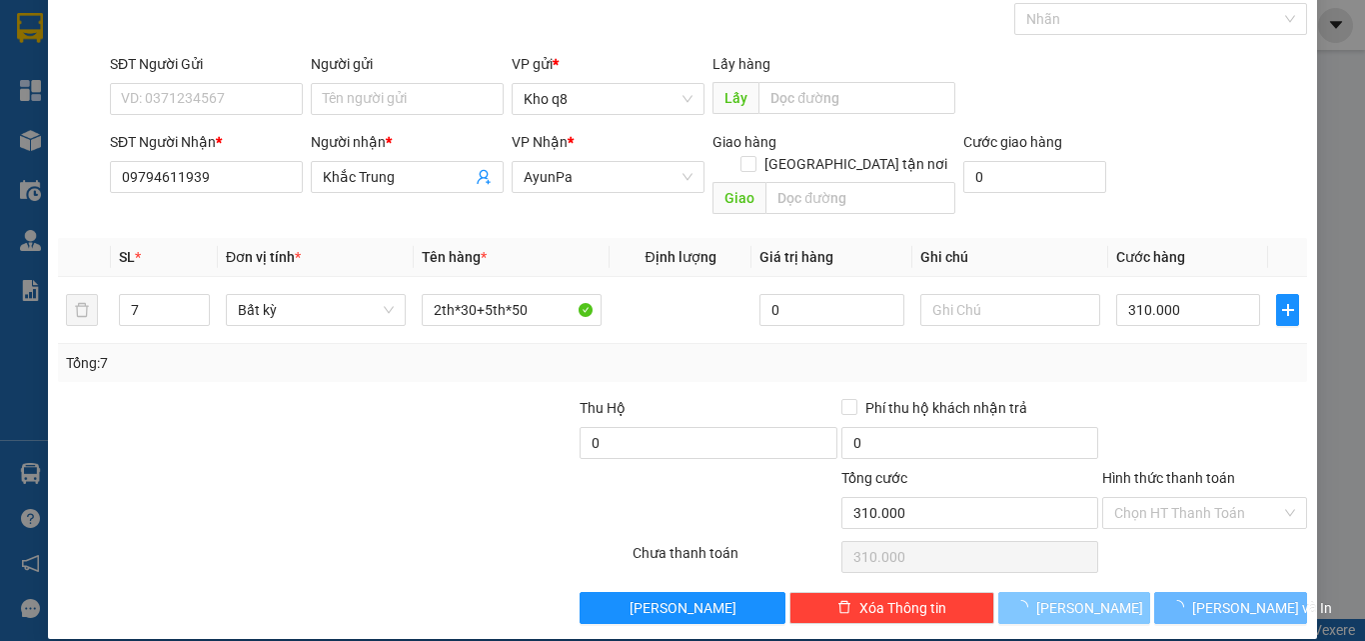
type input "1"
type input "0"
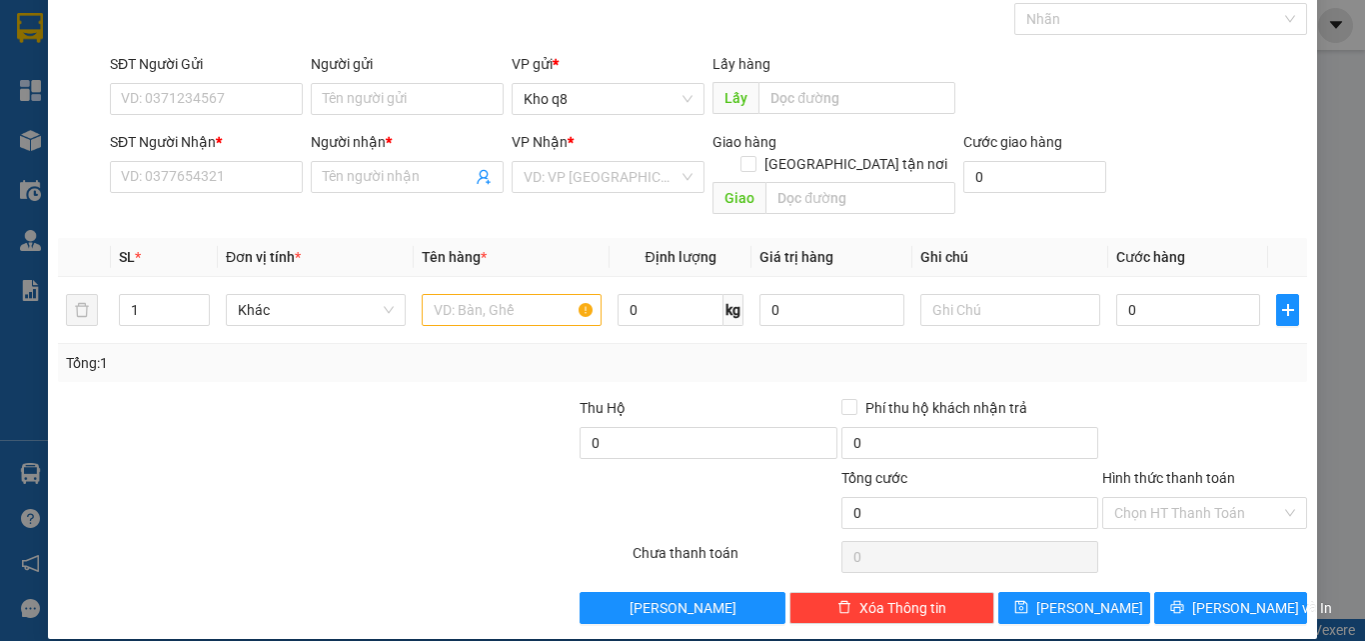
scroll to position [0, 0]
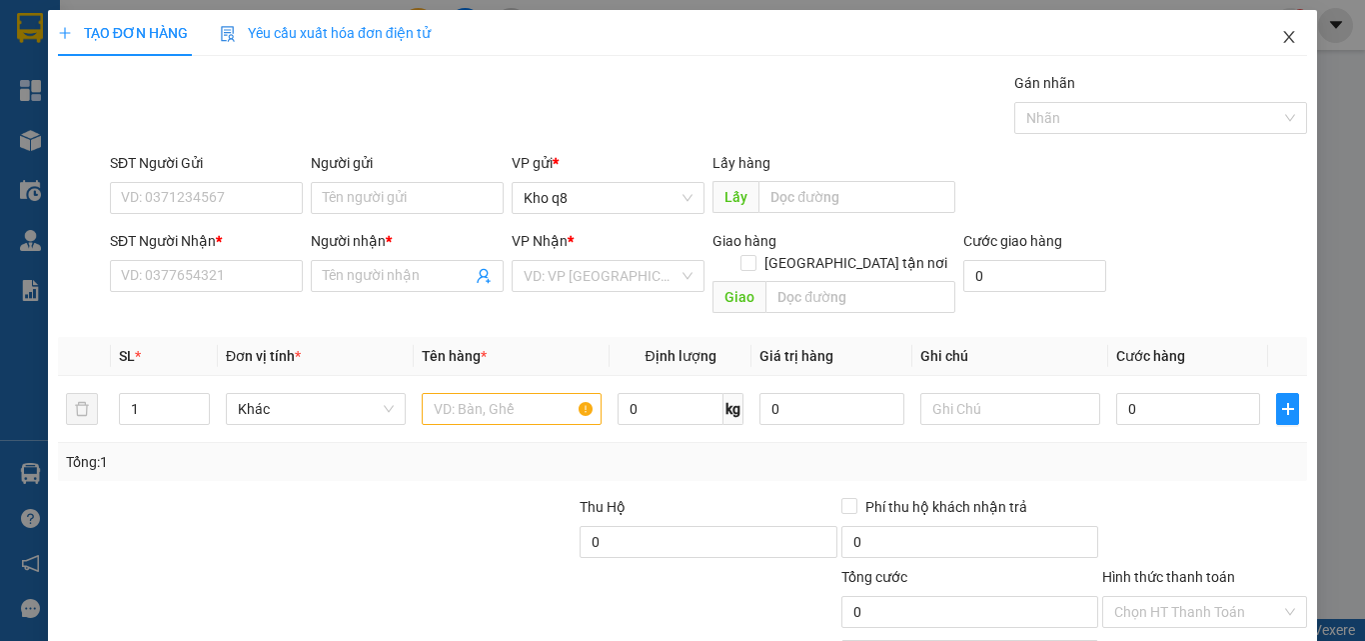
click at [1281, 31] on icon "close" at bounding box center [1289, 37] width 16 height 16
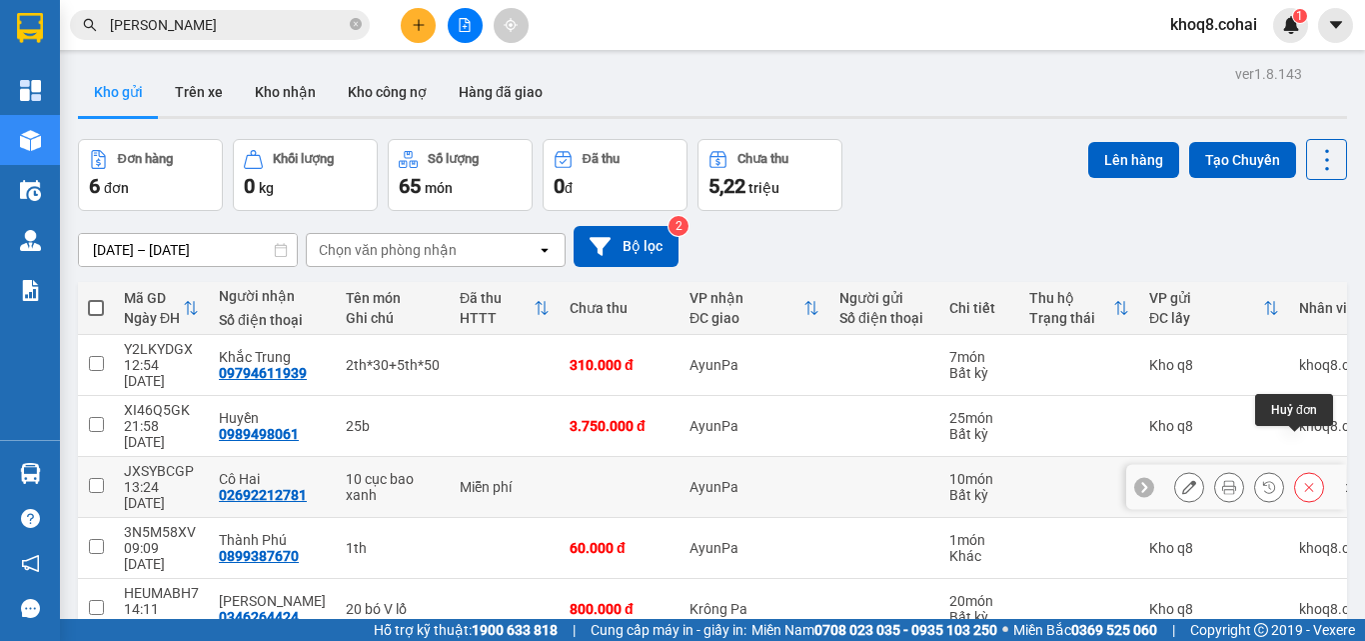
click at [1302, 480] on icon at bounding box center [1309, 487] width 14 height 14
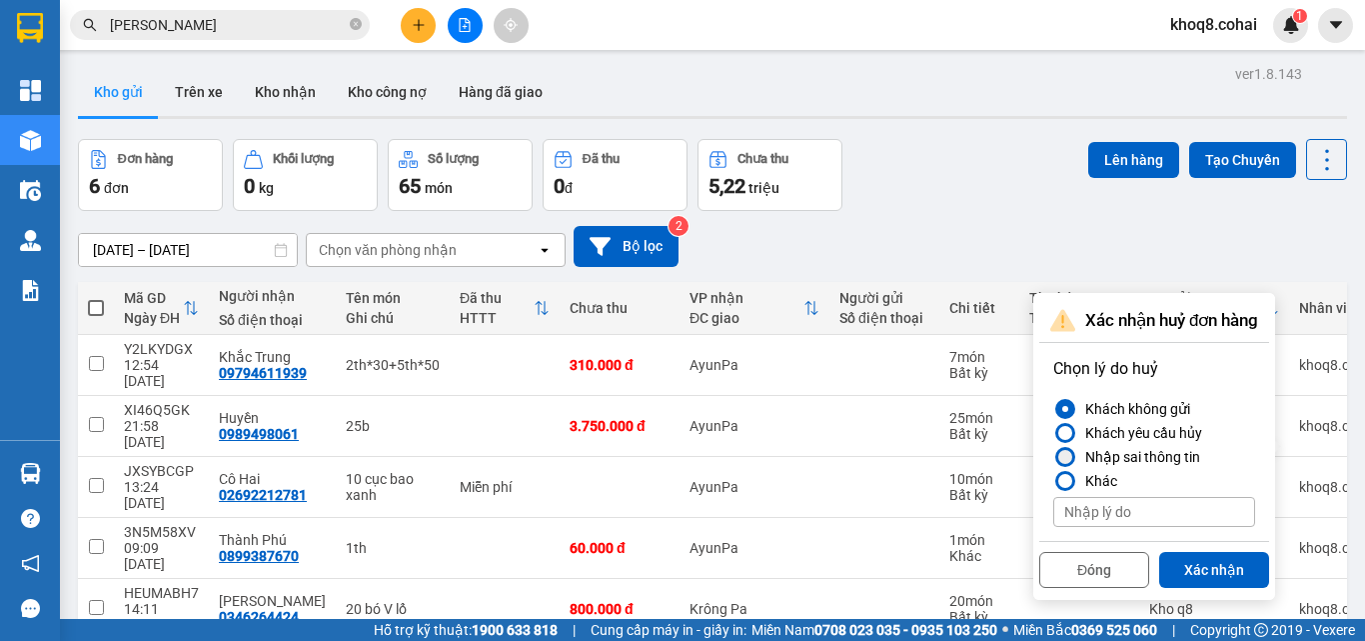
click at [1101, 455] on div "Nhập sai thông tin" at bounding box center [1139, 457] width 123 height 24
click at [1054, 457] on input "Nhập sai thông tin" at bounding box center [1054, 457] width 0 height 0
click at [1227, 569] on button "Xác nhận" at bounding box center [1214, 570] width 110 height 36
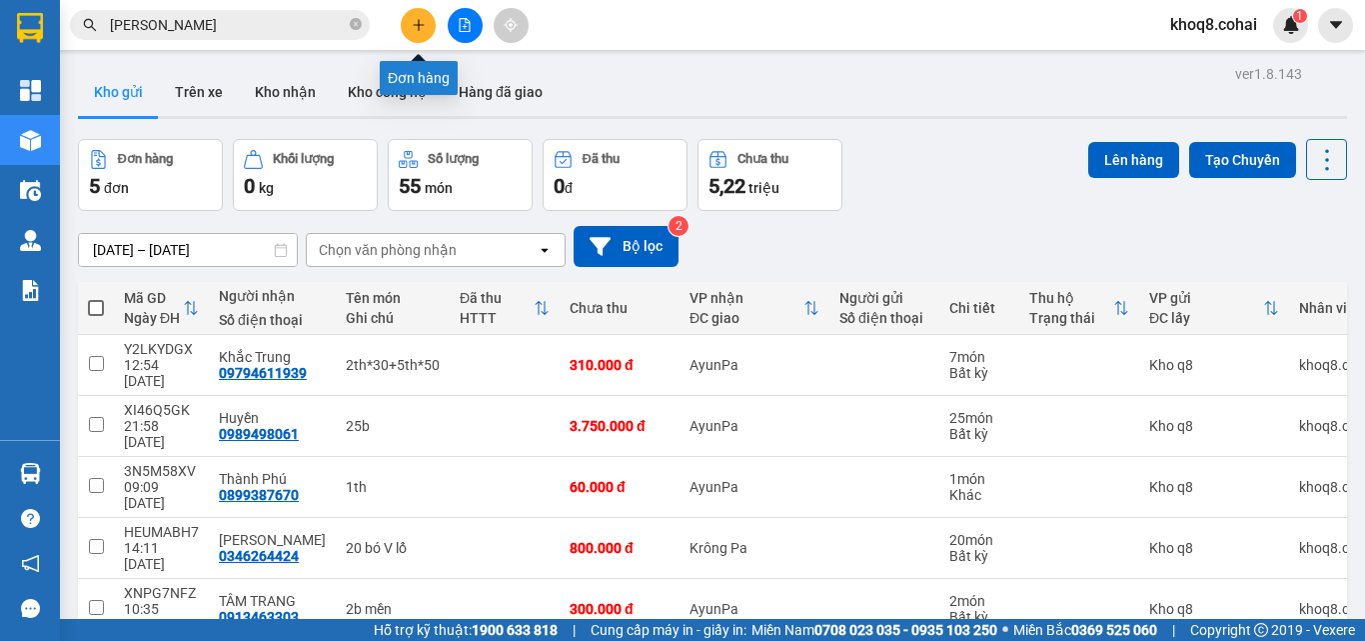
click at [419, 23] on icon "plus" at bounding box center [418, 24] width 1 height 11
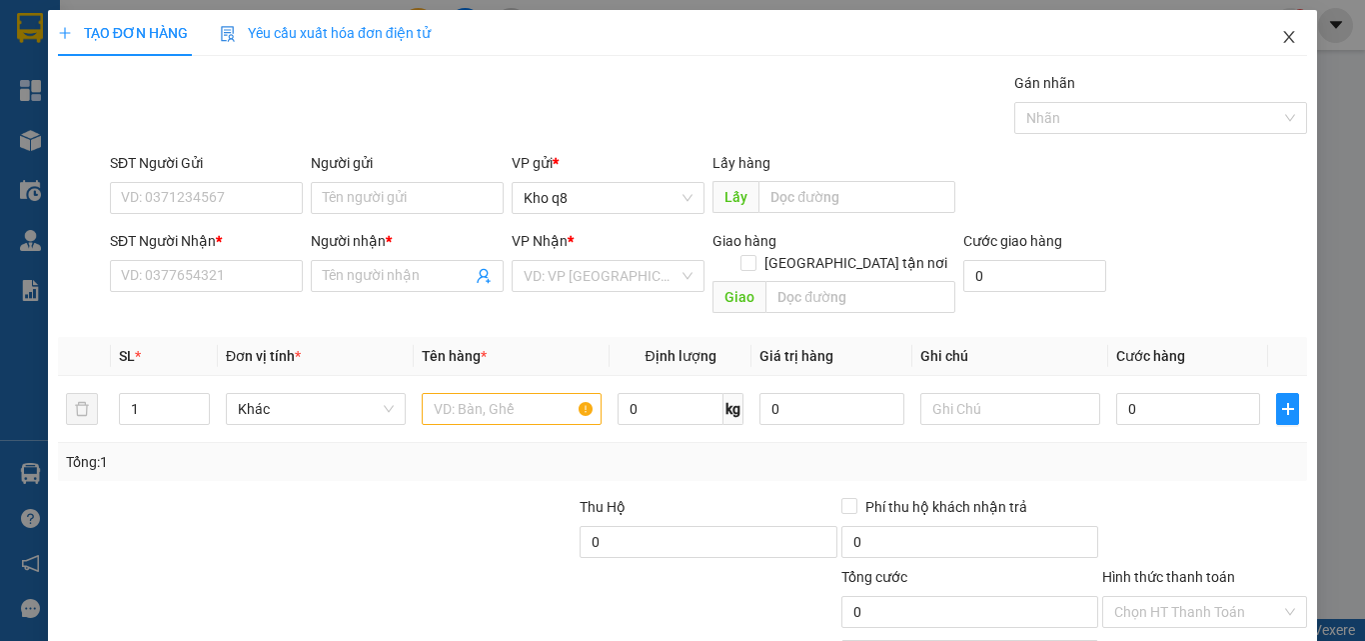
click at [1281, 36] on icon "close" at bounding box center [1289, 37] width 16 height 16
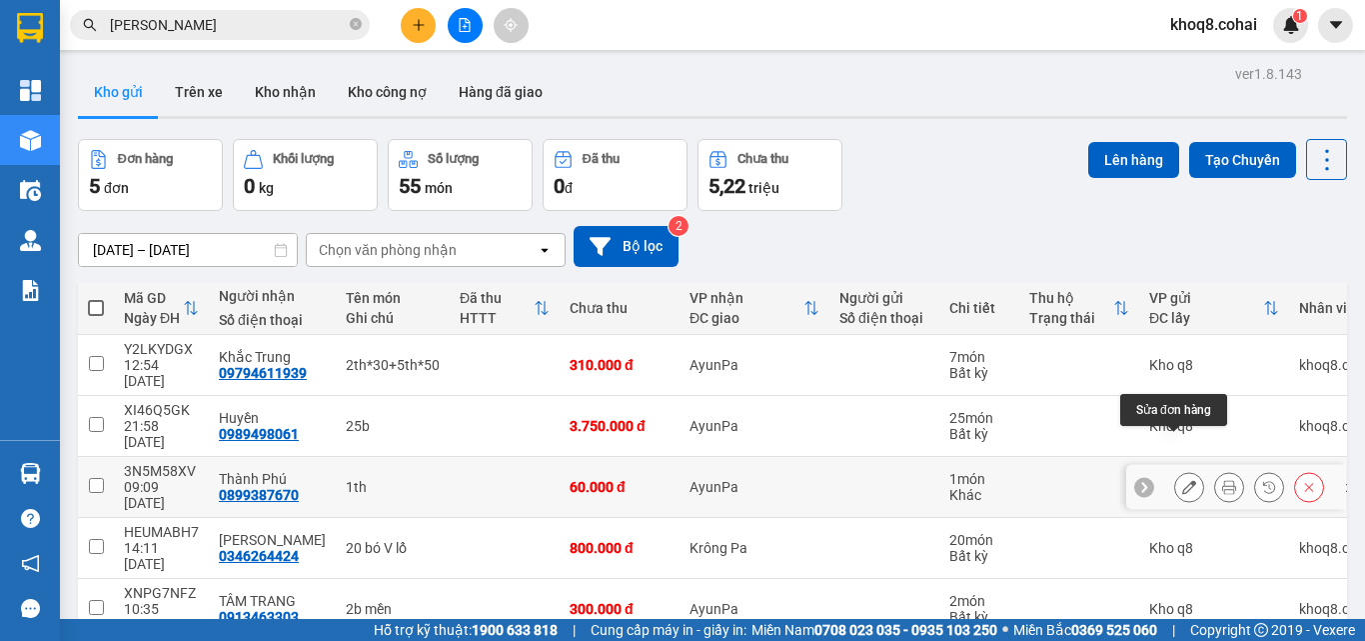
click at [1182, 480] on icon at bounding box center [1189, 487] width 14 height 14
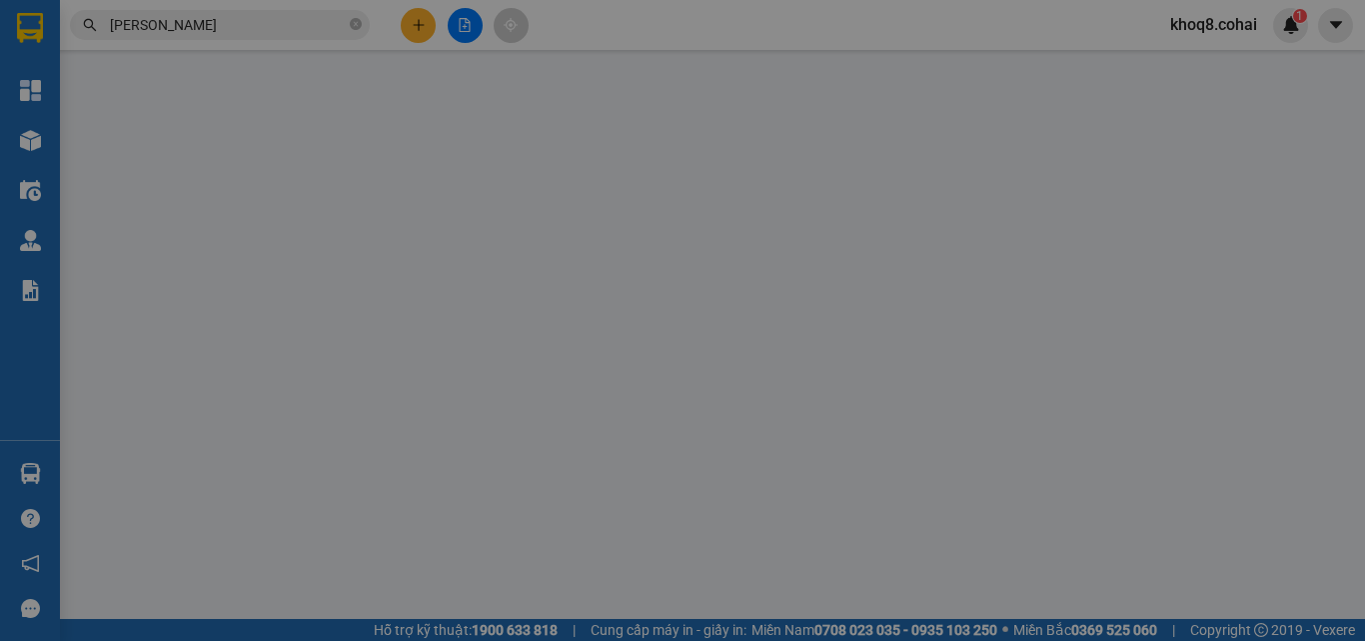
type input "0899387670"
type input "Thành Phú"
type input "60.000"
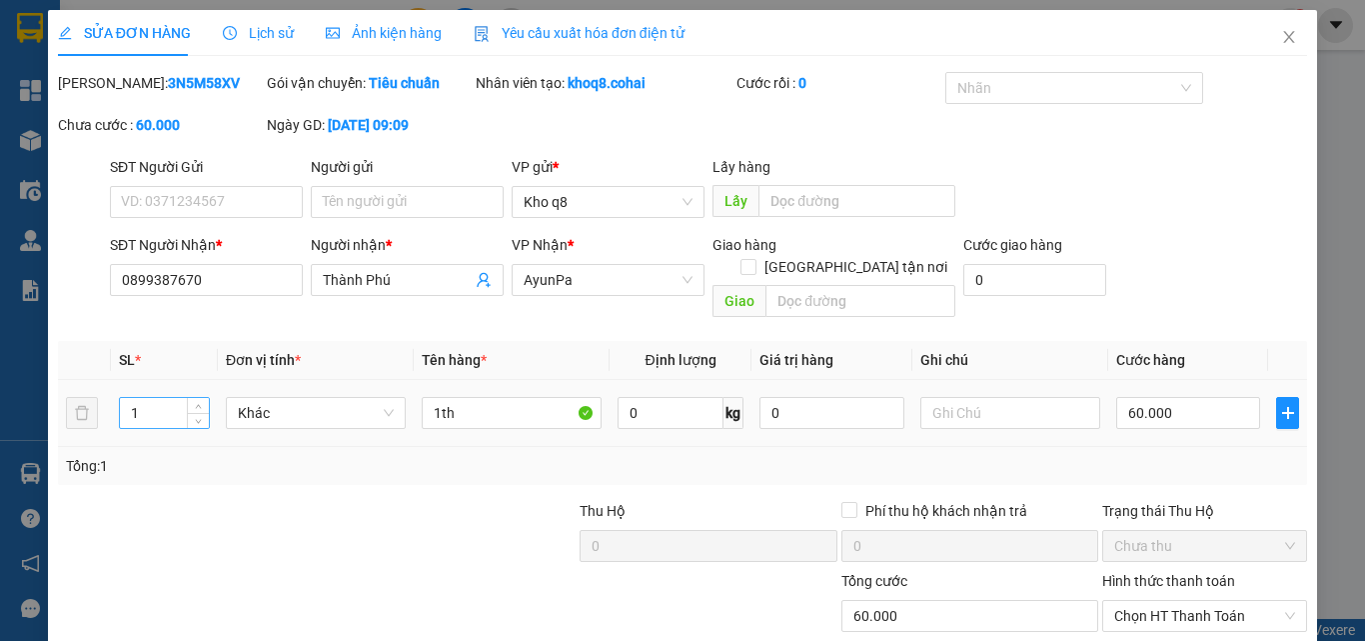
click at [150, 398] on input "1" at bounding box center [164, 413] width 89 height 30
type input "5"
click at [451, 397] on input "1th" at bounding box center [512, 413] width 180 height 32
type input "1"
type input "5th"
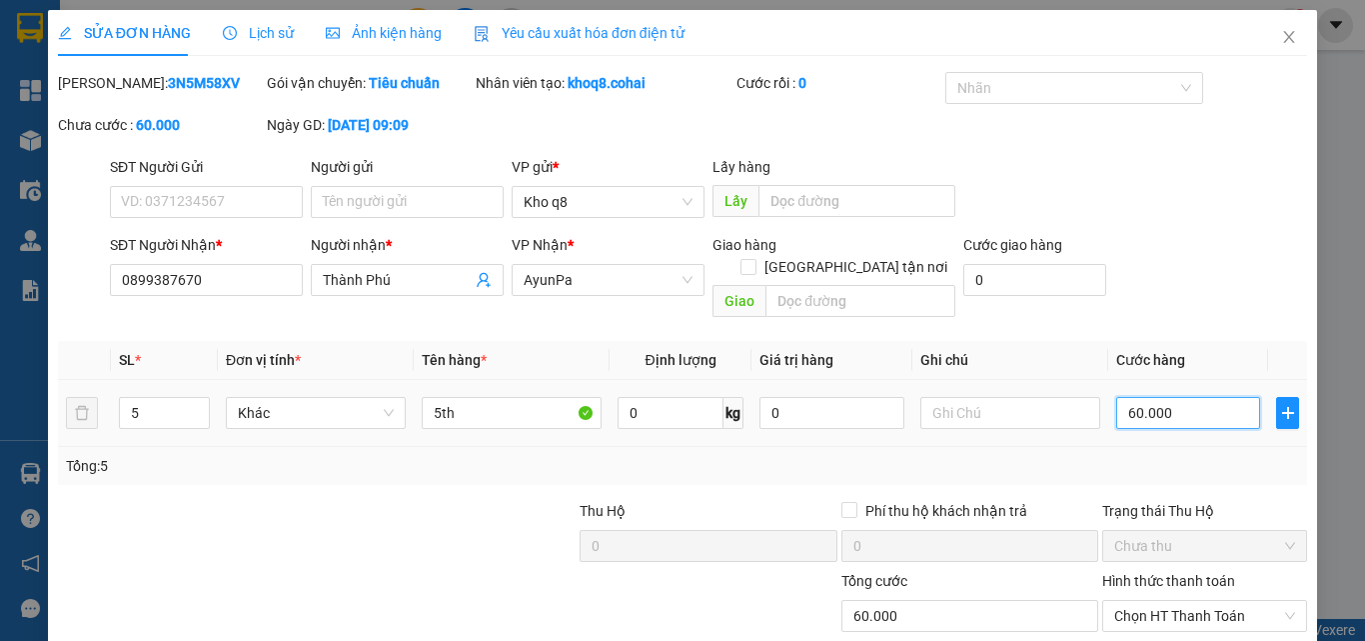
click at [1180, 400] on input "60.000" at bounding box center [1188, 413] width 144 height 32
type input "3"
type input "30"
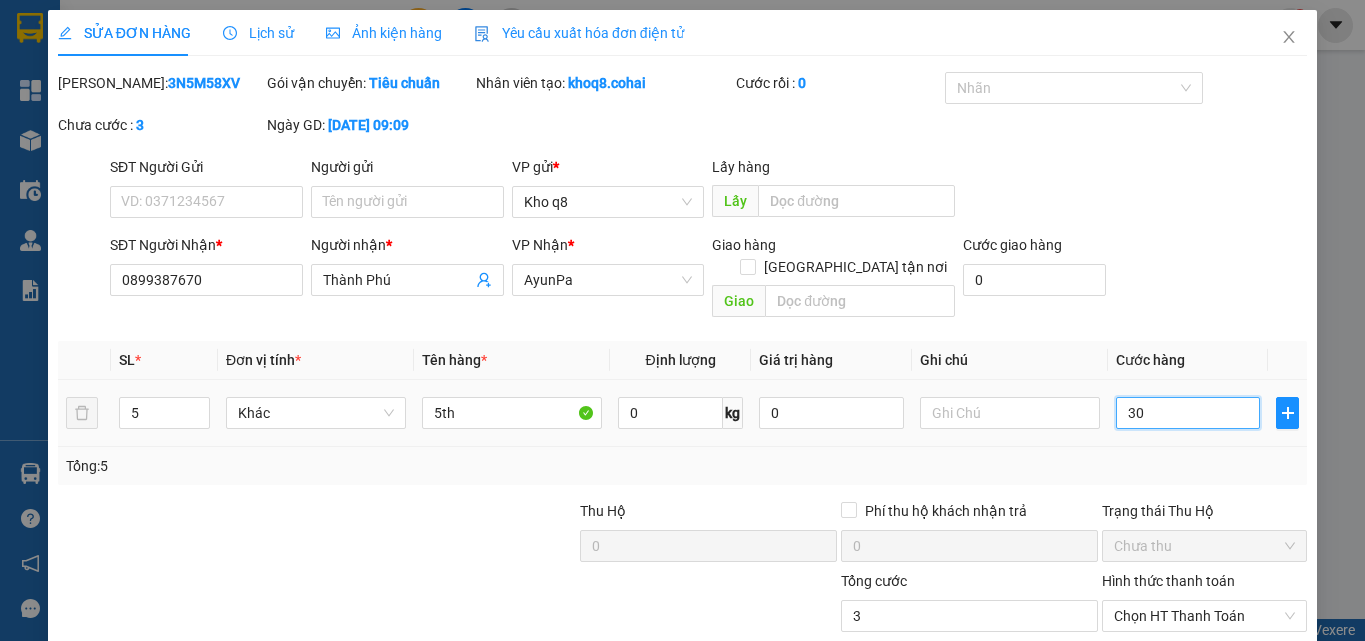
type input "30"
type input "300"
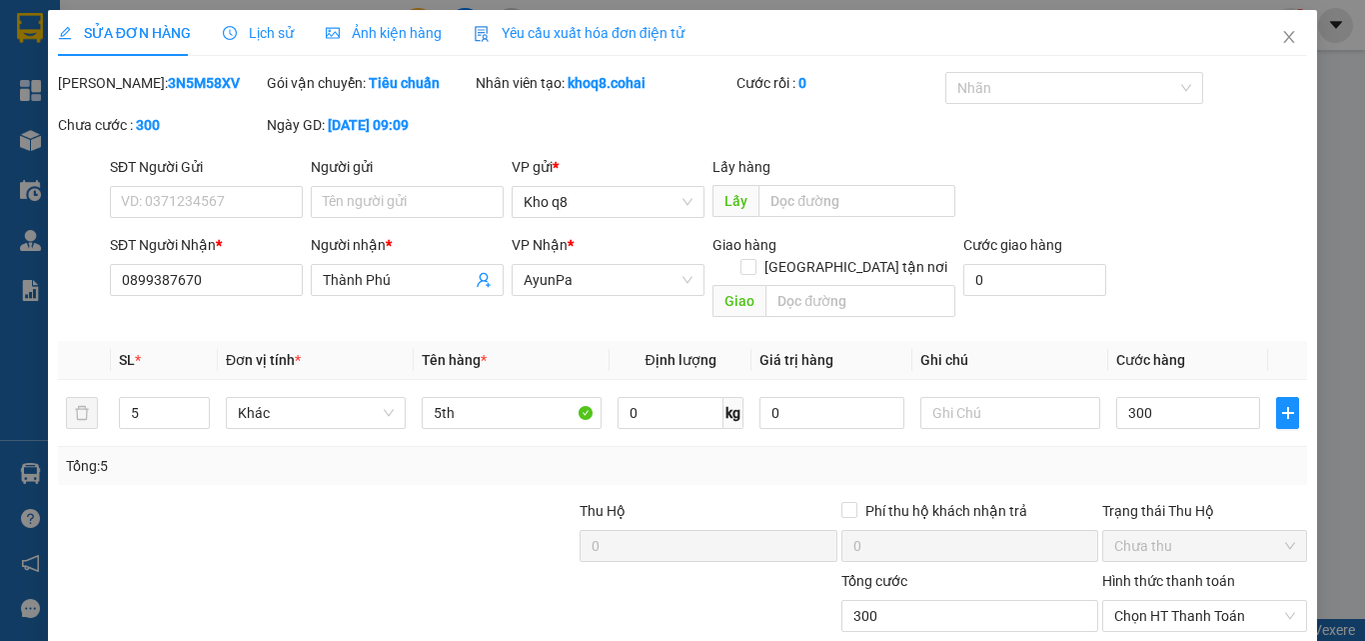
type input "300.000"
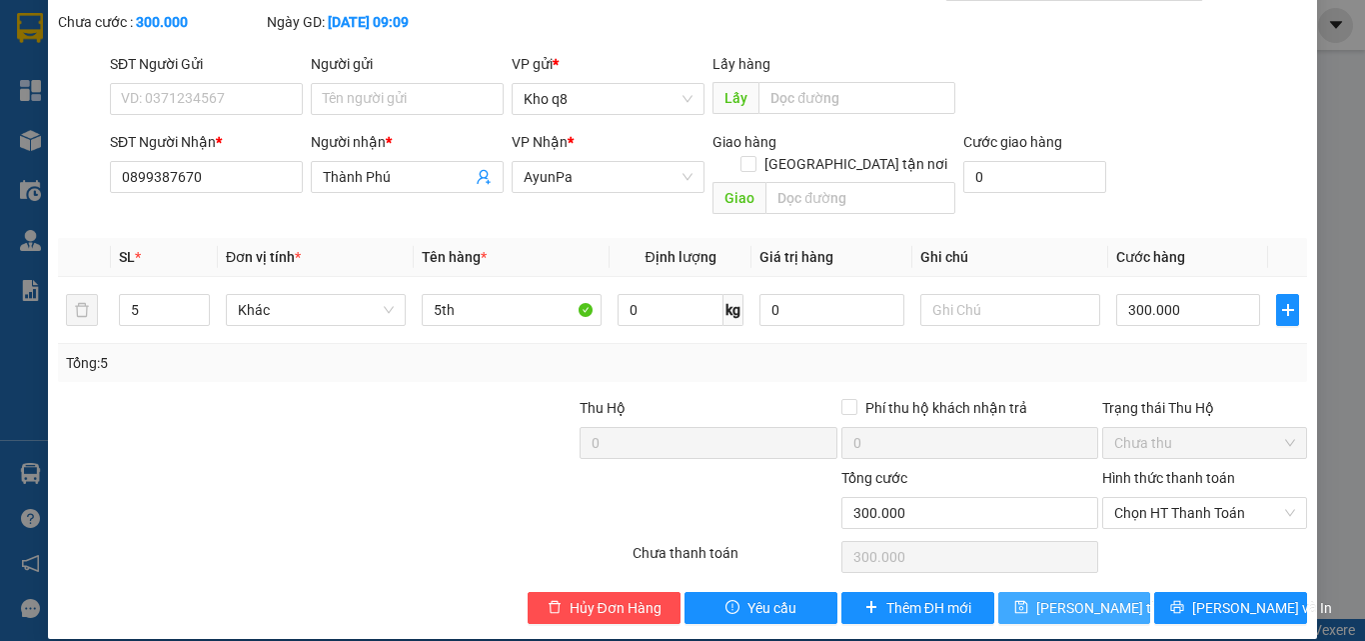
click at [1091, 597] on span "[PERSON_NAME] thay đổi" at bounding box center [1117, 608] width 160 height 22
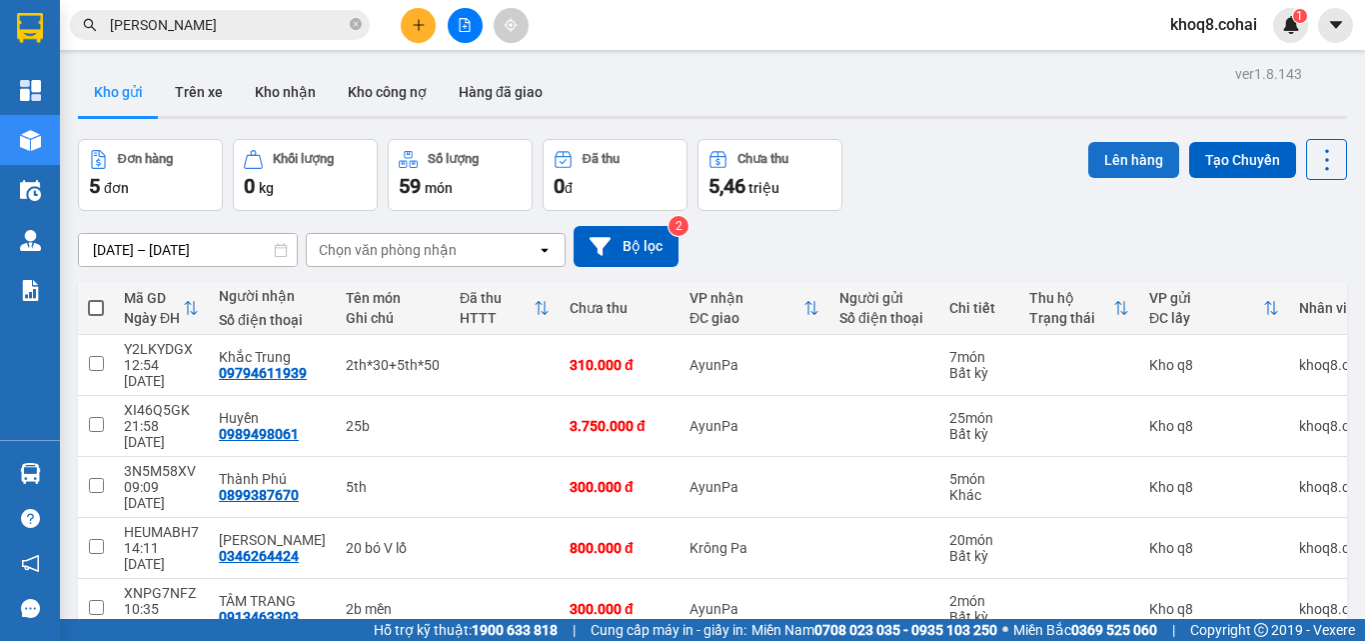
scroll to position [92, 0]
